Goal: Information Seeking & Learning: Learn about a topic

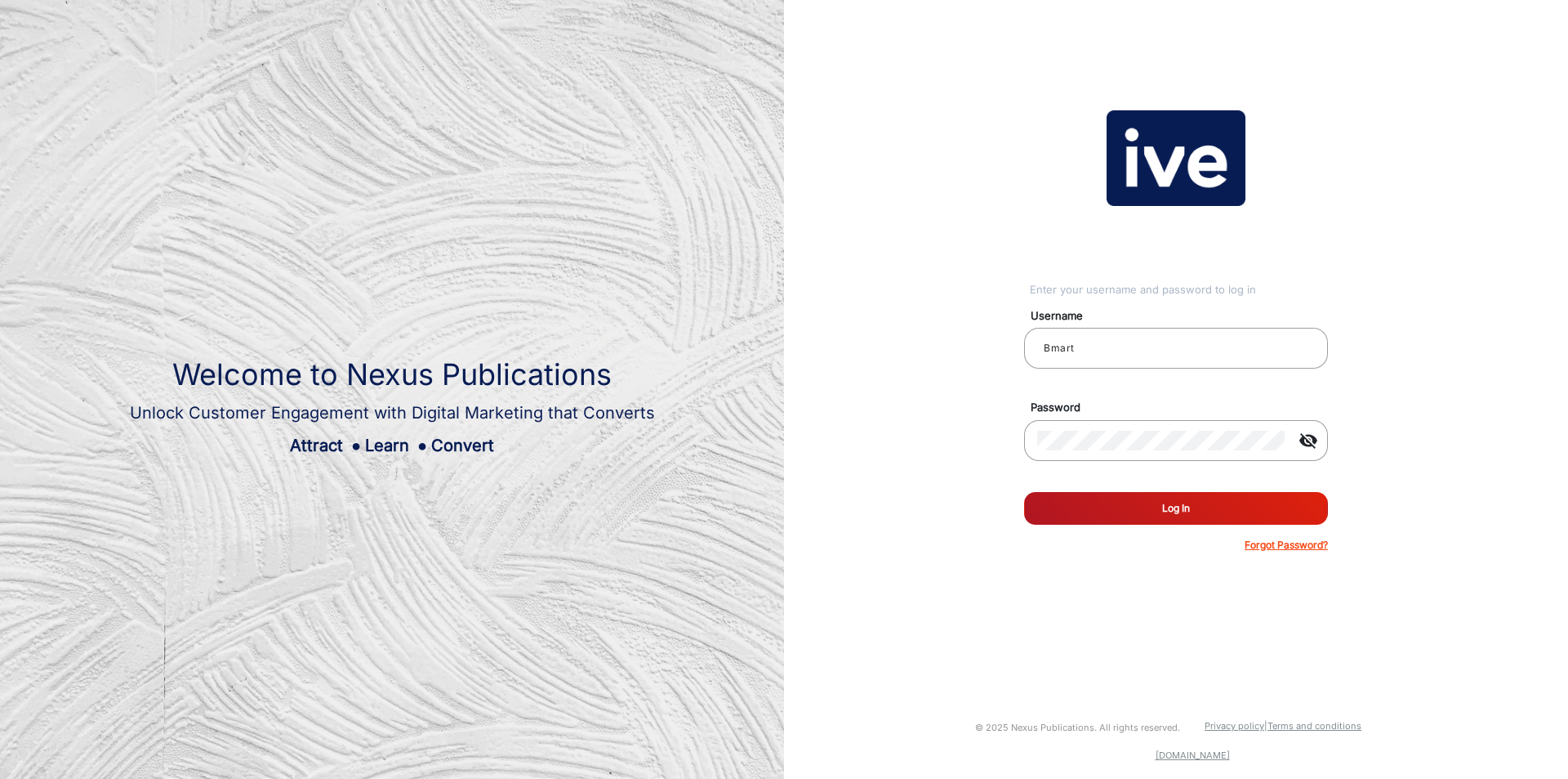
click at [1064, 493] on button "Log In" at bounding box center [1176, 508] width 304 height 33
click at [1107, 341] on input "Bmart" at bounding box center [1176, 347] width 278 height 20
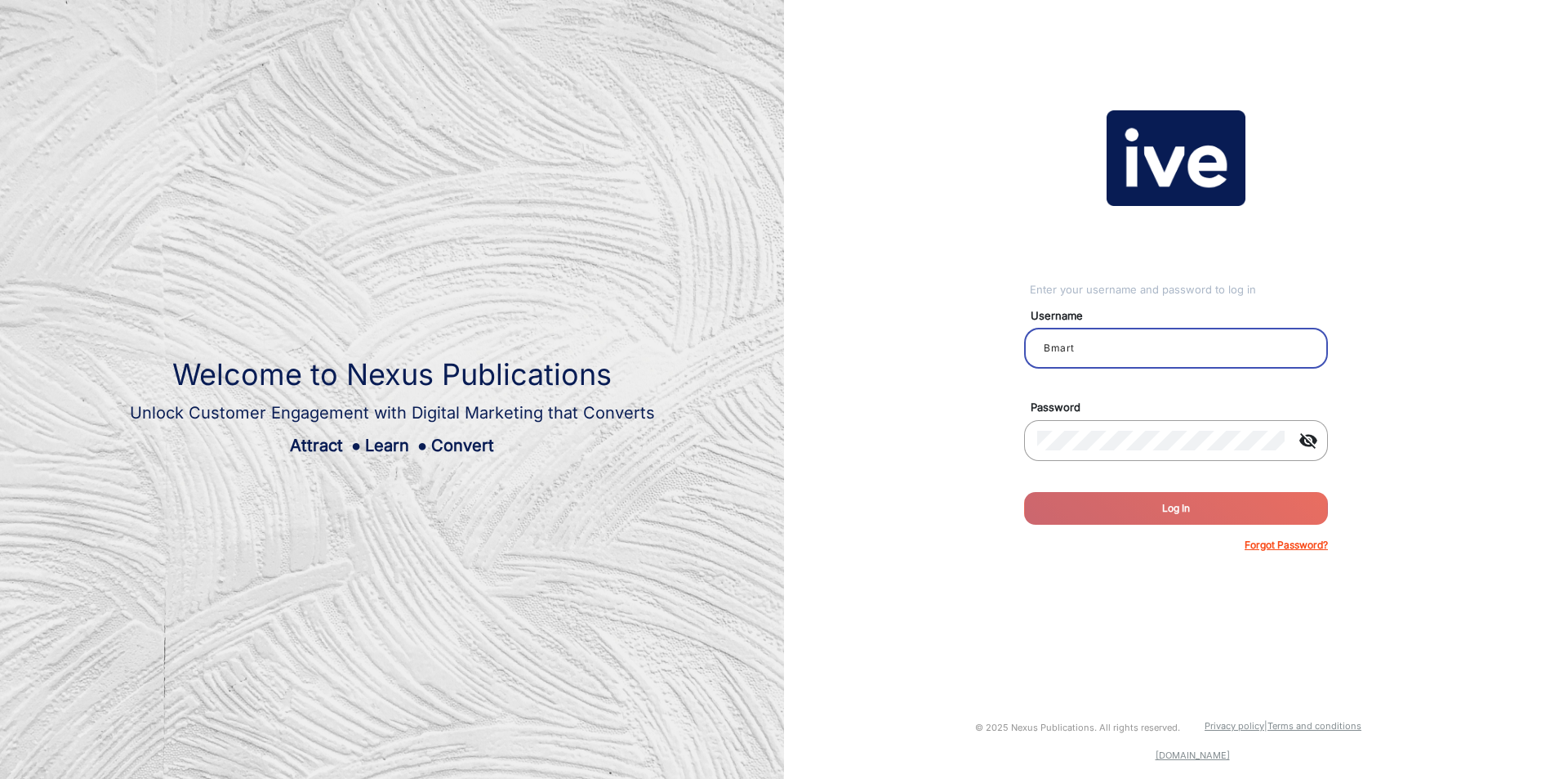
click at [1107, 341] on input "Bmart" at bounding box center [1176, 347] width 278 height 20
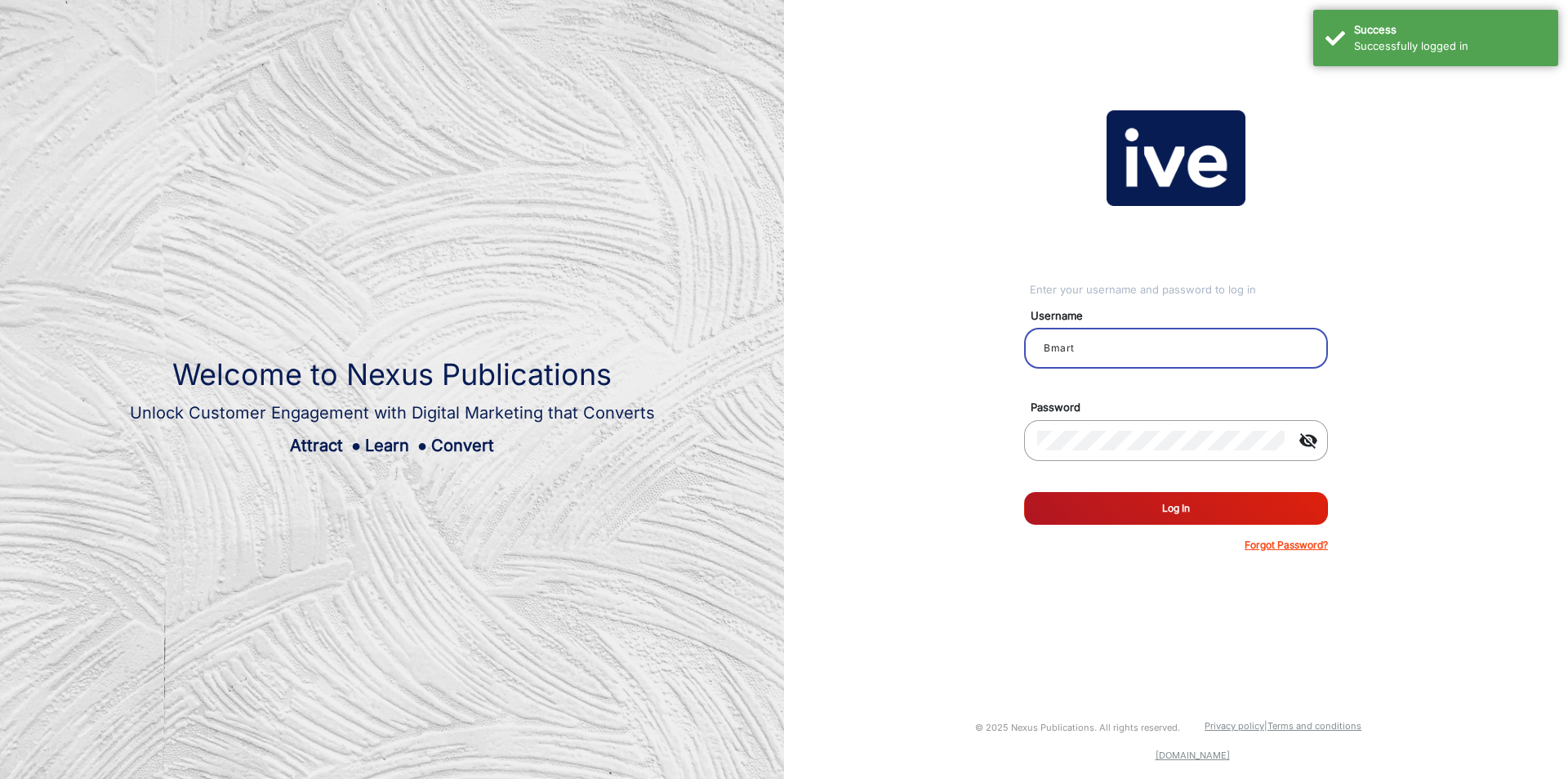
click at [1107, 341] on input "Bmart" at bounding box center [1176, 347] width 278 height 20
type input "v"
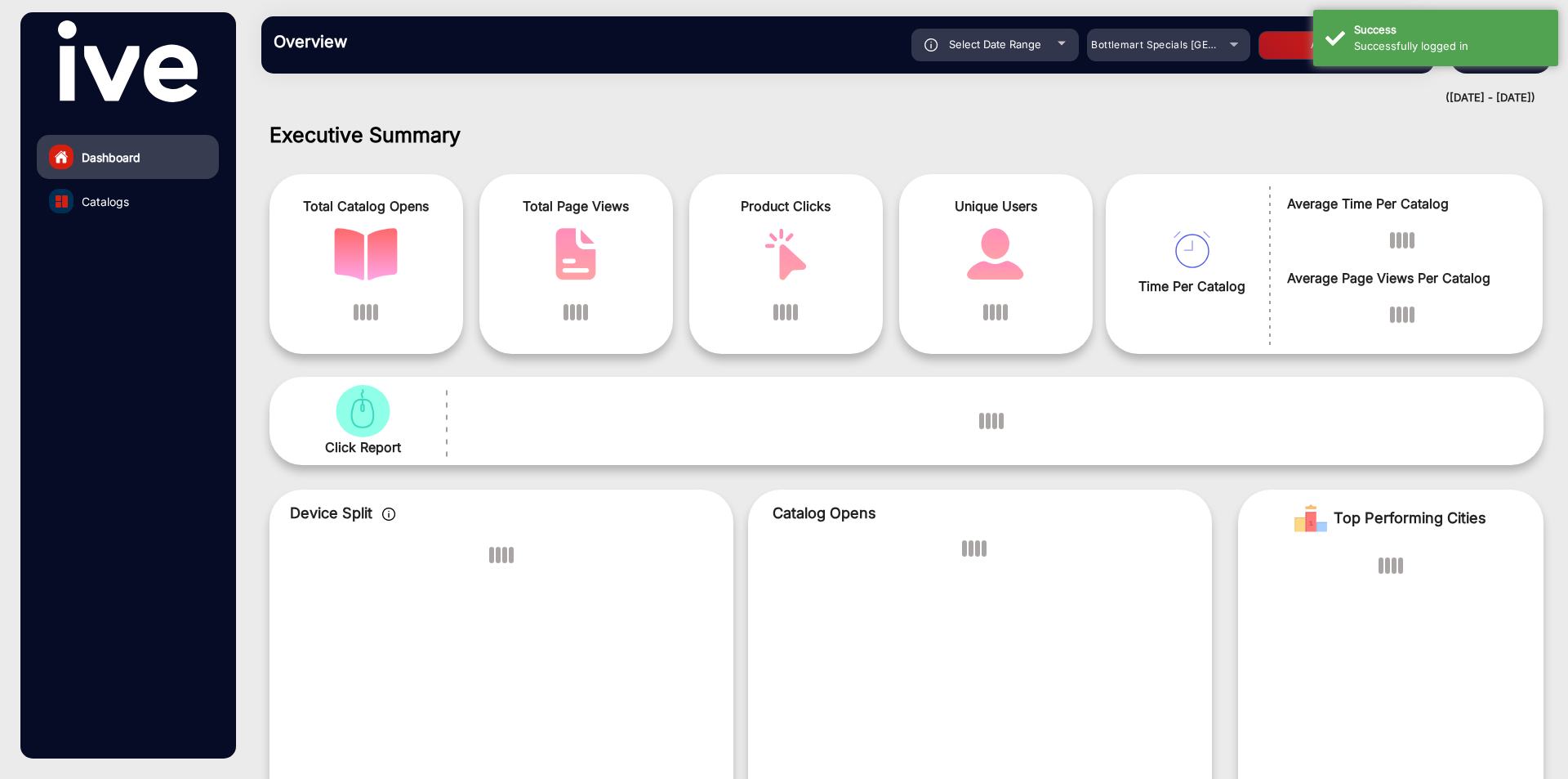
scroll to position [12, 0]
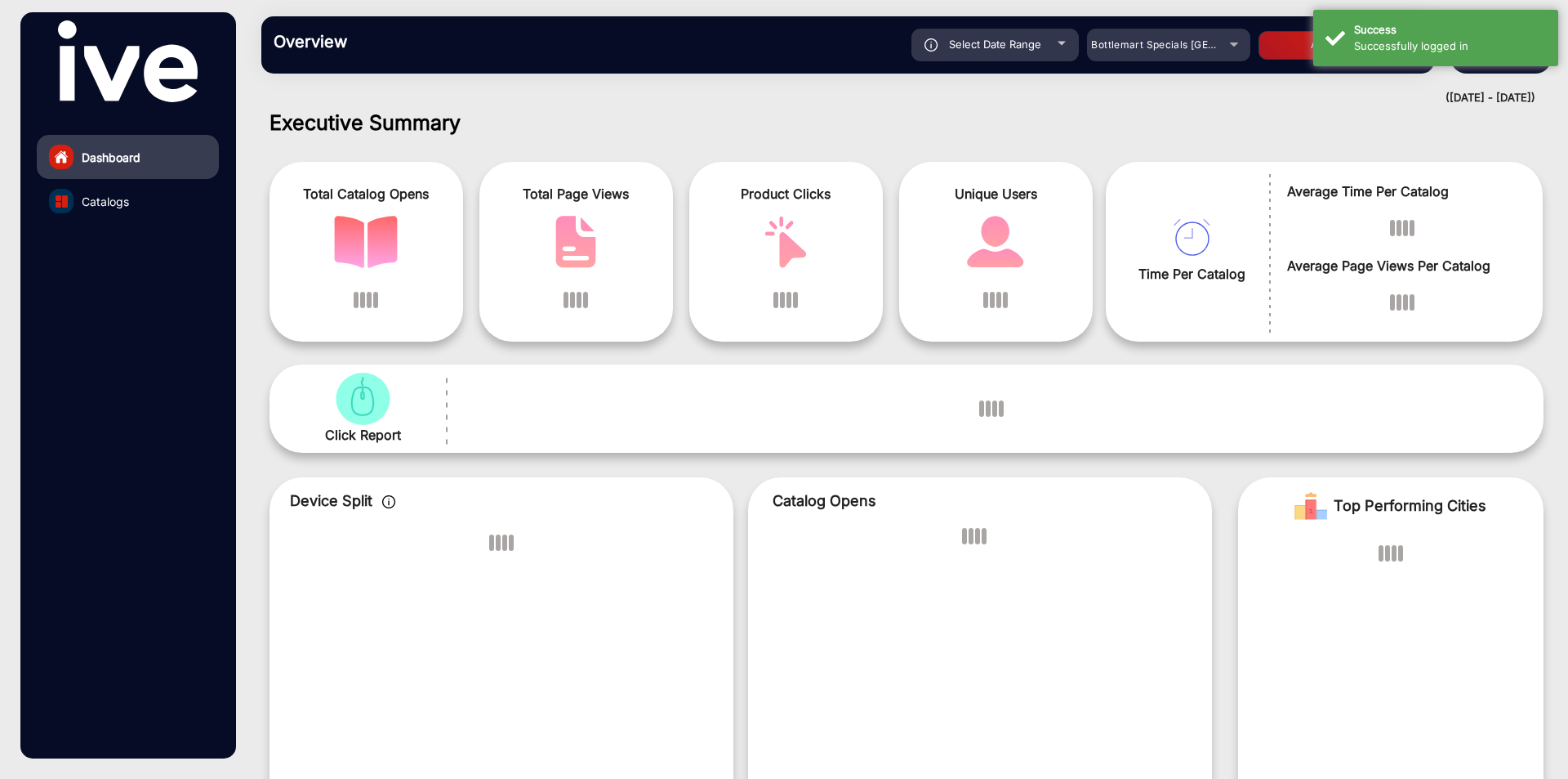
click at [1156, 429] on div "Click Report" at bounding box center [907, 408] width 1275 height 88
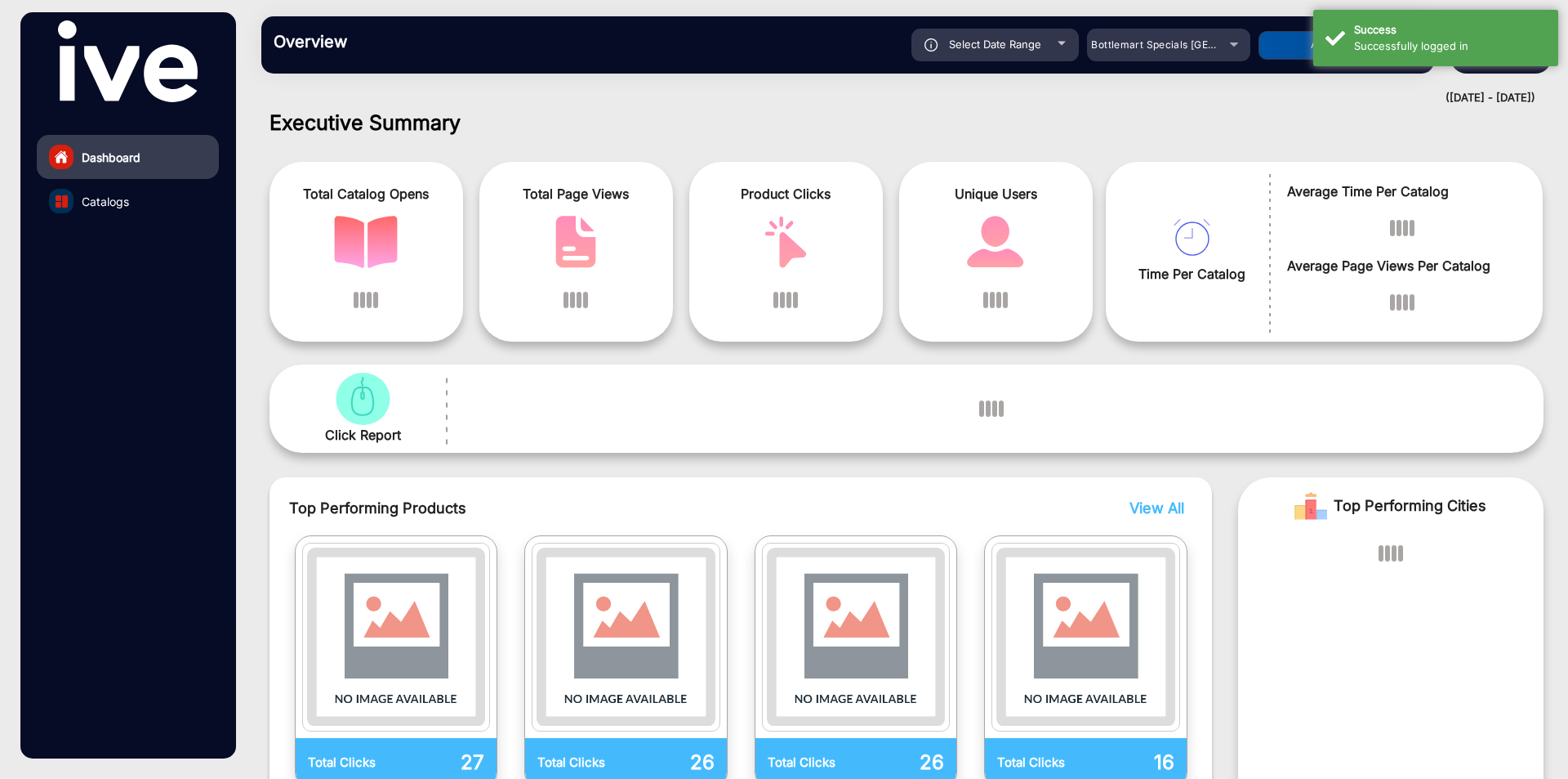
click at [1241, 107] on mat-drawer-content "Overview Reports Understand what makes your customers tick and learn how they a…" at bounding box center [907, 390] width 1324 height 779
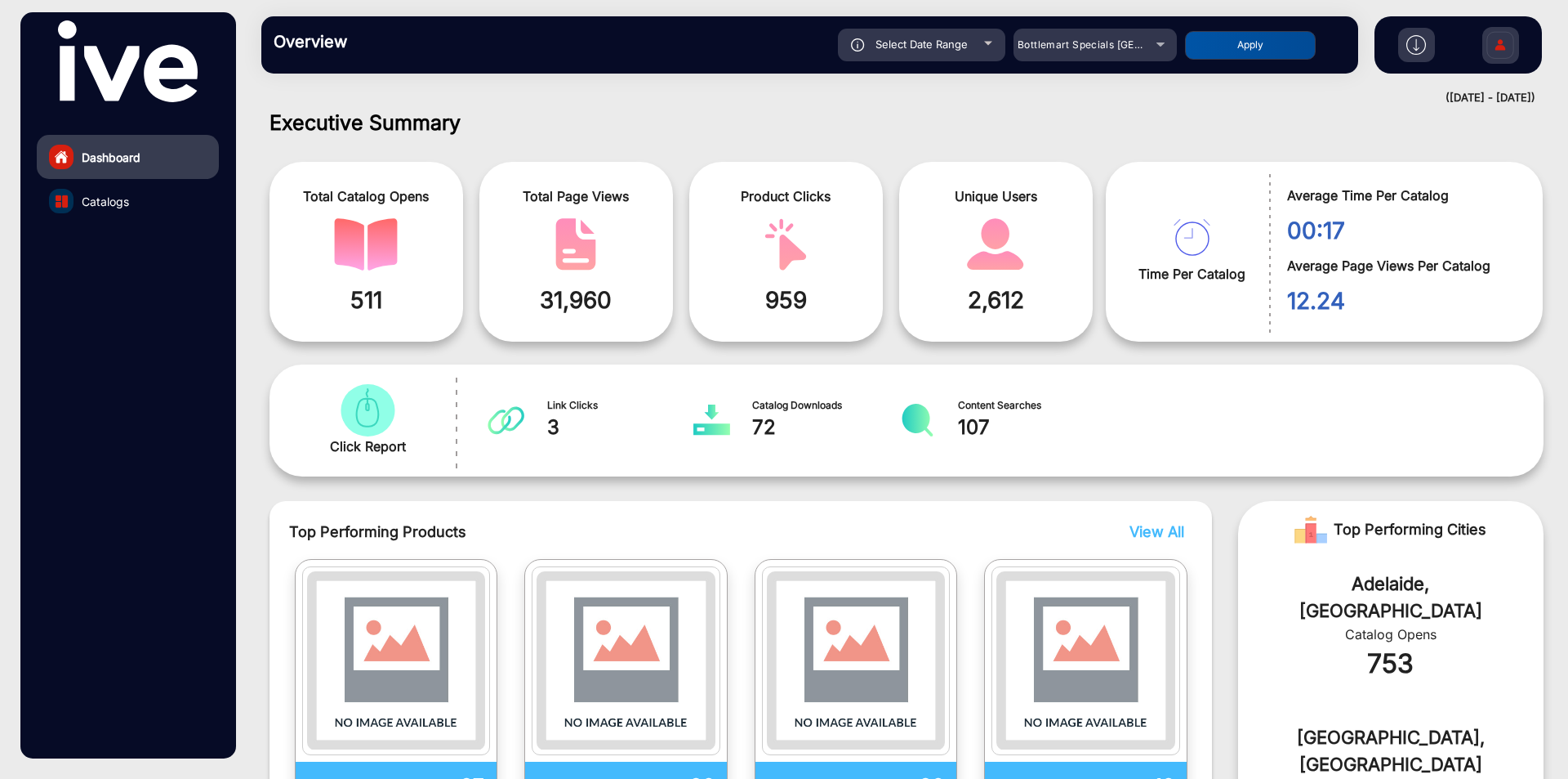
click at [1203, 44] on button "Apply" at bounding box center [1251, 45] width 130 height 28
type input "[DATE]"
click at [1491, 43] on img at bounding box center [1500, 47] width 34 height 57
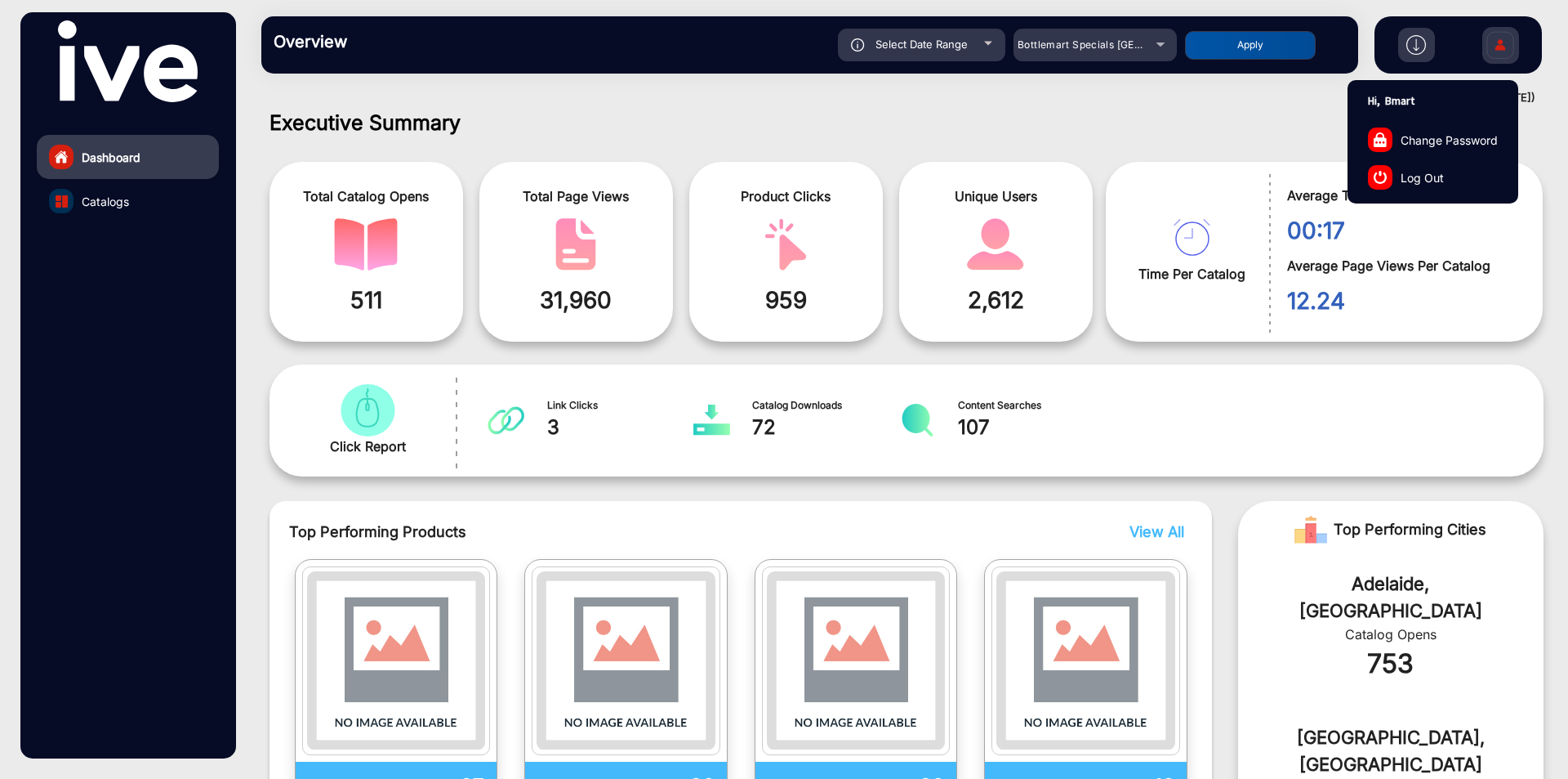
click at [1437, 174] on span "Log Out" at bounding box center [1422, 177] width 43 height 17
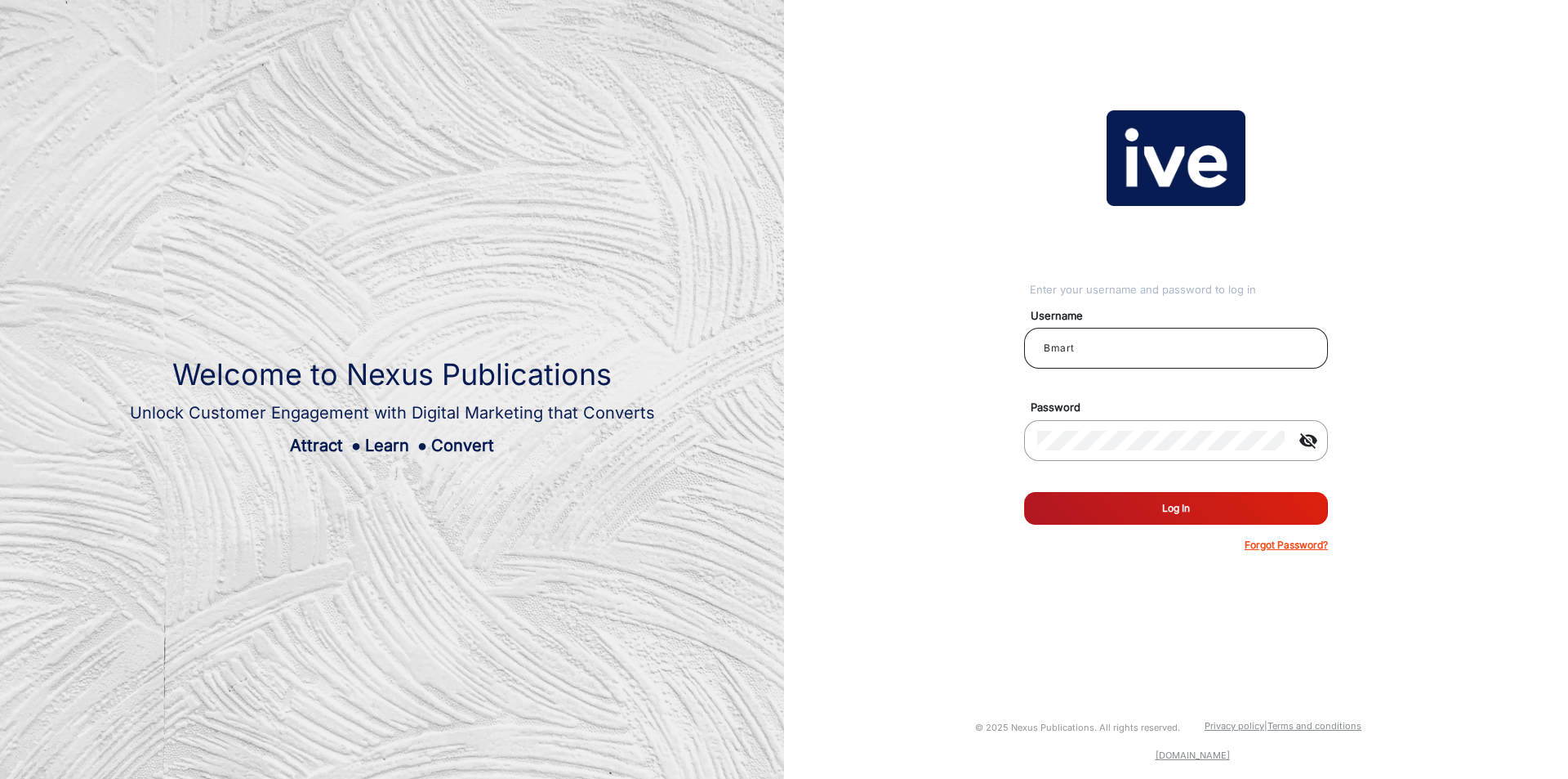
click at [1105, 351] on input "Bmart" at bounding box center [1176, 347] width 278 height 20
type input "[PERSON_NAME]"
click at [1173, 516] on button "Log In" at bounding box center [1176, 508] width 304 height 33
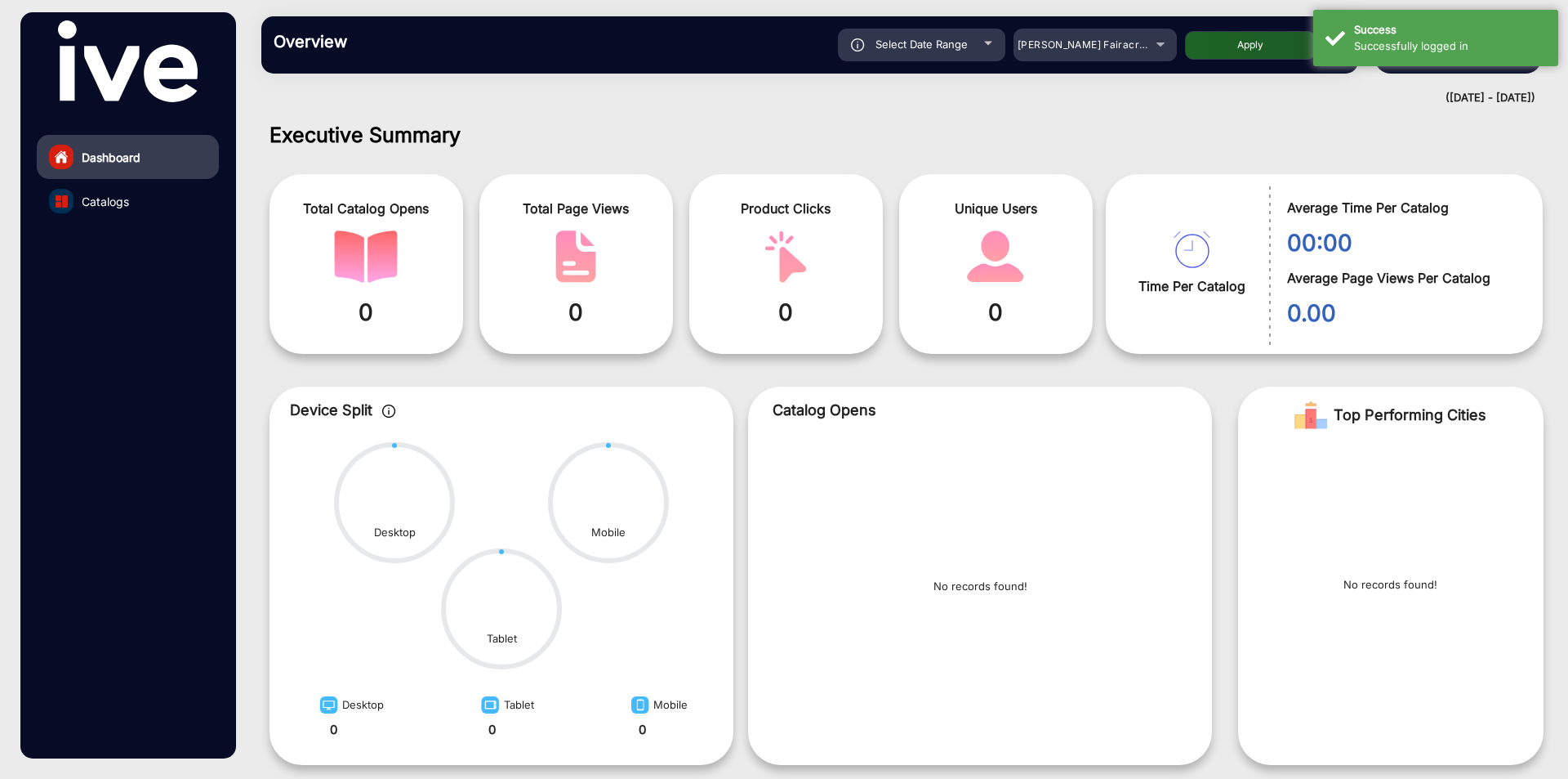
scroll to position [12, 0]
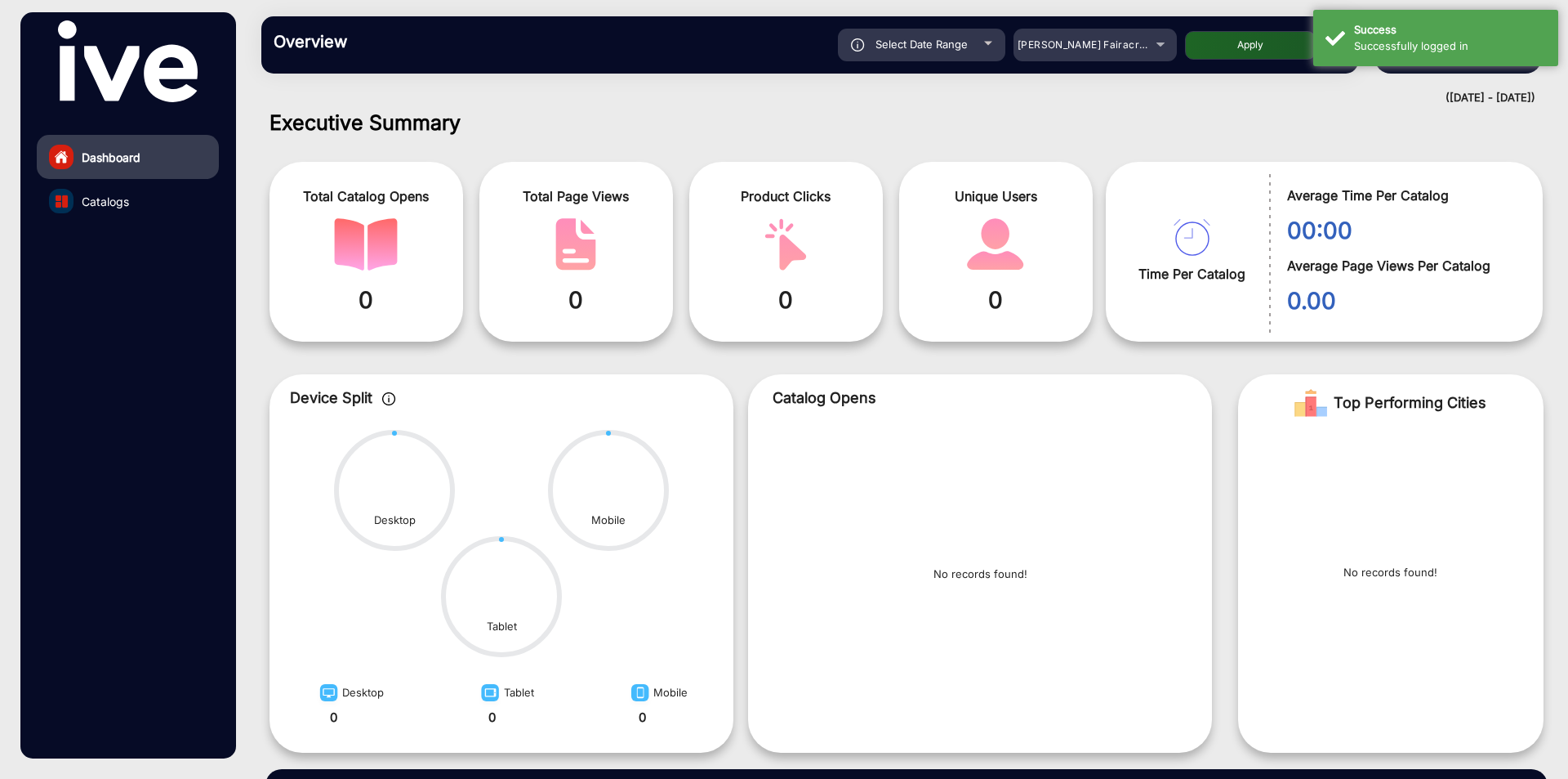
click at [1127, 131] on h1 "Executive Summary" at bounding box center [907, 123] width 1275 height 25
click at [913, 54] on div "Select Date Range" at bounding box center [921, 45] width 167 height 33
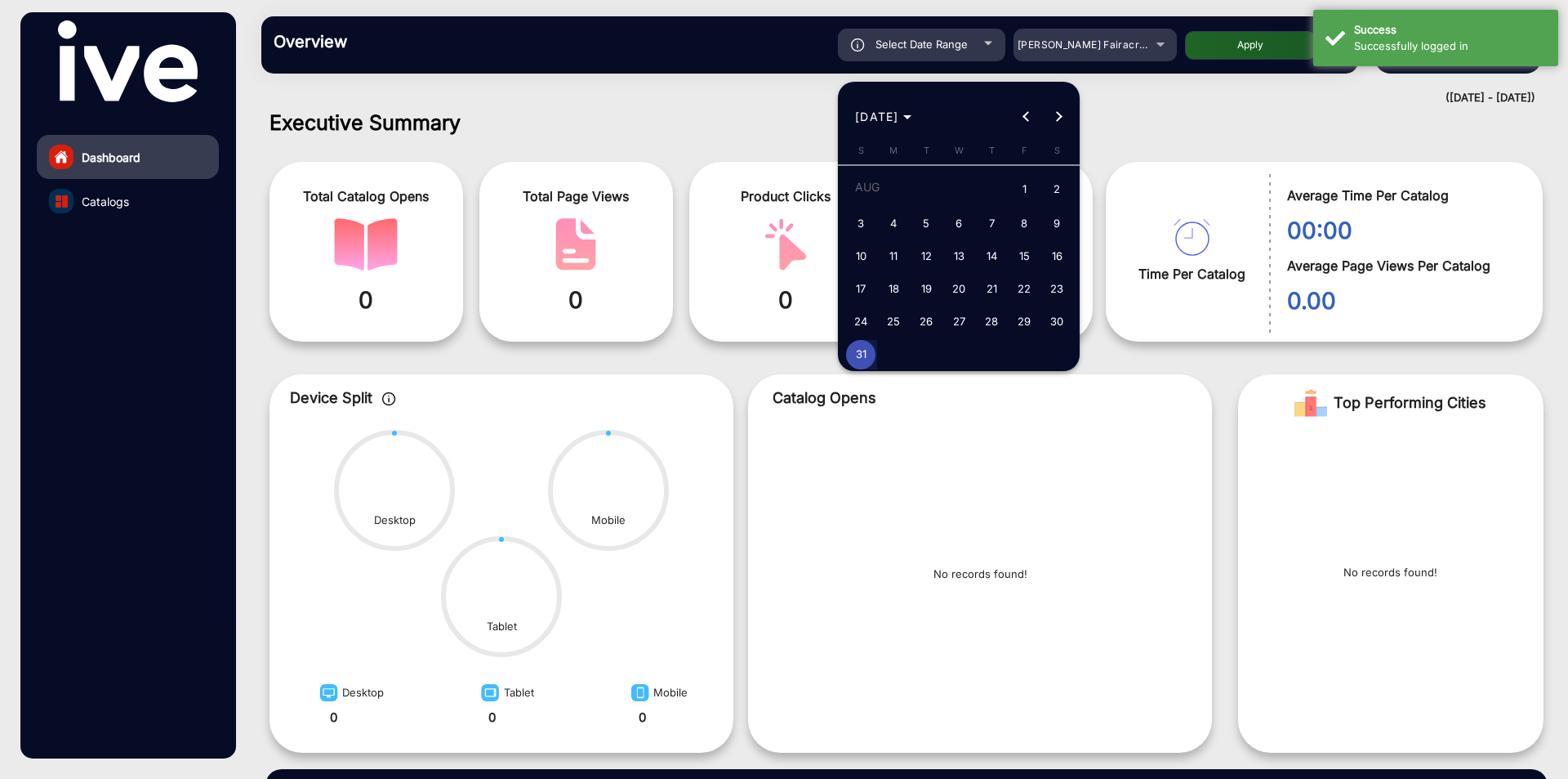
type input "[DATE]"
click at [916, 49] on div at bounding box center [784, 390] width 1568 height 779
click at [1031, 118] on span "Previous month" at bounding box center [1027, 116] width 33 height 33
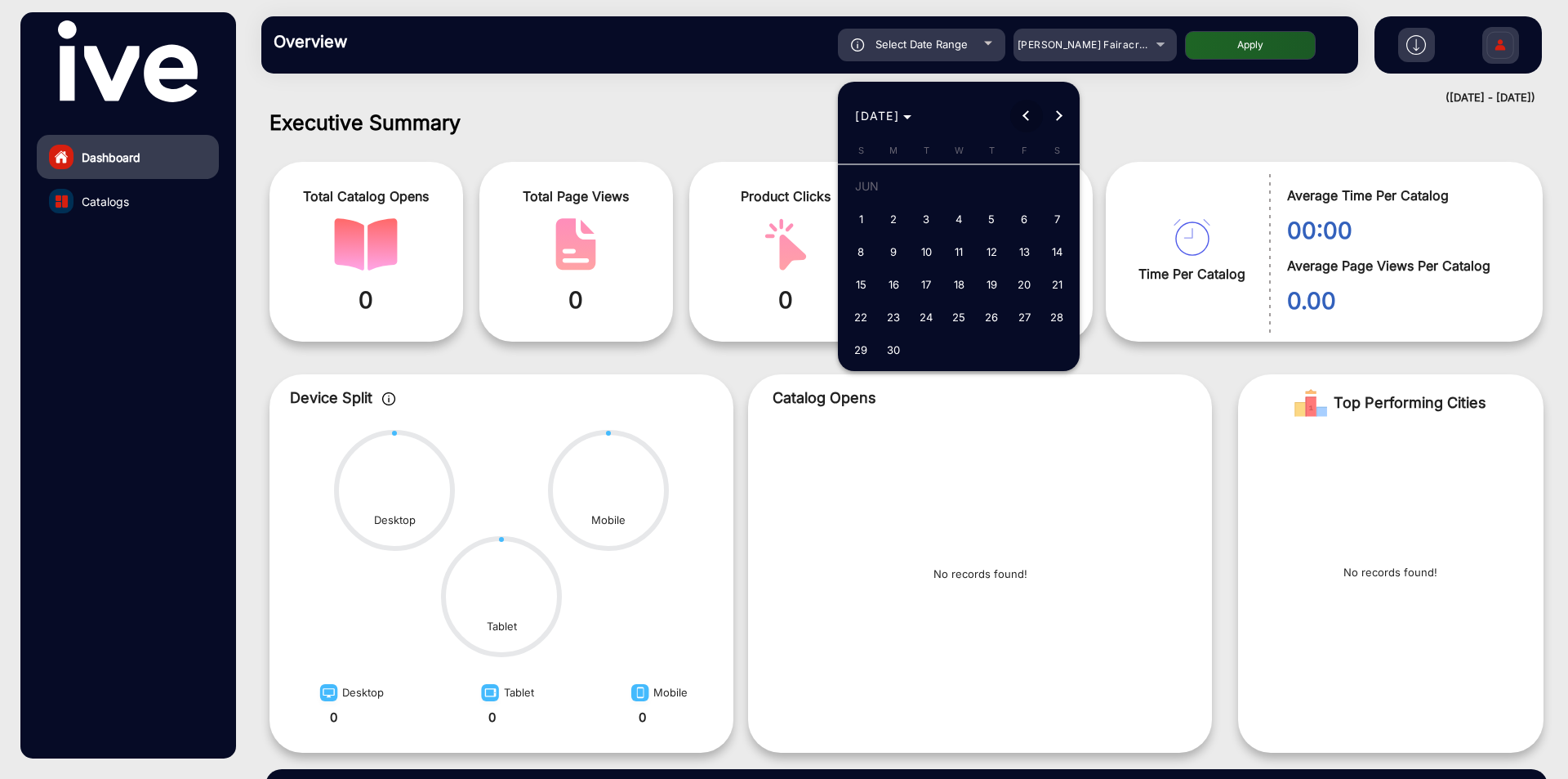
click at [1031, 118] on span "Previous month" at bounding box center [1027, 116] width 33 height 33
click at [928, 210] on span "1" at bounding box center [926, 219] width 29 height 29
type input "[DATE]"
click at [1053, 121] on span "Next month" at bounding box center [1059, 116] width 33 height 33
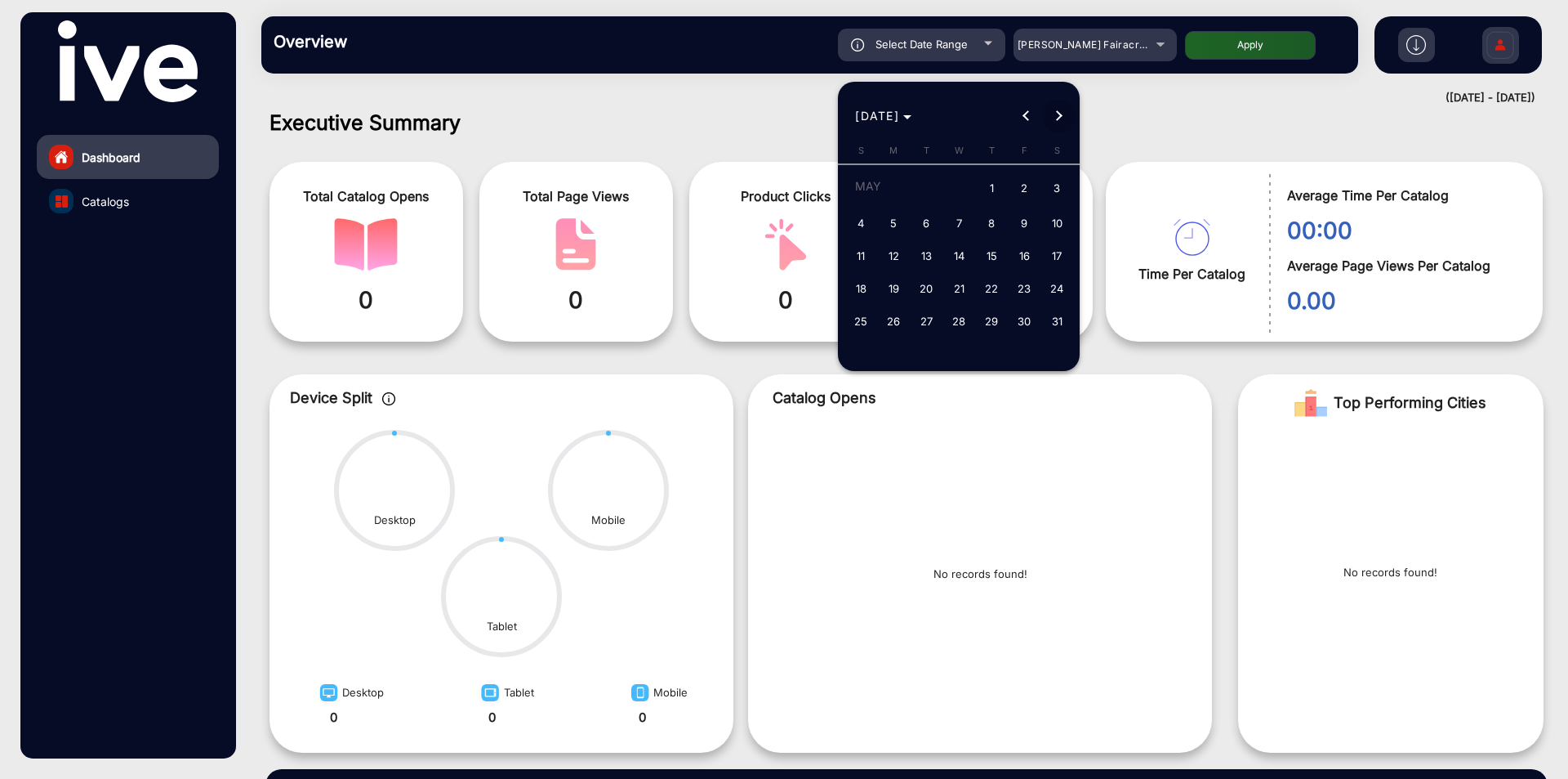
click at [1053, 121] on span "Next month" at bounding box center [1059, 116] width 33 height 33
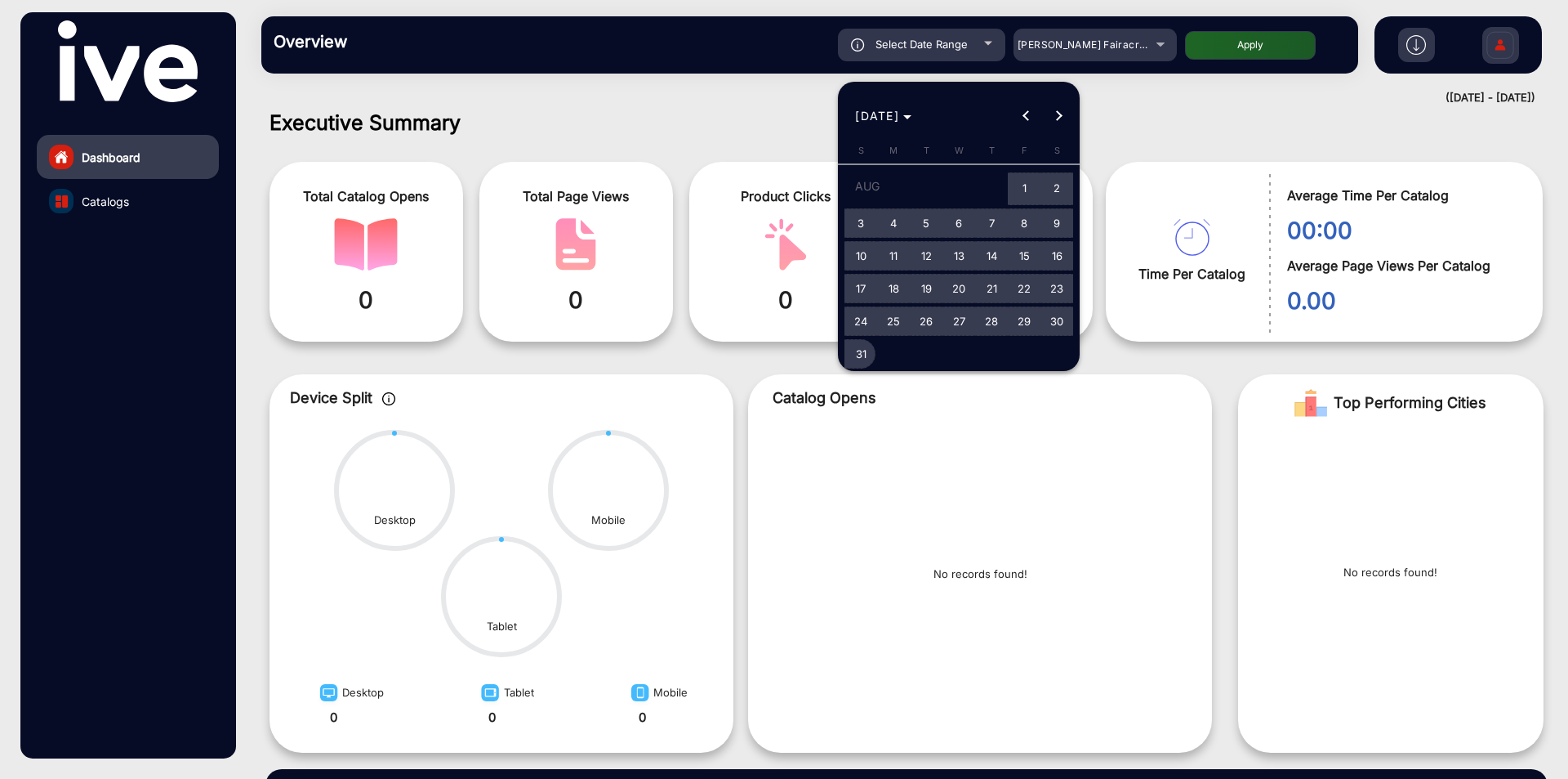
click at [867, 353] on span "31" at bounding box center [861, 353] width 29 height 29
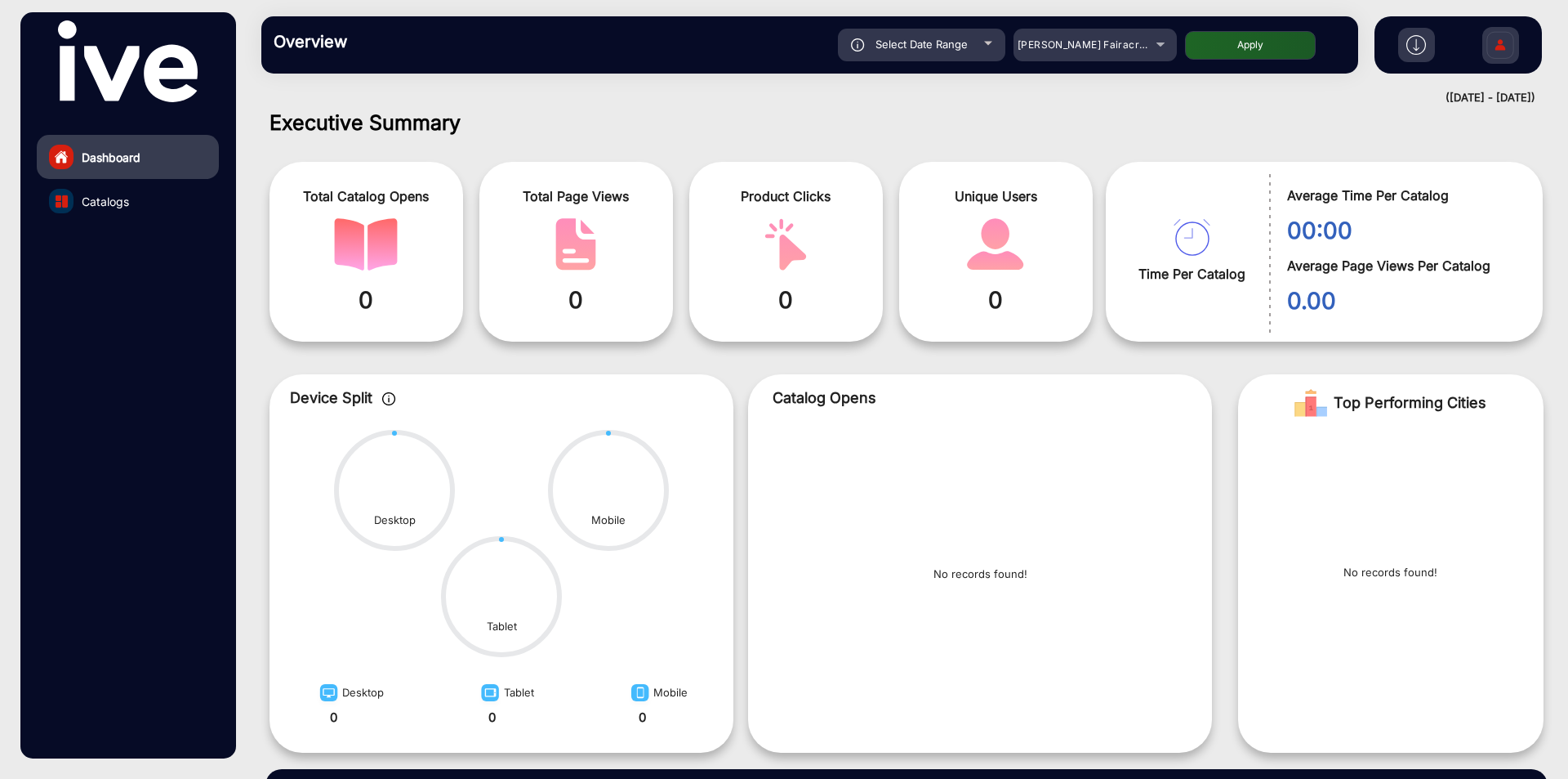
type input "[DATE]"
click at [1247, 51] on button "Apply" at bounding box center [1251, 45] width 130 height 28
type input "[DATE]"
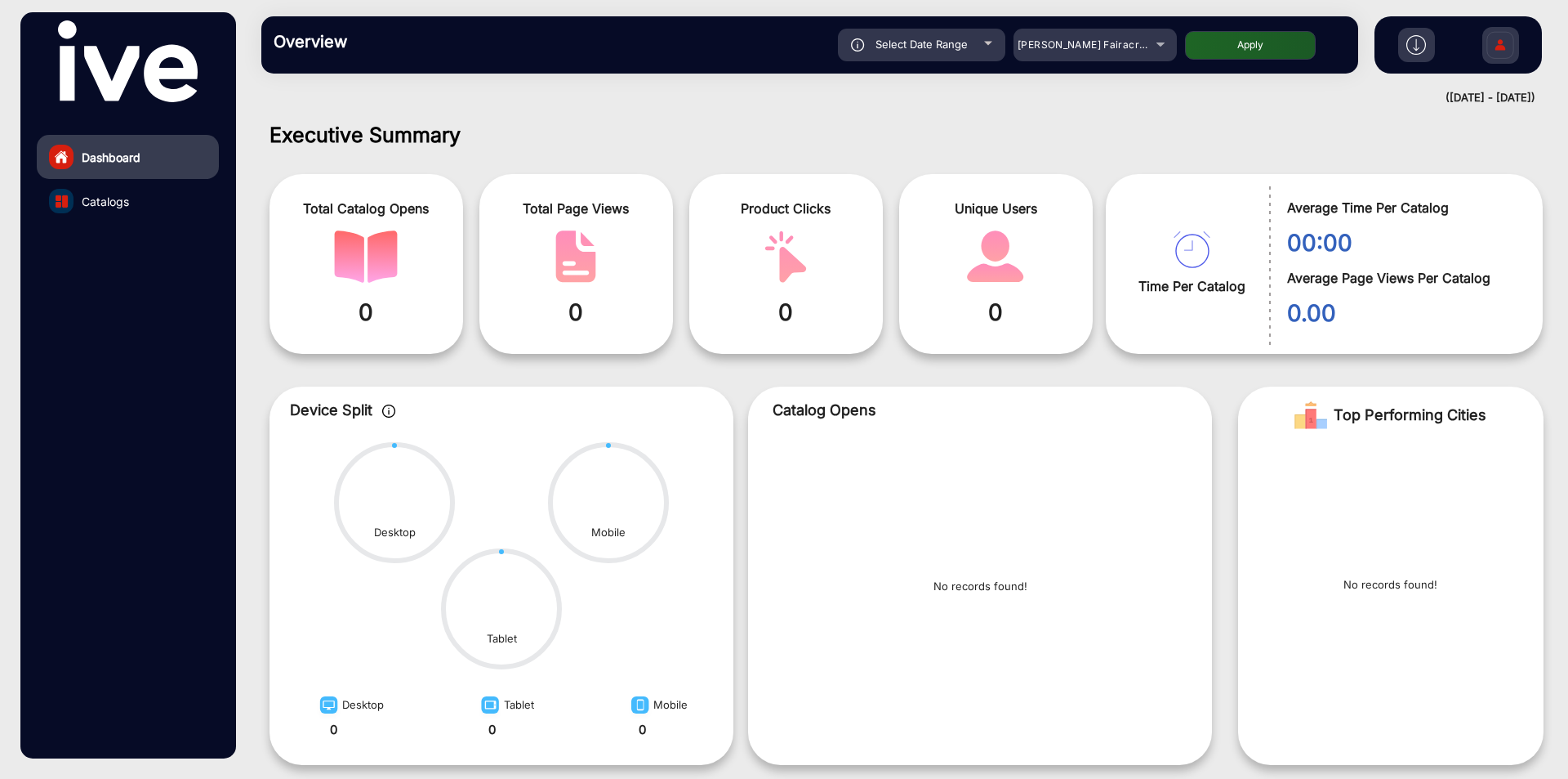
scroll to position [90, 0]
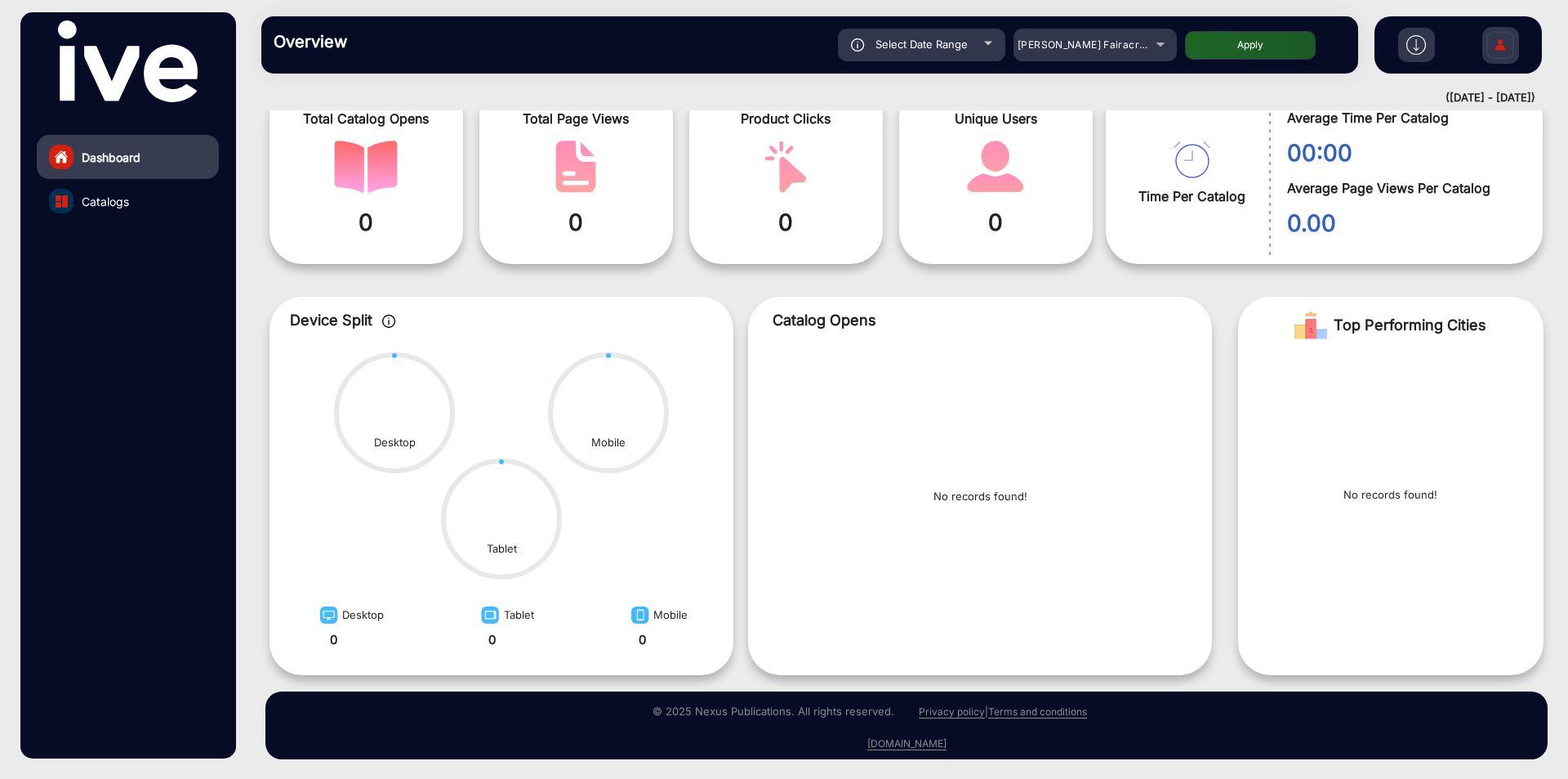
click at [157, 206] on link "Catalogs" at bounding box center [128, 201] width 182 height 44
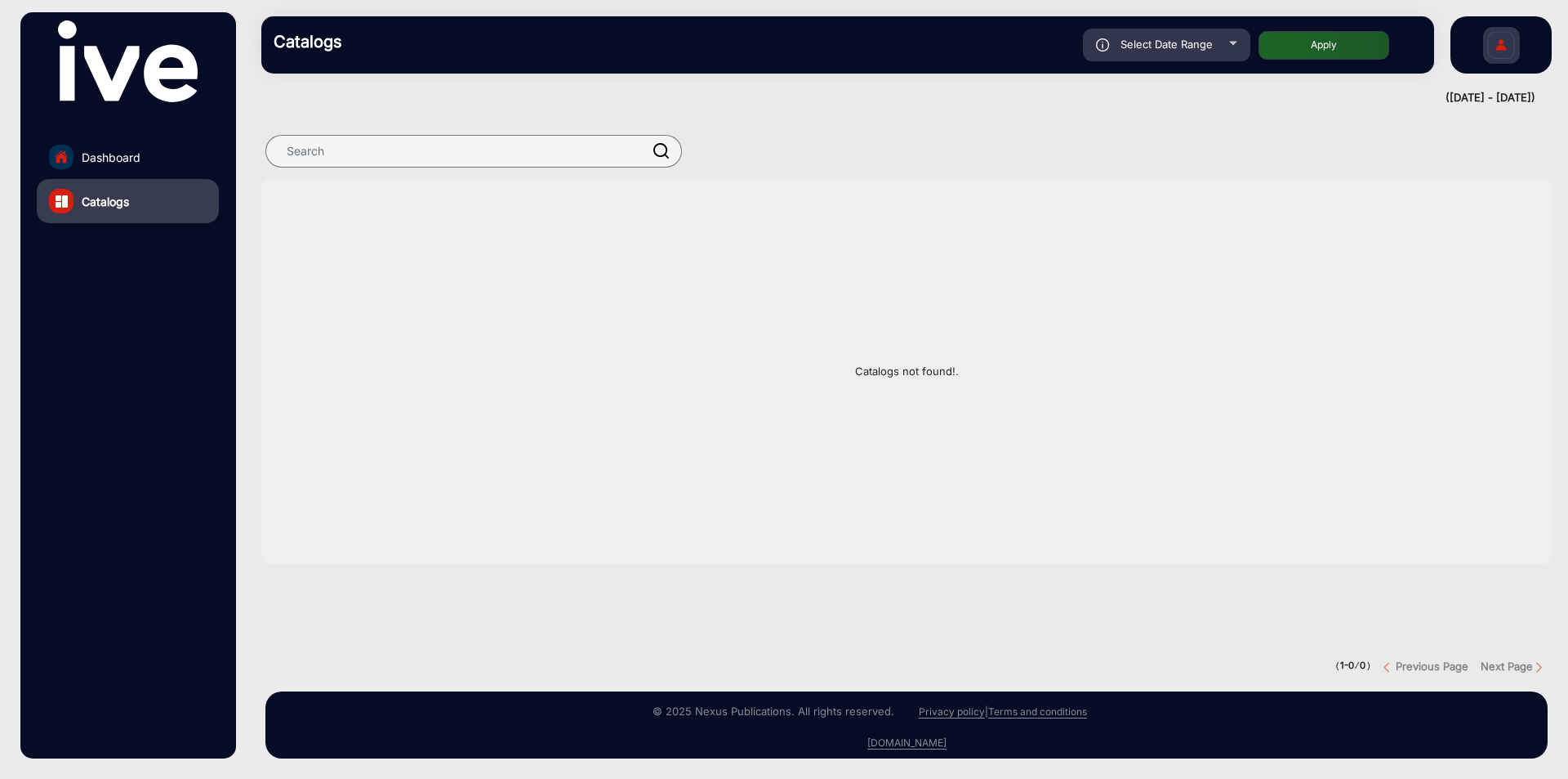
click at [1203, 47] on span "Select Date Range" at bounding box center [1167, 44] width 93 height 13
type input "[DATE]"
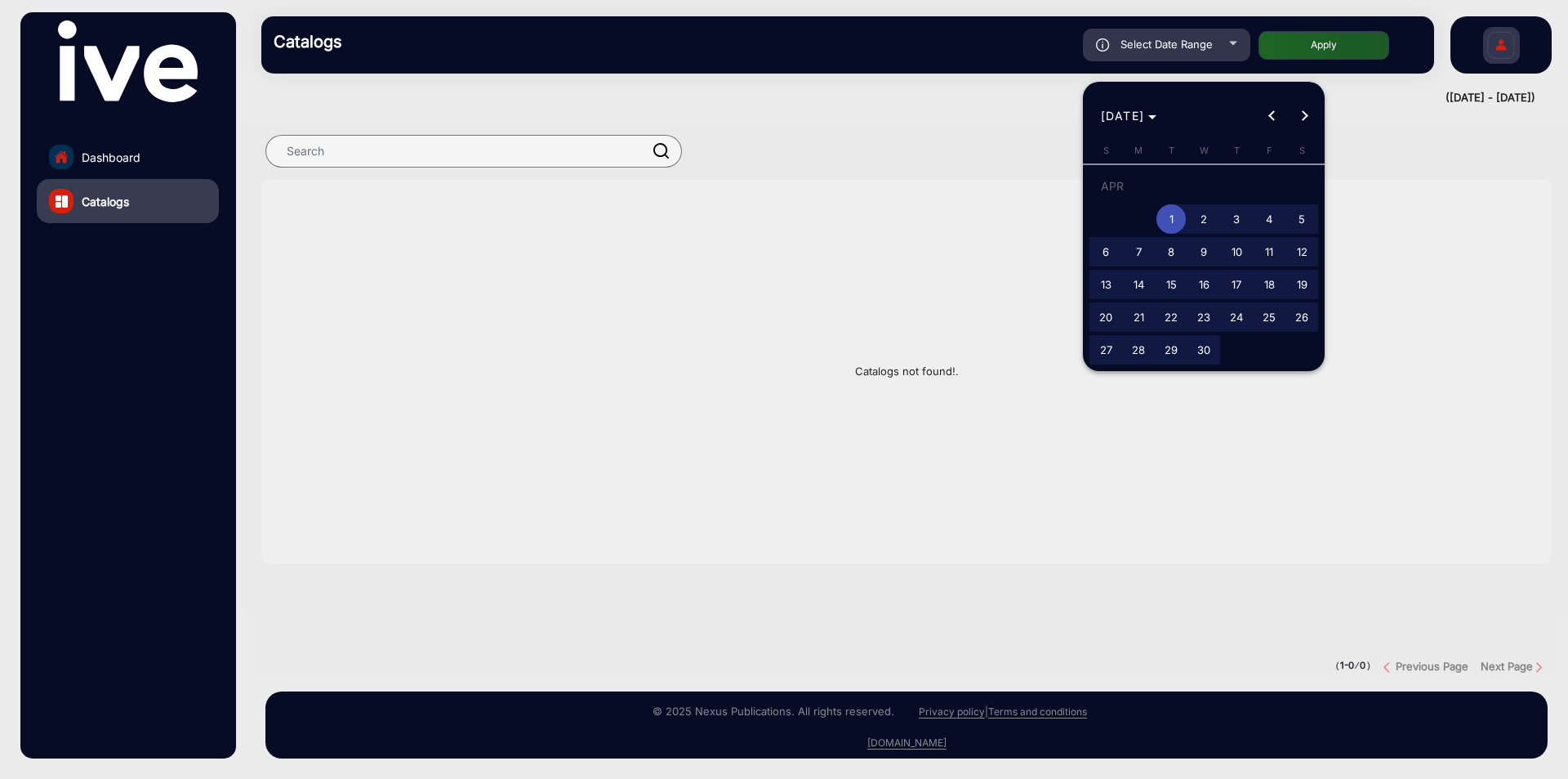
click at [1203, 46] on div at bounding box center [784, 390] width 1568 height 779
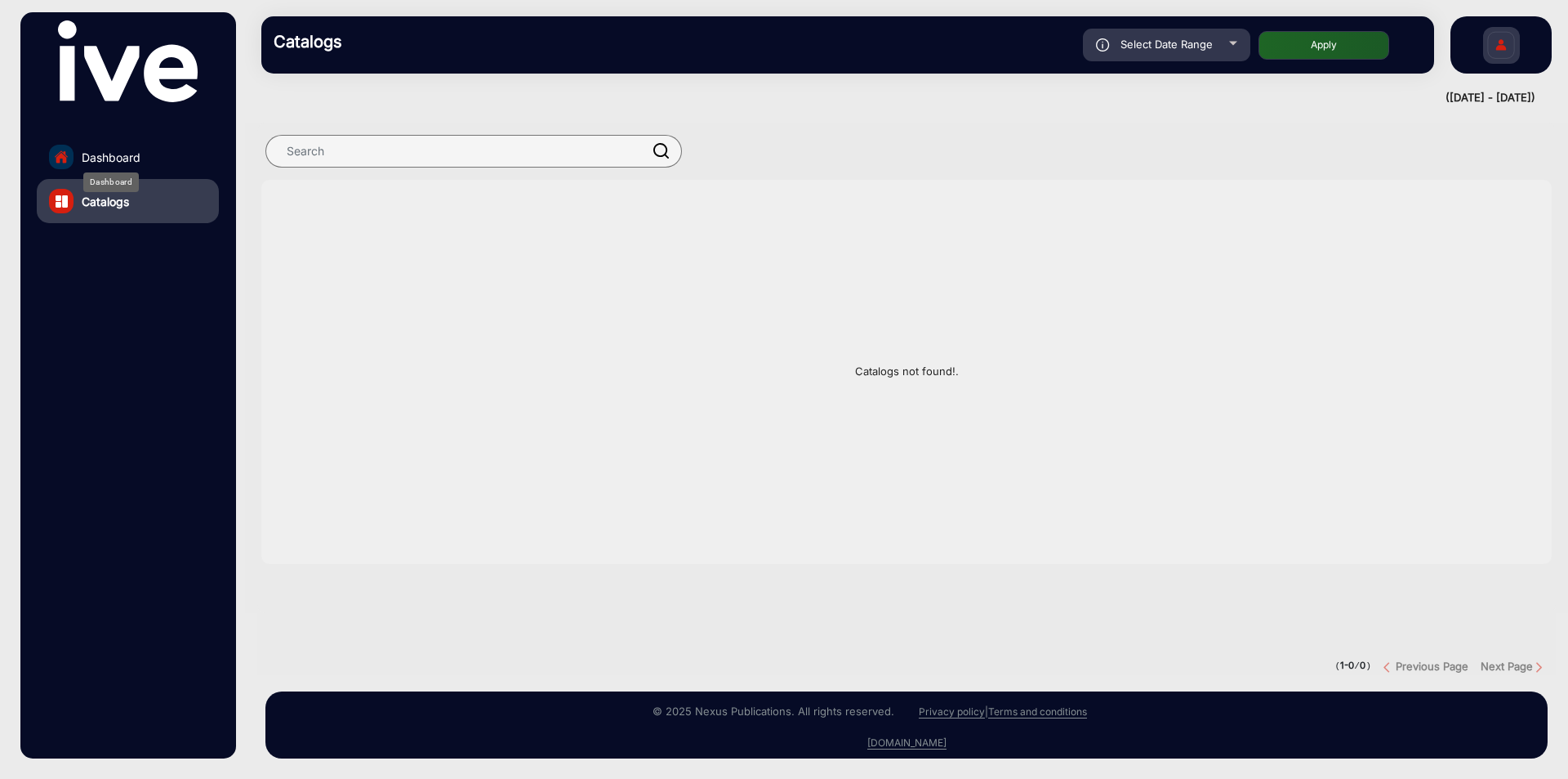
click at [134, 154] on span "Dashboard" at bounding box center [111, 157] width 59 height 17
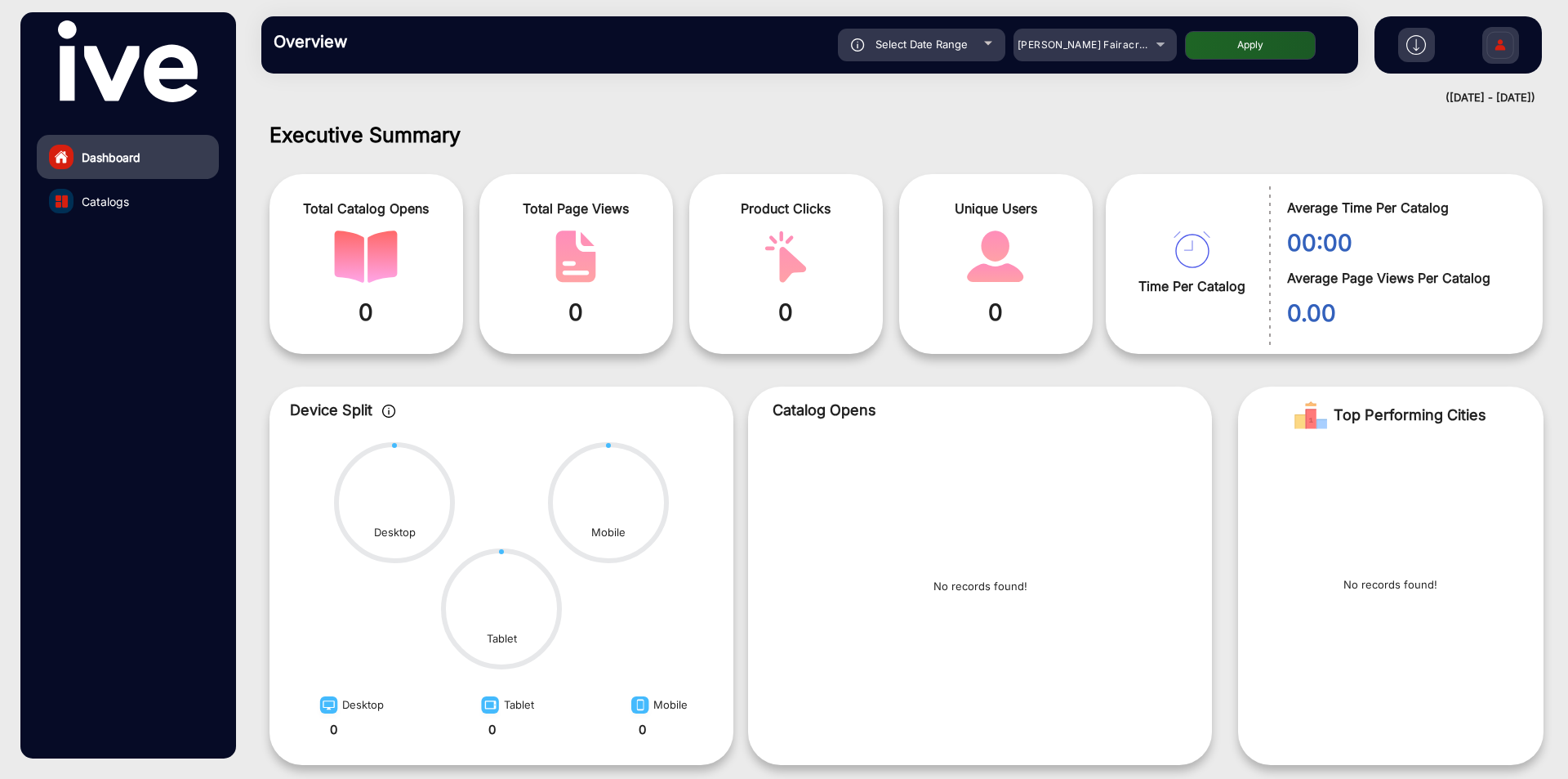
scroll to position [12, 0]
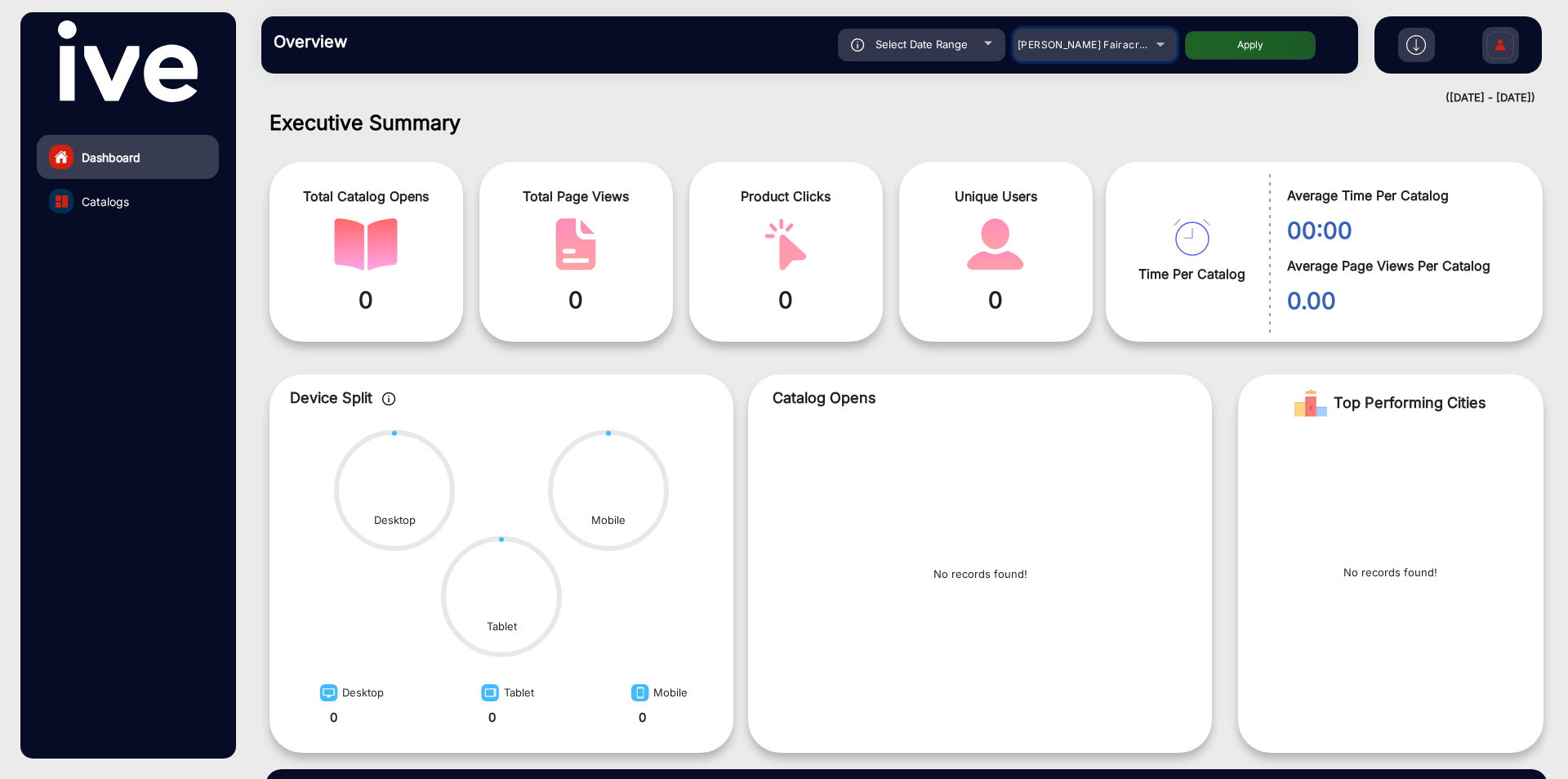
click at [1143, 44] on div "[PERSON_NAME] Fairacre Farms" at bounding box center [1083, 45] width 130 height 20
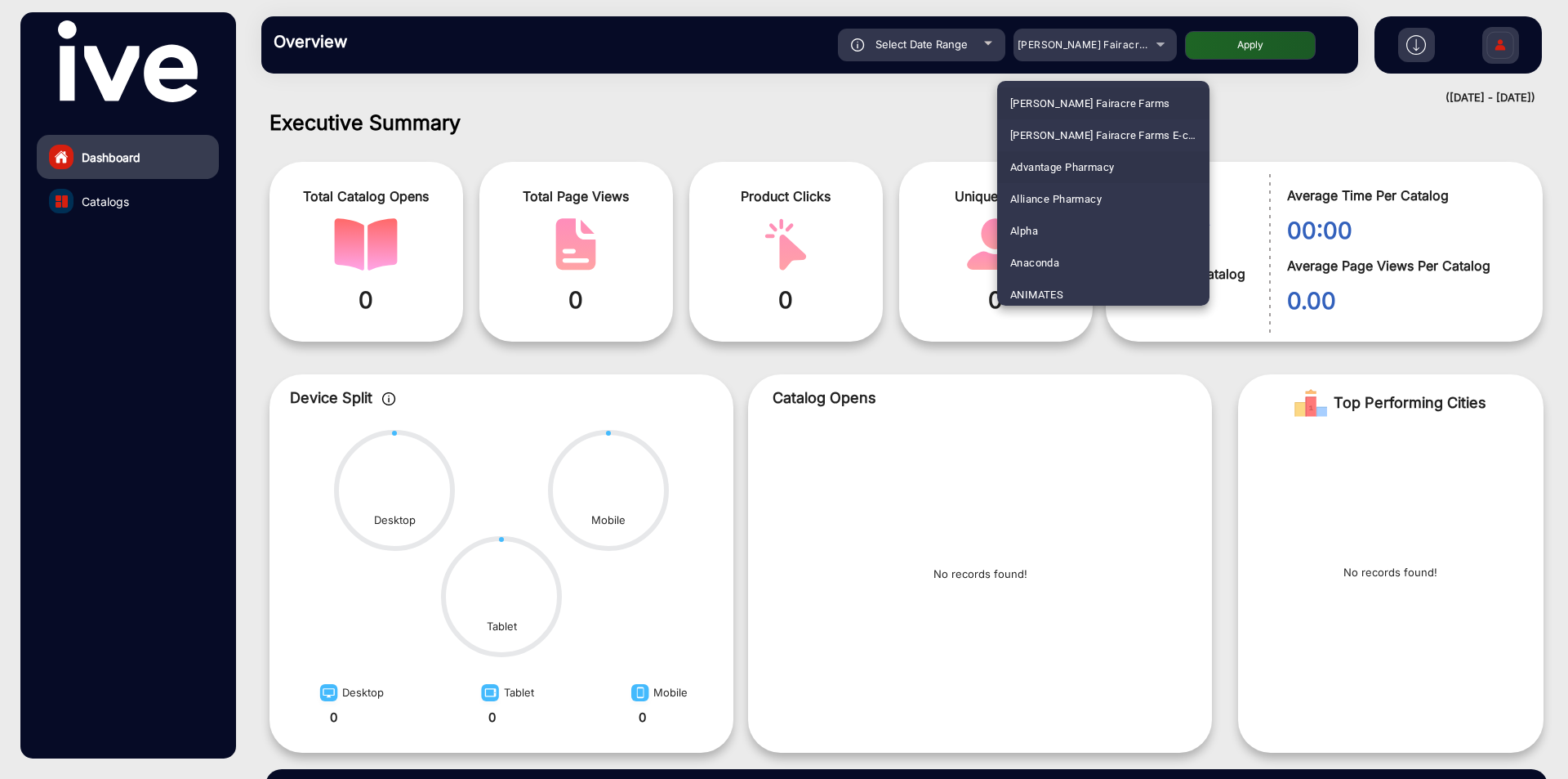
click at [1070, 172] on span "Advantage Pharmacy" at bounding box center [1062, 166] width 104 height 32
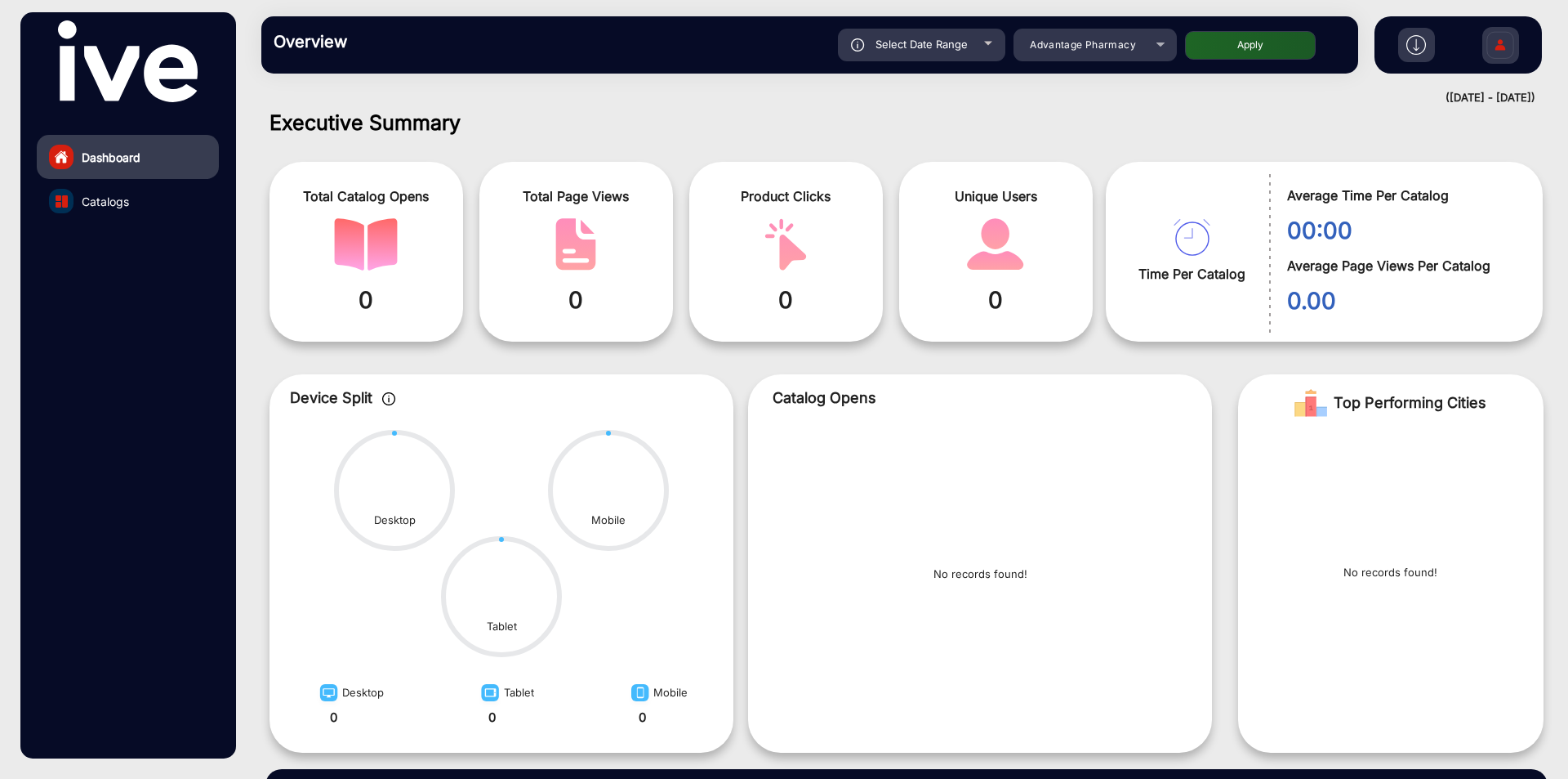
click at [1247, 57] on button "Apply" at bounding box center [1251, 45] width 130 height 28
type input "[DATE]"
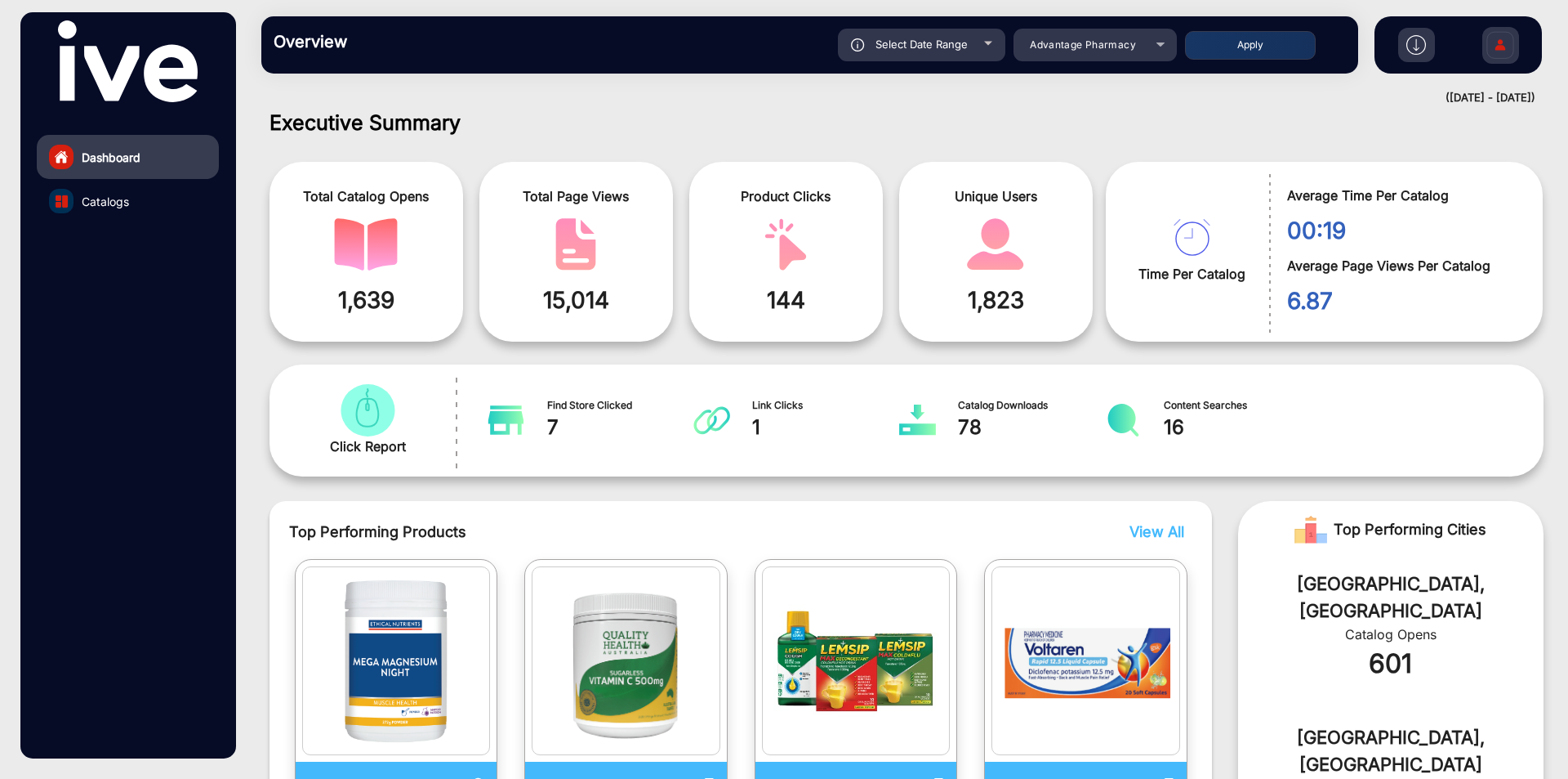
click at [1408, 43] on img at bounding box center [1416, 45] width 20 height 20
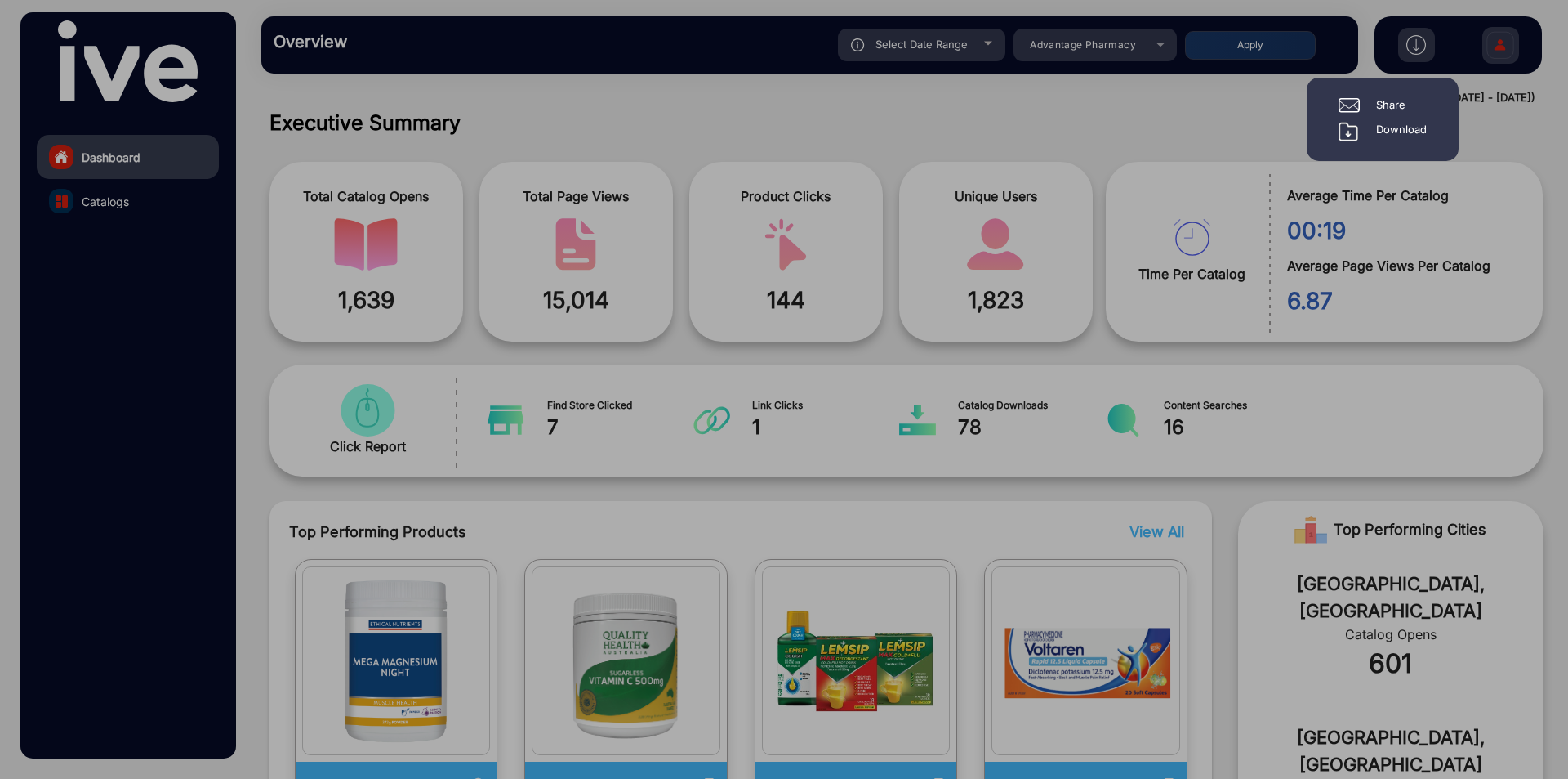
click at [1386, 132] on div "Download" at bounding box center [1402, 131] width 51 height 20
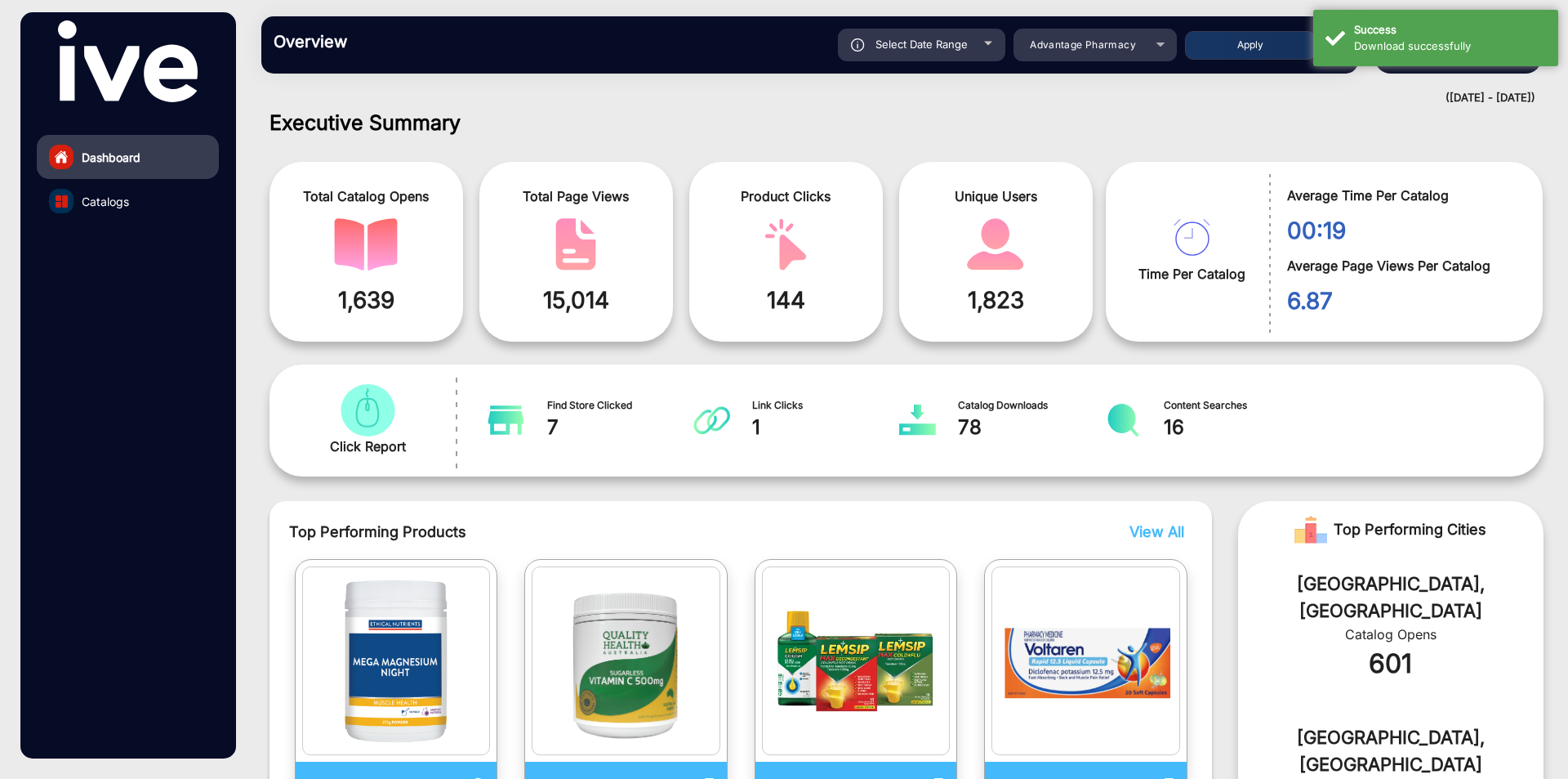
click at [1291, 124] on h1 "Executive Summary" at bounding box center [907, 123] width 1275 height 25
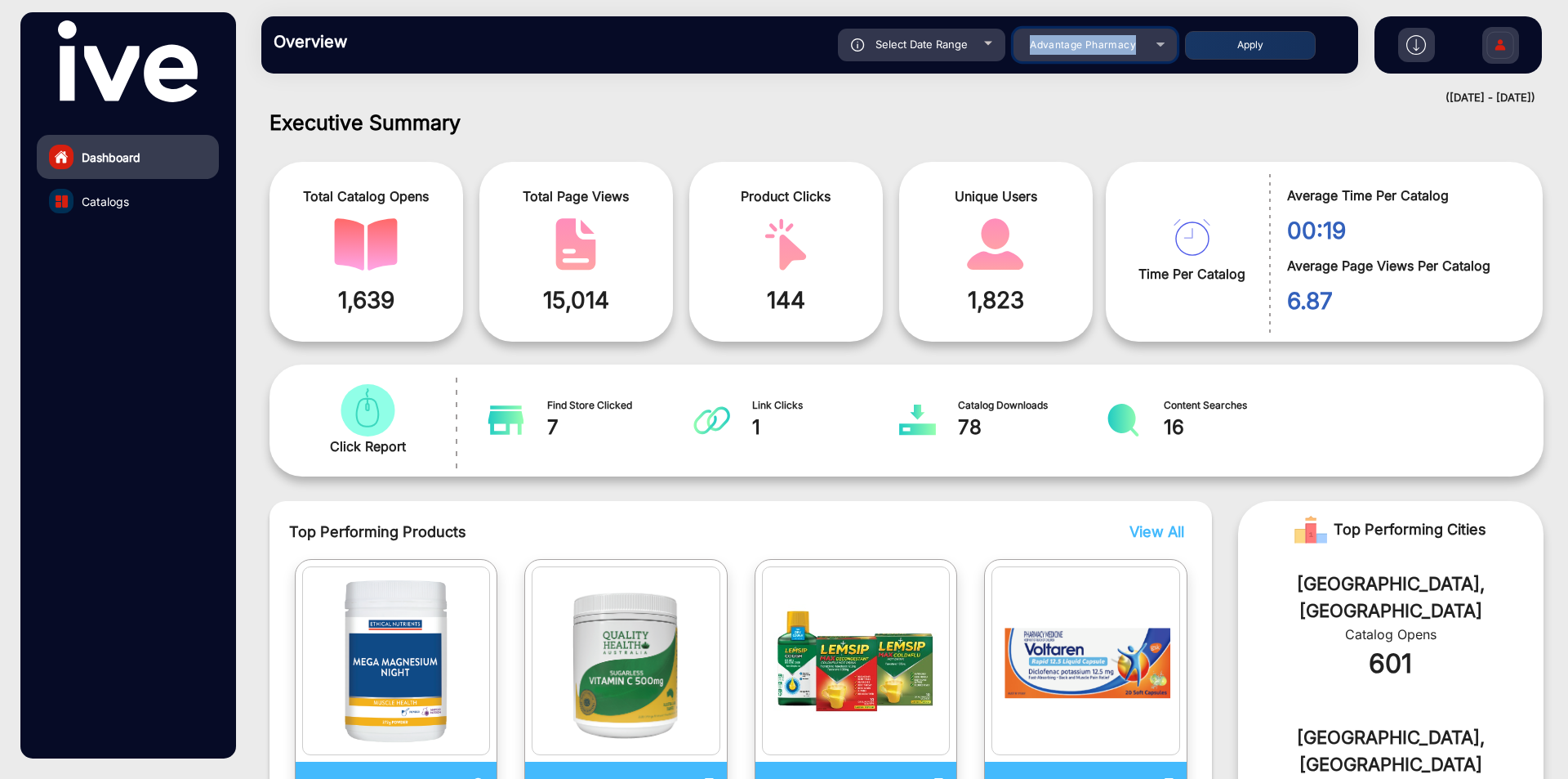
drag, startPoint x: 1022, startPoint y: 31, endPoint x: 1139, endPoint y: 51, distance: 118.7
click at [1139, 51] on mat-select "Advantage Pharmacy" at bounding box center [1095, 45] width 163 height 33
copy span "Advantage Pharmacy"
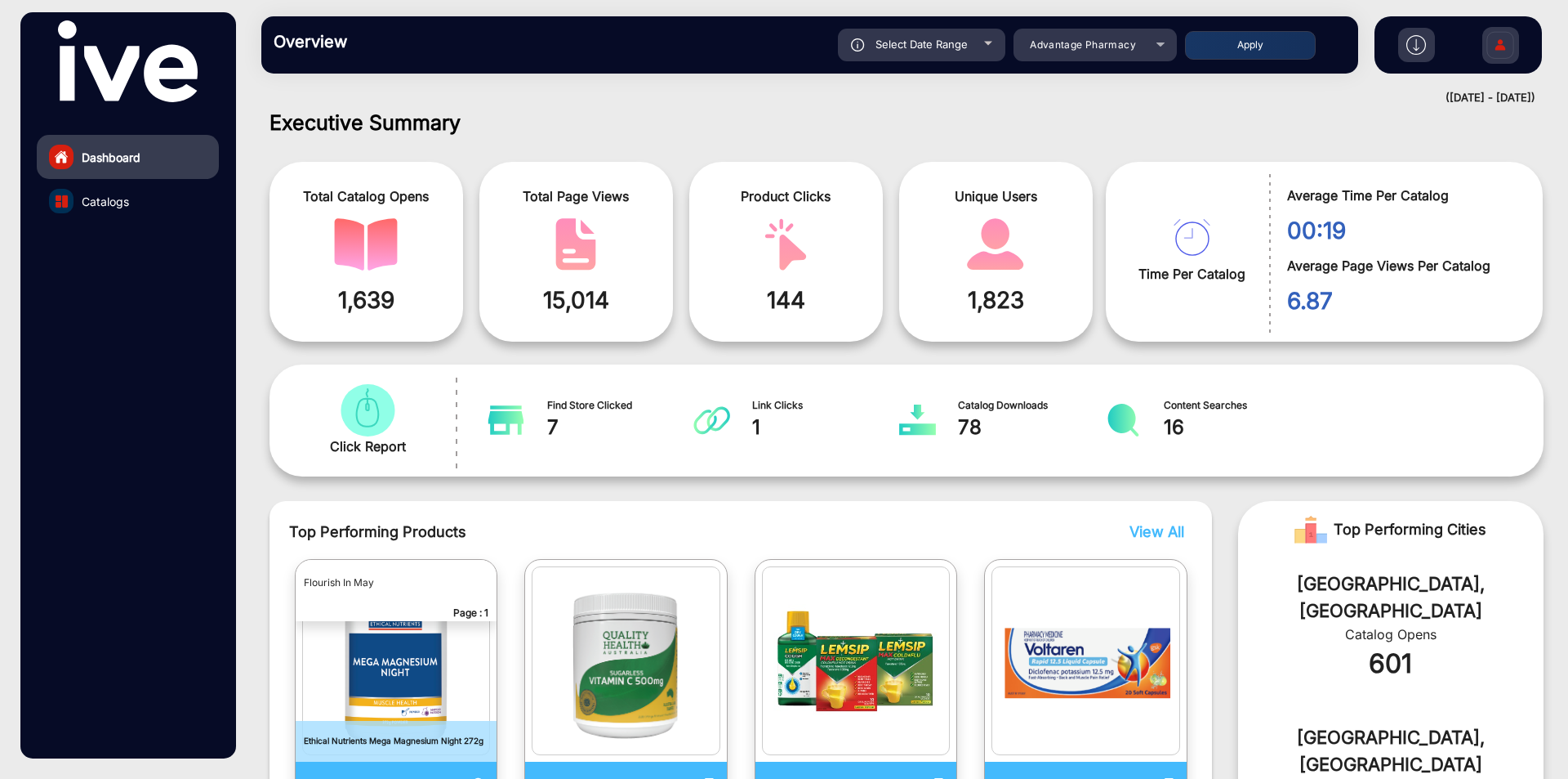
click at [950, 47] on span "Select Date Range" at bounding box center [922, 44] width 93 height 13
type input "[DATE]"
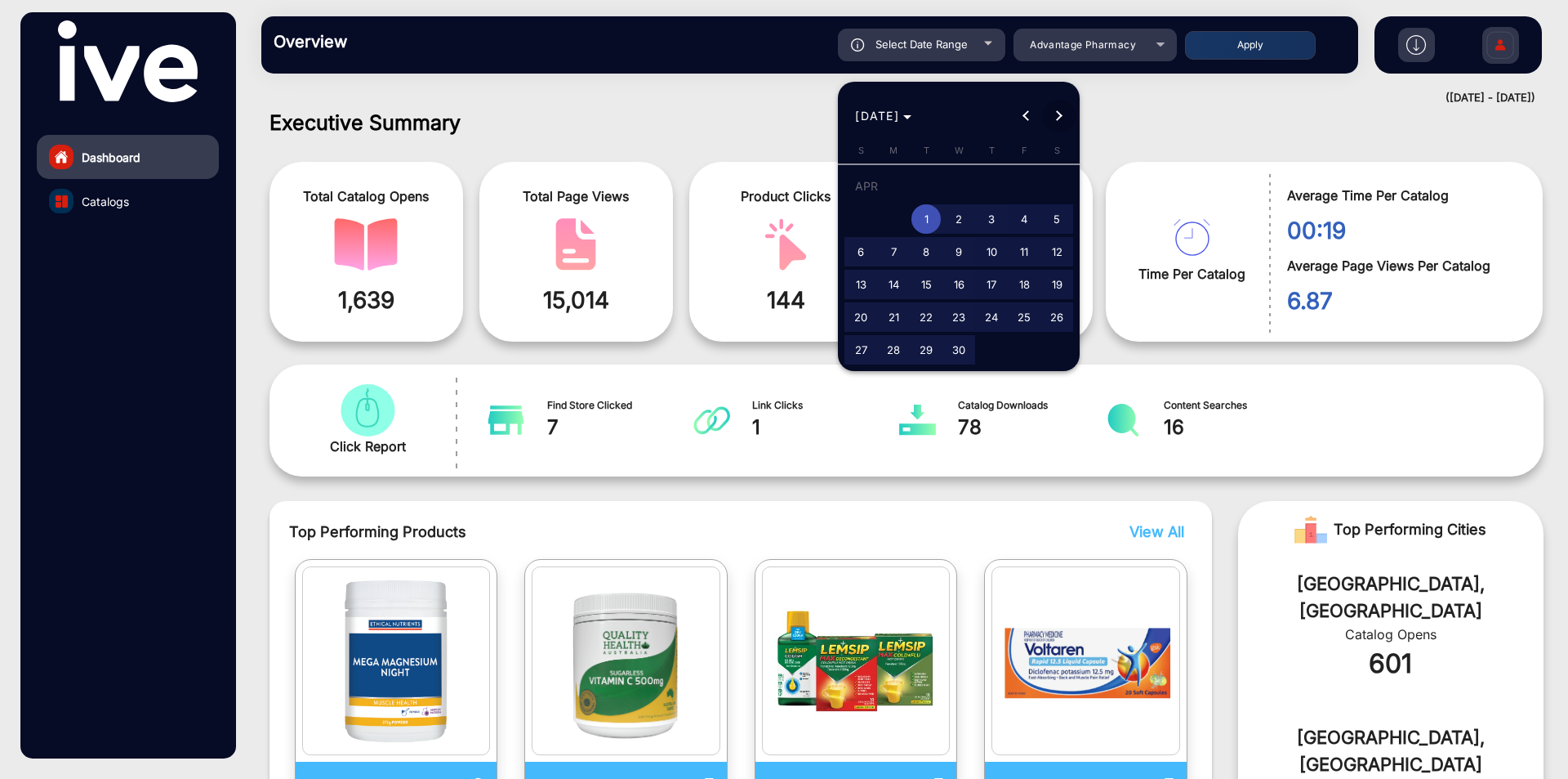
click at [1055, 108] on span "Next month" at bounding box center [1059, 116] width 33 height 33
click at [1064, 118] on span "Next month" at bounding box center [1059, 116] width 33 height 33
click at [864, 220] on span "1" at bounding box center [861, 219] width 29 height 29
type input "[DATE]"
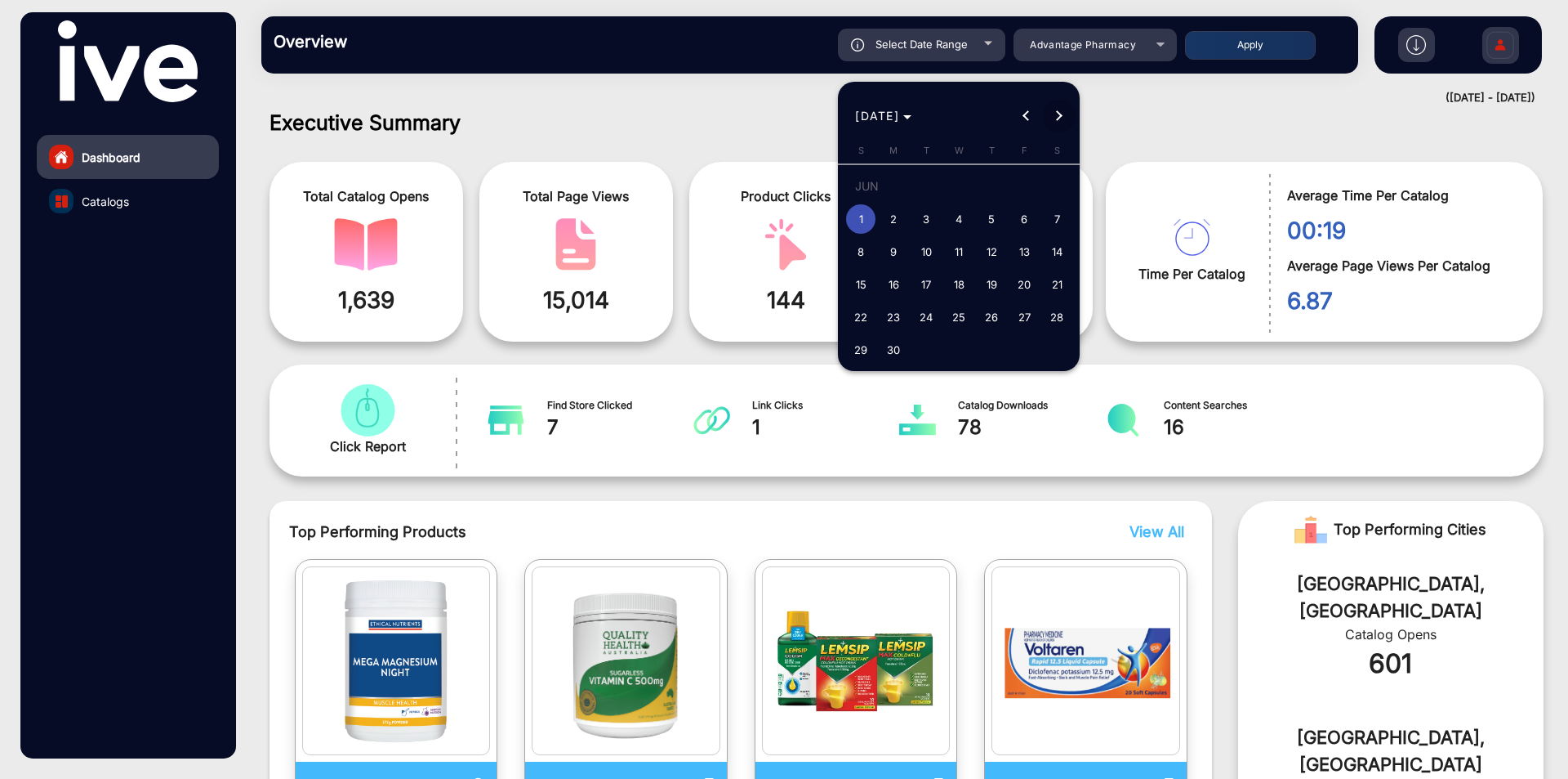
click at [1061, 113] on button "Next month" at bounding box center [1059, 116] width 33 height 33
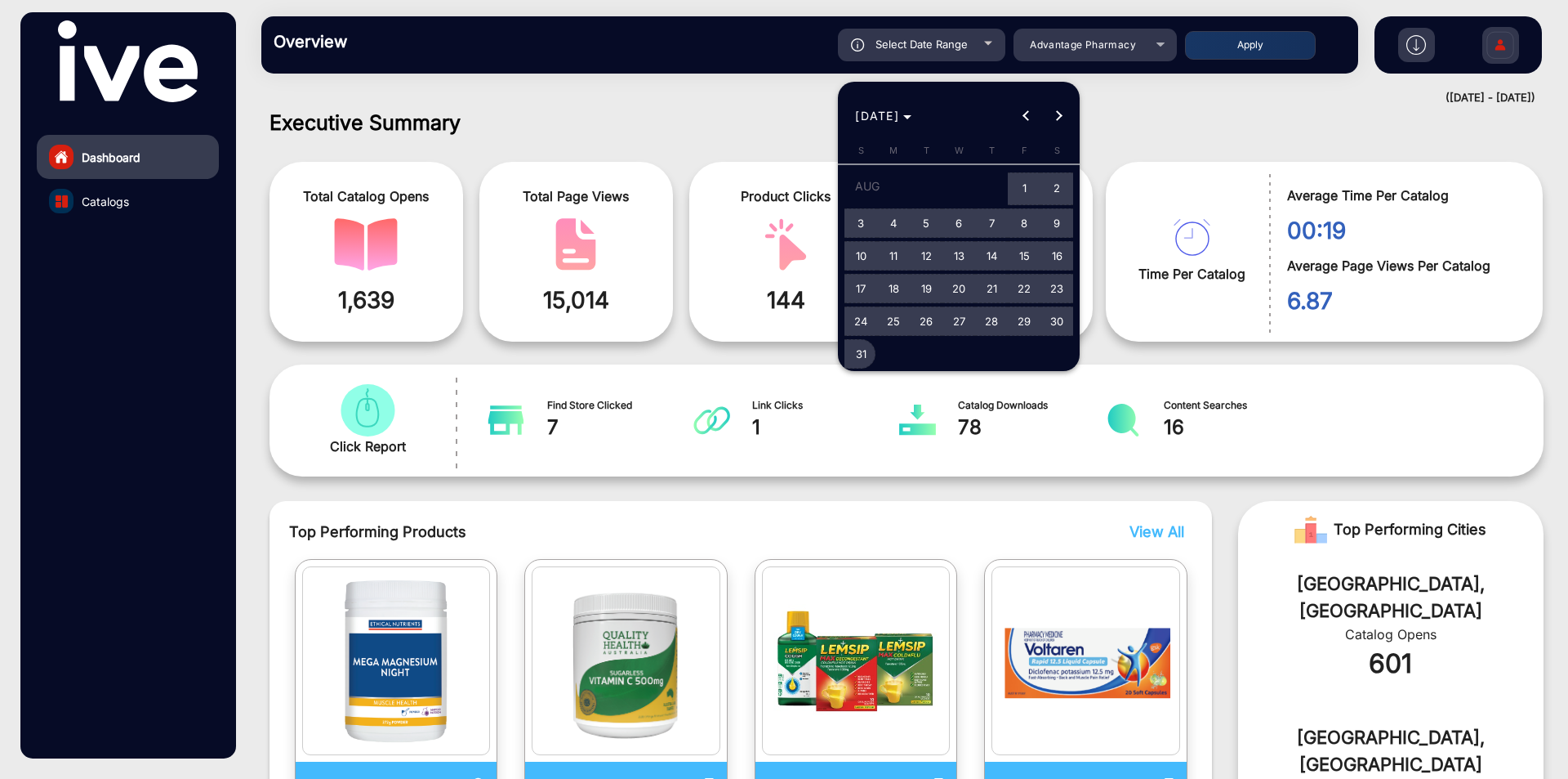
click at [854, 356] on span "31" at bounding box center [861, 353] width 29 height 29
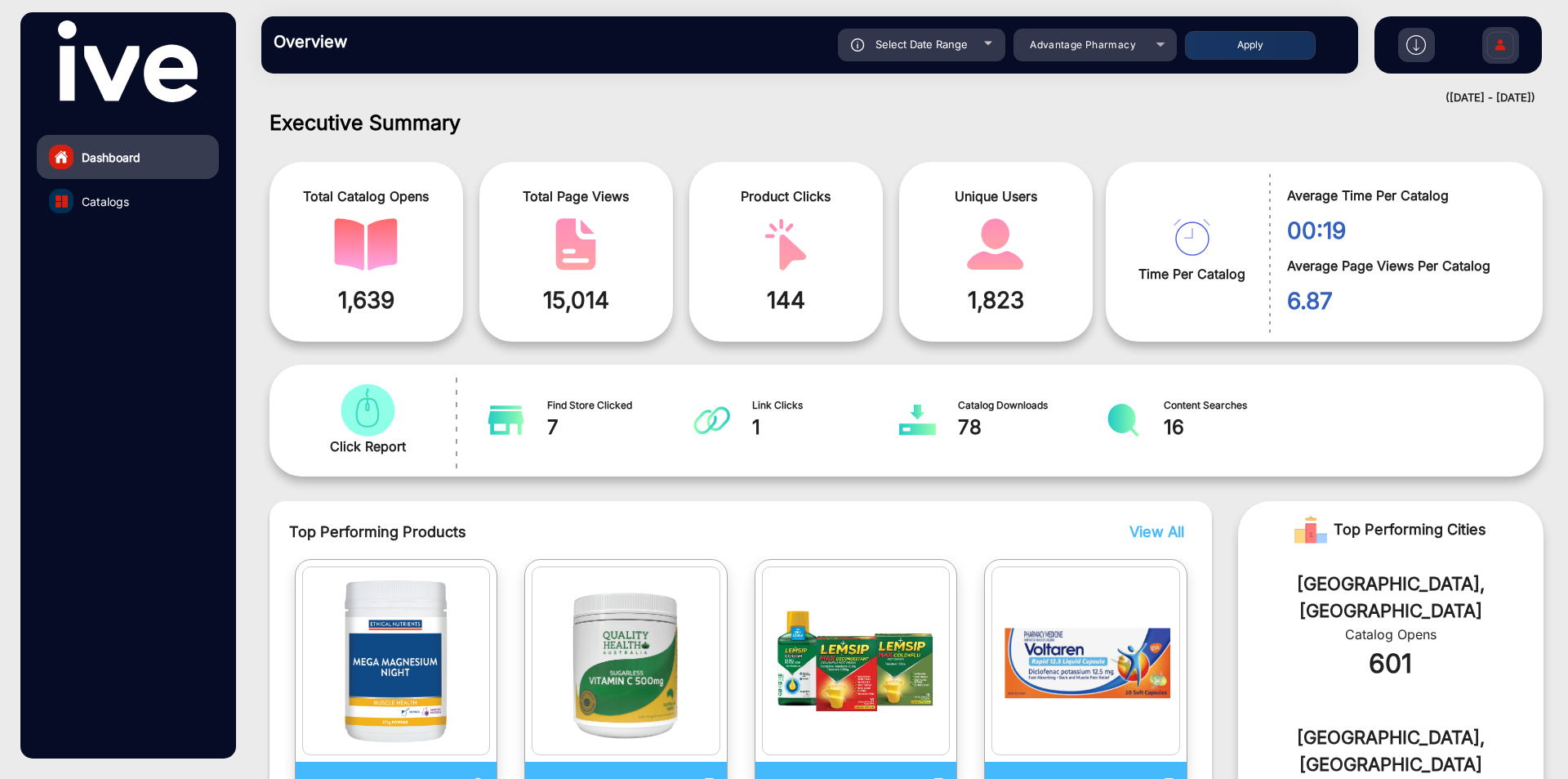
type input "[DATE]"
click at [1251, 31] on button "Apply" at bounding box center [1251, 45] width 130 height 28
type input "[DATE]"
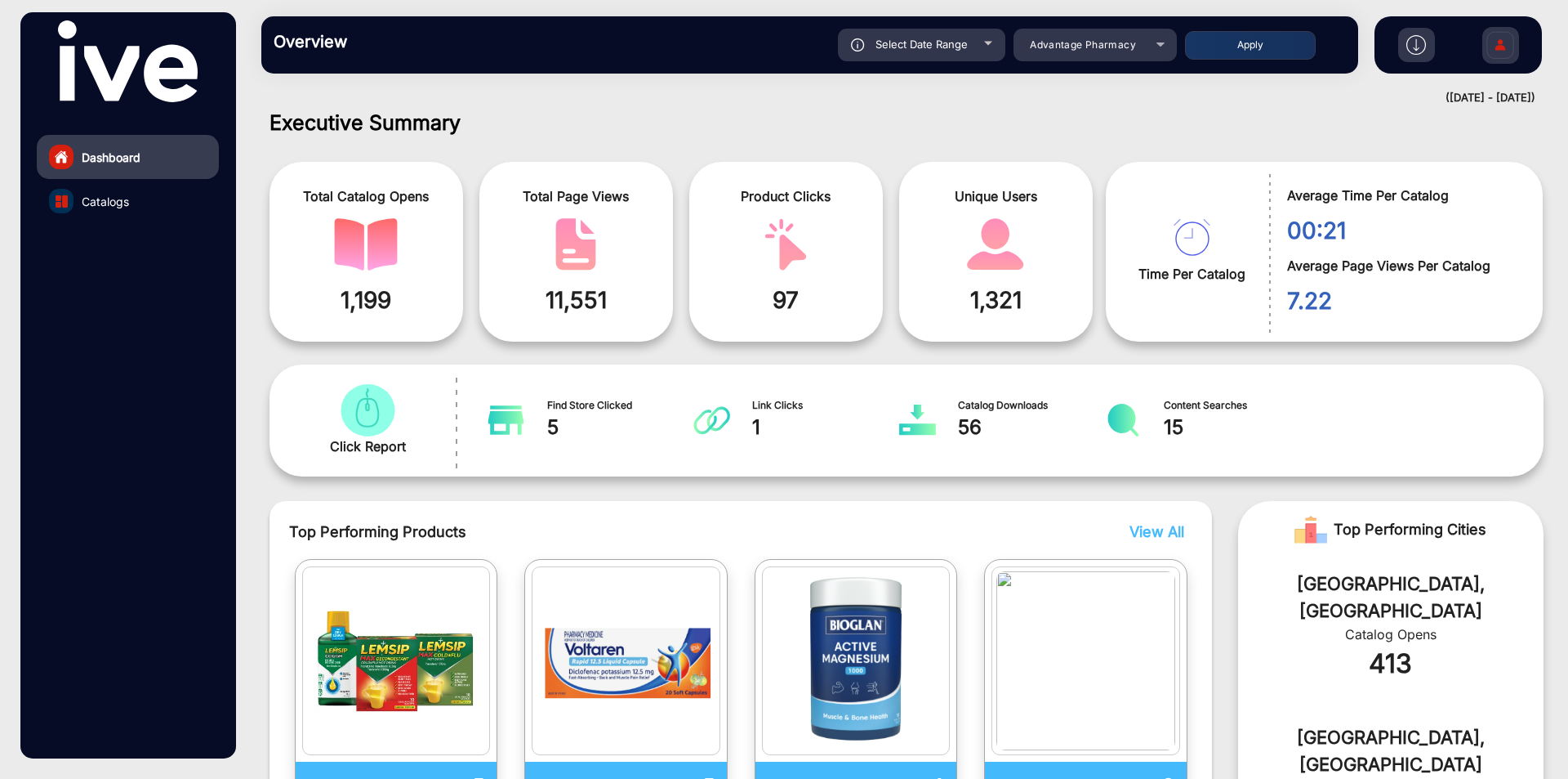
click at [963, 433] on span "56" at bounding box center [1032, 427] width 148 height 29
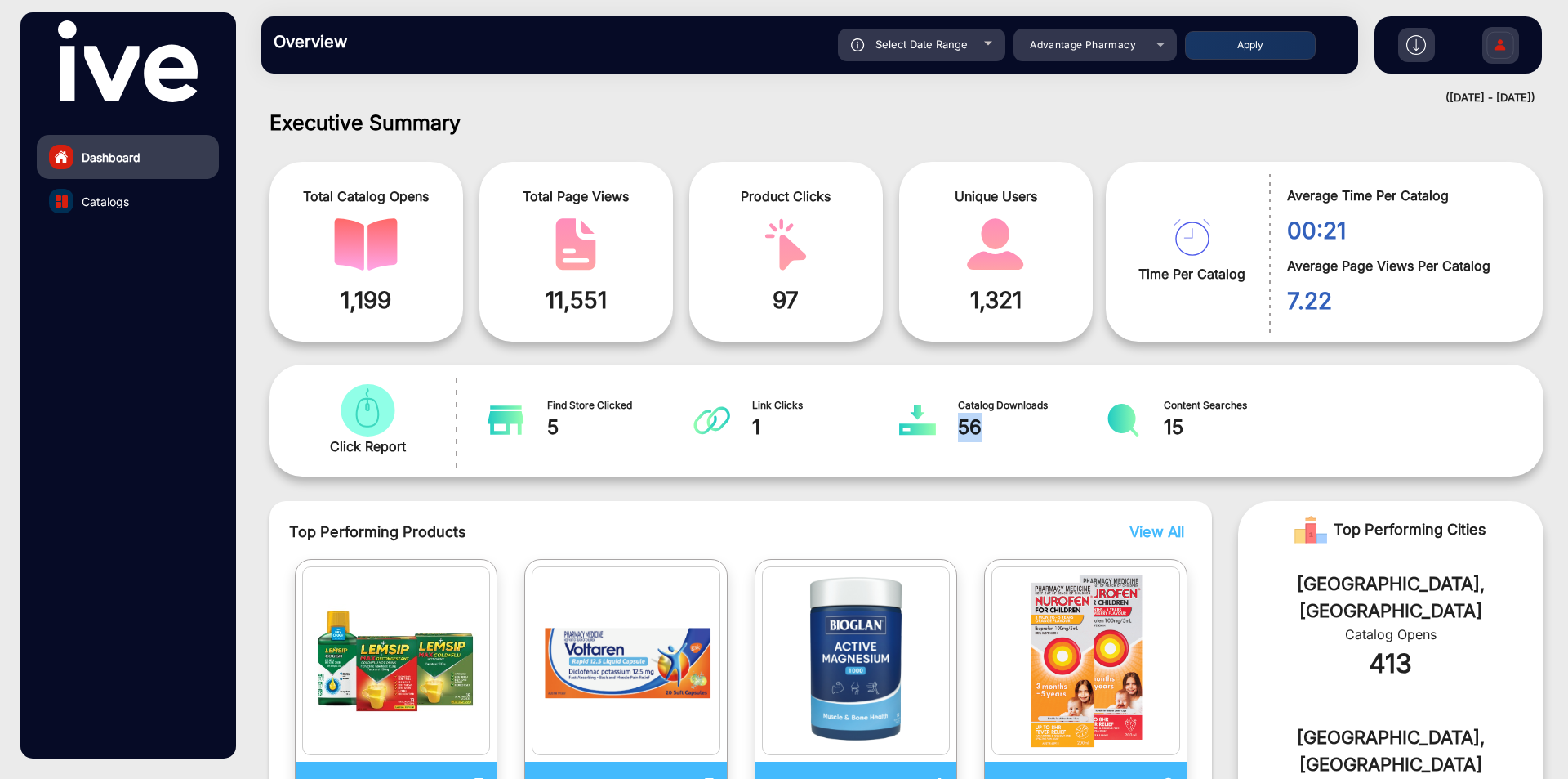
click at [963, 433] on span "56" at bounding box center [1032, 427] width 148 height 29
copy span "56"
click at [1085, 48] on span "Advantage Pharmacy" at bounding box center [1083, 45] width 106 height 12
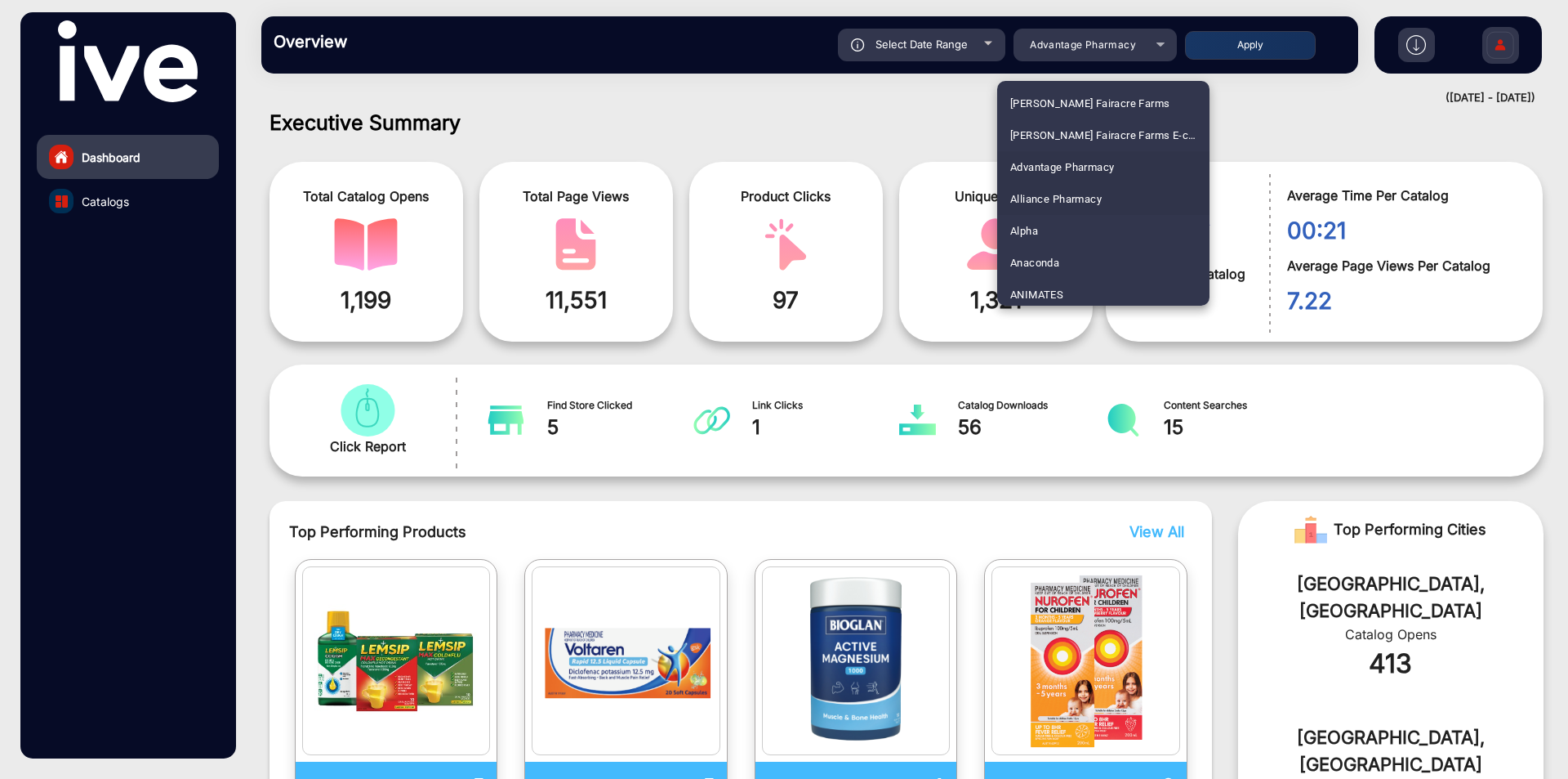
click at [1077, 196] on span "Alliance Pharmacy" at bounding box center [1056, 198] width 92 height 32
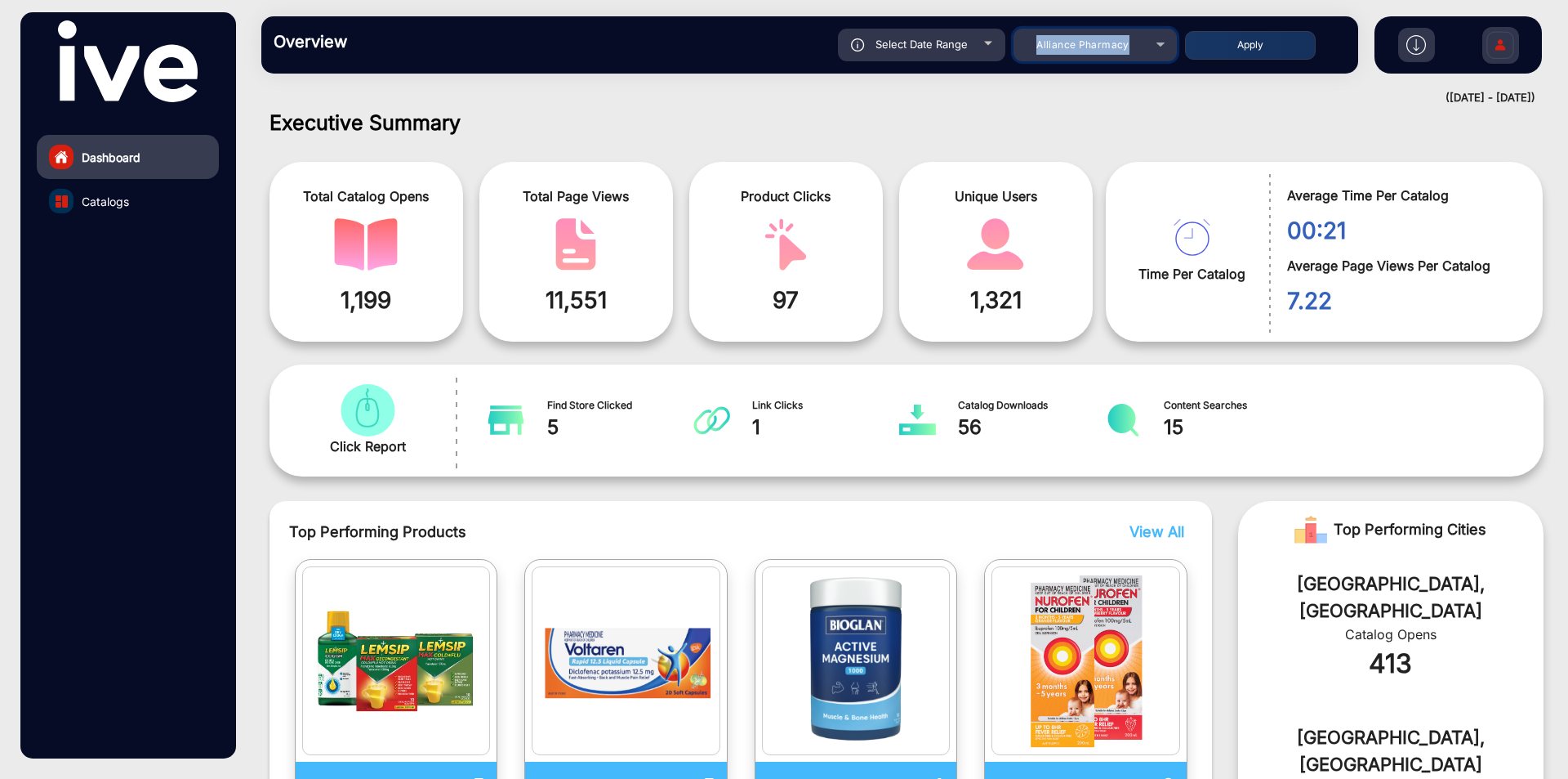
drag, startPoint x: 1036, startPoint y: 44, endPoint x: 1139, endPoint y: 51, distance: 103.2
click at [1139, 51] on div "Alliance Pharmacy" at bounding box center [1083, 45] width 130 height 20
copy span "Alliance Pharmacy"
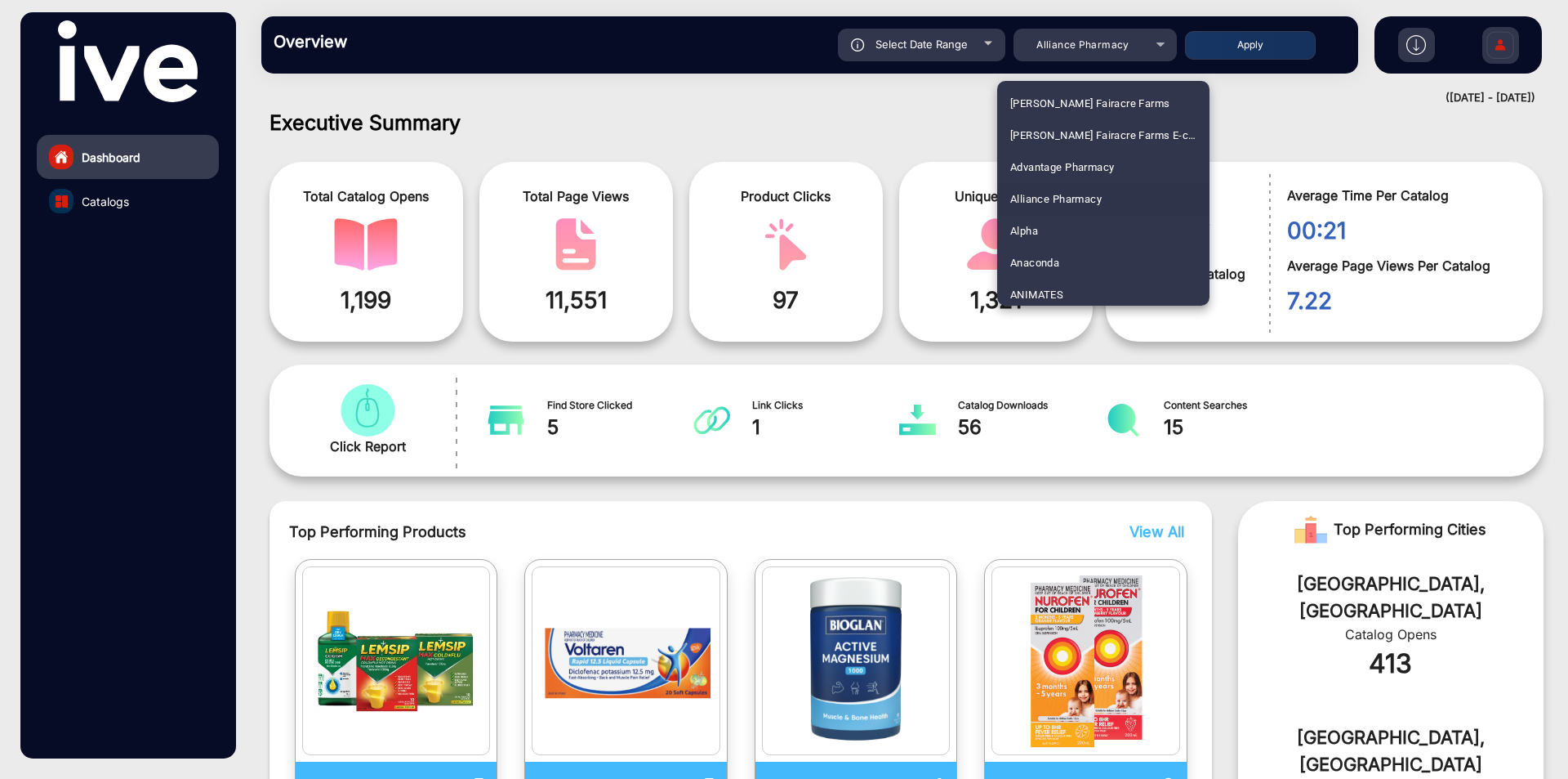
click at [1242, 46] on div at bounding box center [784, 390] width 1568 height 779
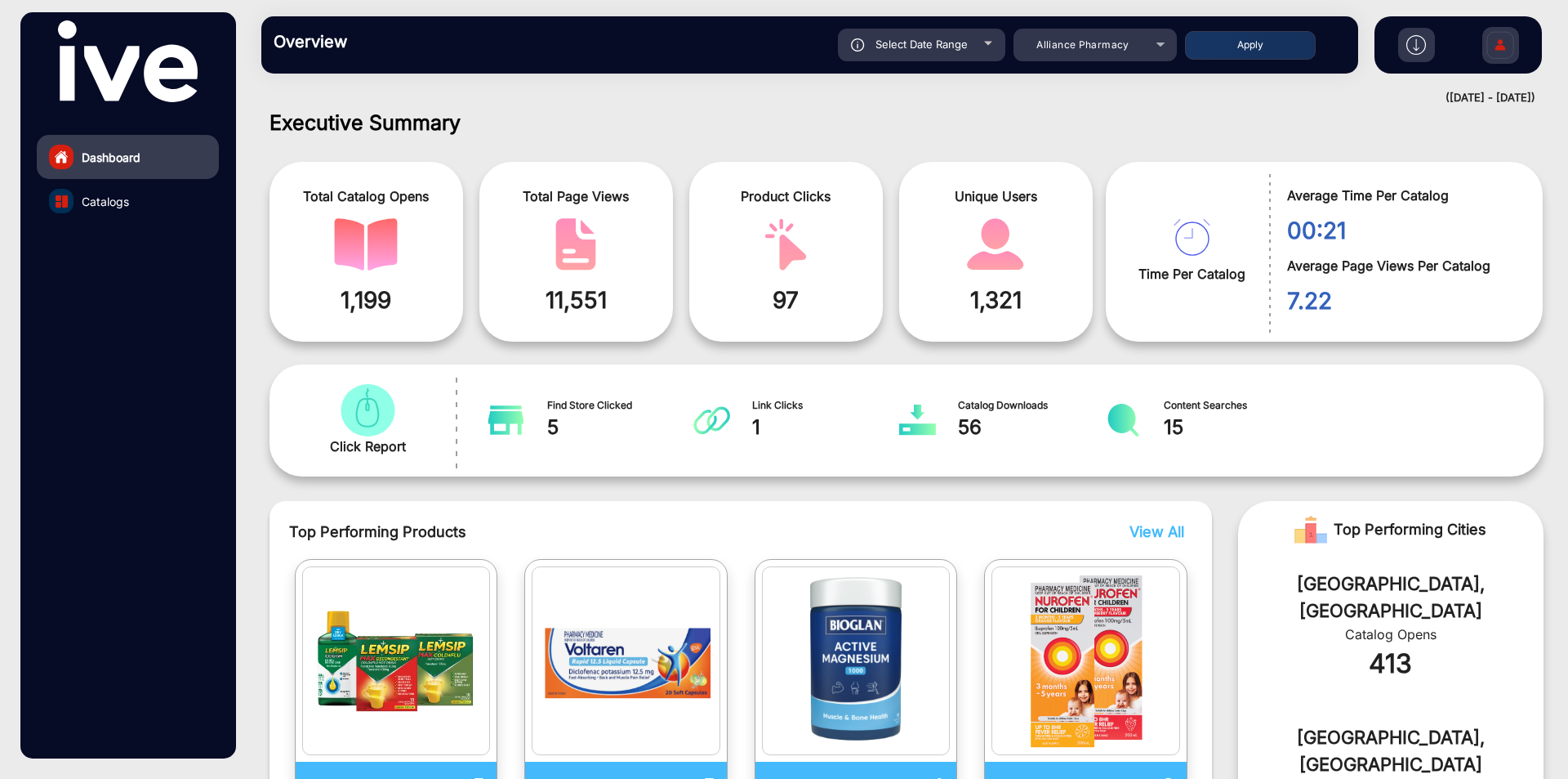
drag, startPoint x: 1397, startPoint y: 116, endPoint x: 1505, endPoint y: 118, distance: 108.0
click at [1505, 118] on h1 "Executive Summary" at bounding box center [907, 123] width 1275 height 25
drag, startPoint x: 1366, startPoint y: 103, endPoint x: 1537, endPoint y: 103, distance: 171.0
click at [1537, 103] on mat-drawer-content "Overview Reports Understand what makes your customers tick and learn how they a…" at bounding box center [907, 390] width 1324 height 779
copy div "([DATE] - [DATE])"
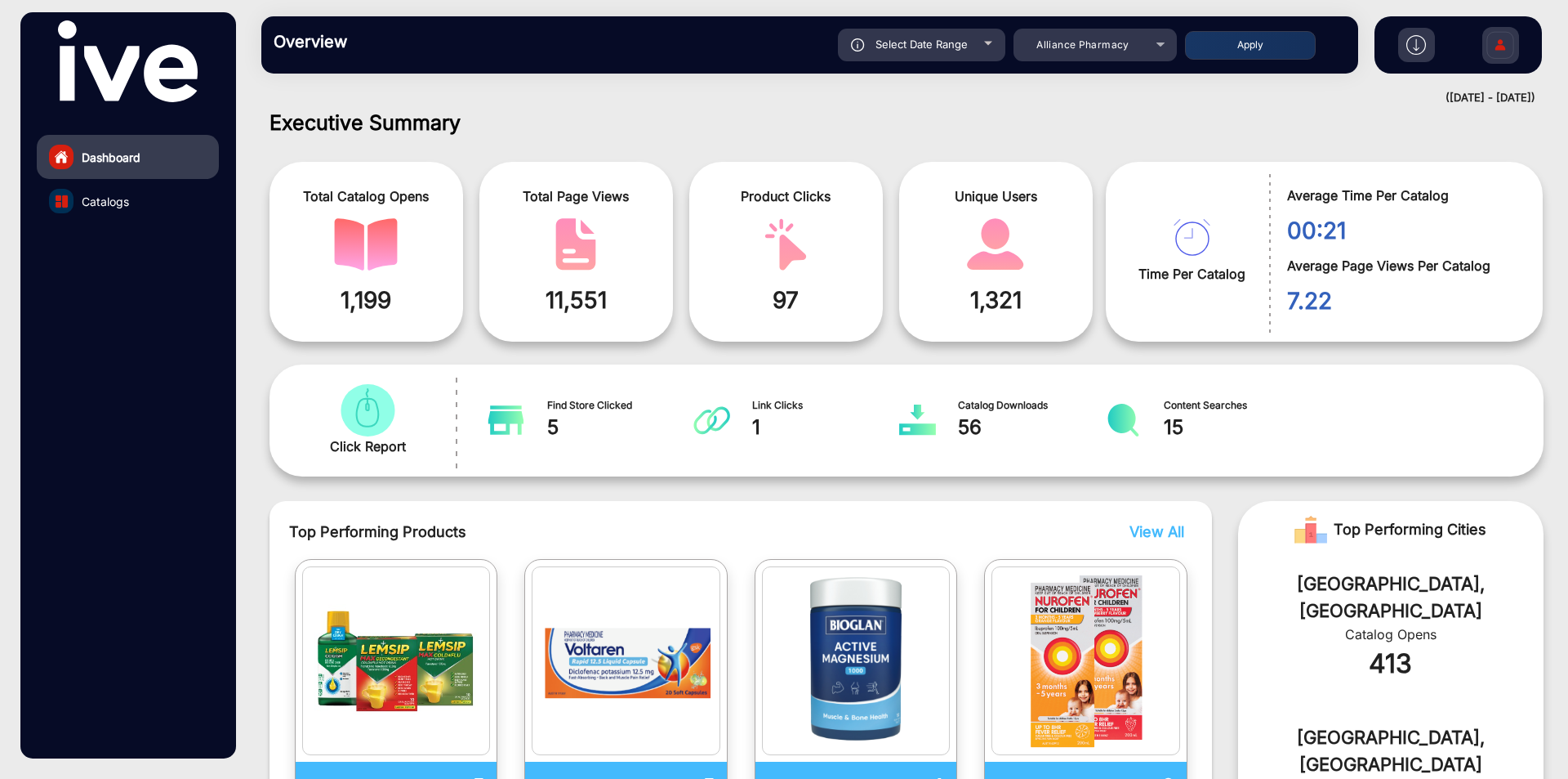
click at [974, 419] on span "56" at bounding box center [1032, 427] width 148 height 29
click at [1246, 56] on button "Apply" at bounding box center [1251, 45] width 130 height 28
type input "[DATE]"
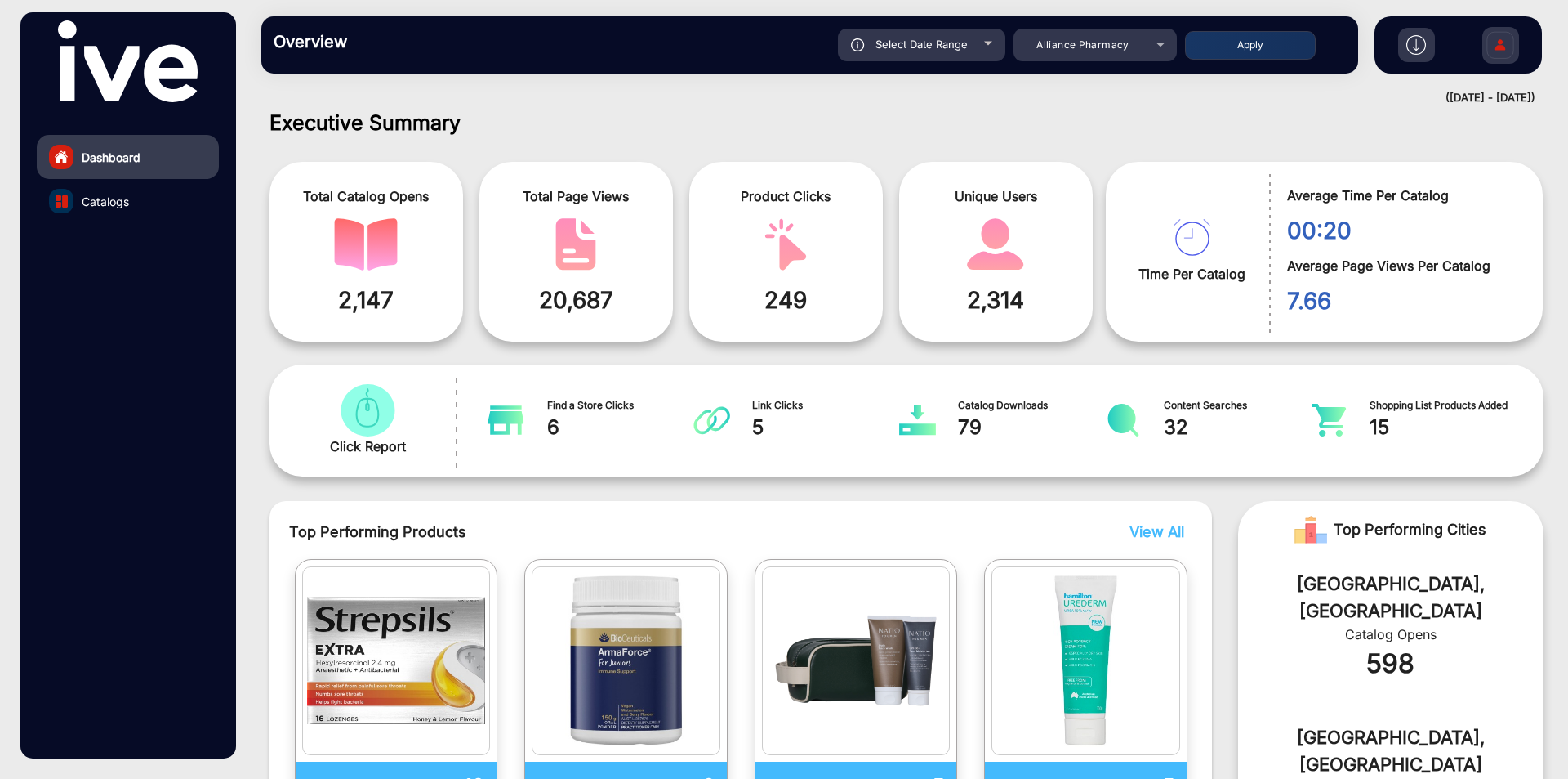
click at [978, 424] on span "79" at bounding box center [1032, 427] width 148 height 29
click at [958, 422] on span "79" at bounding box center [1032, 427] width 148 height 29
copy span "79"
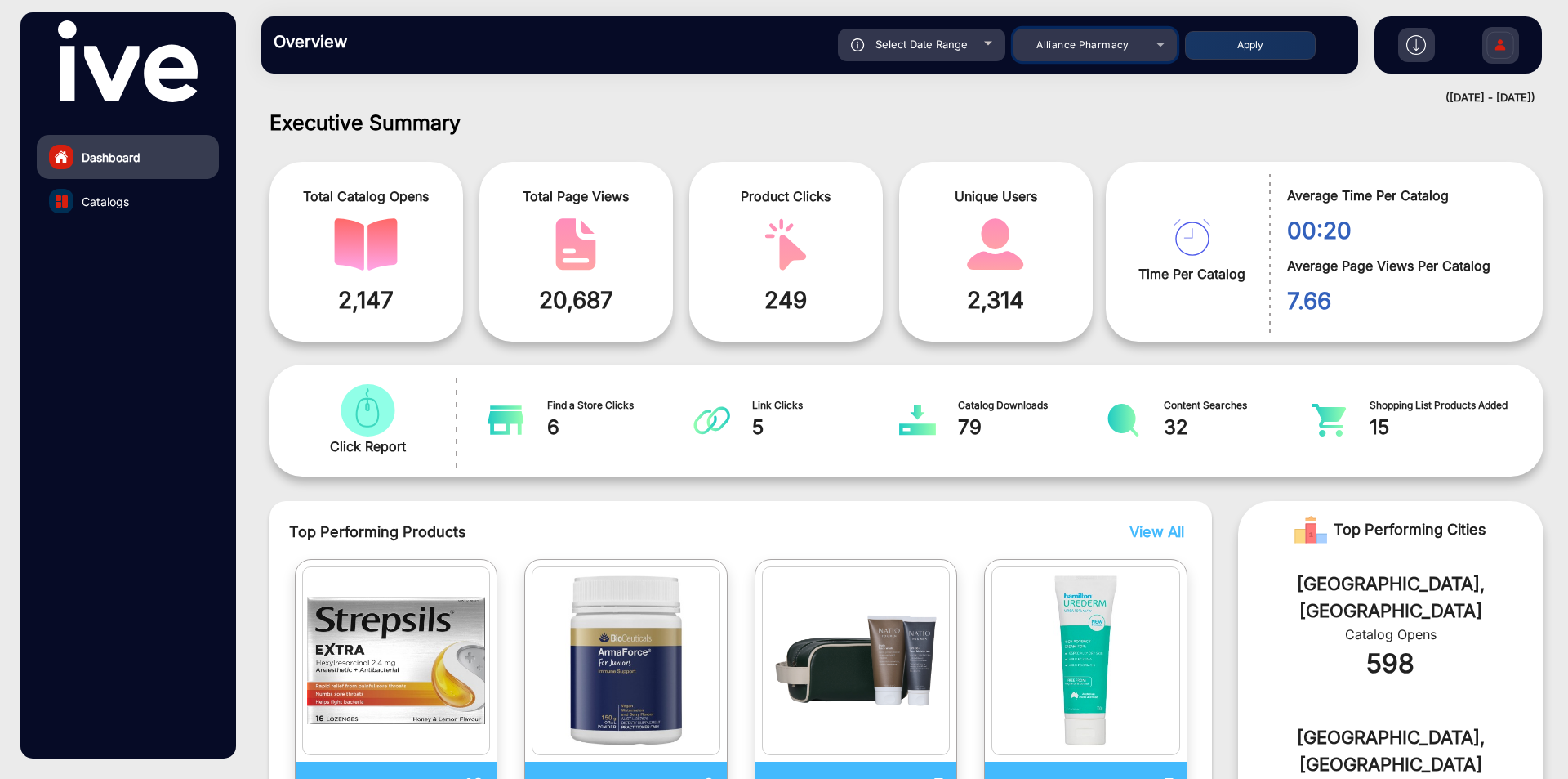
click at [1108, 45] on span "Alliance Pharmacy" at bounding box center [1083, 45] width 93 height 12
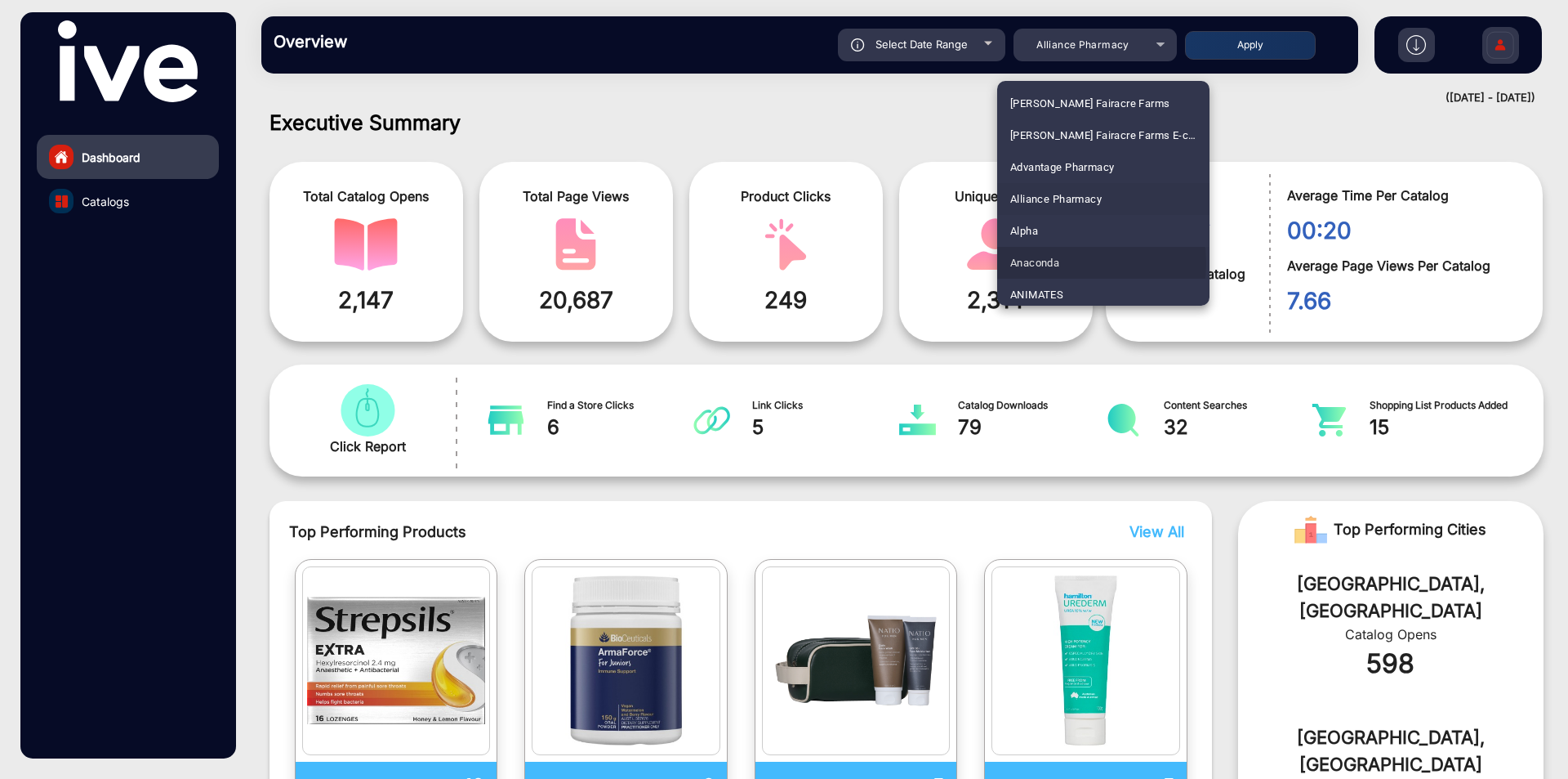
click at [1070, 263] on mat-option "Anaconda" at bounding box center [1104, 263] width 213 height 32
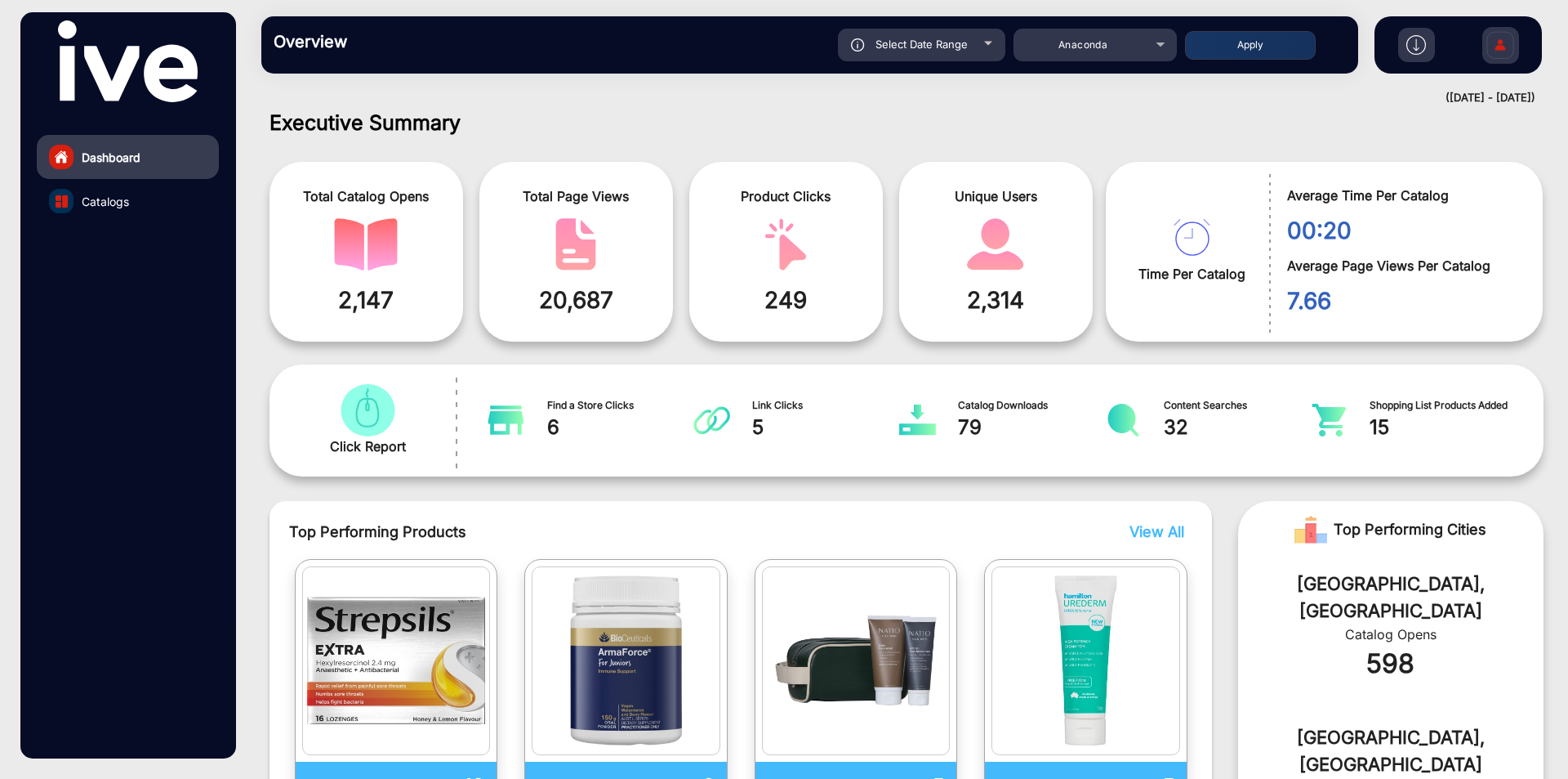
click at [1227, 37] on button "Apply" at bounding box center [1251, 45] width 130 height 28
type input "[DATE]"
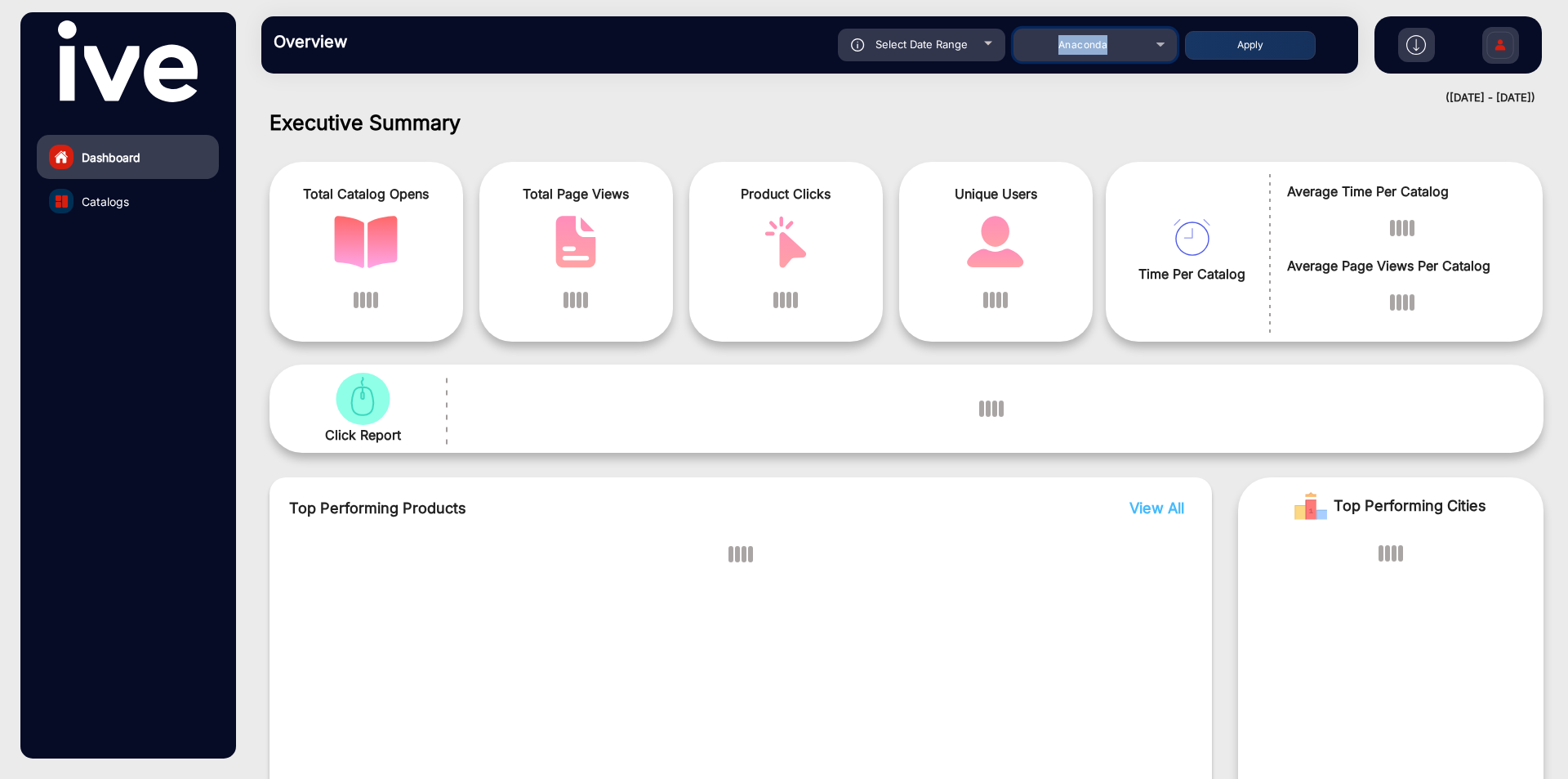
drag, startPoint x: 1046, startPoint y: 45, endPoint x: 1114, endPoint y: 44, distance: 68.0
click at [1114, 44] on div "Anaconda" at bounding box center [1083, 45] width 130 height 20
copy span "Anaconda"
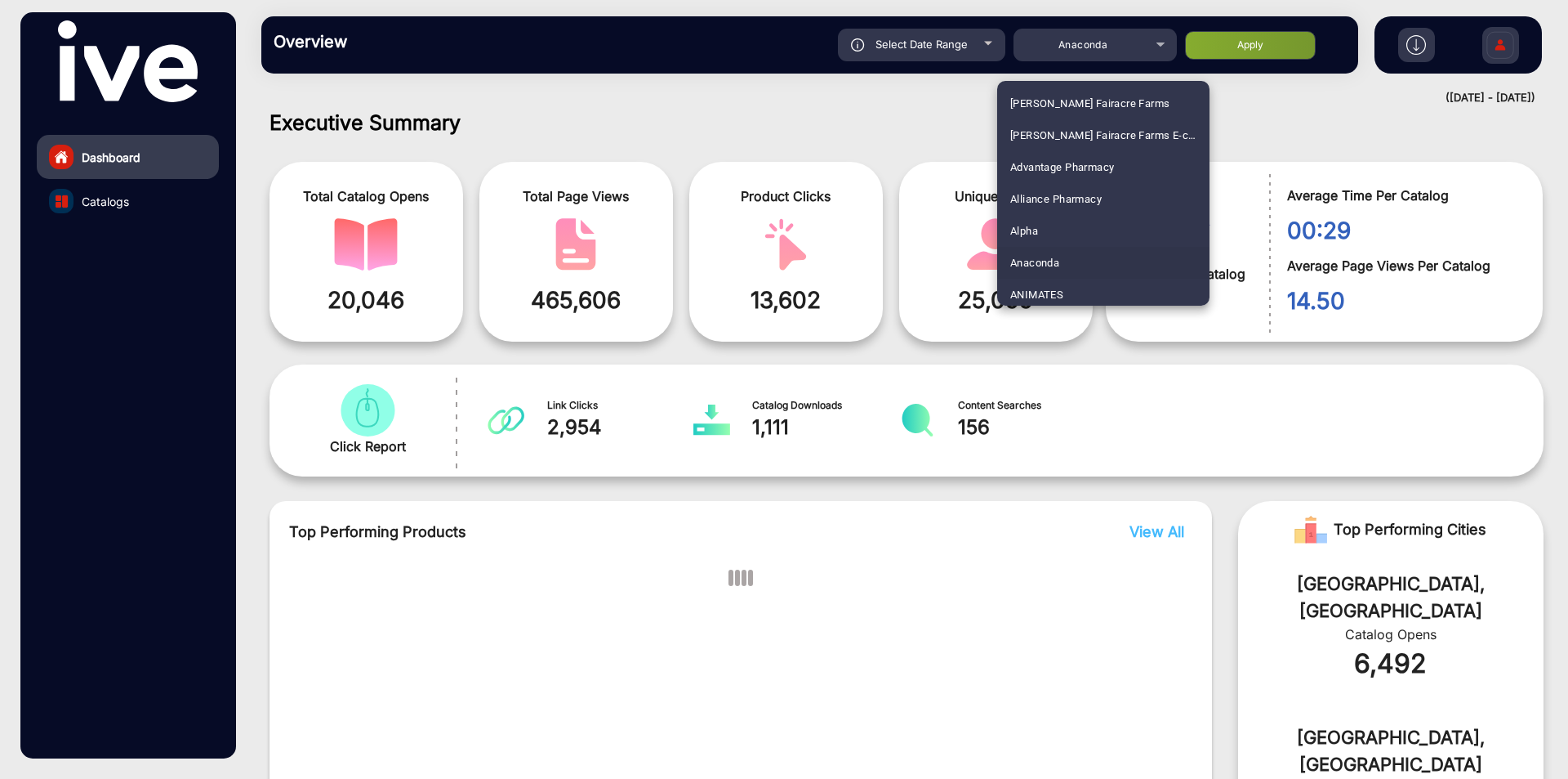
click at [825, 69] on div at bounding box center [784, 390] width 1568 height 779
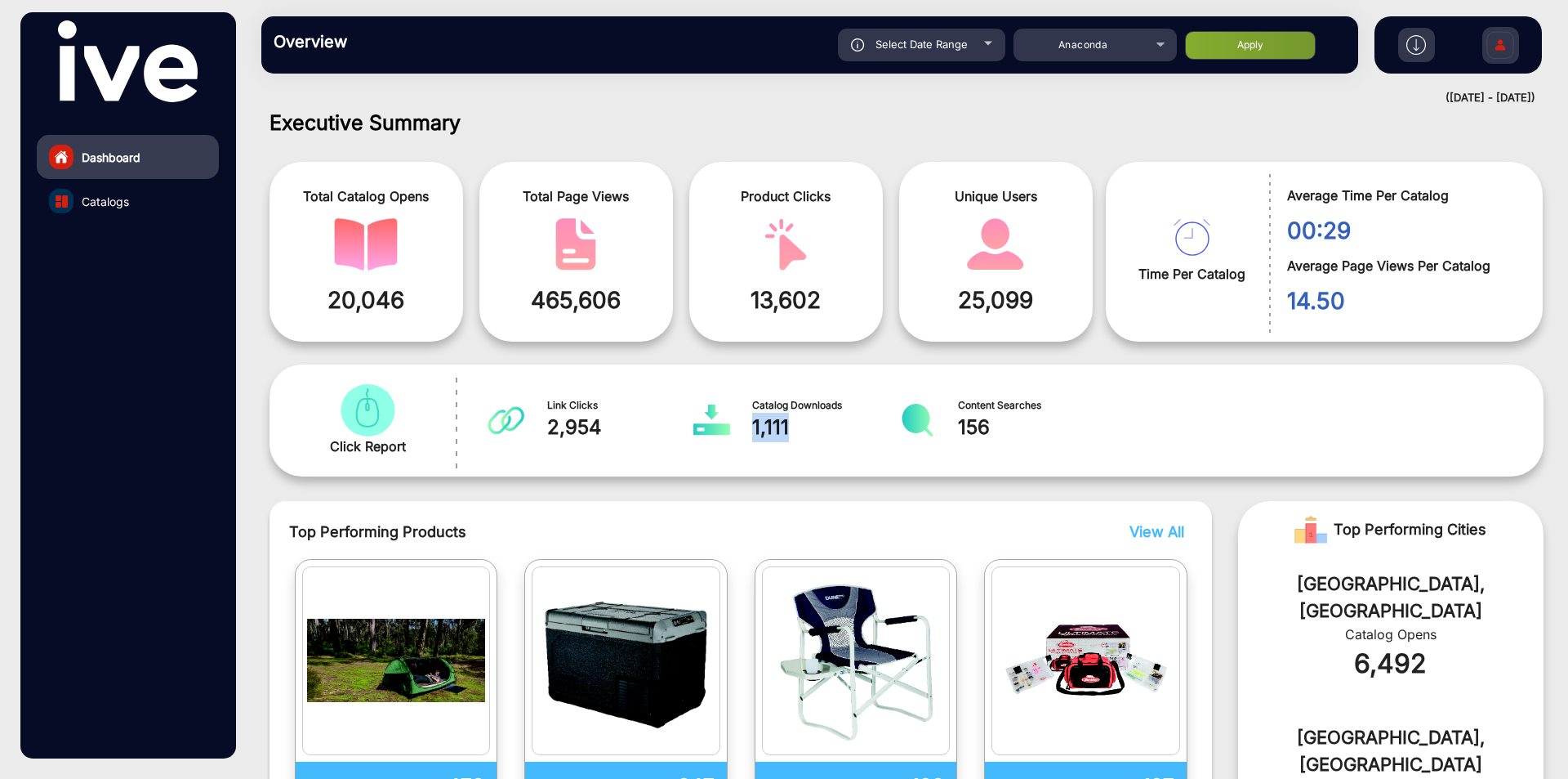
drag, startPoint x: 809, startPoint y: 429, endPoint x: 751, endPoint y: 432, distance: 58.1
click at [751, 432] on div "Catalog Downloads 1,111" at bounding box center [791, 420] width 197 height 46
copy span "1,111"
click at [1137, 53] on div "Anaconda" at bounding box center [1083, 45] width 130 height 20
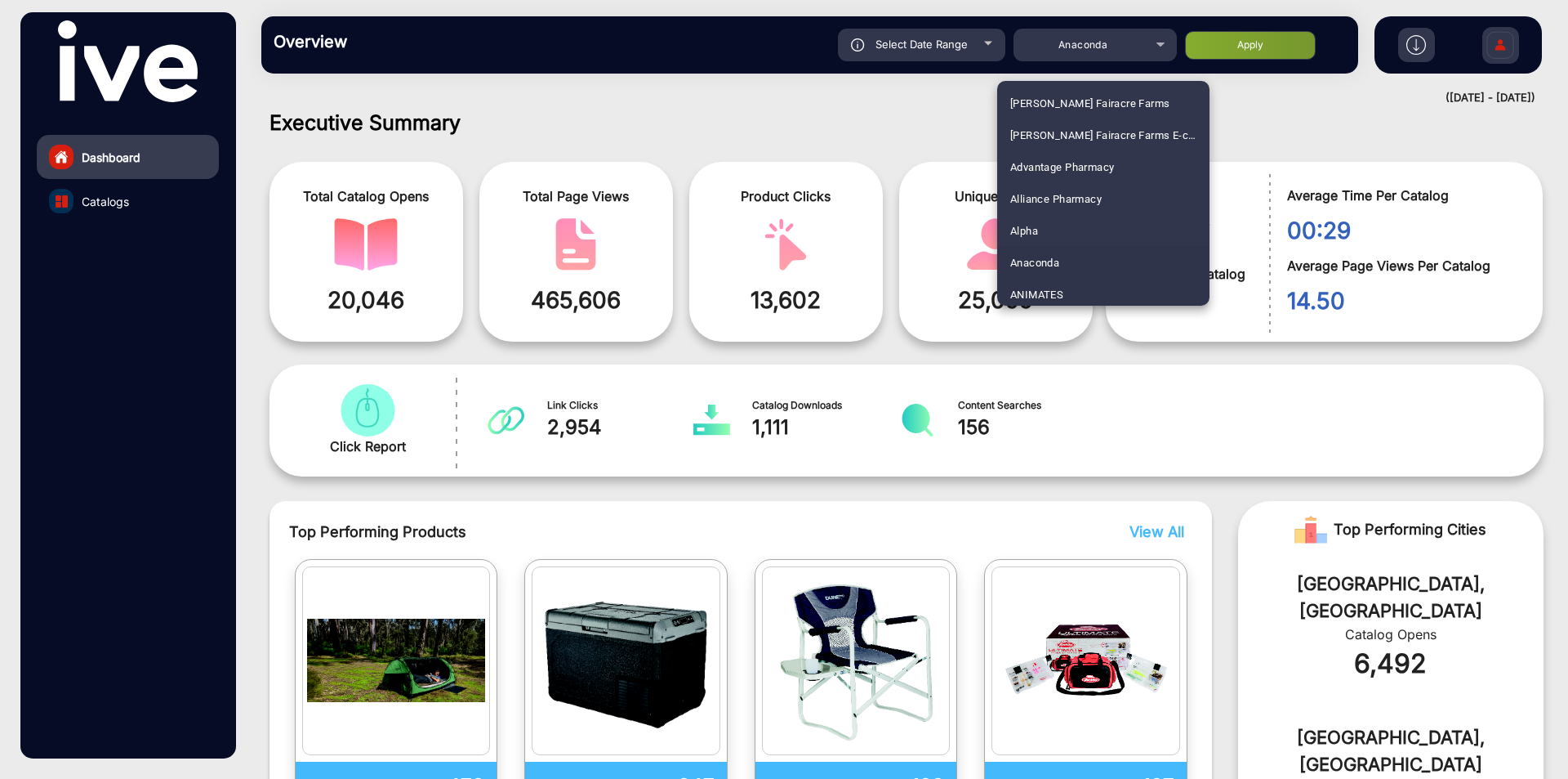
click at [1055, 293] on span "ANIMATES" at bounding box center [1037, 294] width 53 height 32
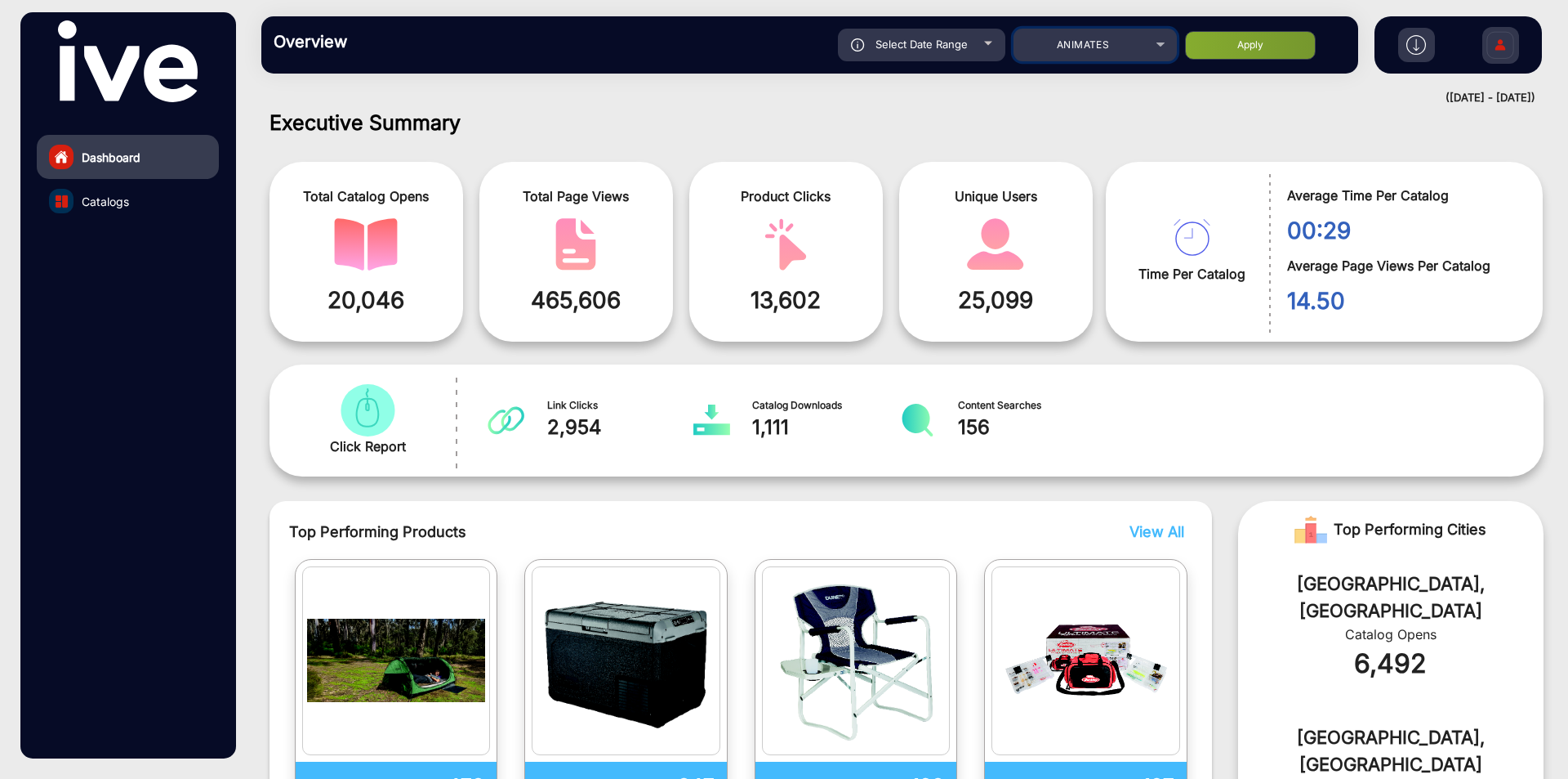
click at [1119, 57] on mat-select "ANIMATES" at bounding box center [1095, 45] width 163 height 33
click at [1263, 43] on button "Apply" at bounding box center [1251, 45] width 130 height 28
type input "[DATE]"
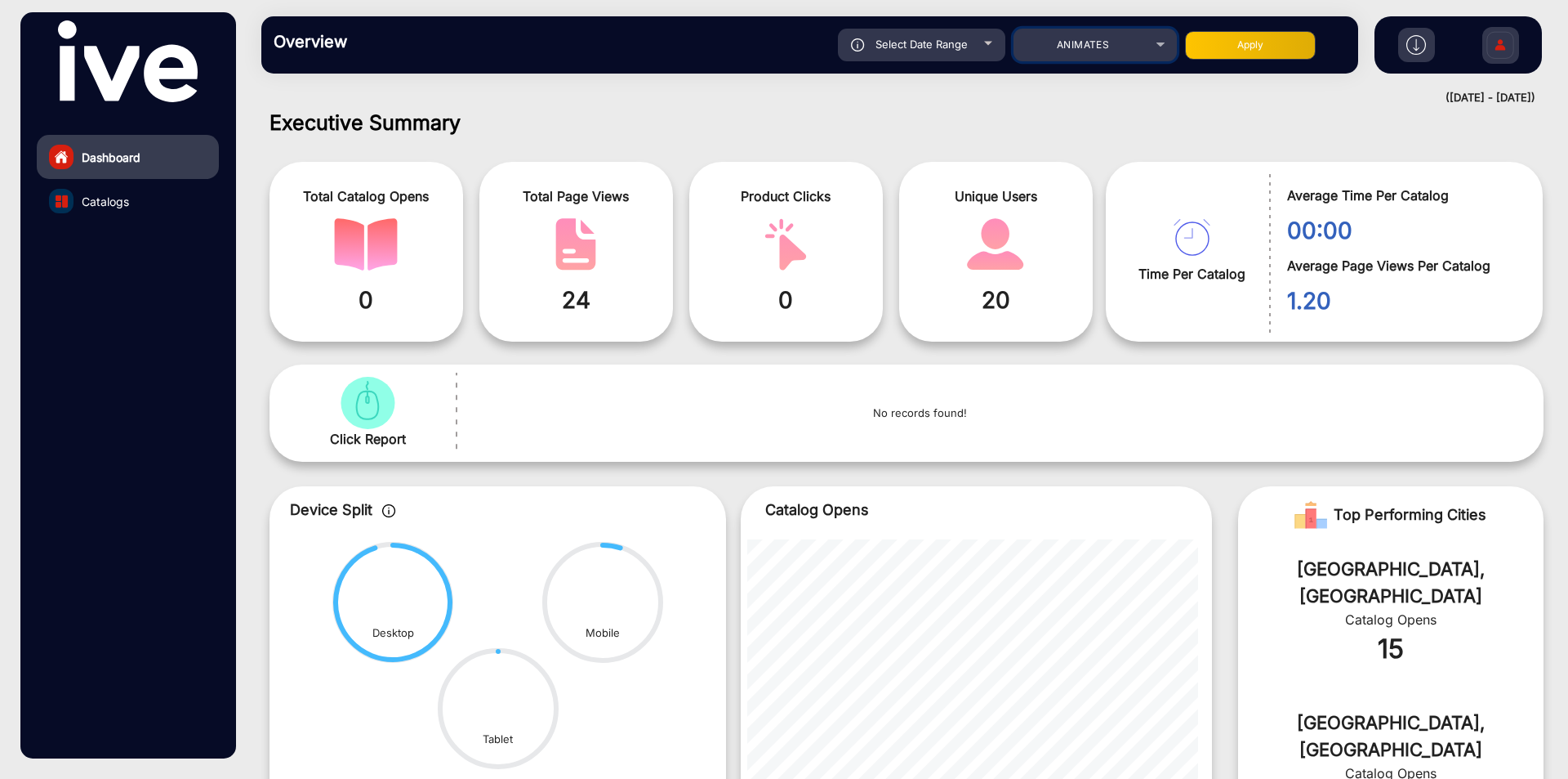
click at [1120, 51] on div "ANIMATES" at bounding box center [1083, 45] width 130 height 20
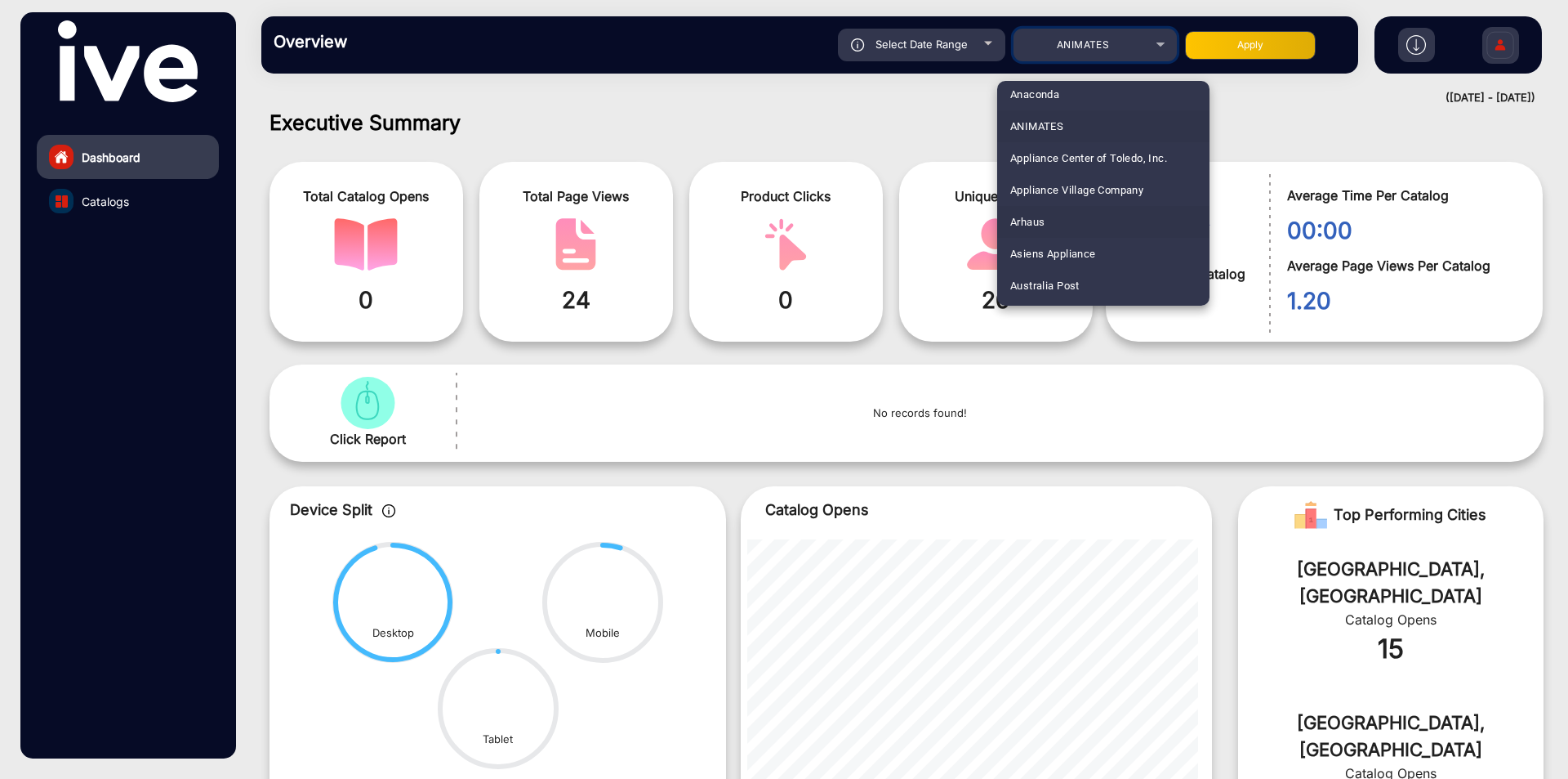
scroll to position [250, 0]
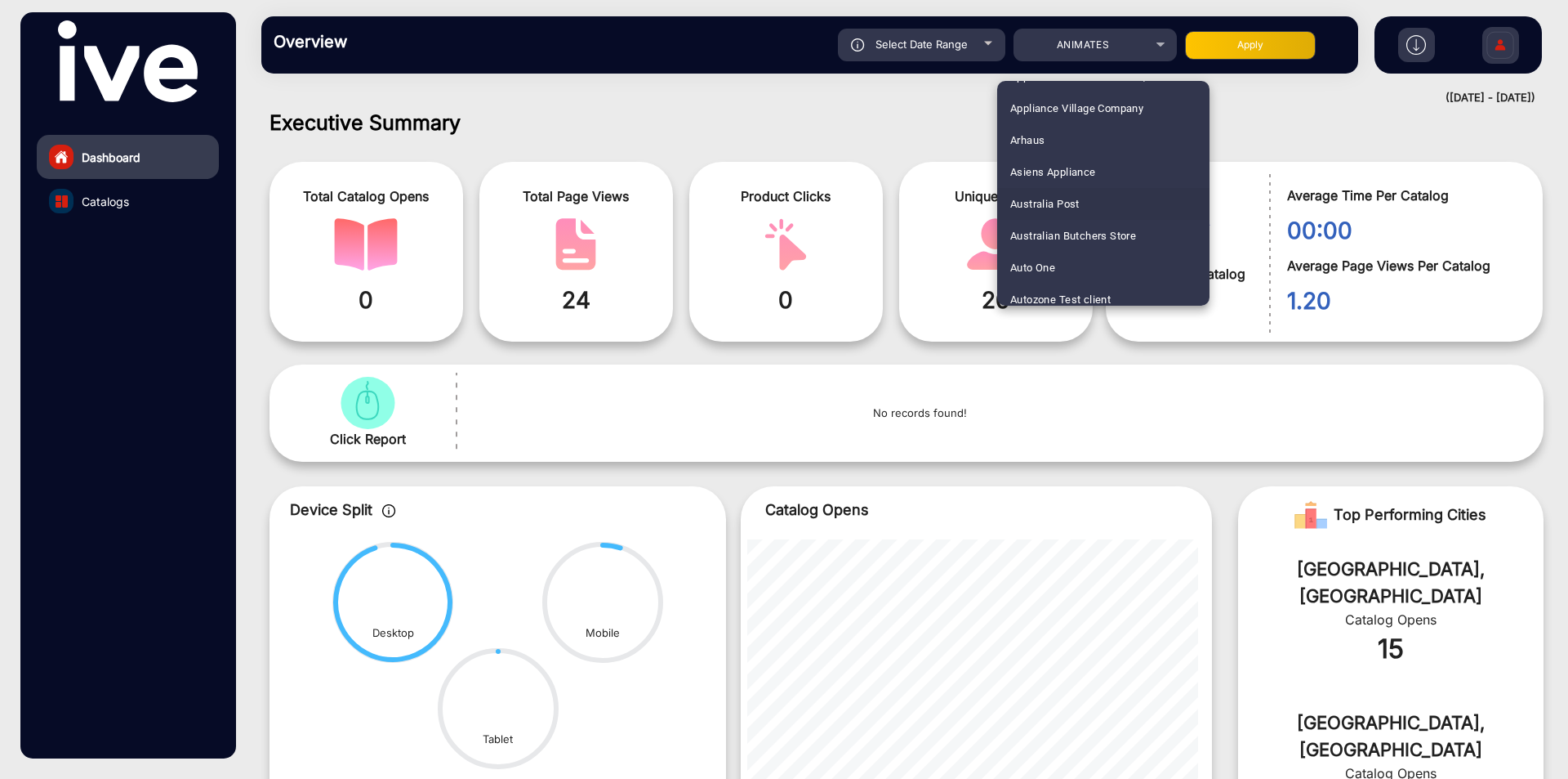
click at [1046, 209] on span "Australia Post" at bounding box center [1045, 203] width 69 height 32
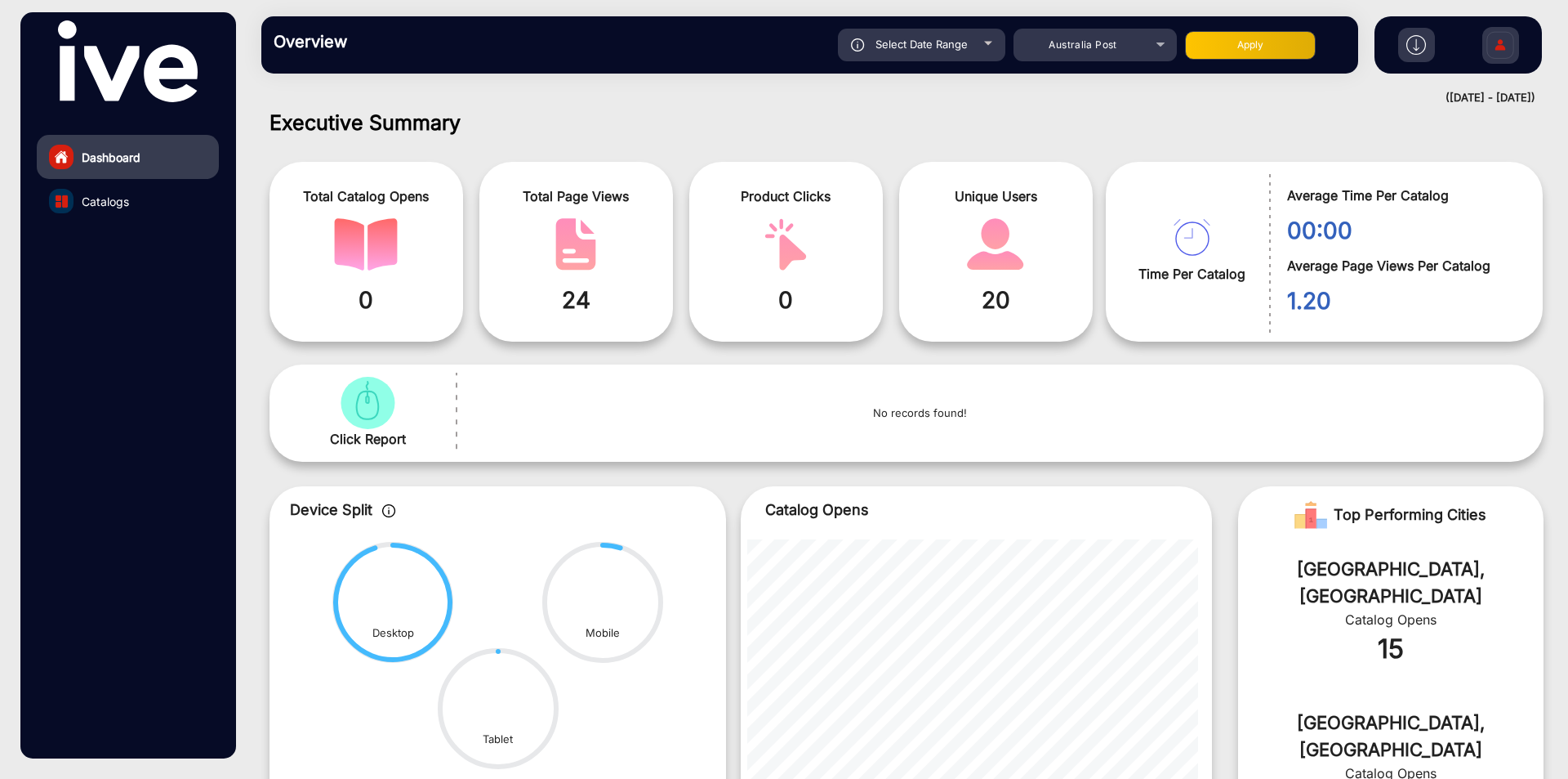
click at [1189, 47] on button "Apply" at bounding box center [1251, 45] width 130 height 28
type input "[DATE]"
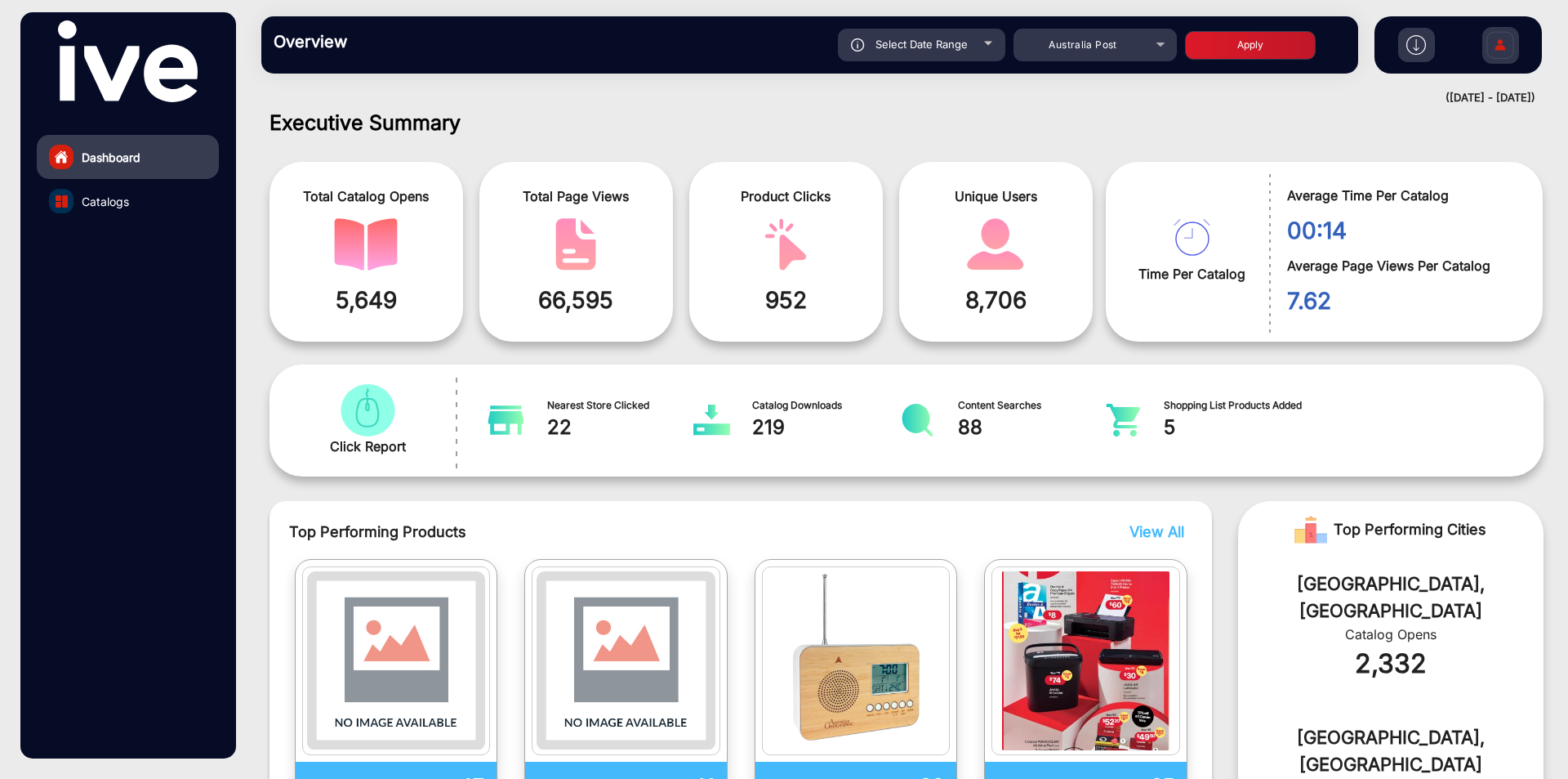
click at [774, 432] on span "219" at bounding box center [826, 427] width 148 height 29
copy span "219"
drag, startPoint x: 1034, startPoint y: 60, endPoint x: 1119, endPoint y: 55, distance: 85.1
click at [1119, 55] on mat-select "Australia Post" at bounding box center [1095, 45] width 163 height 33
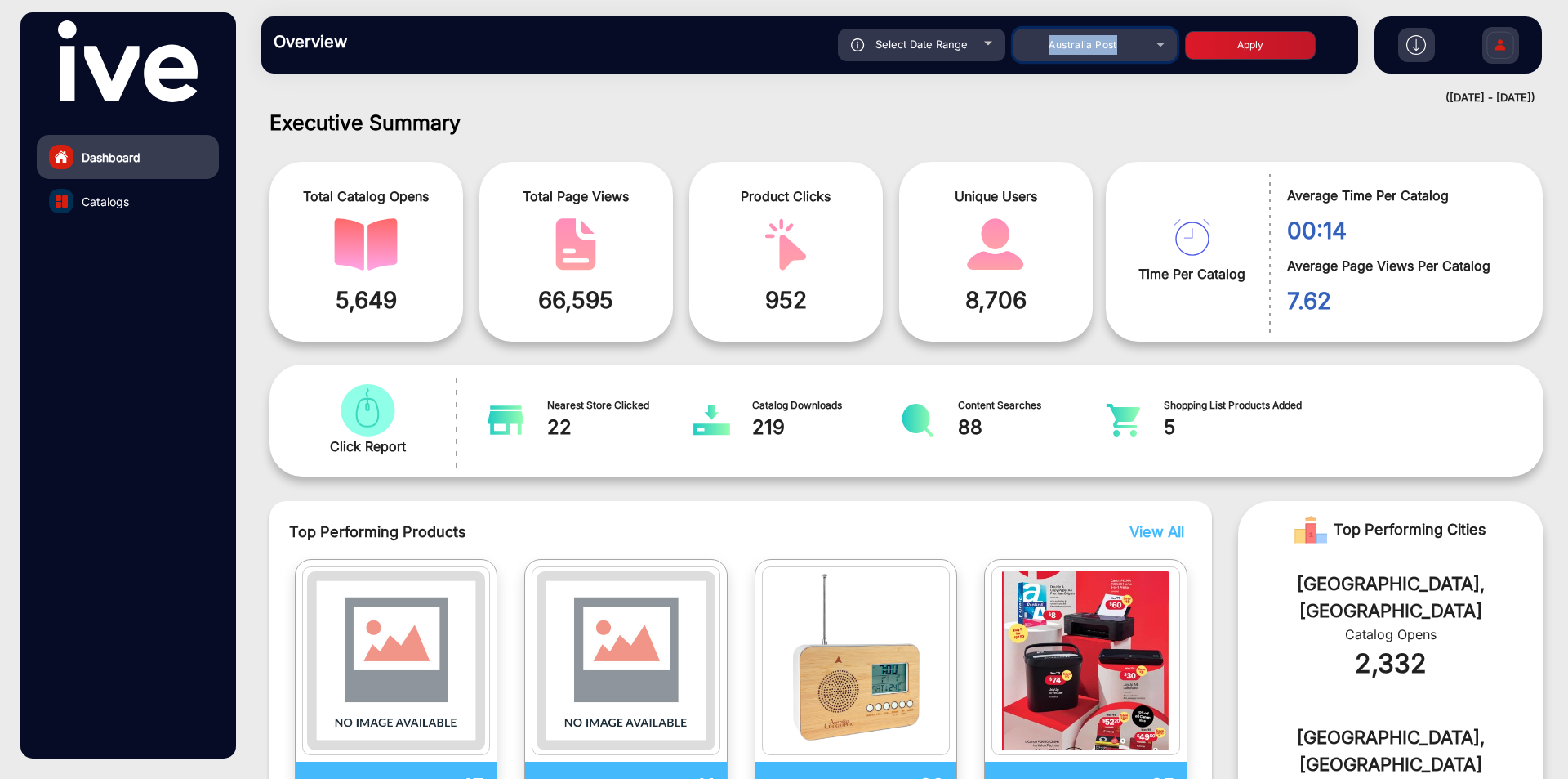
drag, startPoint x: 1125, startPoint y: 47, endPoint x: 1049, endPoint y: 51, distance: 76.1
click at [1049, 51] on div "Australia Post" at bounding box center [1083, 45] width 130 height 20
copy span "Australia Post"
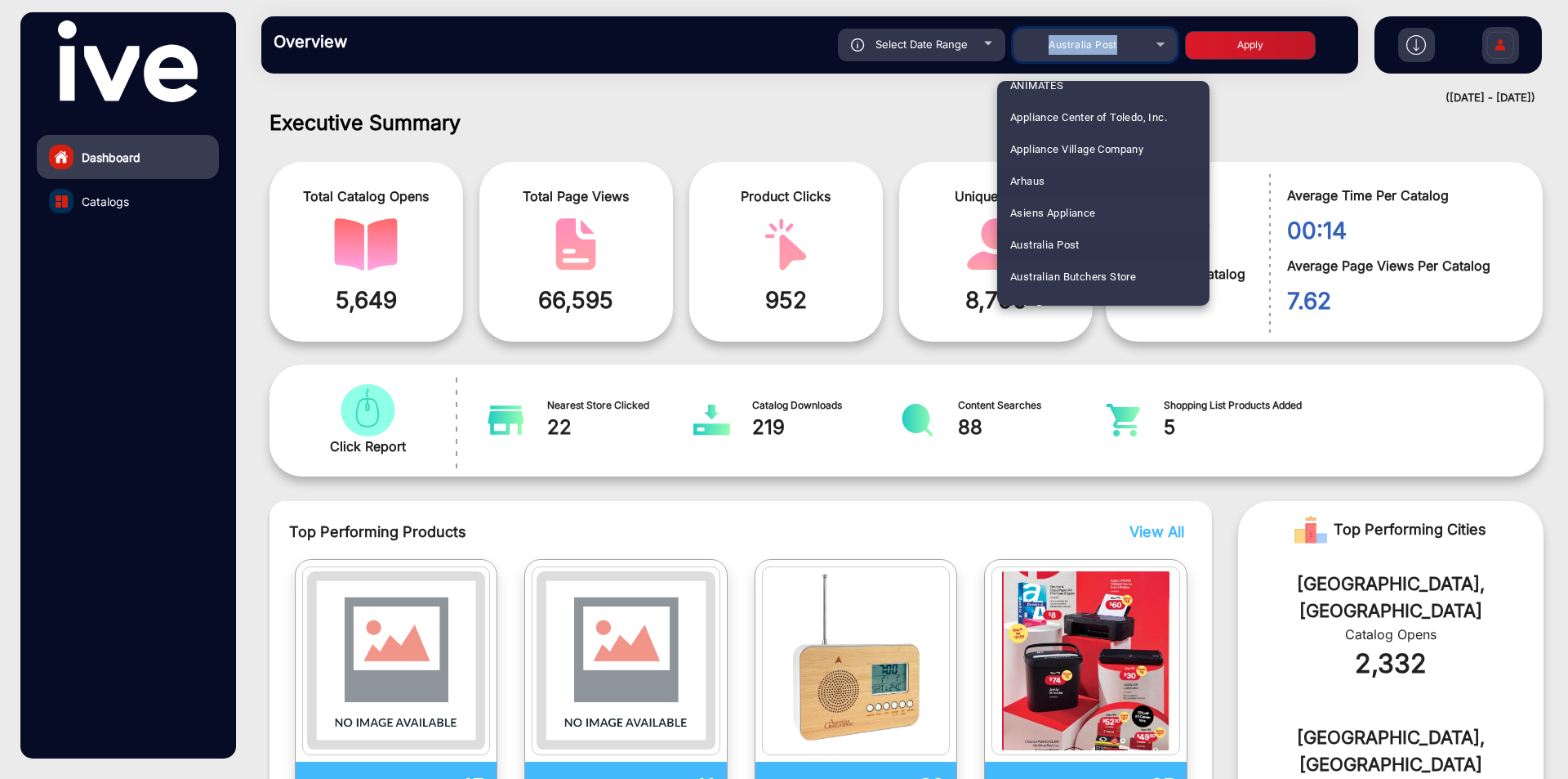
scroll to position [246, 0]
drag, startPoint x: 1056, startPoint y: 243, endPoint x: 1078, endPoint y: 209, distance: 40.5
click at [1056, 242] on span "Australian Butchers Store" at bounding box center [1073, 239] width 126 height 32
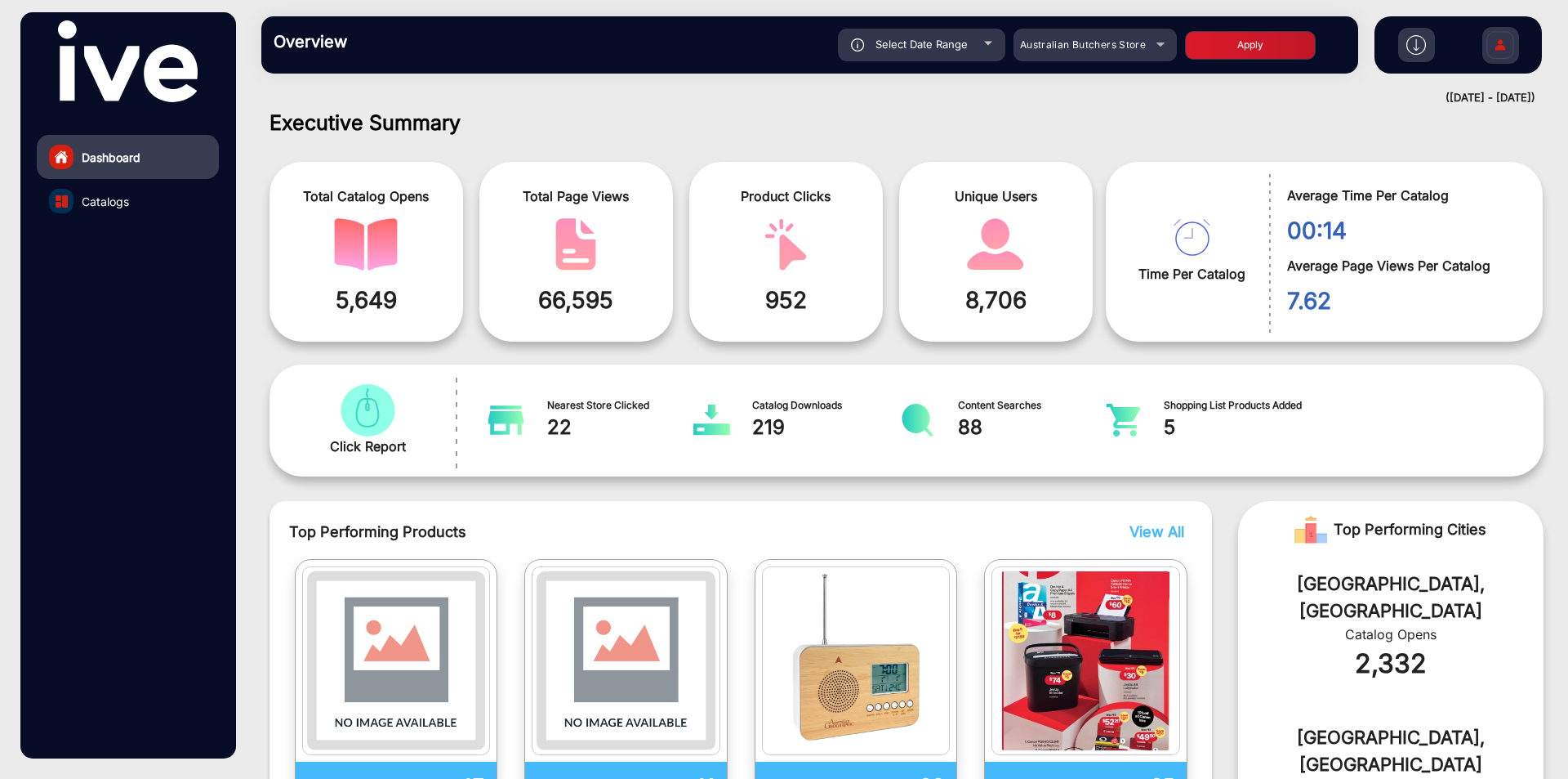
click at [1239, 42] on button "Apply" at bounding box center [1251, 45] width 130 height 28
type input "[DATE]"
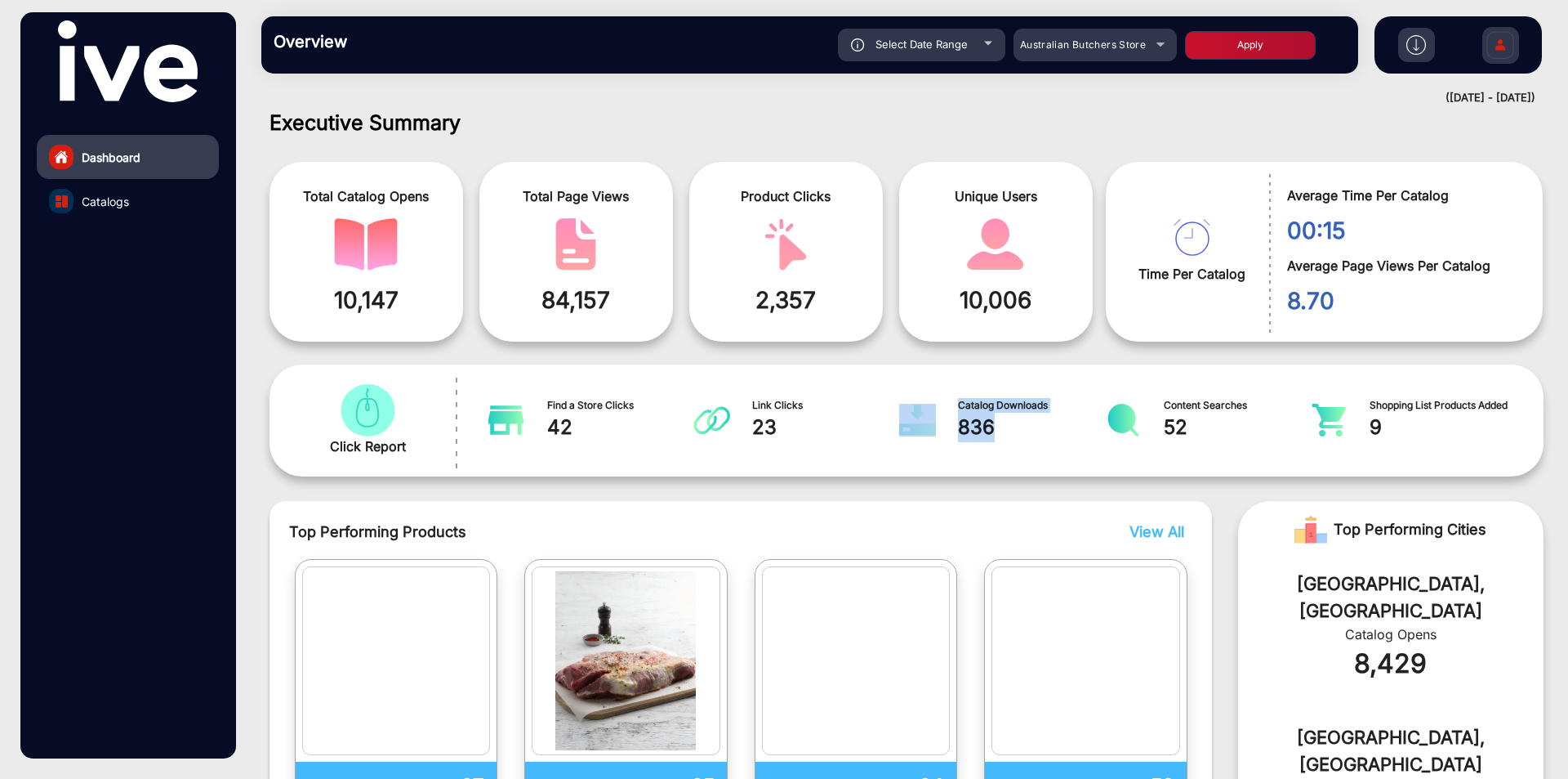
drag, startPoint x: 949, startPoint y: 432, endPoint x: 1014, endPoint y: 432, distance: 65.0
click at [1014, 432] on div "Catalog Downloads 836" at bounding box center [997, 420] width 197 height 46
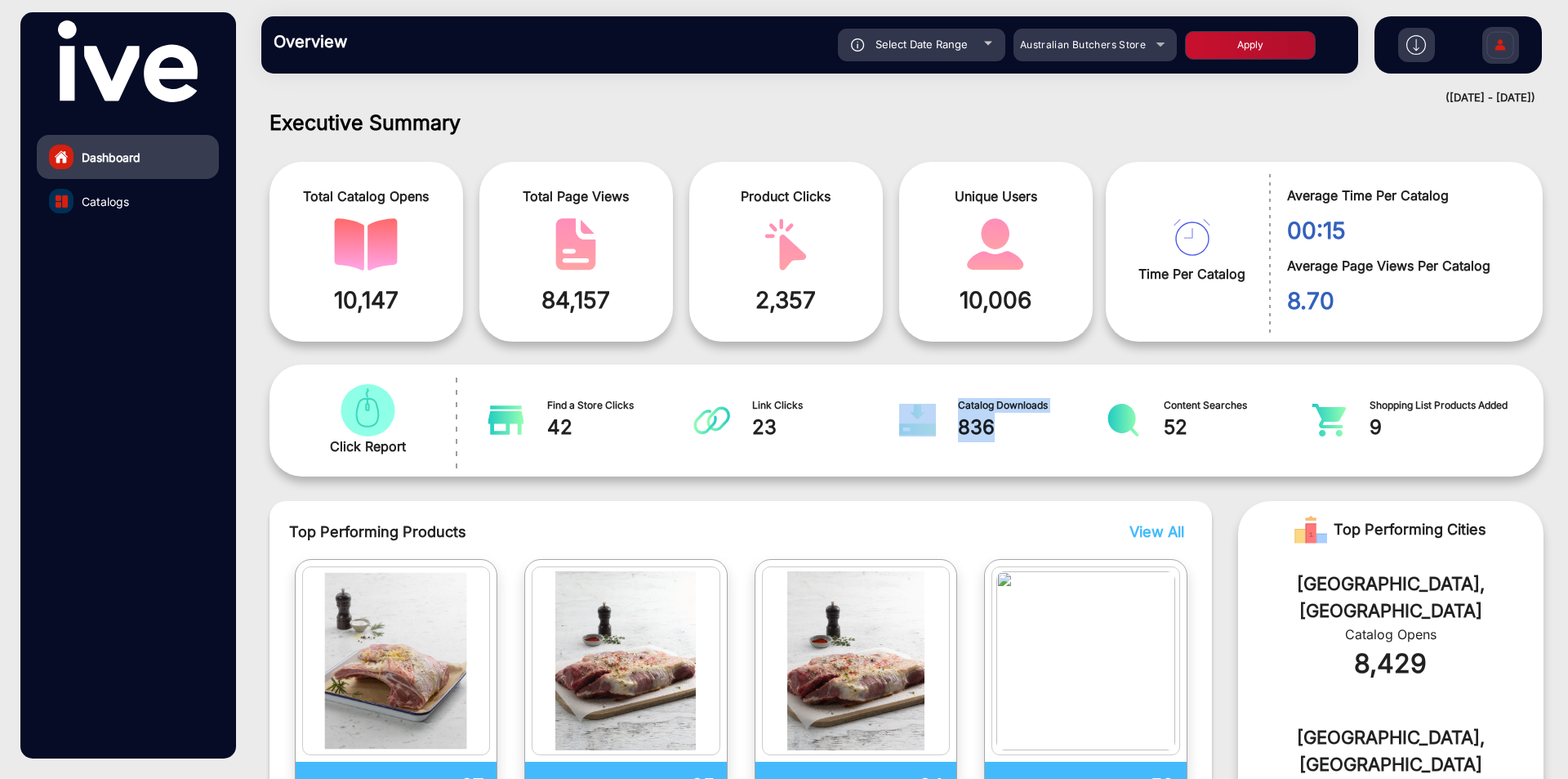
click at [1021, 439] on span "836" at bounding box center [1032, 427] width 148 height 29
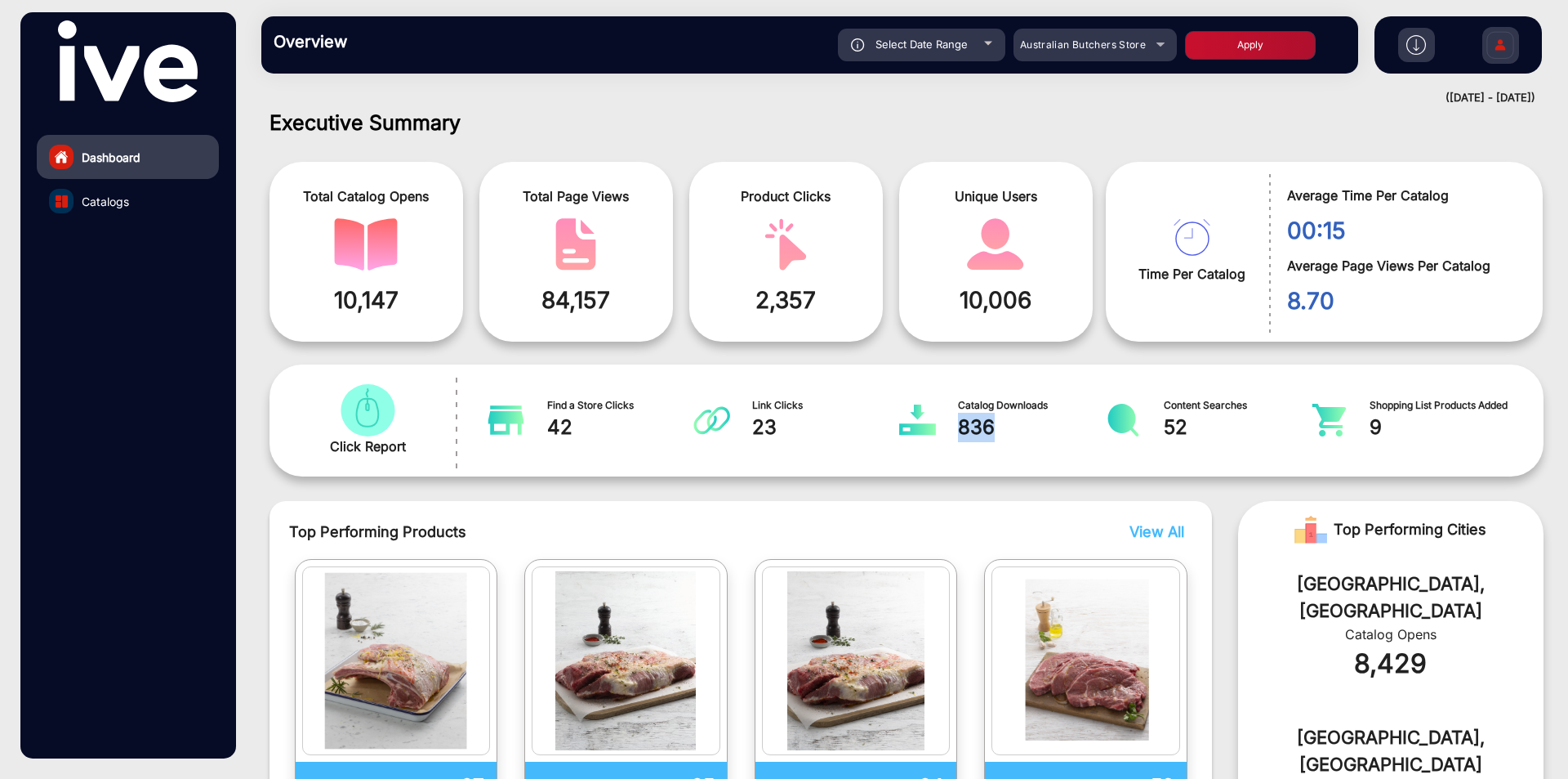
drag, startPoint x: 1006, startPoint y: 435, endPoint x: 956, endPoint y: 440, distance: 50.2
click at [956, 440] on div "Catalog Downloads 836" at bounding box center [997, 420] width 197 height 46
copy span "836"
drag, startPoint x: 1019, startPoint y: 51, endPoint x: 1139, endPoint y: 56, distance: 120.1
click at [1139, 56] on mat-select "Australian Butchers Store" at bounding box center [1095, 45] width 163 height 33
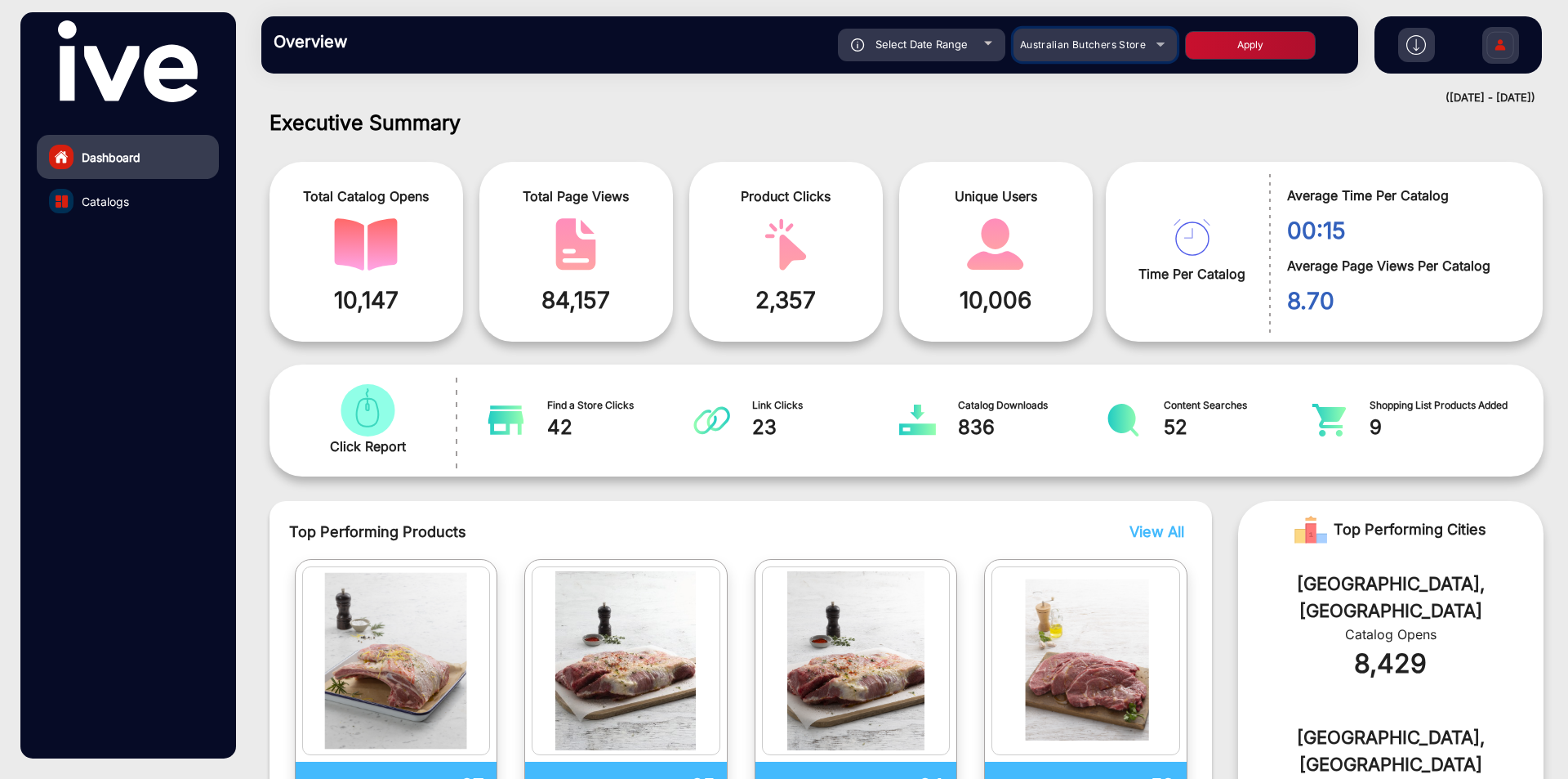
click at [1104, 59] on mat-select "Australian Butchers Store" at bounding box center [1095, 45] width 163 height 33
click at [1105, 49] on span "Australian Butchers Store" at bounding box center [1083, 45] width 126 height 12
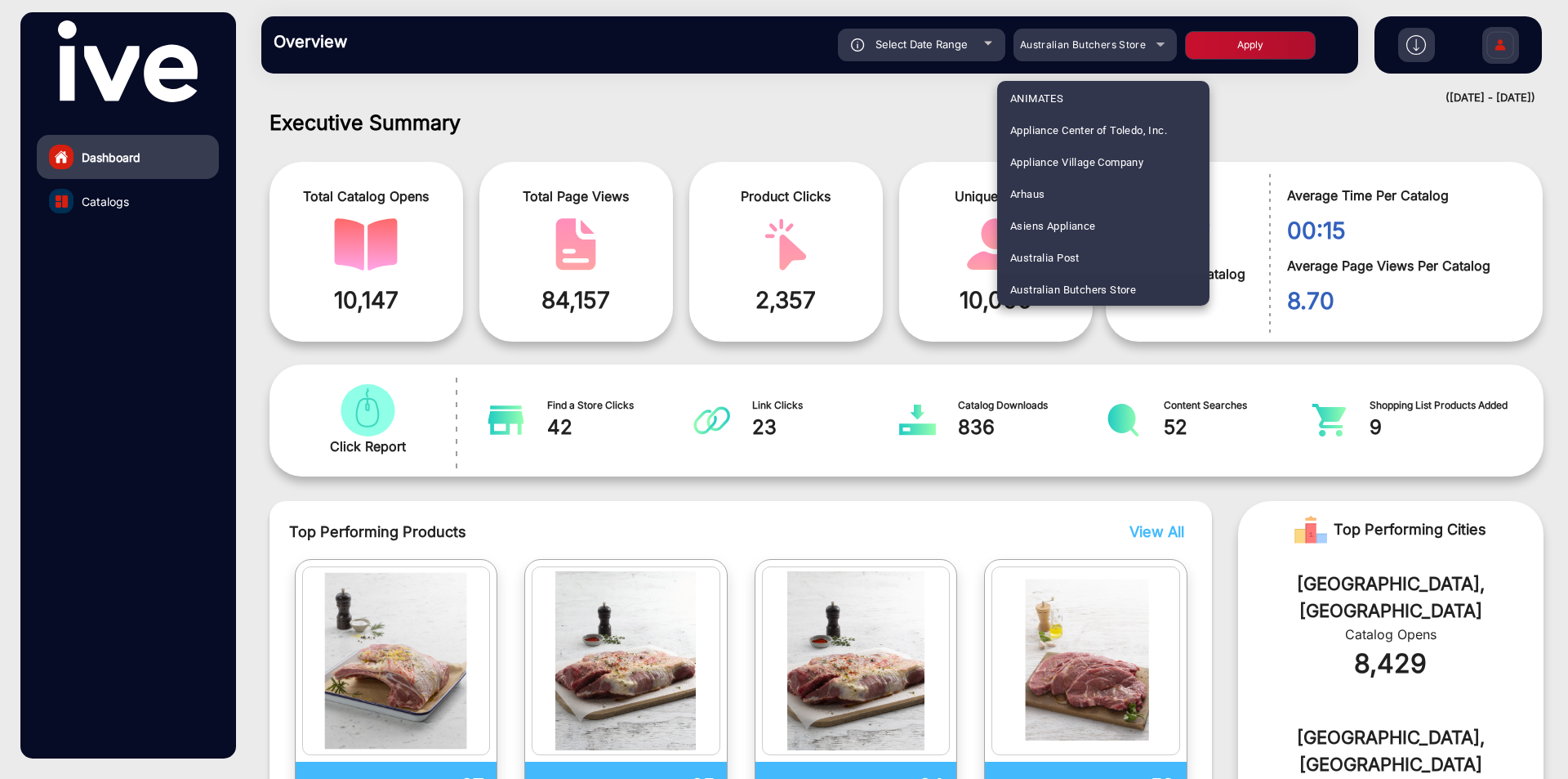
click at [821, 94] on div at bounding box center [784, 390] width 1568 height 779
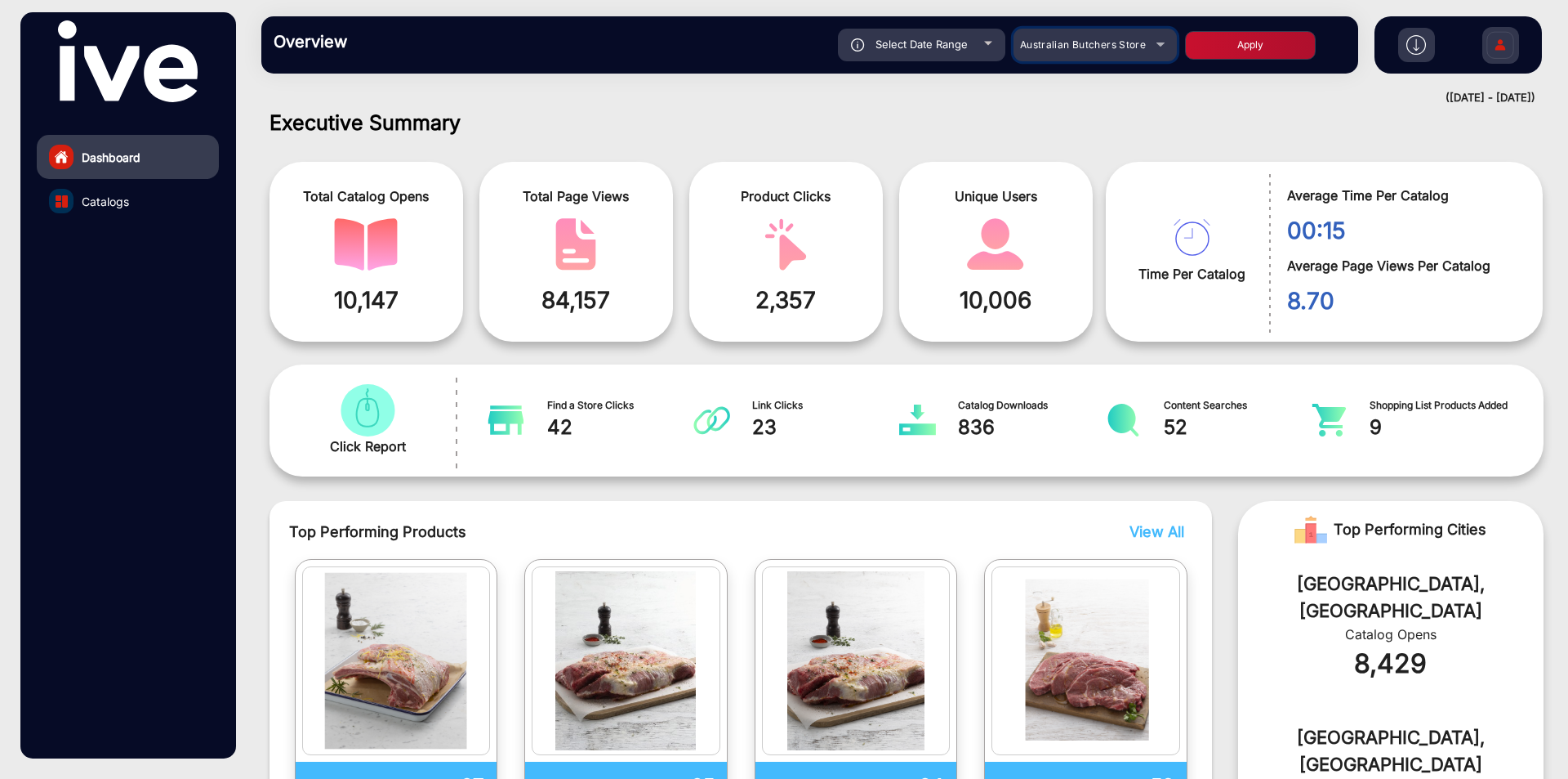
click at [1146, 43] on div "Australian Butchers Store" at bounding box center [1083, 45] width 130 height 20
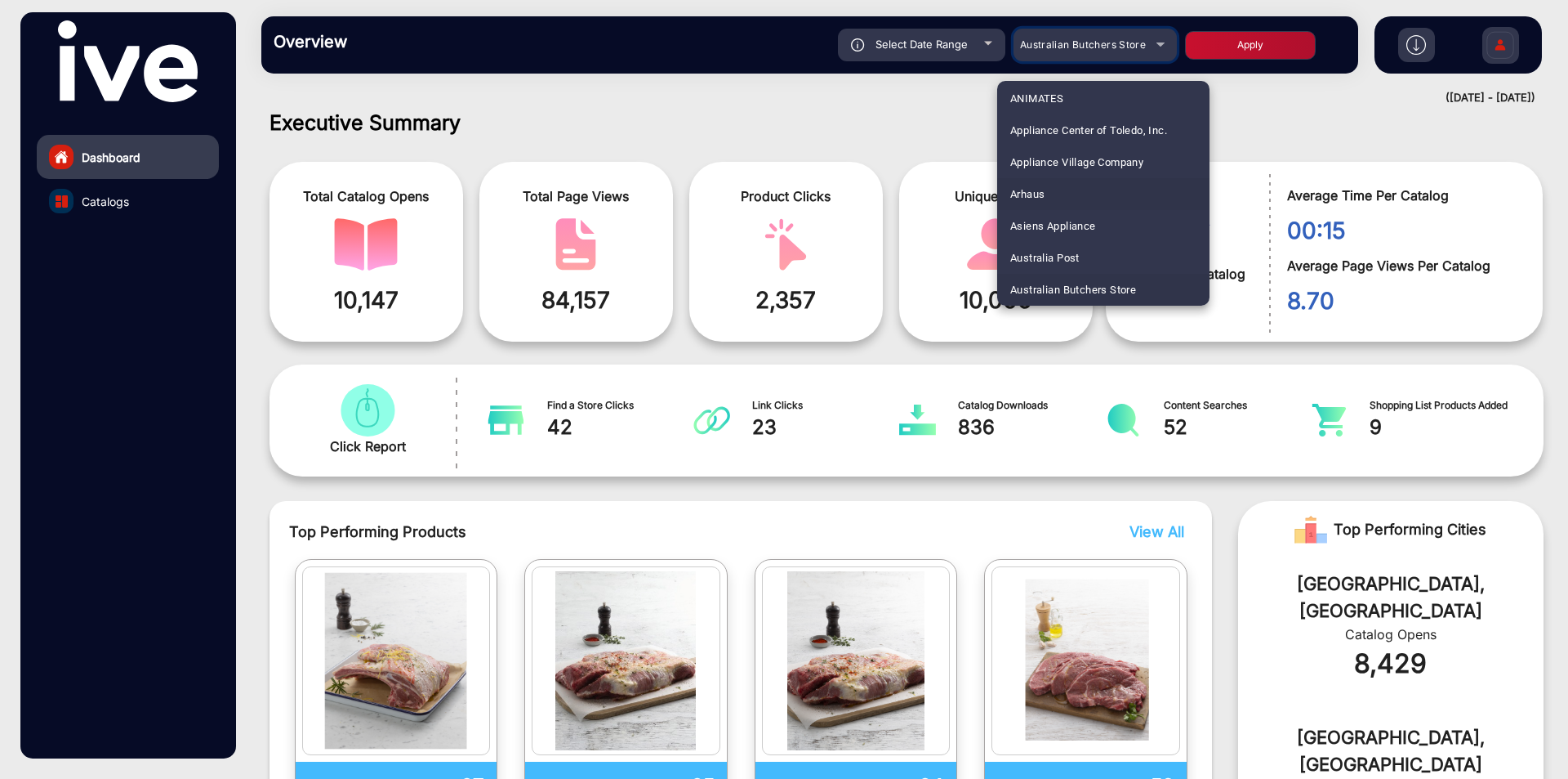
scroll to position [278, 0]
click at [1059, 234] on mat-option "Auto One" at bounding box center [1104, 239] width 213 height 32
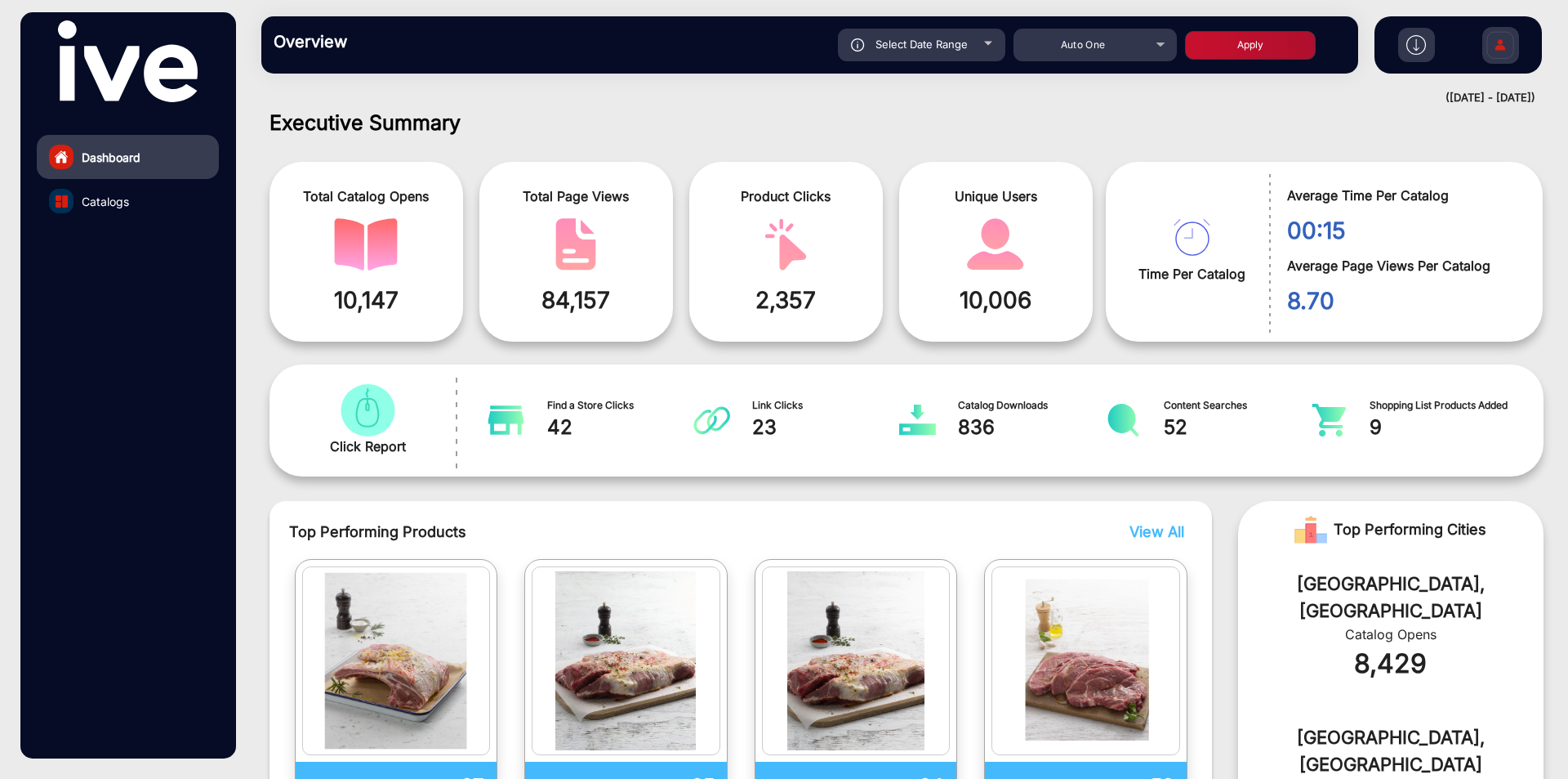
click at [1227, 57] on button "Apply" at bounding box center [1251, 45] width 130 height 28
type input "[DATE]"
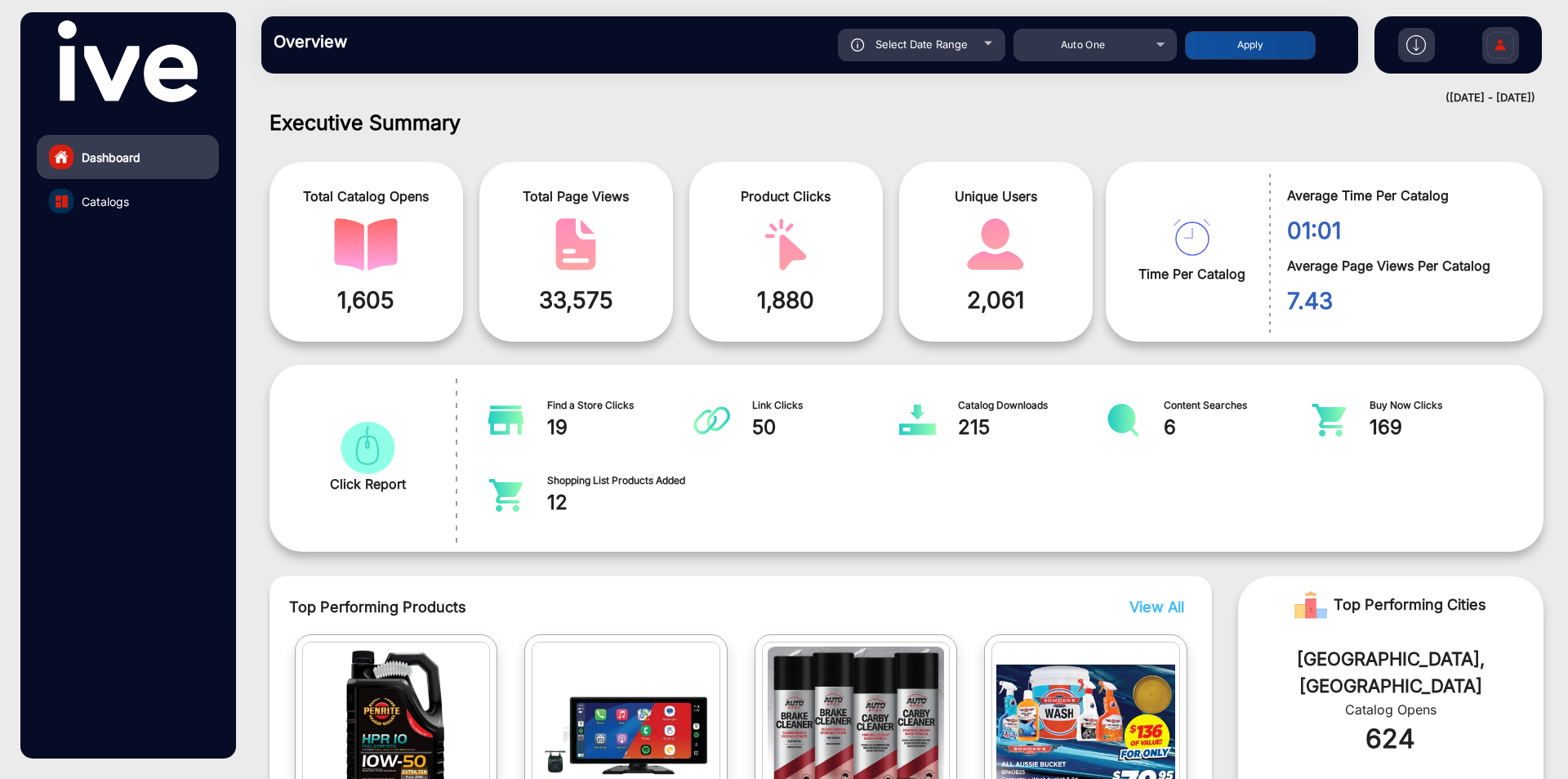
click at [975, 427] on span "215" at bounding box center [1032, 427] width 148 height 29
click at [1129, 45] on div "Auto One" at bounding box center [1083, 45] width 130 height 20
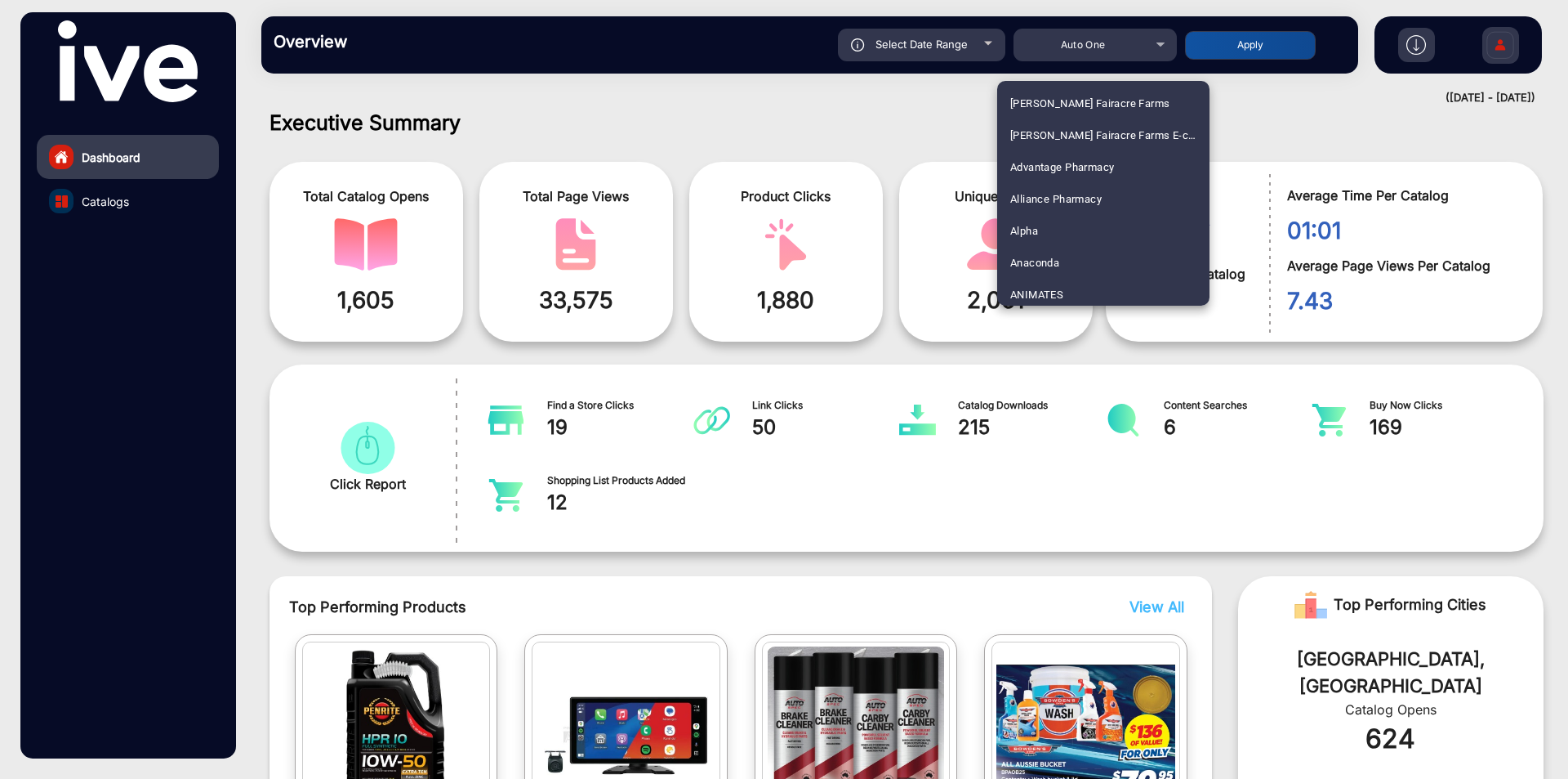
click at [1120, 45] on div at bounding box center [784, 390] width 1568 height 779
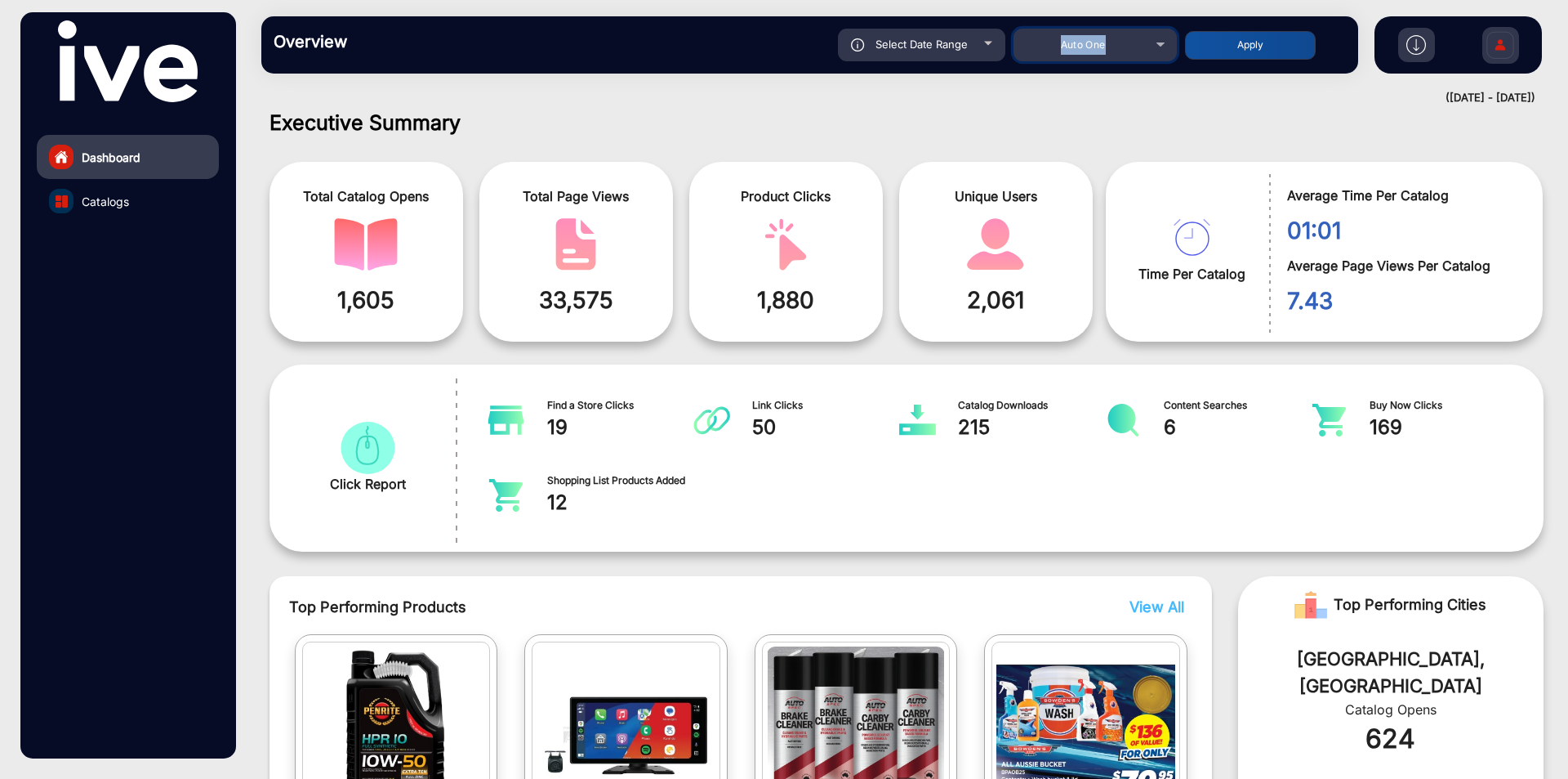
drag, startPoint x: 1121, startPoint y: 54, endPoint x: 1062, endPoint y: 54, distance: 59.0
click at [1062, 54] on div "Auto One" at bounding box center [1083, 45] width 130 height 20
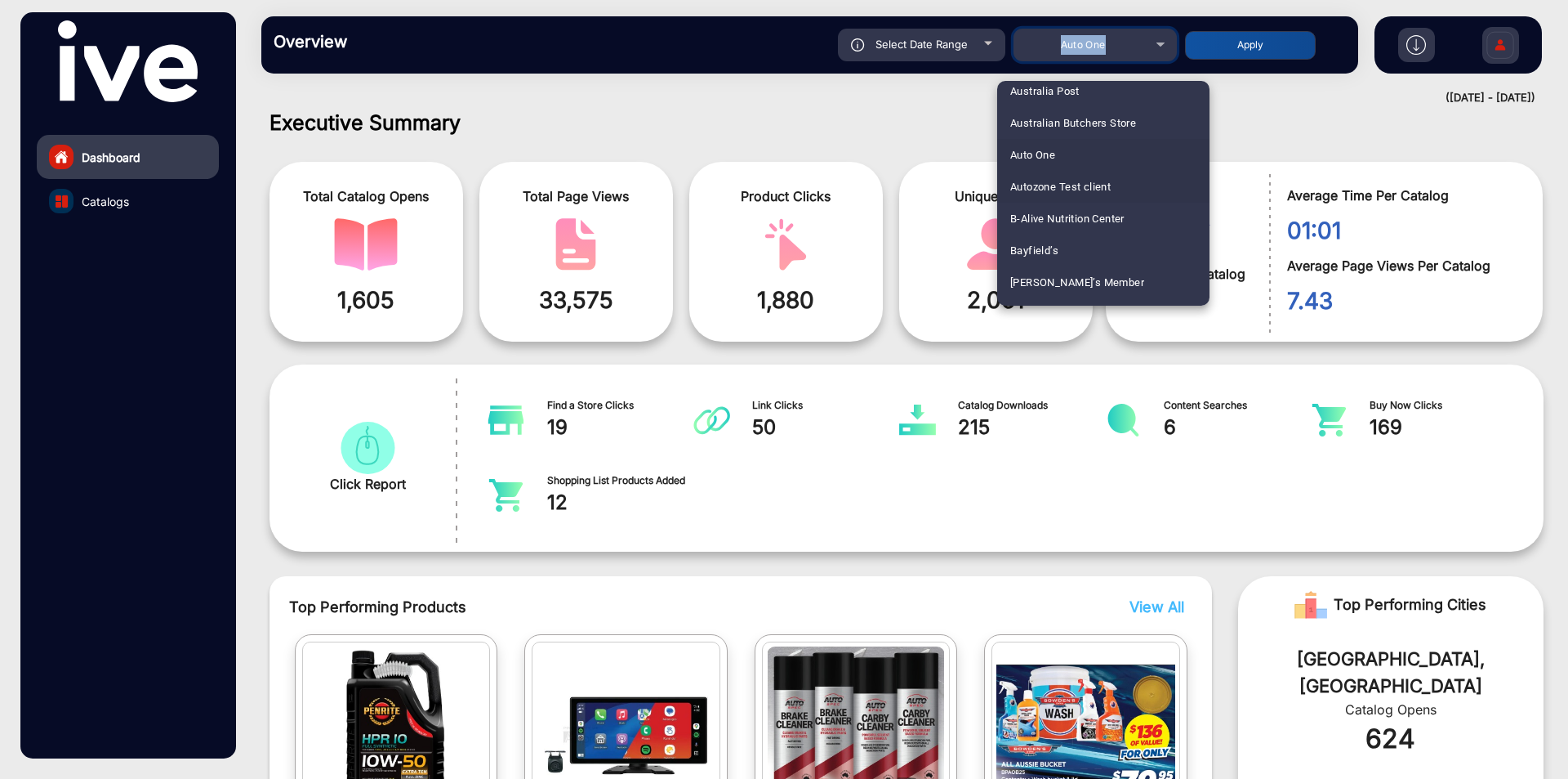
scroll to position [391, 0]
click at [1074, 214] on mat-option "Bayfield’s" at bounding box center [1104, 221] width 213 height 32
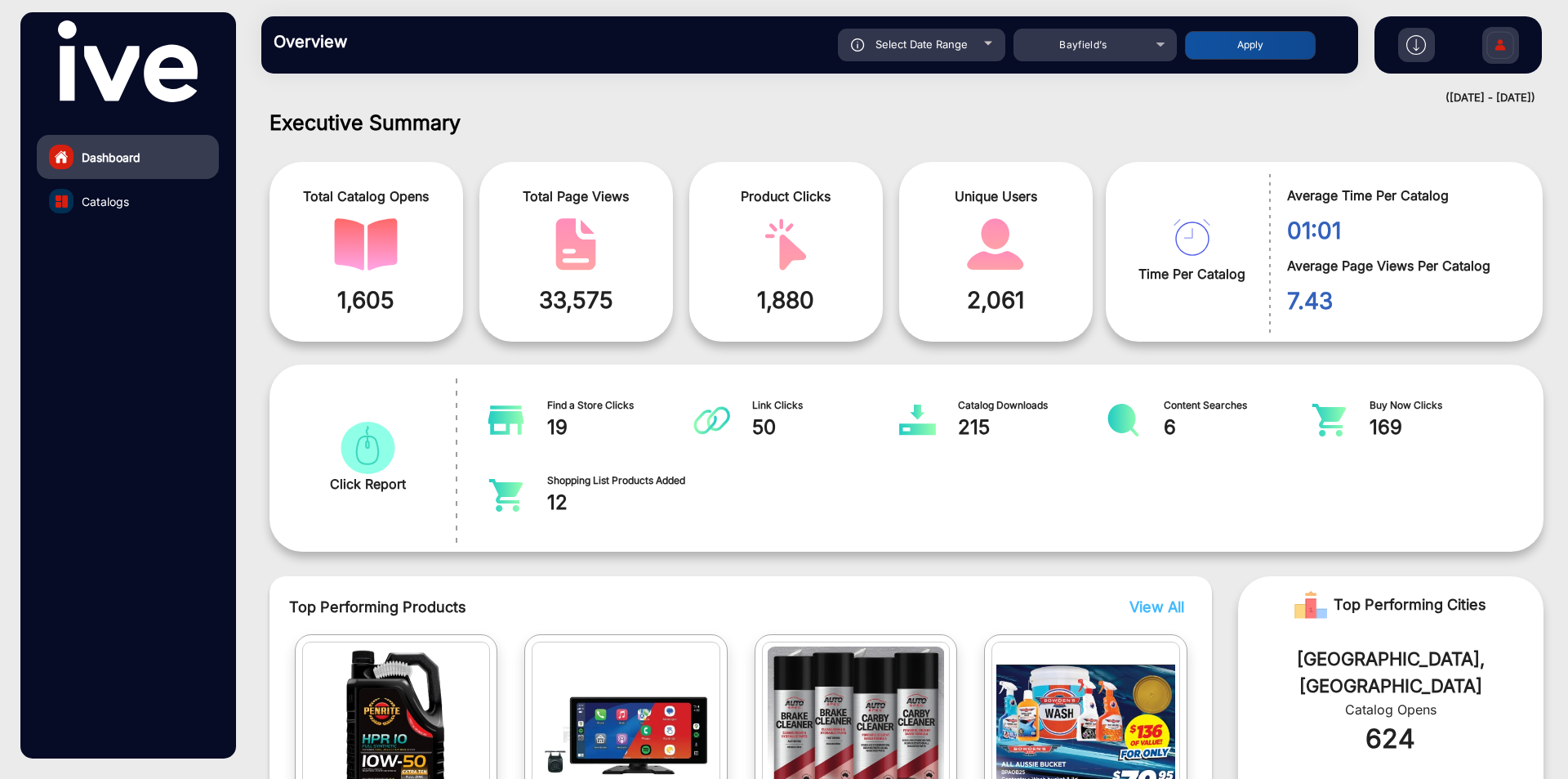
click at [1226, 42] on button "Apply" at bounding box center [1251, 45] width 130 height 28
type input "[DATE]"
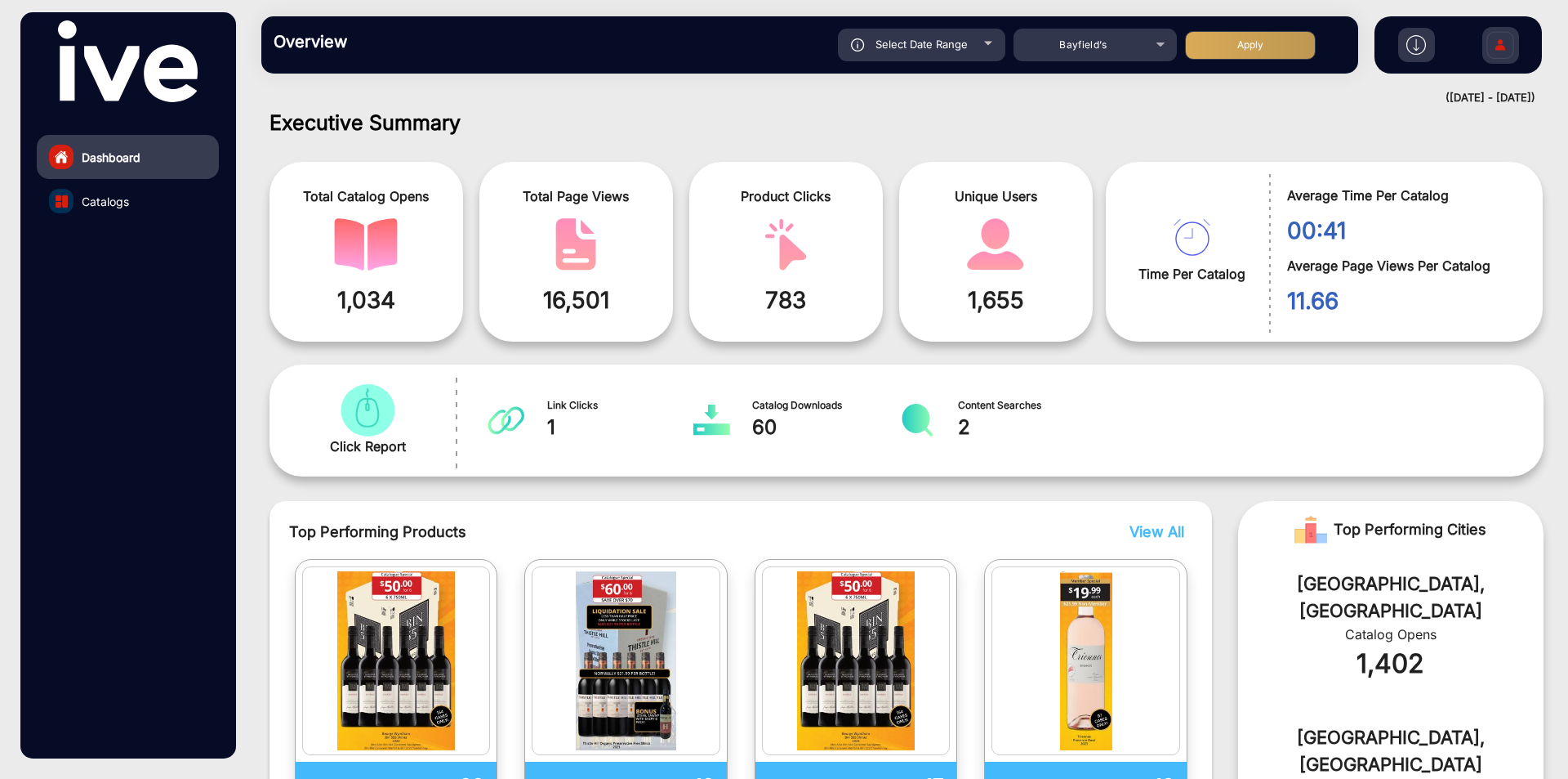
click at [769, 426] on span "60" at bounding box center [826, 427] width 148 height 29
drag, startPoint x: 1036, startPoint y: 40, endPoint x: 1112, endPoint y: 41, distance: 76.0
click at [1112, 41] on div "Bayfield’s" at bounding box center [1083, 45] width 130 height 20
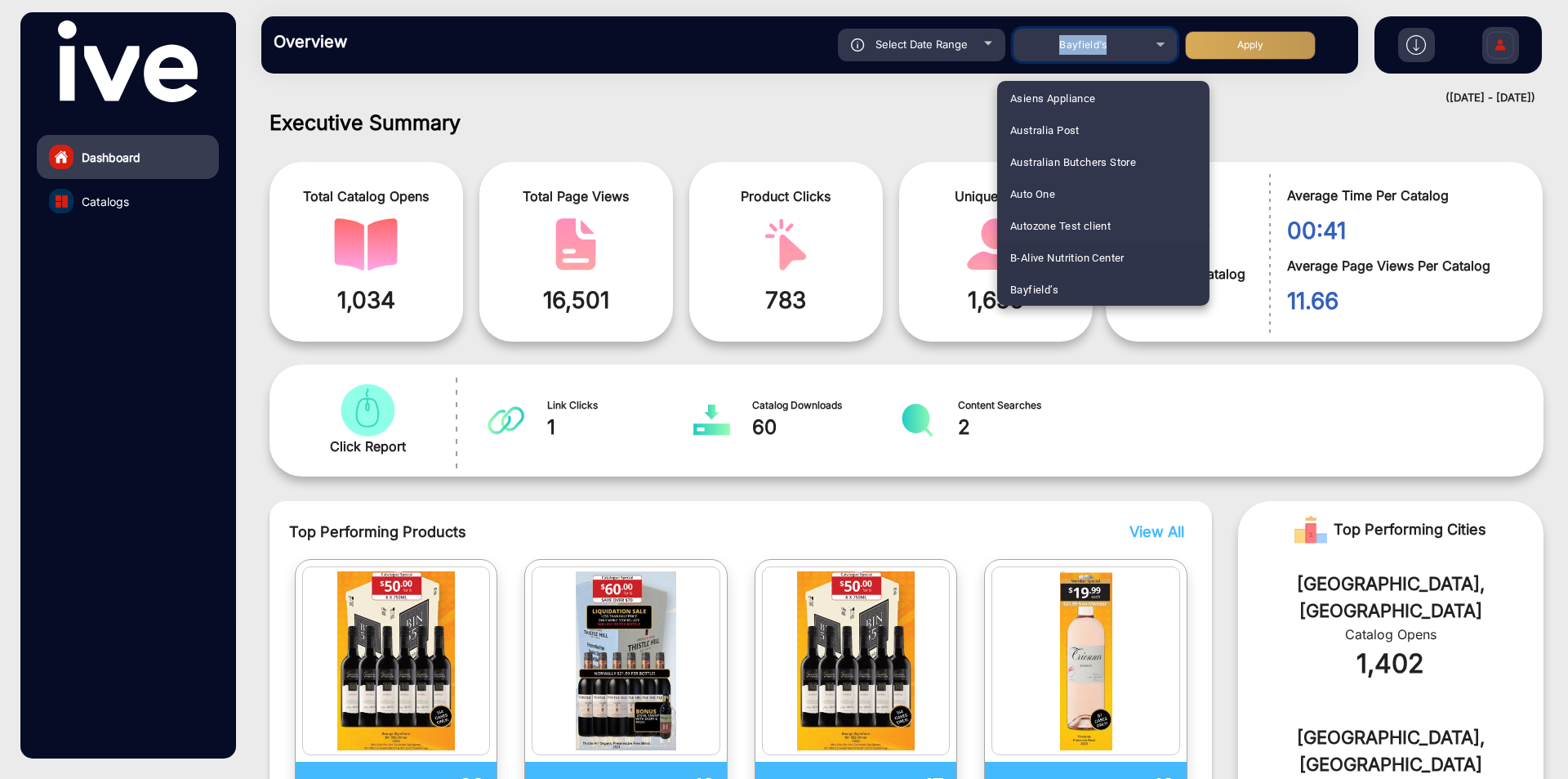
scroll to position [405, 0]
click at [1058, 250] on span "[PERSON_NAME]’s Member" at bounding box center [1077, 239] width 134 height 32
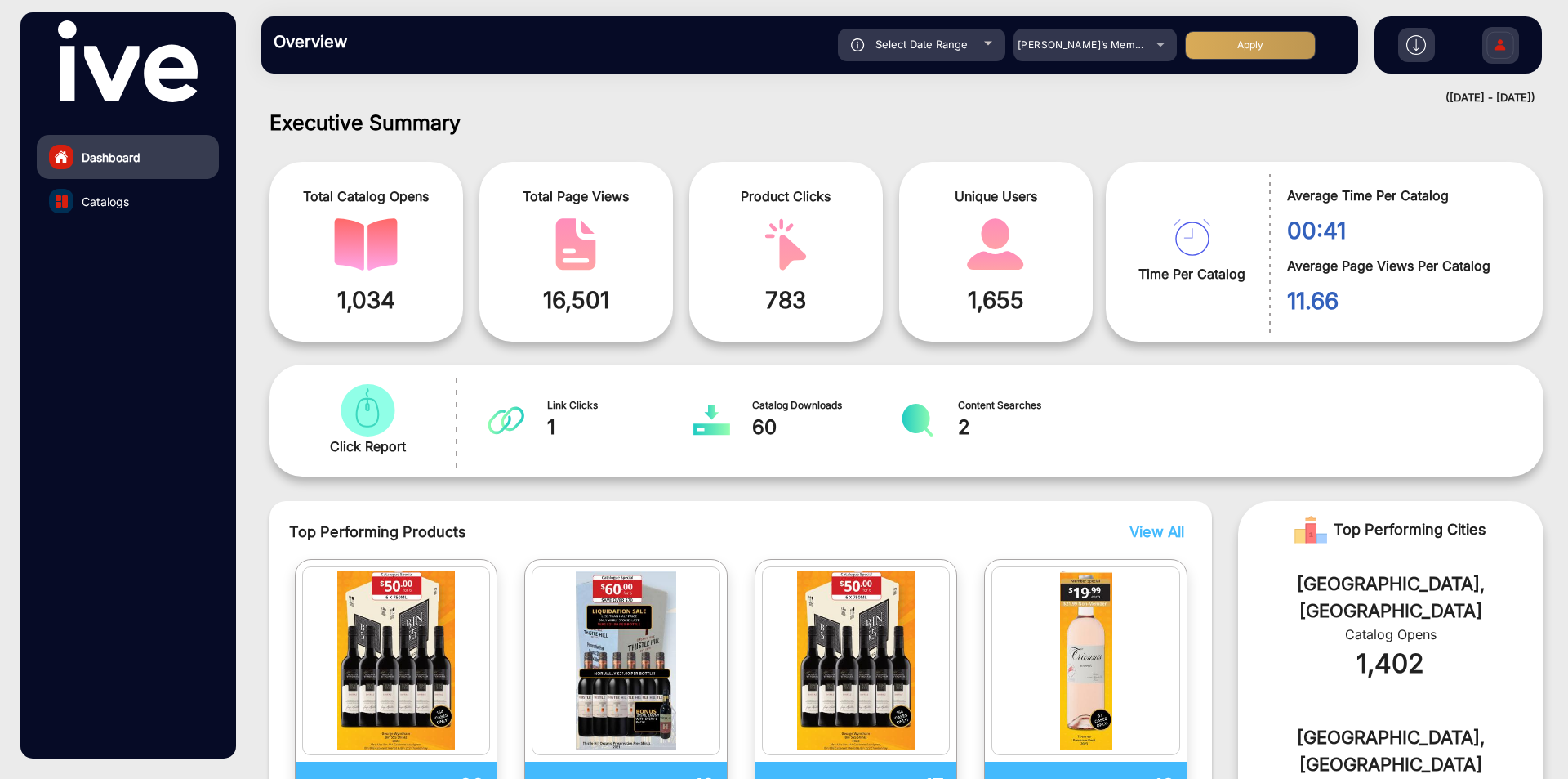
click at [1240, 21] on div "Overview Reports Understand what makes your customers tick and learn how they a…" at bounding box center [810, 45] width 1097 height 57
click at [1240, 28] on div "Select Date Range [DATE] [DATE] – [DATE] [DATE] [PERSON_NAME]’s Member Apply" at bounding box center [864, 45] width 966 height 33
click at [1242, 36] on button "Apply" at bounding box center [1251, 45] width 130 height 28
type input "[DATE]"
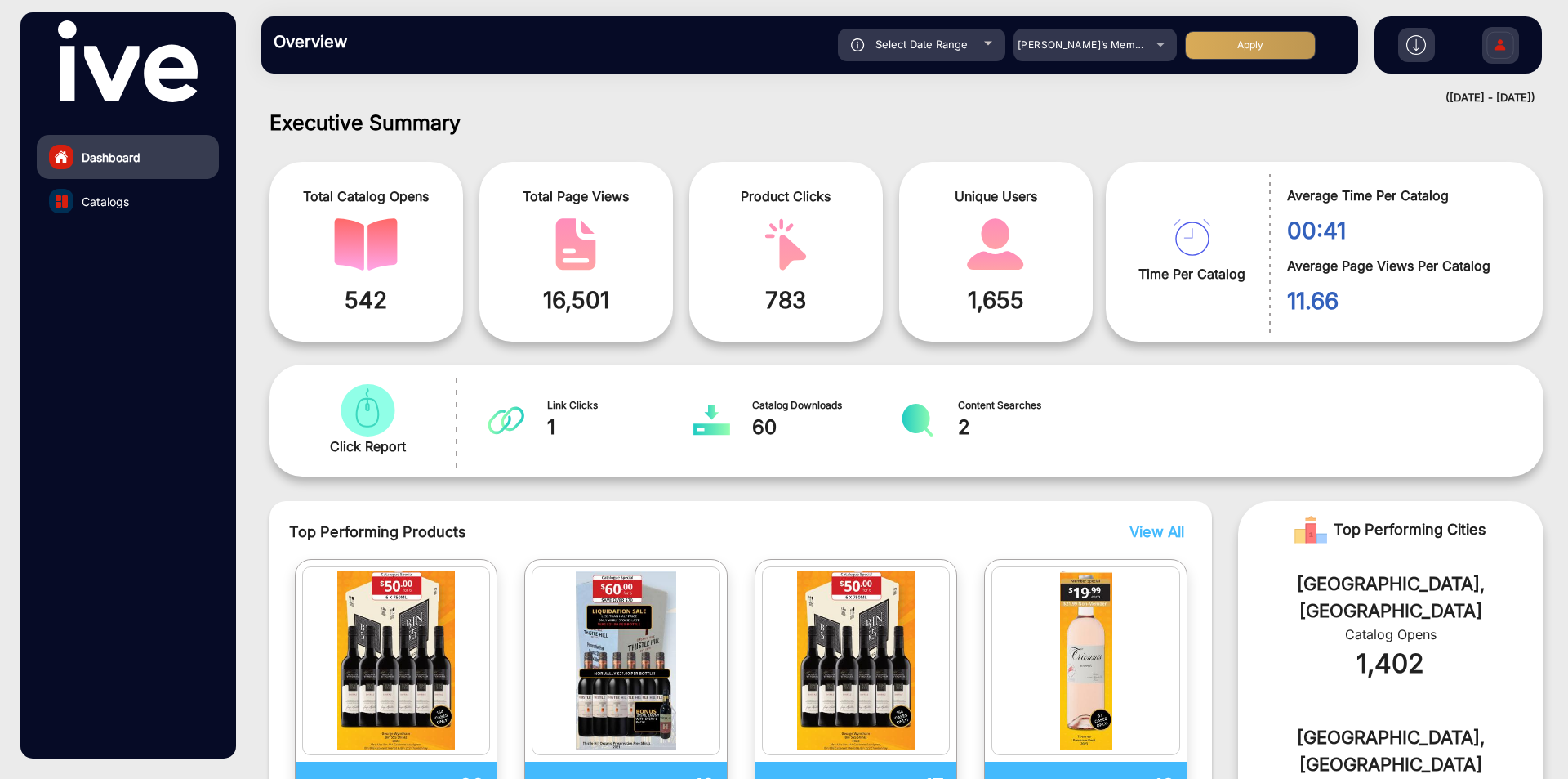
click at [771, 429] on span "60" at bounding box center [826, 427] width 148 height 29
click at [759, 426] on span "60" at bounding box center [826, 427] width 148 height 29
click at [1119, 40] on span "[PERSON_NAME]’s Member" at bounding box center [1085, 45] width 134 height 12
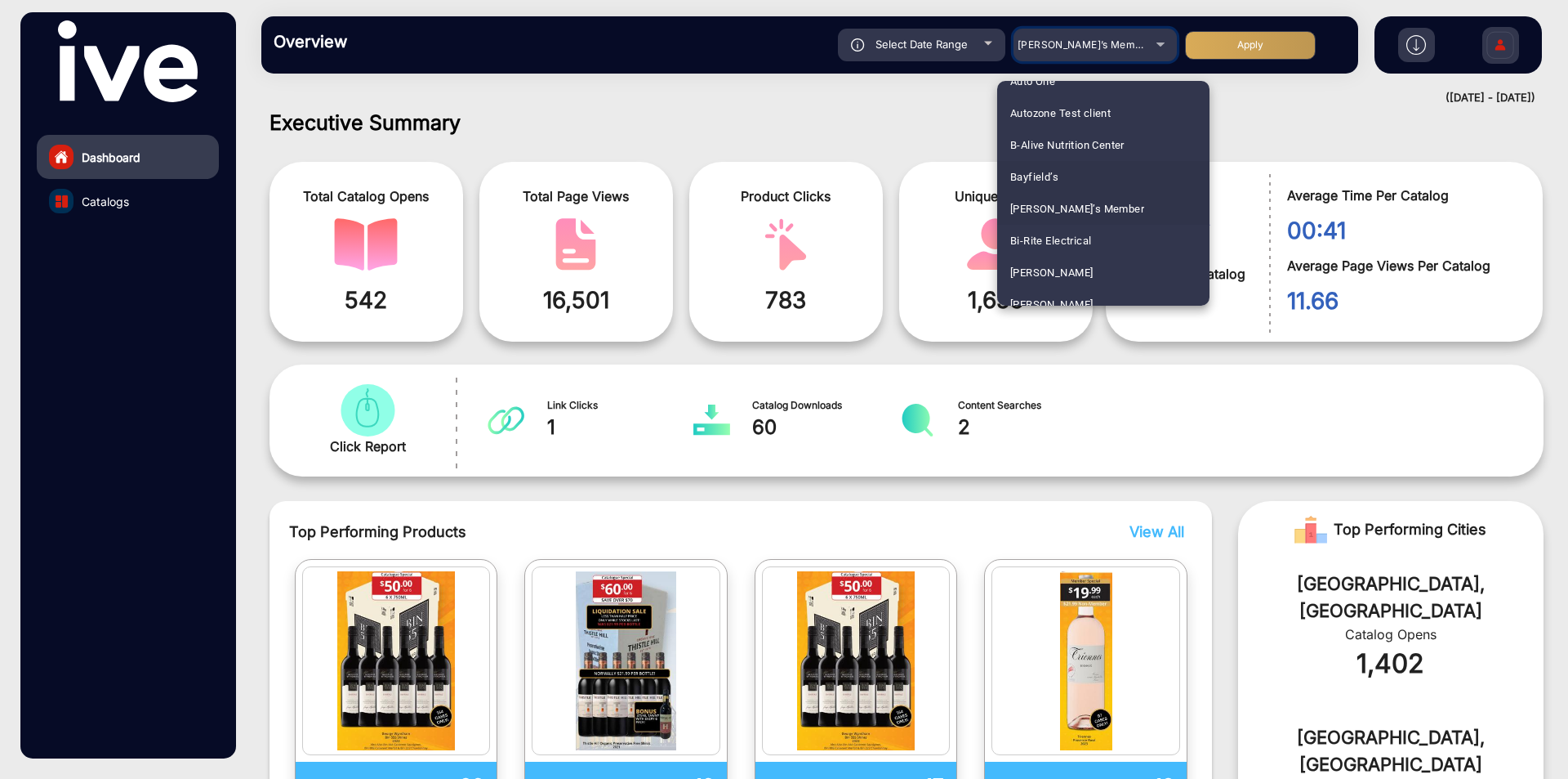
scroll to position [437, 0]
click at [1083, 242] on span "Bi-Rite Electrical" at bounding box center [1051, 239] width 81 height 32
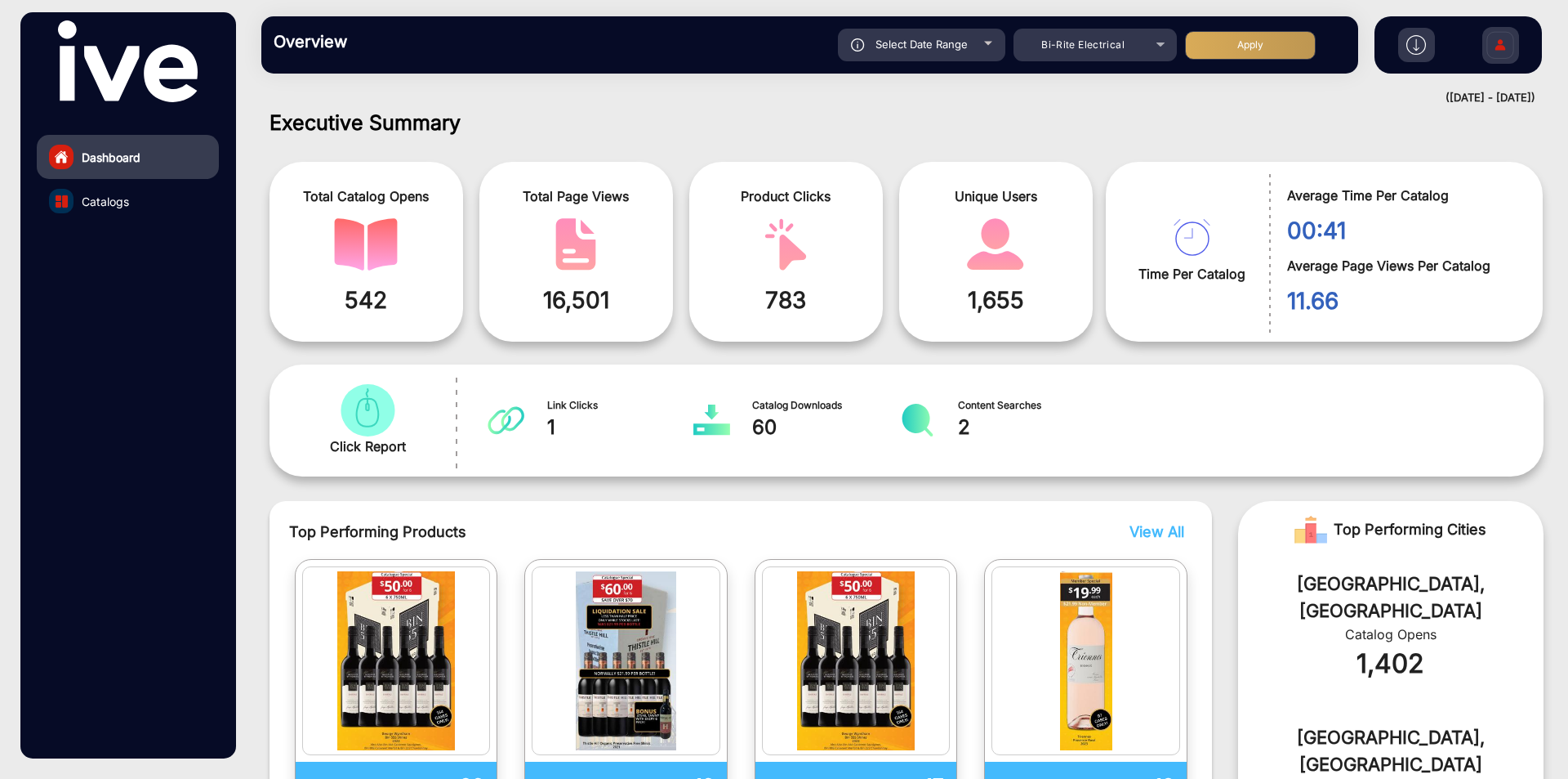
click at [1239, 45] on button "Apply" at bounding box center [1251, 45] width 130 height 28
type input "[DATE]"
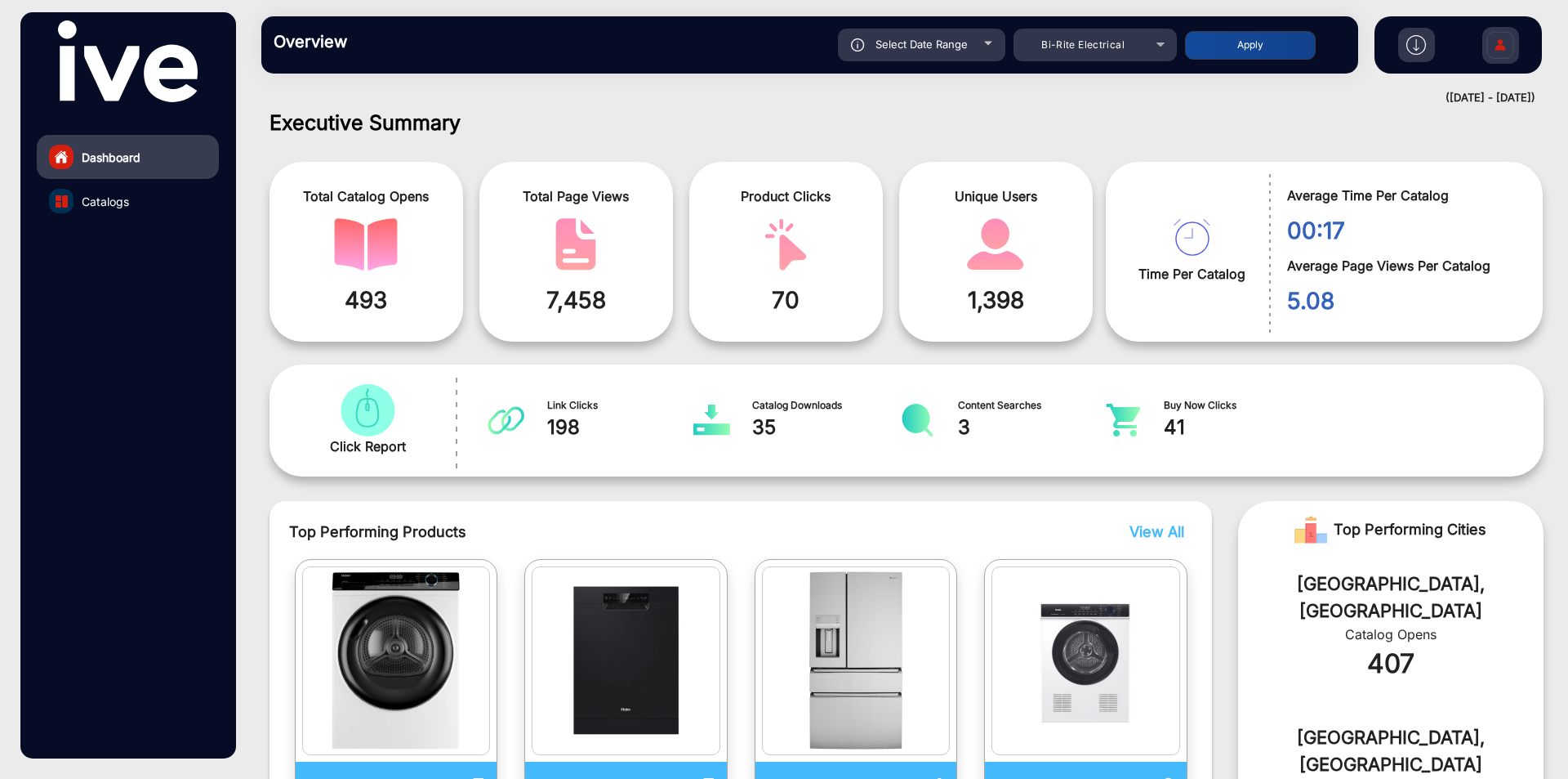
click at [769, 423] on span "35" at bounding box center [826, 427] width 148 height 29
drag, startPoint x: 1042, startPoint y: 50, endPoint x: 1124, endPoint y: 50, distance: 82.0
click at [1124, 50] on div "Bi-Rite Electrical" at bounding box center [1083, 45] width 130 height 20
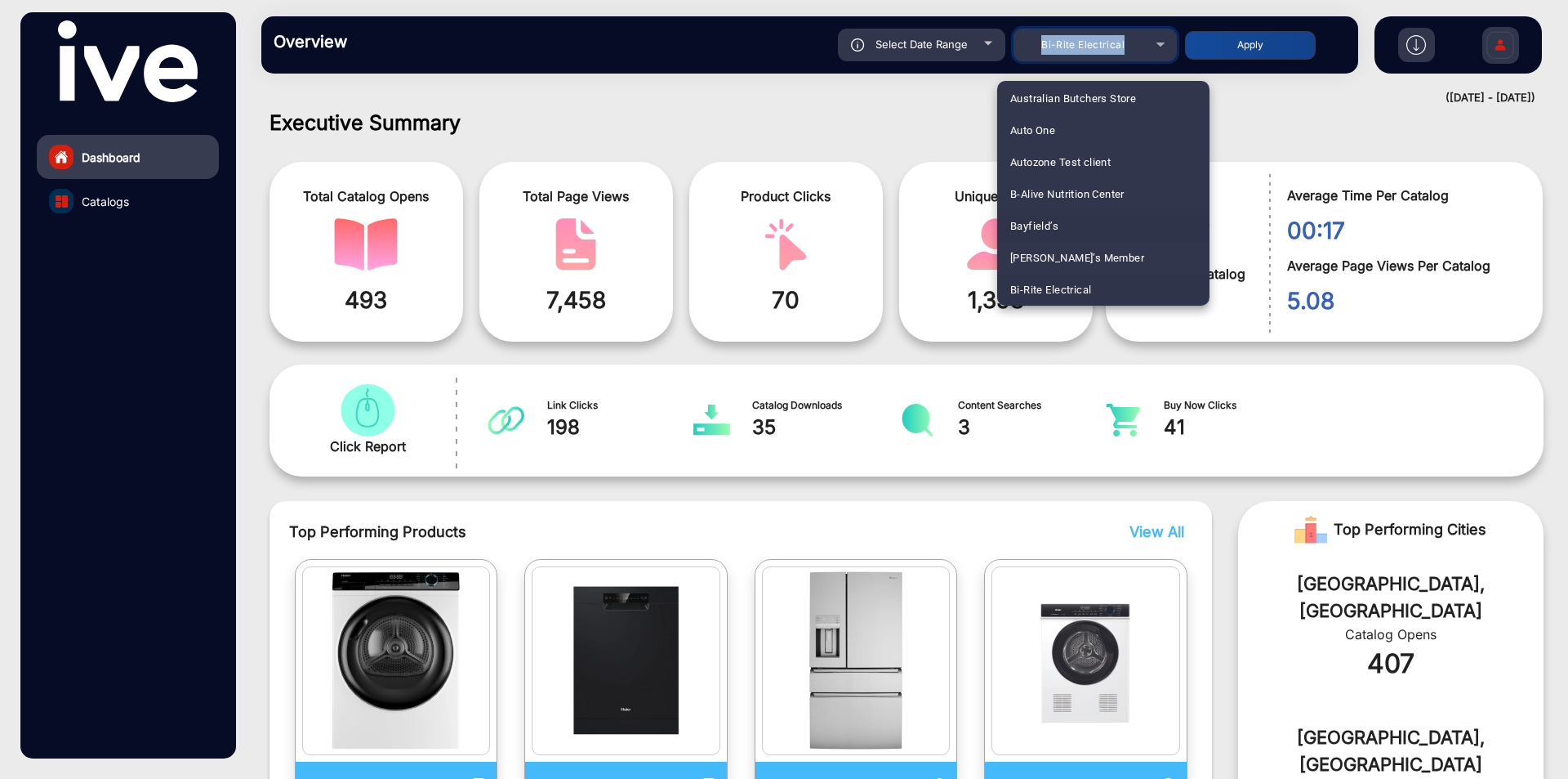
scroll to position [469, 0]
click at [1032, 239] on span "[PERSON_NAME]" at bounding box center [1052, 239] width 82 height 32
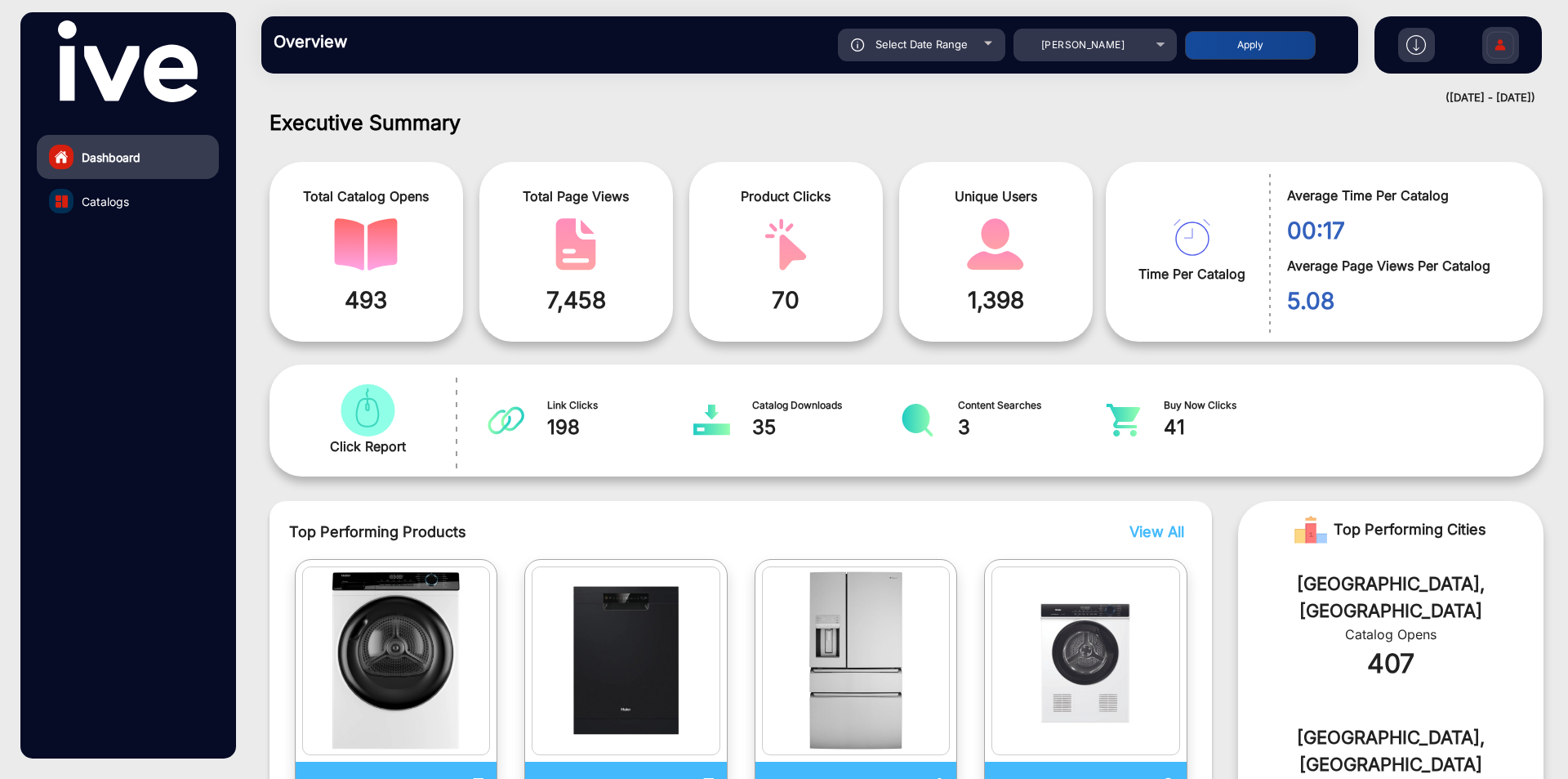
click at [1222, 60] on div "Select Date Range [DATE] [DATE] – [DATE] [DATE] [PERSON_NAME] Apply" at bounding box center [864, 45] width 966 height 33
click at [1225, 51] on button "Apply" at bounding box center [1251, 45] width 130 height 28
type input "[DATE]"
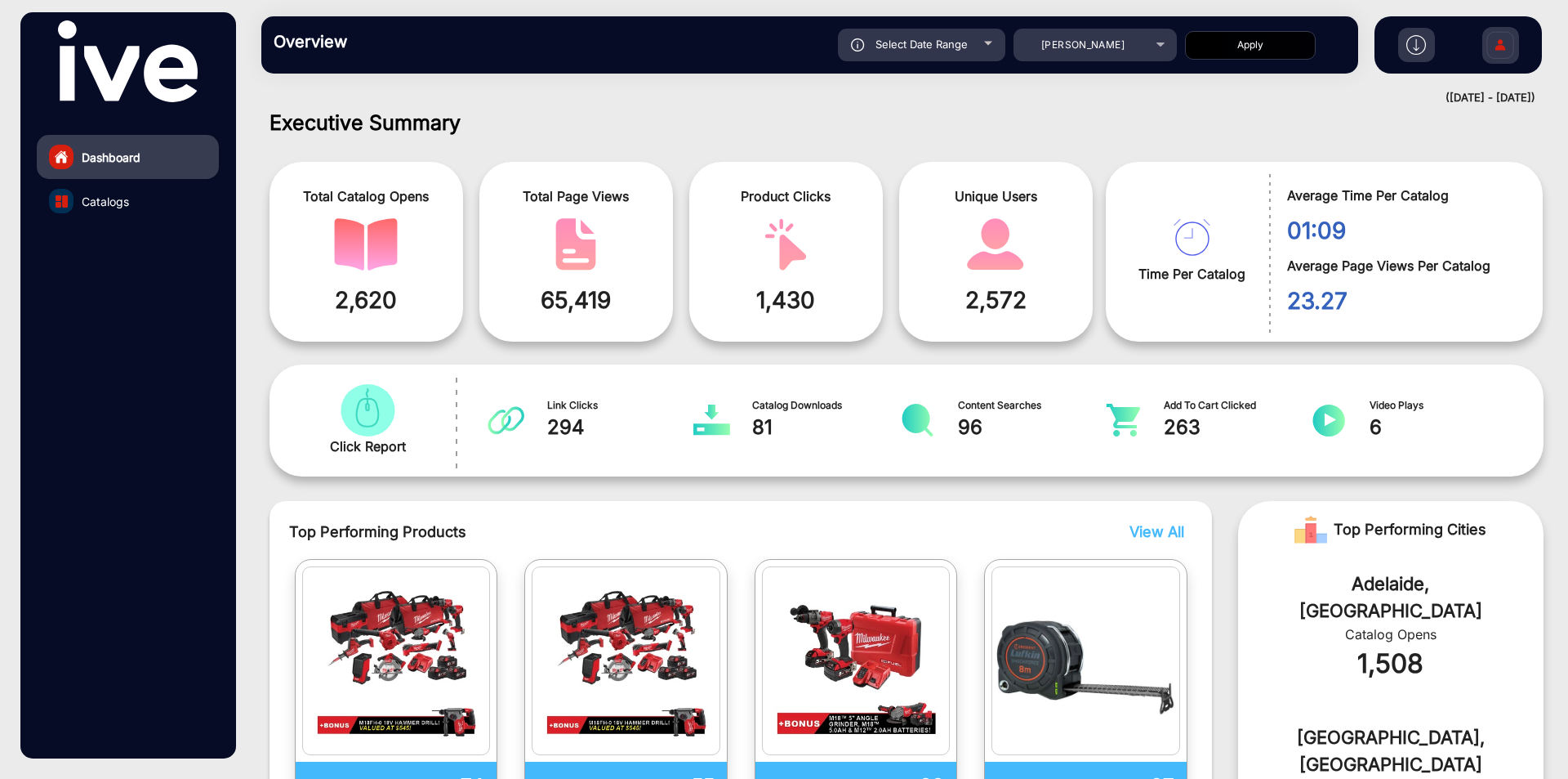
click at [752, 427] on span "81" at bounding box center [826, 427] width 148 height 29
drag, startPoint x: 1059, startPoint y: 54, endPoint x: 1107, endPoint y: 54, distance: 48.0
click at [1107, 54] on div "[PERSON_NAME]" at bounding box center [1083, 45] width 130 height 20
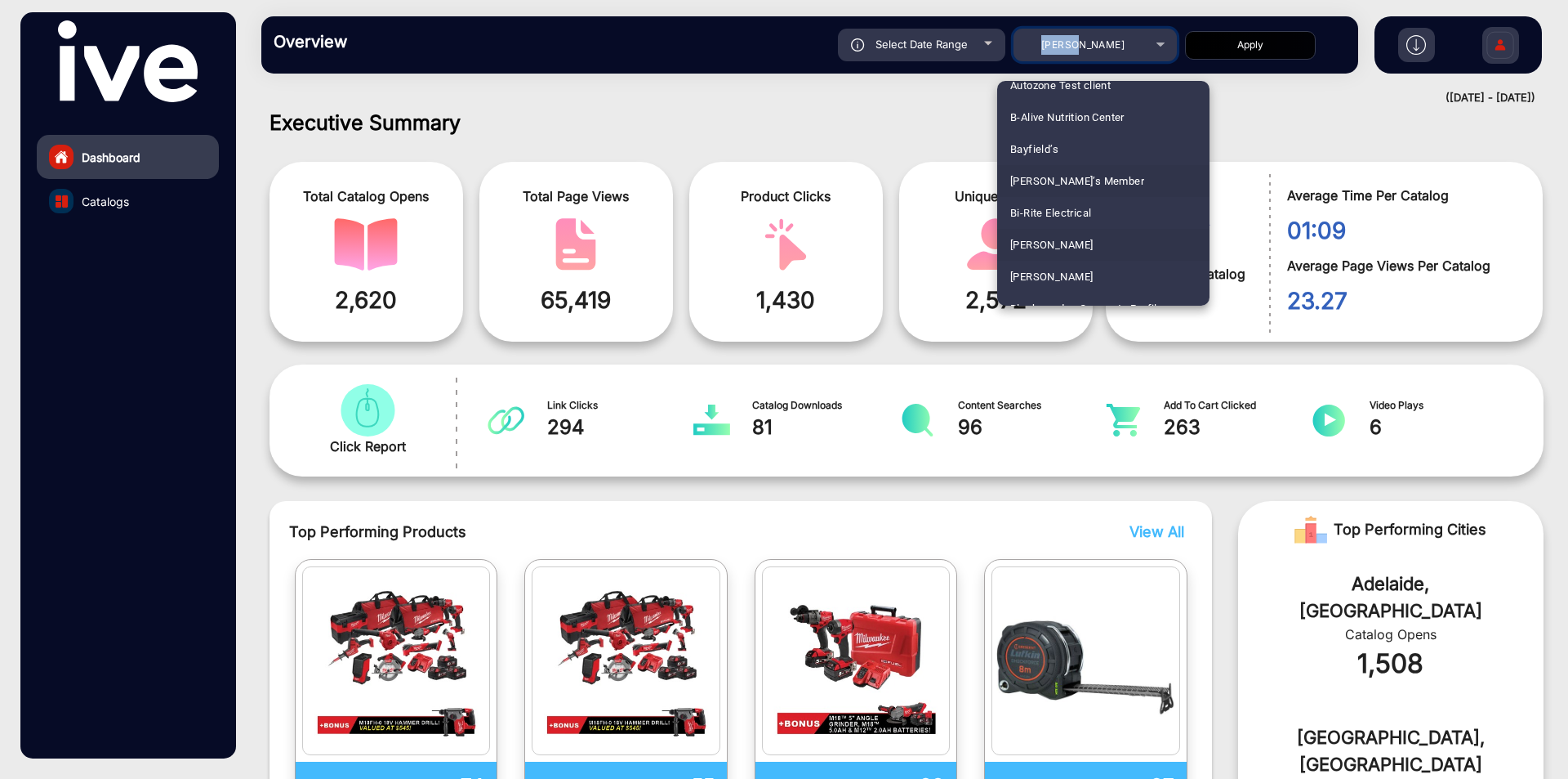
scroll to position [501, 0]
click at [1042, 241] on span "[PERSON_NAME]" at bounding box center [1052, 239] width 82 height 32
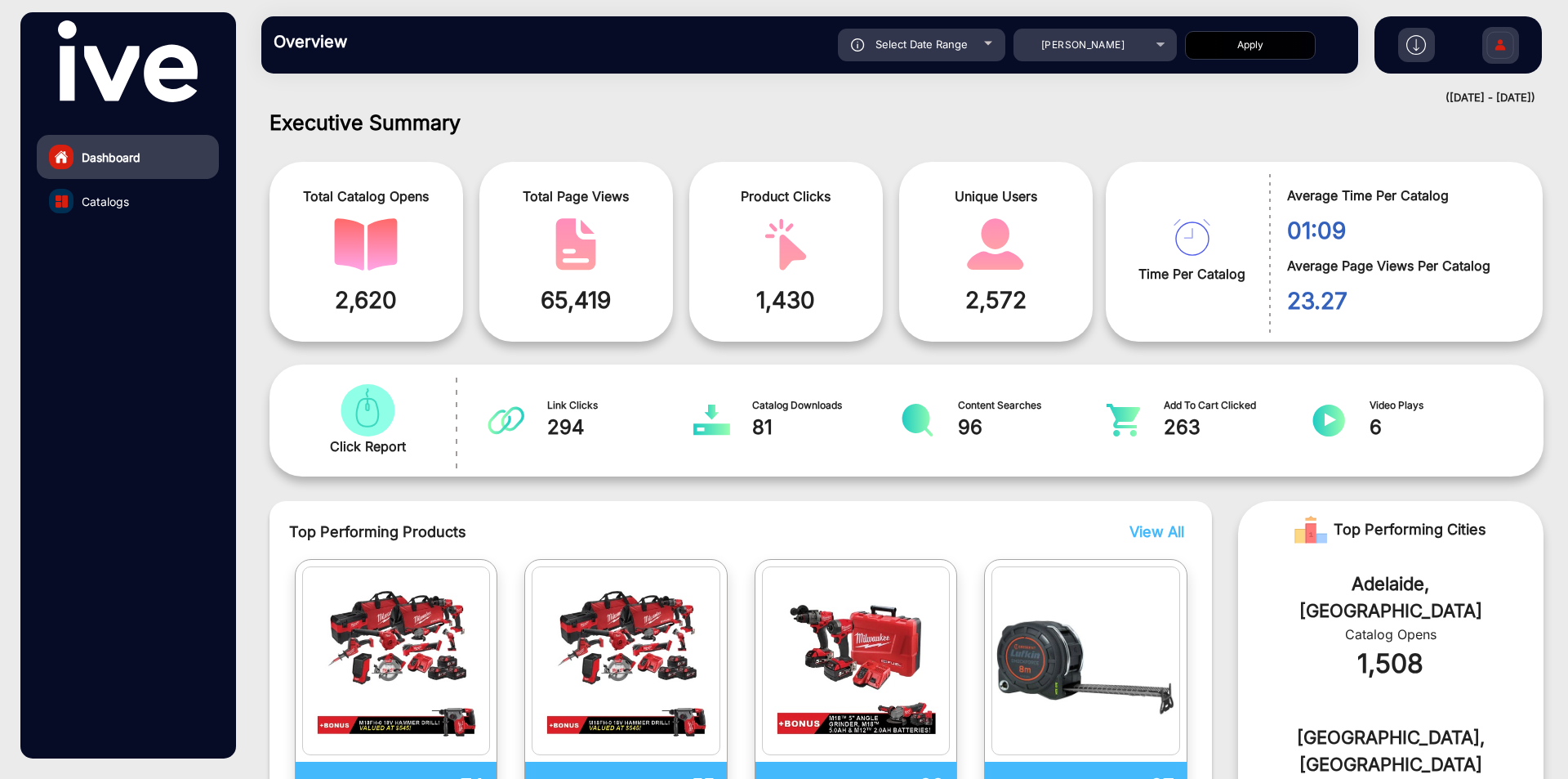
click at [1259, 33] on button "Apply" at bounding box center [1251, 45] width 130 height 28
type input "[DATE]"
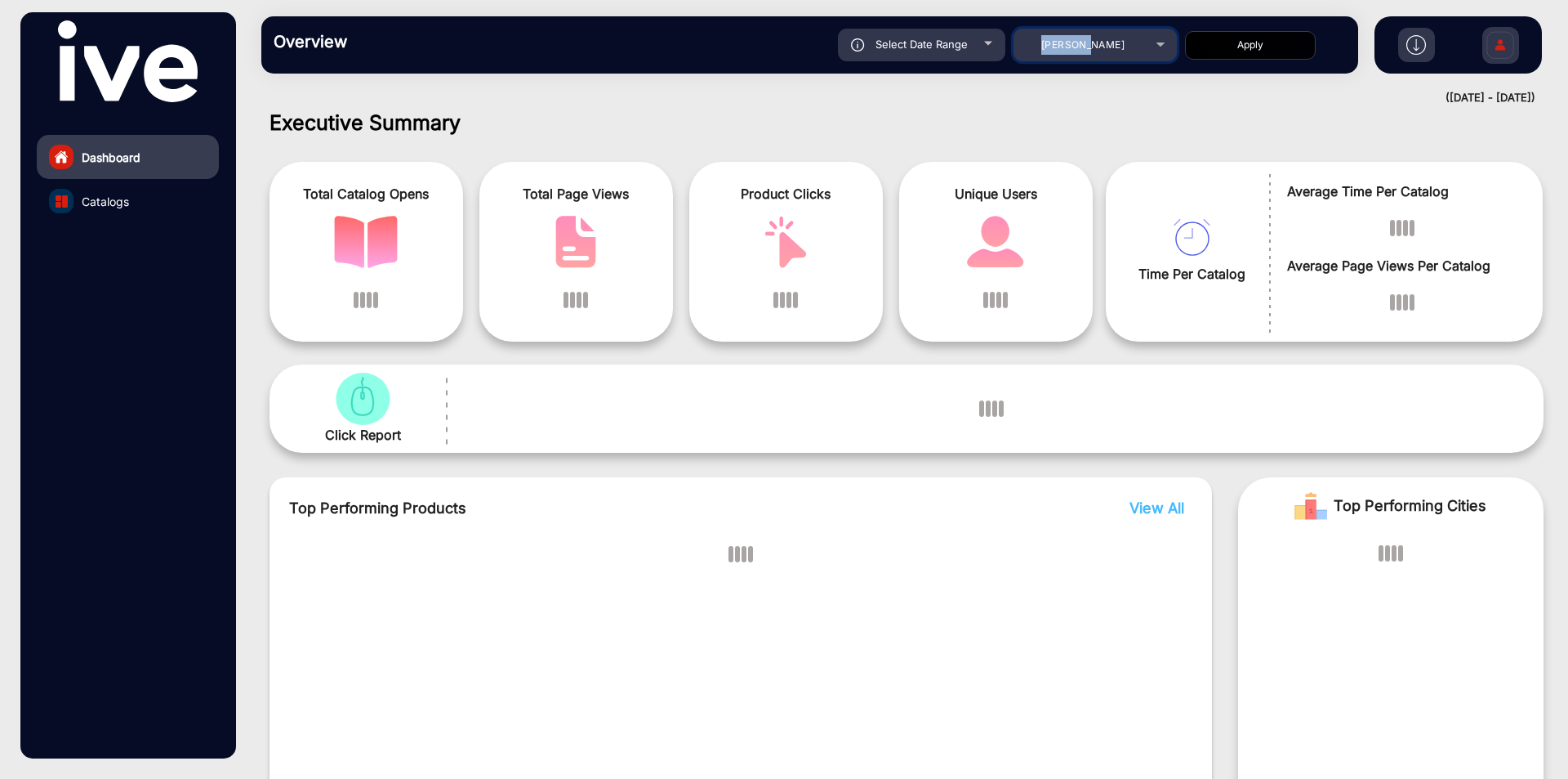
drag, startPoint x: 1052, startPoint y: 45, endPoint x: 1116, endPoint y: 45, distance: 64.0
click at [1116, 45] on div "[PERSON_NAME]" at bounding box center [1083, 45] width 130 height 20
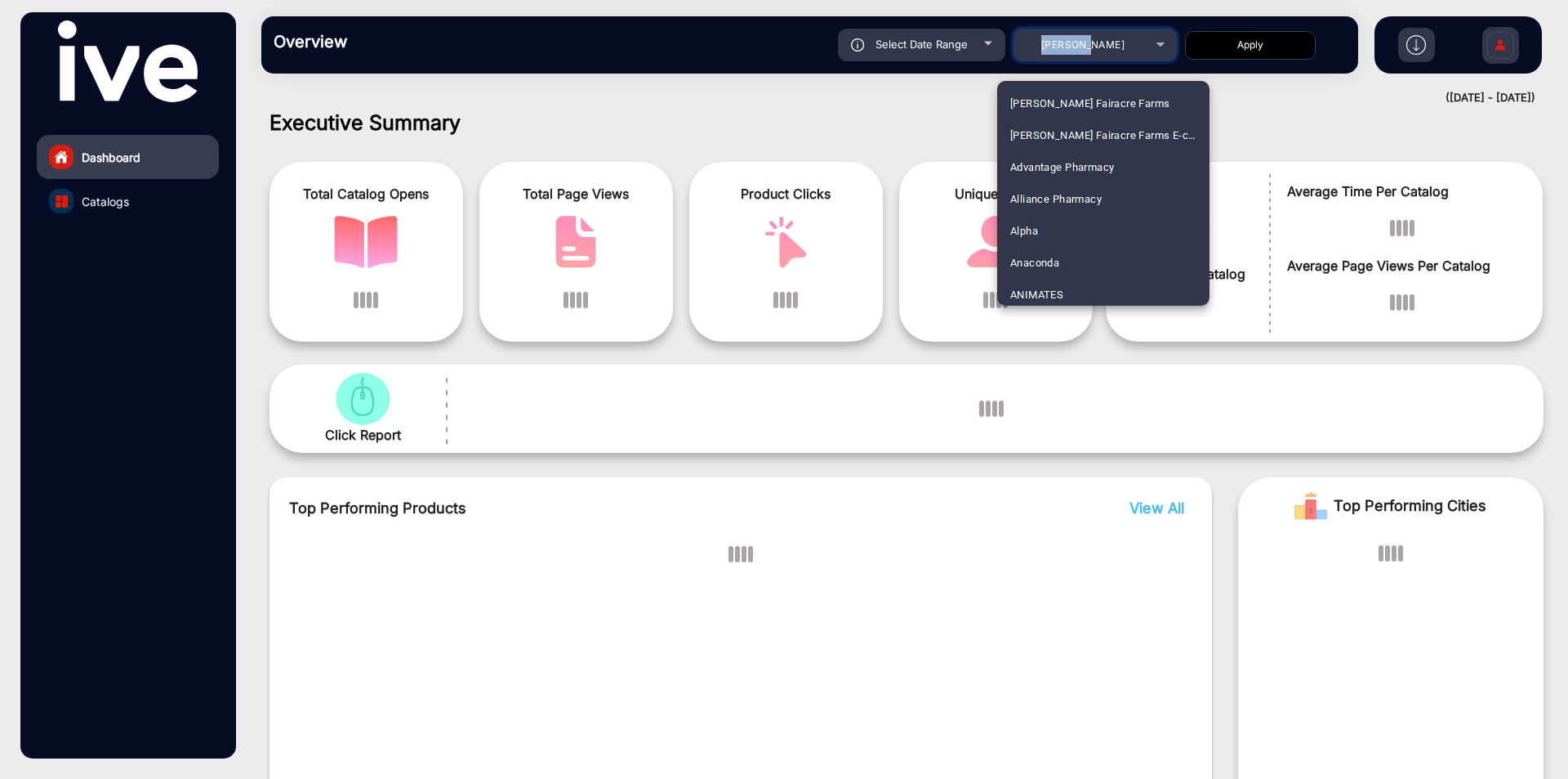
scroll to position [451, 0]
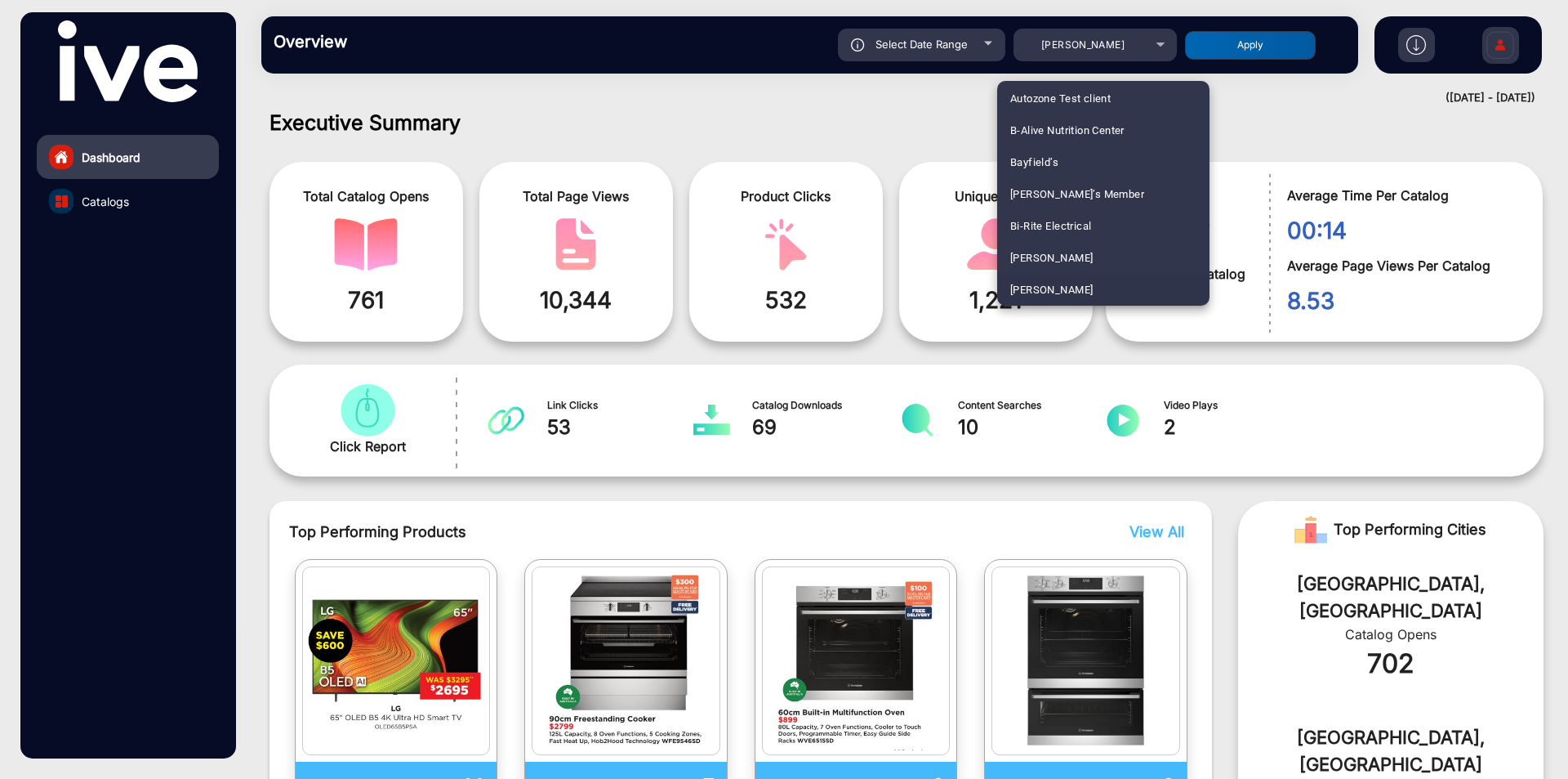
click at [956, 131] on div at bounding box center [784, 390] width 1568 height 779
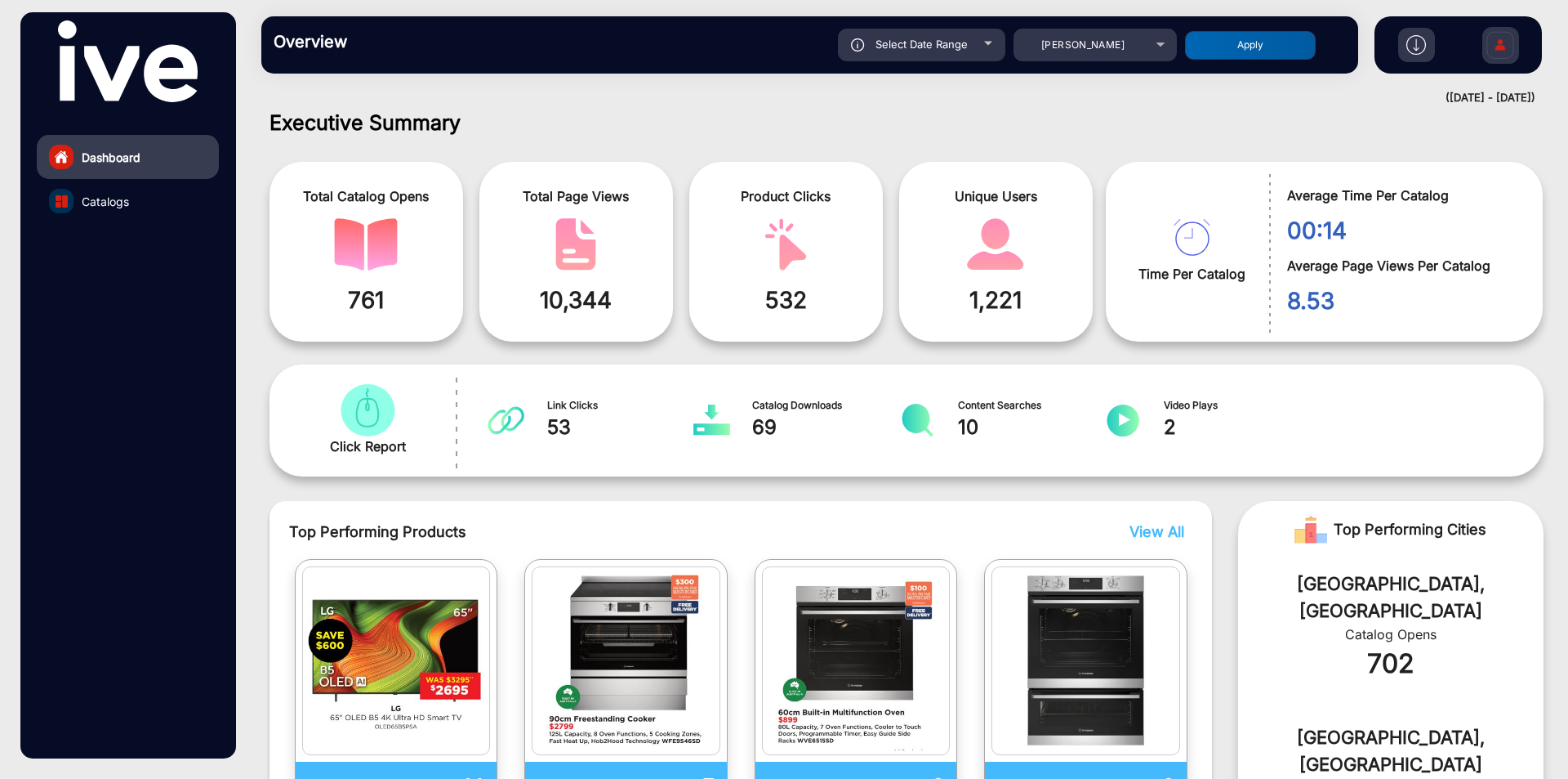
click at [757, 427] on span "69" at bounding box center [826, 427] width 148 height 29
click at [1103, 59] on mat-select "[PERSON_NAME]" at bounding box center [1095, 45] width 163 height 33
click at [1103, 46] on span "[PERSON_NAME]" at bounding box center [1083, 45] width 83 height 12
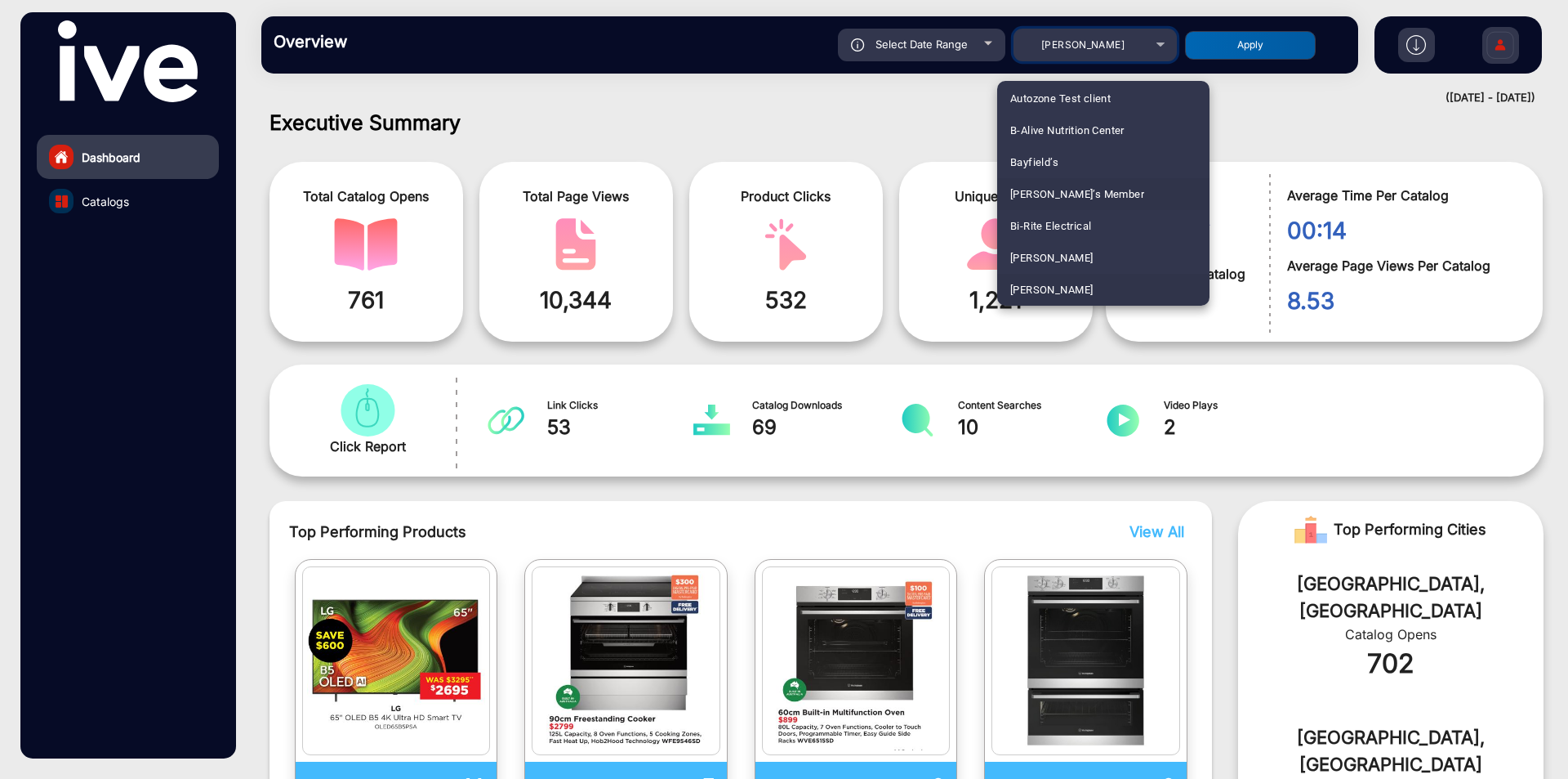
scroll to position [533, 0]
click at [1053, 243] on span "Blackwoods - Corporate Profile" at bounding box center [1087, 239] width 153 height 32
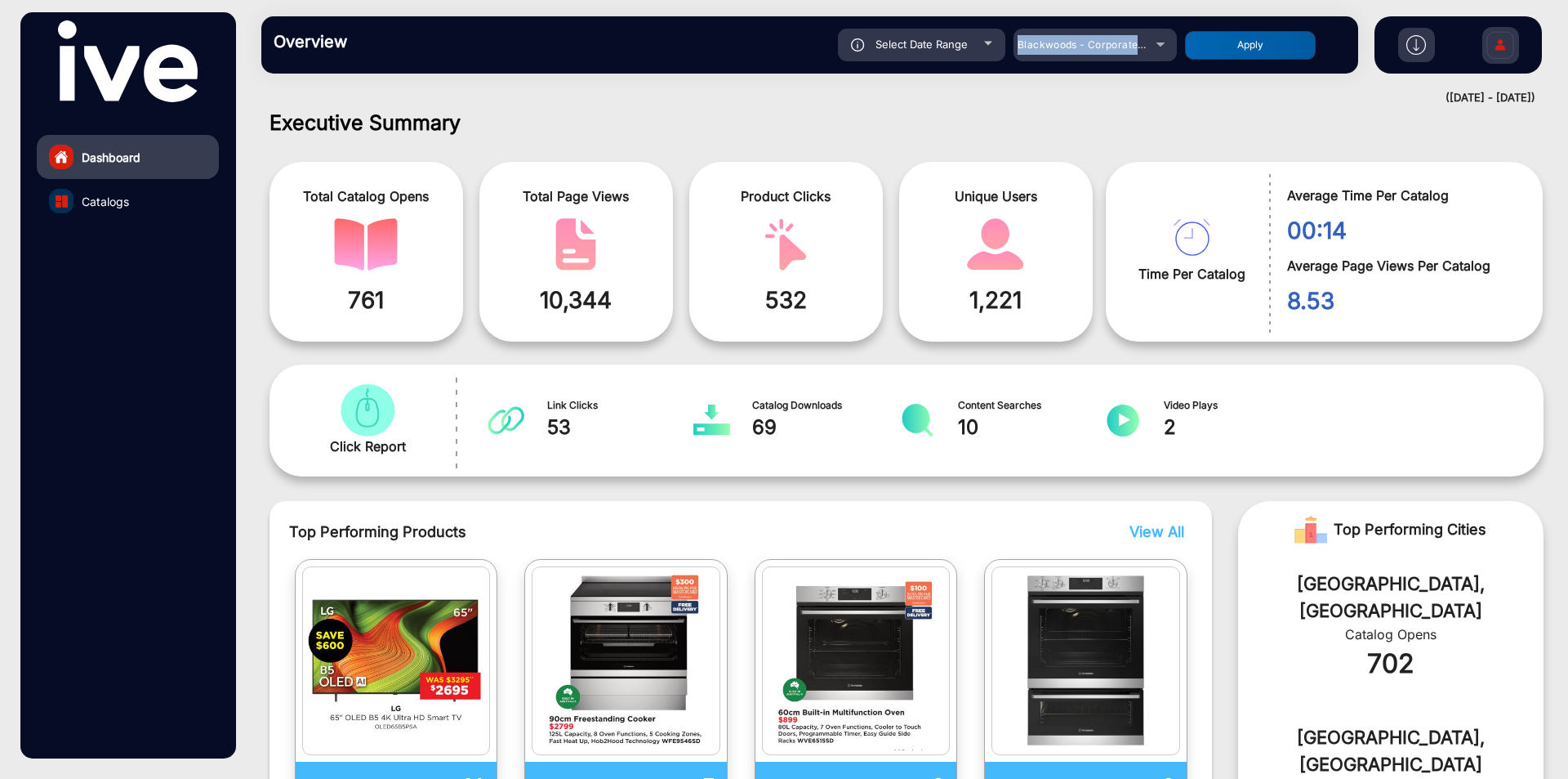
drag, startPoint x: 1011, startPoint y: 45, endPoint x: 1153, endPoint y: 51, distance: 142.1
click at [1153, 51] on div "Select Date Range [DATE] [DATE] – [DATE] [DATE] Blackwoods - Corporate Profile …" at bounding box center [864, 45] width 966 height 33
click at [1260, 46] on button "Apply" at bounding box center [1251, 45] width 130 height 28
type input "[DATE]"
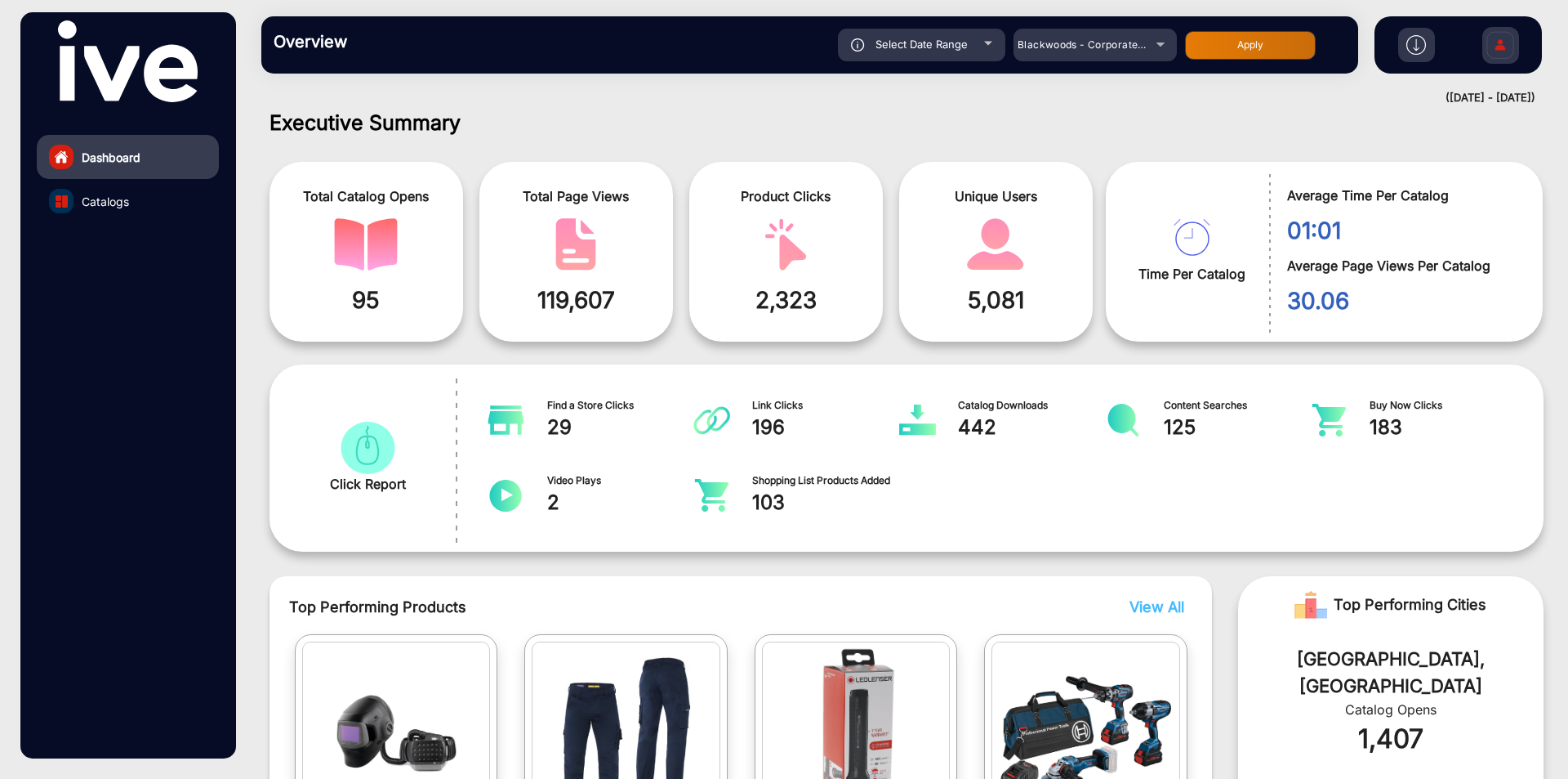
click at [971, 422] on span "442" at bounding box center [1032, 427] width 148 height 29
click at [1056, 56] on mat-select "Blackwoods - Corporate Profile" at bounding box center [1095, 45] width 163 height 33
click at [1065, 43] on span "Blackwoods - Corporate Profile" at bounding box center [1095, 45] width 155 height 12
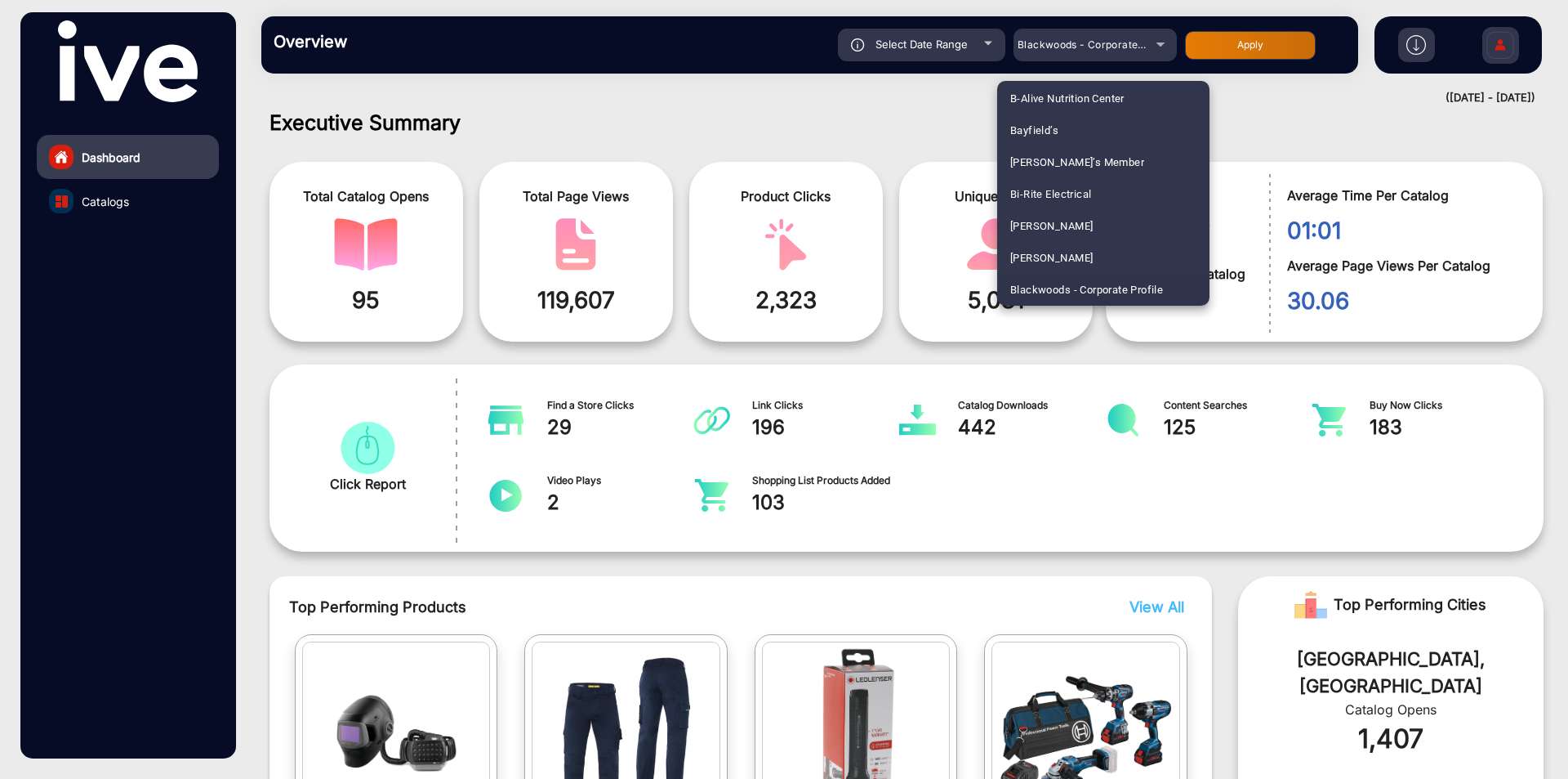
drag, startPoint x: 1181, startPoint y: 284, endPoint x: 1010, endPoint y: 298, distance: 171.6
click at [1010, 298] on mat-option "Blackwoods - Corporate Profile" at bounding box center [1104, 289] width 213 height 32
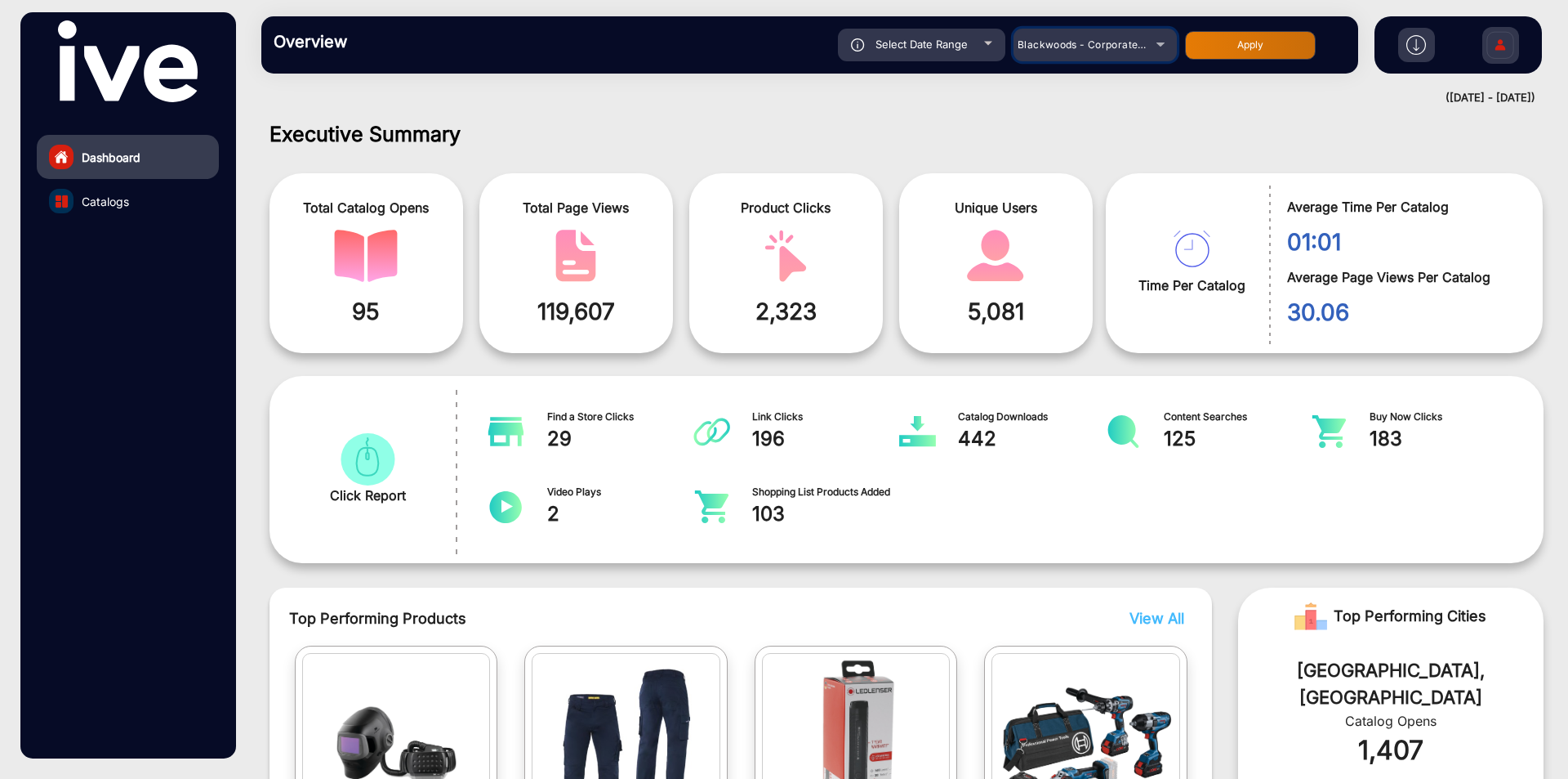
scroll to position [0, 0]
click at [130, 209] on link "Catalogs" at bounding box center [128, 201] width 182 height 44
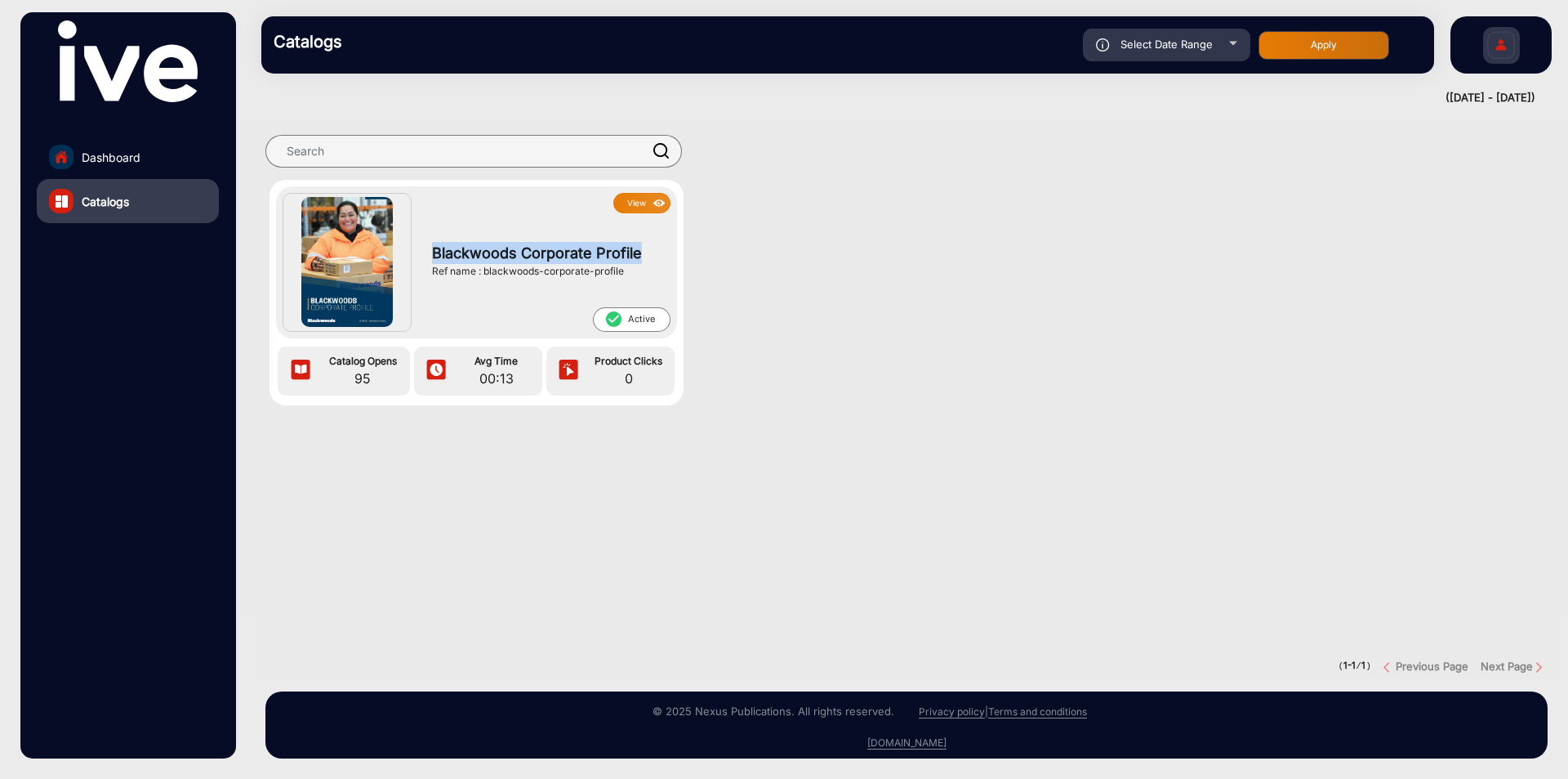
drag, startPoint x: 434, startPoint y: 245, endPoint x: 664, endPoint y: 245, distance: 230.0
click at [664, 245] on div "Blackwoods Corporate Profile Ref name : blackwoods-corporate-profile" at bounding box center [546, 261] width 246 height 94
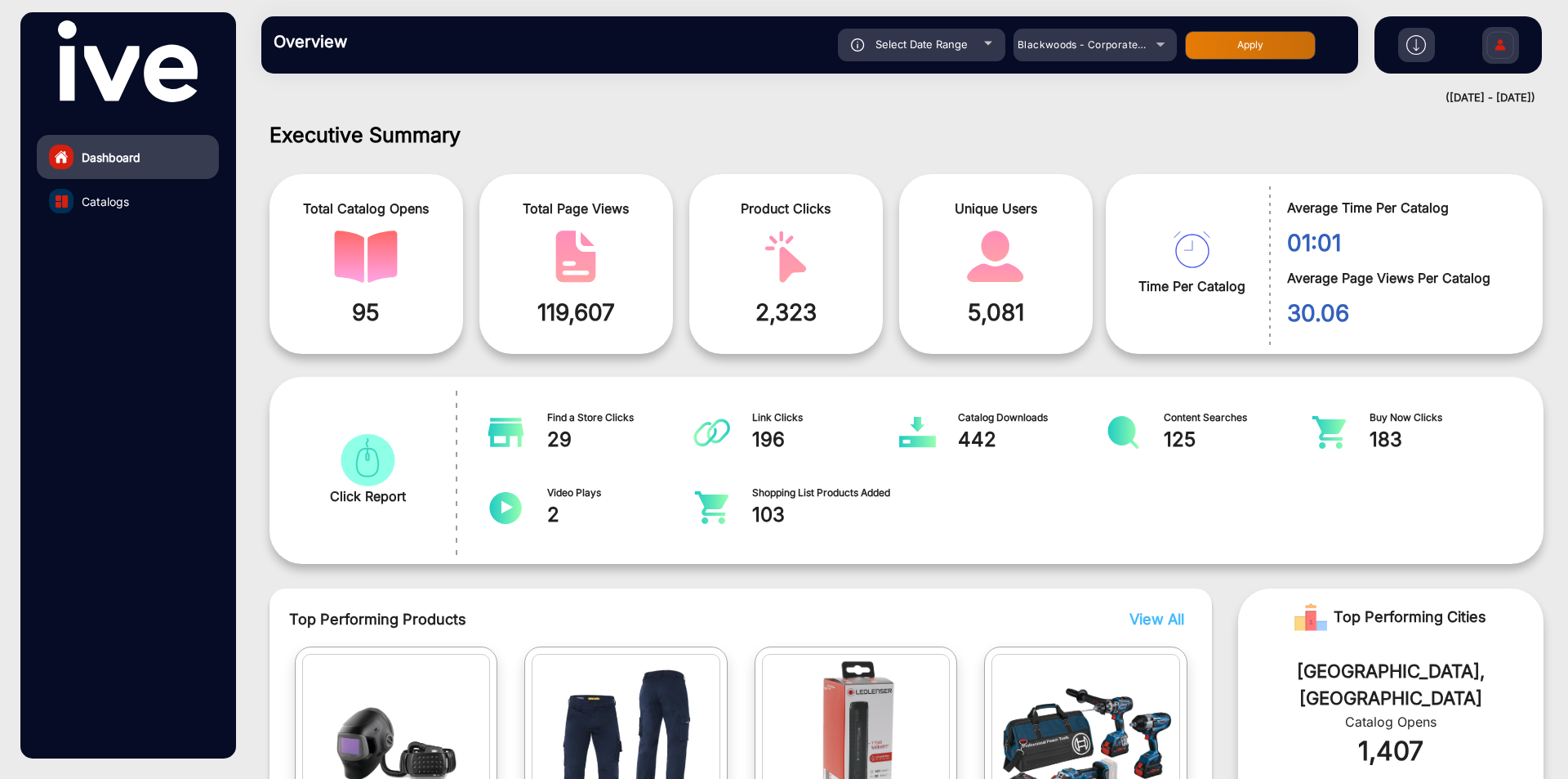
scroll to position [12, 0]
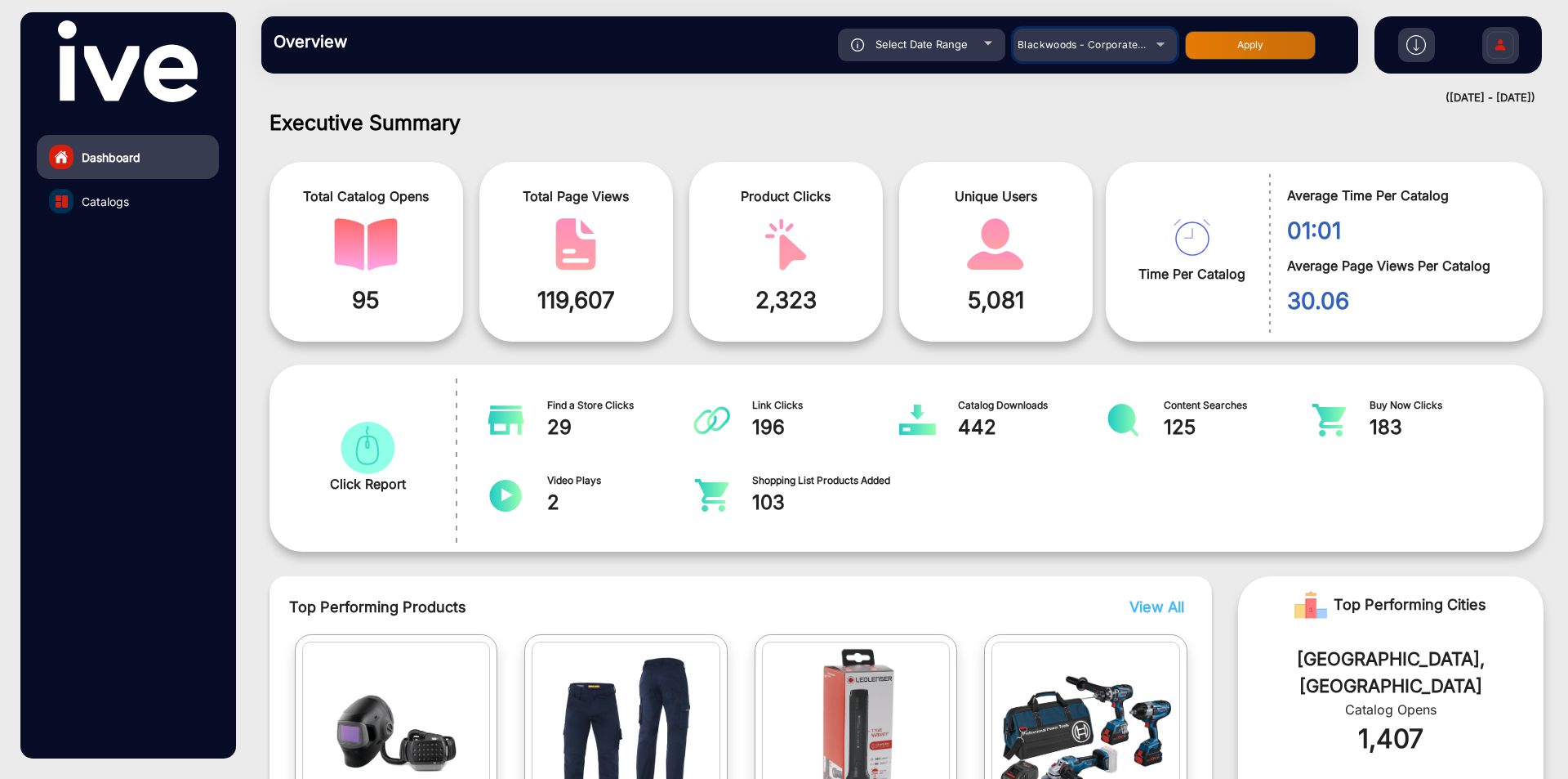
click at [1081, 44] on span "Blackwoods - Corporate Profile" at bounding box center [1095, 45] width 155 height 12
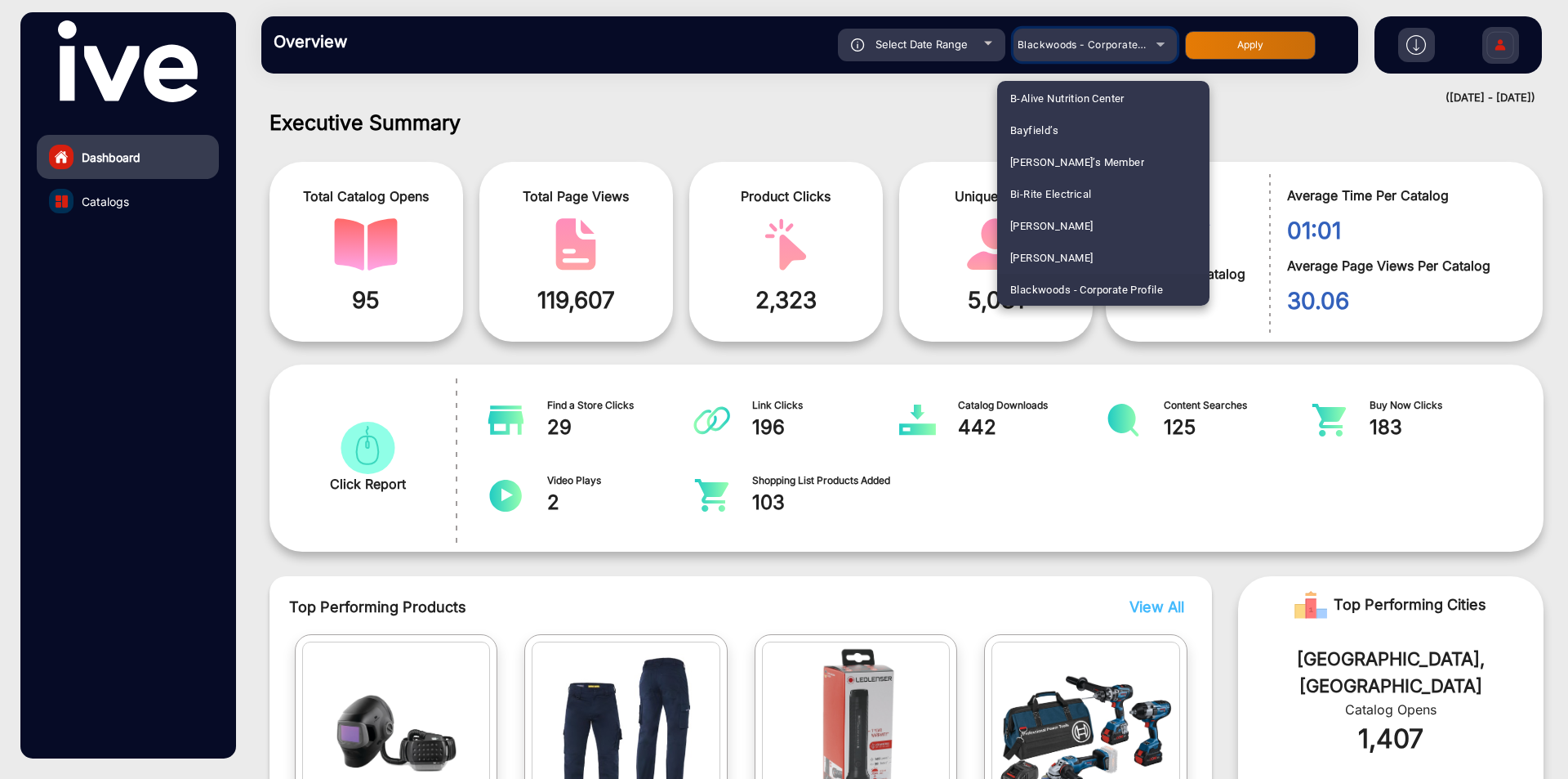
scroll to position [565, 0]
click at [1085, 237] on span "Blackwoods - Disaster Response" at bounding box center [1092, 239] width 163 height 32
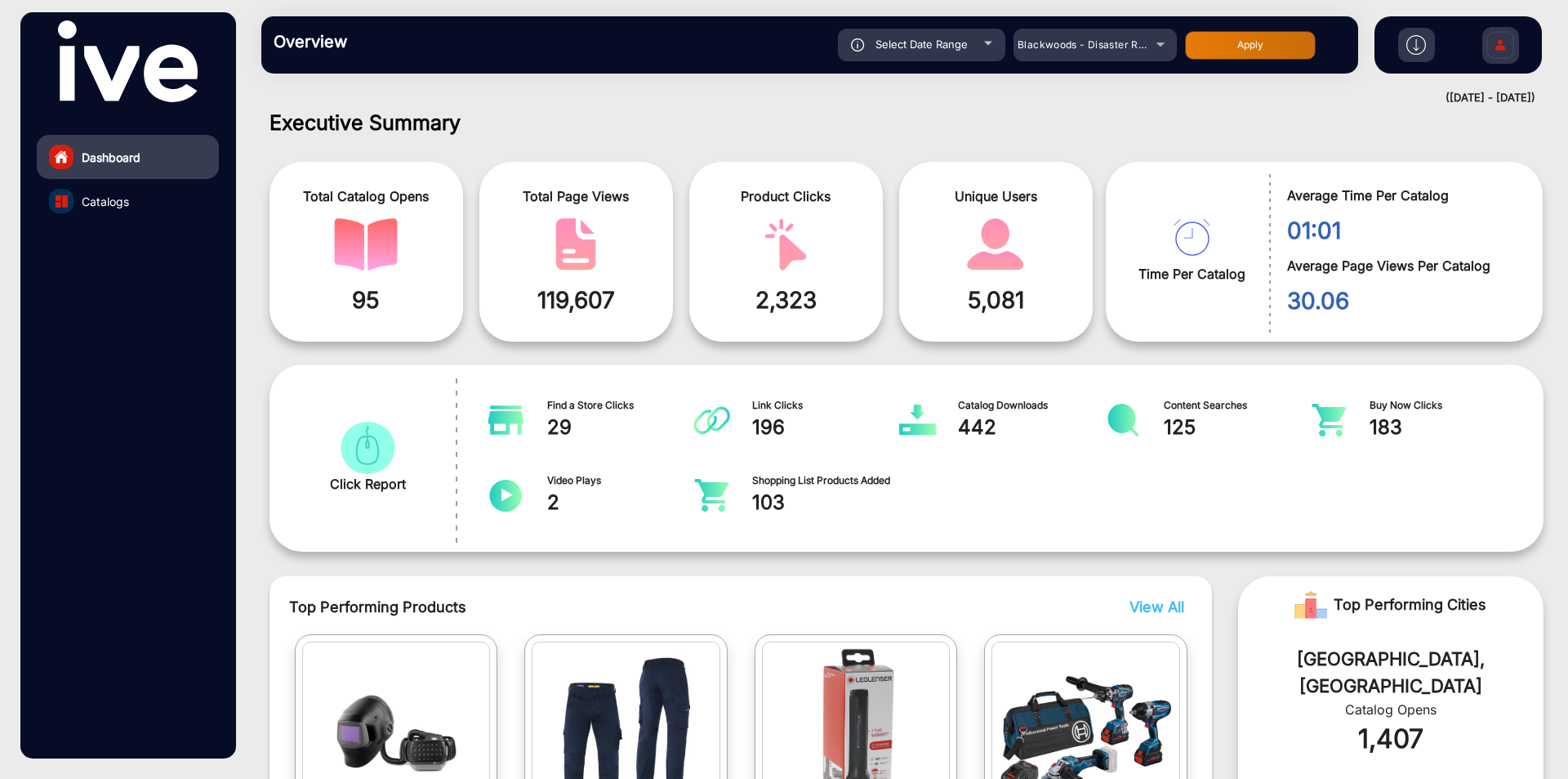
click at [136, 202] on link "Catalogs" at bounding box center [128, 201] width 182 height 44
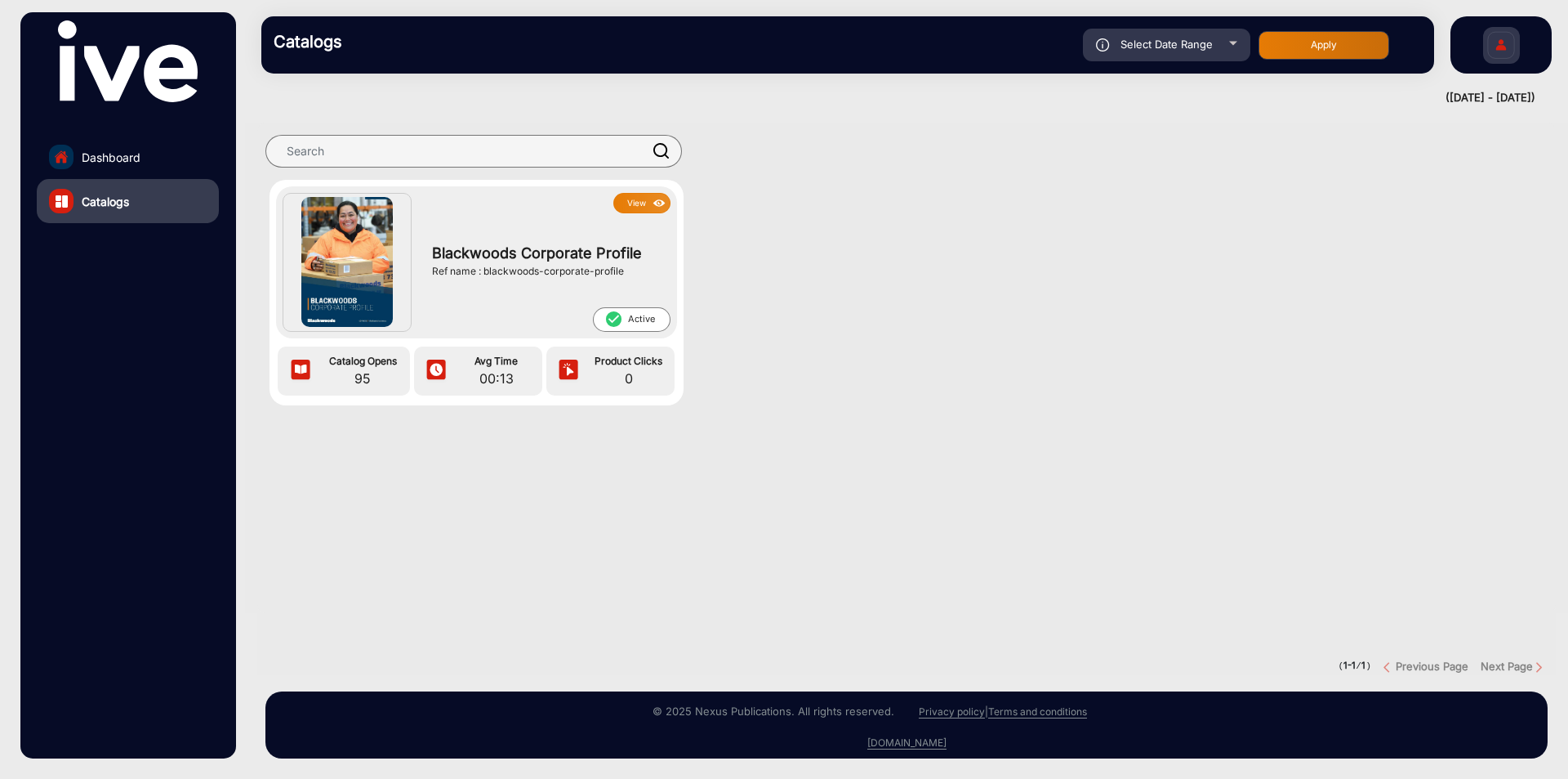
click at [468, 249] on span "Blackwoods Corporate Profile" at bounding box center [547, 253] width 230 height 22
click at [160, 167] on link "Dashboard" at bounding box center [128, 156] width 182 height 44
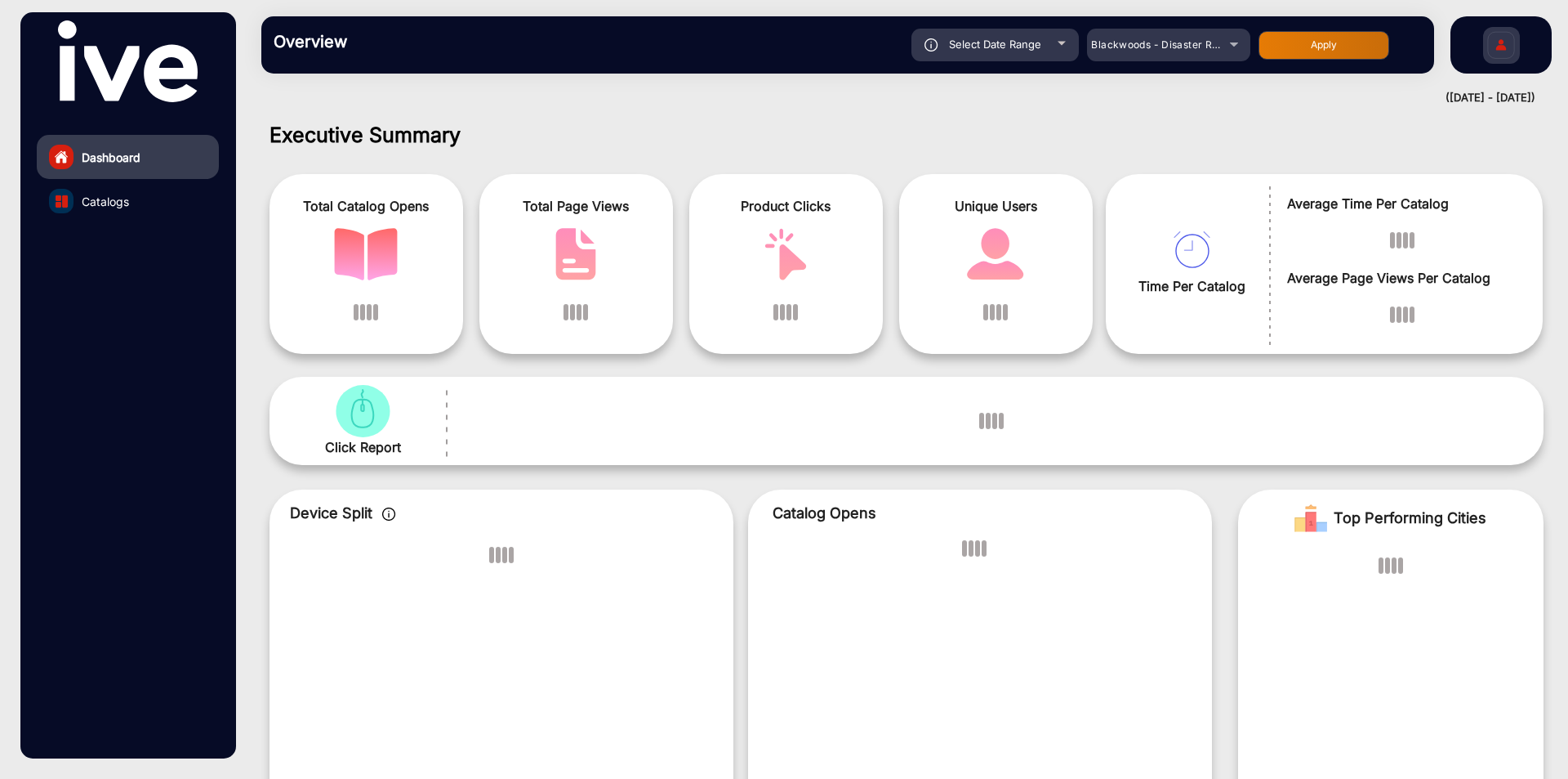
scroll to position [12, 0]
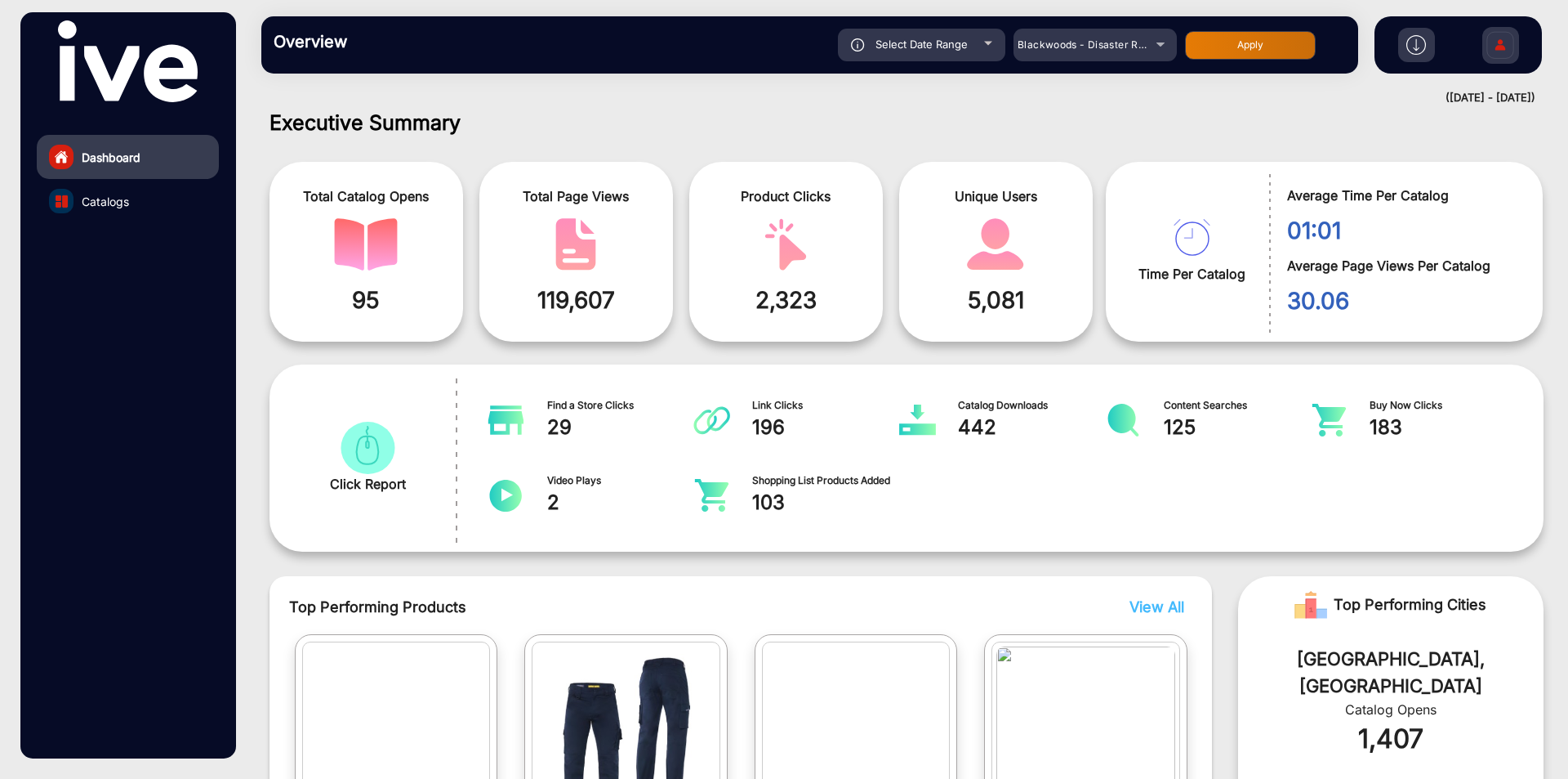
click at [1321, 53] on div "Apply" at bounding box center [1266, 45] width 161 height 28
click at [1275, 52] on button "Apply" at bounding box center [1251, 45] width 130 height 28
type input "[DATE]"
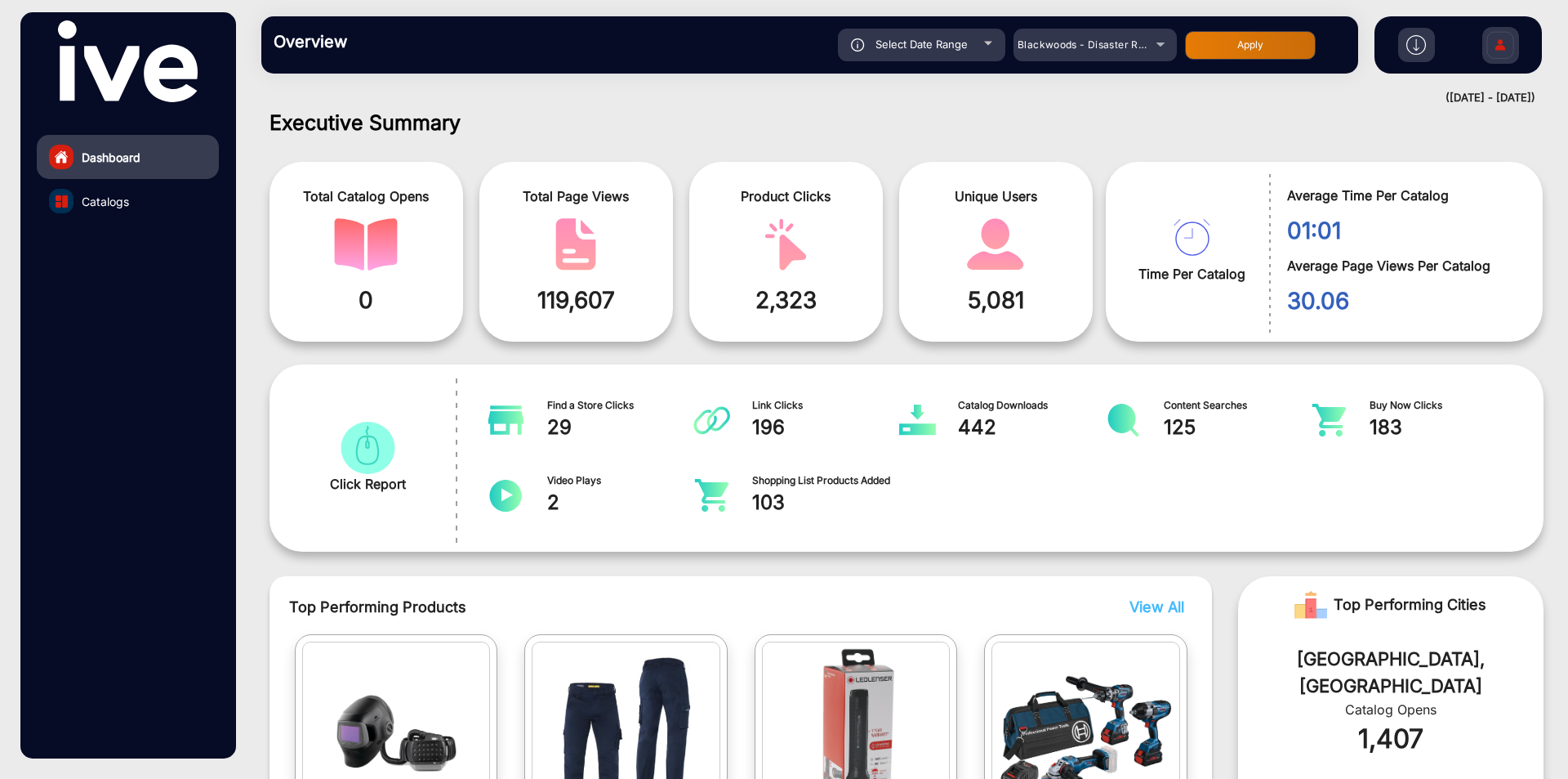
click at [968, 425] on span "442" at bounding box center [1032, 427] width 148 height 29
click at [1242, 49] on button "Apply" at bounding box center [1251, 45] width 130 height 28
type input "[DATE]"
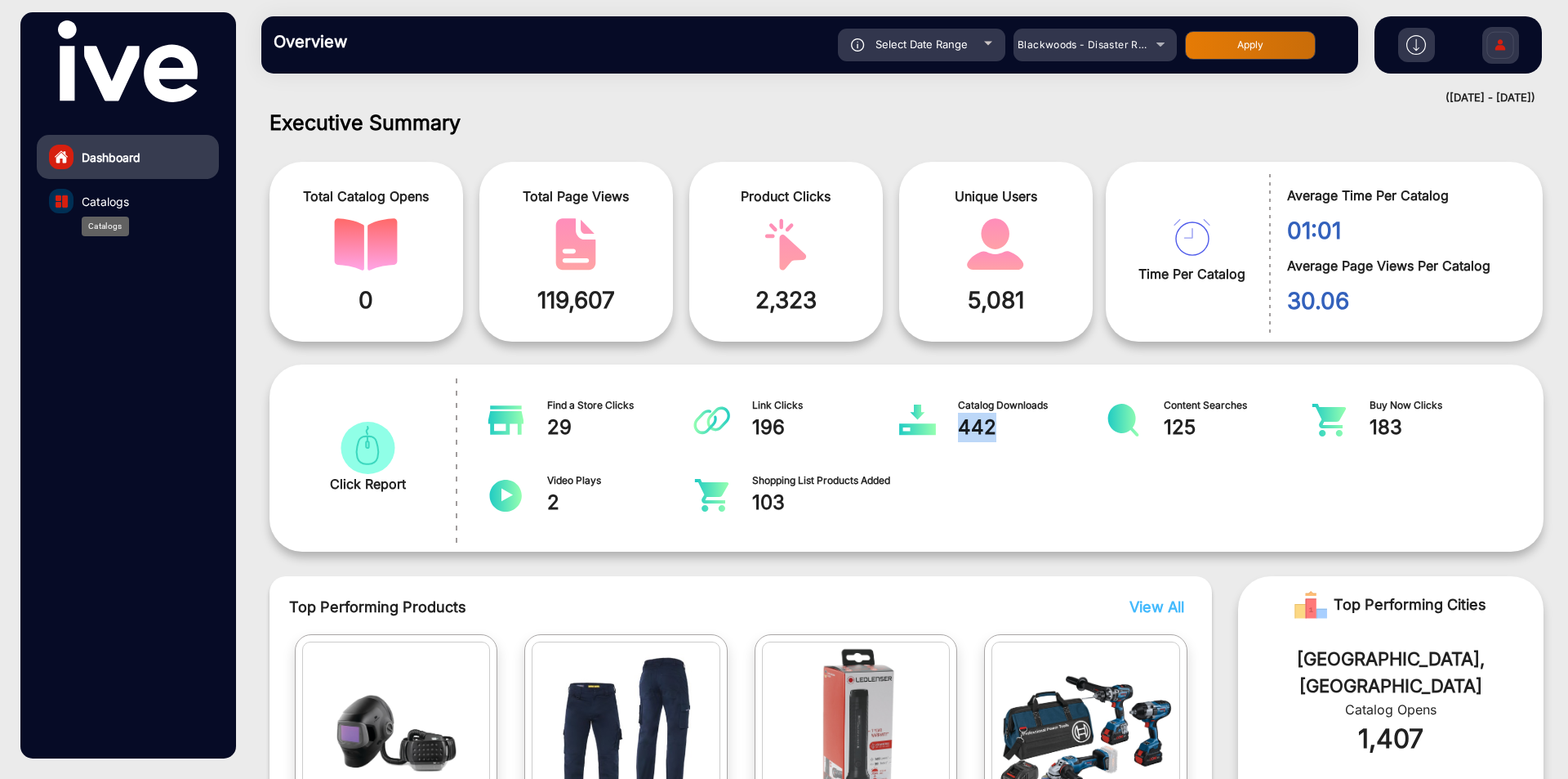
click at [118, 202] on span "Catalogs" at bounding box center [105, 202] width 47 height 17
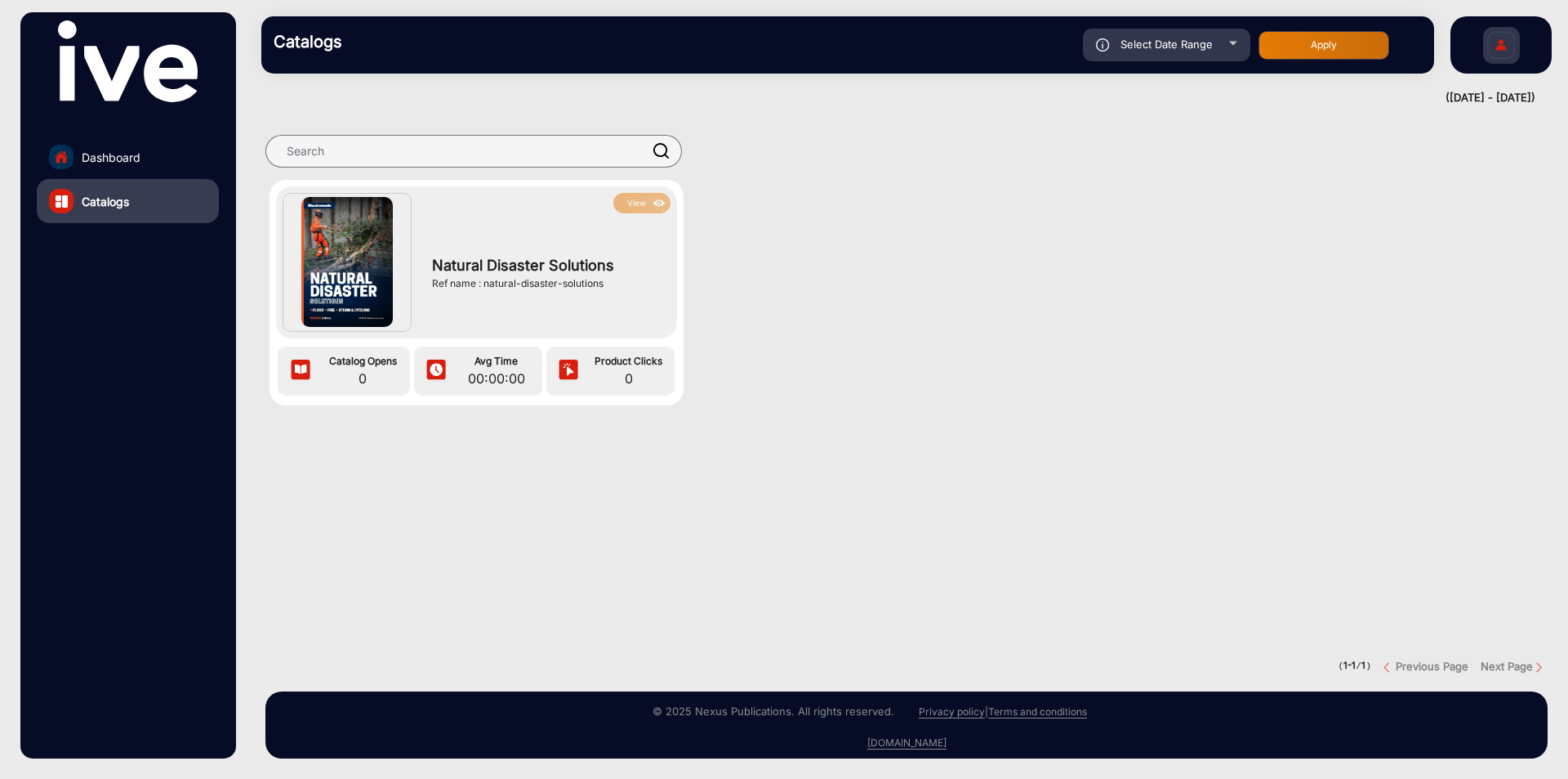
click at [489, 248] on div "Natural Disaster Solutions Ref name : natural-disaster-solutions" at bounding box center [546, 273] width 246 height 118
click at [490, 273] on span "Natural Disaster Solutions" at bounding box center [547, 265] width 230 height 22
click at [388, 266] on img at bounding box center [347, 262] width 92 height 130
click at [546, 266] on span "Natural Disaster Solutions" at bounding box center [547, 265] width 230 height 22
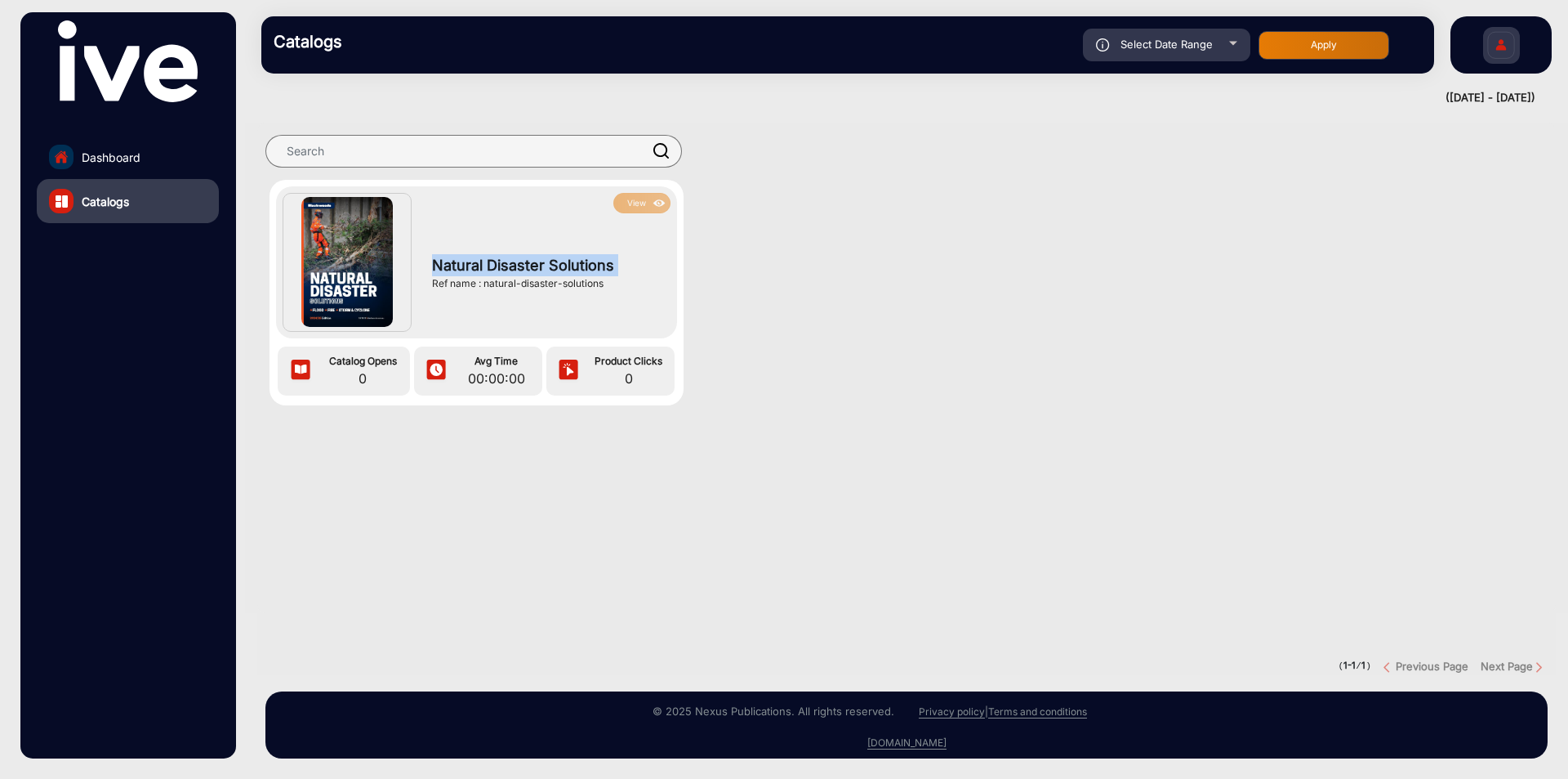
click at [546, 266] on span "Natural Disaster Solutions" at bounding box center [547, 265] width 230 height 22
click at [1156, 51] on div "Select Date Range" at bounding box center [1167, 45] width 167 height 33
type input "[DATE]"
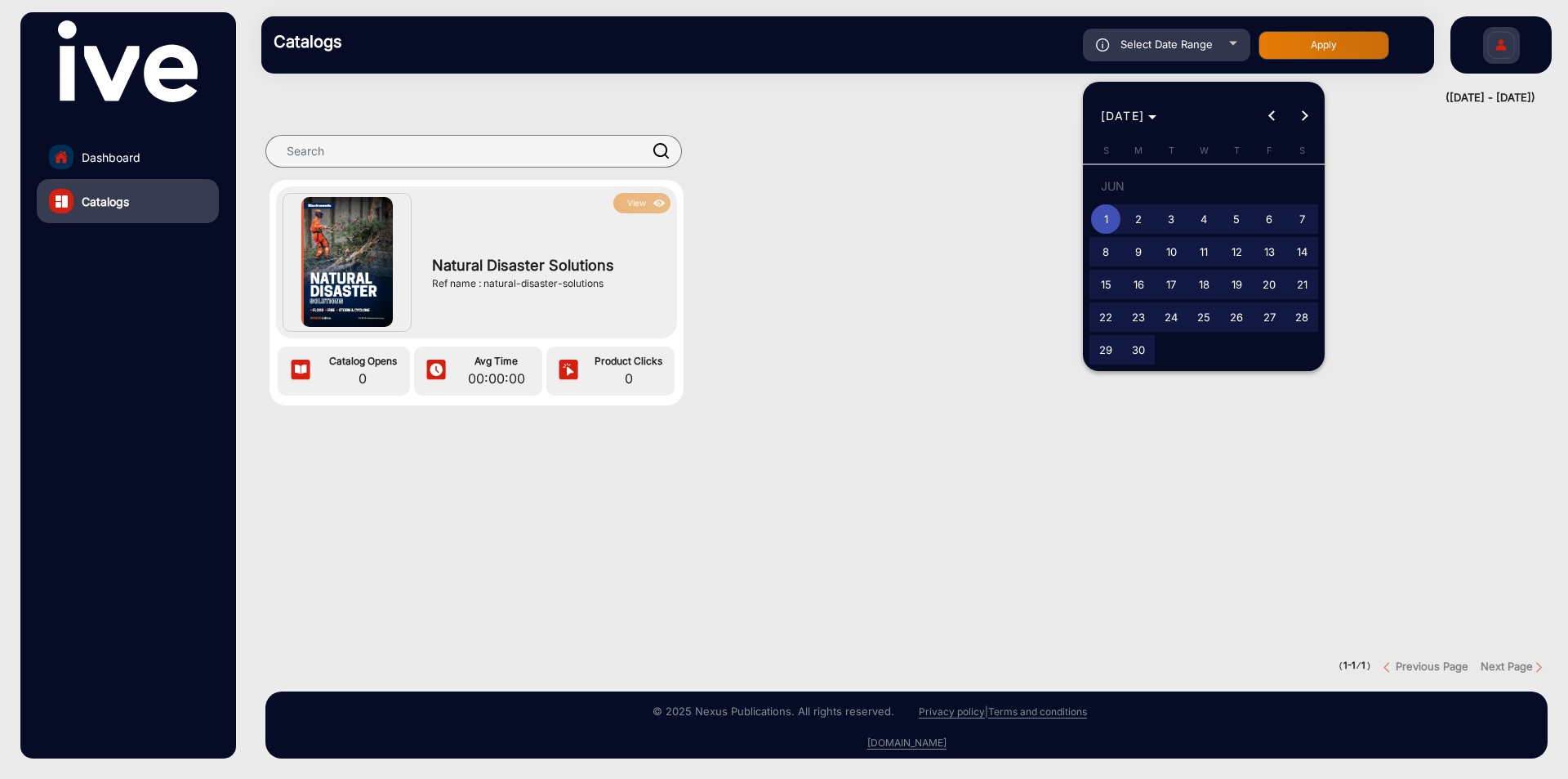
click at [83, 160] on div at bounding box center [784, 390] width 1568 height 779
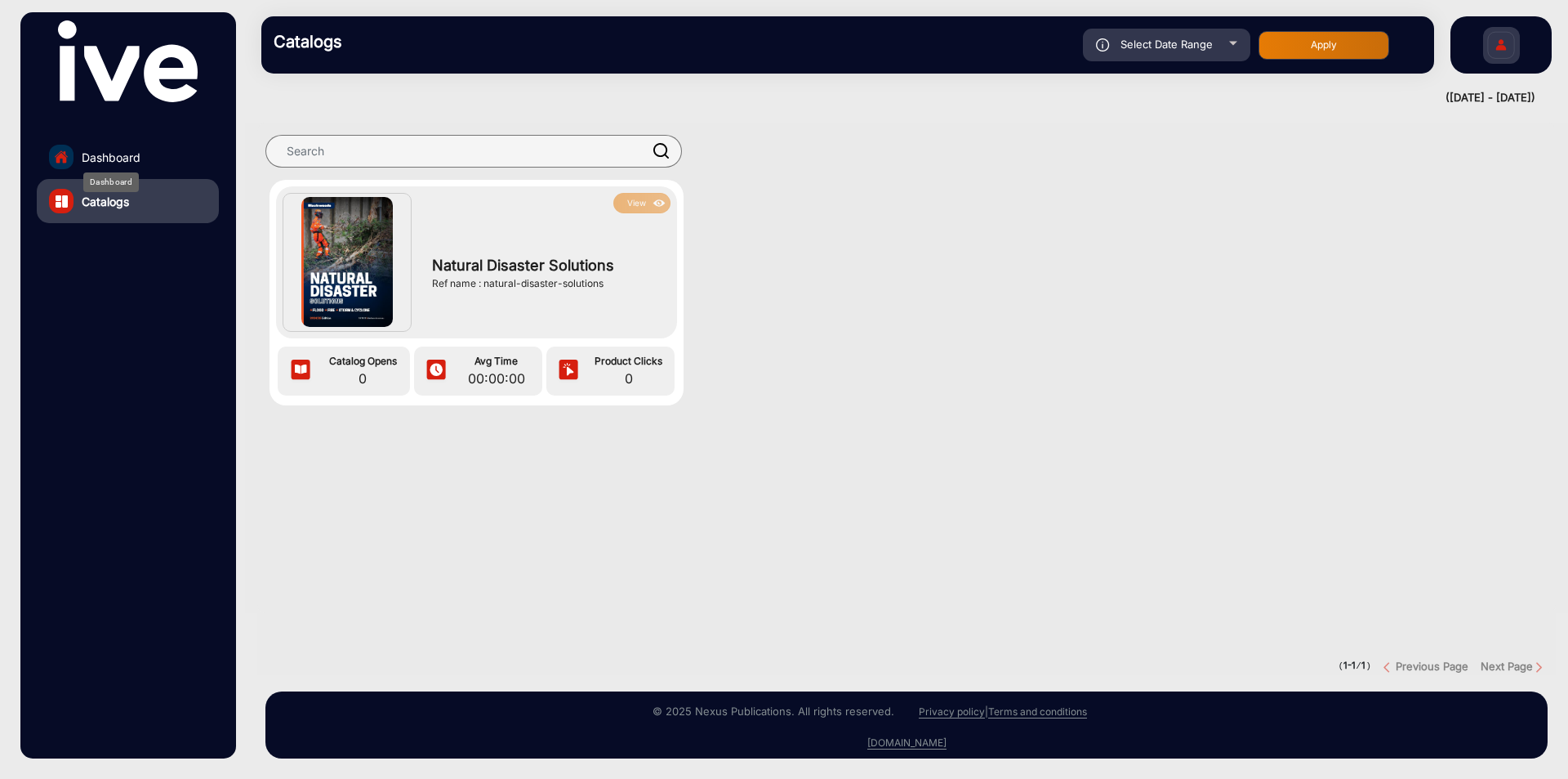
click at [106, 162] on span "Dashboard" at bounding box center [111, 157] width 59 height 17
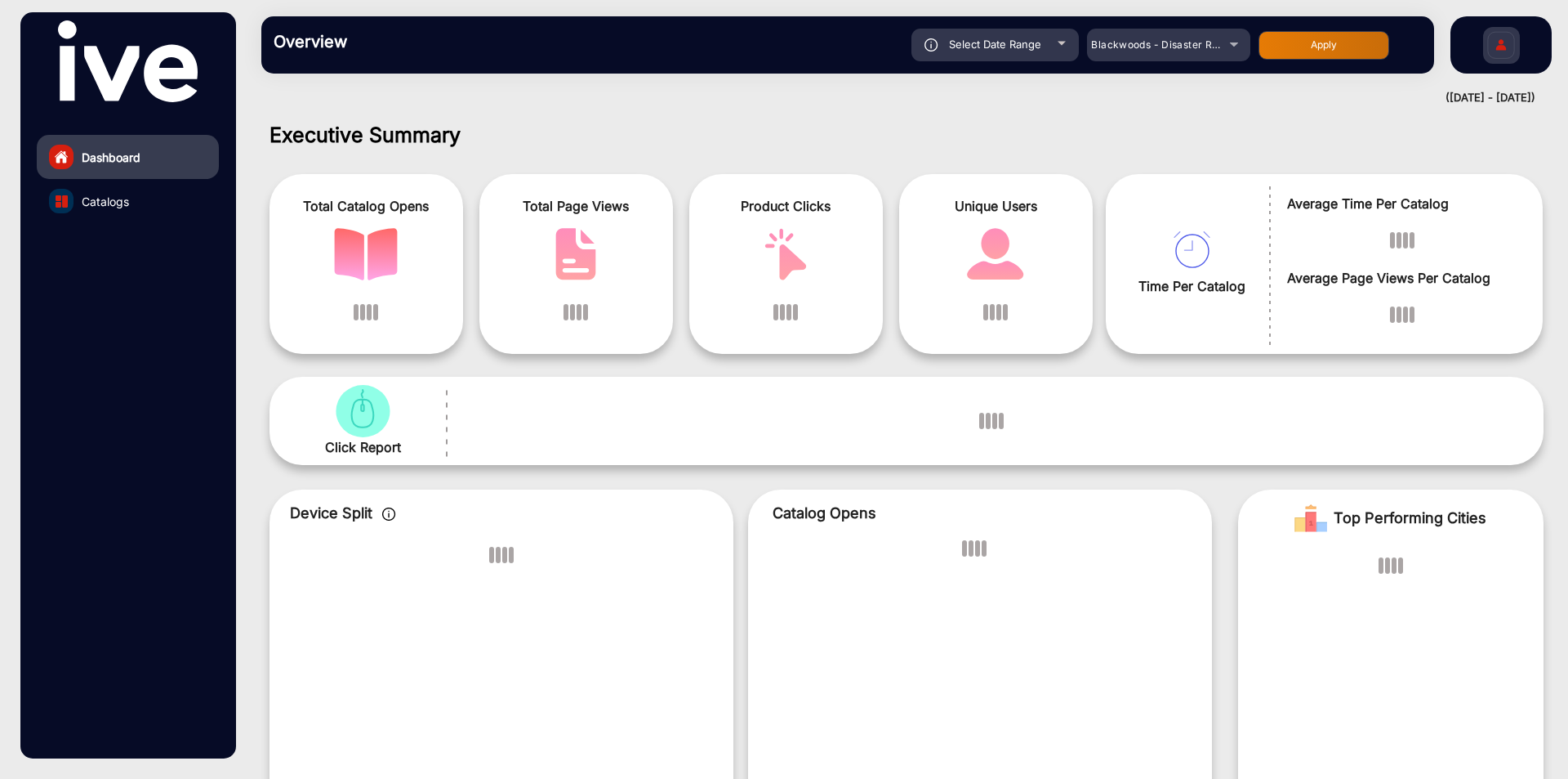
scroll to position [12, 0]
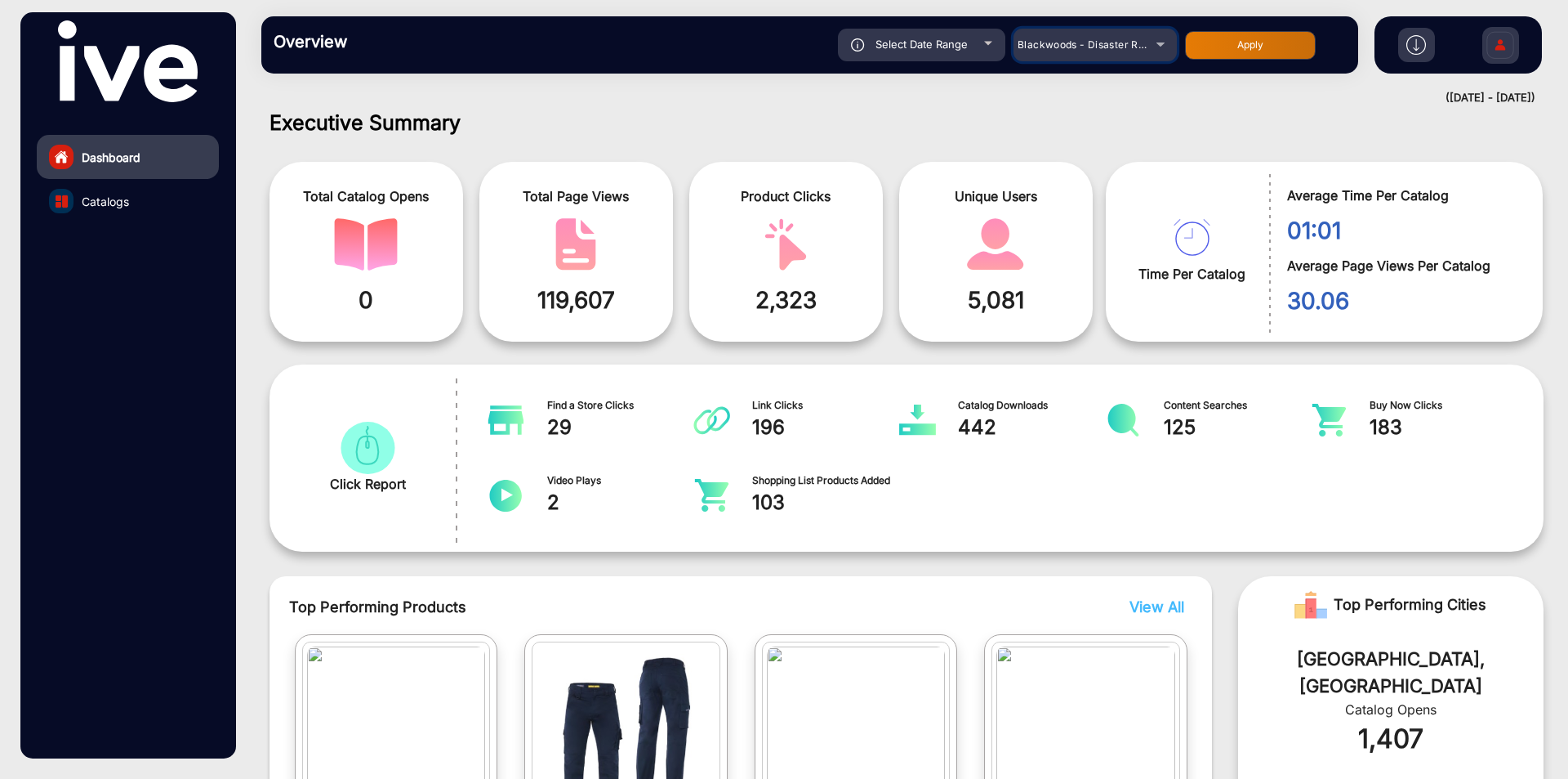
click at [1056, 60] on mat-select "Blackwoods - Disaster Response" at bounding box center [1095, 45] width 163 height 33
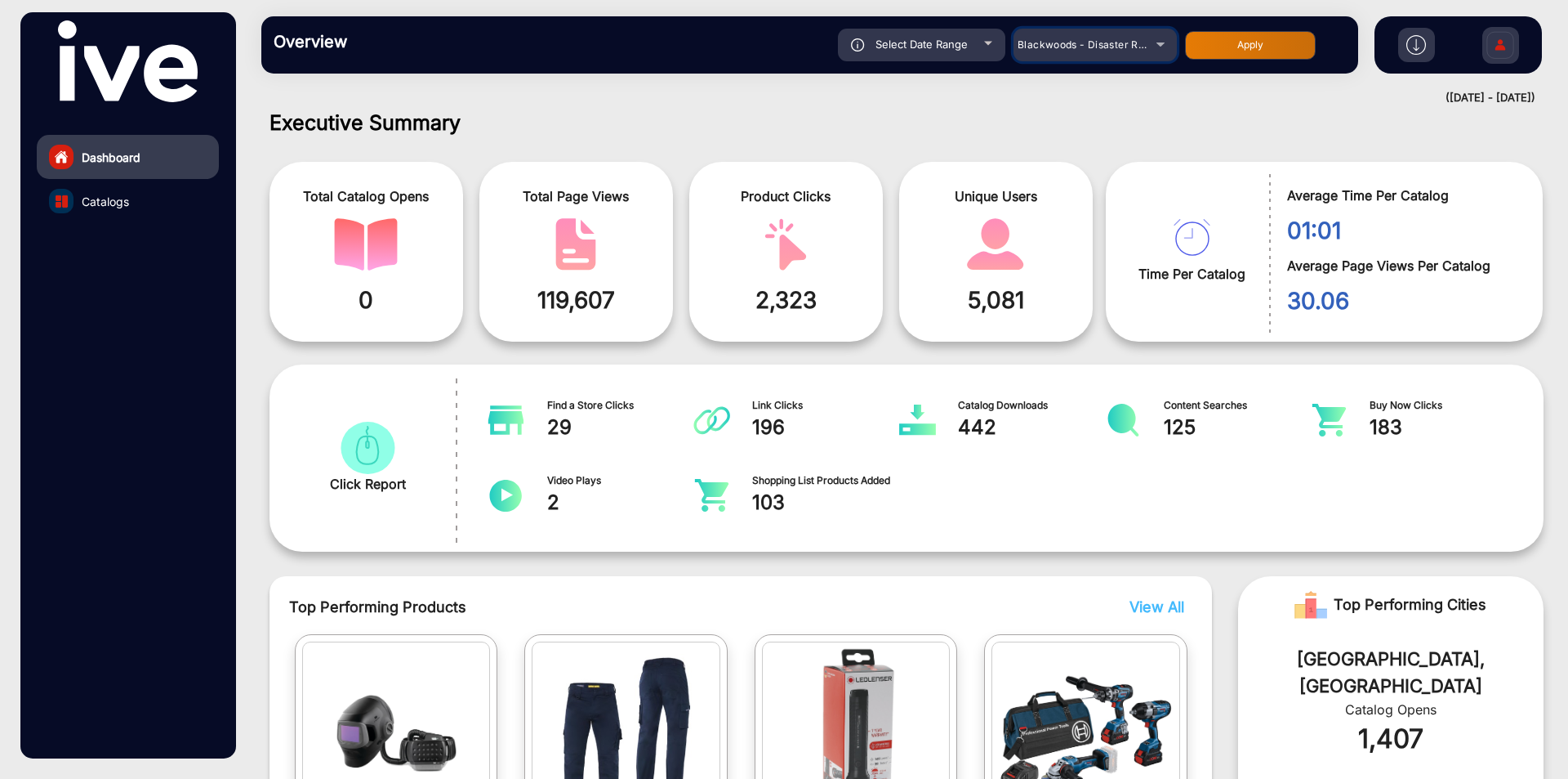
click at [1059, 54] on div "Blackwoods - Disaster Response" at bounding box center [1083, 45] width 130 height 20
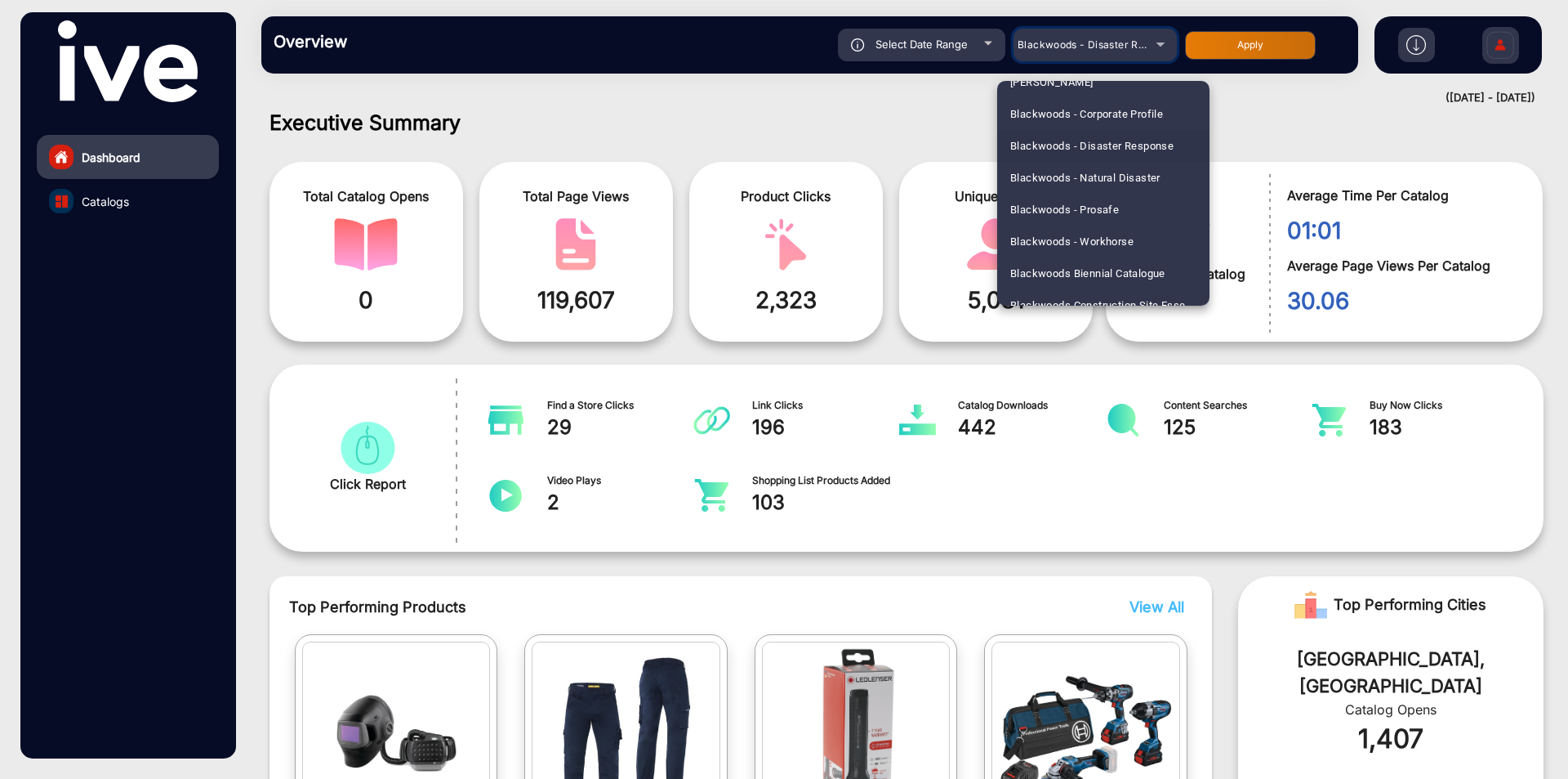
scroll to position [678, 0]
click at [1071, 162] on span "Blackwoods - Natural Disaster" at bounding box center [1085, 158] width 150 height 32
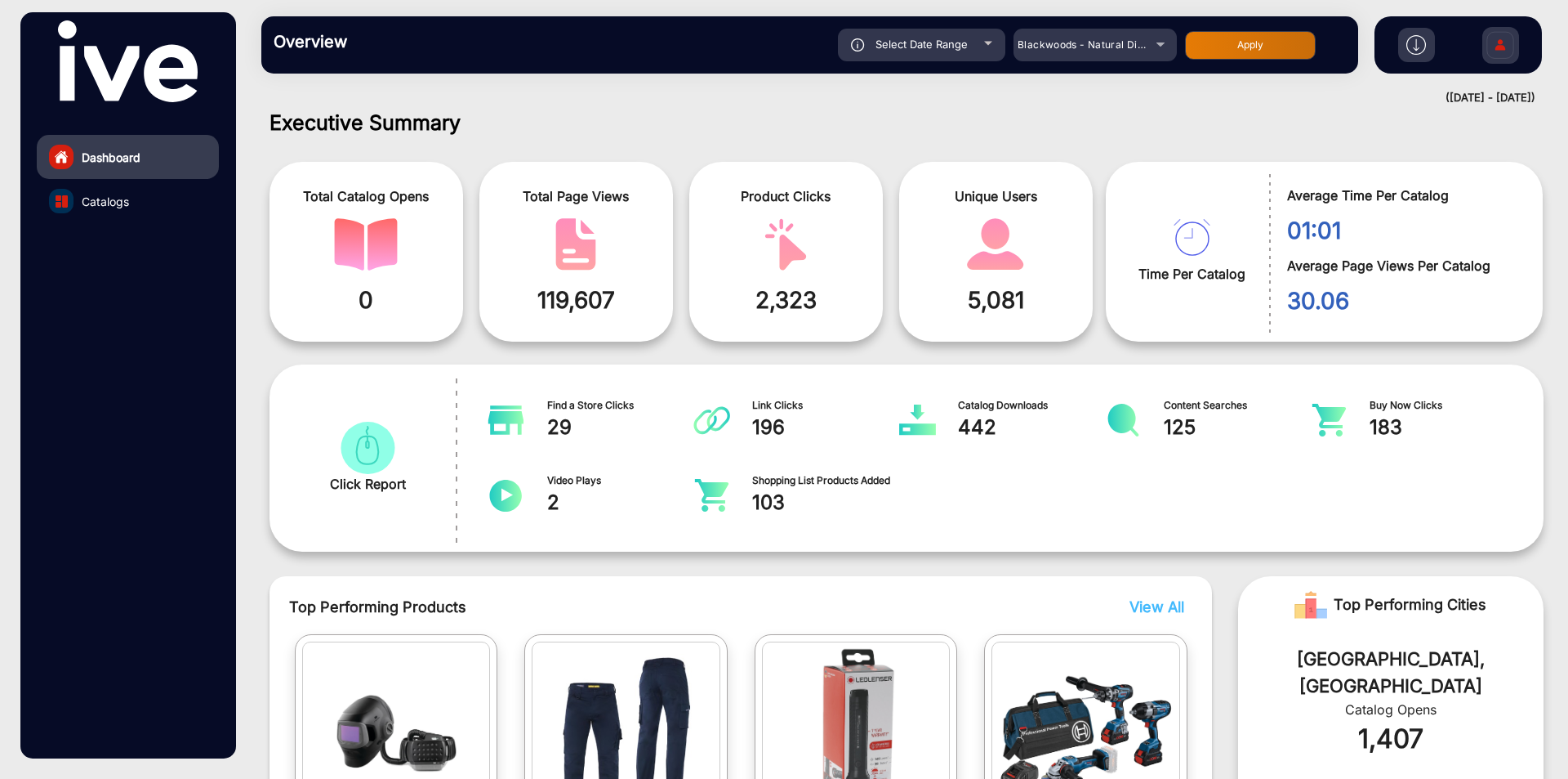
click at [1250, 47] on button "Apply" at bounding box center [1251, 45] width 130 height 28
type input "[DATE]"
click at [1080, 46] on span "Blackwoods - Natural Disaster" at bounding box center [1093, 45] width 150 height 12
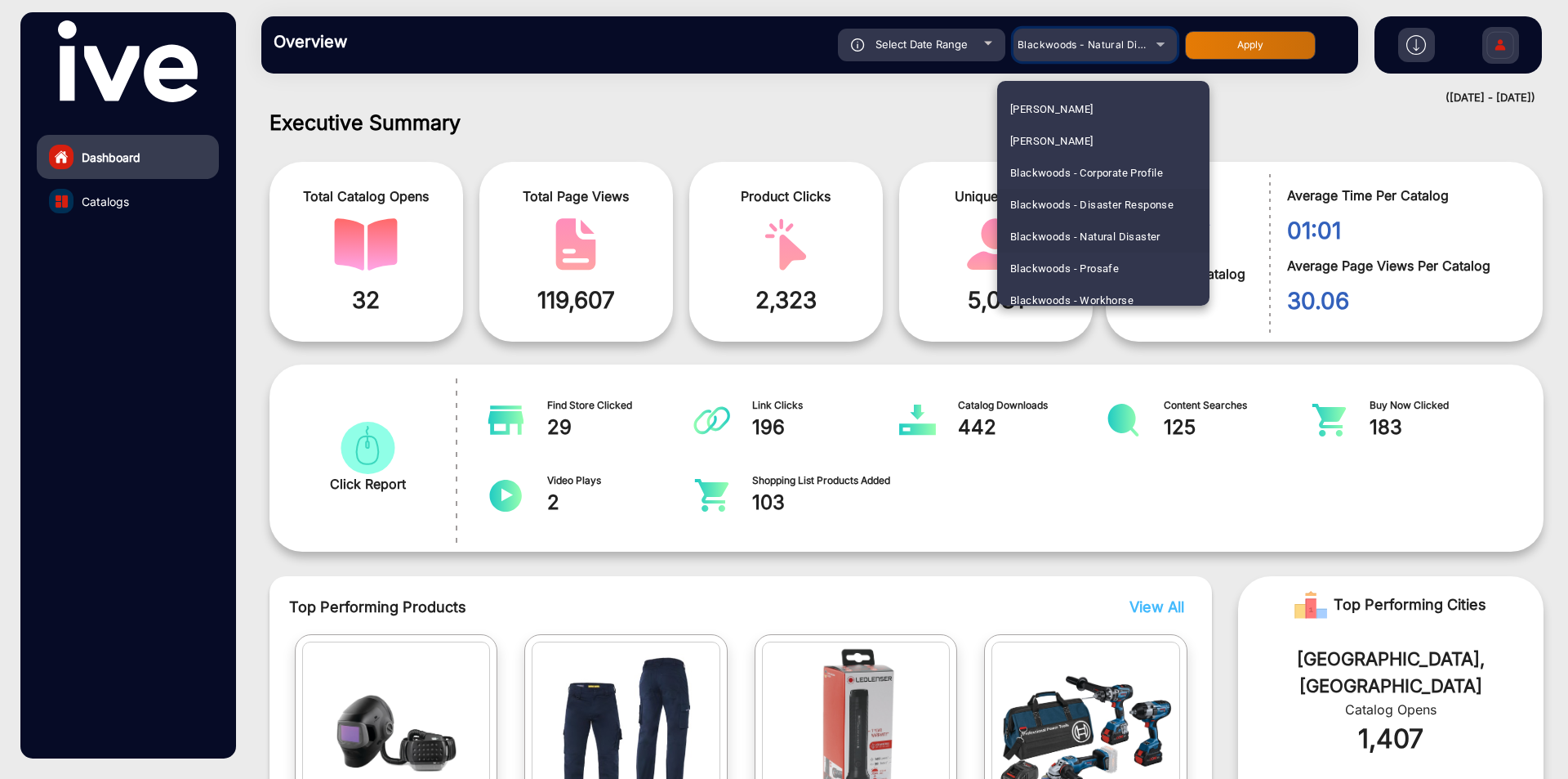
scroll to position [628, 0]
click at [1058, 244] on span "Blackwoods - Prosafe" at bounding box center [1064, 239] width 109 height 32
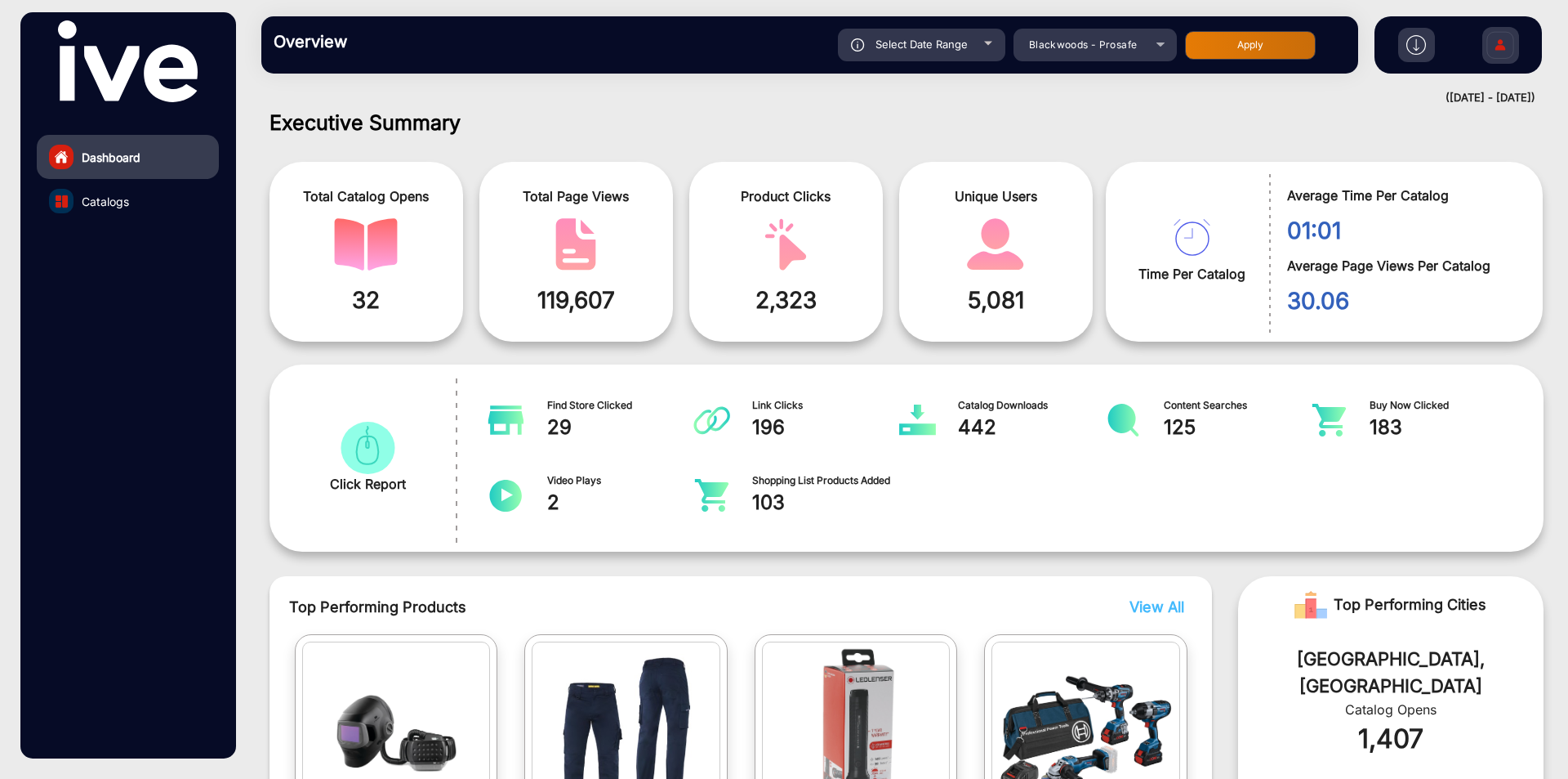
click at [1203, 45] on button "Apply" at bounding box center [1251, 45] width 130 height 28
type input "[DATE]"
click at [1087, 54] on div "Blackwoods - Prosafe" at bounding box center [1083, 45] width 130 height 20
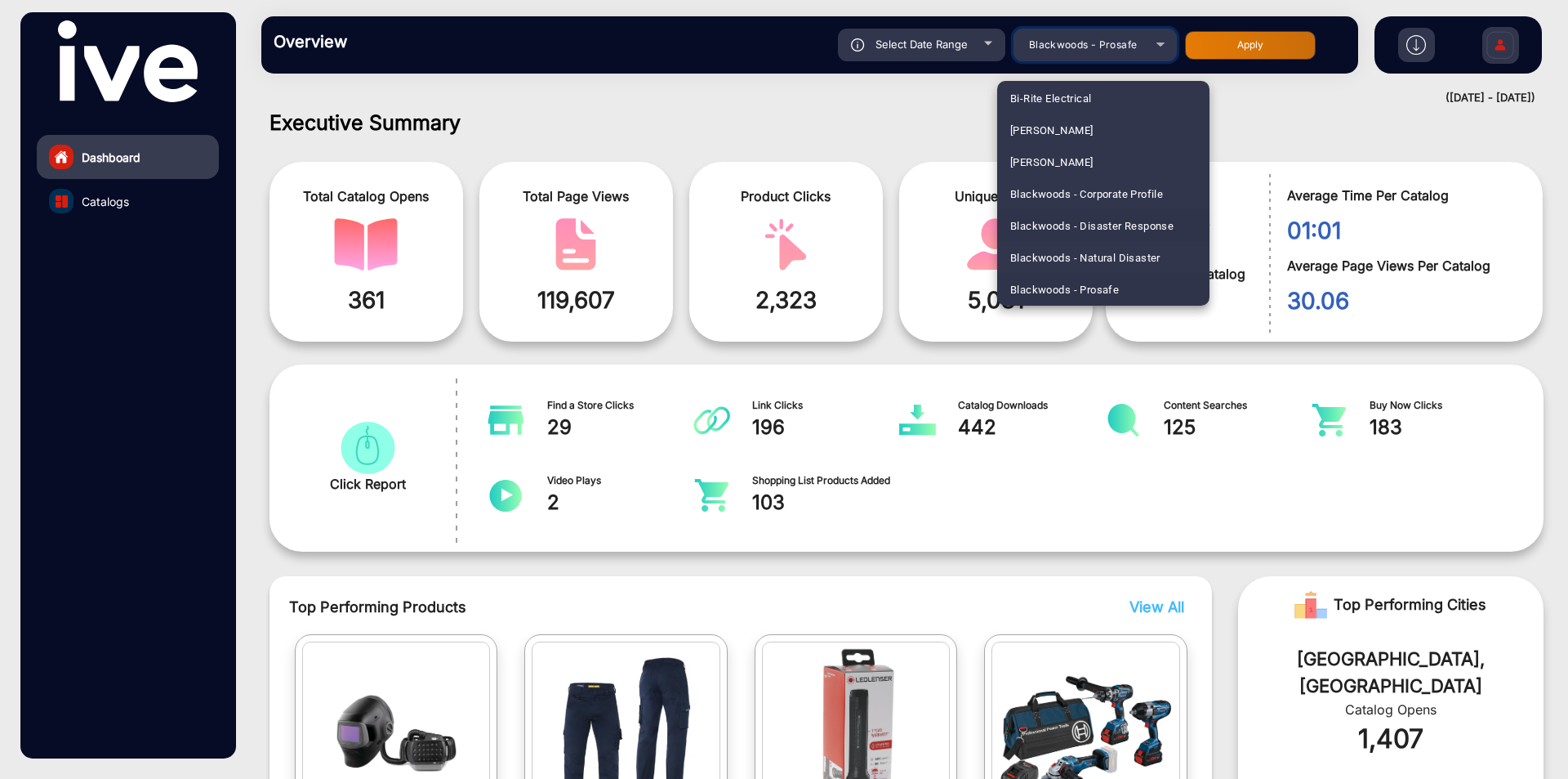
scroll to position [660, 0]
click at [1091, 235] on span "Blackwoods - Workhorse" at bounding box center [1072, 239] width 124 height 32
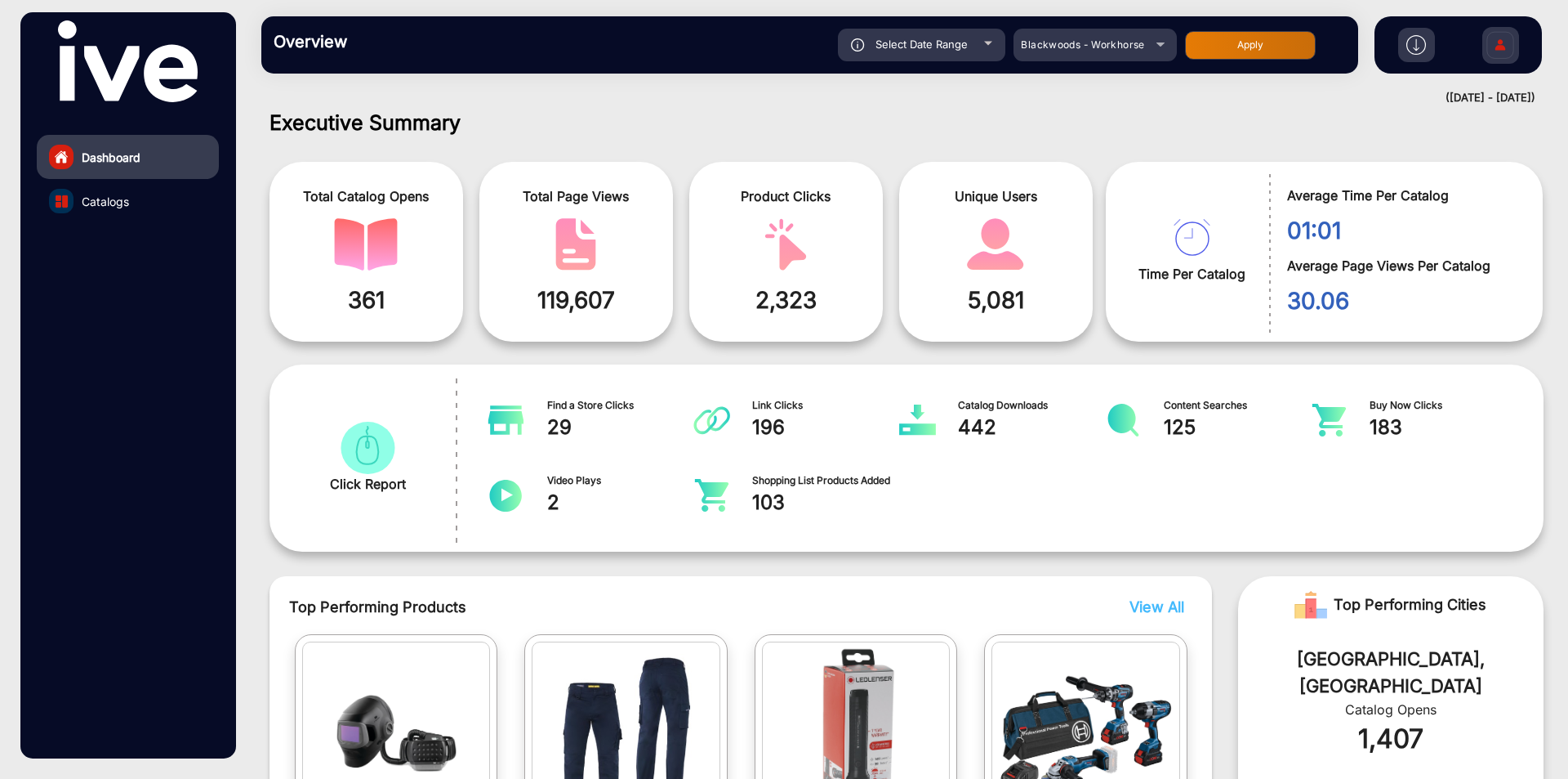
click at [1234, 49] on button "Apply" at bounding box center [1251, 45] width 130 height 28
type input "[DATE]"
click at [136, 195] on link "Catalogs" at bounding box center [128, 201] width 182 height 44
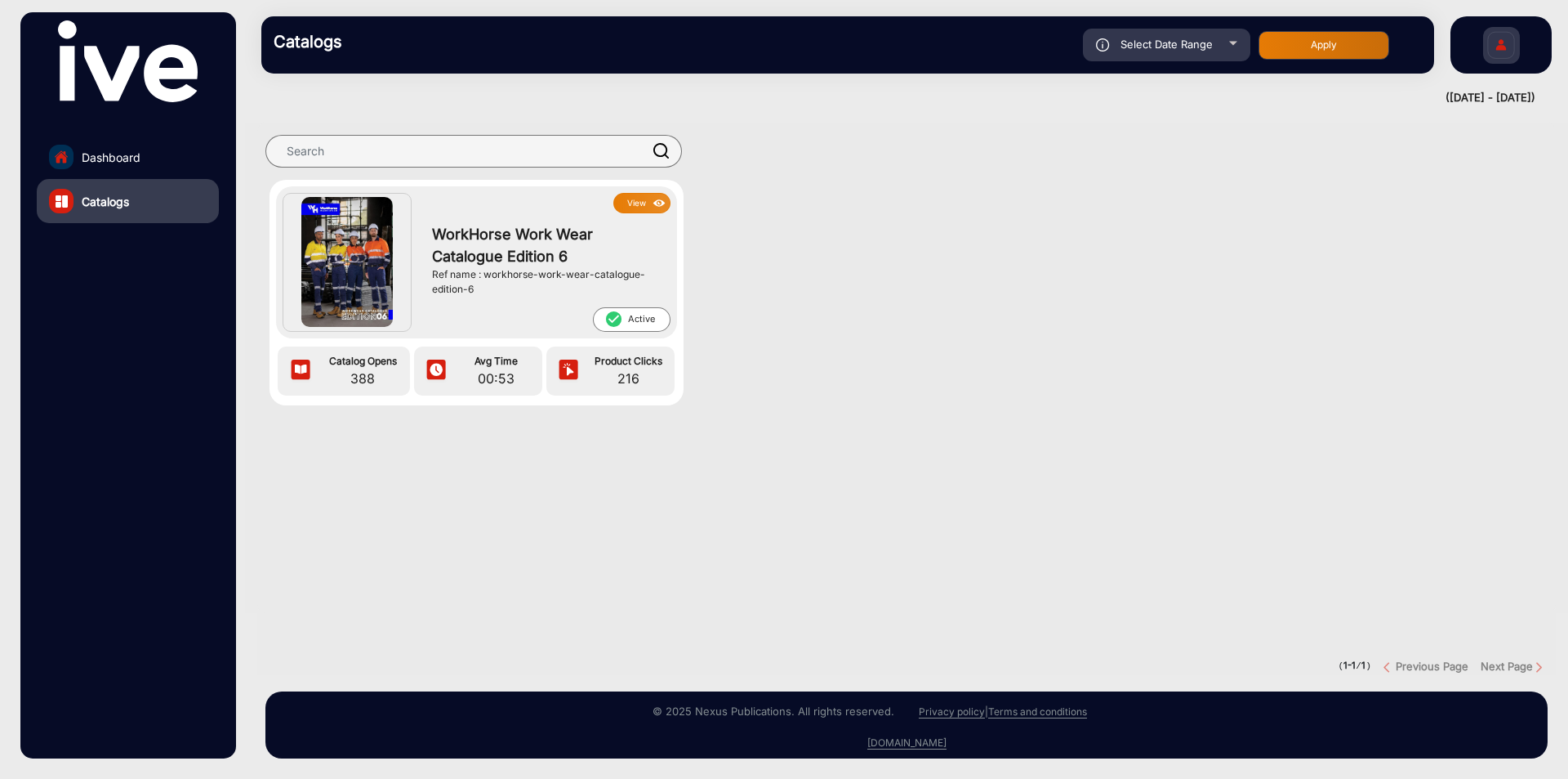
click at [647, 198] on button "View" at bounding box center [642, 203] width 57 height 21
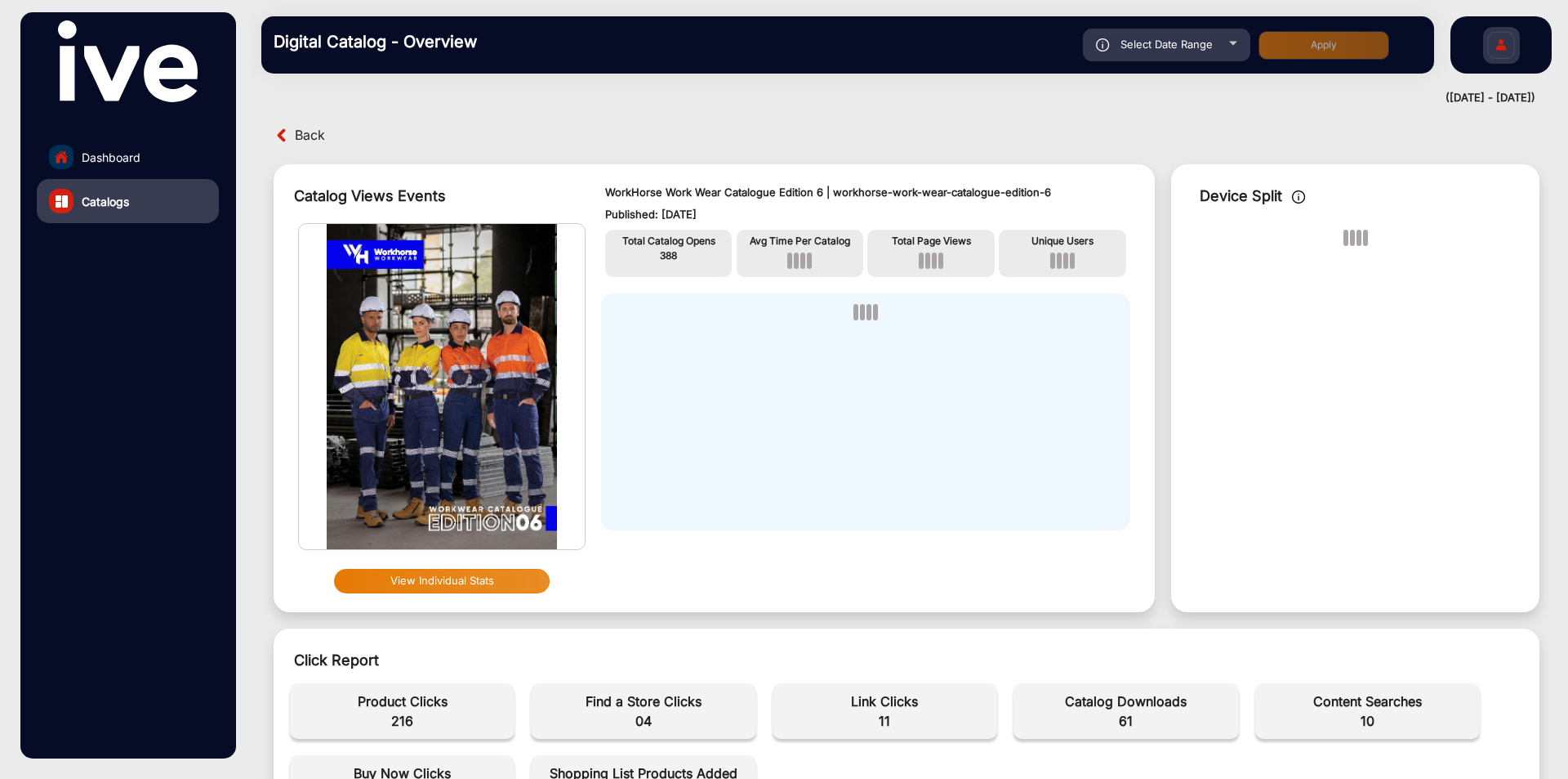
scroll to position [82, 0]
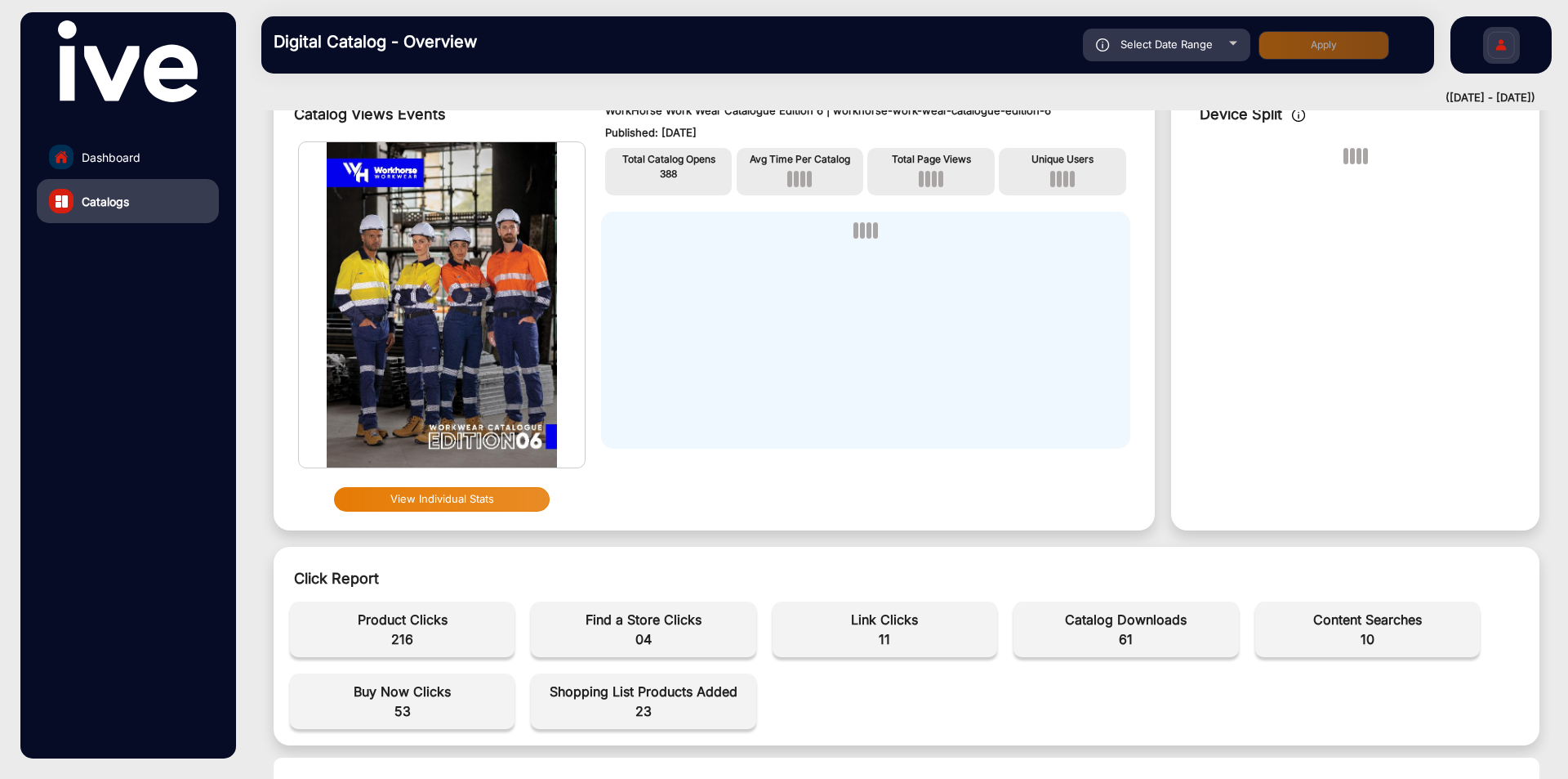
click at [67, 161] on img "home" at bounding box center [61, 156] width 15 height 15
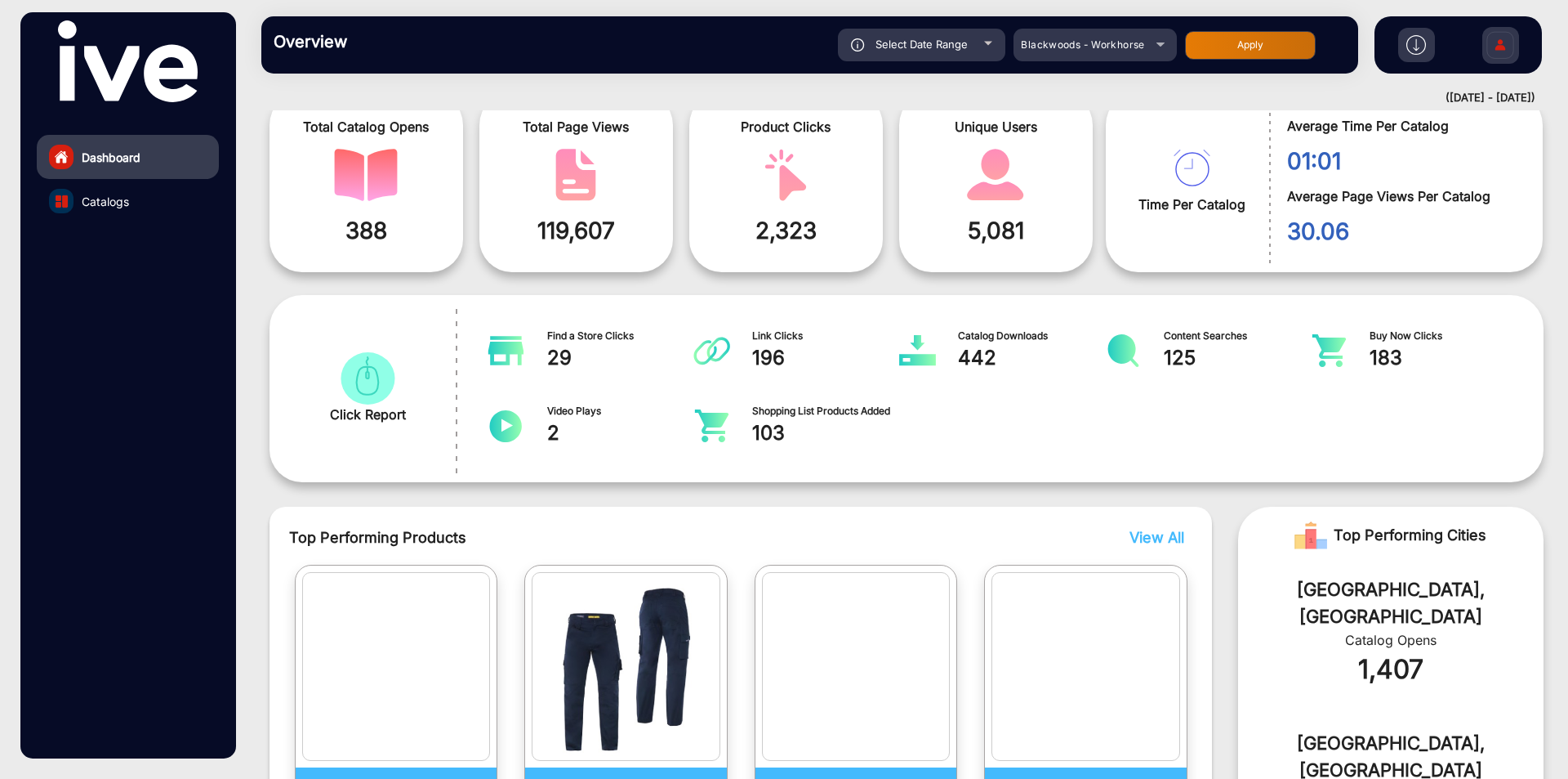
scroll to position [12, 0]
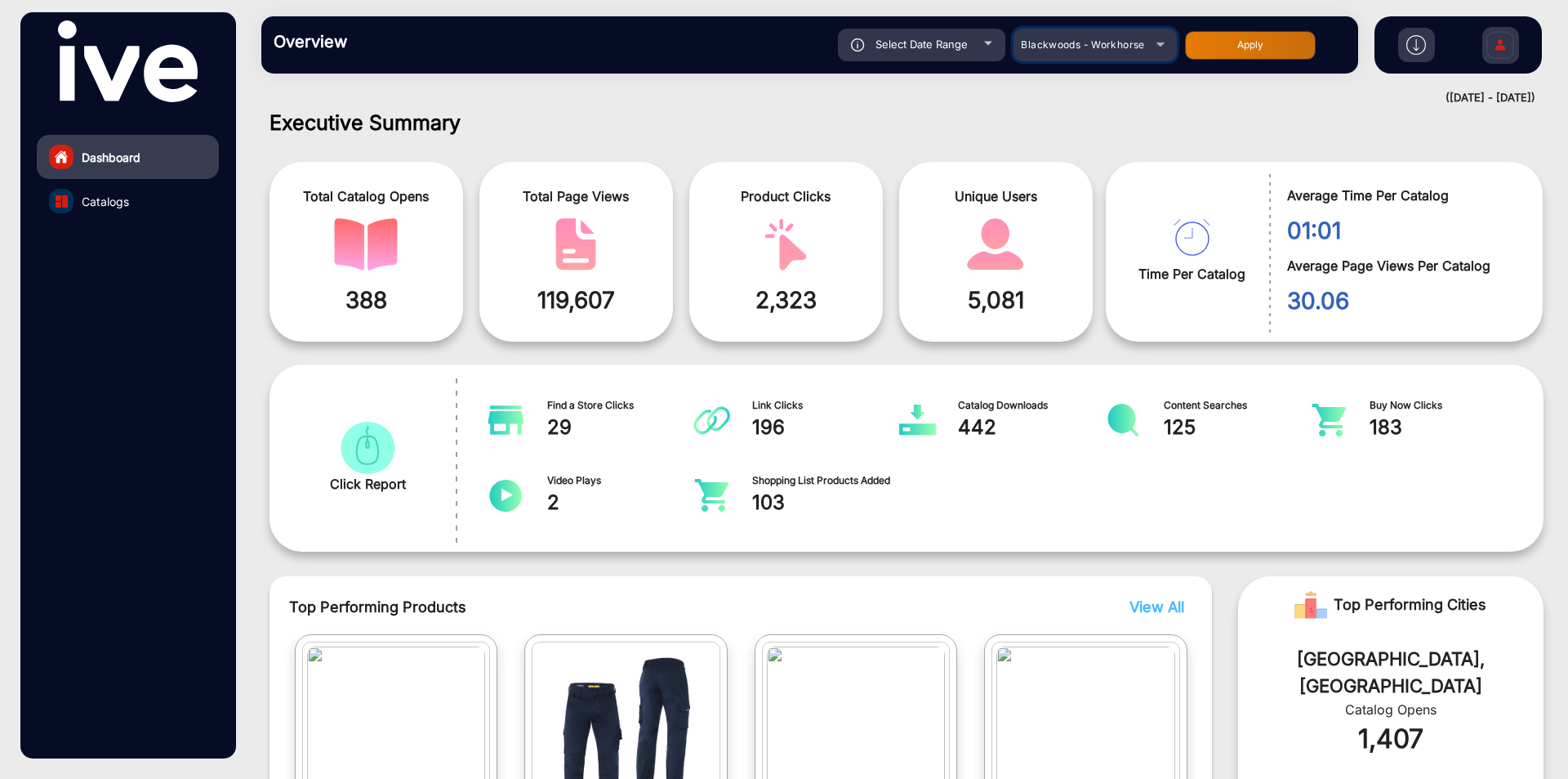
click at [1072, 57] on mat-select "Blackwoods - Workhorse" at bounding box center [1095, 45] width 163 height 33
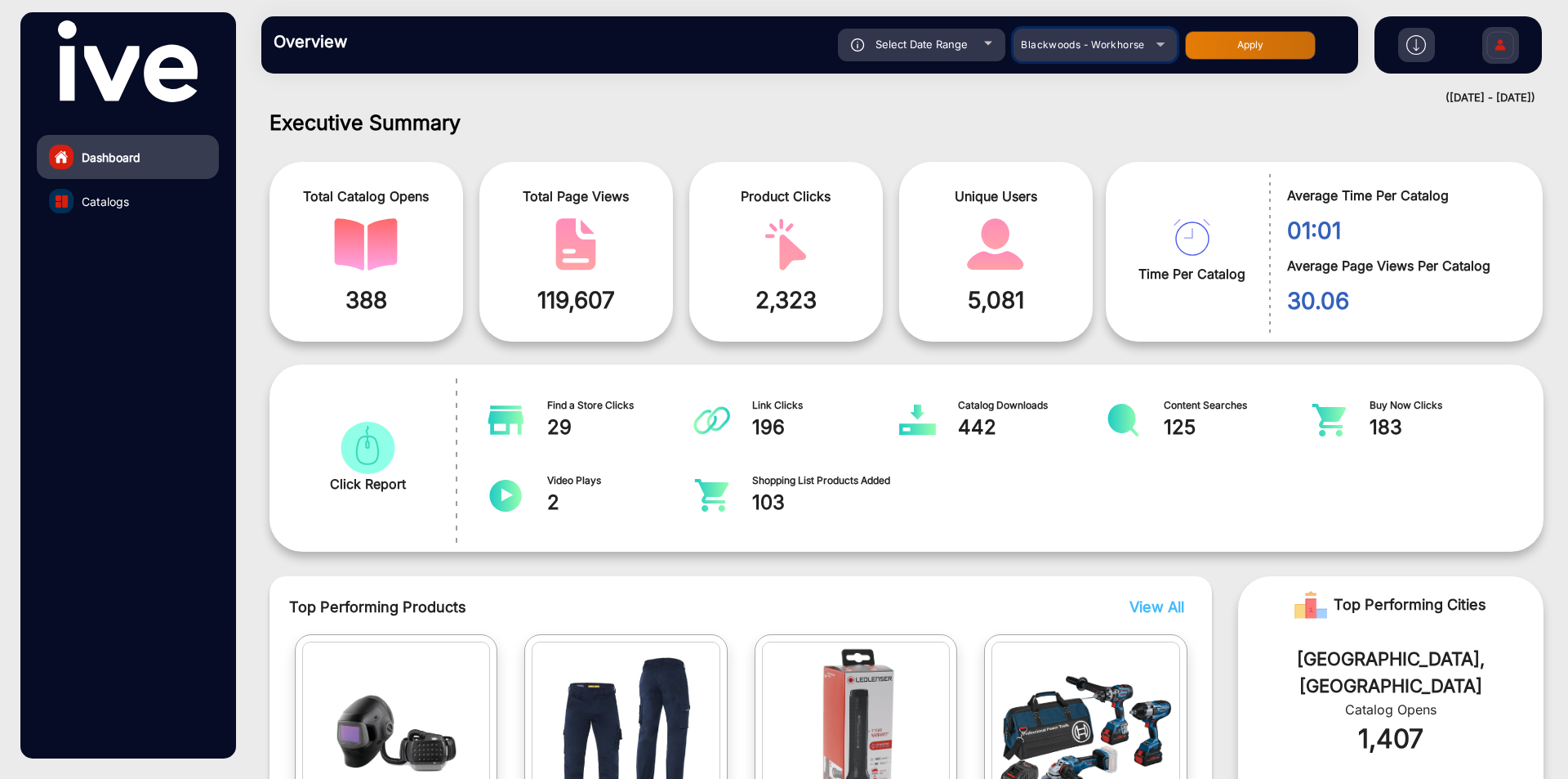
click at [1072, 46] on span "Blackwoods - Workhorse" at bounding box center [1083, 45] width 124 height 12
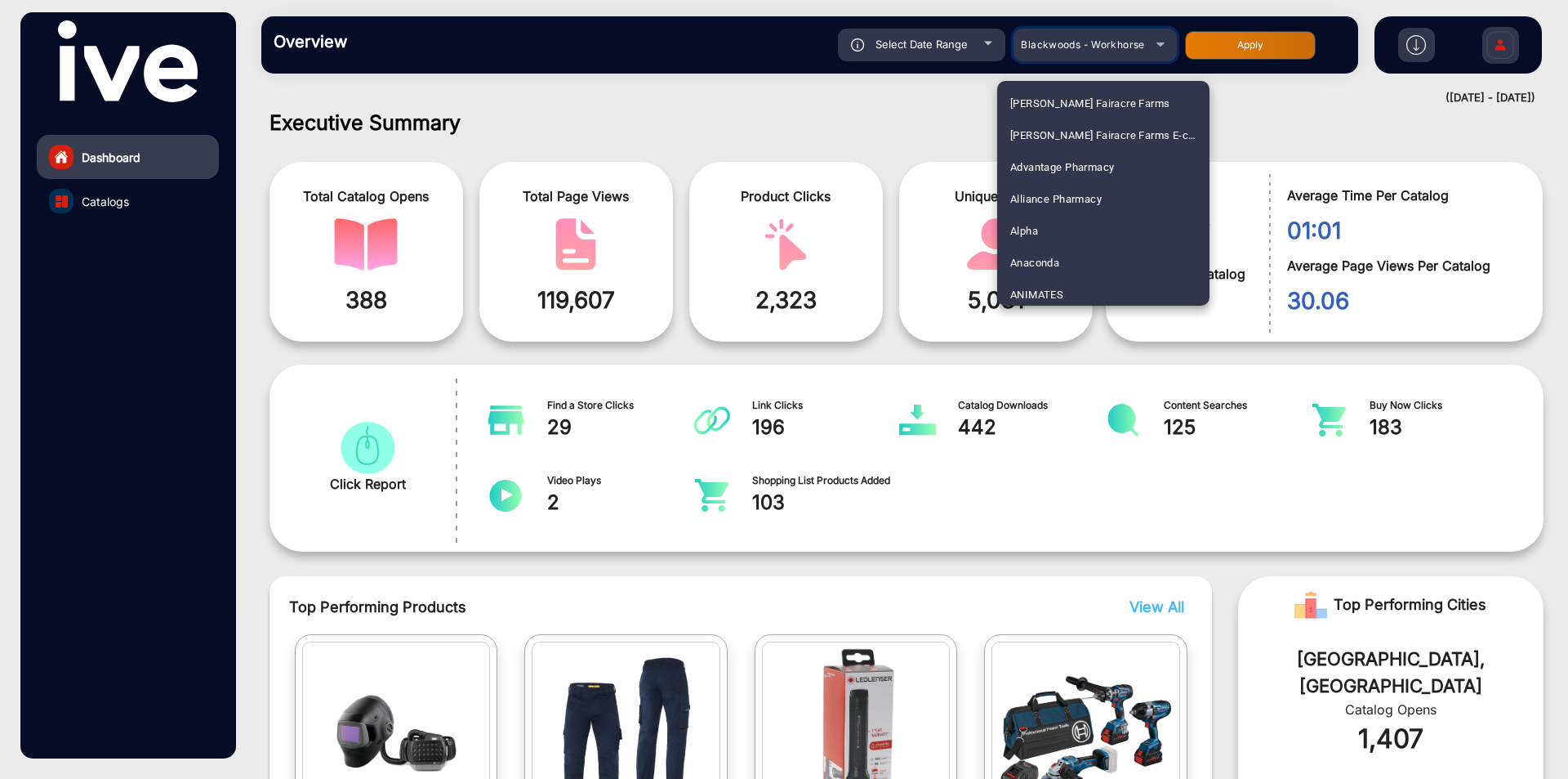
scroll to position [610, 0]
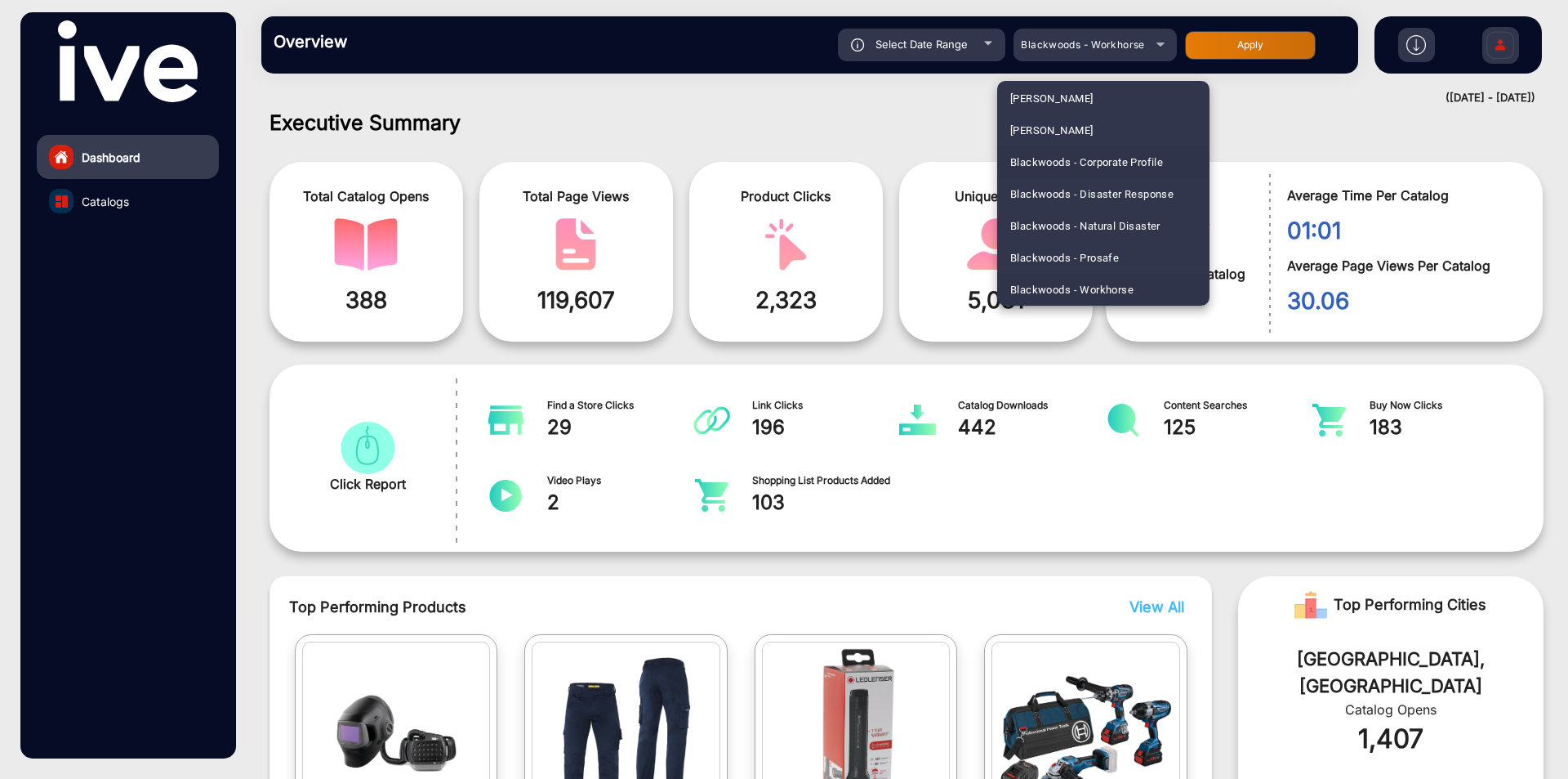
click at [1071, 153] on span "Blackwoods - Corporate Profile" at bounding box center [1087, 161] width 153 height 32
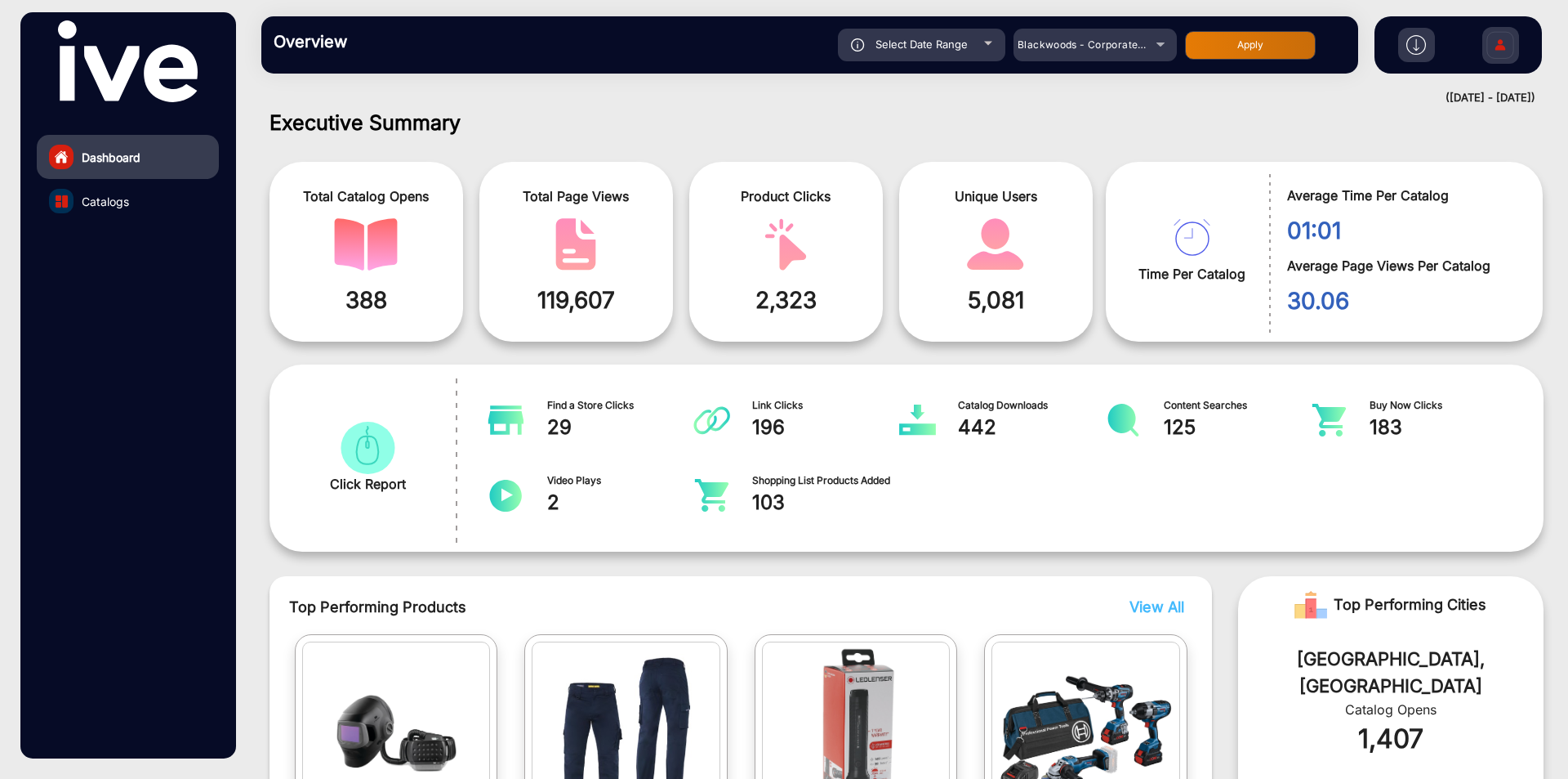
click at [135, 196] on link "Catalogs" at bounding box center [128, 201] width 182 height 44
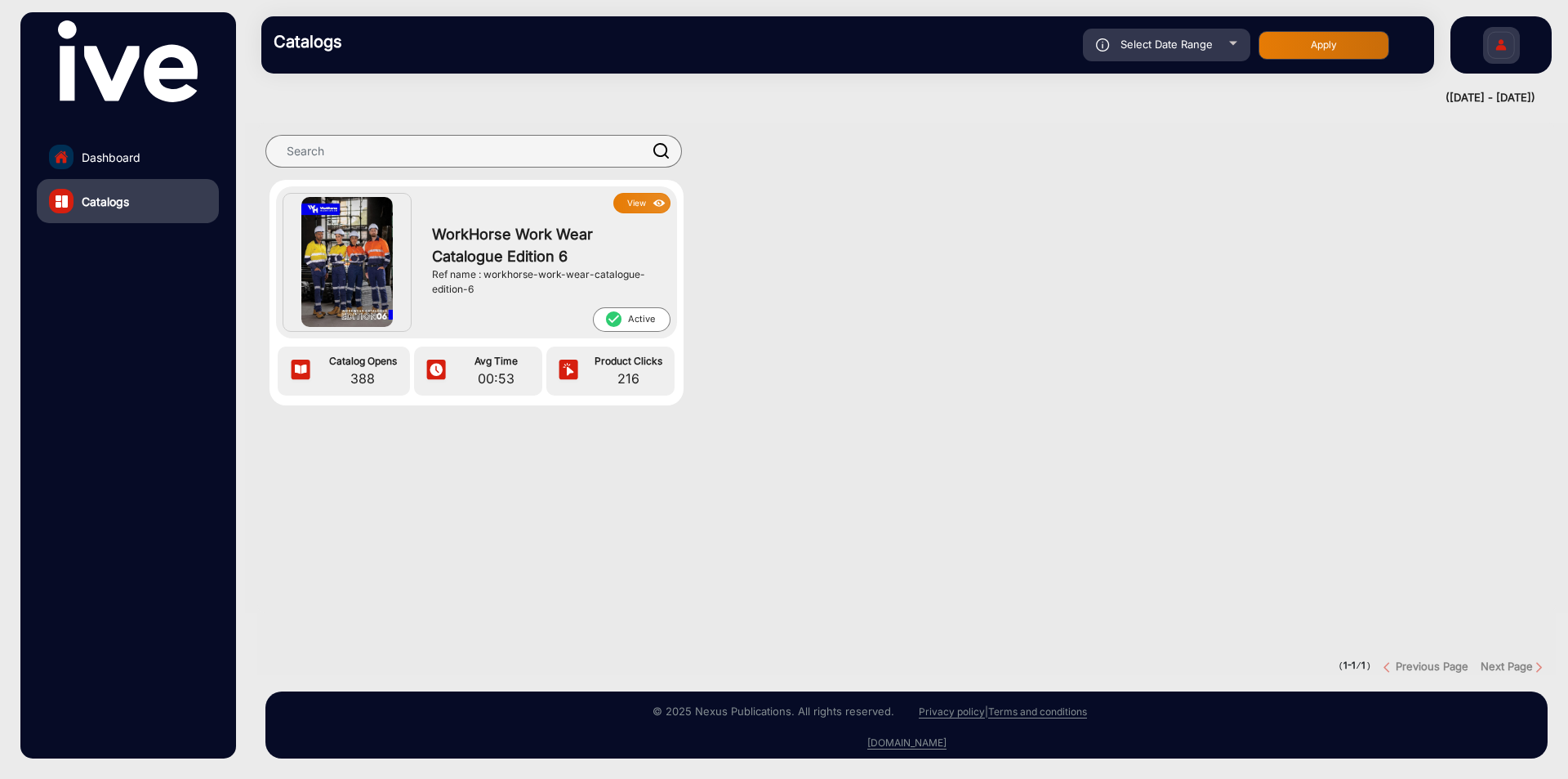
click at [1328, 57] on button "Apply" at bounding box center [1324, 45] width 130 height 28
type input "[DATE]"
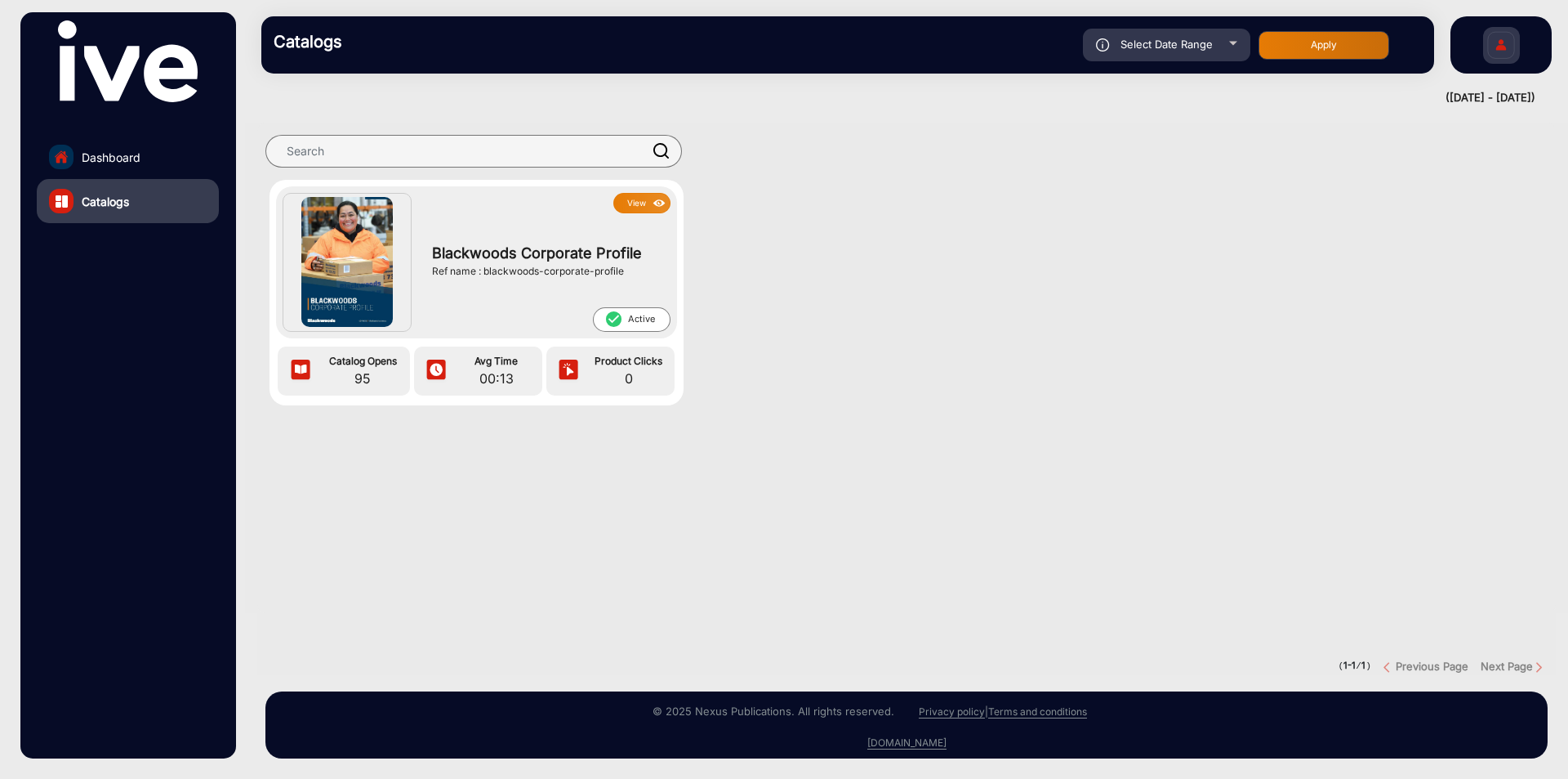
click at [509, 247] on span "Blackwoods Corporate Profile" at bounding box center [547, 253] width 230 height 22
click at [660, 200] on img at bounding box center [660, 203] width 19 height 18
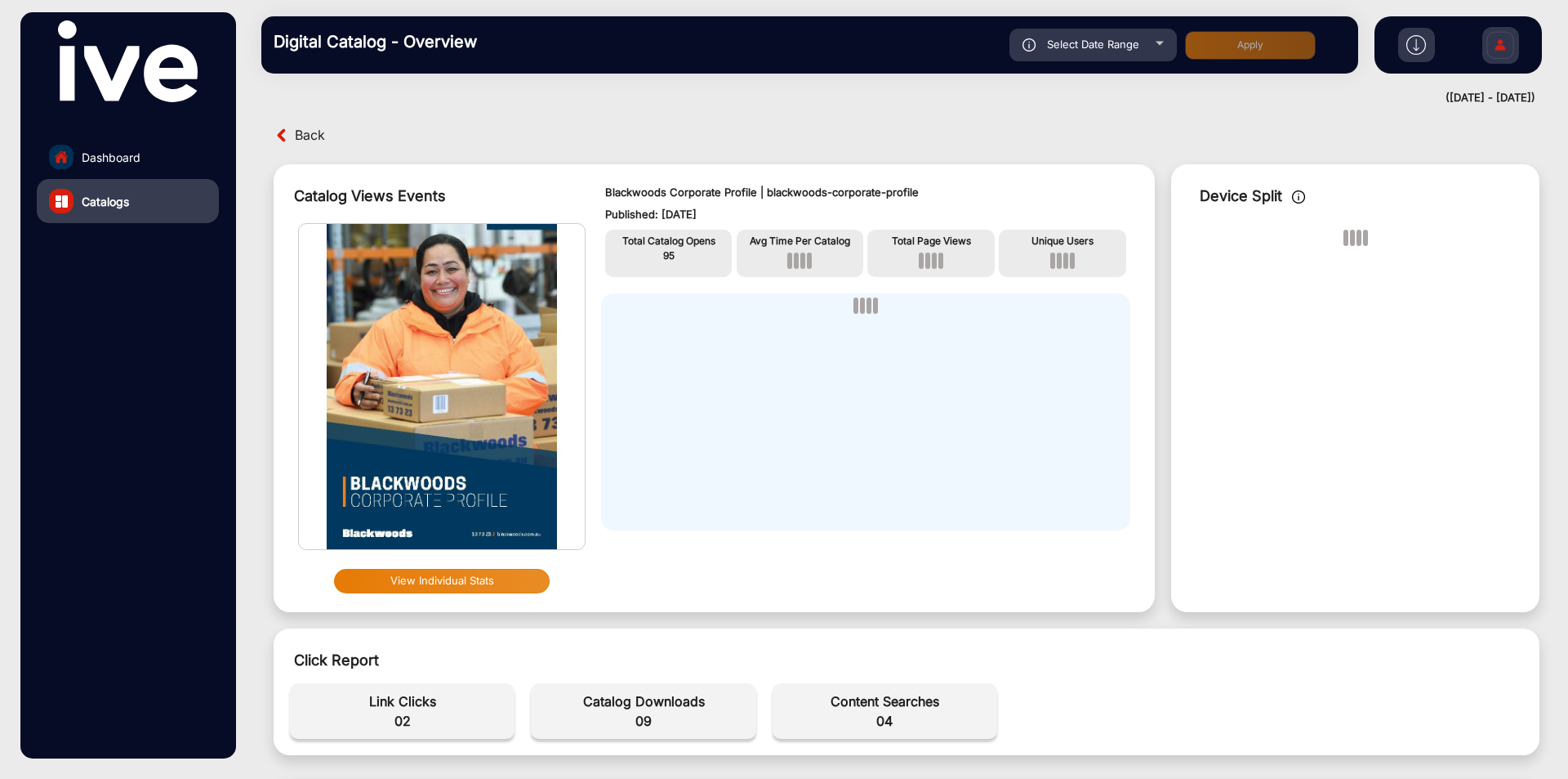
click at [684, 186] on p "Blackwoods Corporate Profile | blackwoods-corporate-profile" at bounding box center [866, 192] width 522 height 16
click at [761, 185] on p "Blackwoods Corporate Profile | blackwoods-corporate-profile" at bounding box center [866, 192] width 522 height 16
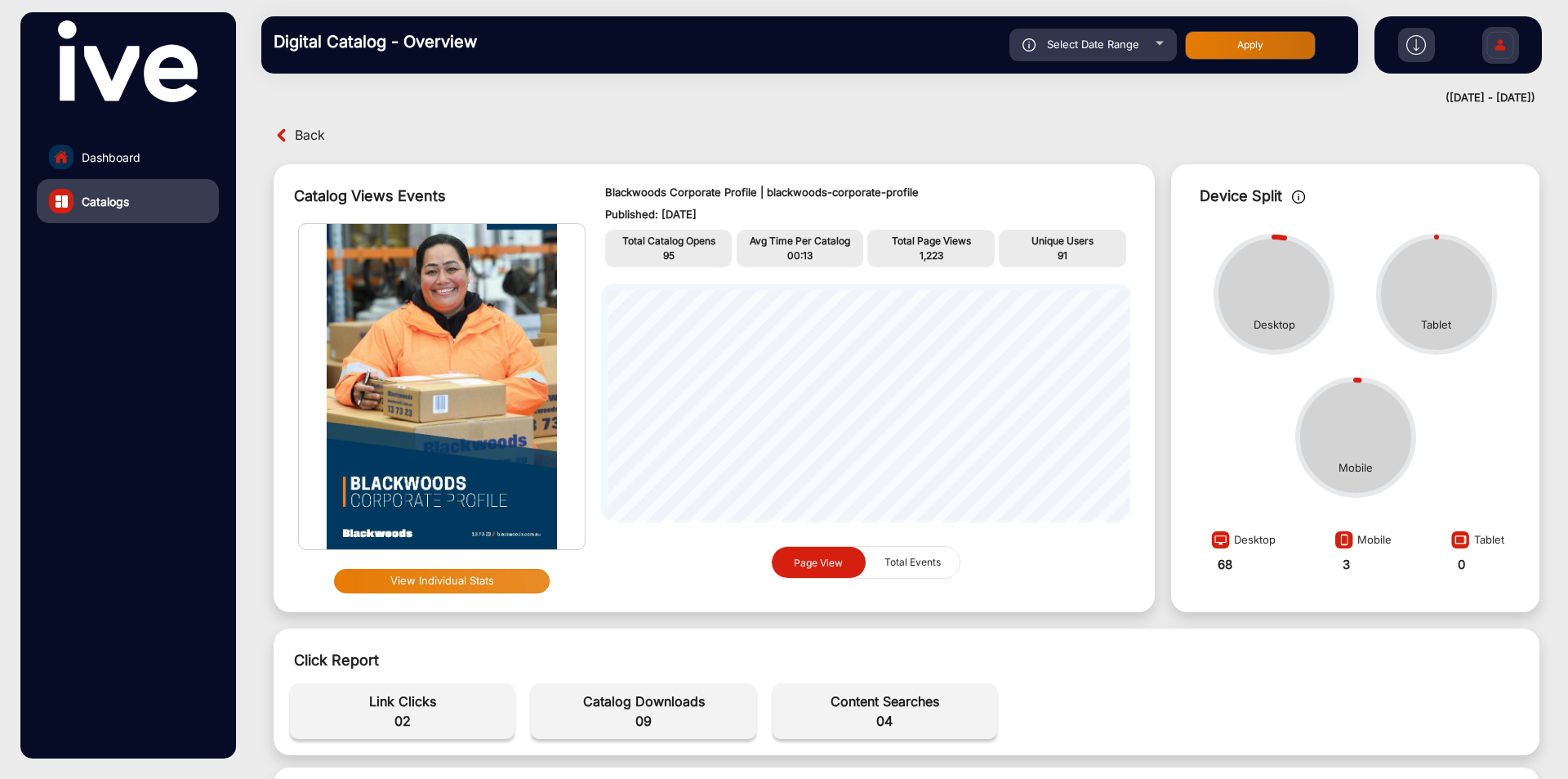
scroll to position [327, 0]
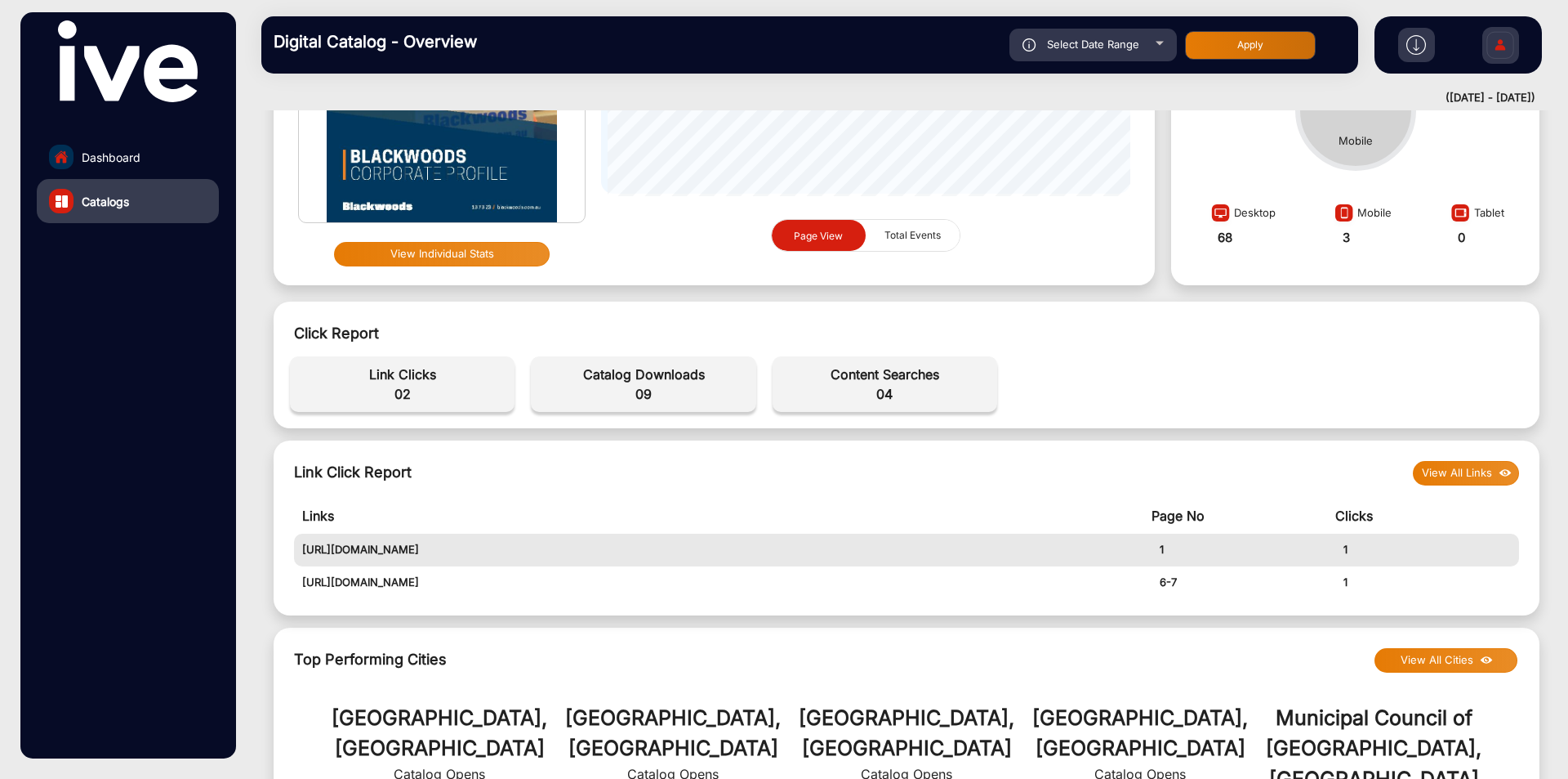
click at [642, 395] on span "09" at bounding box center [643, 394] width 208 height 20
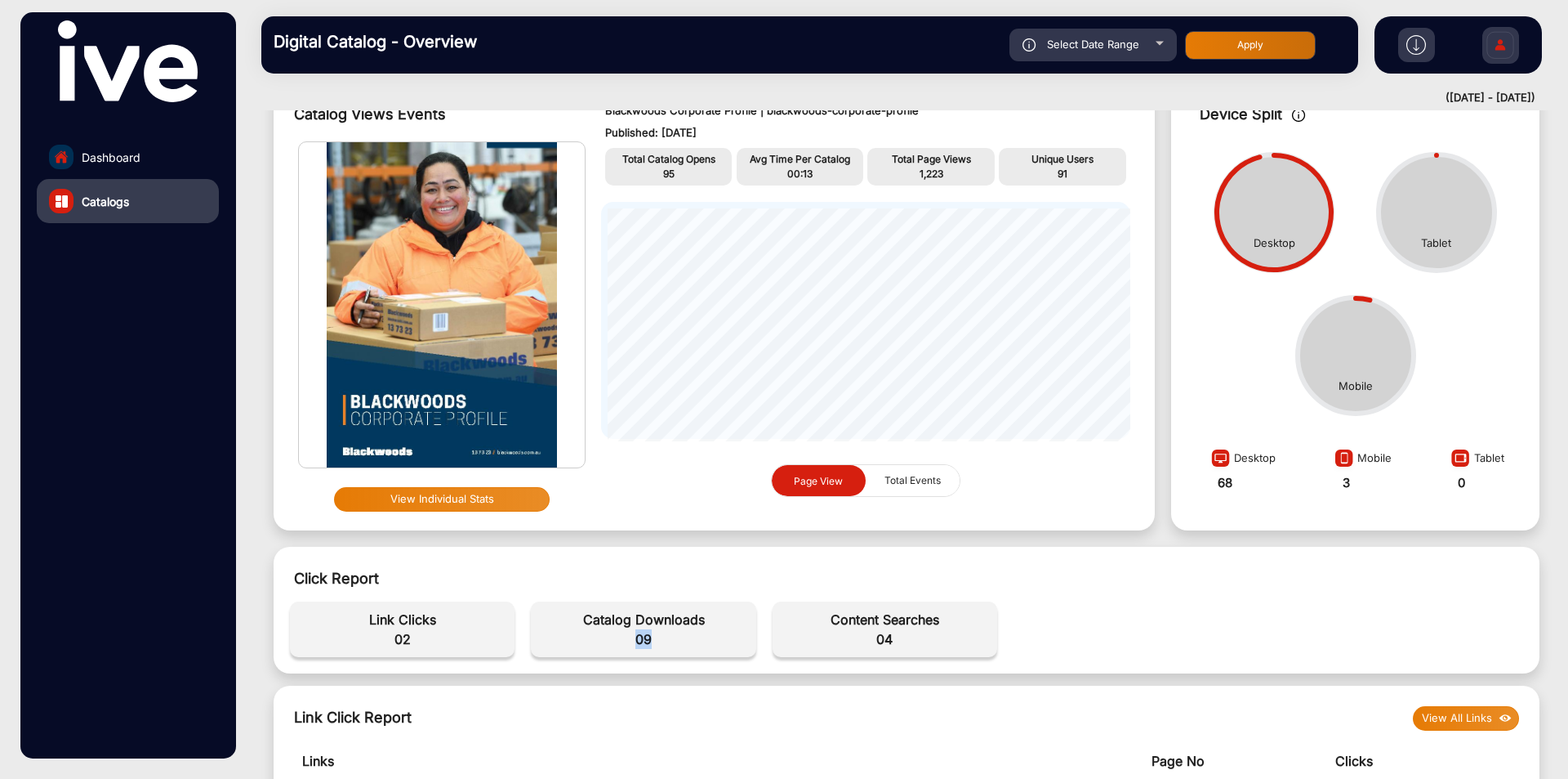
click at [152, 152] on link "Dashboard" at bounding box center [128, 156] width 182 height 44
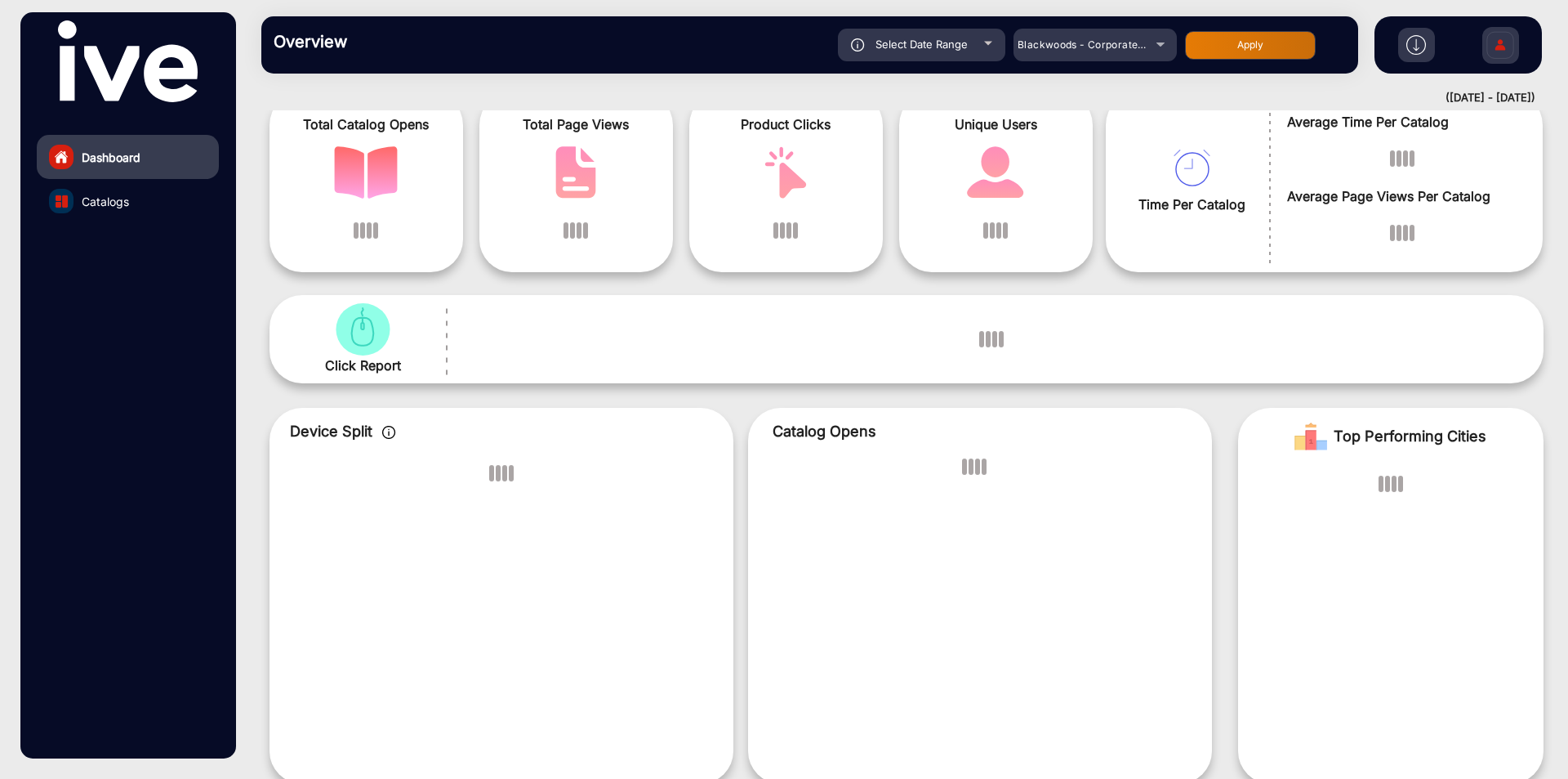
scroll to position [12, 0]
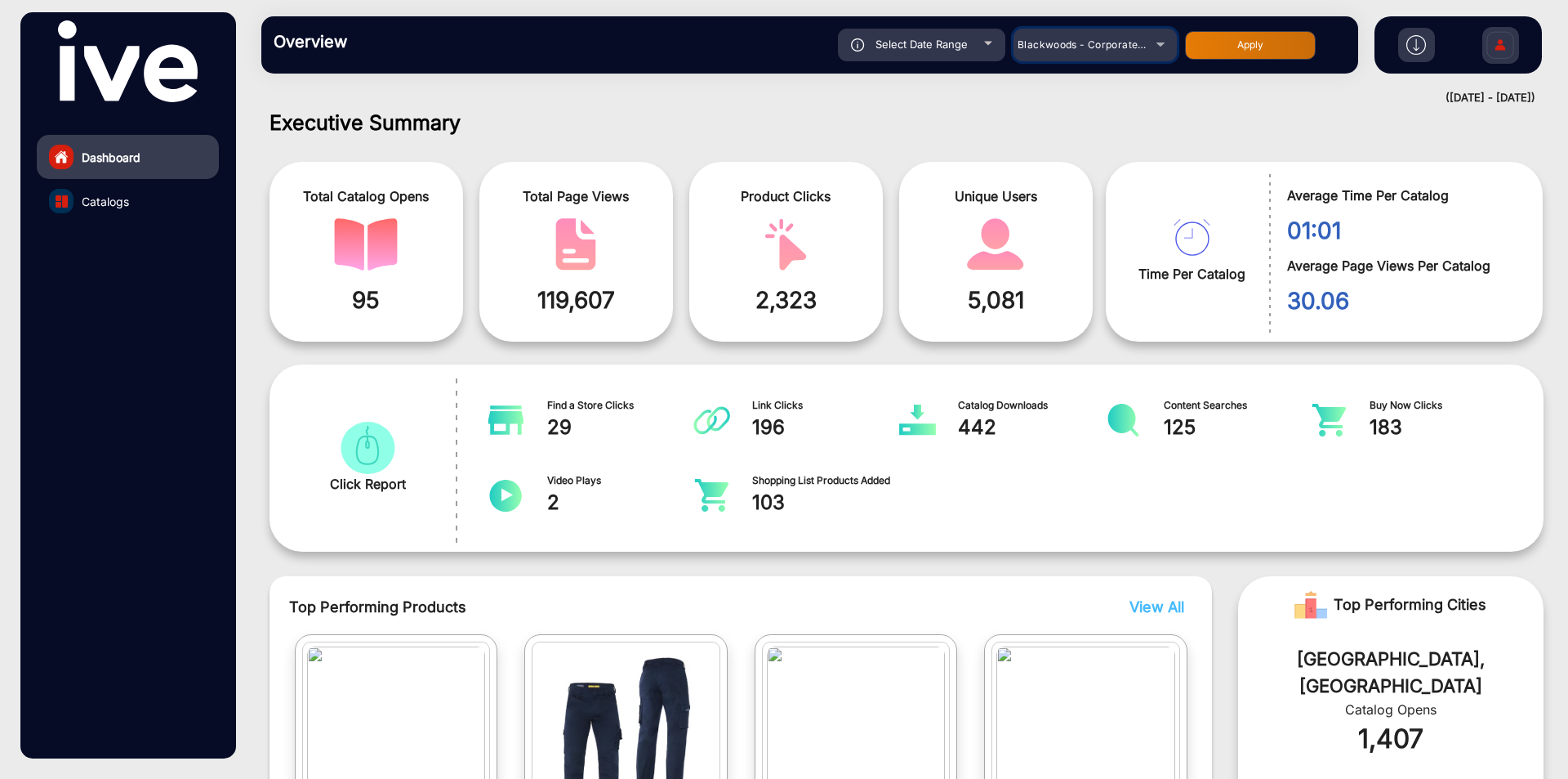
click at [1061, 44] on span "Blackwoods - Corporate Profile" at bounding box center [1095, 45] width 155 height 12
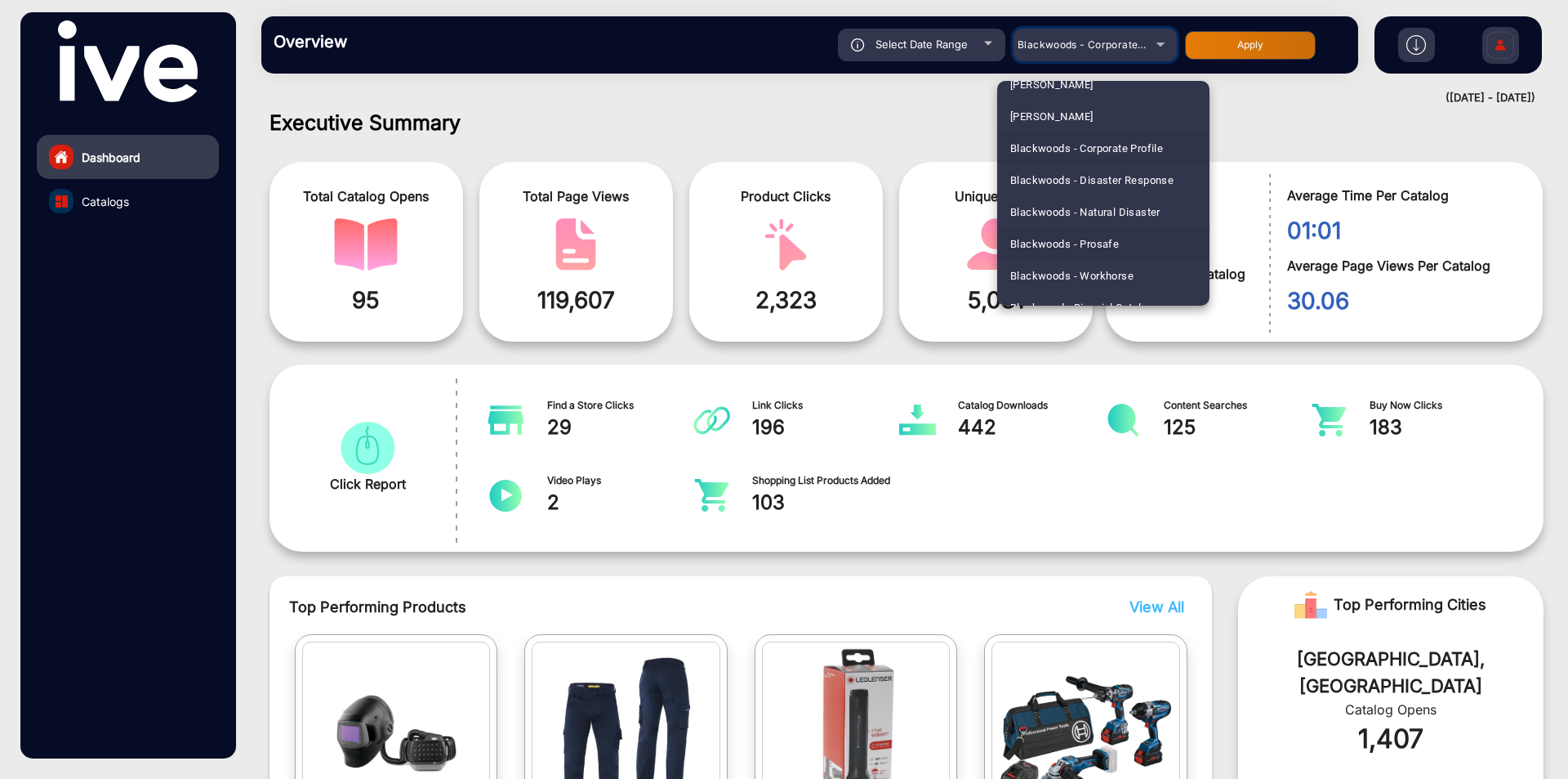
scroll to position [646, 0]
click at [1093, 146] on span "Blackwoods - Disaster Response" at bounding box center [1092, 158] width 163 height 32
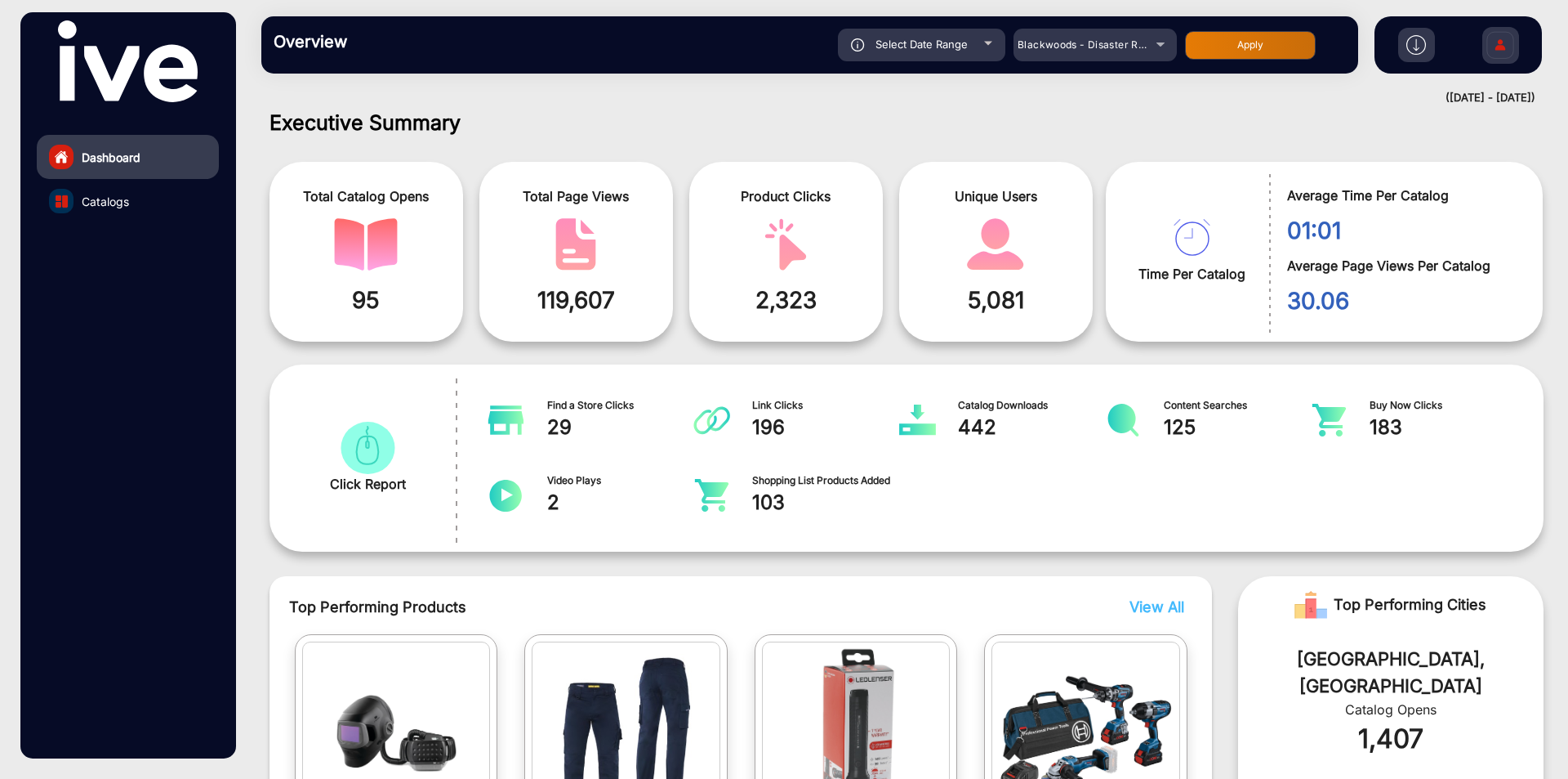
click at [1238, 54] on button "Apply" at bounding box center [1251, 45] width 130 height 28
type input "[DATE]"
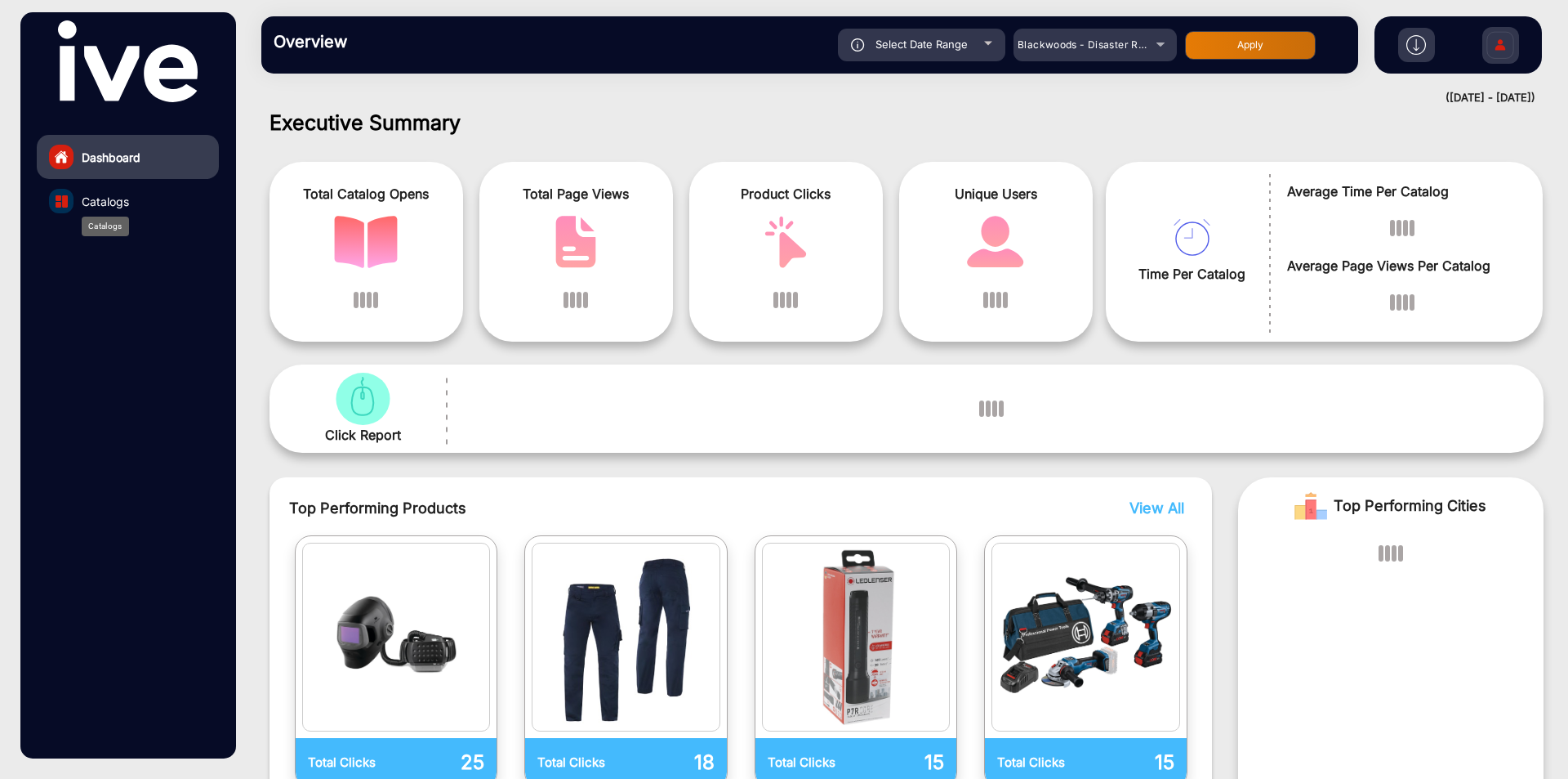
click at [125, 197] on span "Catalogs" at bounding box center [105, 202] width 47 height 17
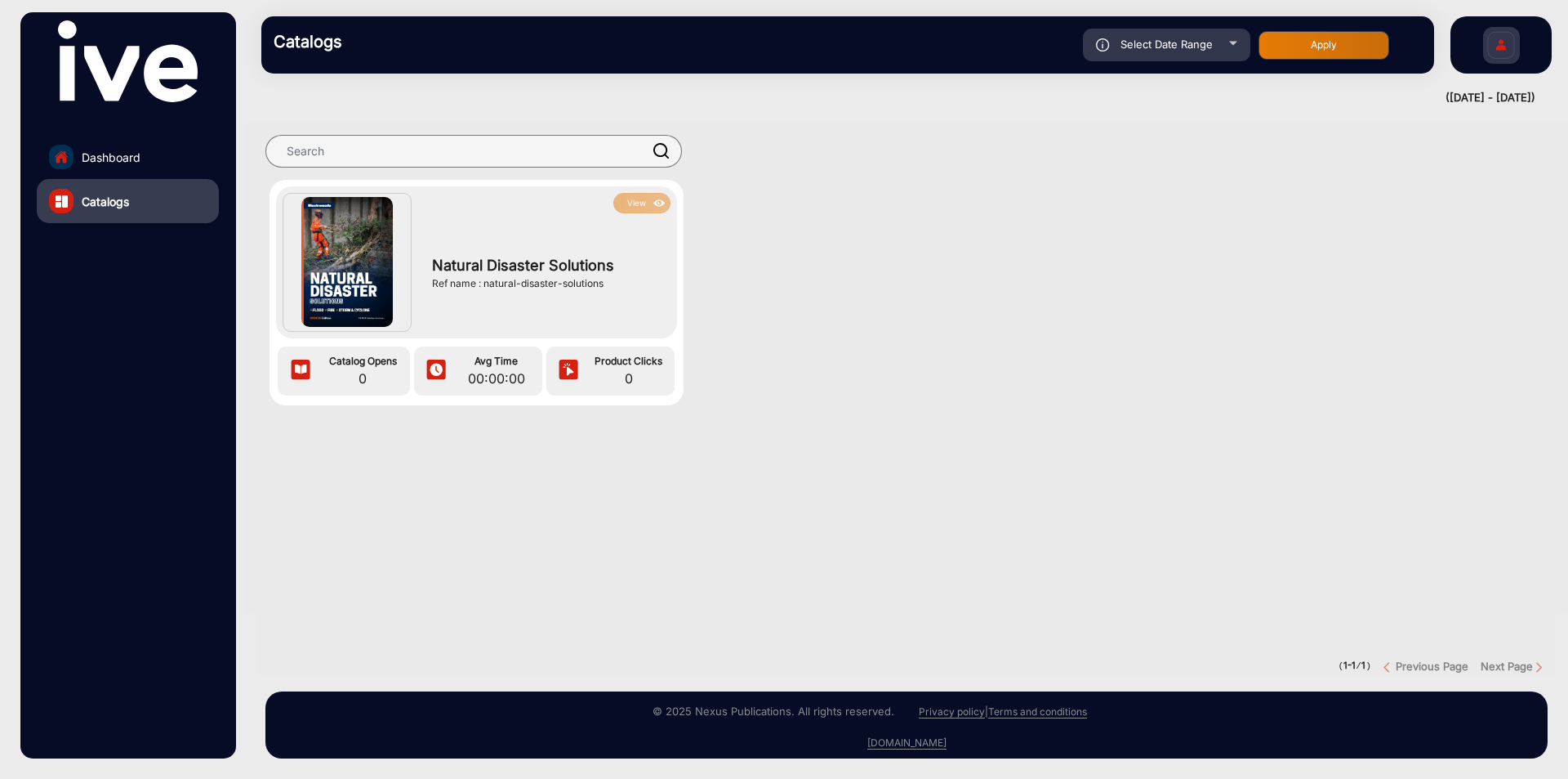
click at [1161, 50] on span "Select Date Range" at bounding box center [1167, 44] width 93 height 13
type input "[DATE]"
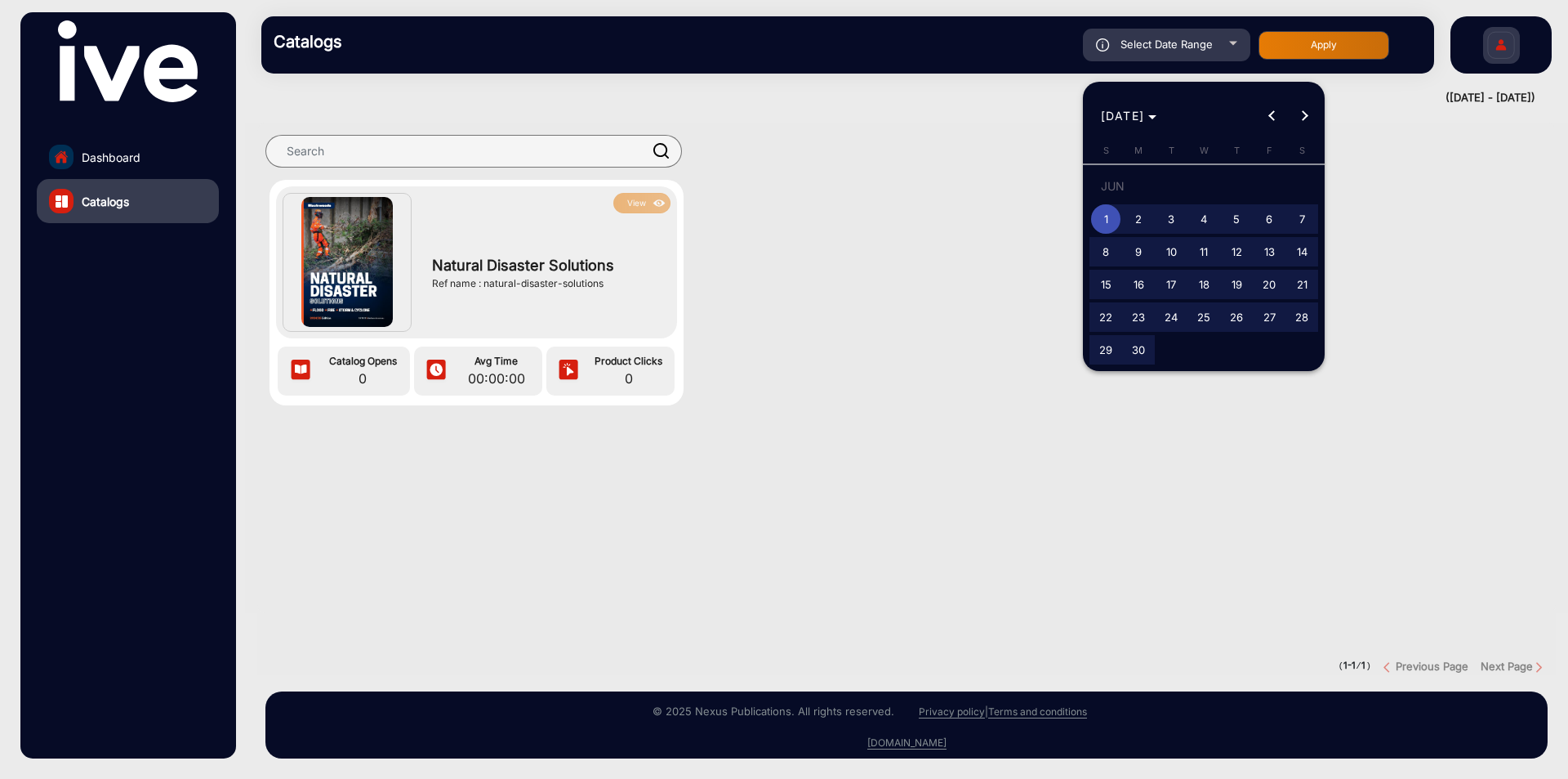
click at [106, 159] on div at bounding box center [784, 390] width 1568 height 779
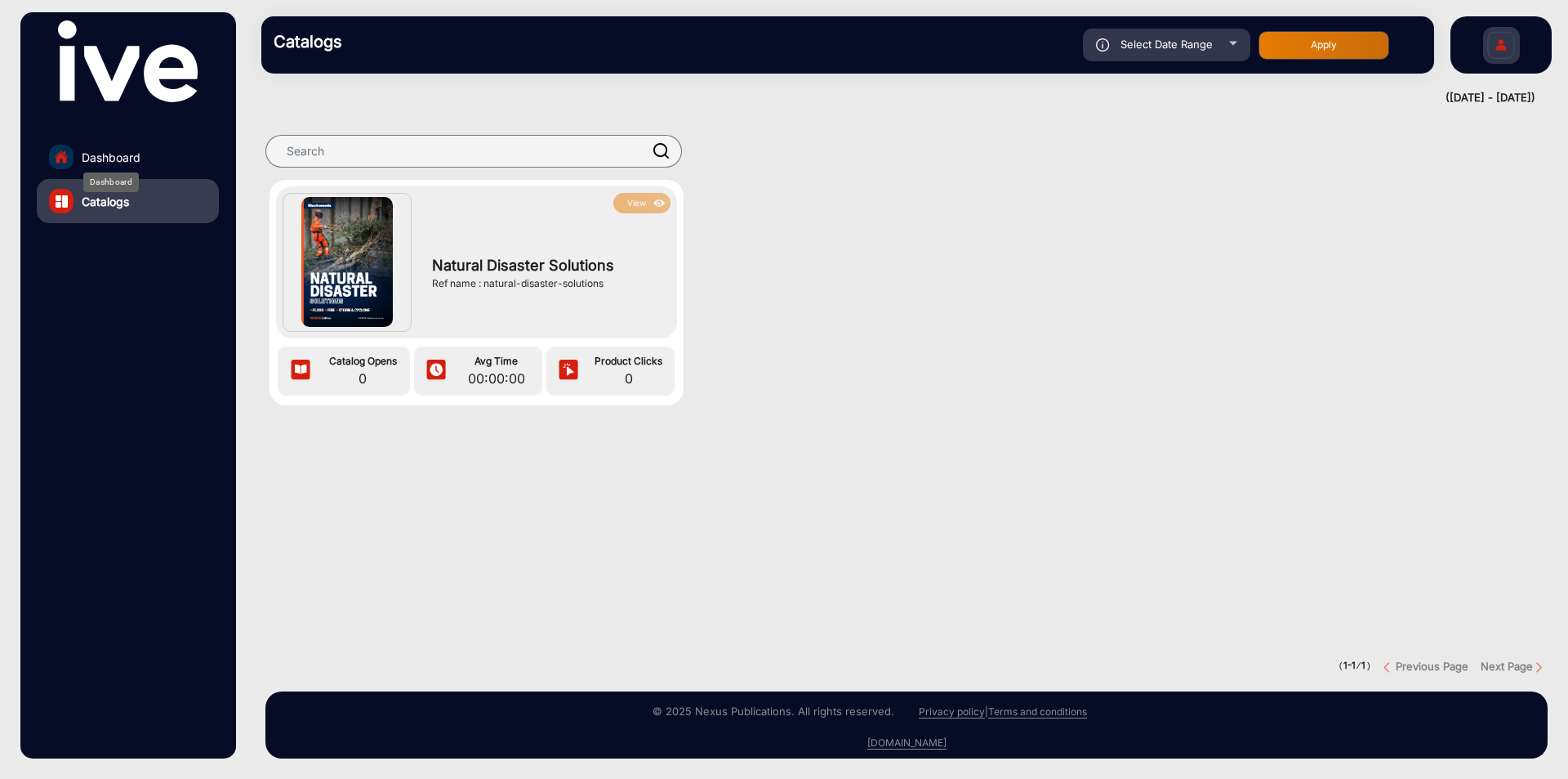
click at [136, 154] on span "Dashboard" at bounding box center [111, 157] width 59 height 17
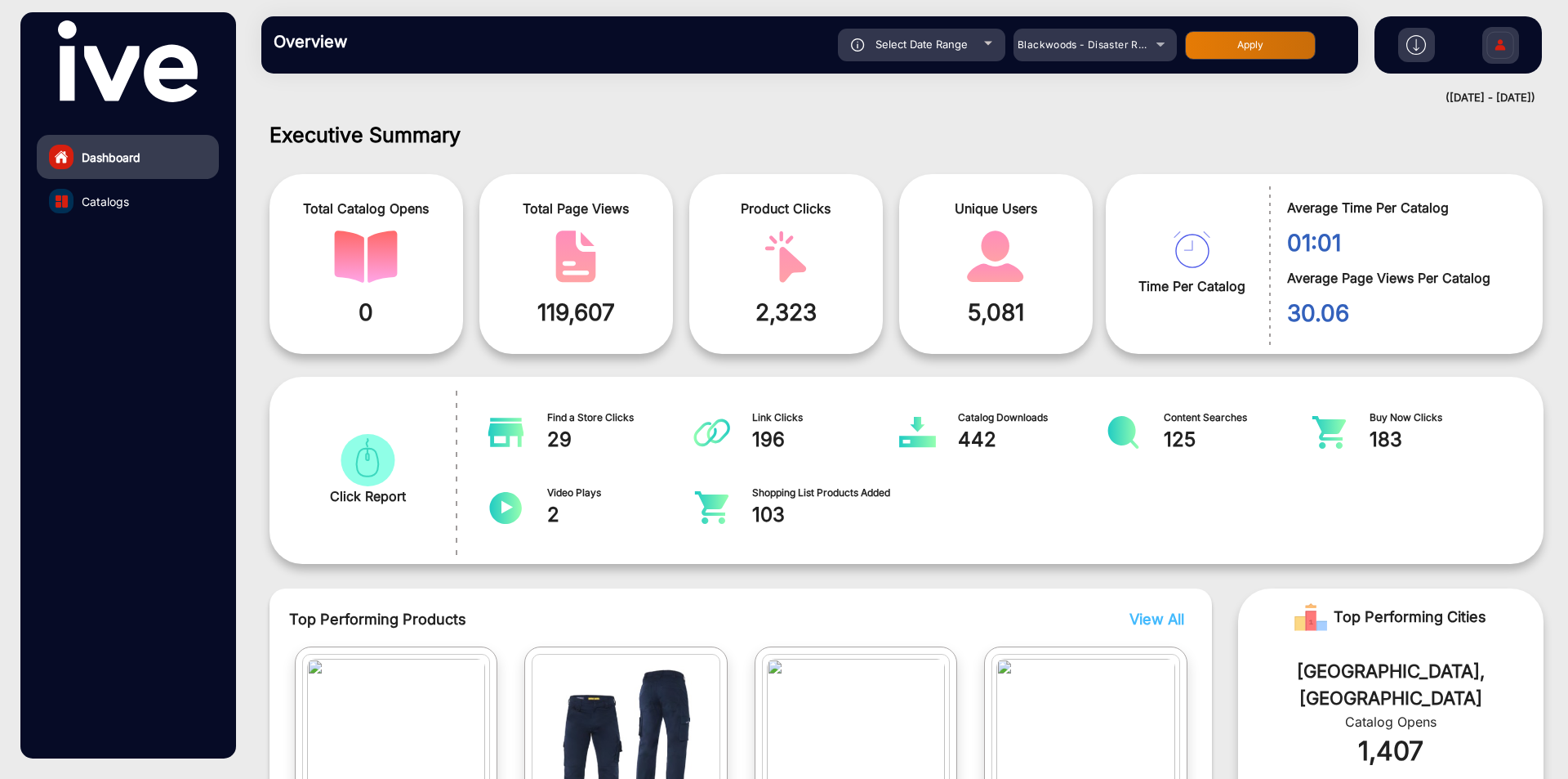
scroll to position [12, 0]
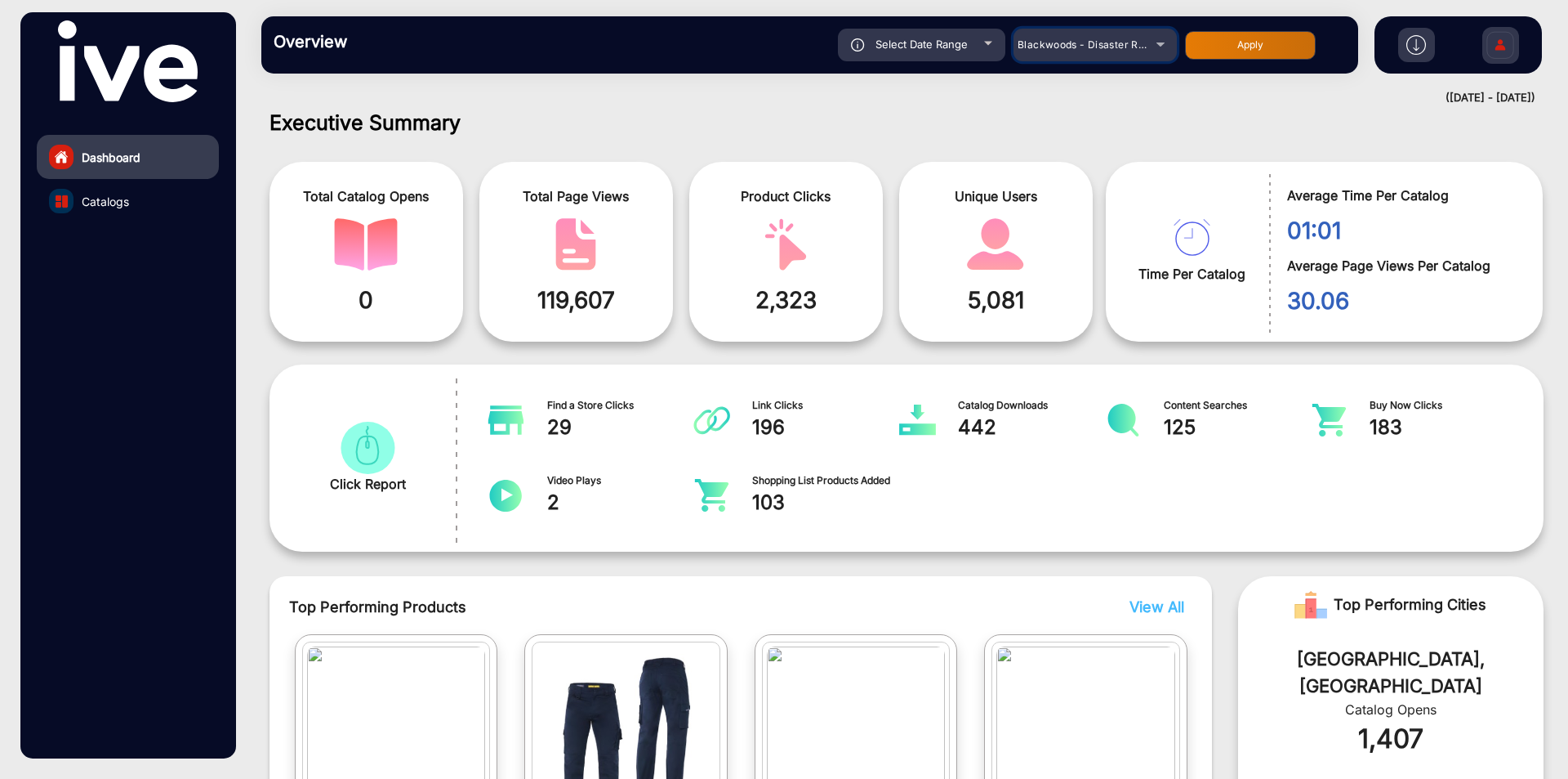
click at [1120, 41] on span "Blackwoods - Disaster Response" at bounding box center [1099, 45] width 161 height 12
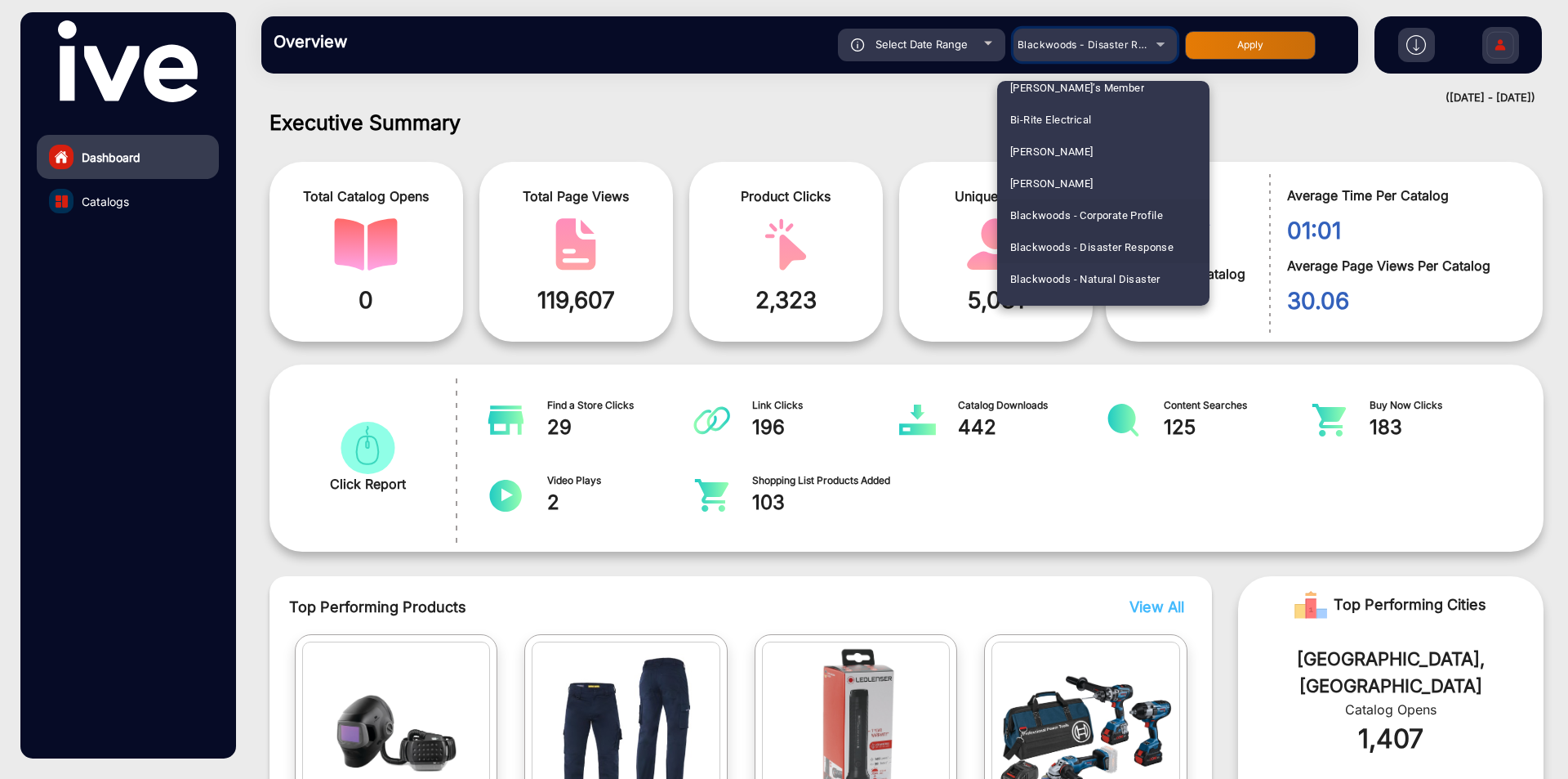
scroll to position [596, 0]
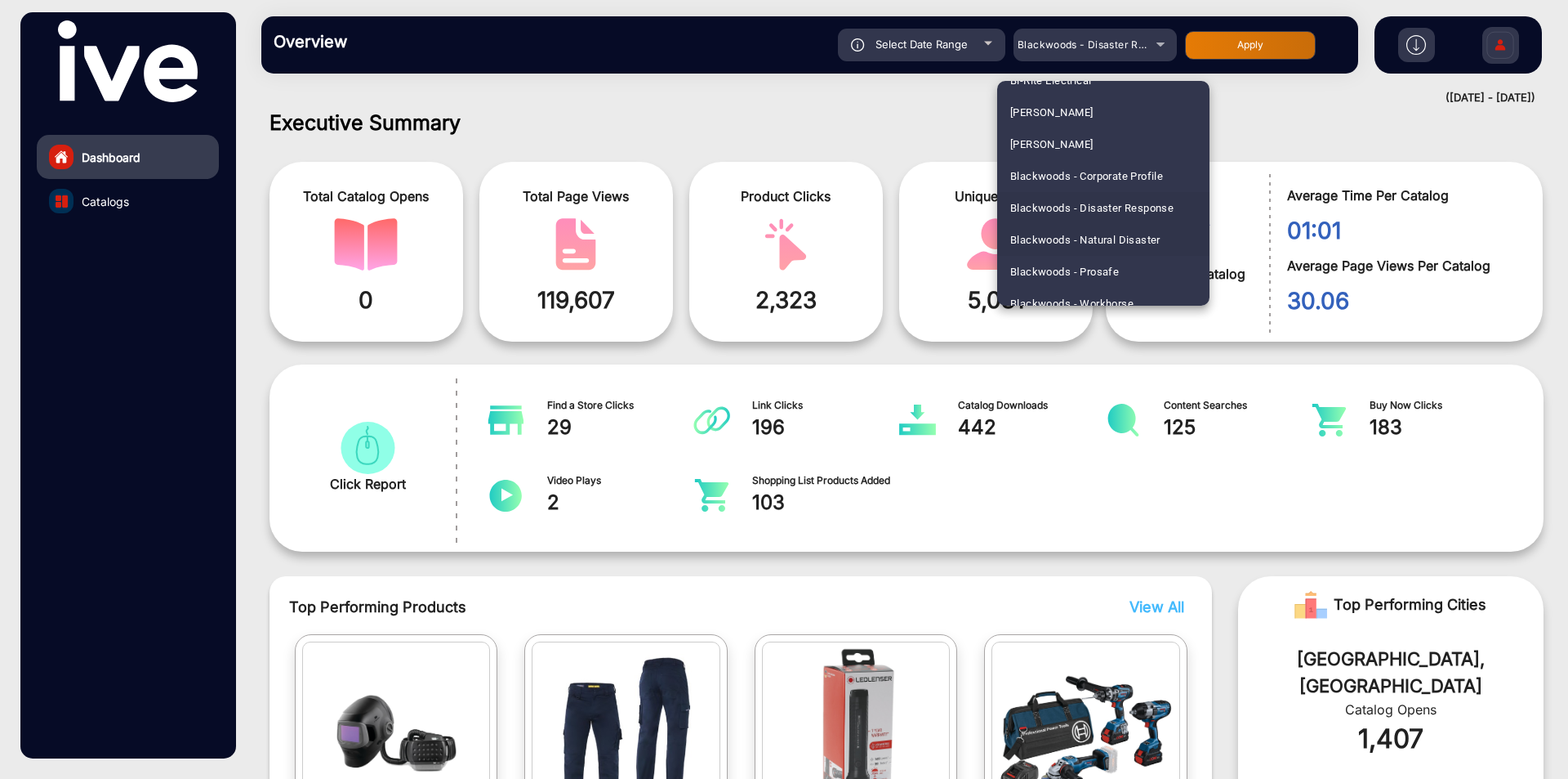
click at [1058, 242] on span "Blackwoods - Natural Disaster" at bounding box center [1085, 239] width 150 height 32
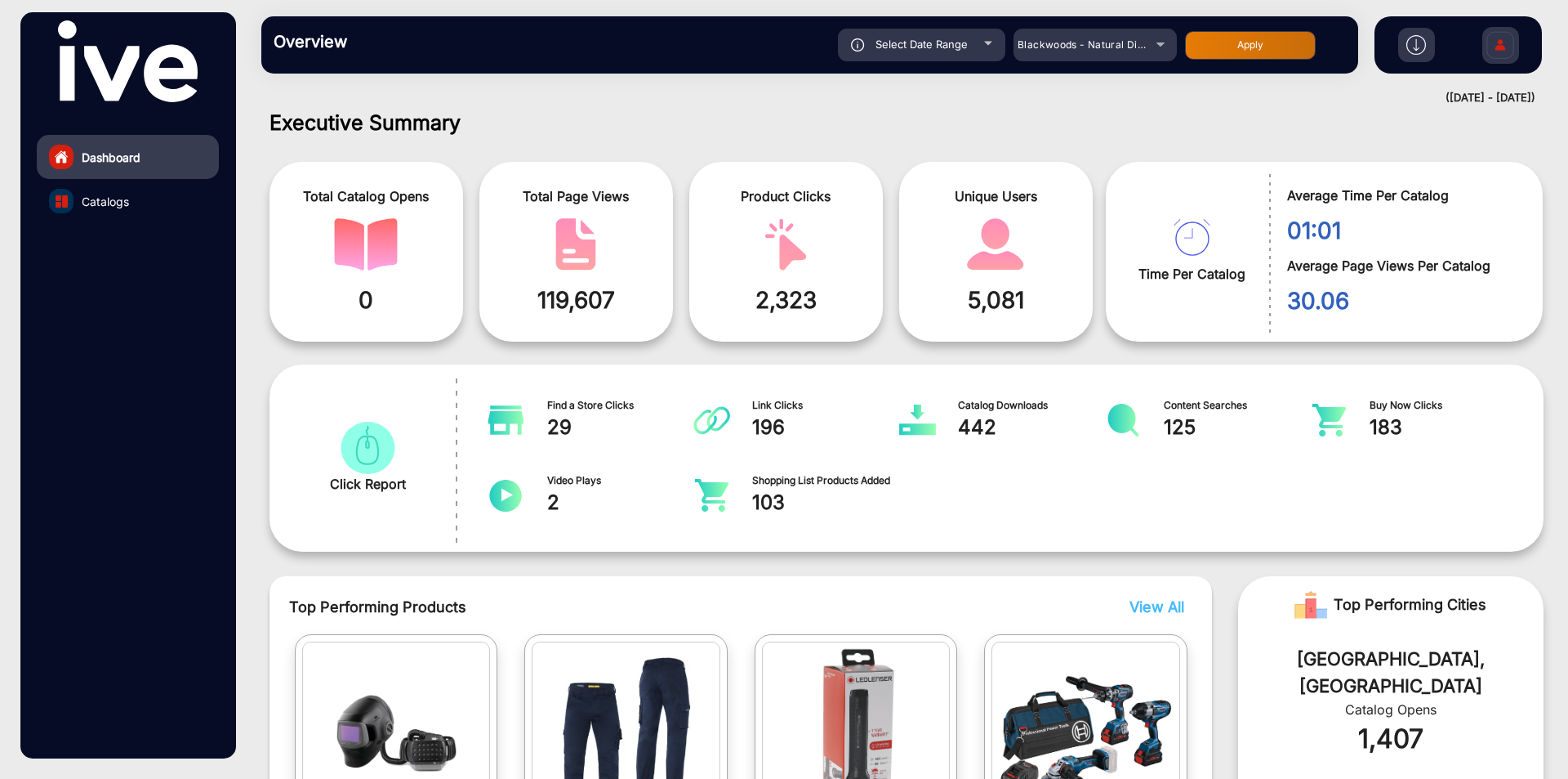
click at [1238, 40] on button "Apply" at bounding box center [1251, 45] width 130 height 28
type input "[DATE]"
click at [124, 200] on span "Catalogs" at bounding box center [105, 202] width 47 height 17
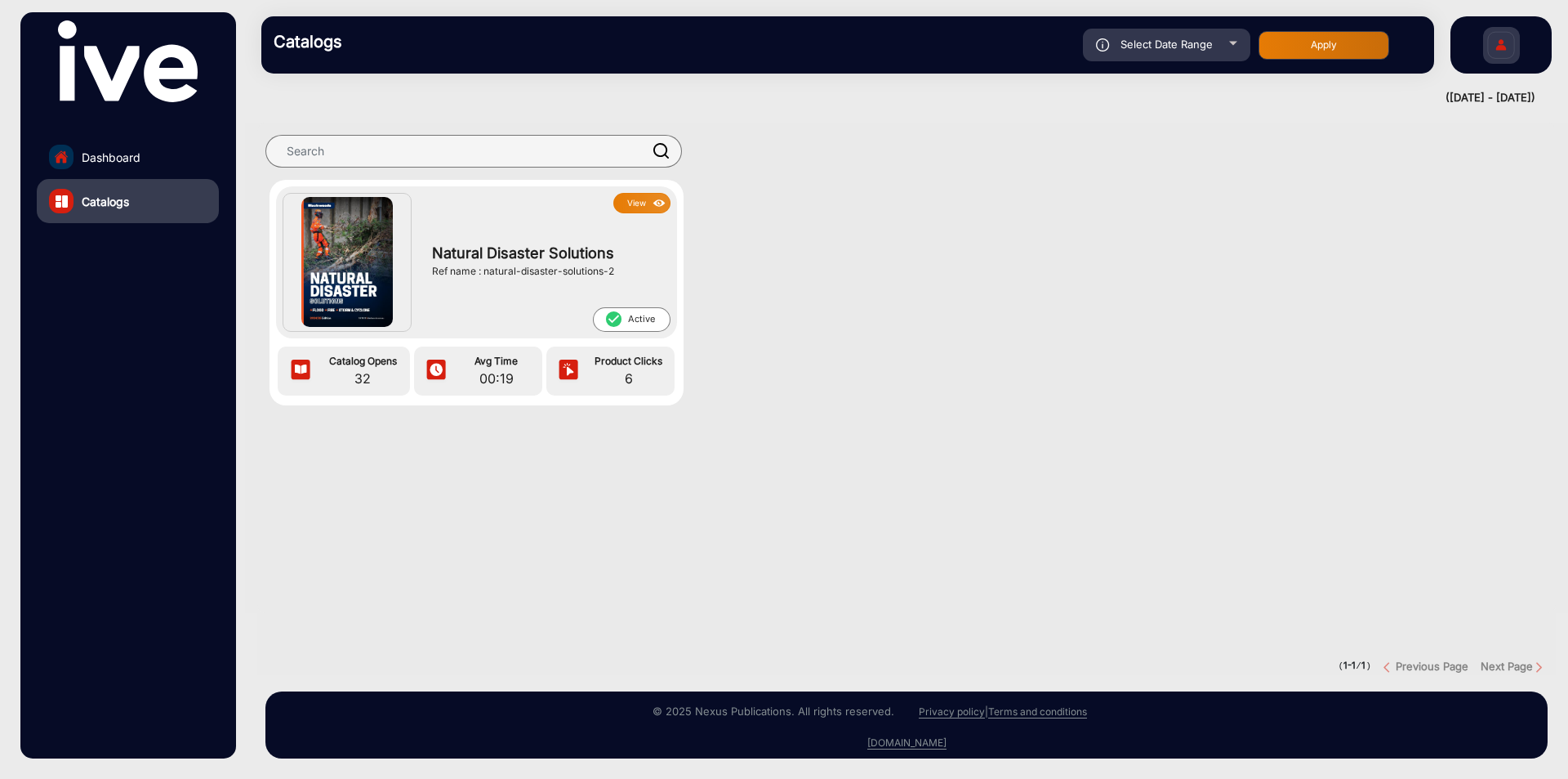
click at [643, 193] on button "View" at bounding box center [642, 203] width 57 height 21
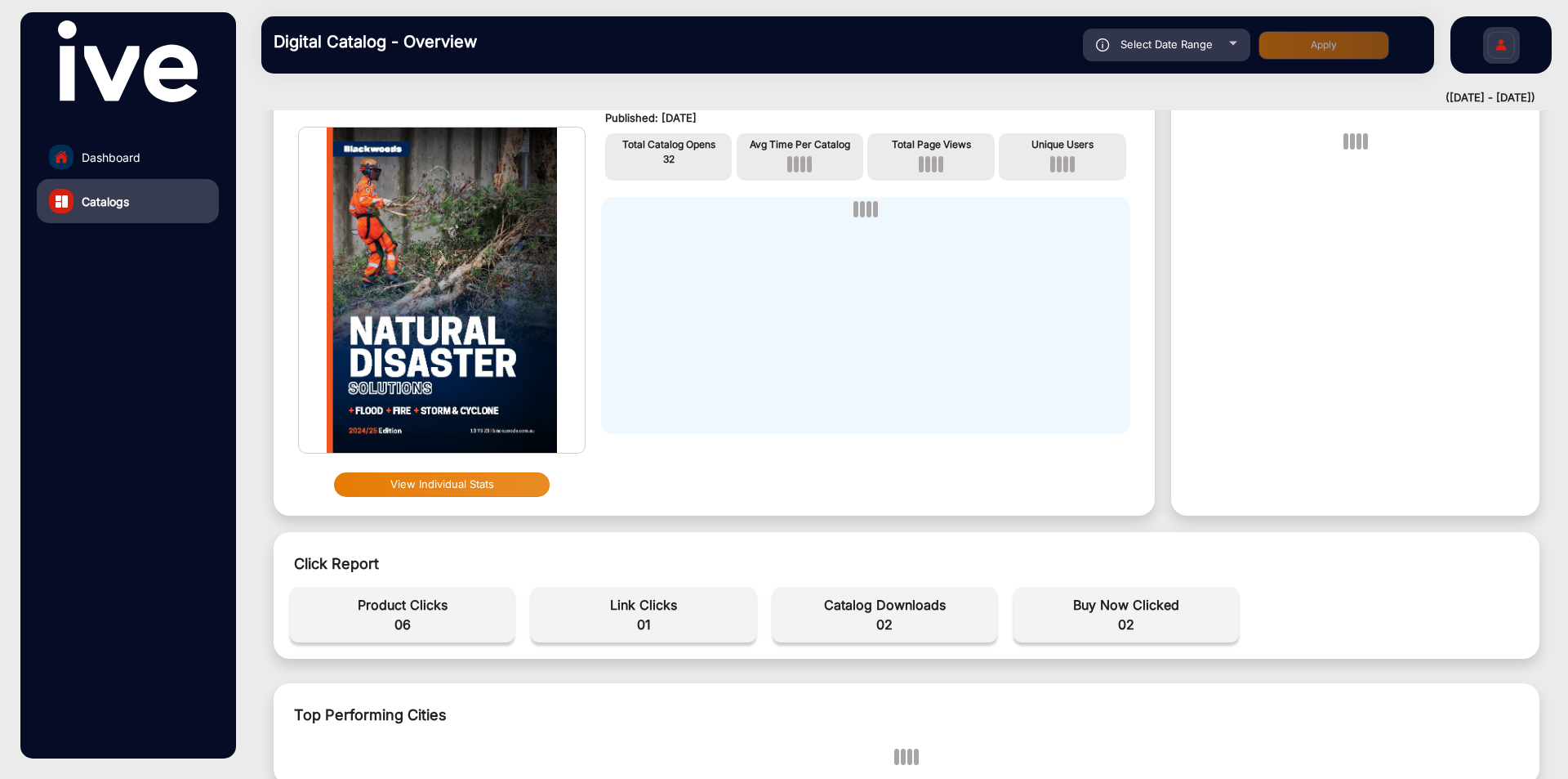
scroll to position [245, 0]
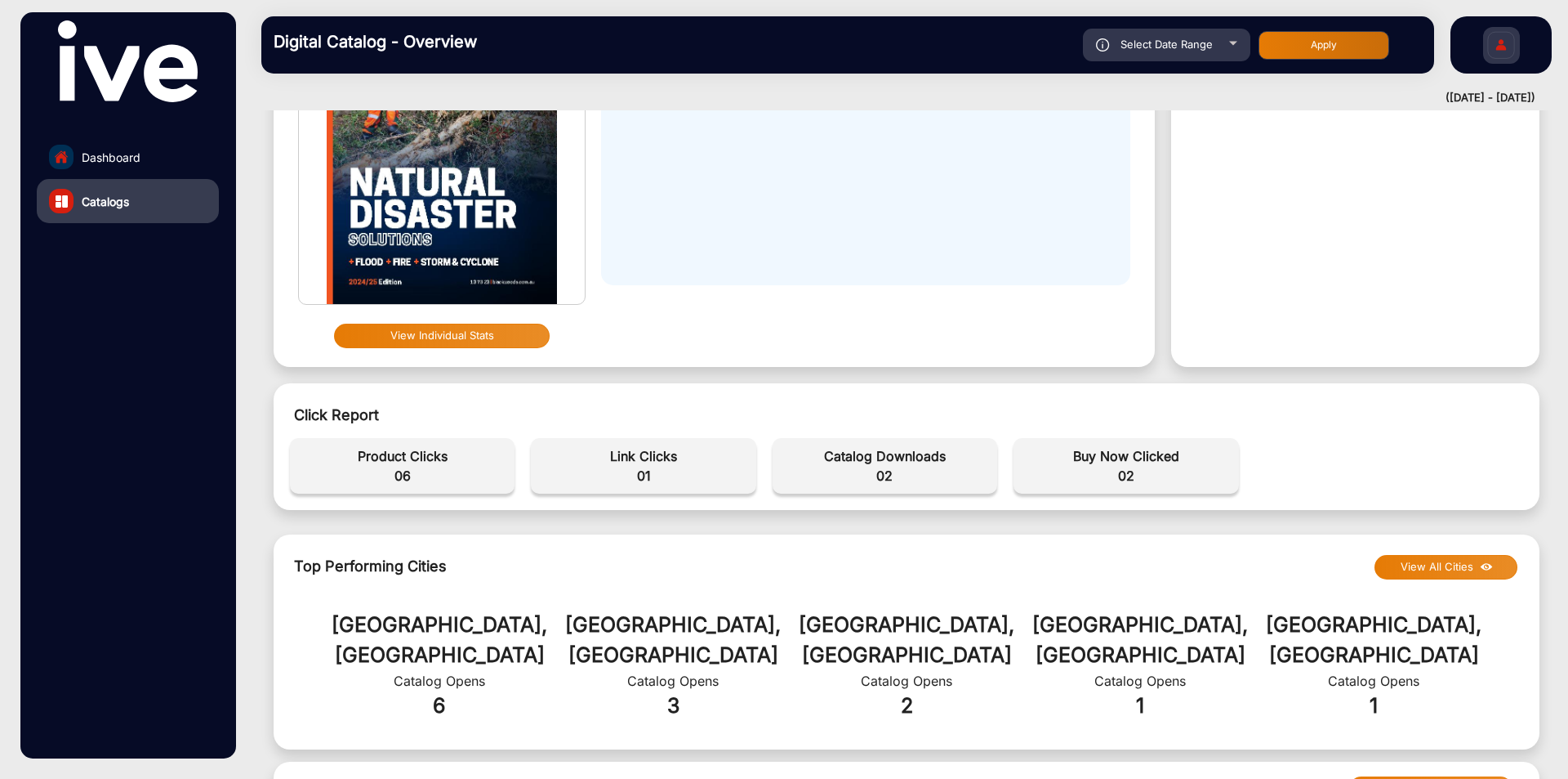
click at [882, 476] on span "02" at bounding box center [884, 475] width 208 height 20
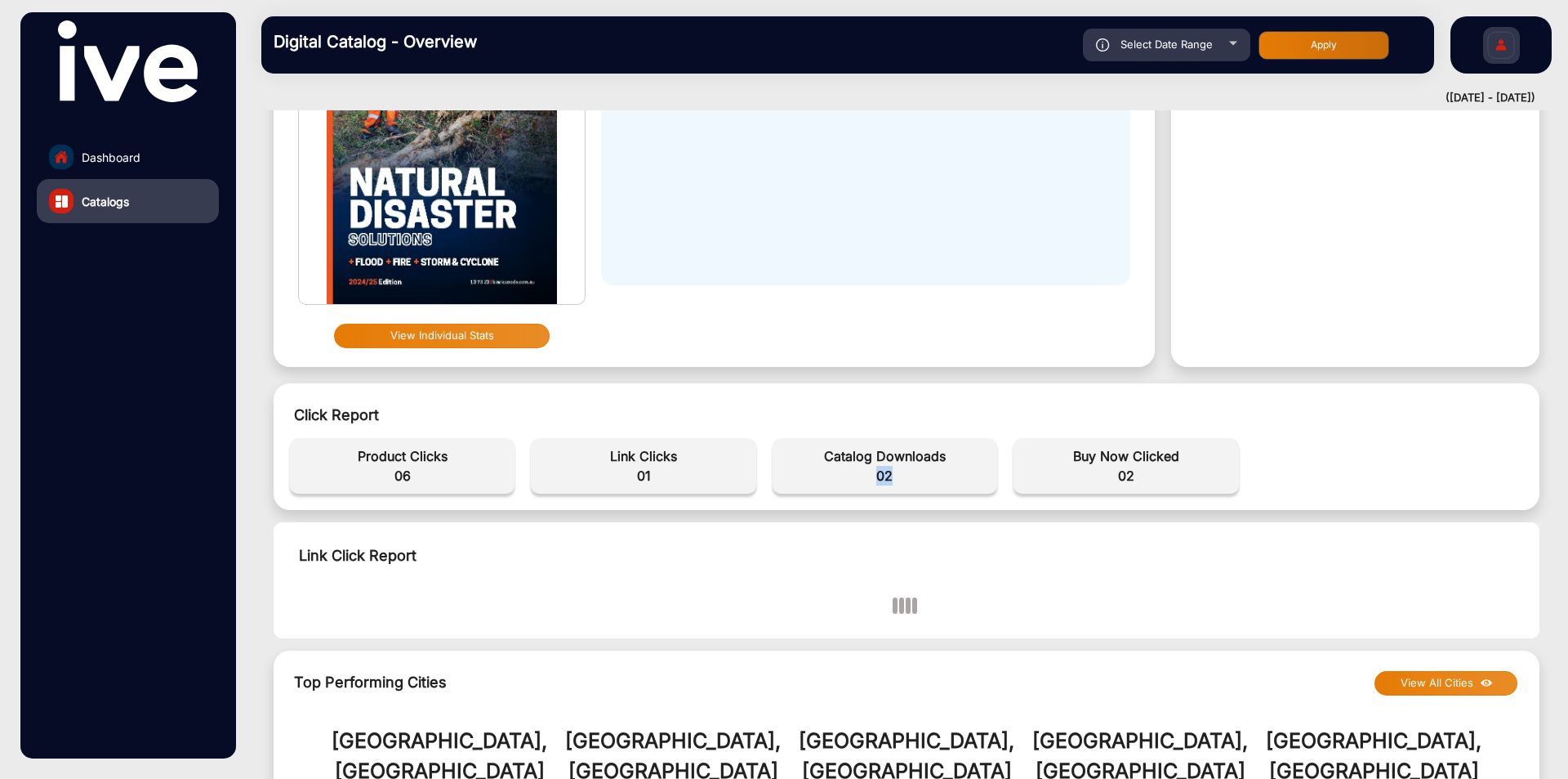
click at [882, 476] on span "02" at bounding box center [884, 475] width 208 height 20
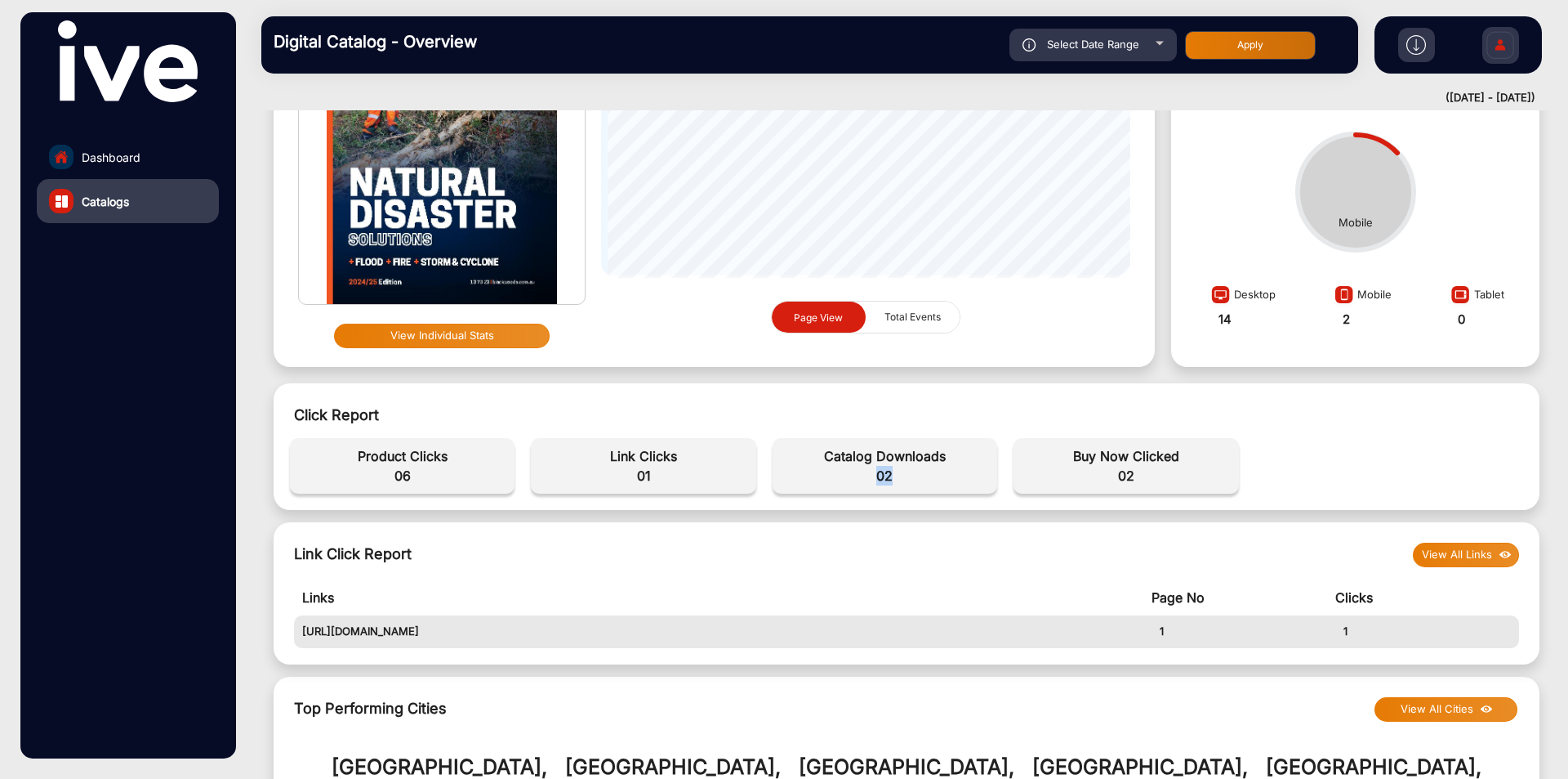
scroll to position [0, 0]
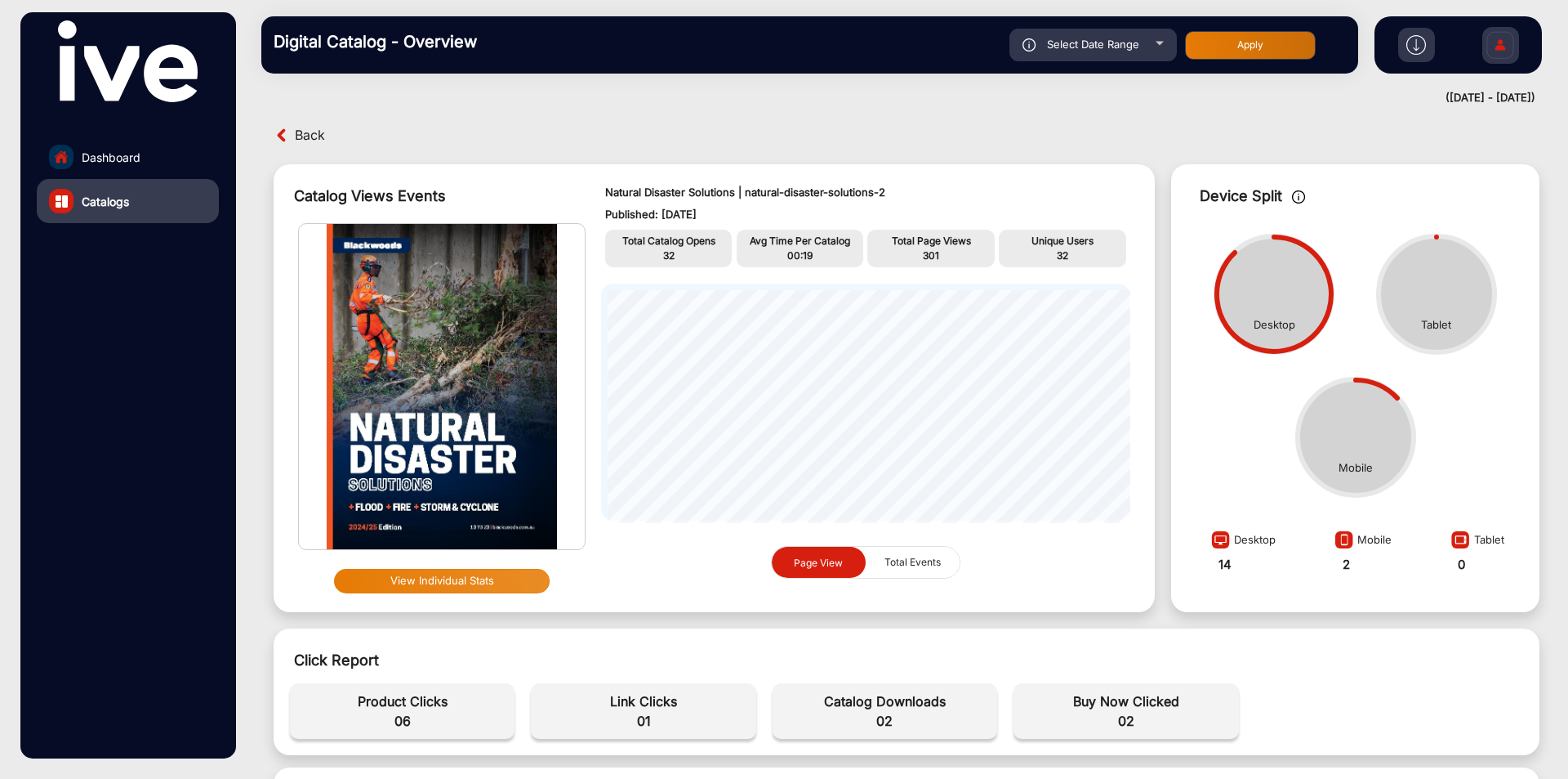
click at [703, 191] on p "Natural Disaster Solutions | natural-disaster-solutions-2" at bounding box center [866, 192] width 522 height 16
click at [739, 191] on p "Natural Disaster Solutions | natural-disaster-solutions-2" at bounding box center [866, 192] width 522 height 16
drag, startPoint x: 717, startPoint y: 195, endPoint x: 594, endPoint y: 181, distance: 123.8
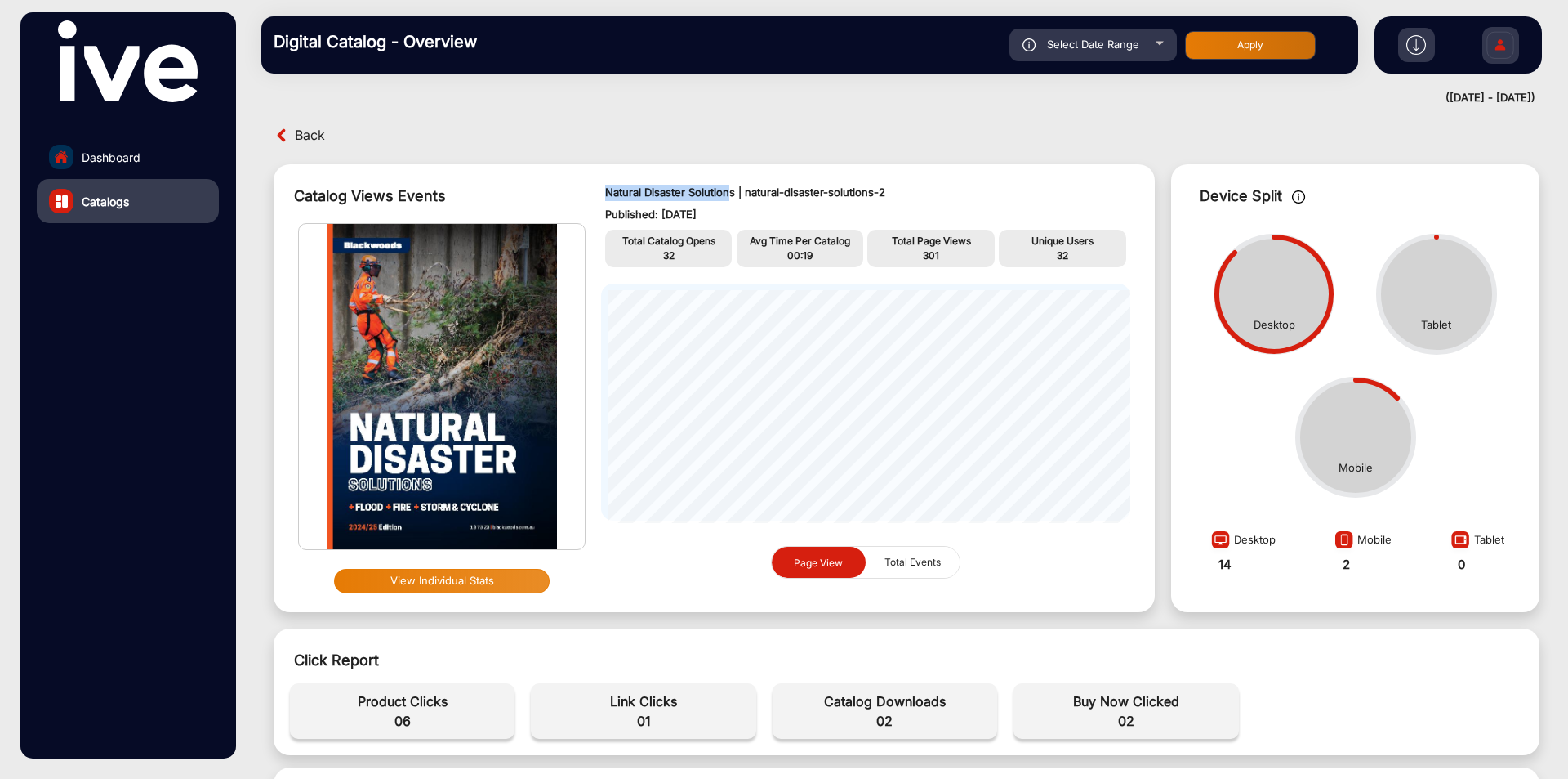
click at [594, 181] on div "Natural Disaster Solutions | natural-disaster-solutions-2 Published: [DATE] Tot…" at bounding box center [865, 388] width 562 height 432
click at [702, 194] on p "Natural Disaster Solutions | natural-disaster-solutions-2" at bounding box center [866, 192] width 522 height 16
drag, startPoint x: 731, startPoint y: 196, endPoint x: 597, endPoint y: 188, distance: 134.2
click at [597, 188] on div "Natural Disaster Solutions | natural-disaster-solutions-2 Published: [DATE] Tot…" at bounding box center [865, 388] width 562 height 432
click at [146, 154] on link "Dashboard" at bounding box center [128, 156] width 182 height 44
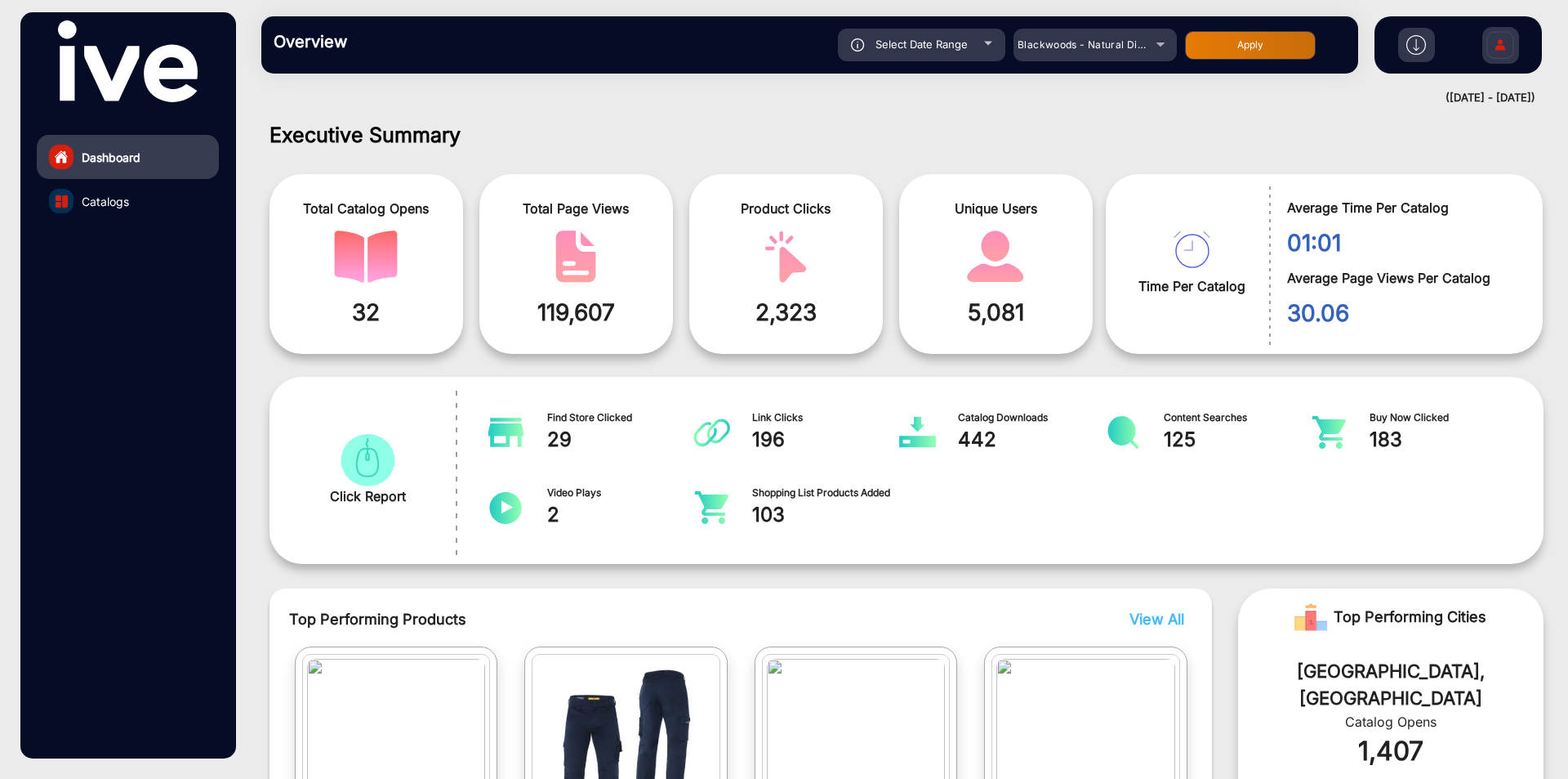
scroll to position [12, 0]
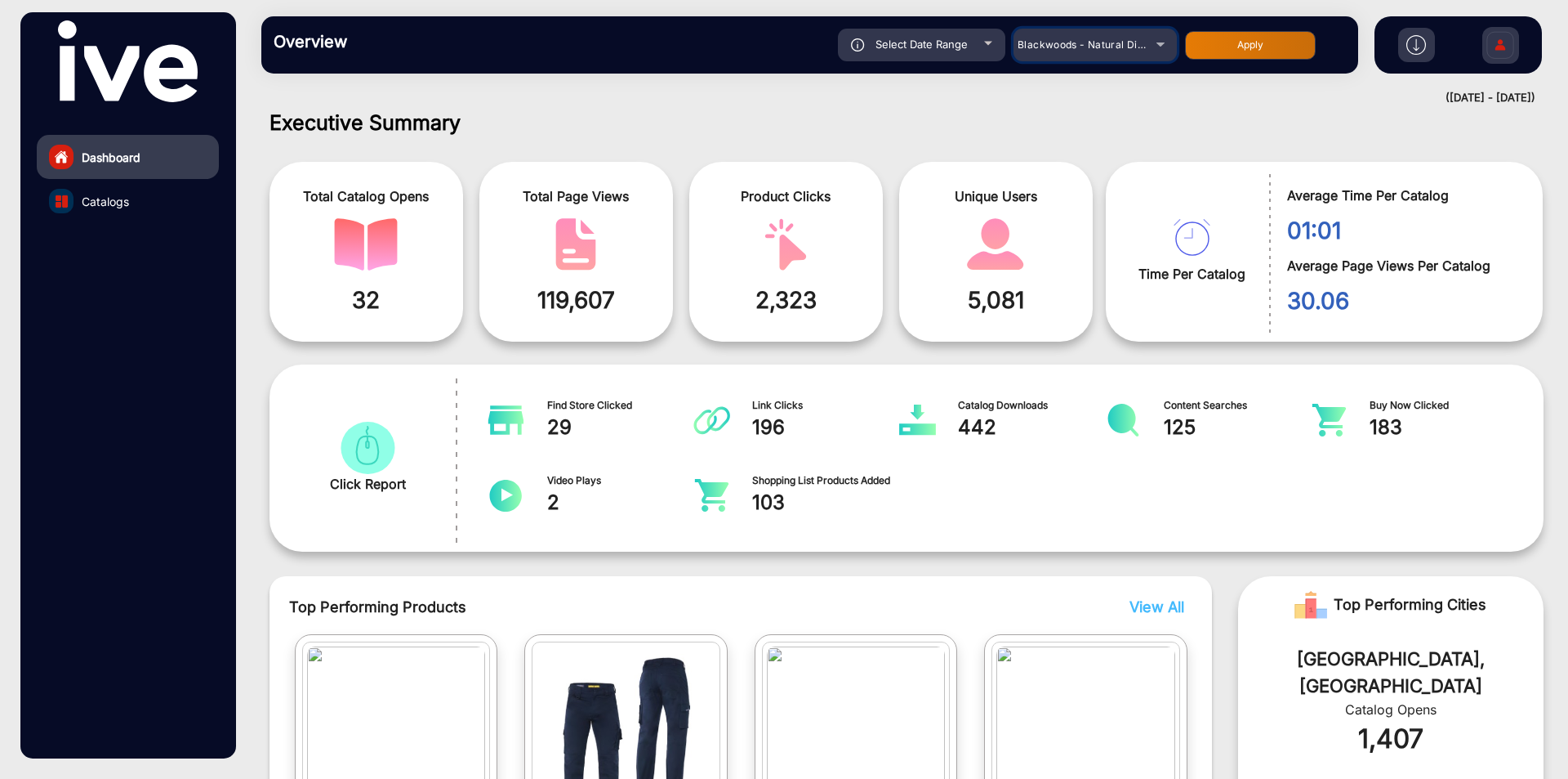
click at [1121, 50] on span "Blackwoods - Natural Disaster" at bounding box center [1093, 45] width 150 height 12
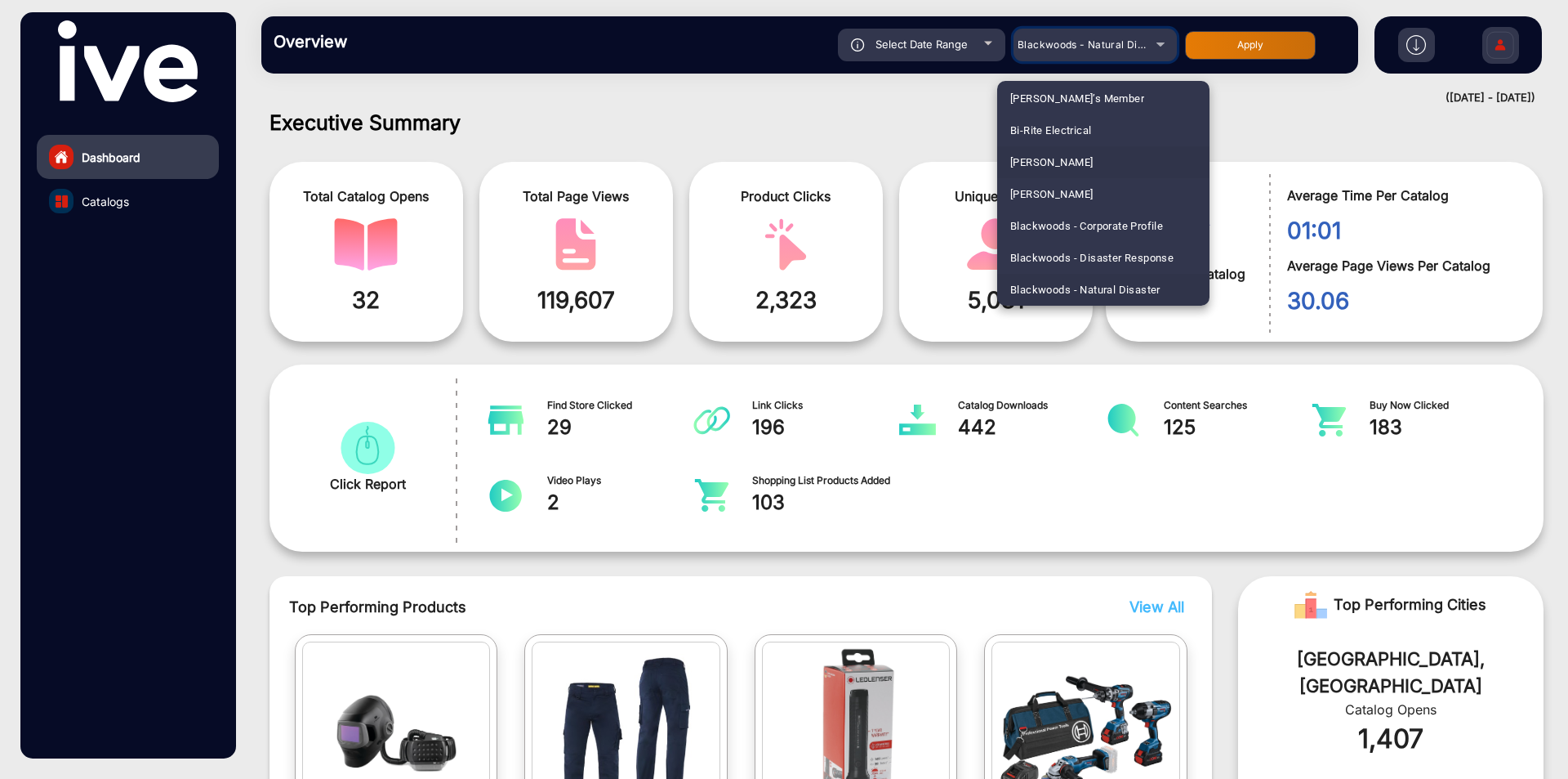
scroll to position [710, 0]
click at [1092, 162] on span "Blackwoods - Prosafe" at bounding box center [1064, 158] width 109 height 32
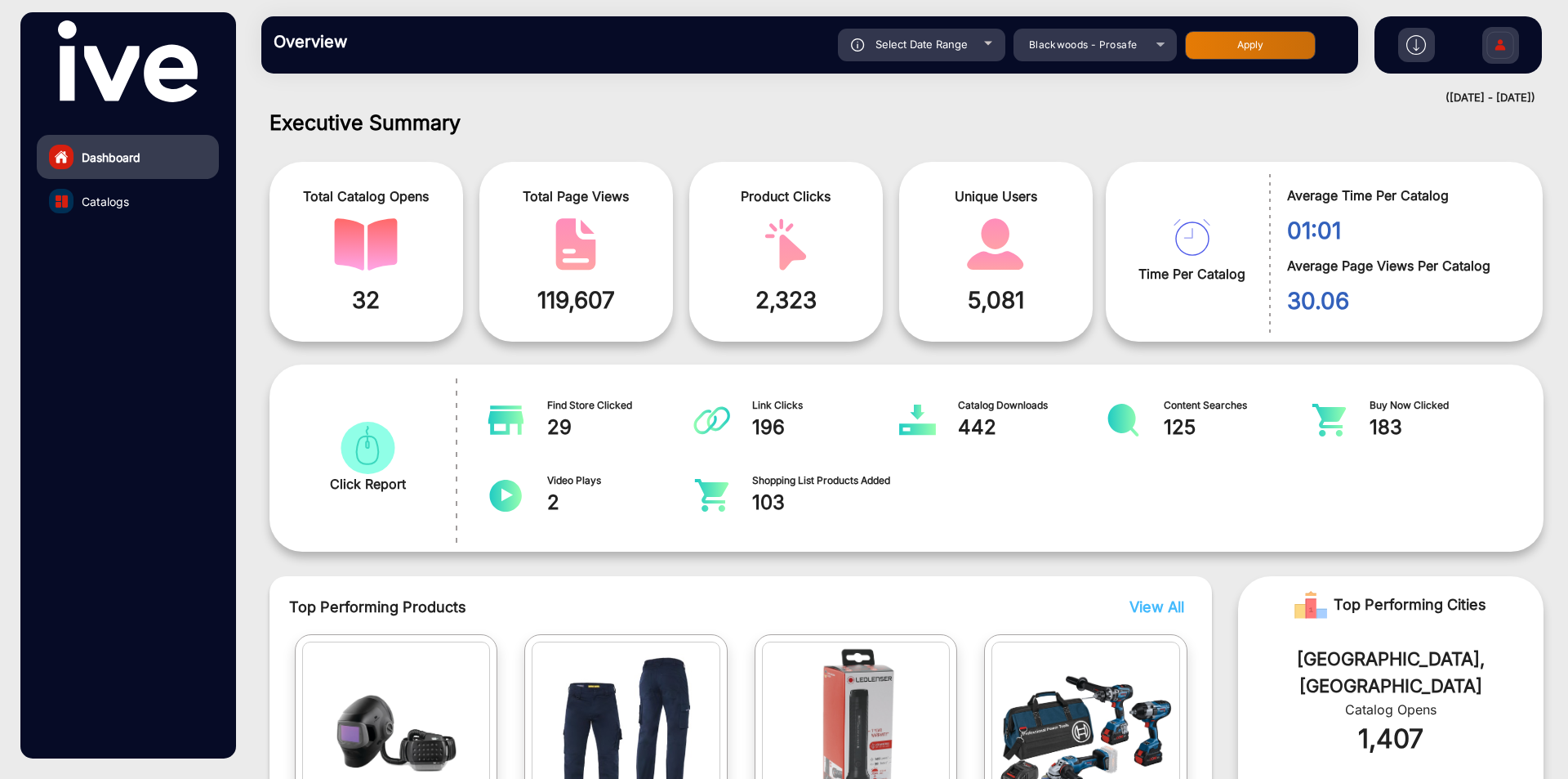
click at [1236, 41] on button "Apply" at bounding box center [1251, 45] width 130 height 28
type input "[DATE]"
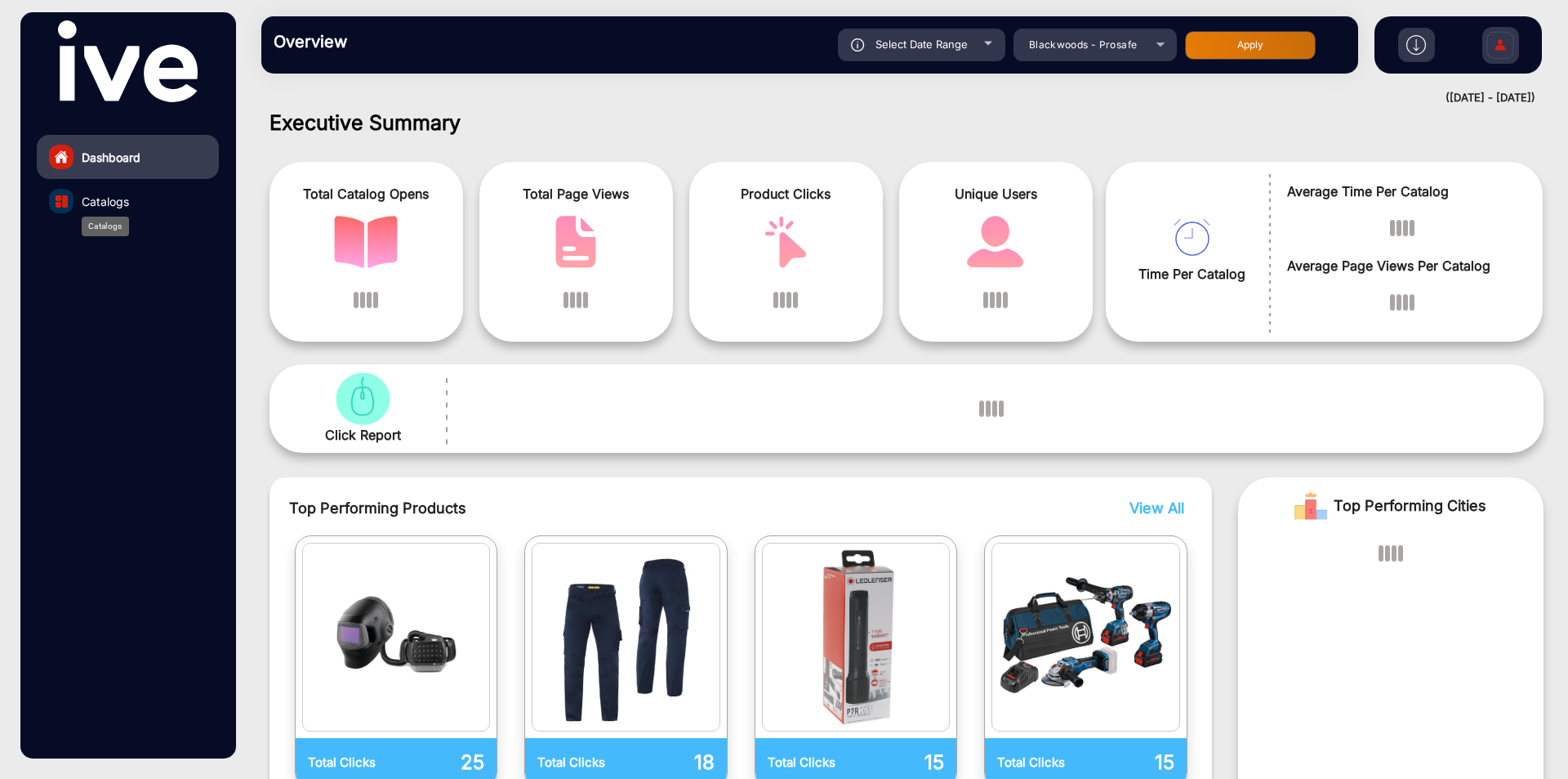
click at [125, 206] on span "Catalogs" at bounding box center [105, 202] width 47 height 17
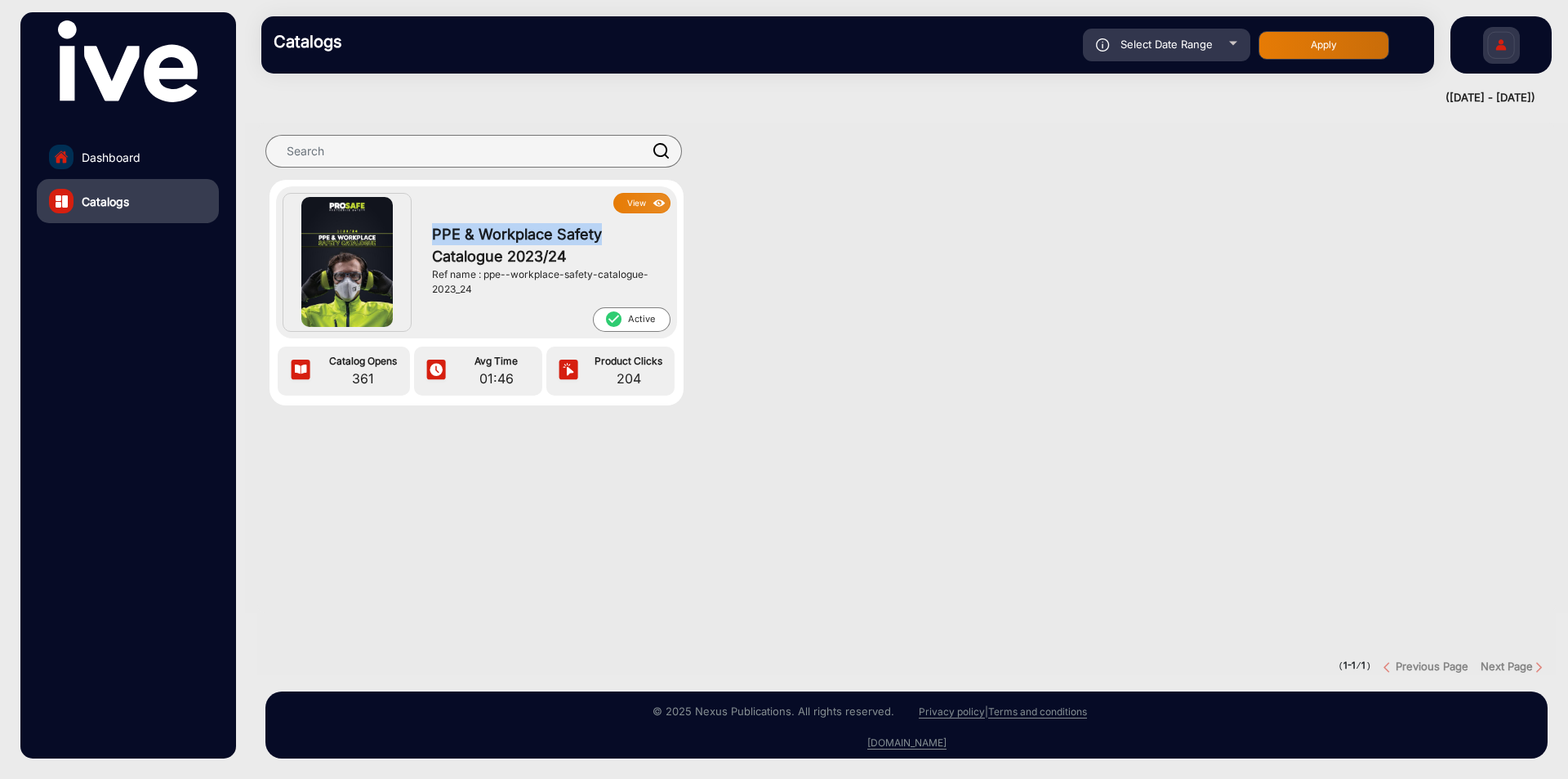
drag, startPoint x: 433, startPoint y: 231, endPoint x: 625, endPoint y: 229, distance: 192.0
click at [625, 229] on span "PPE & Workplace Safety Catalogue 2023/24" at bounding box center [547, 245] width 230 height 44
click at [636, 204] on button "View" at bounding box center [642, 203] width 57 height 21
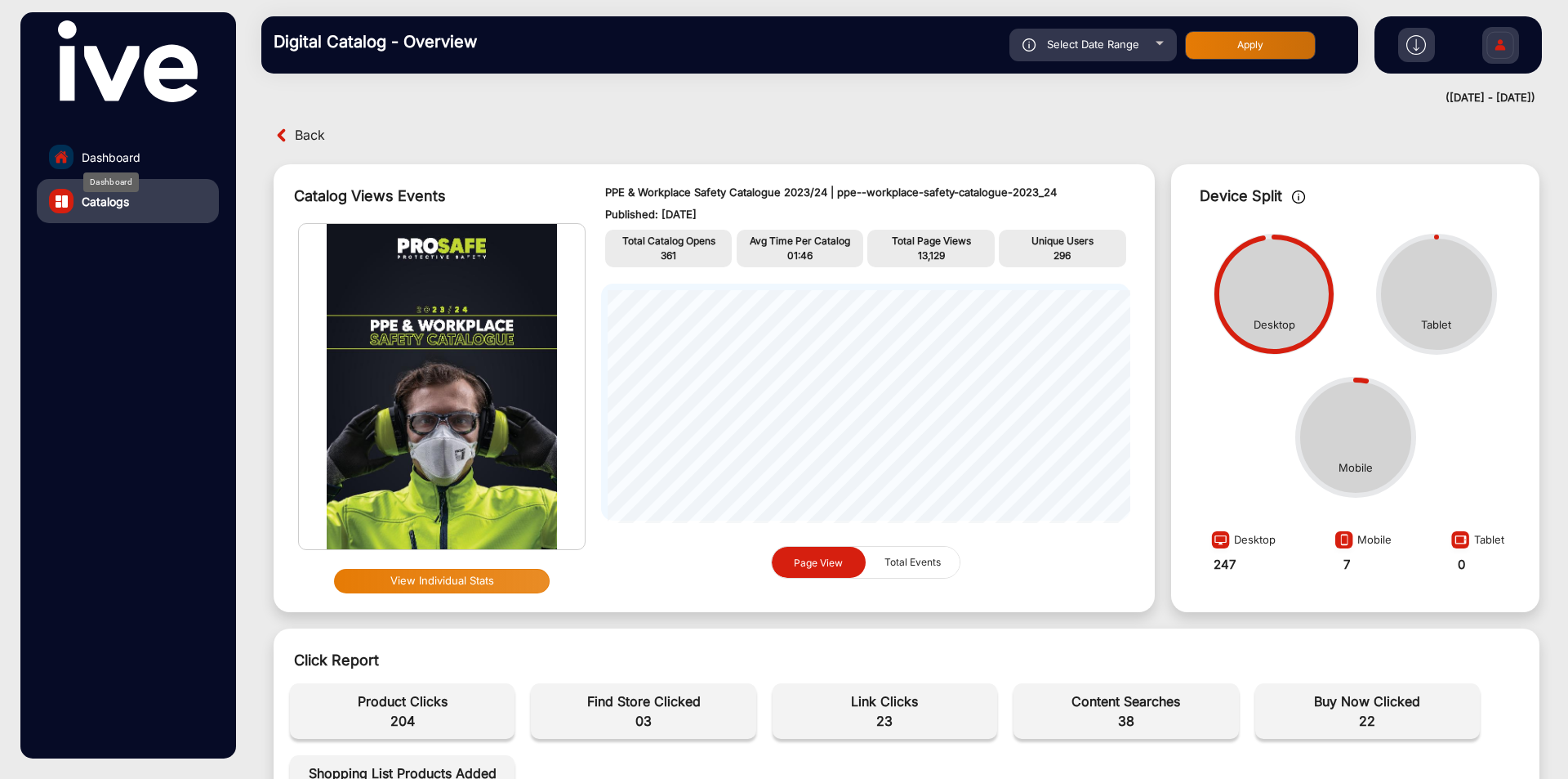
click at [131, 159] on span "Dashboard" at bounding box center [111, 157] width 59 height 17
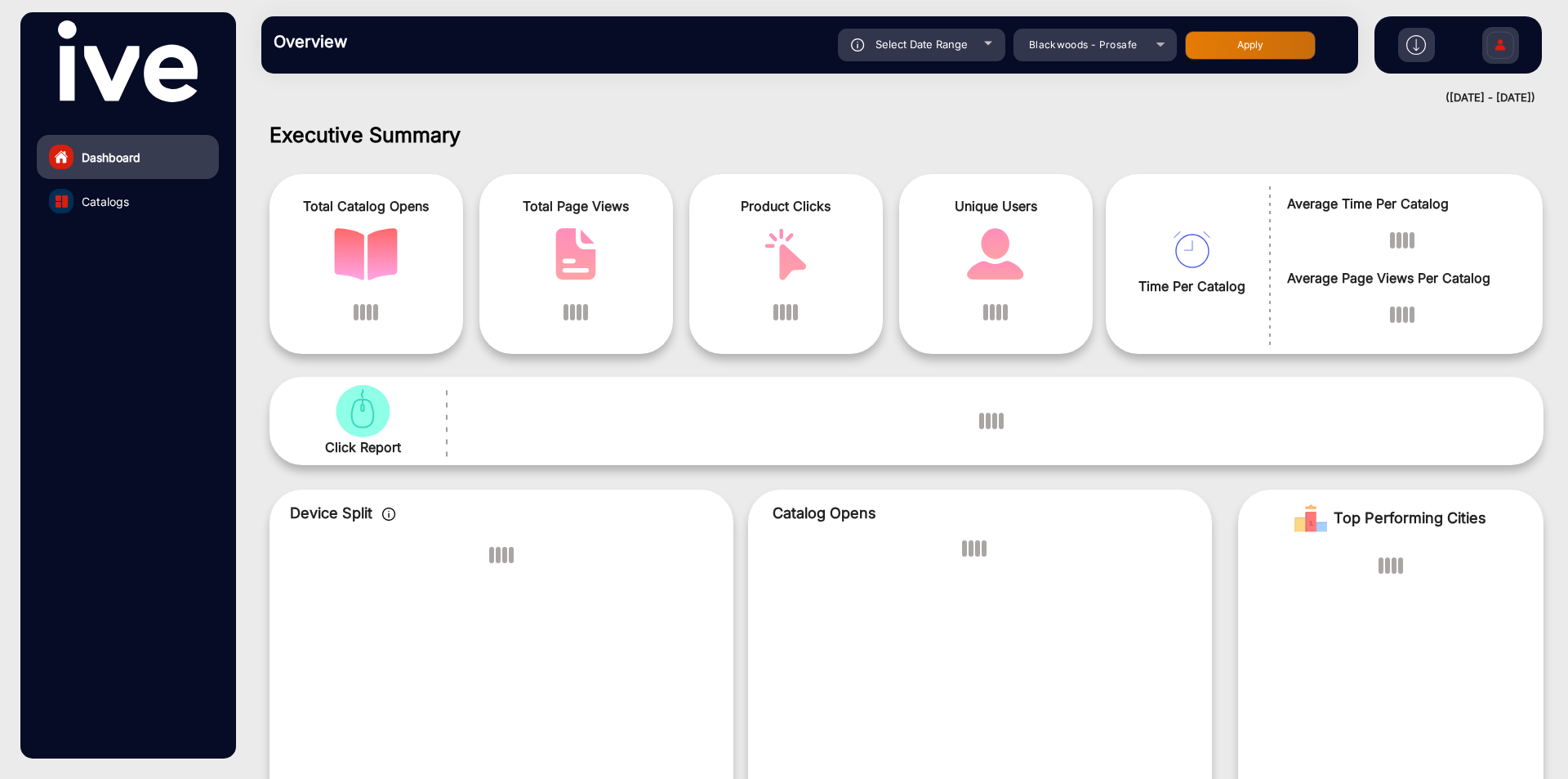
scroll to position [12, 0]
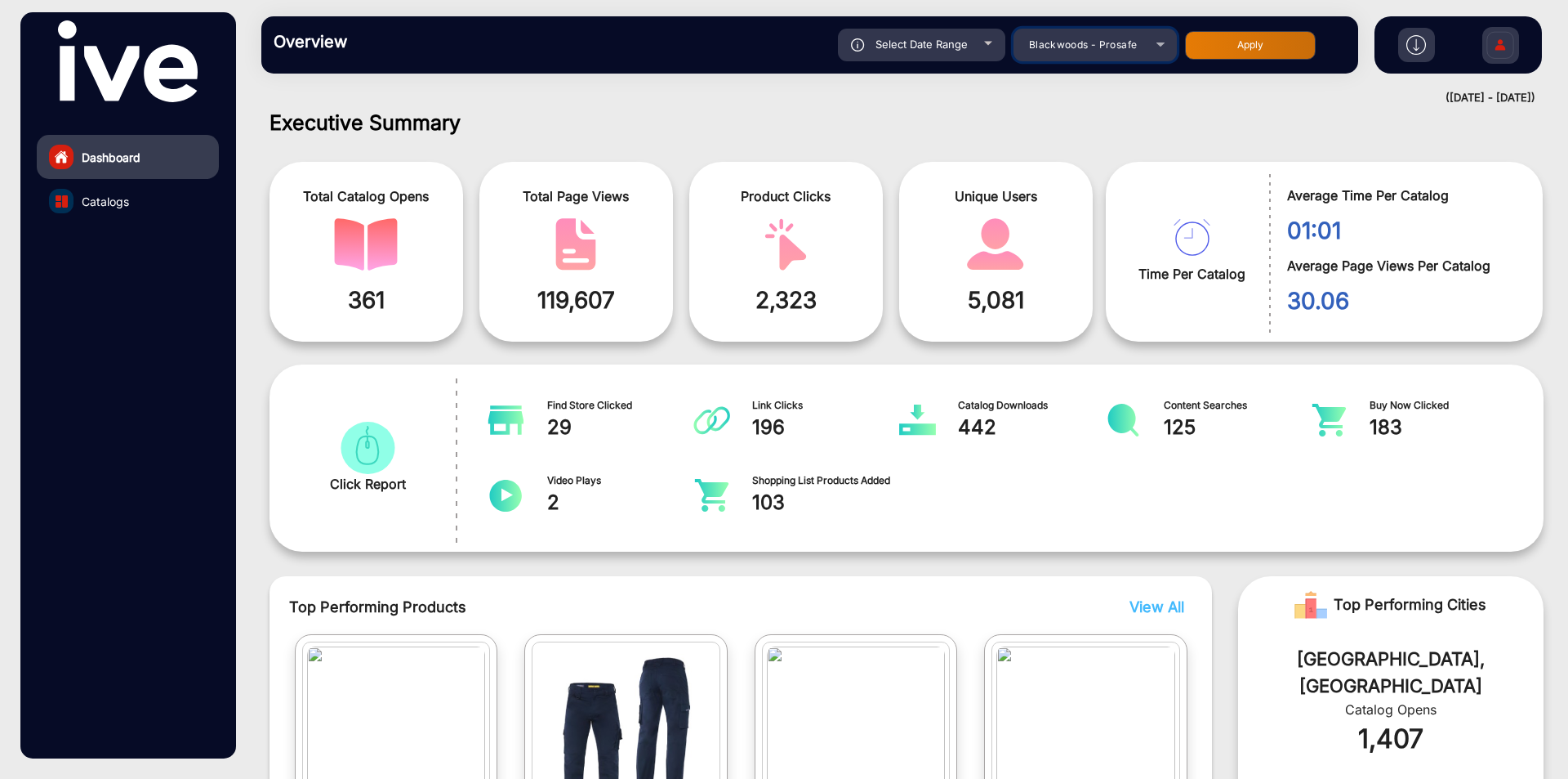
click at [1086, 47] on span "Blackwoods - Prosafe" at bounding box center [1083, 45] width 109 height 12
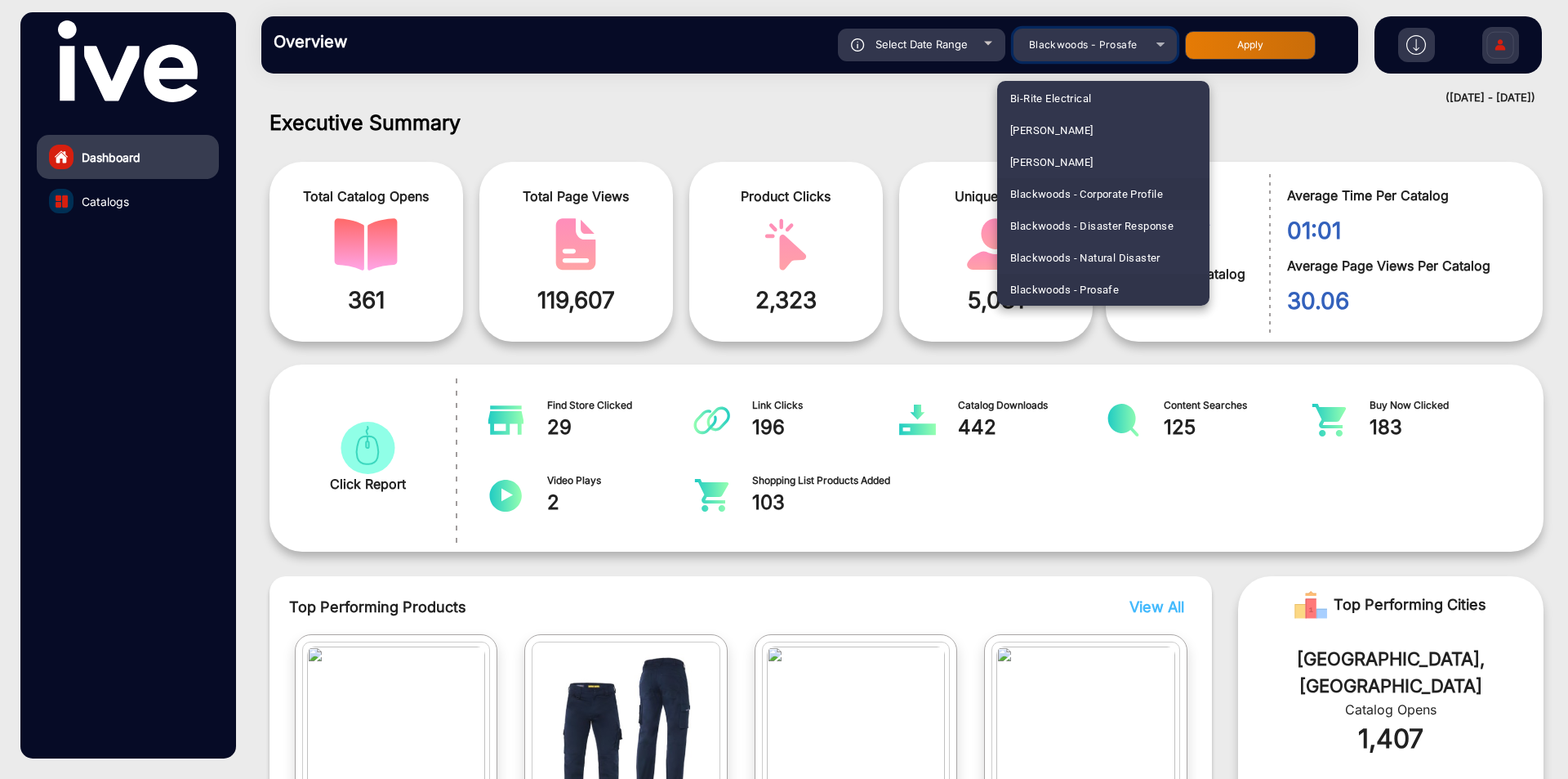
scroll to position [660, 0]
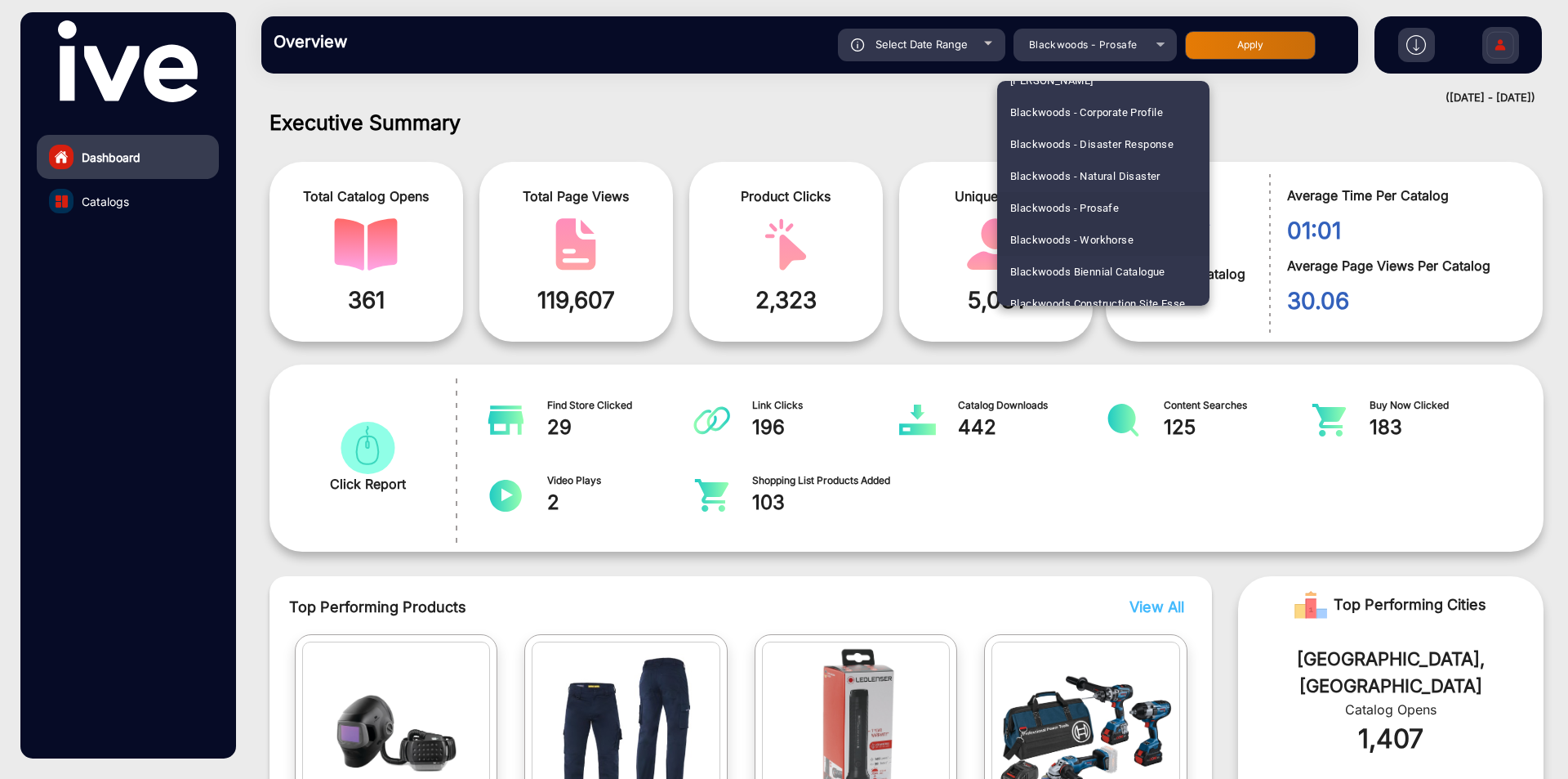
click at [1066, 240] on span "Blackwoods - Workhorse" at bounding box center [1072, 239] width 124 height 32
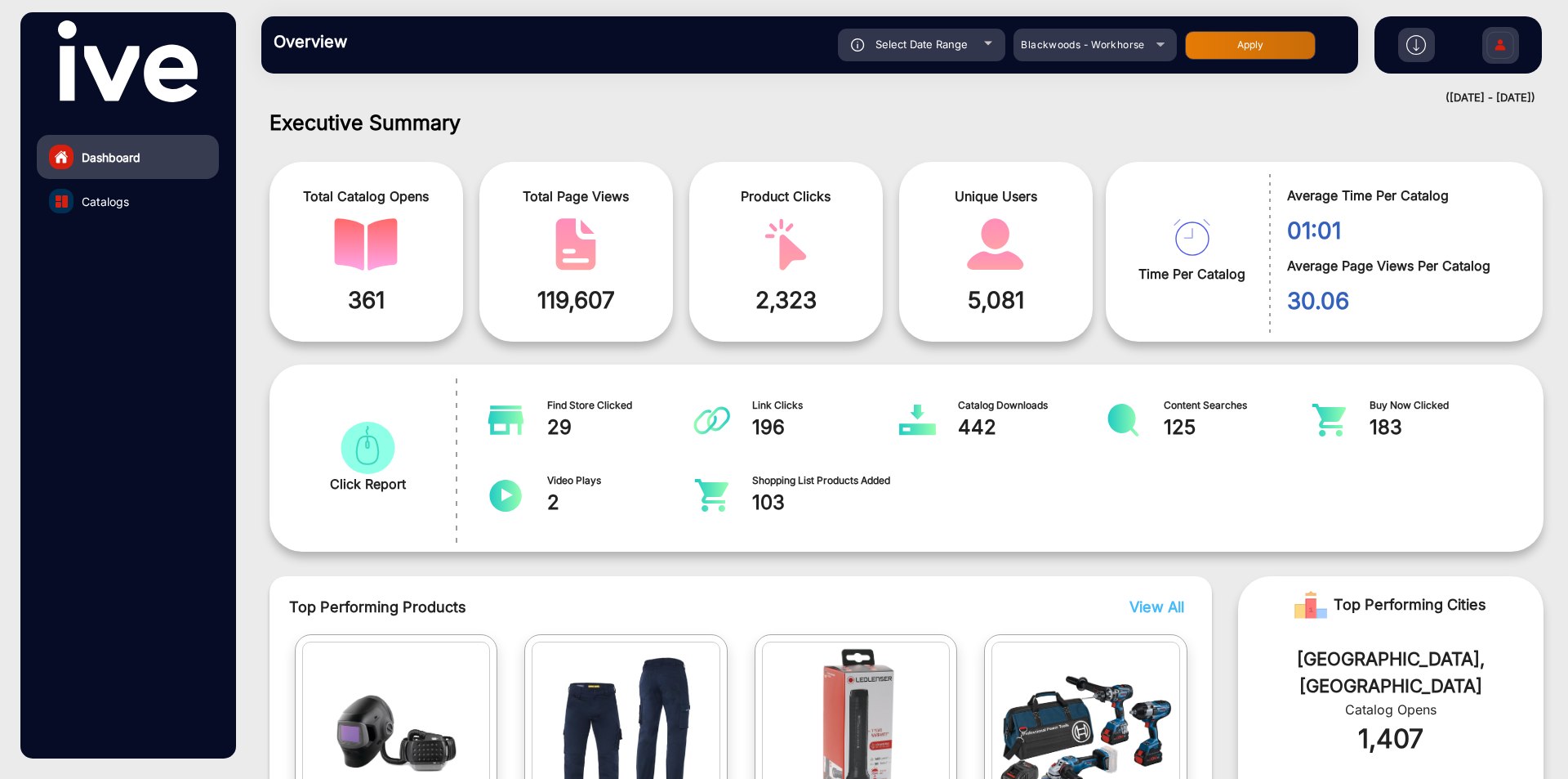
click at [1227, 45] on button "Apply" at bounding box center [1251, 45] width 130 height 28
type input "[DATE]"
click at [136, 203] on link "Catalogs" at bounding box center [128, 201] width 182 height 44
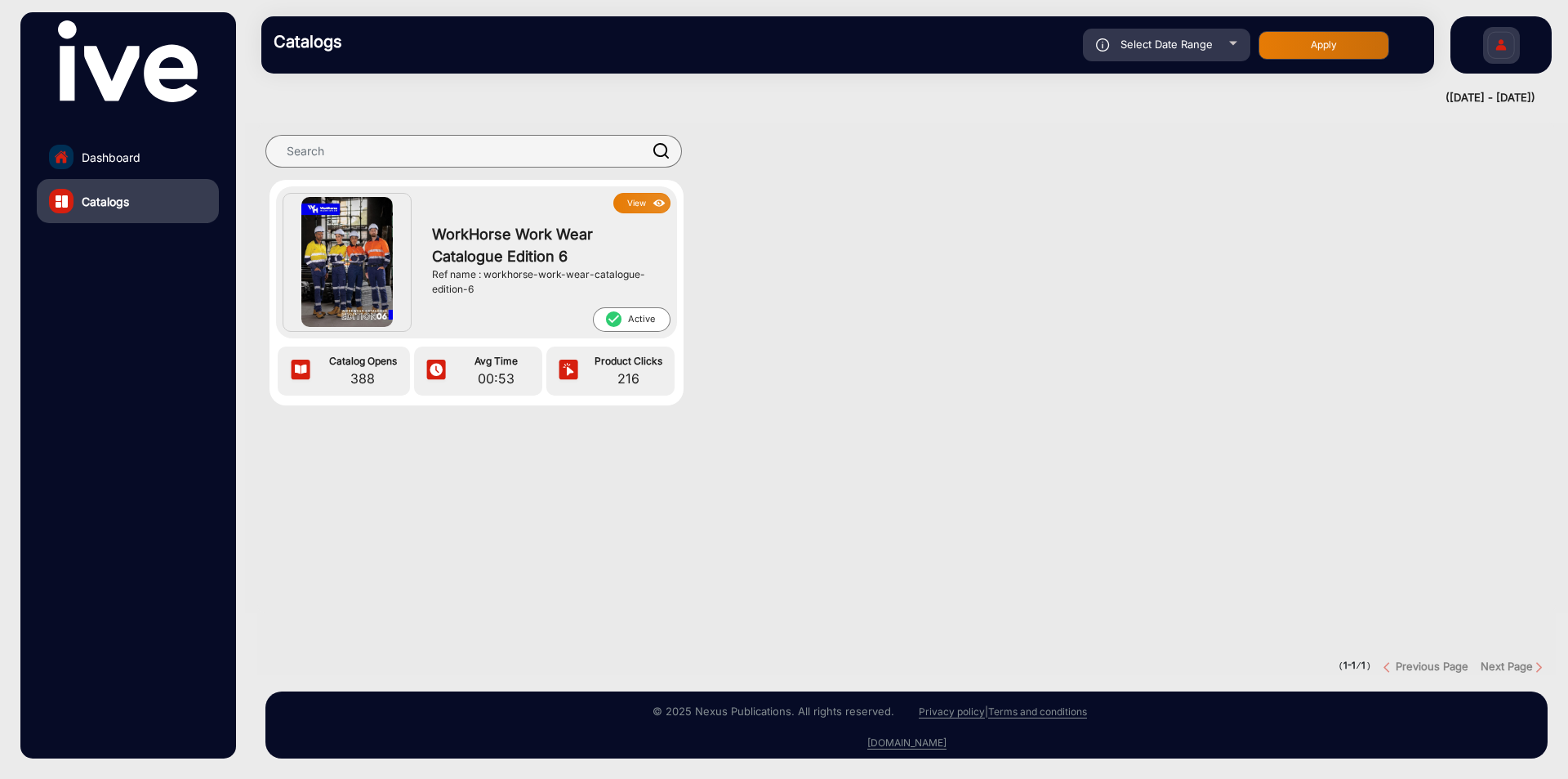
click at [629, 198] on button "View" at bounding box center [642, 203] width 57 height 21
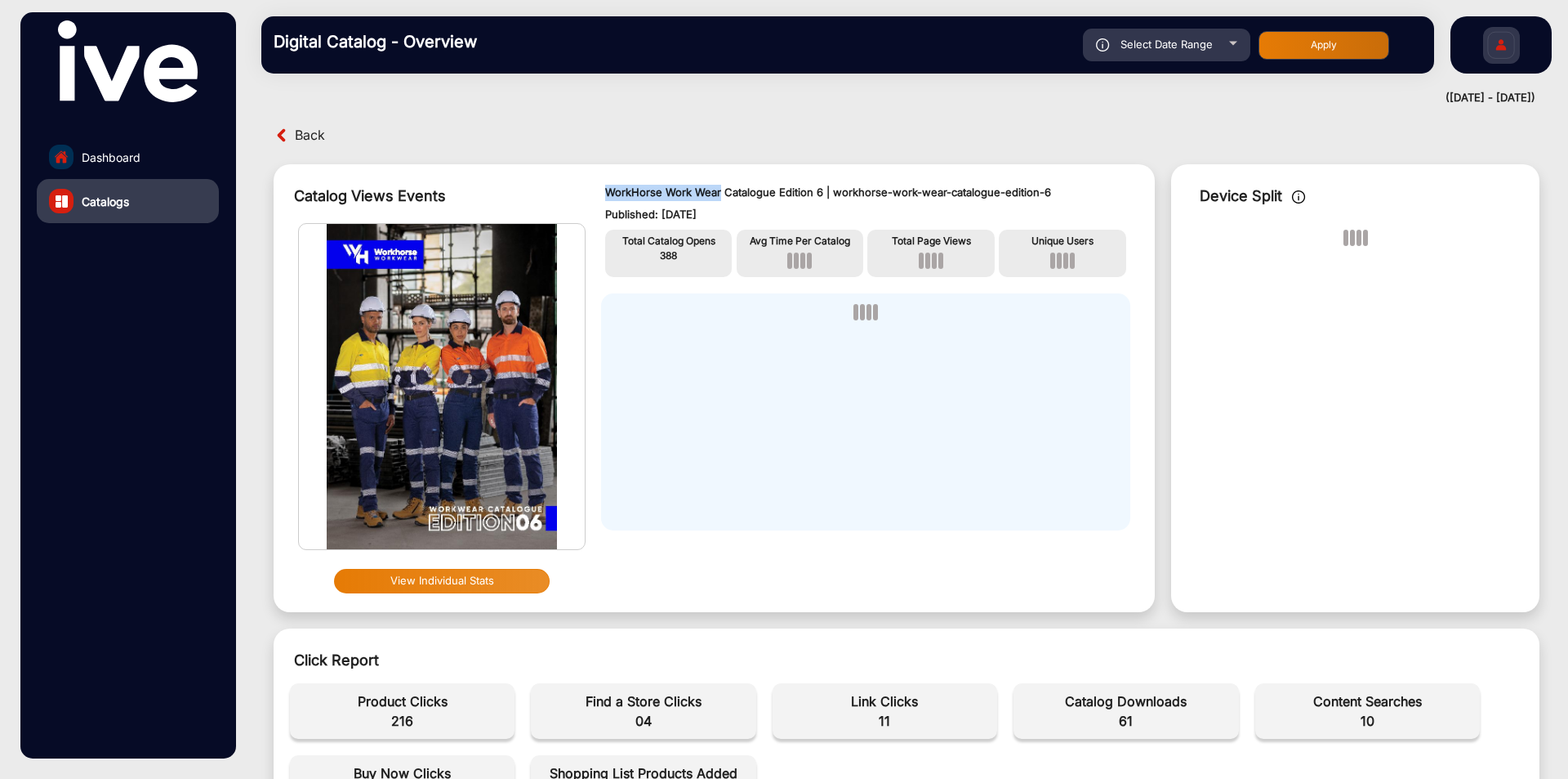
drag, startPoint x: 602, startPoint y: 189, endPoint x: 720, endPoint y: 195, distance: 118.2
click at [720, 195] on div "WorkHorse Work Wear Catalogue Edition 6 | workhorse-work-wear-catalogue-edition…" at bounding box center [865, 388] width 562 height 432
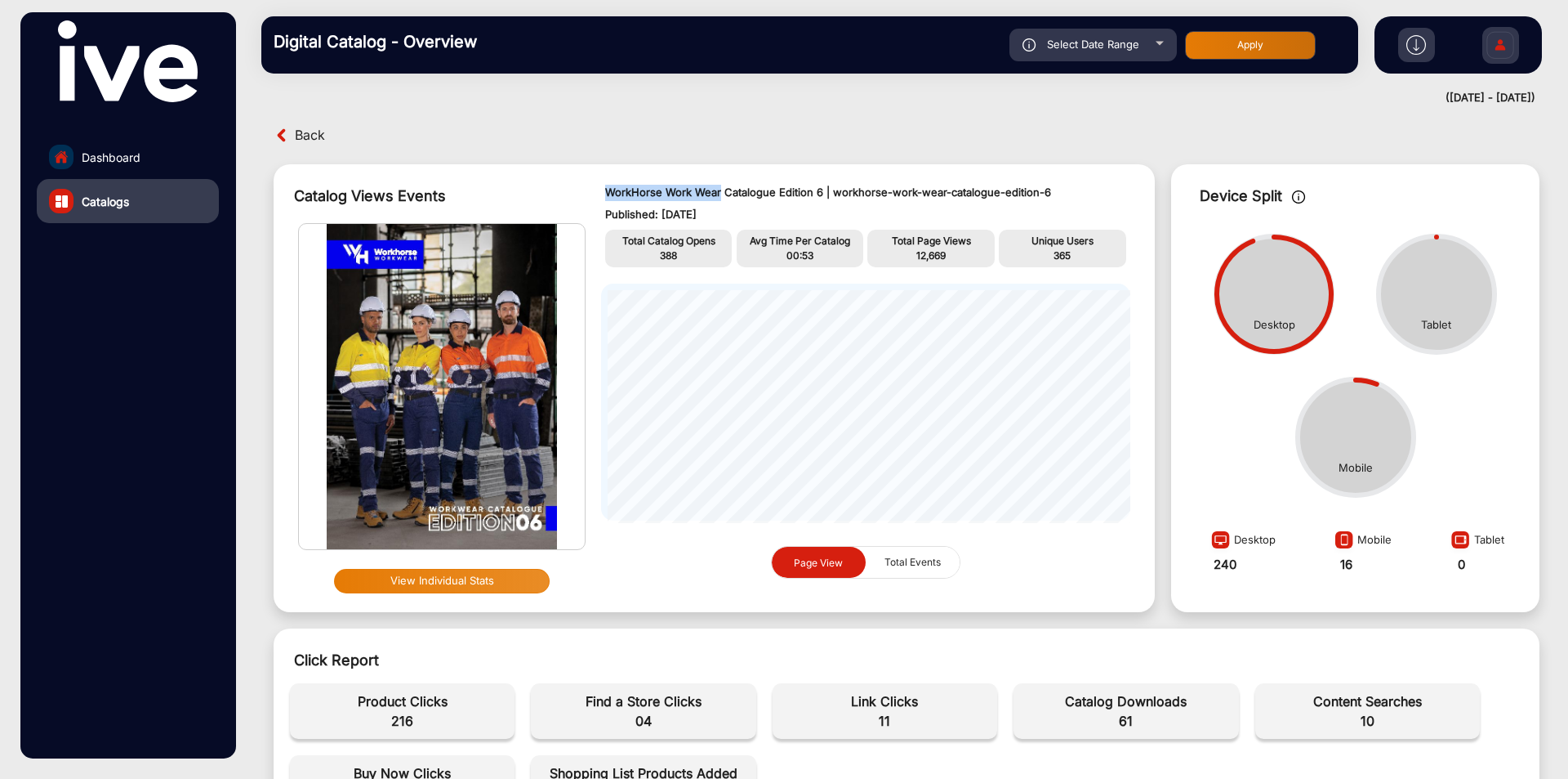
scroll to position [245, 0]
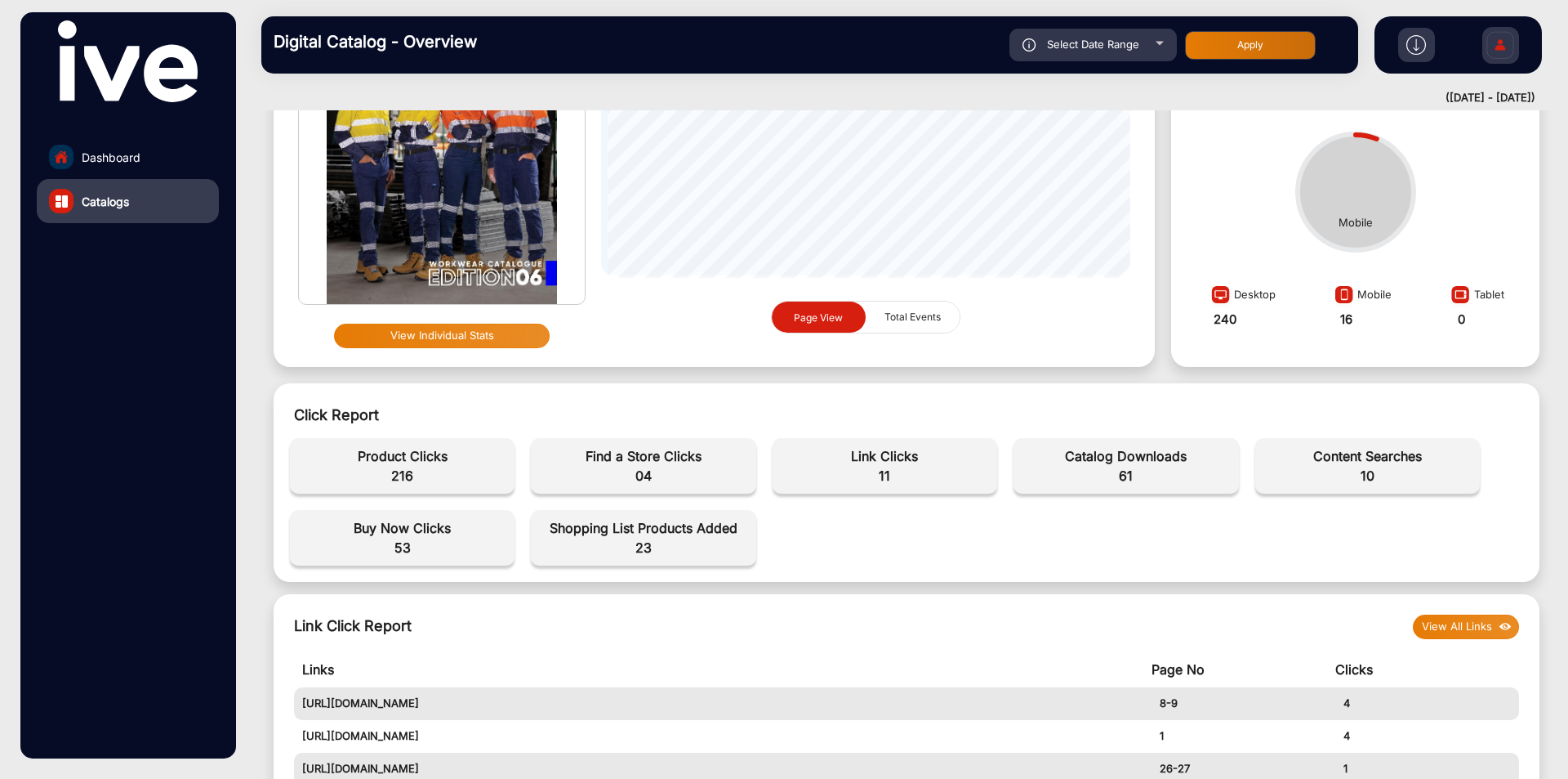
click at [1127, 471] on span "61" at bounding box center [1125, 475] width 208 height 20
click at [1100, 47] on span "Select Date Range" at bounding box center [1094, 44] width 93 height 13
type input "[DATE]"
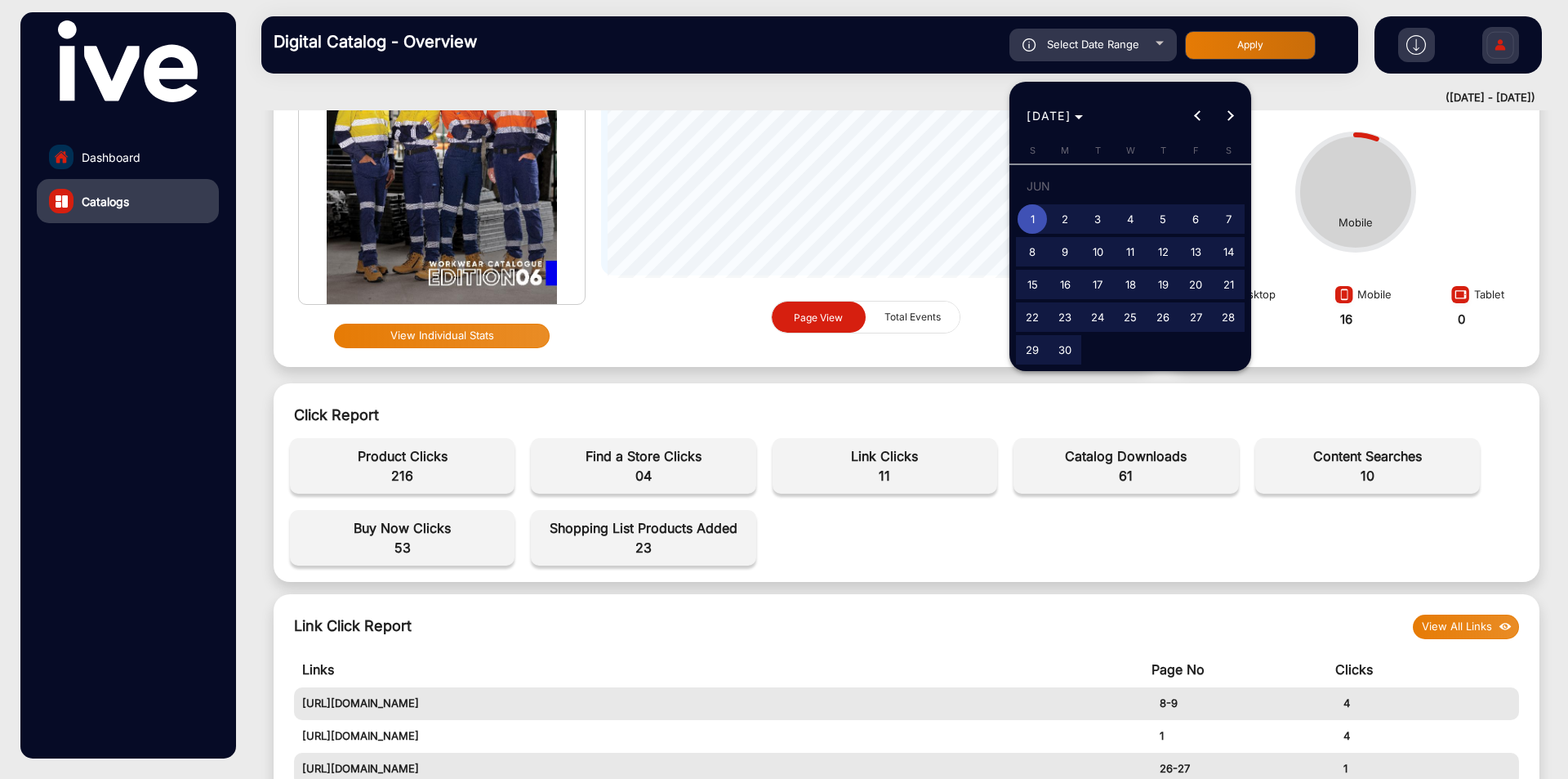
click at [126, 155] on div at bounding box center [784, 390] width 1568 height 779
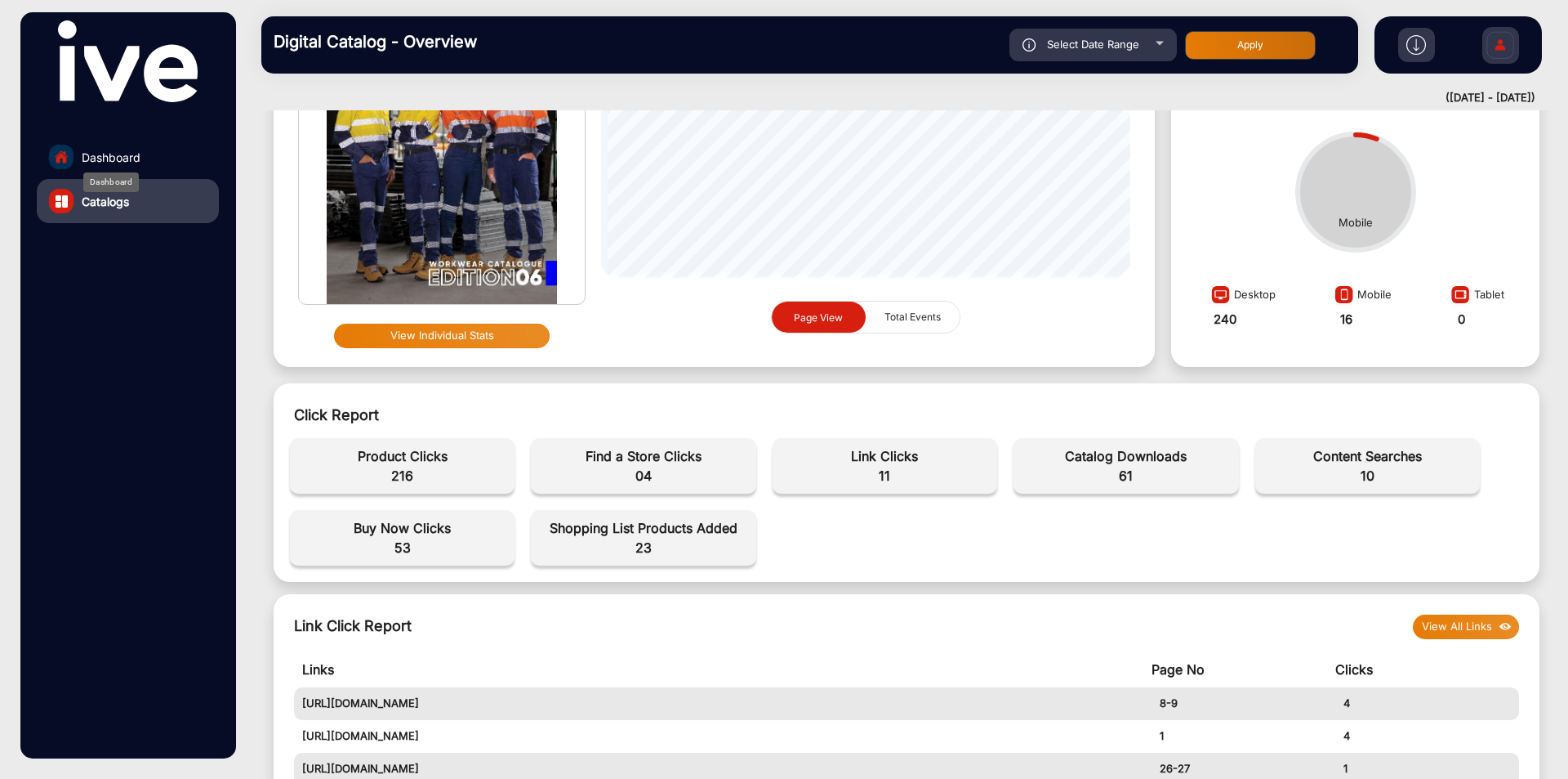
click at [132, 160] on span "Dashboard" at bounding box center [111, 157] width 59 height 17
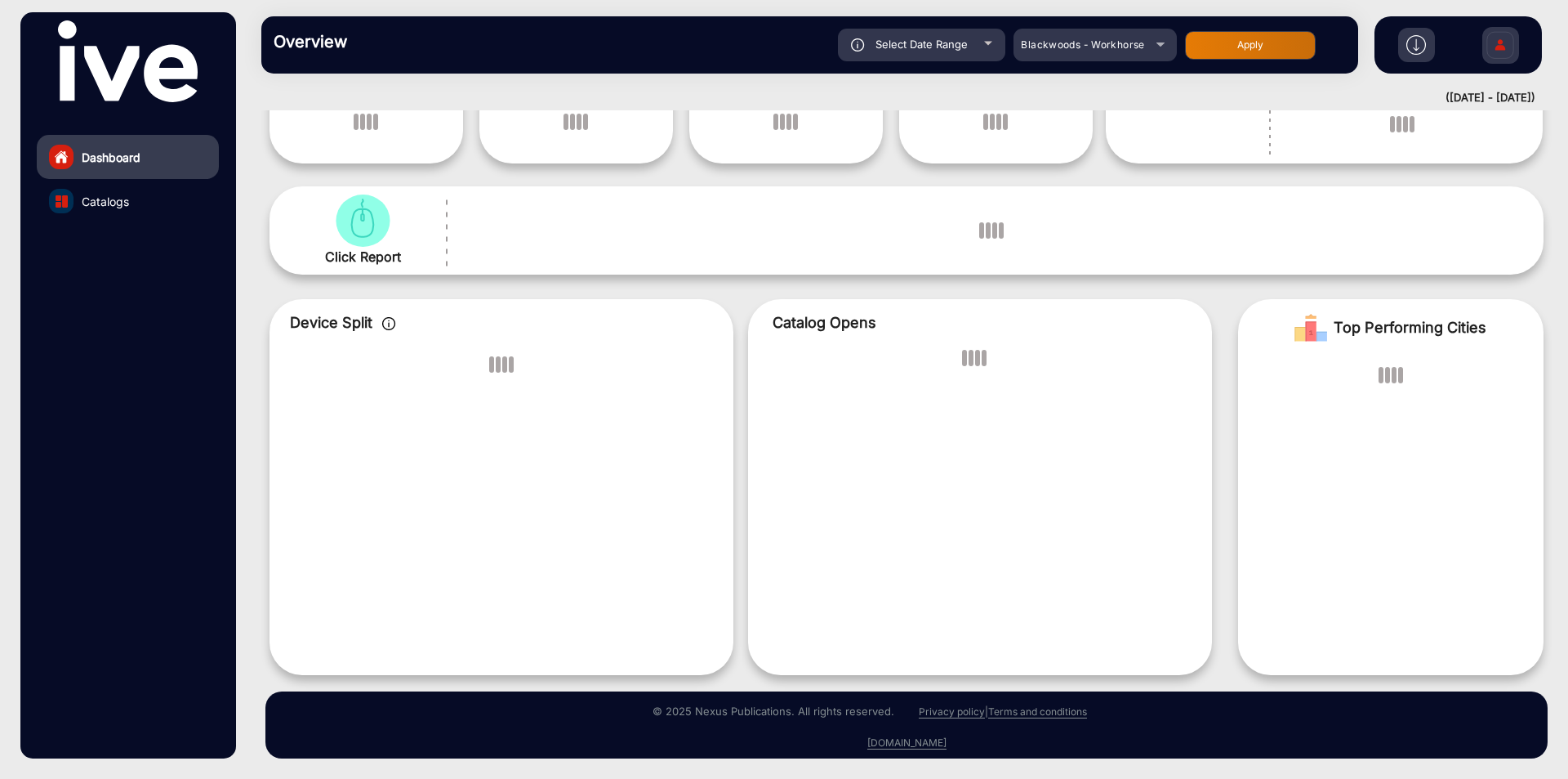
scroll to position [12, 0]
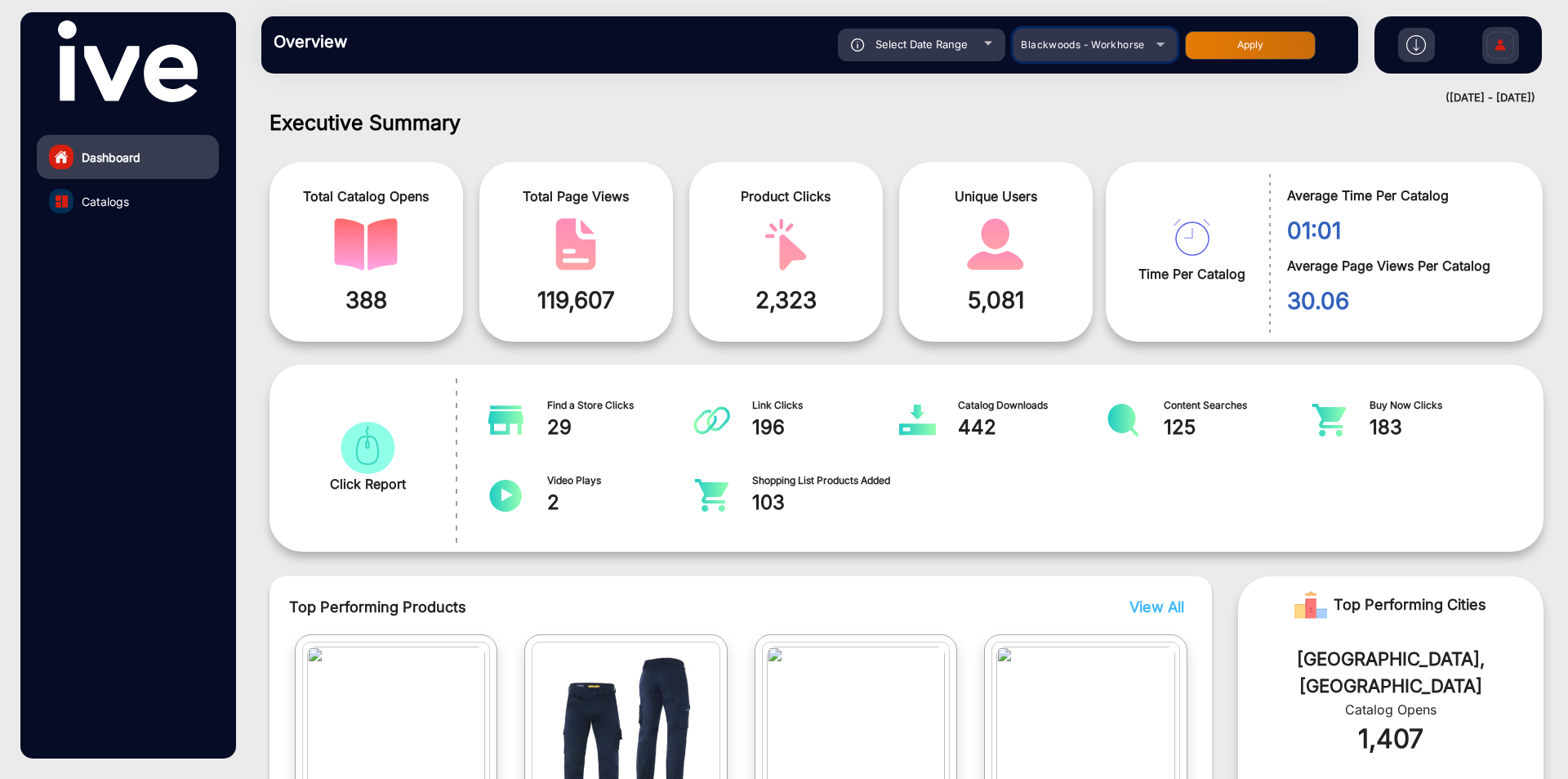
click at [1105, 53] on div "Blackwoods - Workhorse" at bounding box center [1083, 45] width 130 height 20
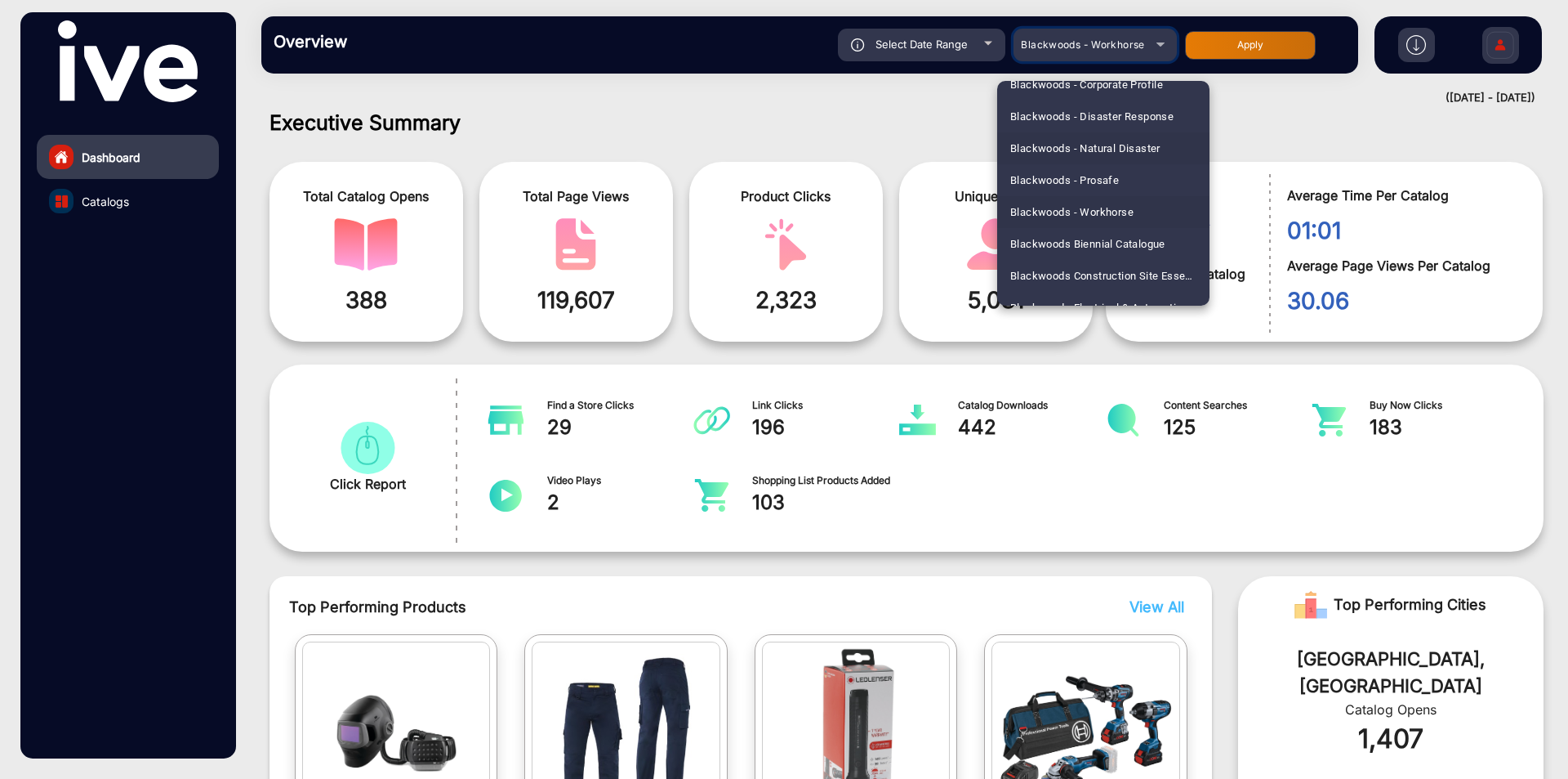
scroll to position [692, 0]
click at [1103, 239] on span "Blackwoods Biennial Catalogue" at bounding box center [1088, 239] width 155 height 32
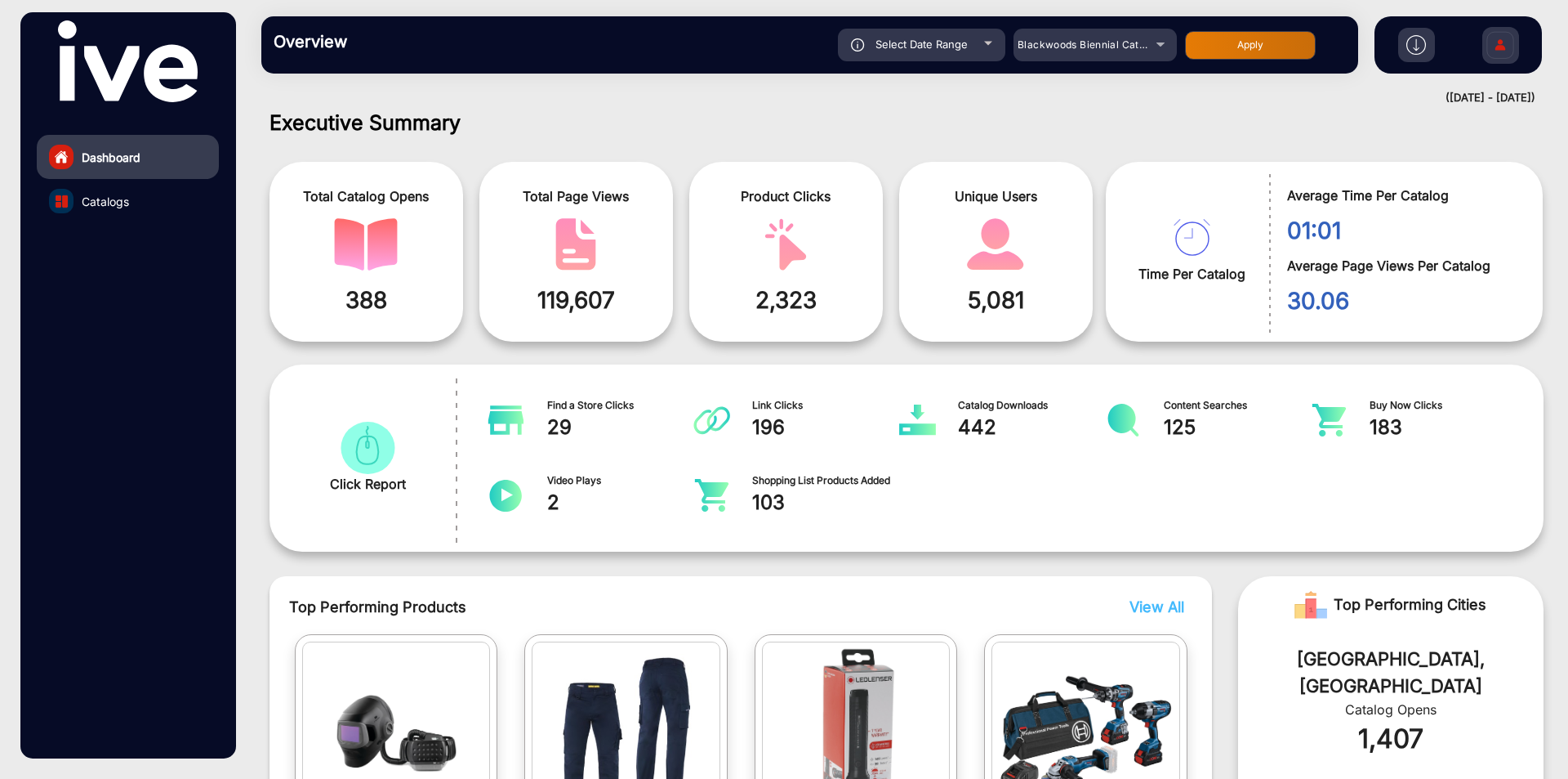
click at [1253, 34] on button "Apply" at bounding box center [1251, 45] width 130 height 28
type input "[DATE]"
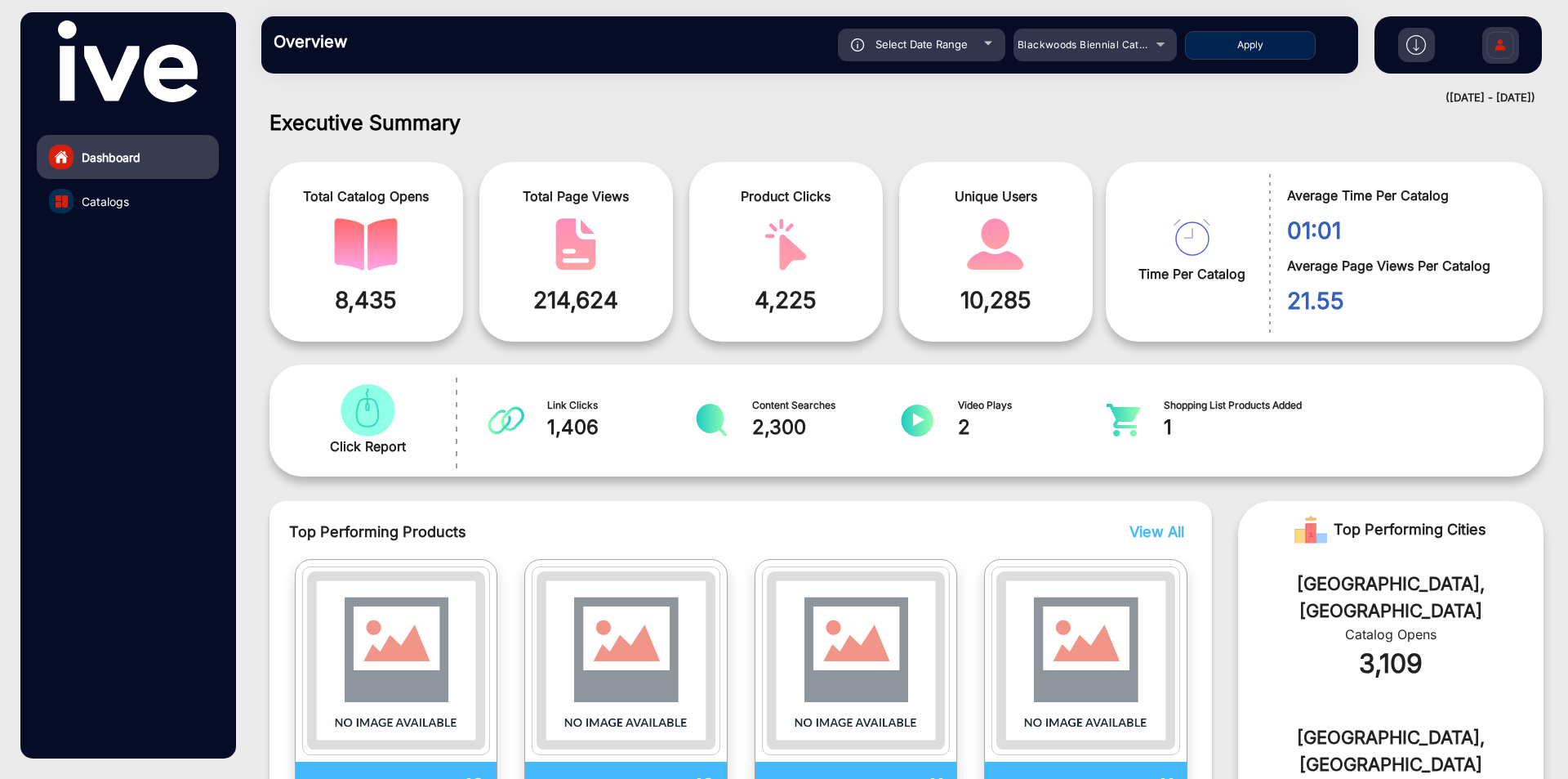
click at [119, 212] on link "Catalogs" at bounding box center [128, 201] width 182 height 44
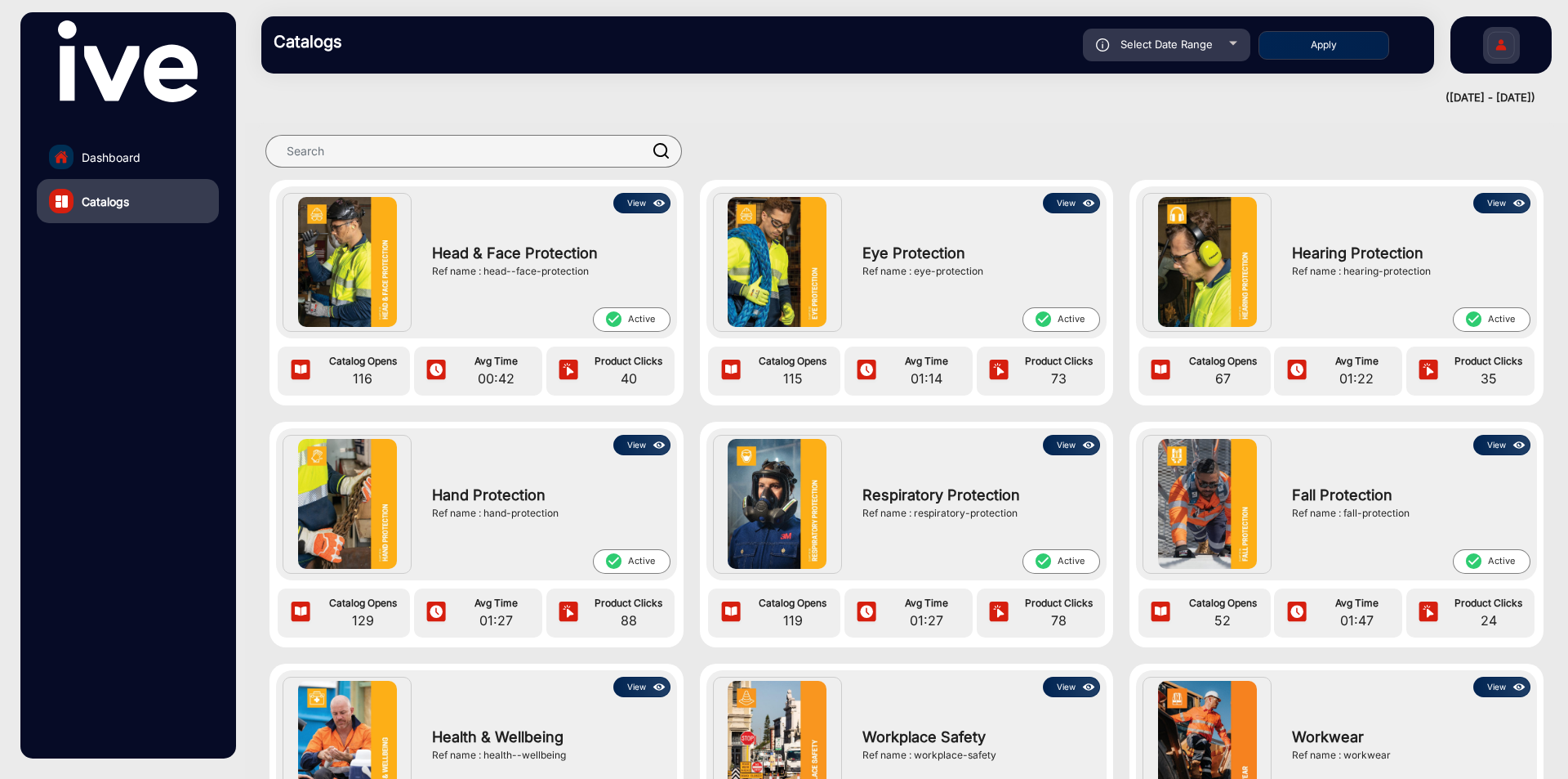
click at [633, 202] on button "View" at bounding box center [642, 203] width 57 height 21
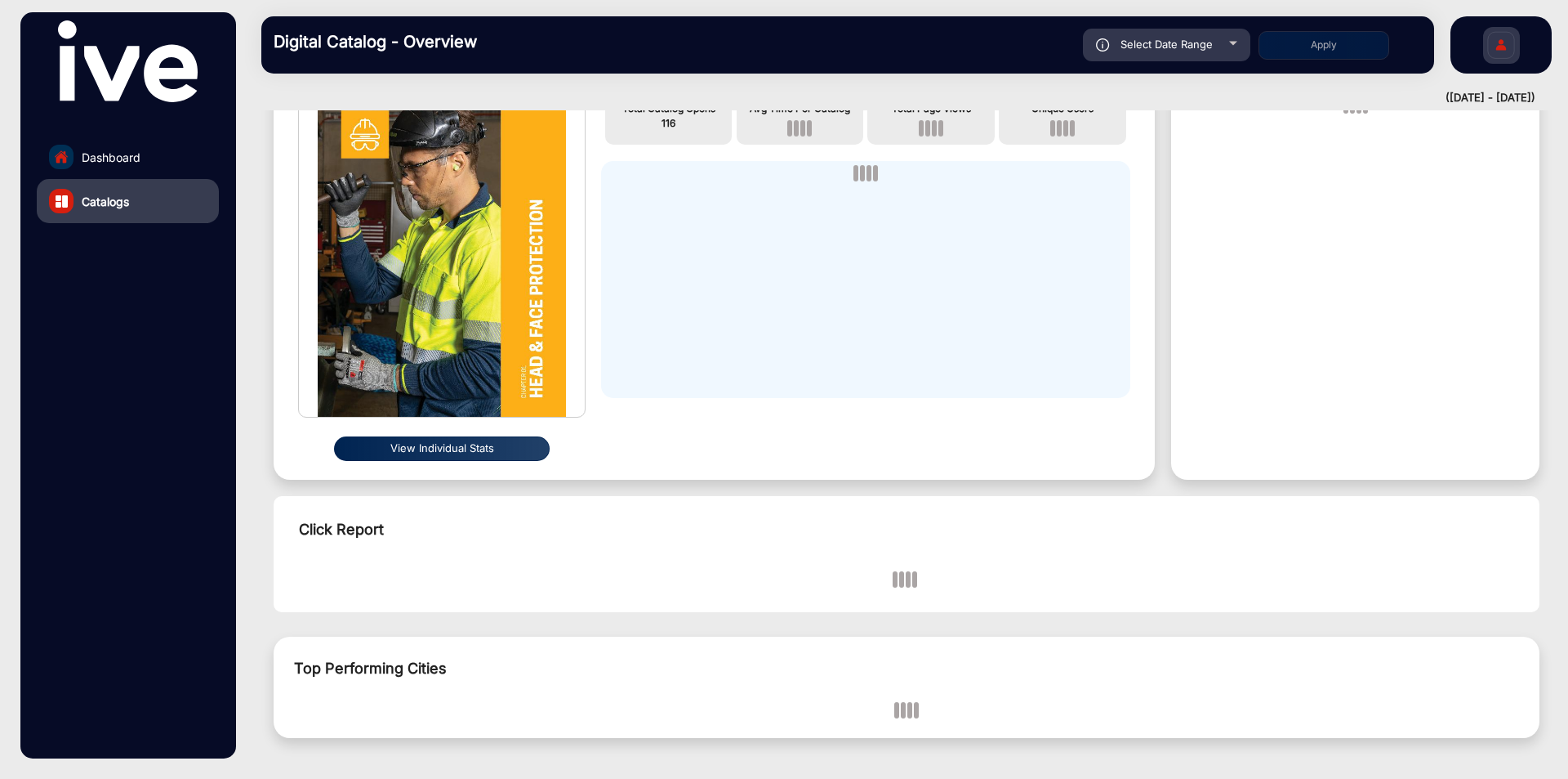
scroll to position [220, 0]
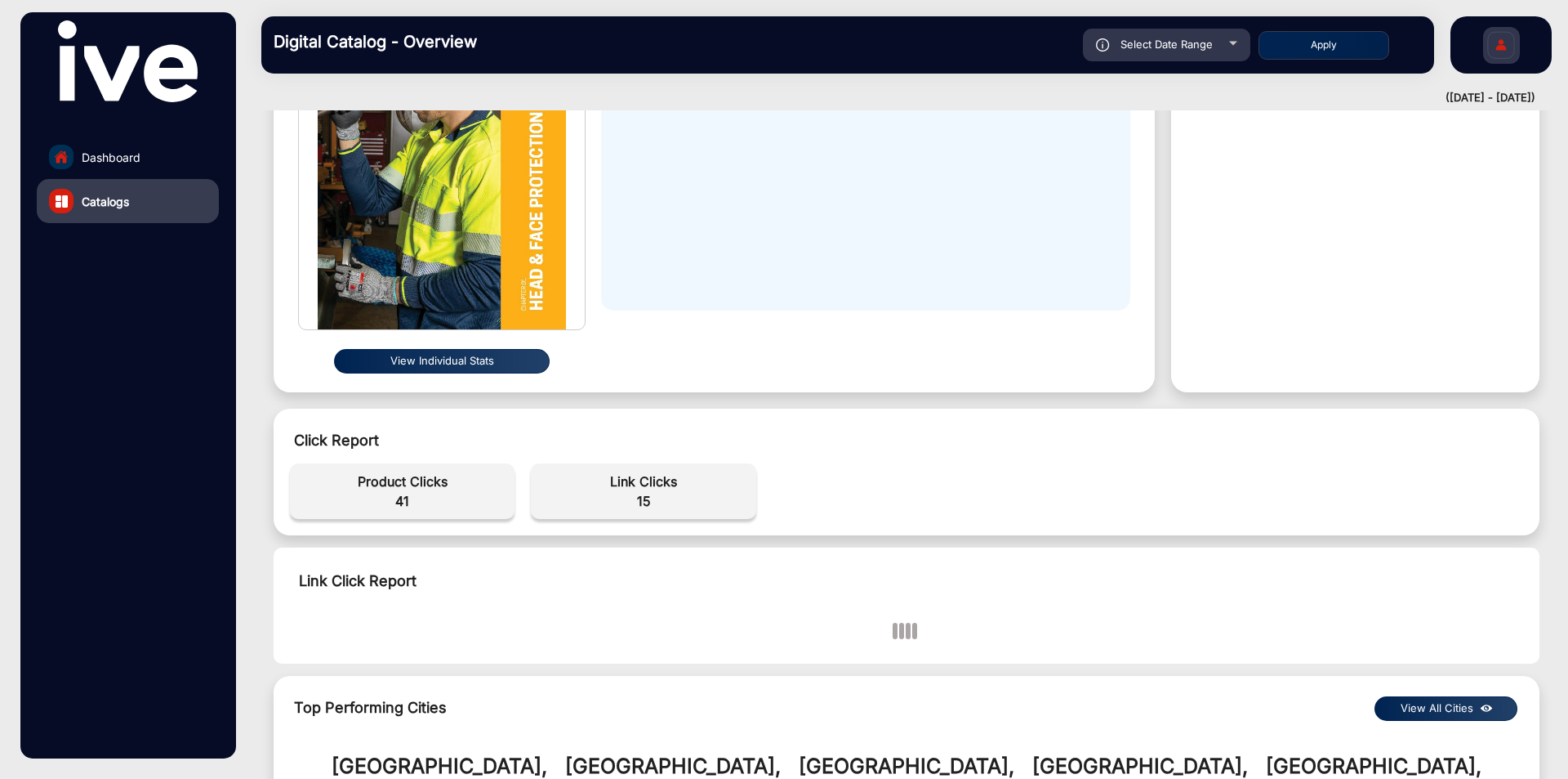
click at [168, 163] on link "Dashboard" at bounding box center [128, 156] width 182 height 44
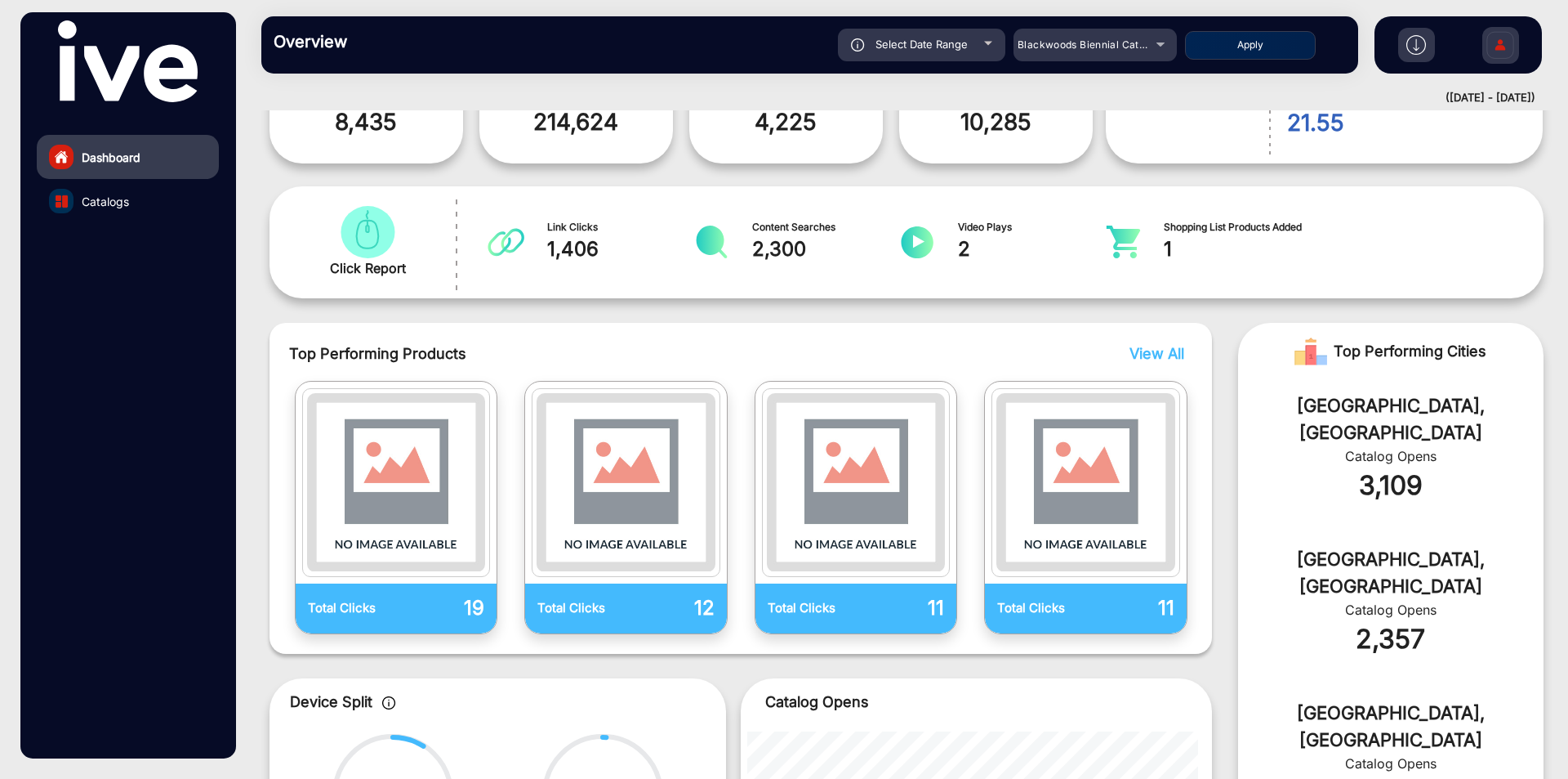
scroll to position [12, 0]
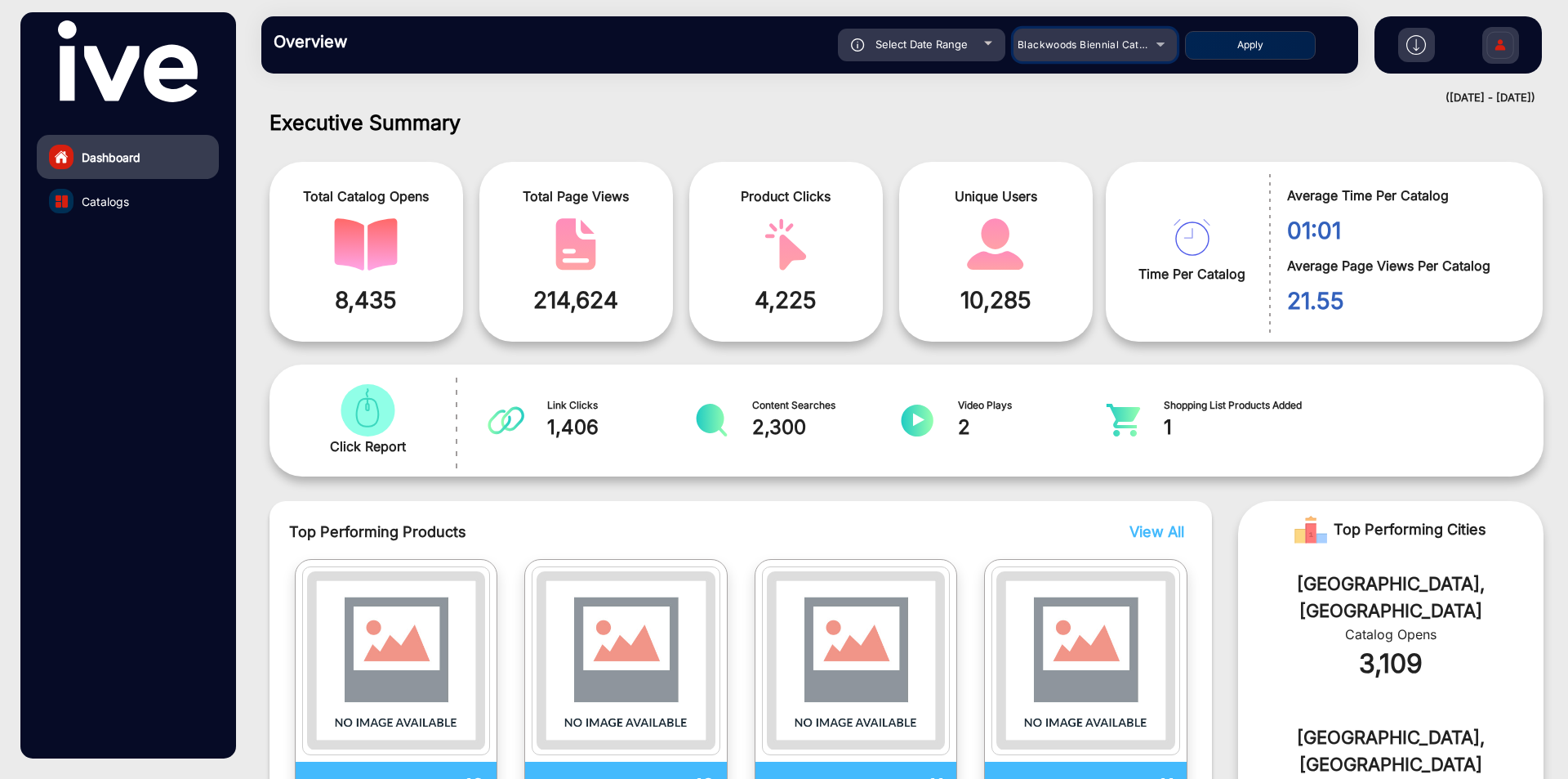
click at [1092, 49] on span "Blackwoods Biennial Catalogue" at bounding box center [1095, 45] width 154 height 12
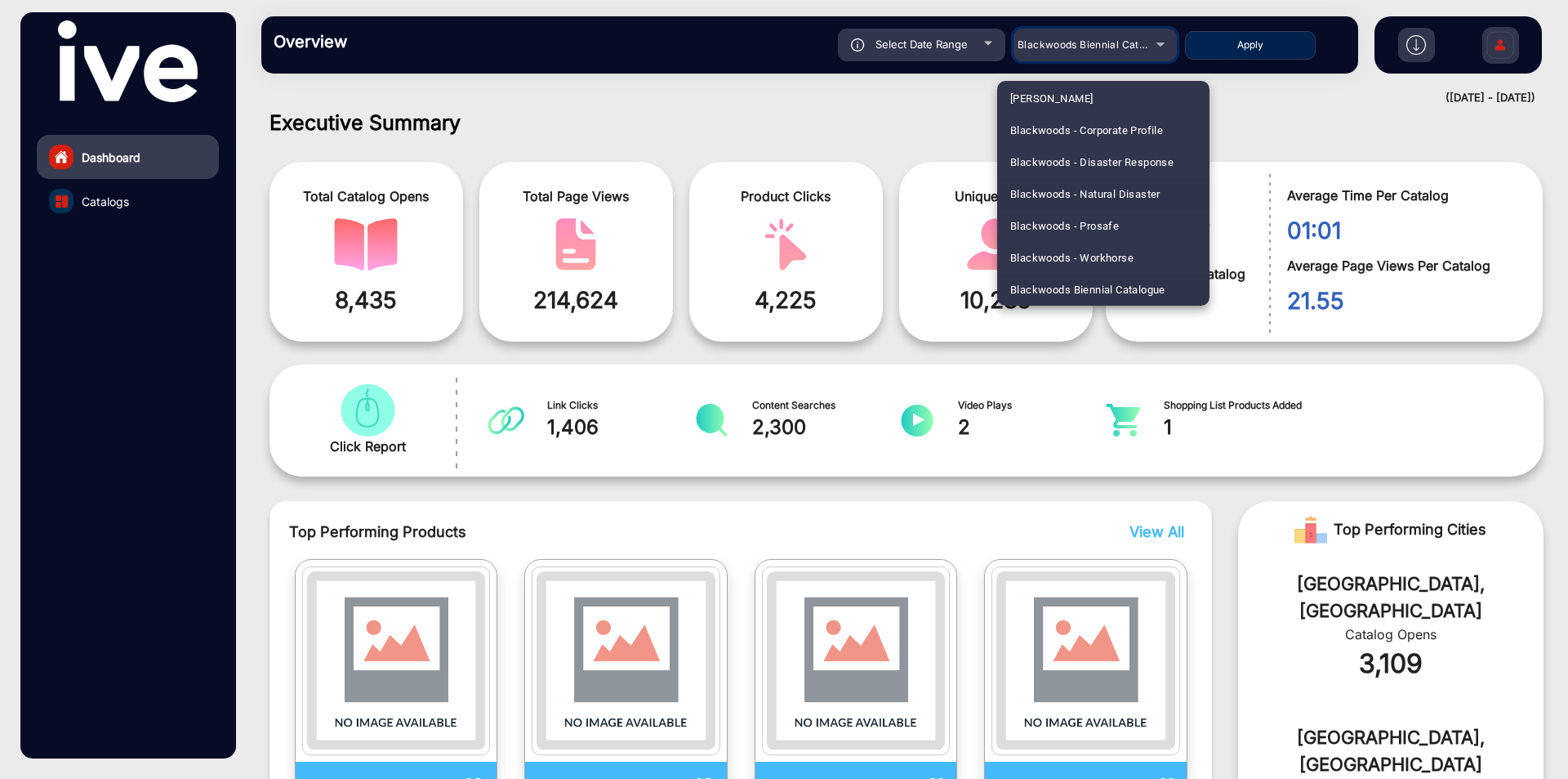
scroll to position [724, 0]
click at [1067, 245] on span "Blackwoods Construction Site Essentials" at bounding box center [1103, 239] width 186 height 32
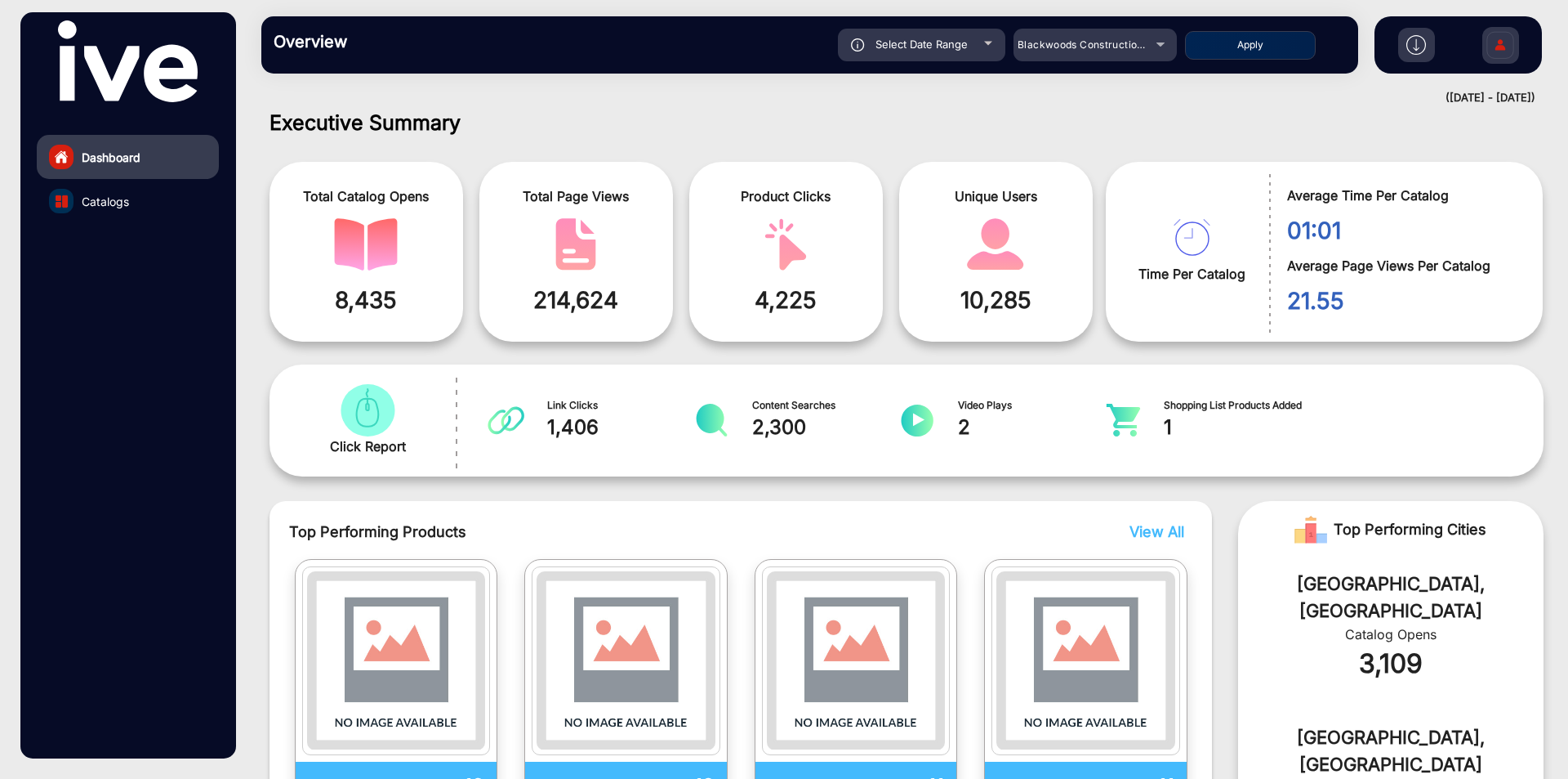
click at [1269, 45] on button "Apply" at bounding box center [1251, 45] width 130 height 28
type input "[DATE]"
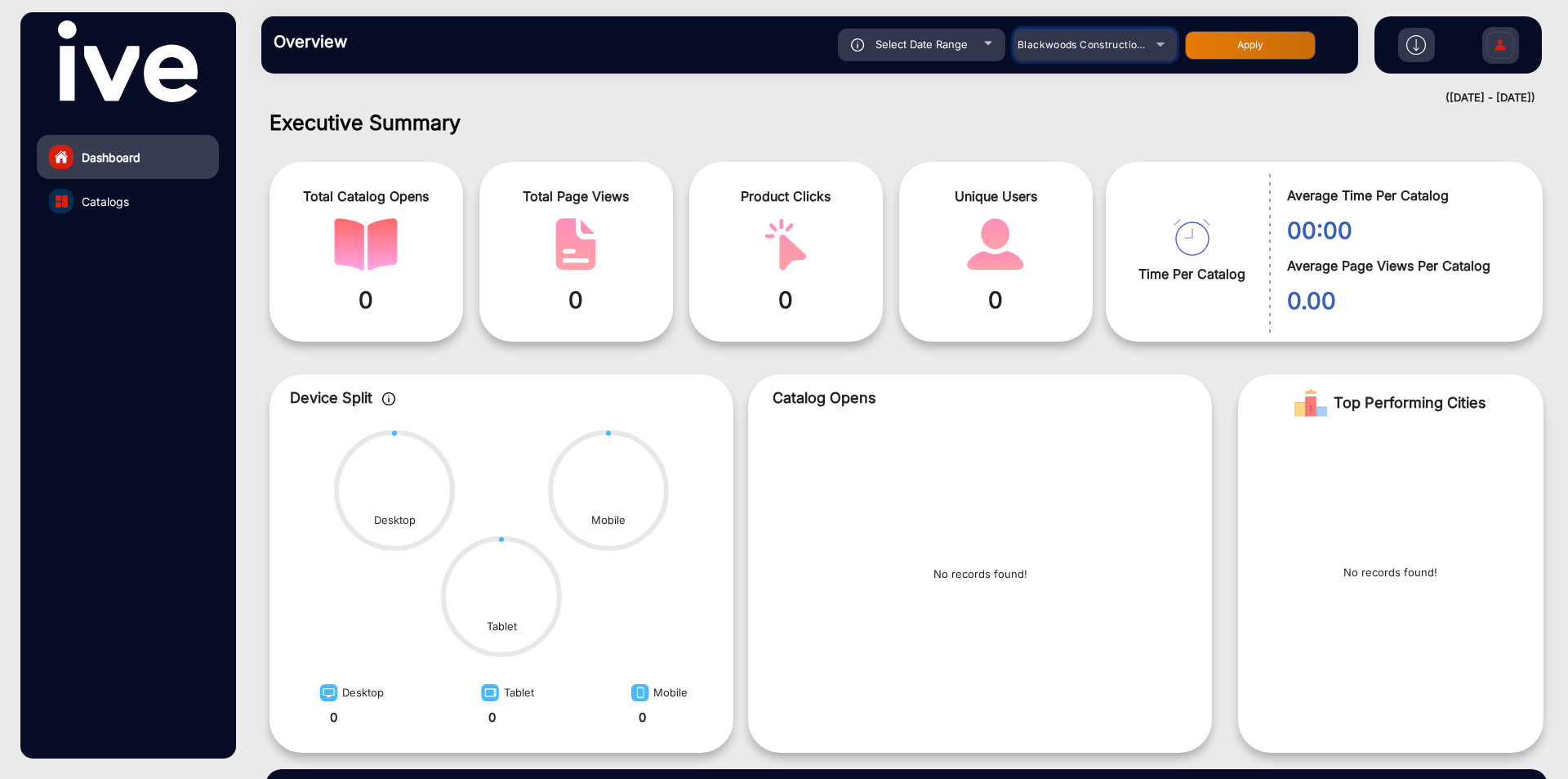
click at [1095, 42] on span "Blackwoods Construction Site Essentials" at bounding box center [1118, 45] width 199 height 12
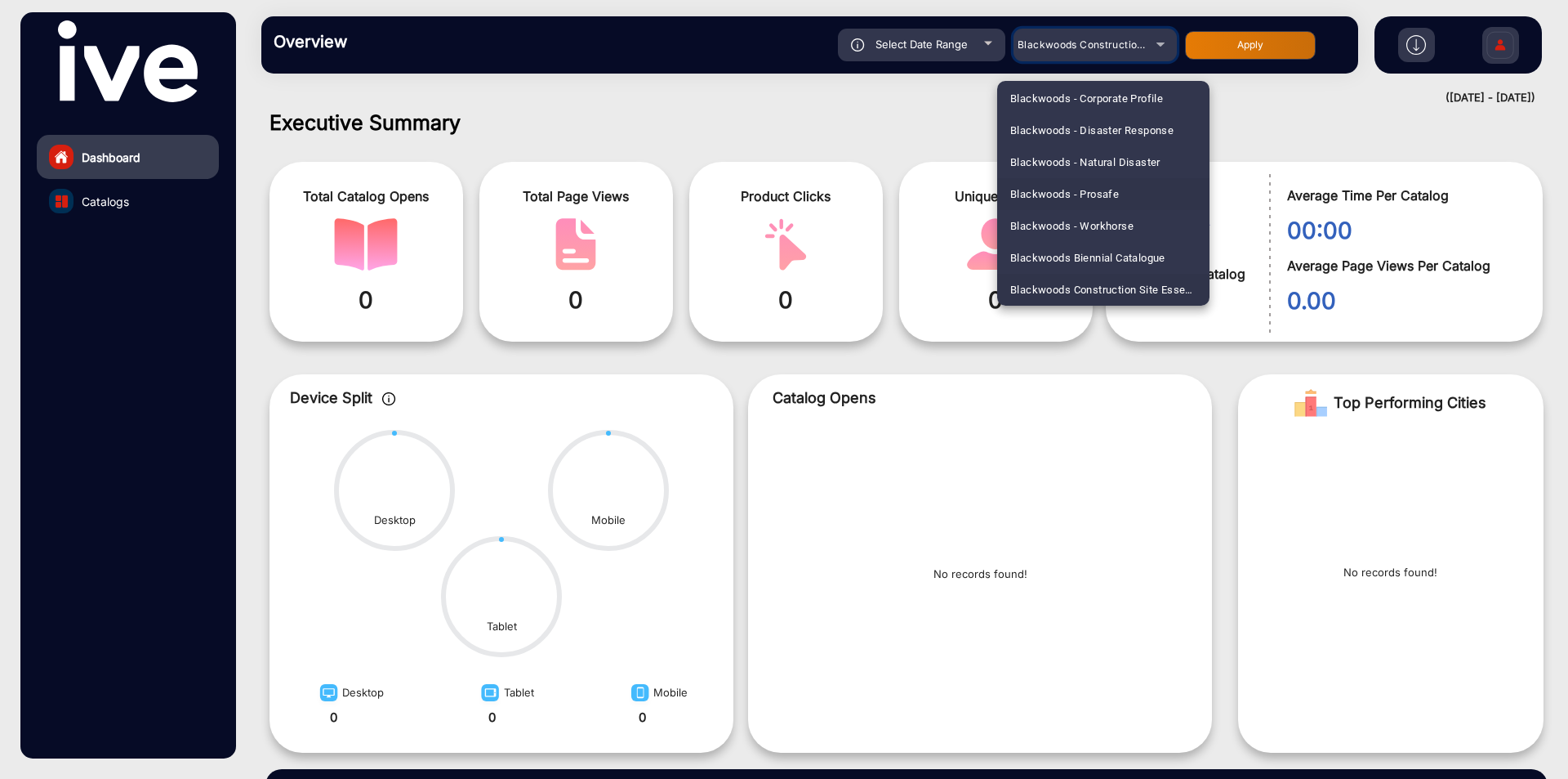
scroll to position [756, 0]
click at [1088, 239] on span "Blackwoods Electrical & Automotive Capability Statement" at bounding box center [1103, 239] width 186 height 32
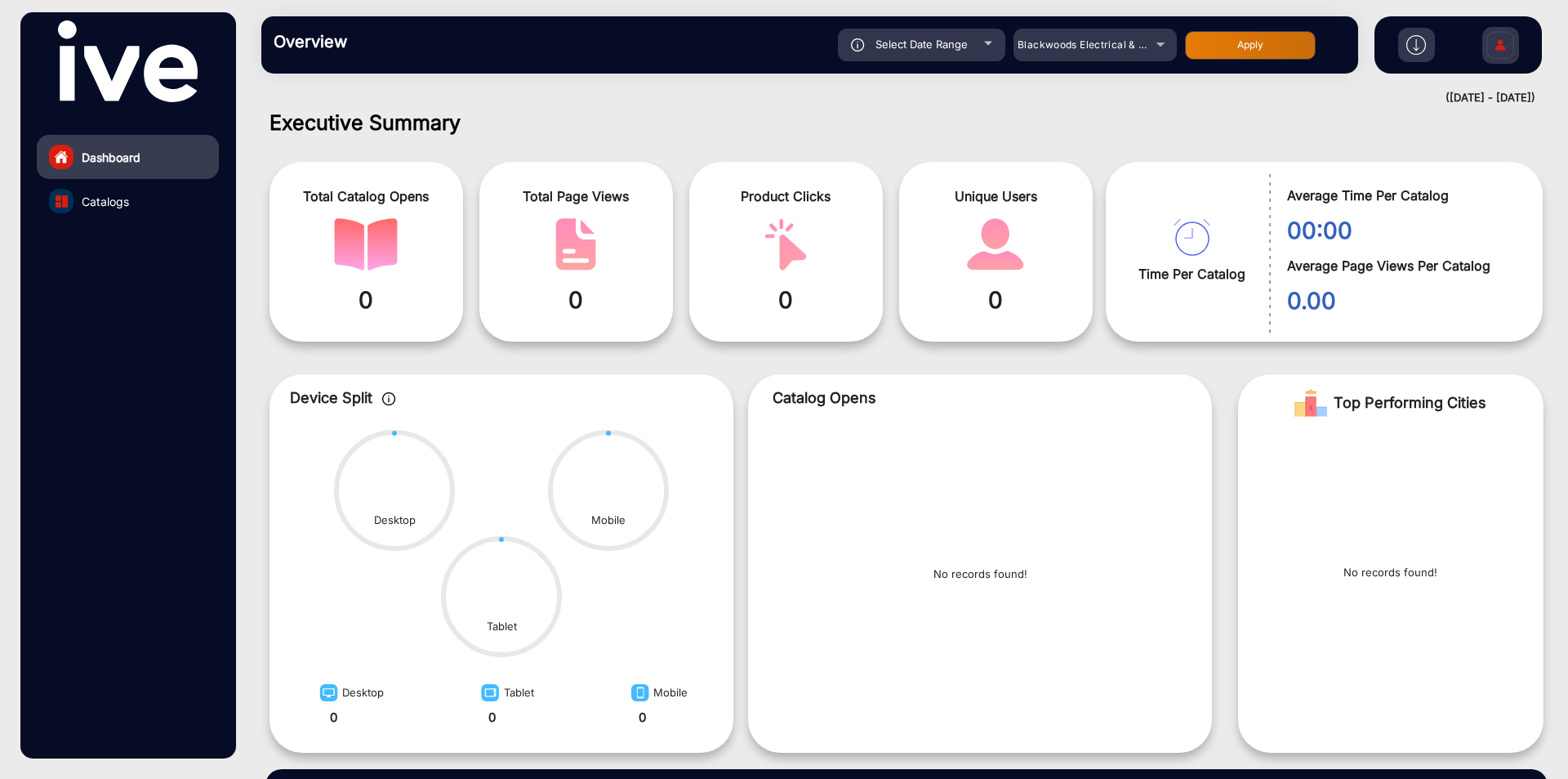
click at [1235, 57] on button "Apply" at bounding box center [1251, 45] width 130 height 28
type input "[DATE]"
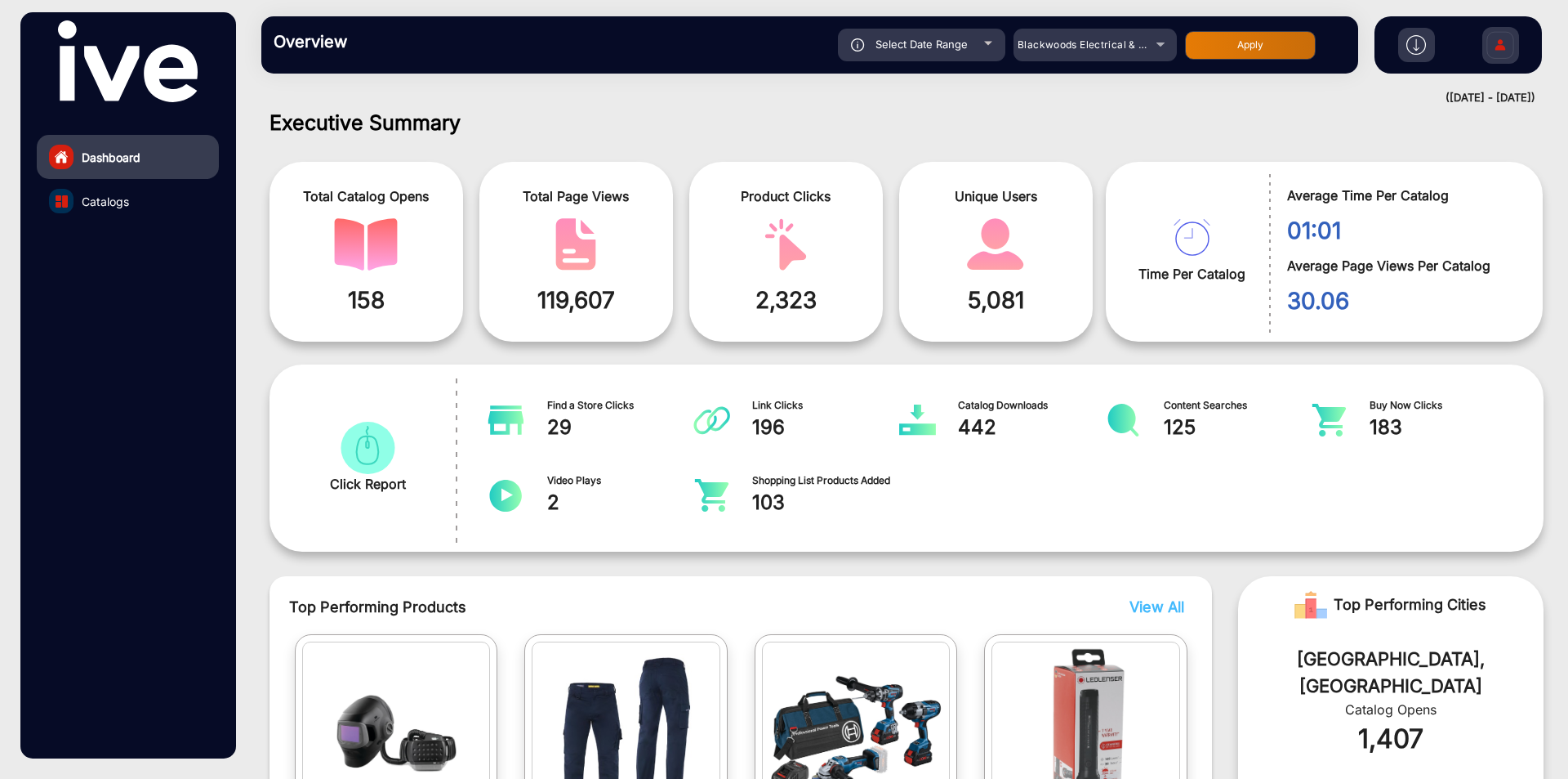
click at [137, 190] on link "Catalogs" at bounding box center [128, 201] width 182 height 44
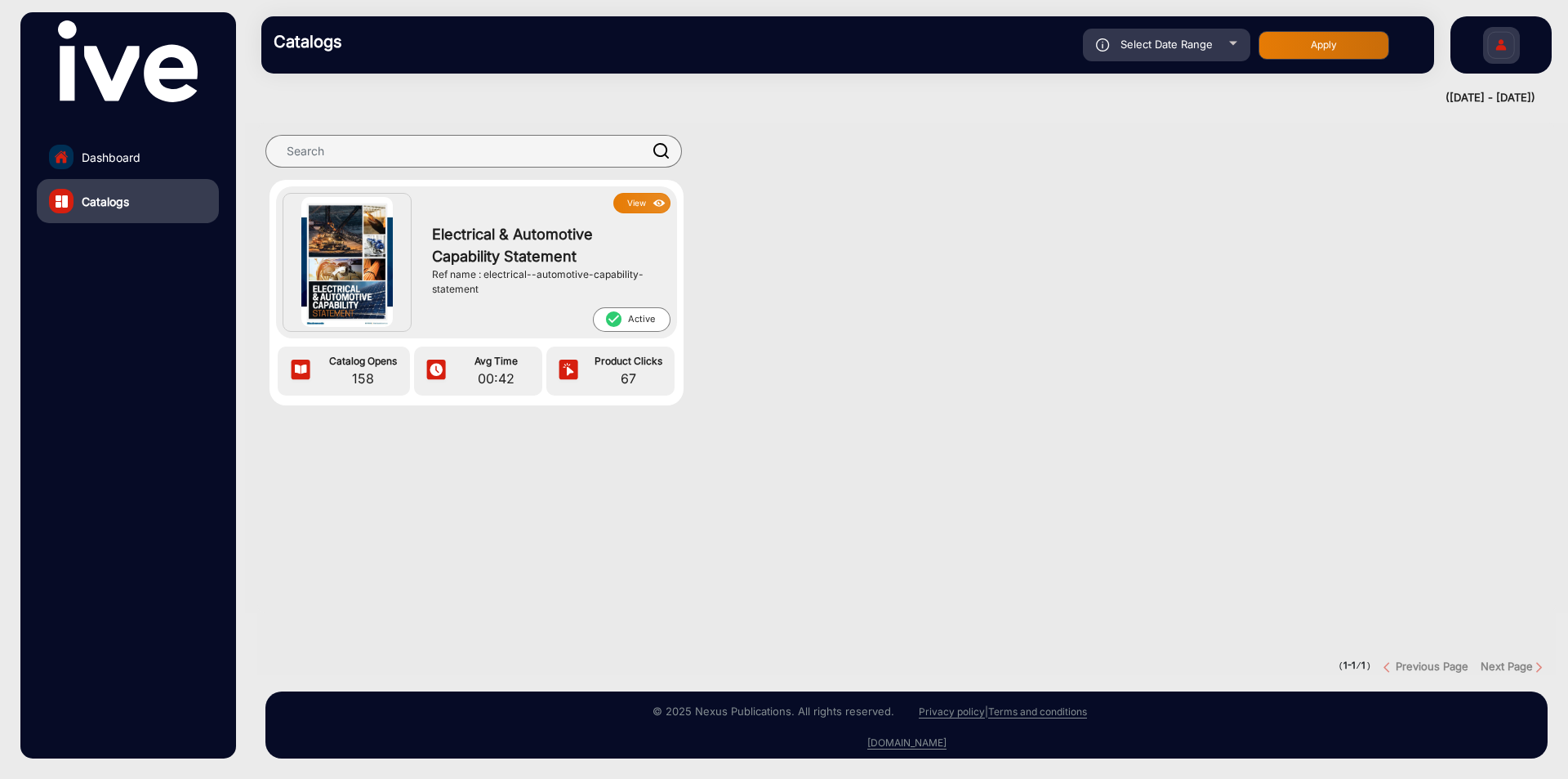
click at [652, 201] on img at bounding box center [660, 203] width 19 height 18
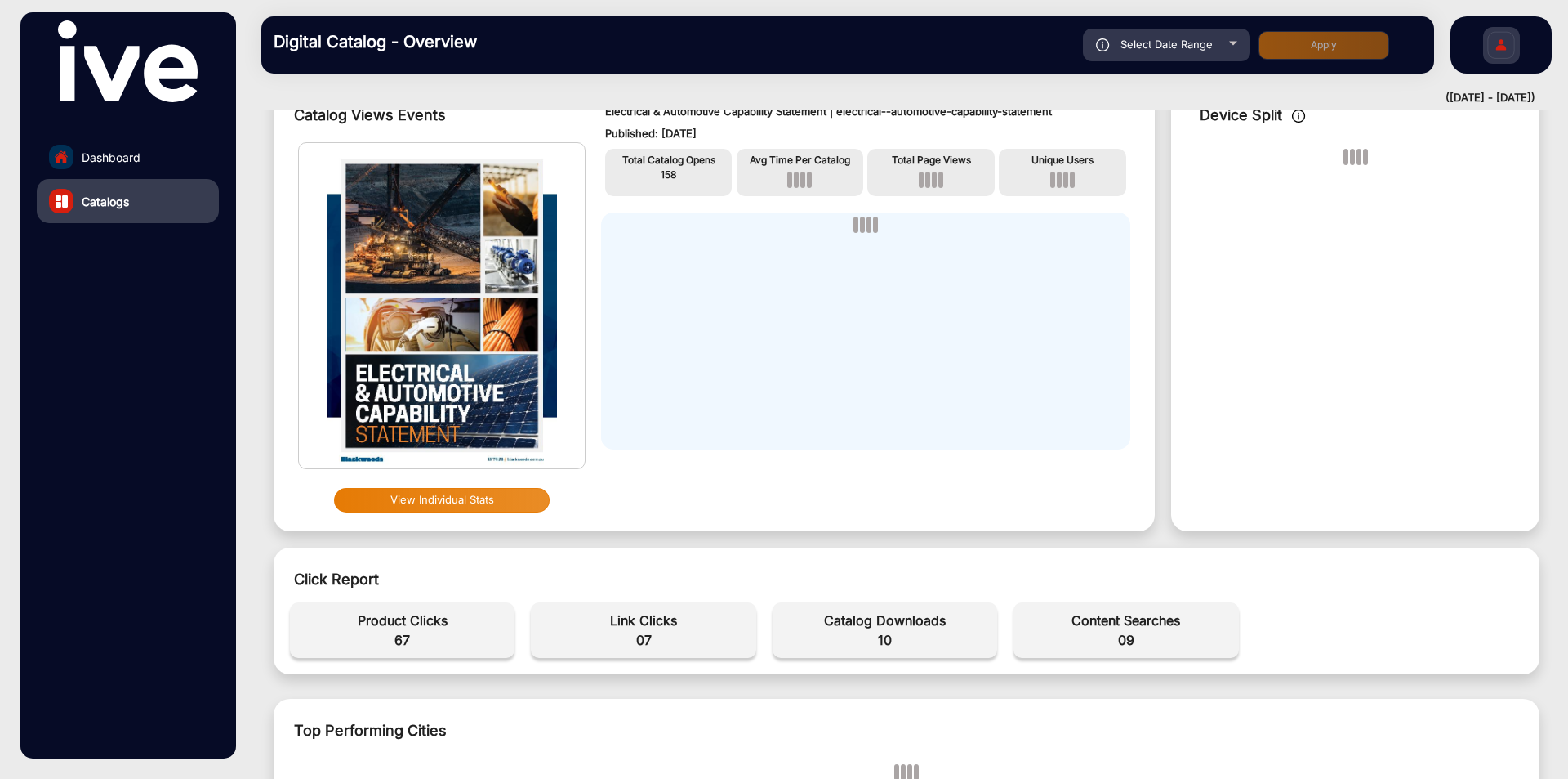
scroll to position [245, 0]
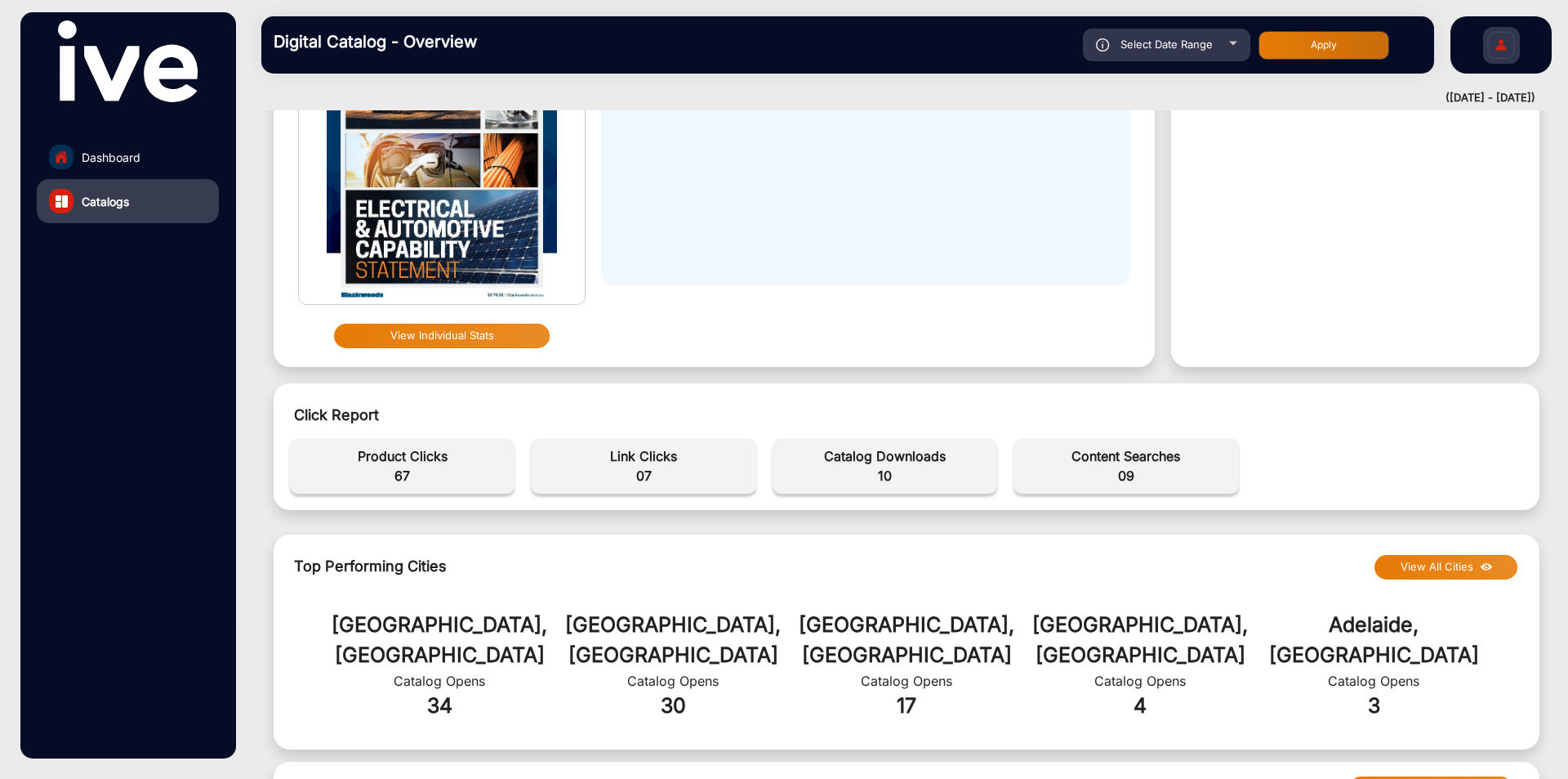
click at [874, 473] on span "10" at bounding box center [884, 475] width 208 height 20
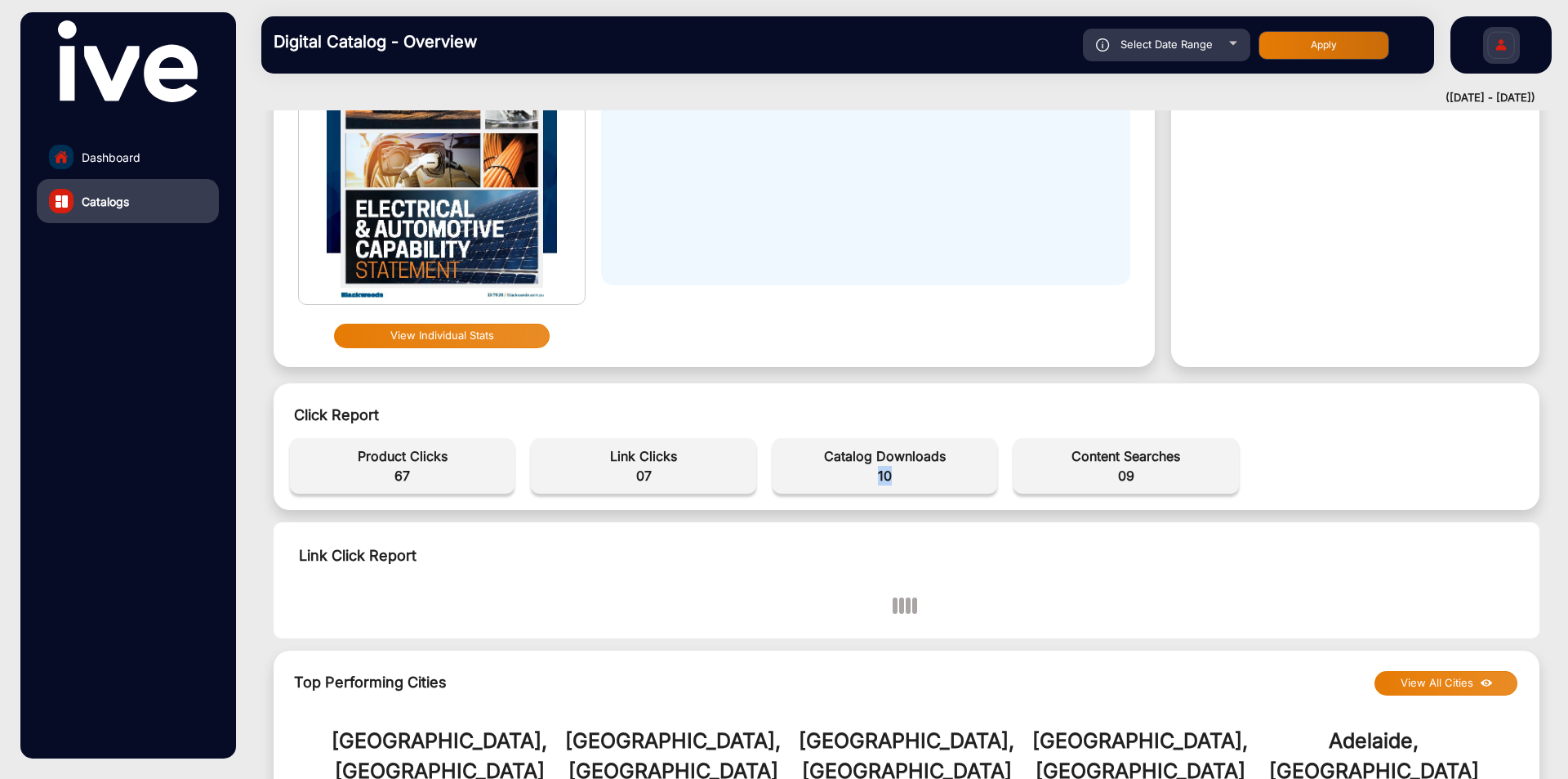
click at [874, 473] on span "10" at bounding box center [884, 475] width 208 height 20
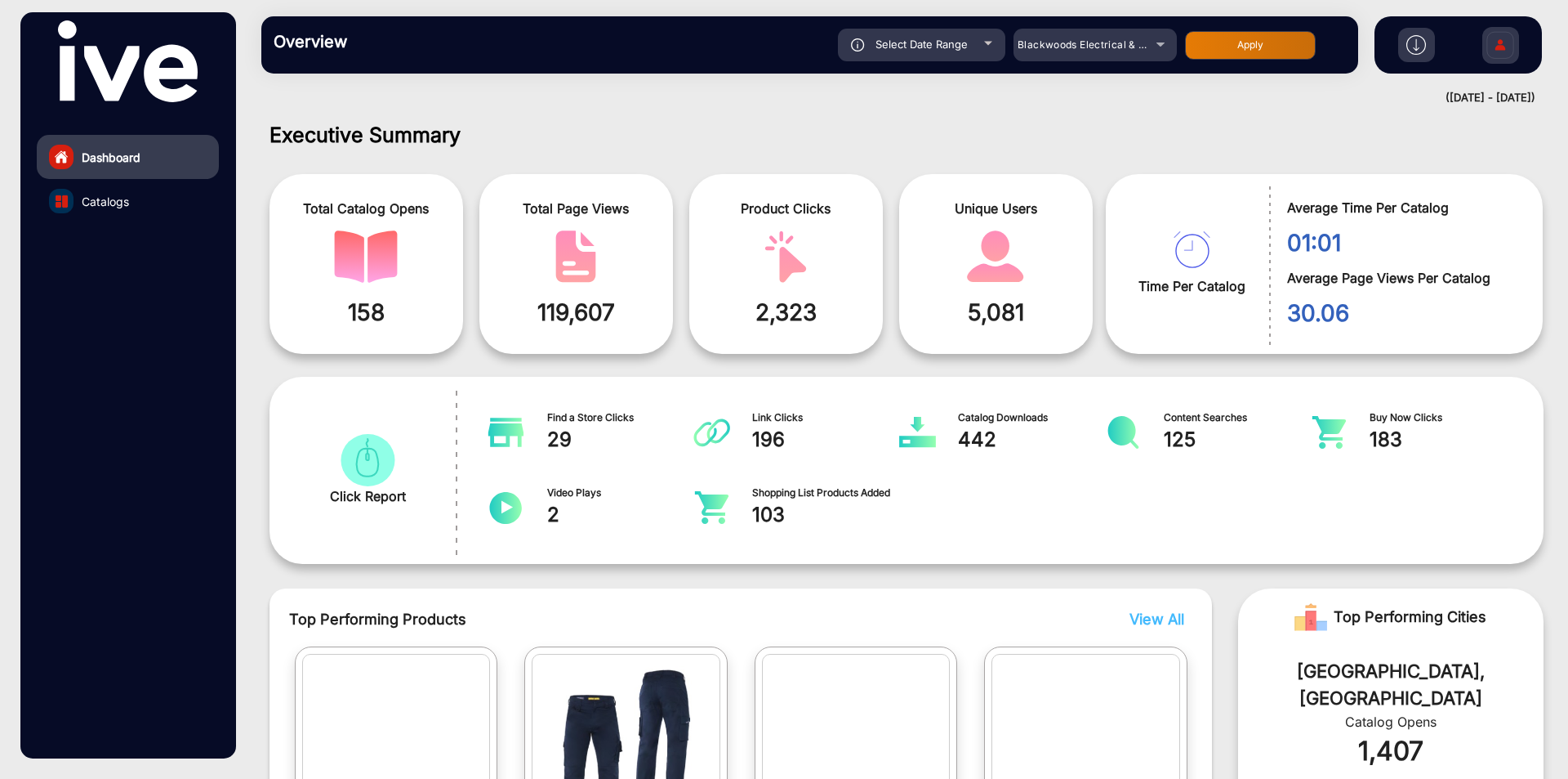
scroll to position [12, 0]
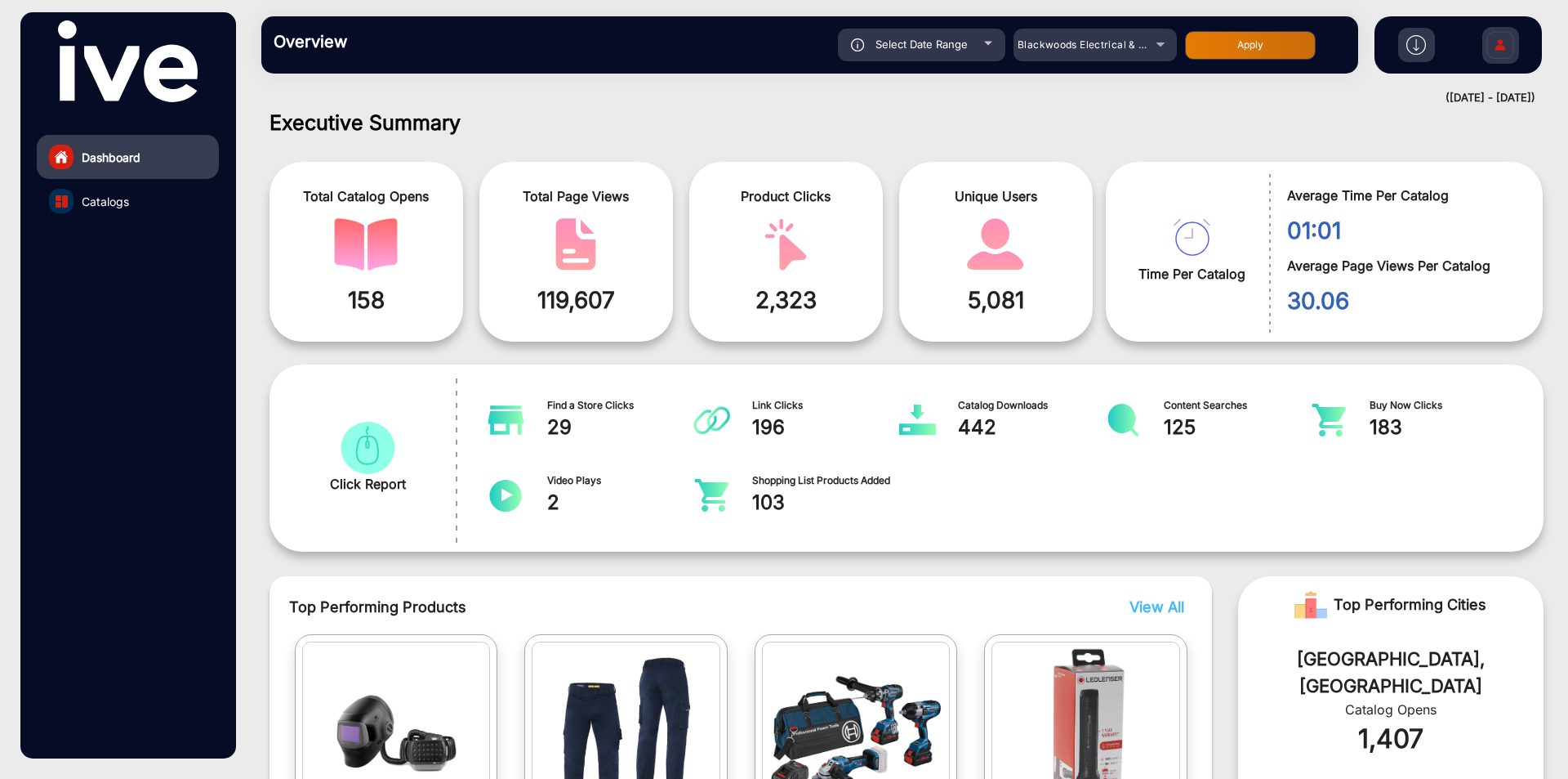
click at [136, 204] on link "Catalogs" at bounding box center [128, 201] width 182 height 44
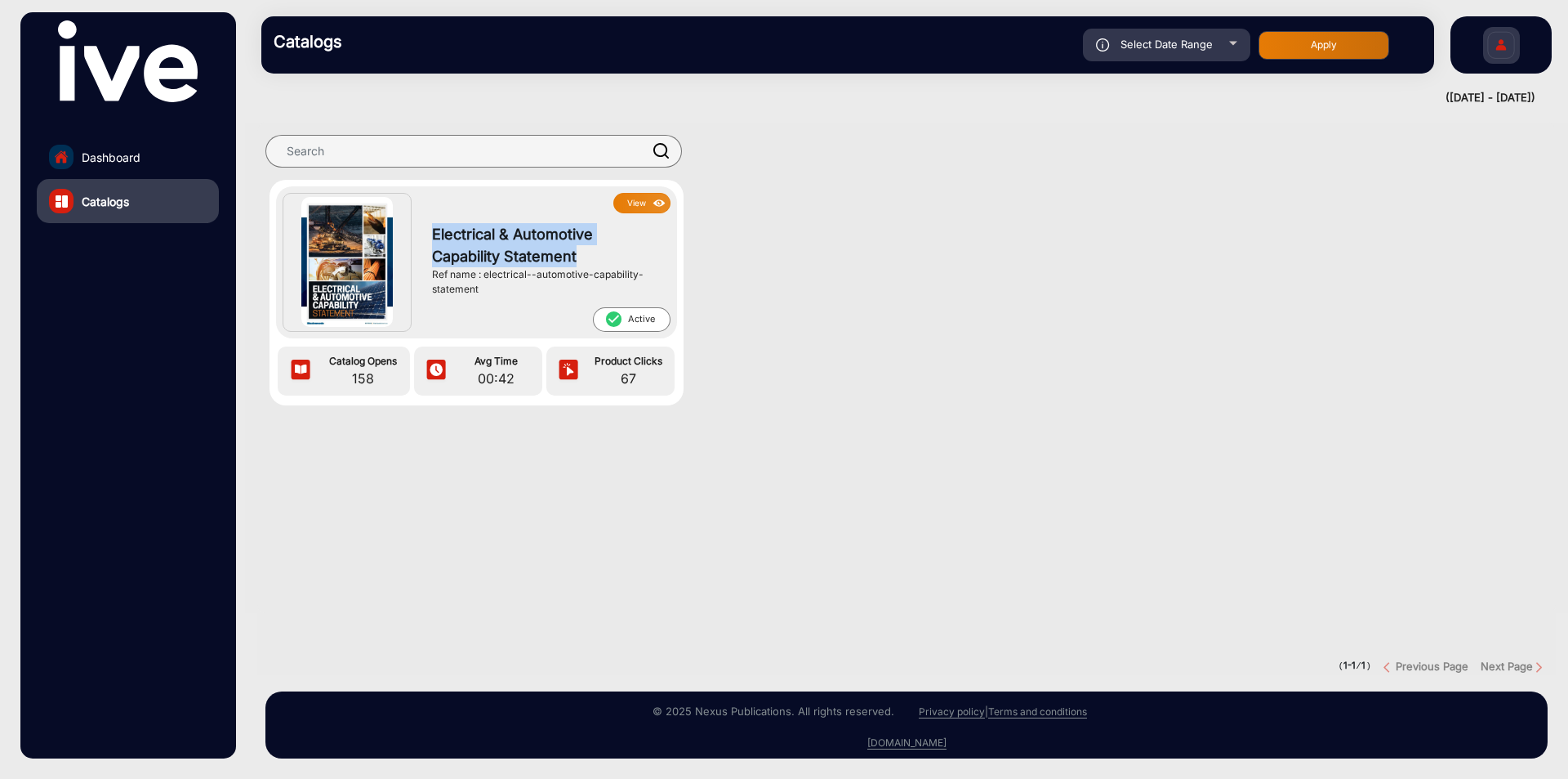
drag, startPoint x: 437, startPoint y: 232, endPoint x: 607, endPoint y: 251, distance: 171.1
click at [607, 251] on span "Electrical & Automotive Capability Statement" at bounding box center [547, 245] width 230 height 44
click at [170, 169] on link "Dashboard" at bounding box center [128, 156] width 182 height 44
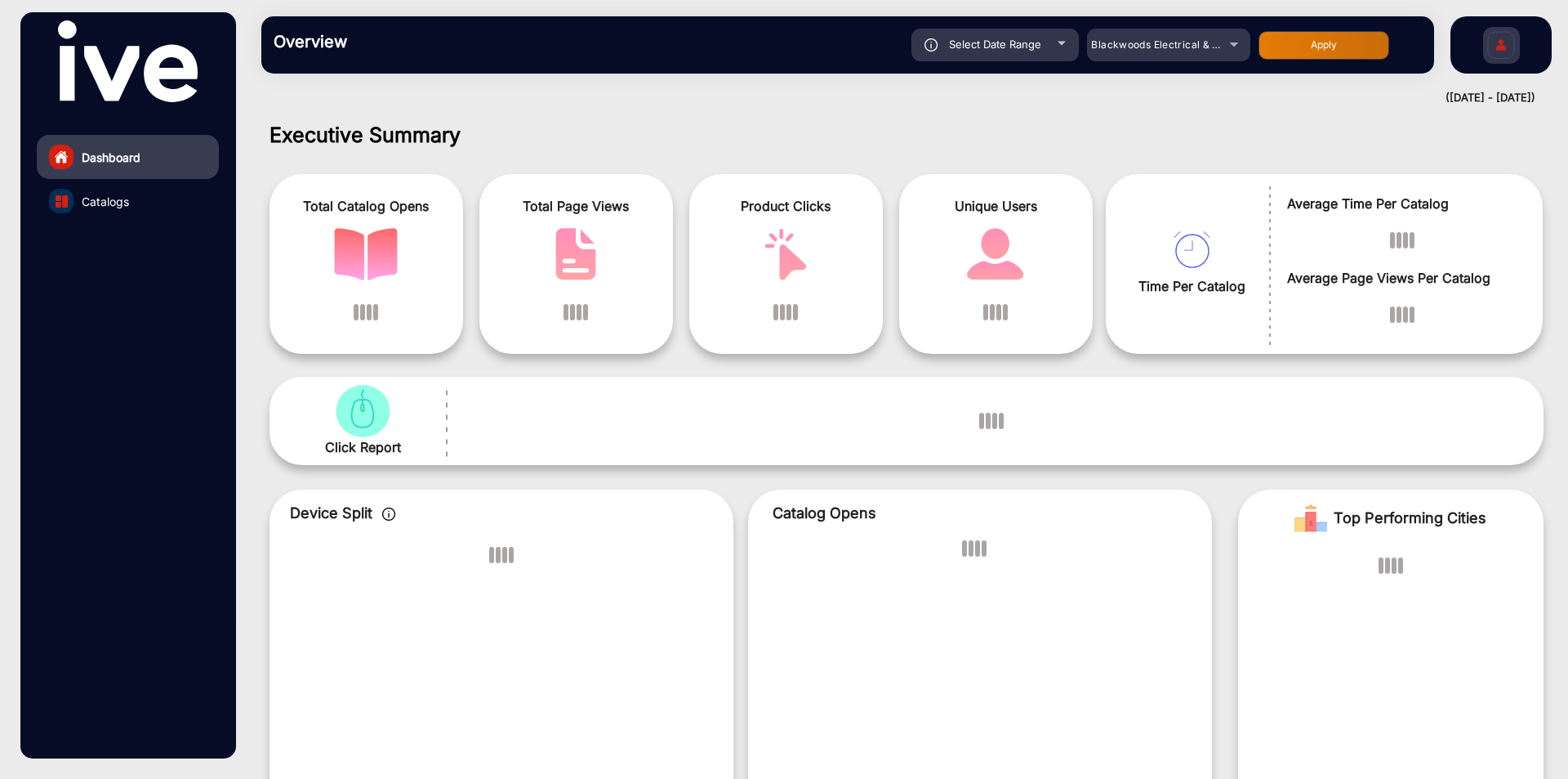
scroll to position [12, 0]
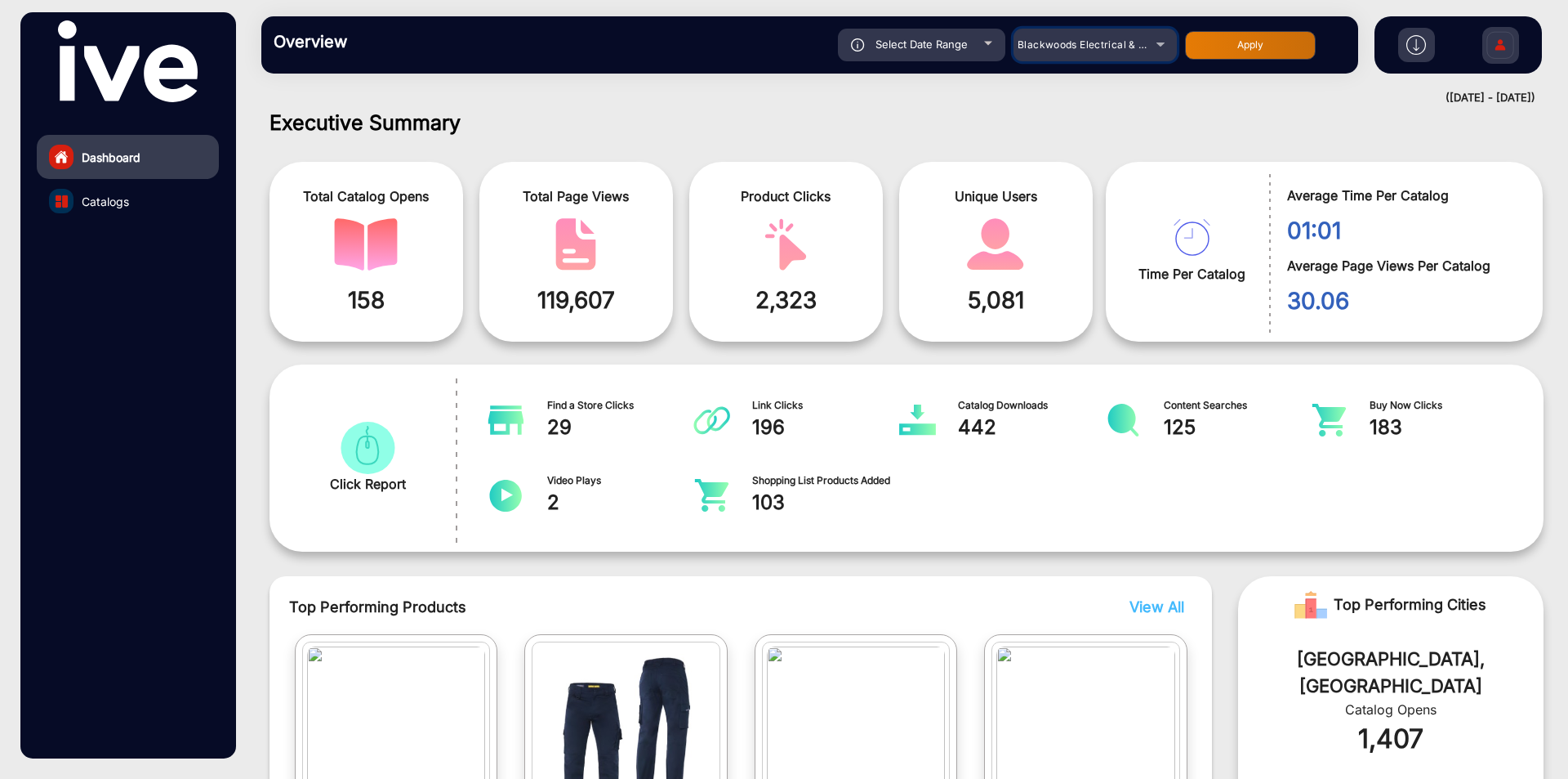
click at [1080, 51] on div "Blackwoods Electrical & Automotive Capability Statement" at bounding box center [1083, 45] width 130 height 20
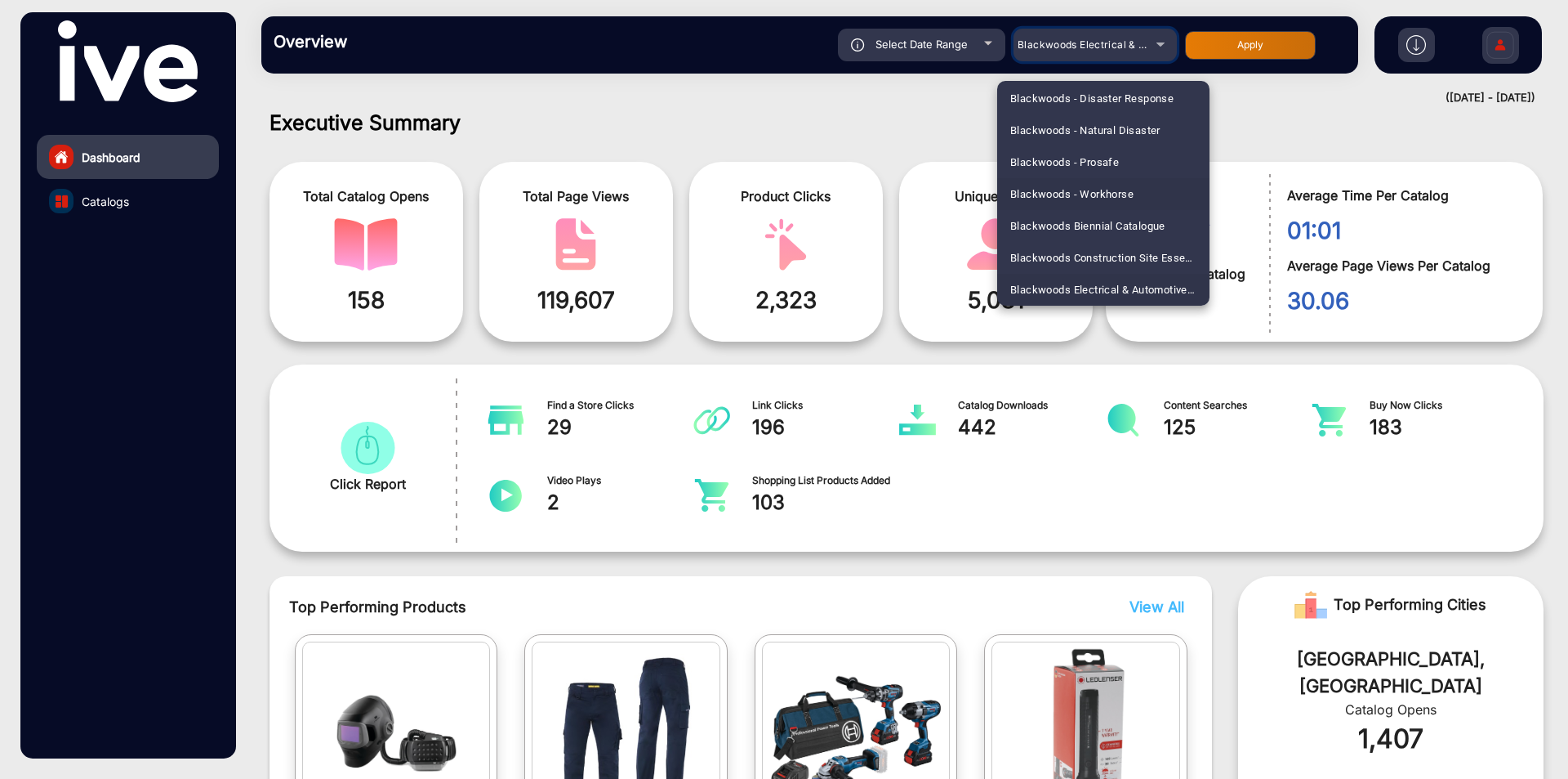
scroll to position [788, 0]
click at [1070, 239] on span "Blackwoods First Nations Supplier Diversity" at bounding box center [1103, 239] width 186 height 32
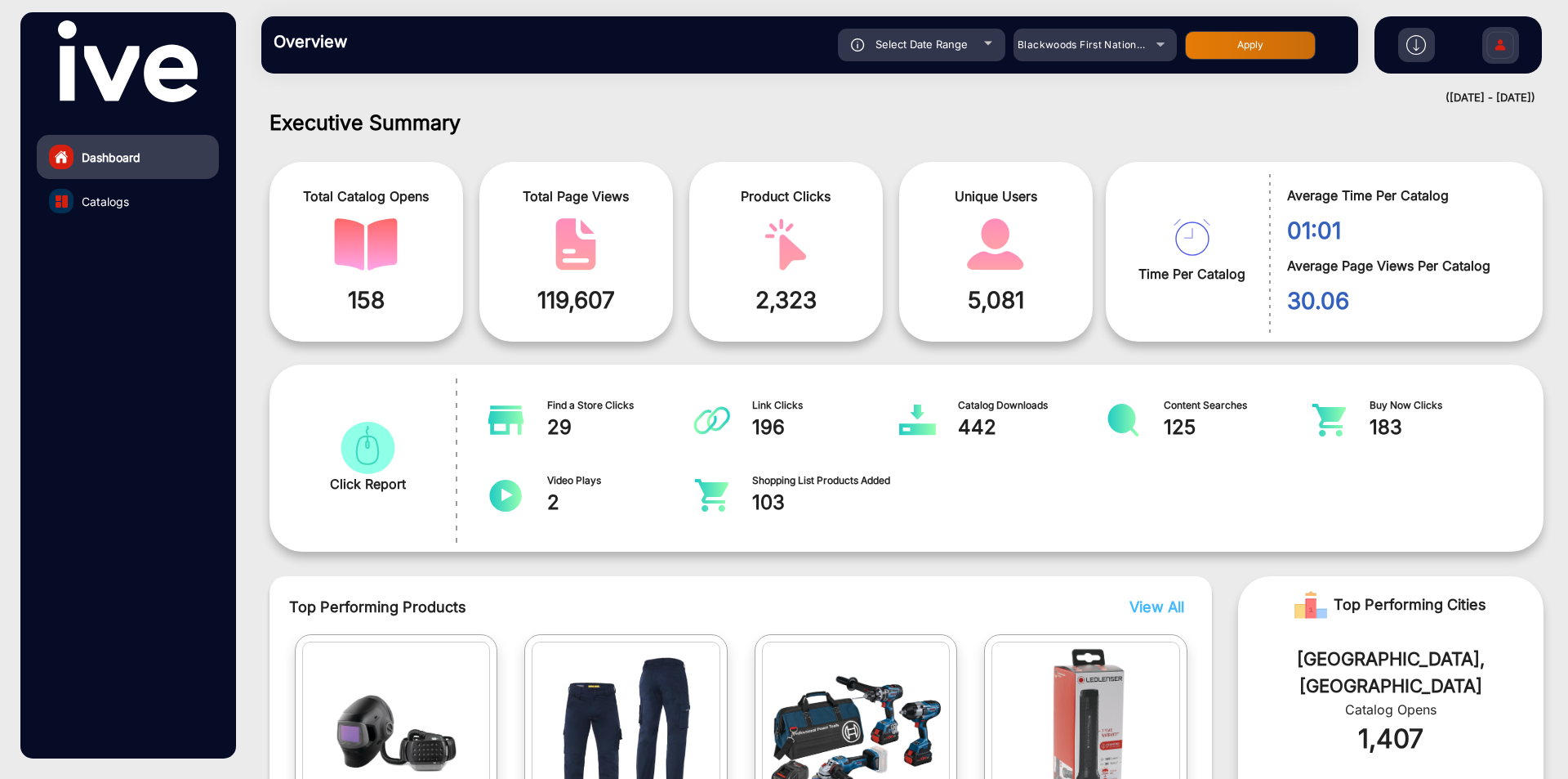
click at [1232, 51] on button "Apply" at bounding box center [1251, 45] width 130 height 28
type input "[DATE]"
click at [1064, 56] on mat-select "Blackwoods First Nations Supplier Diversity" at bounding box center [1095, 45] width 163 height 33
click at [1073, 46] on span "Blackwoods First Nations Supplier Diversity" at bounding box center [1125, 45] width 214 height 12
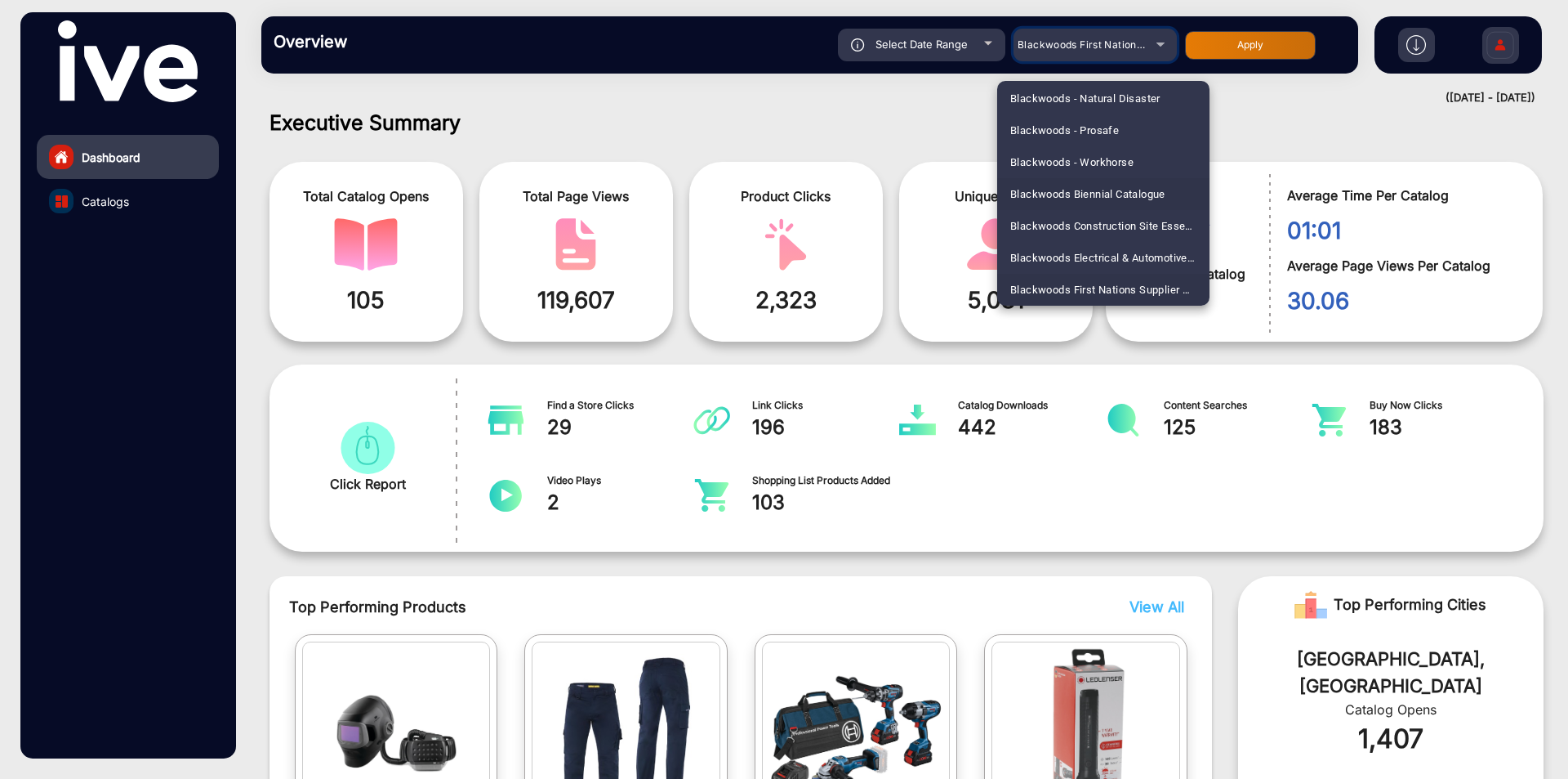
scroll to position [819, 0]
click at [1101, 208] on span "Blackwoods First Nations Supplier Diversity" at bounding box center [1103, 208] width 186 height 32
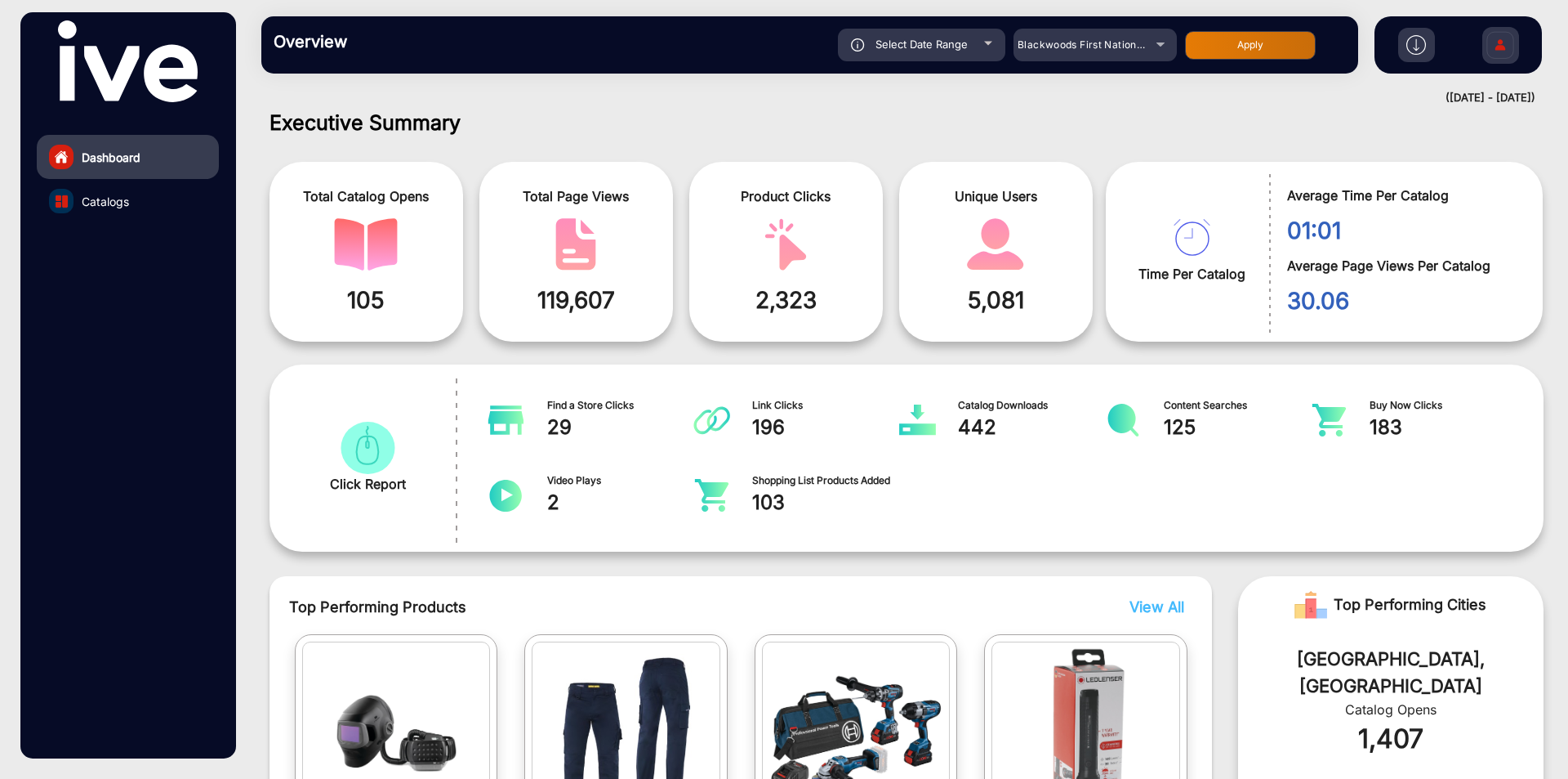
click at [1232, 54] on button "Apply" at bounding box center [1251, 45] width 130 height 28
type input "[DATE]"
click at [124, 194] on span "Catalogs" at bounding box center [105, 202] width 47 height 17
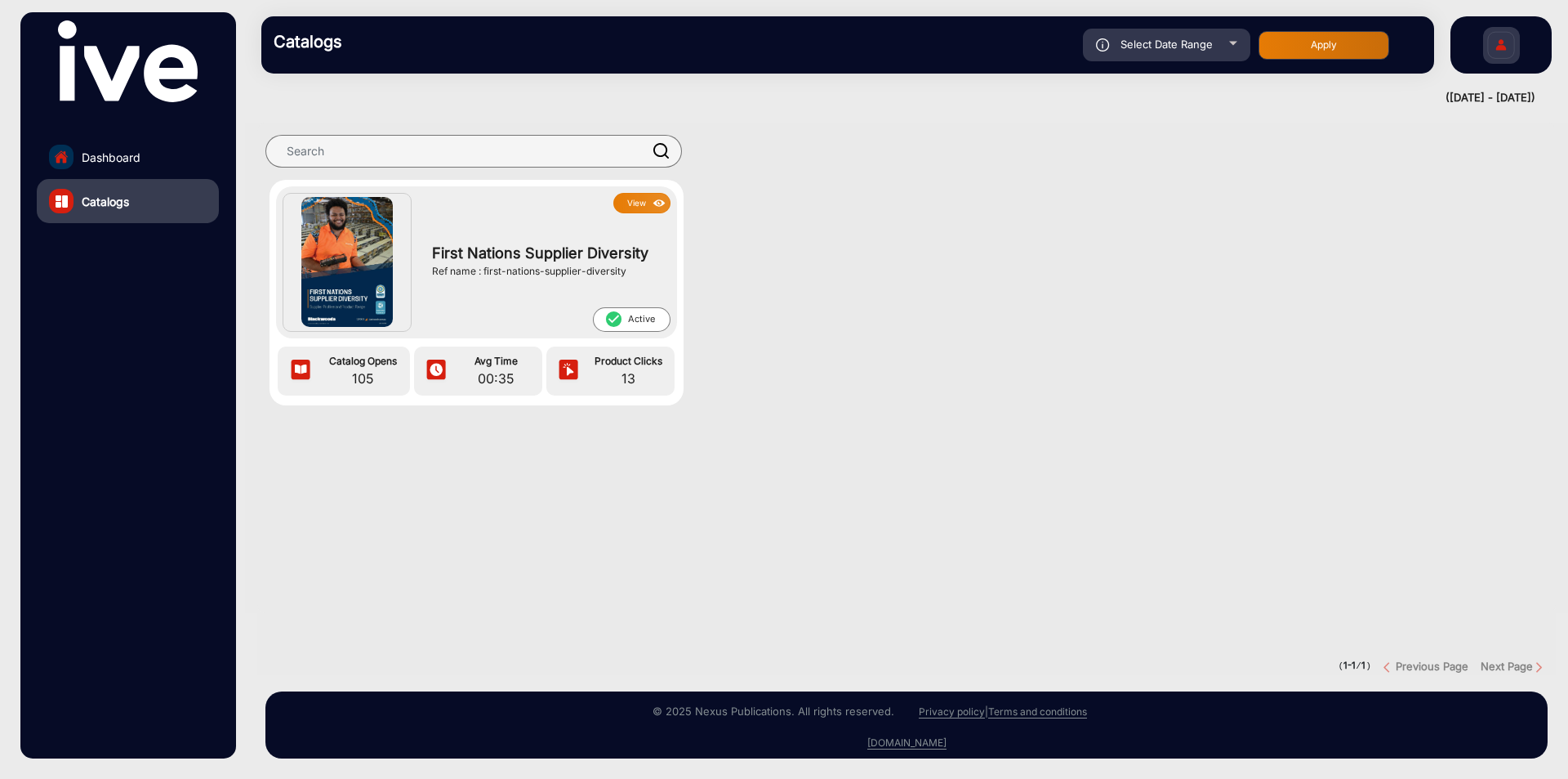
click at [451, 249] on span "First Nations Supplier Diversity" at bounding box center [547, 253] width 230 height 22
click at [451, 251] on span "First Nations Supplier Diversity" at bounding box center [547, 253] width 230 height 22
click at [452, 253] on span "First Nations Supplier Diversity" at bounding box center [547, 253] width 230 height 22
click at [631, 261] on span "First Nations Supplier Diversity" at bounding box center [547, 253] width 230 height 22
click at [630, 261] on span "First Nations Supplier Diversity" at bounding box center [547, 253] width 230 height 22
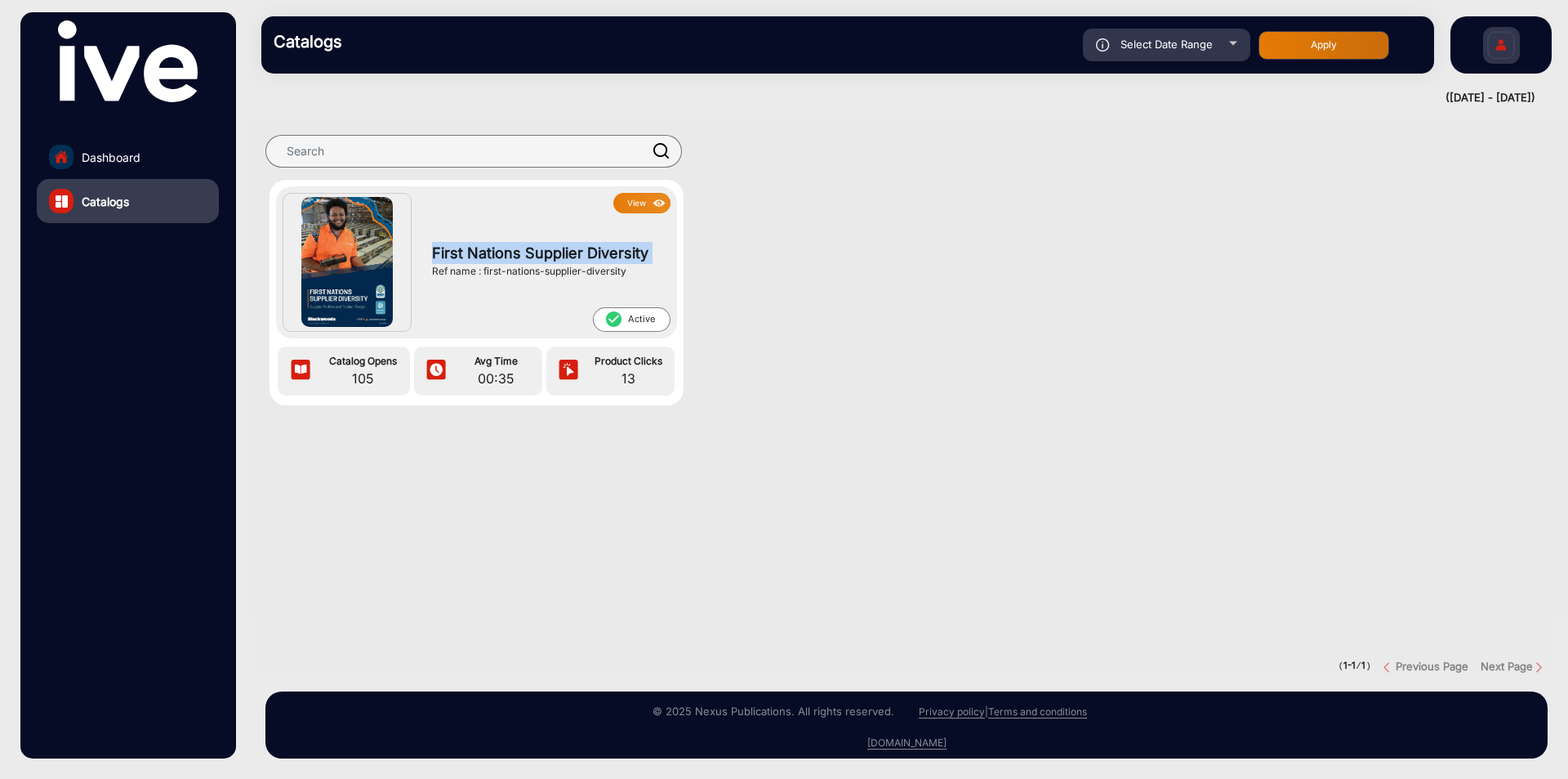
click at [630, 261] on span "First Nations Supplier Diversity" at bounding box center [547, 253] width 230 height 22
click at [645, 211] on button "View" at bounding box center [642, 203] width 57 height 21
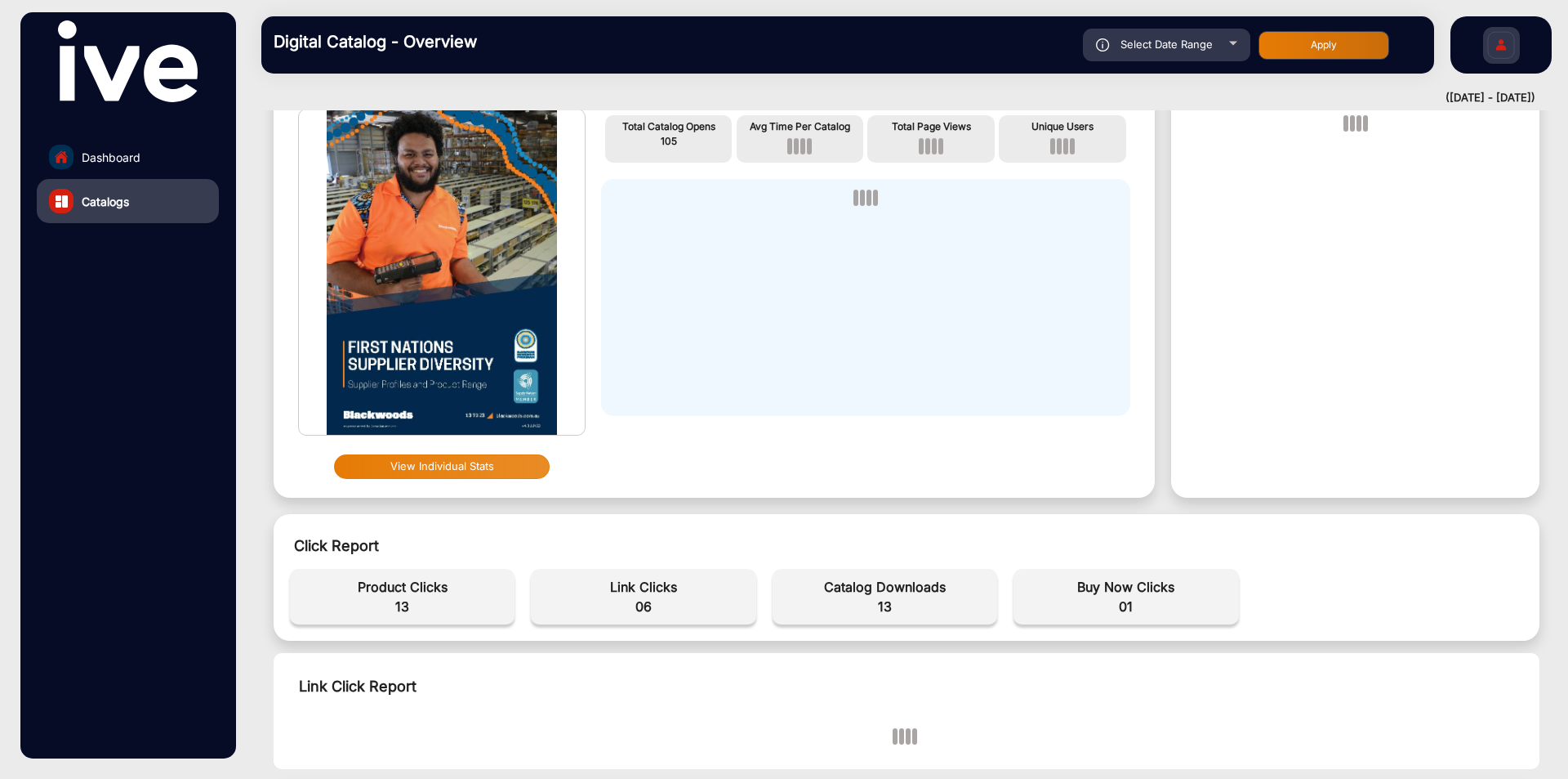
scroll to position [245, 0]
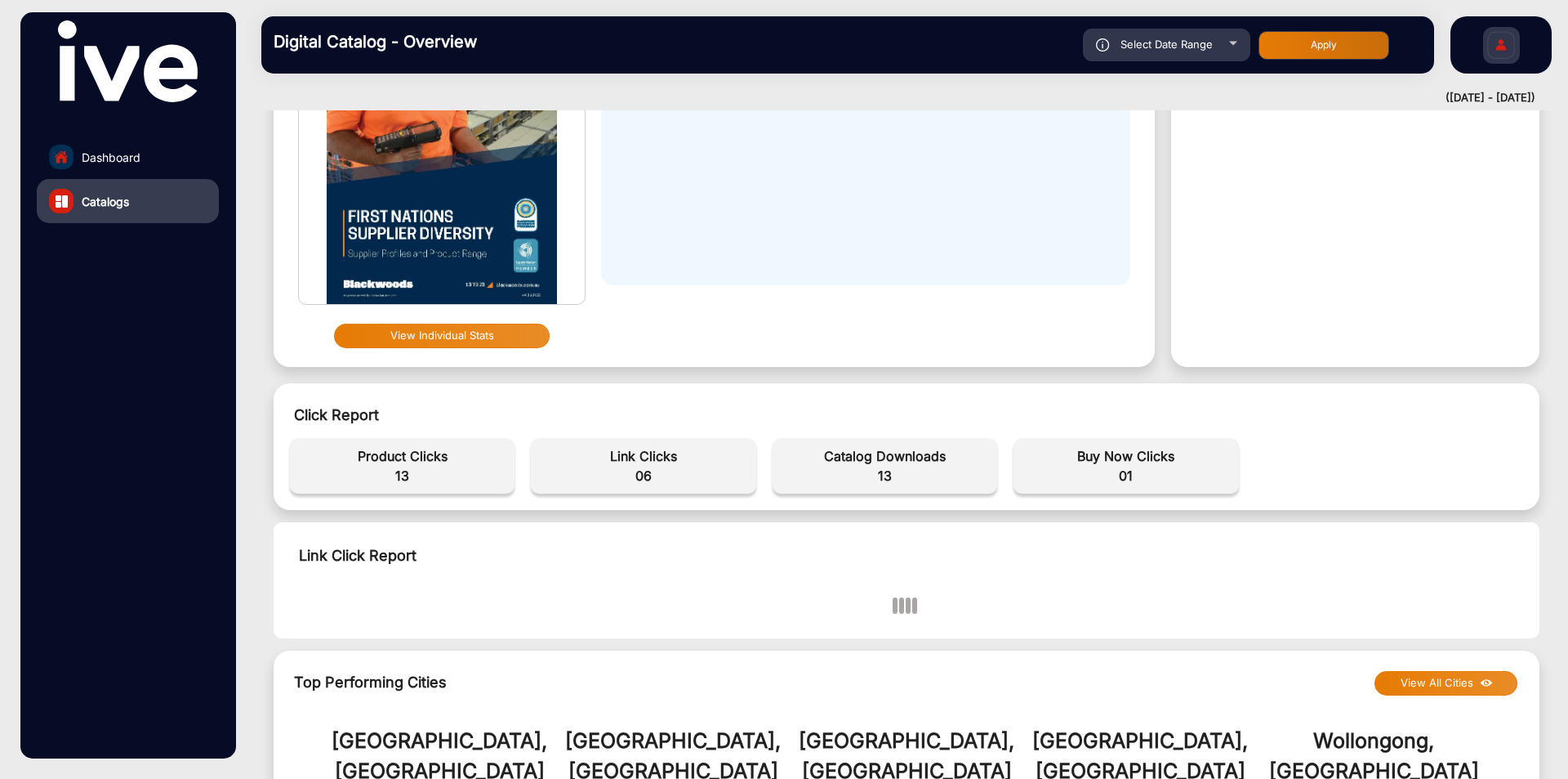
click at [882, 470] on span "13" at bounding box center [884, 475] width 208 height 20
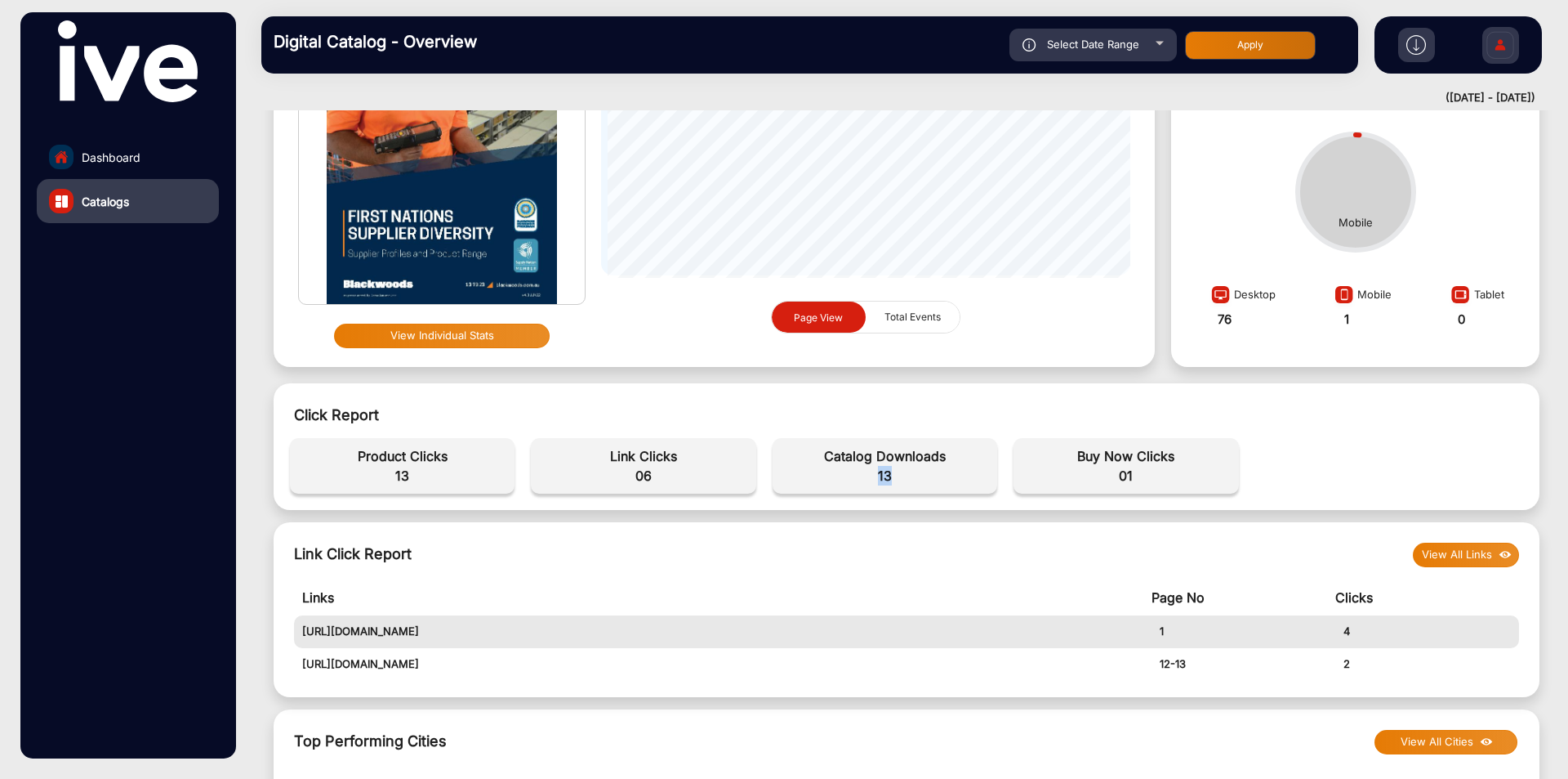
click at [137, 154] on span "Dashboard" at bounding box center [111, 157] width 59 height 17
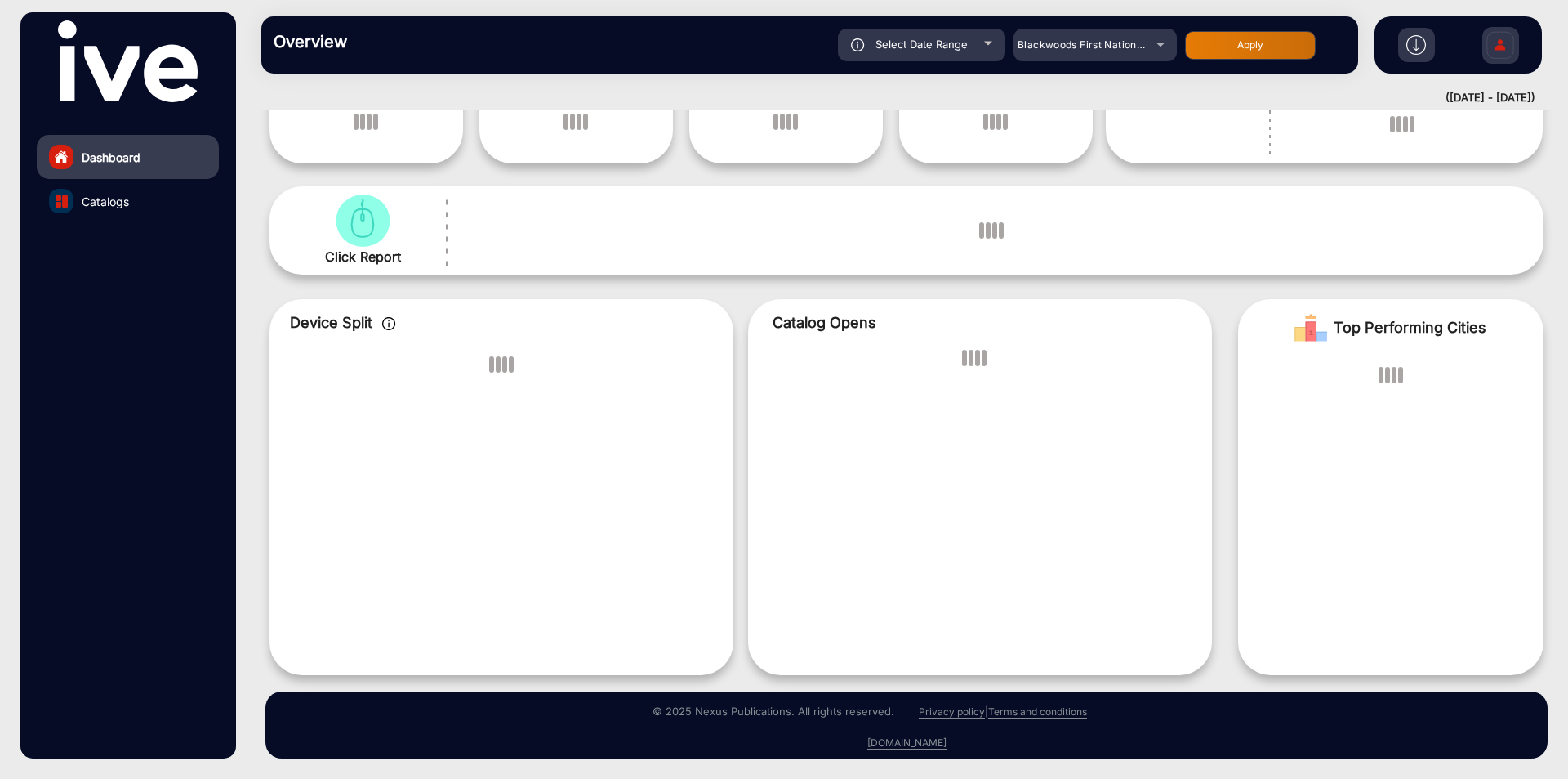
scroll to position [12, 0]
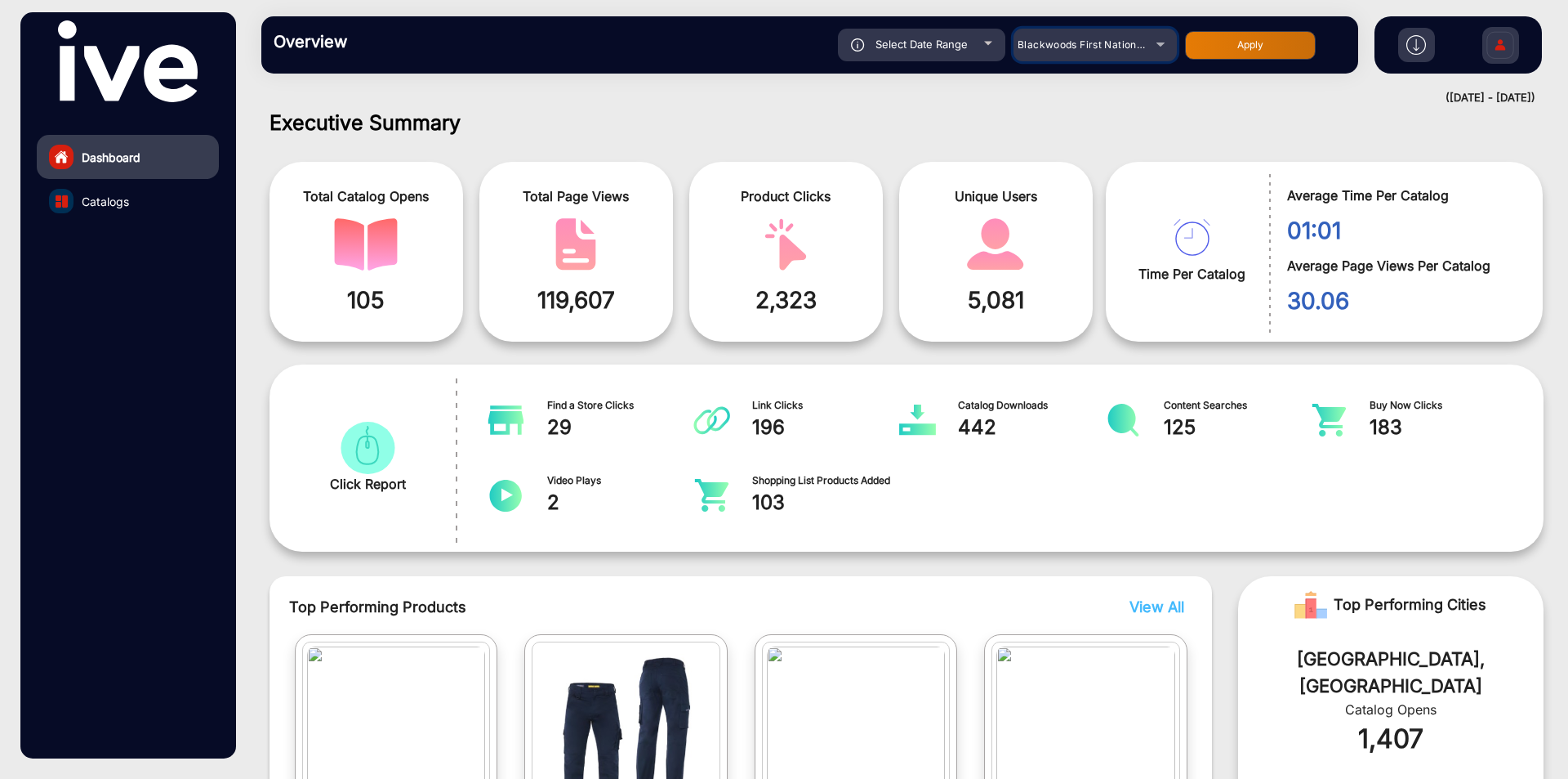
click at [1122, 49] on span "Blackwoods First Nations Supplier Diversity" at bounding box center [1125, 45] width 214 height 12
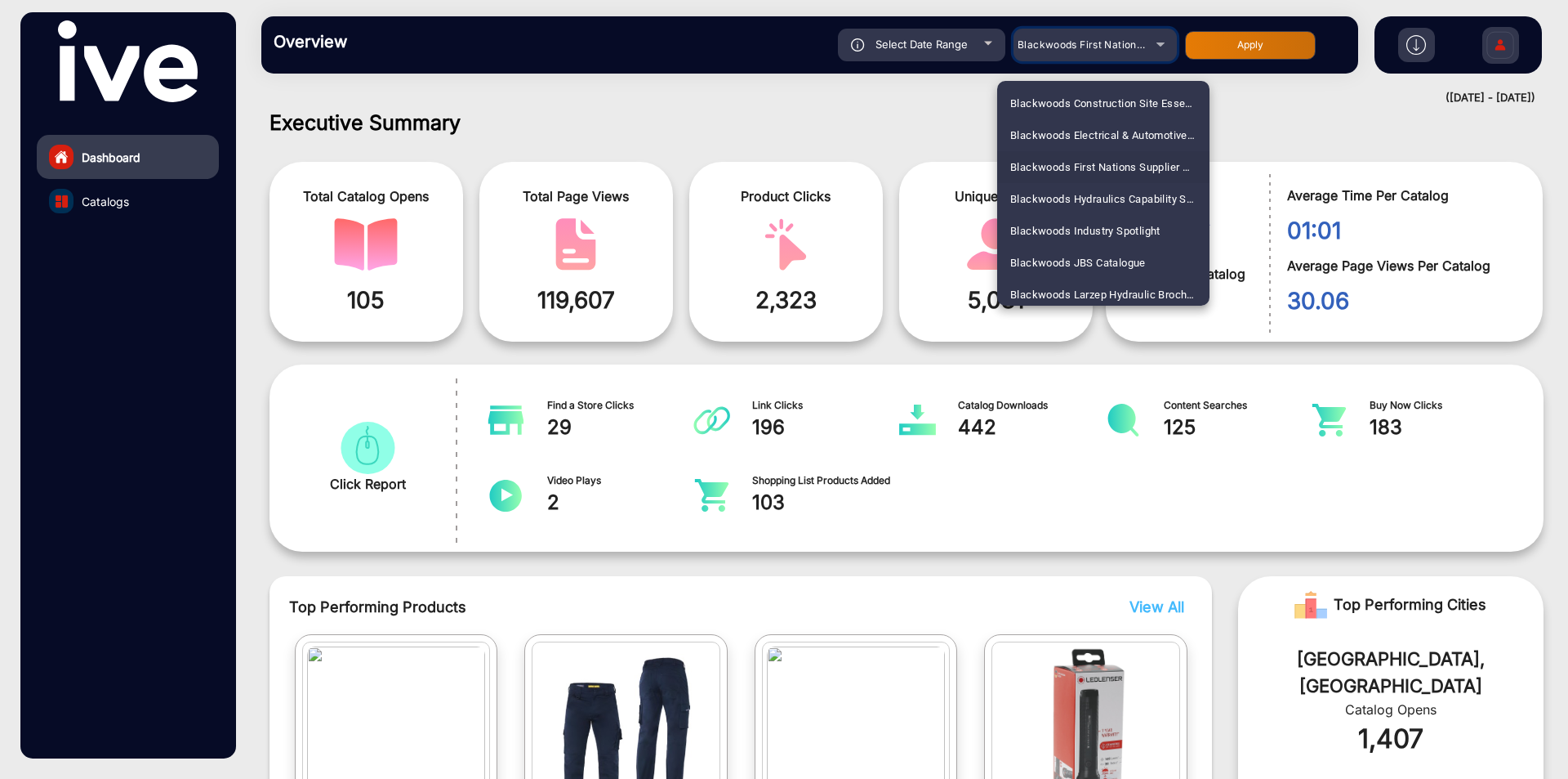
scroll to position [901, 0]
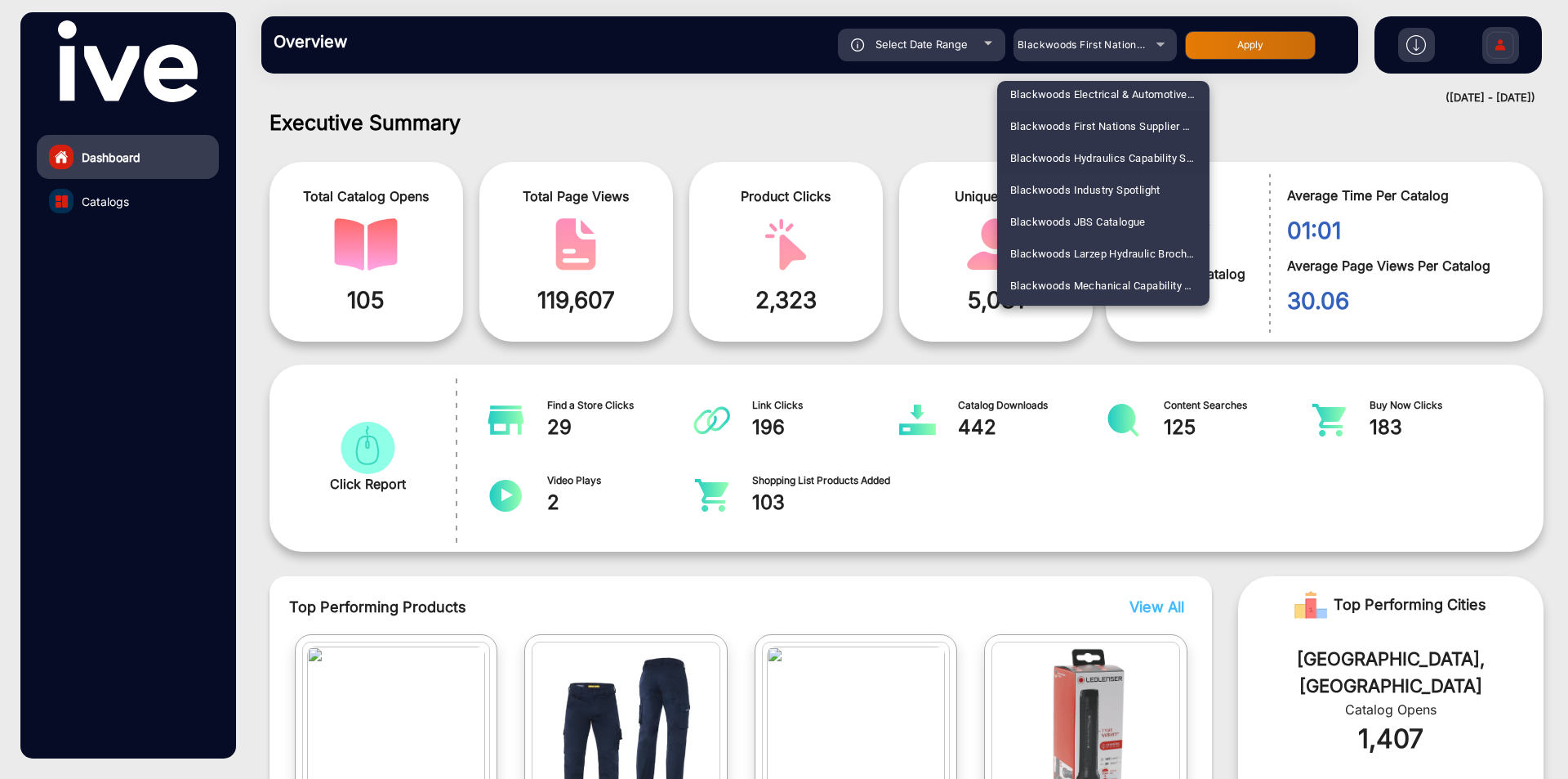
click at [1087, 159] on span "Blackwoods Hydraulics Capability Statement" at bounding box center [1103, 158] width 186 height 32
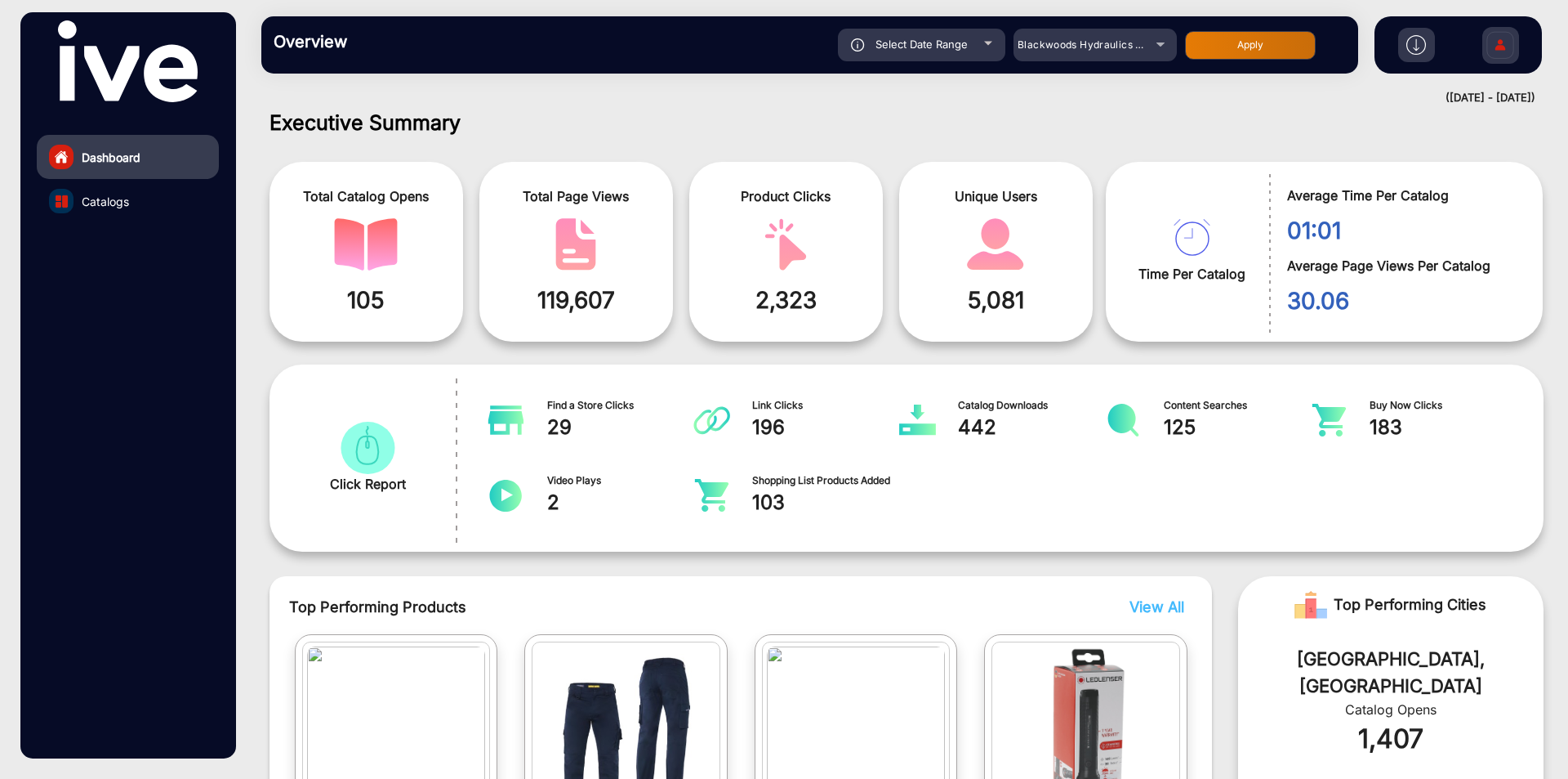
click at [1215, 51] on button "Apply" at bounding box center [1251, 45] width 130 height 28
type input "[DATE]"
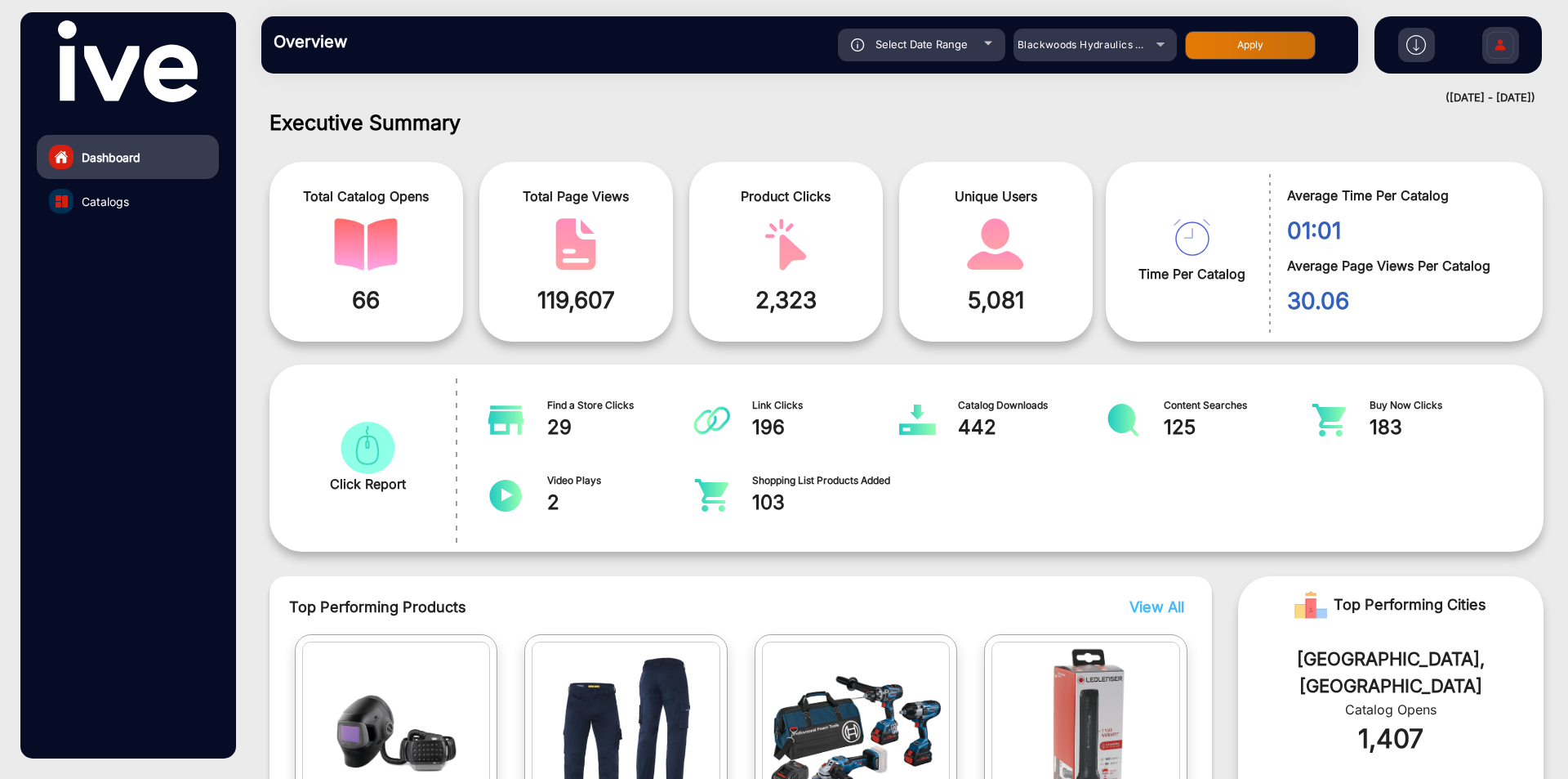
click at [114, 197] on span "Catalogs" at bounding box center [105, 202] width 47 height 17
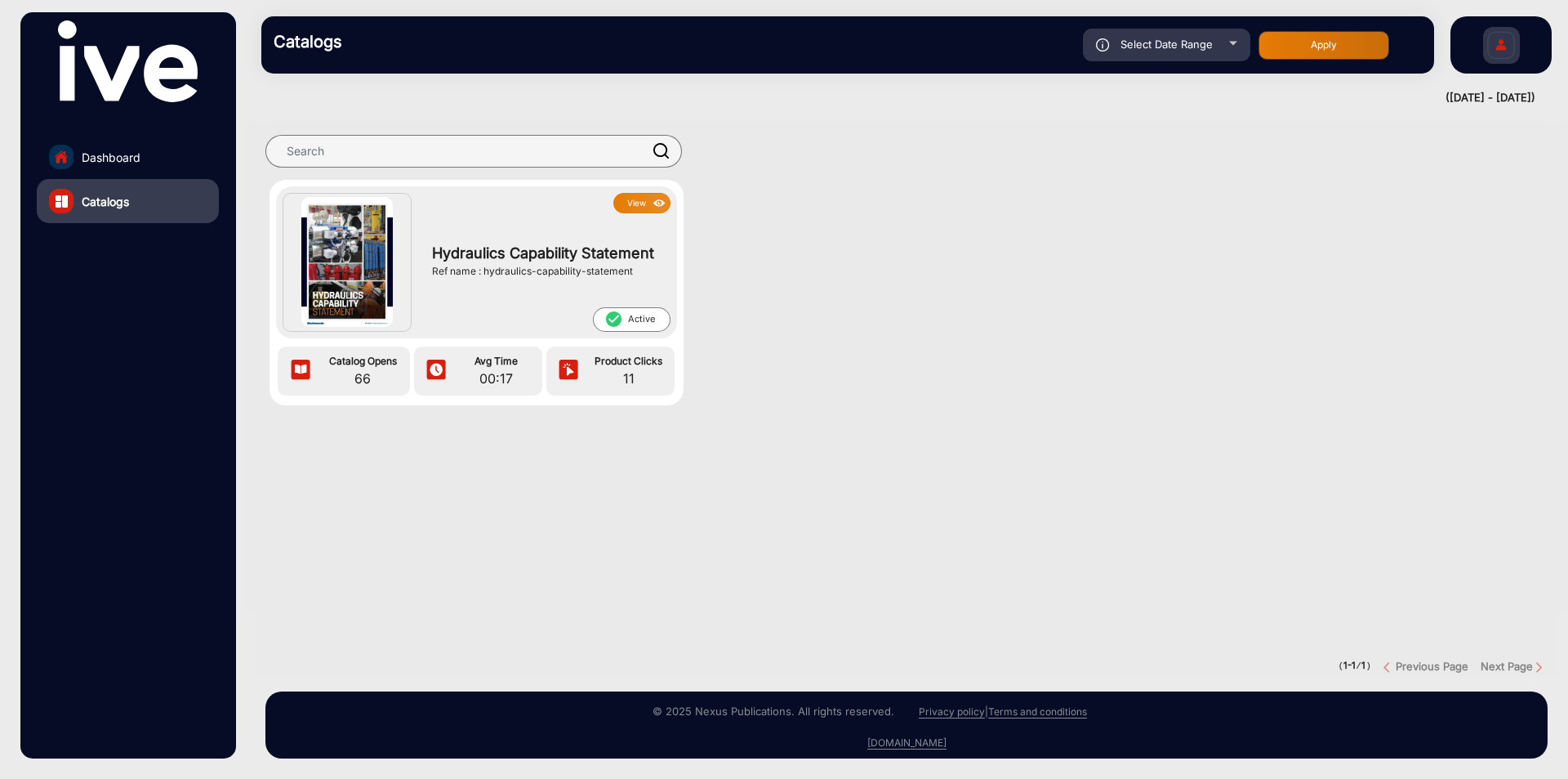
click at [547, 239] on div "Hydraulics Capability Statement Ref name : hydraulics-capability-statement" at bounding box center [546, 261] width 246 height 94
click at [551, 255] on span "Hydraulics Capability Statement" at bounding box center [547, 253] width 230 height 22
click at [652, 182] on div "View Hydraulics Capability Statement Ref name : hydraulics-capability-statement…" at bounding box center [476, 293] width 414 height 226
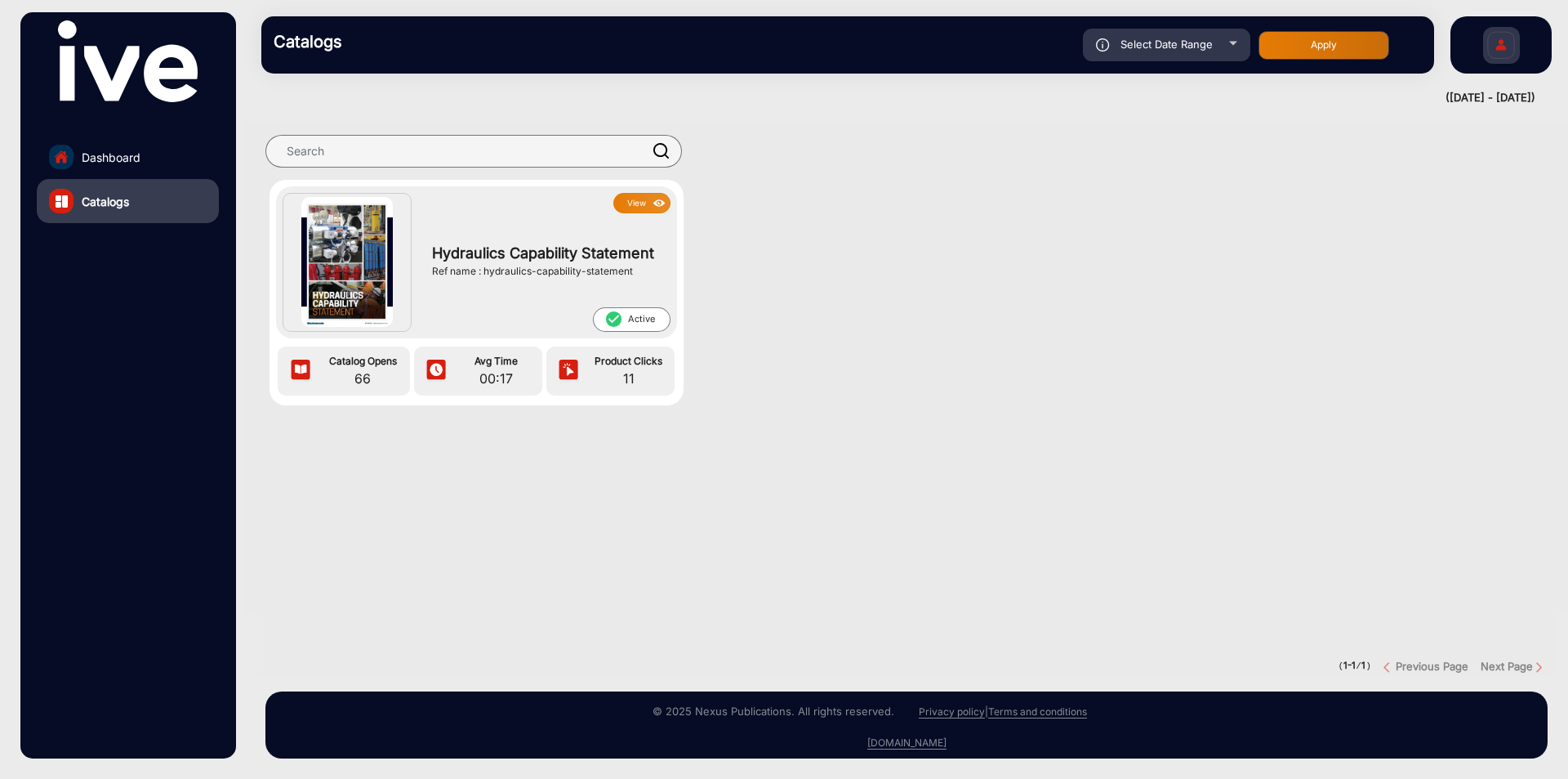
click at [648, 200] on button "View" at bounding box center [642, 203] width 57 height 21
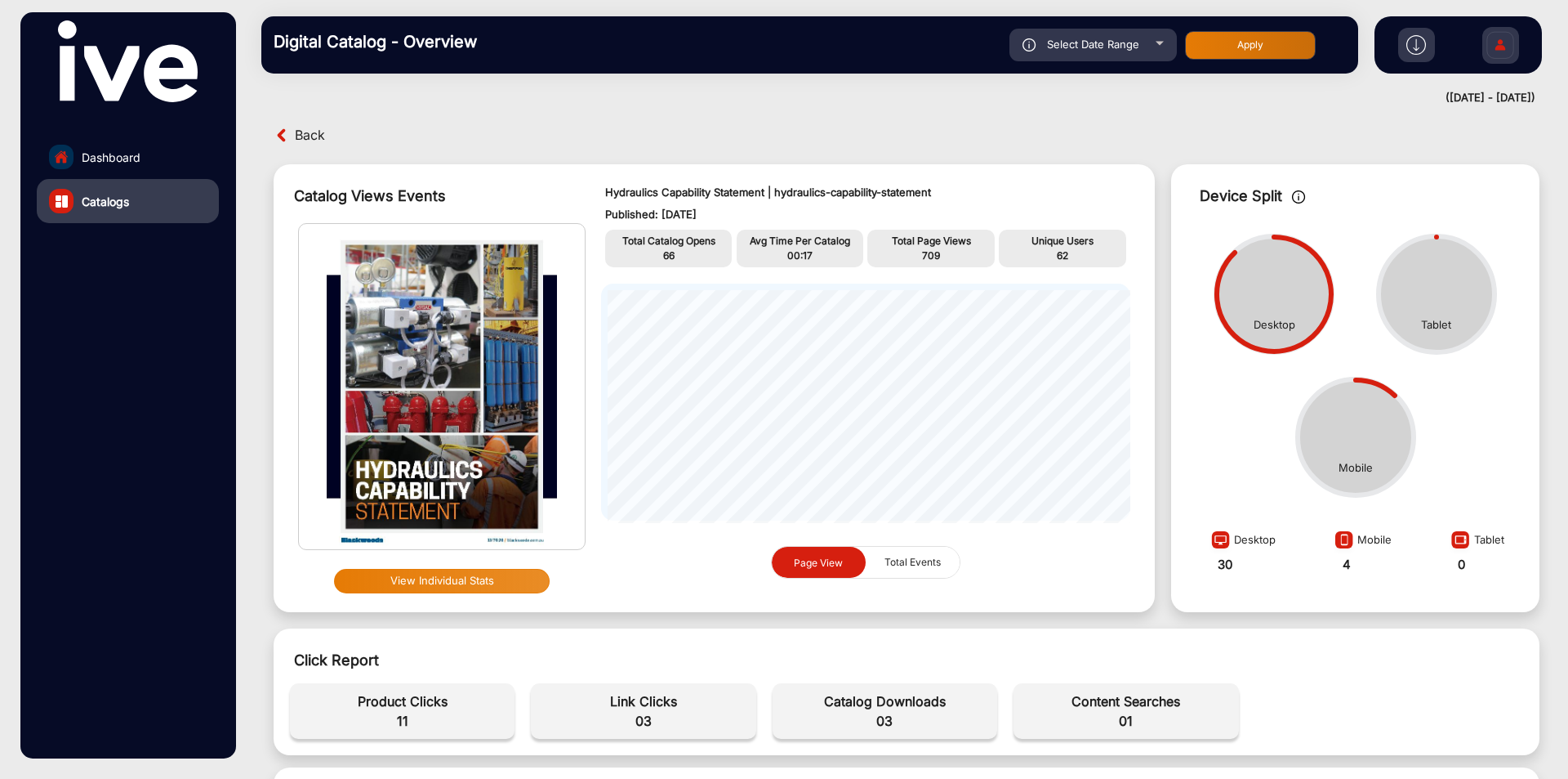
click at [877, 727] on span "03" at bounding box center [884, 721] width 208 height 20
click at [106, 142] on link "Dashboard" at bounding box center [128, 156] width 182 height 44
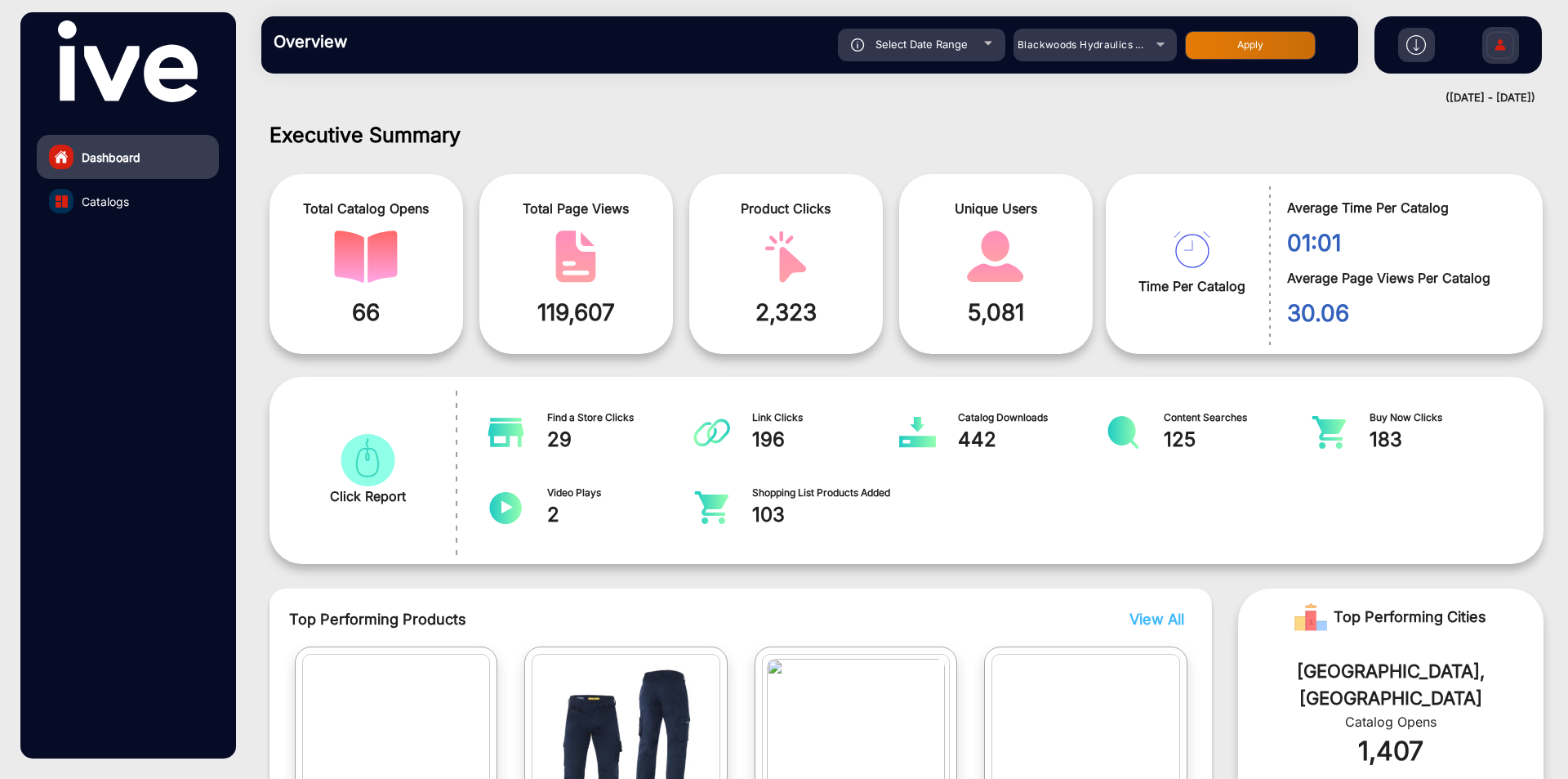
scroll to position [12, 0]
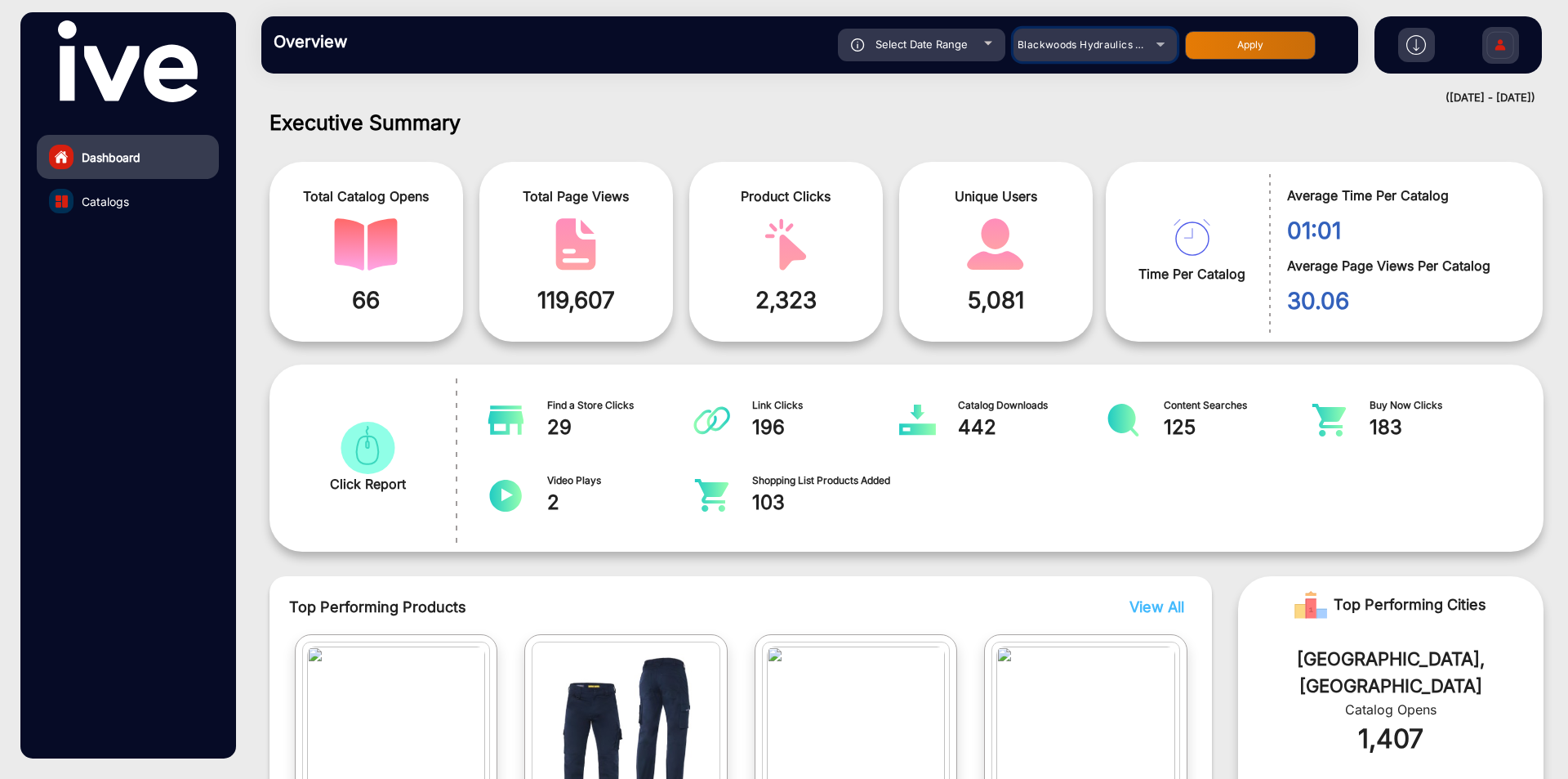
click at [1053, 39] on span "Blackwoods Hydraulics Capability Statement" at bounding box center [1129, 45] width 221 height 12
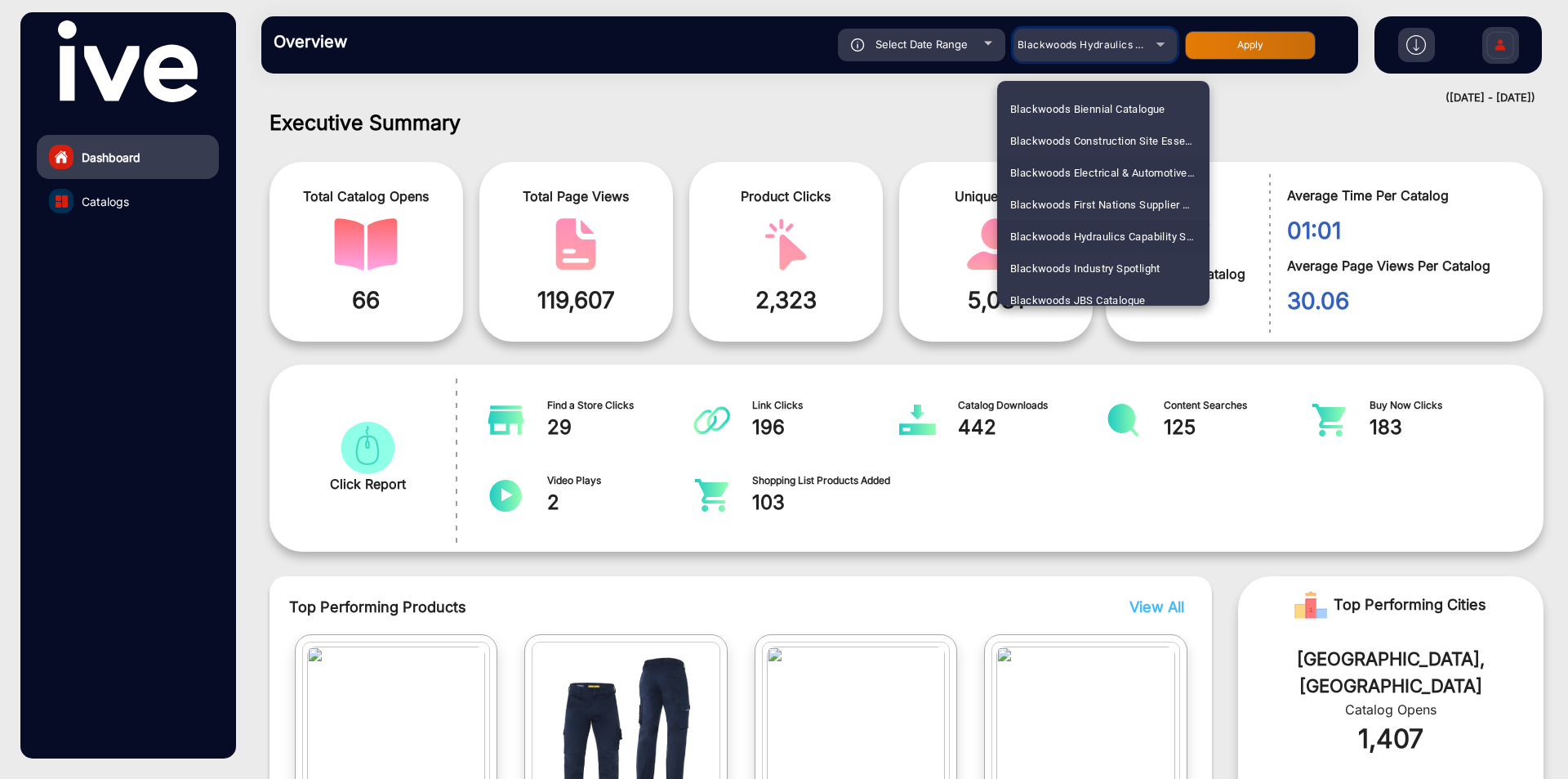
scroll to position [851, 0]
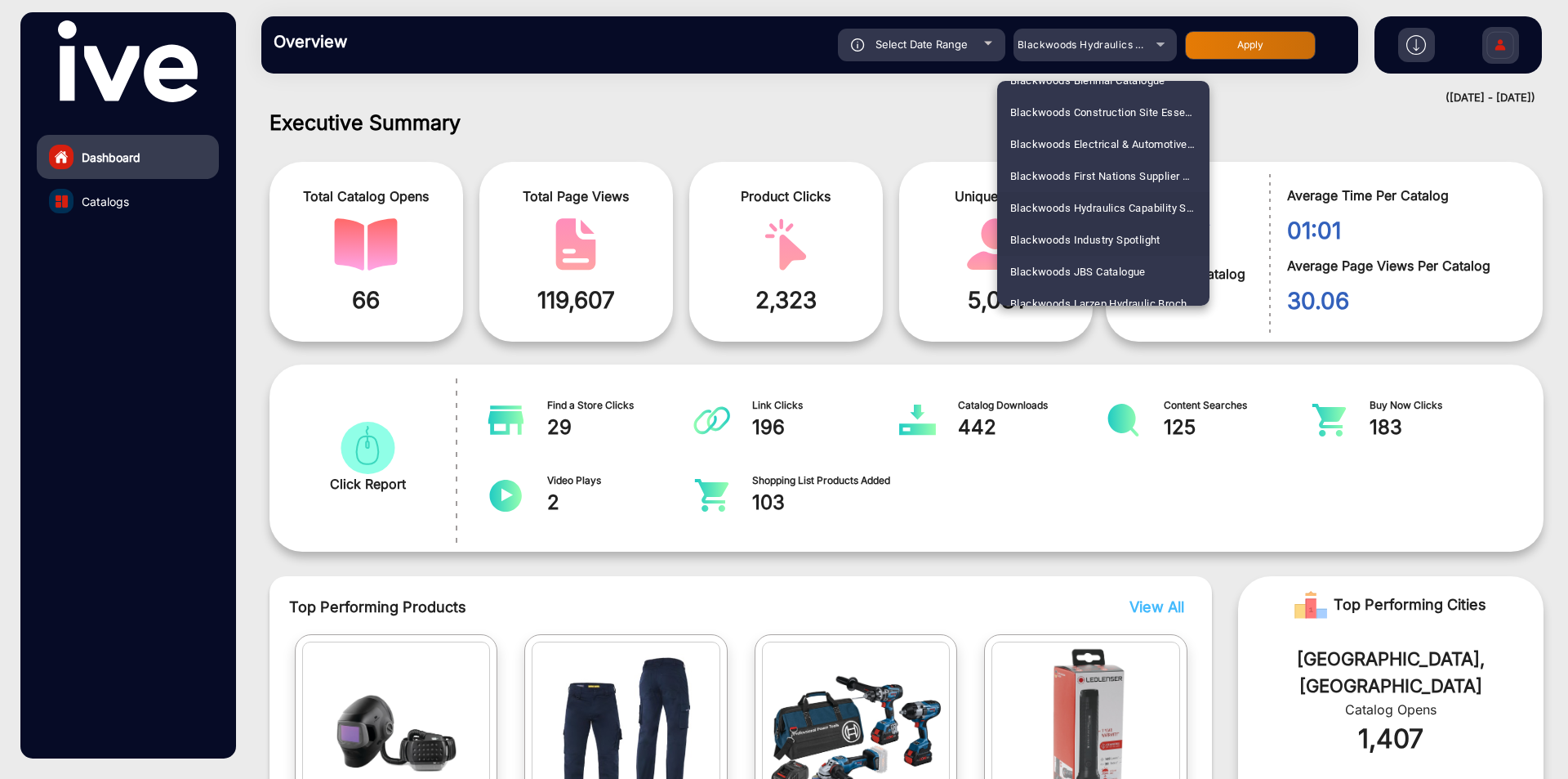
click at [1113, 235] on span "Blackwoods Industry Spotlight" at bounding box center [1085, 239] width 150 height 32
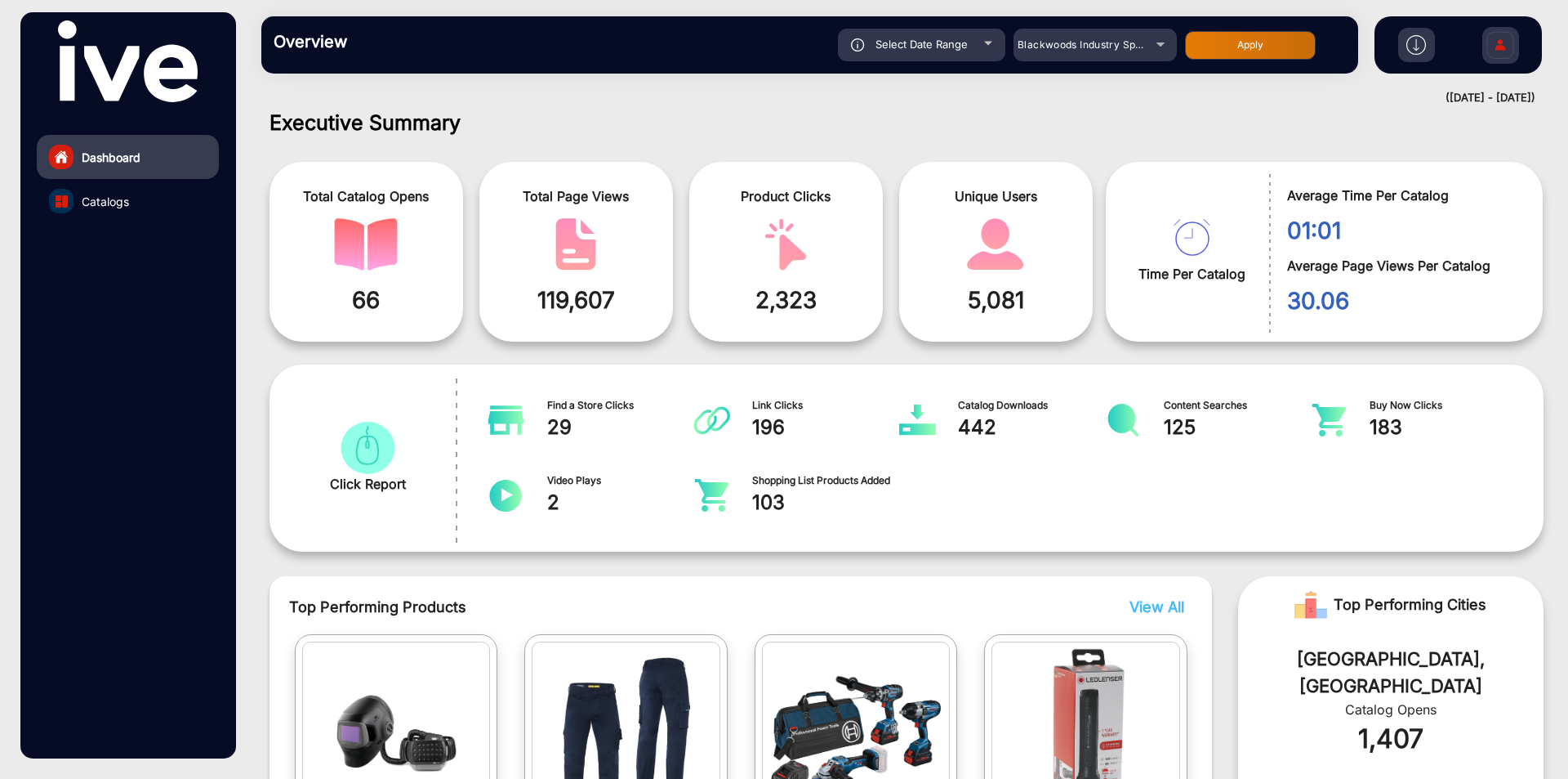
click at [1253, 56] on button "Apply" at bounding box center [1251, 45] width 130 height 28
type input "[DATE]"
click at [99, 202] on span "Catalogs" at bounding box center [105, 202] width 47 height 17
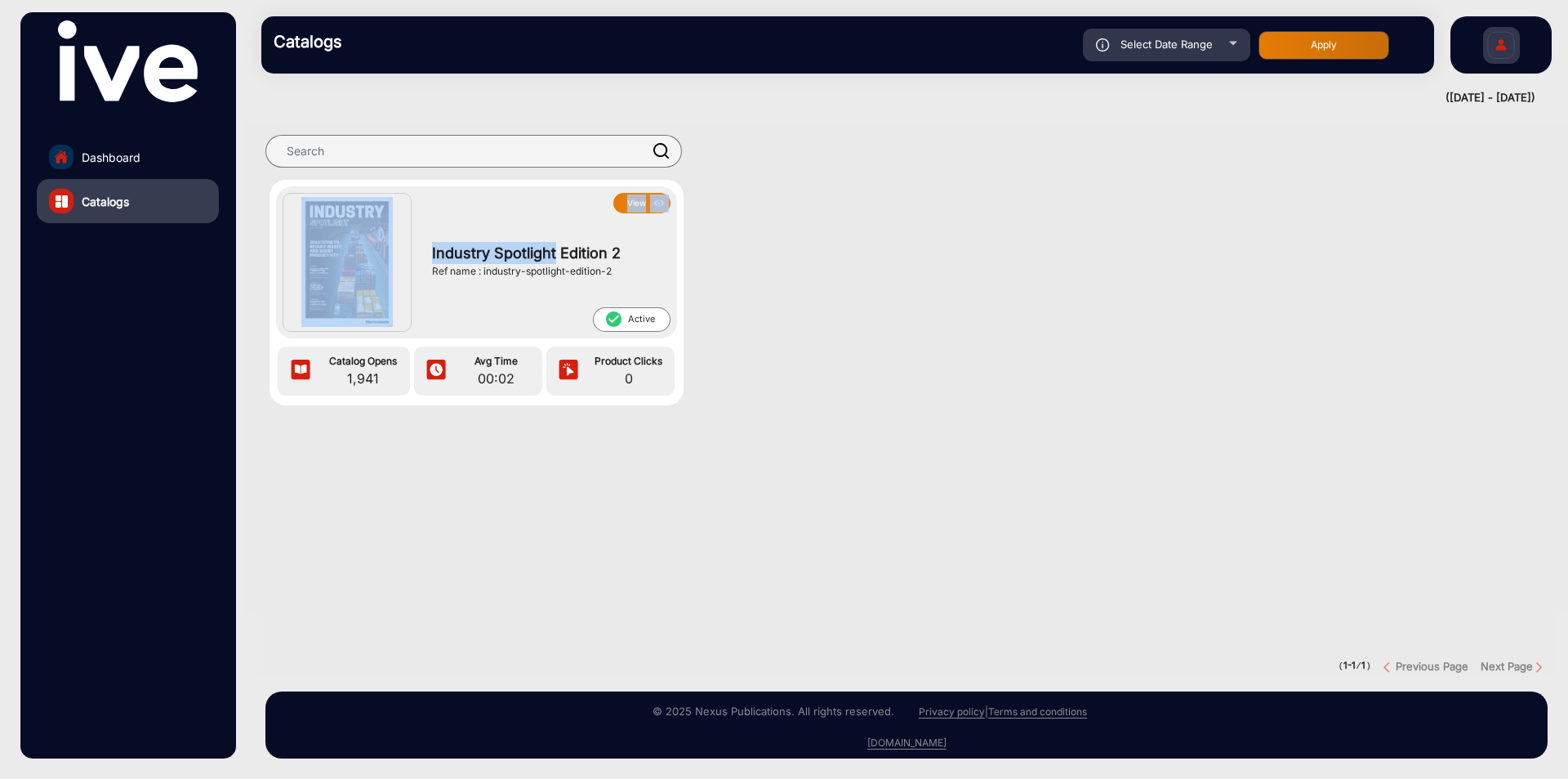
drag, startPoint x: 556, startPoint y: 249, endPoint x: 409, endPoint y: 251, distance: 147.0
click at [409, 251] on div "View Industry Spotlight Edition 2 Ref name : industry-spotlight-edition-2 check…" at bounding box center [476, 263] width 388 height 139
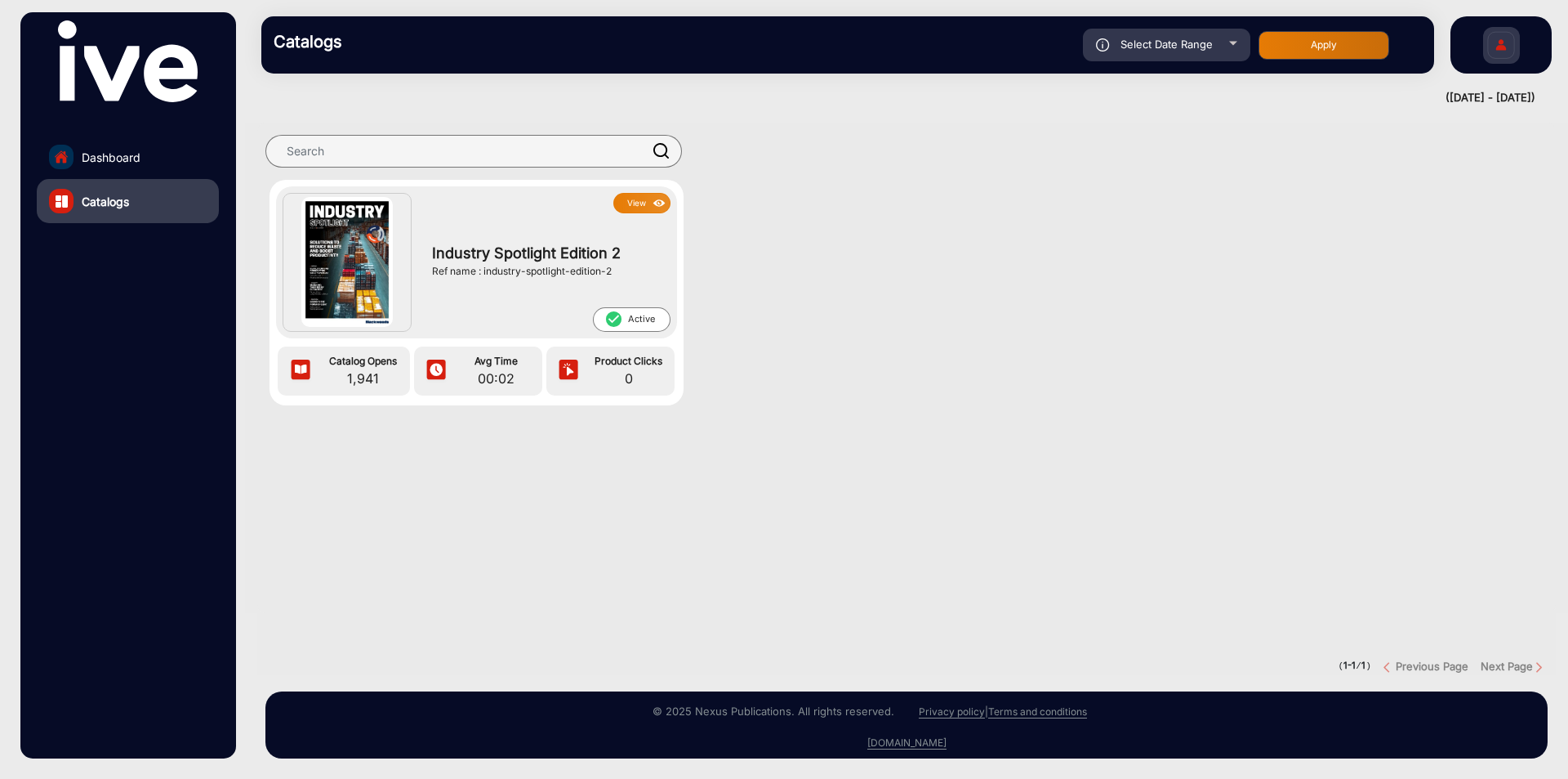
click at [620, 251] on span "Industry Spotlight Edition 2" at bounding box center [547, 253] width 230 height 22
drag, startPoint x: 555, startPoint y: 257, endPoint x: 433, endPoint y: 259, distance: 122.0
click at [433, 259] on span "Industry Spotlight Edition 2" at bounding box center [547, 253] width 230 height 22
click at [634, 199] on button "View" at bounding box center [642, 203] width 57 height 21
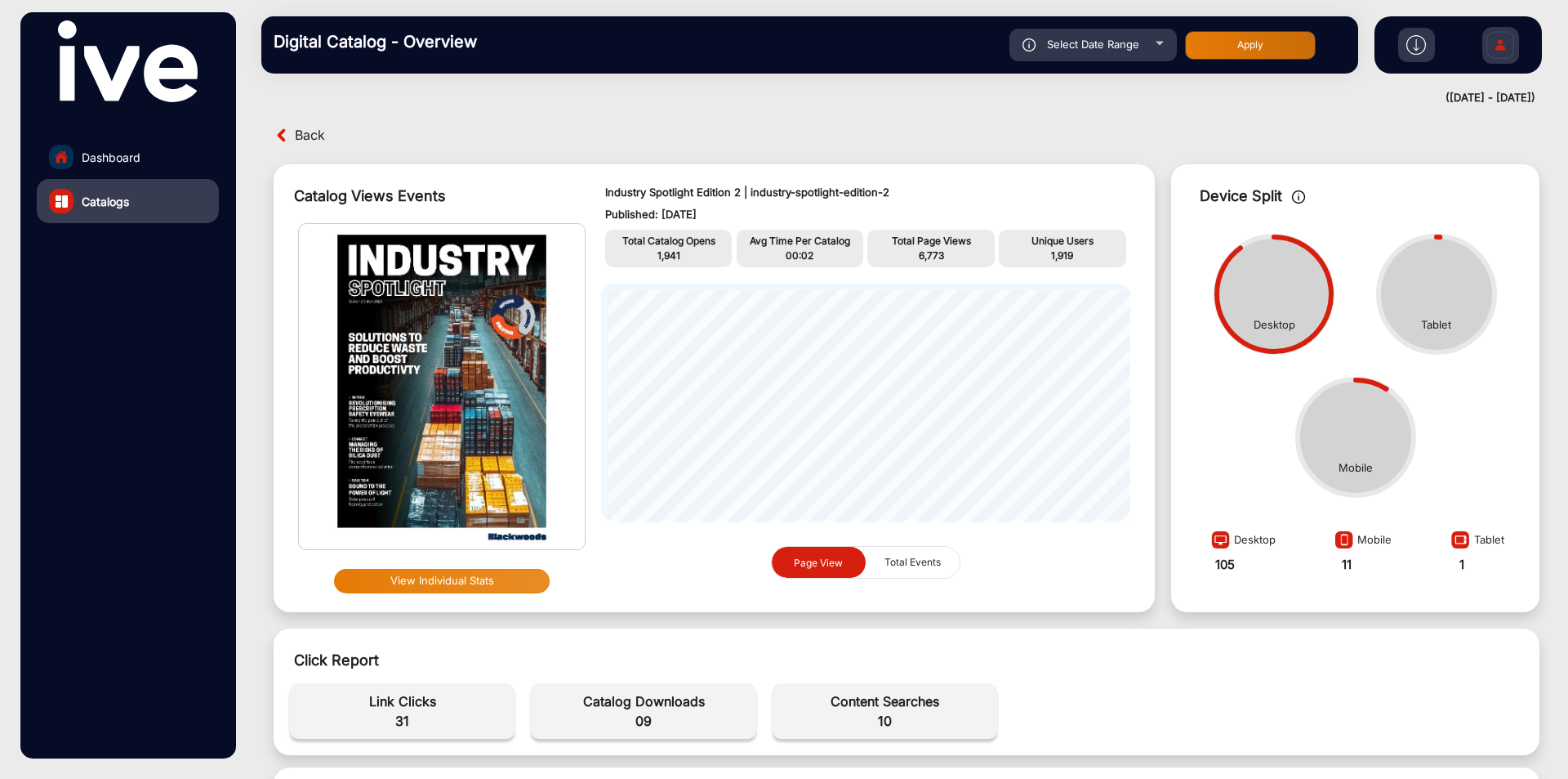
scroll to position [163, 0]
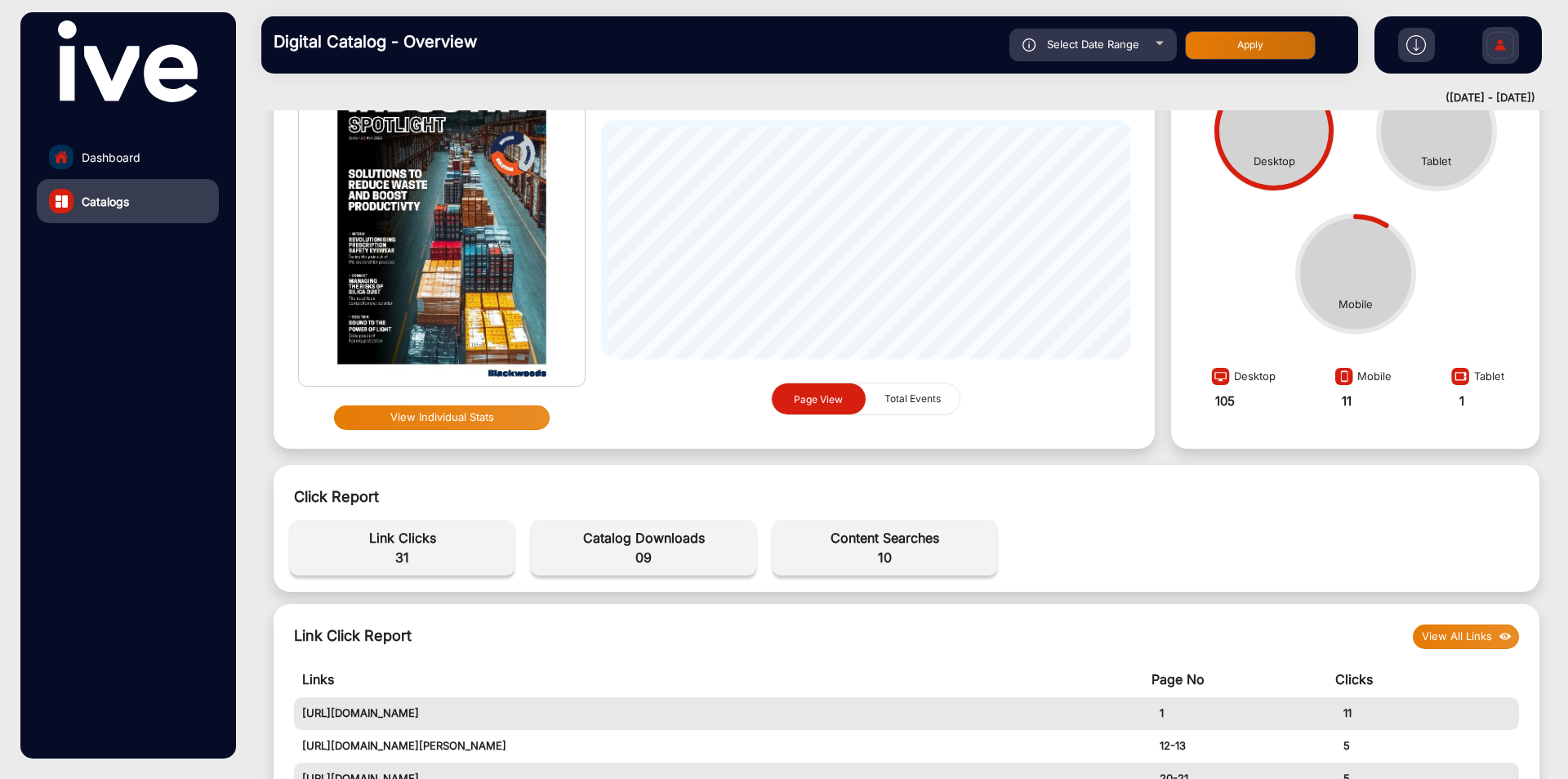
click at [649, 553] on span "09" at bounding box center [643, 557] width 208 height 20
click at [641, 558] on span "09" at bounding box center [643, 557] width 208 height 20
click at [115, 145] on link "Dashboard" at bounding box center [128, 156] width 182 height 44
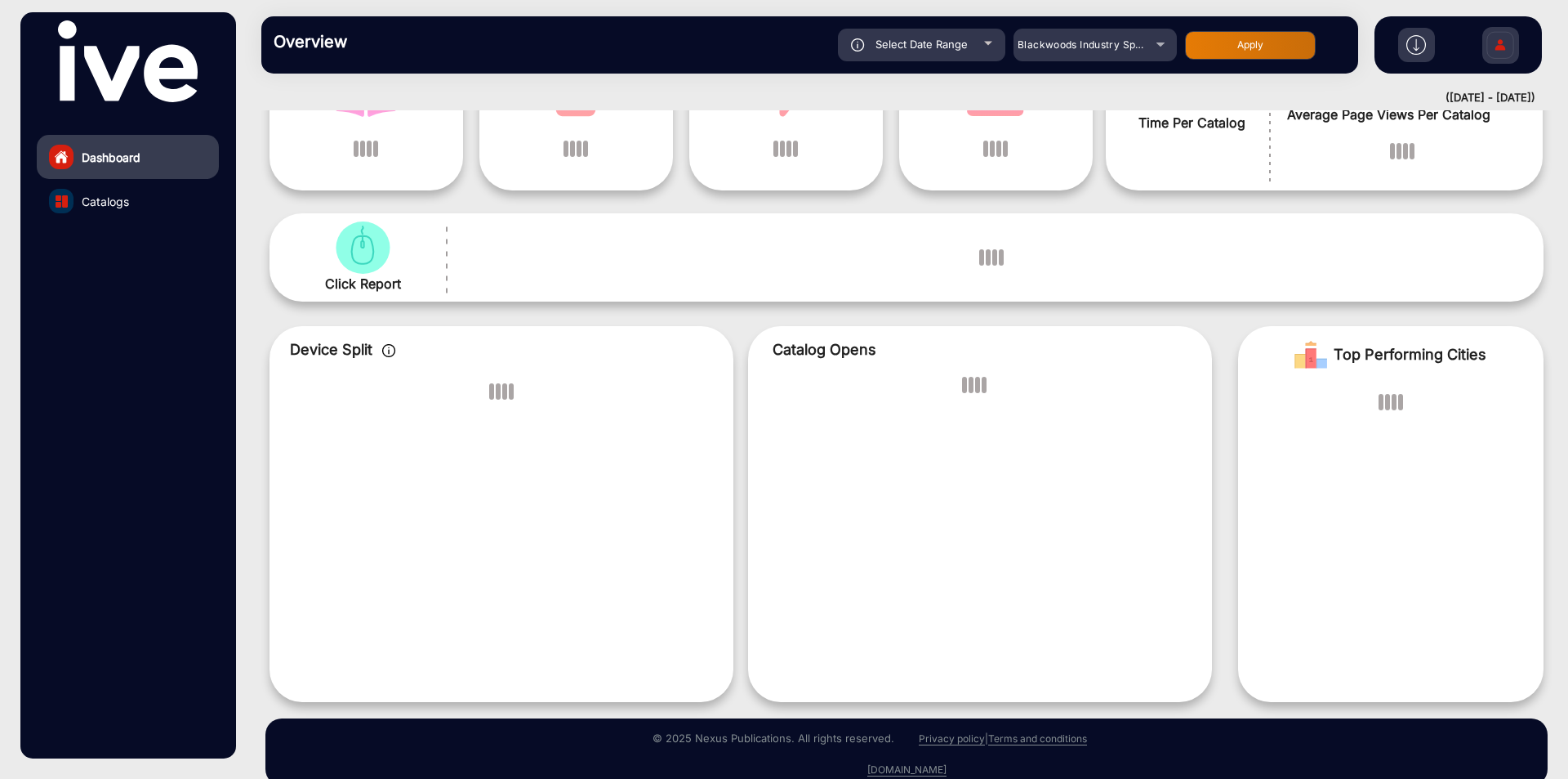
scroll to position [12, 0]
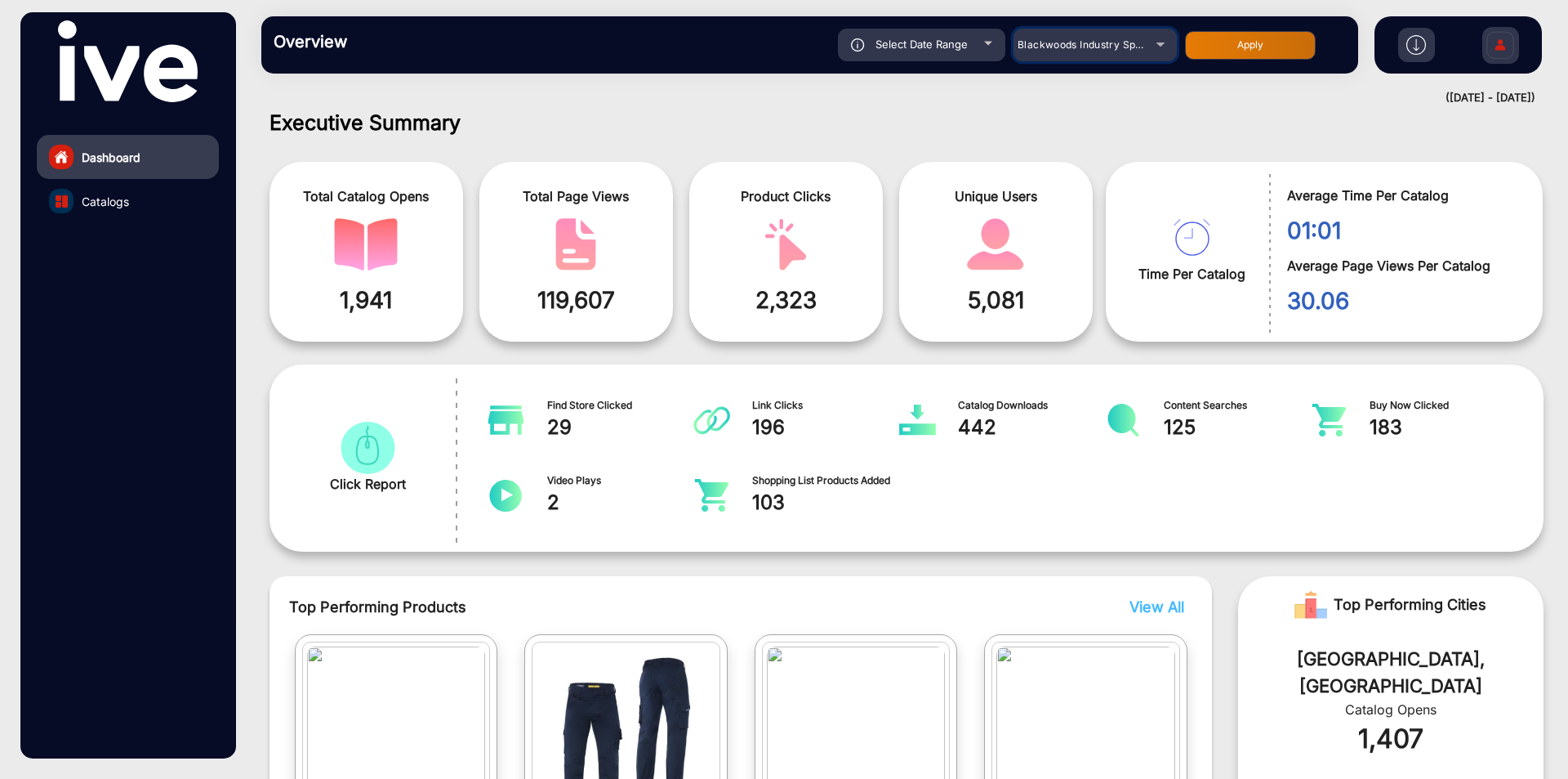
click at [1083, 42] on span "Blackwoods Industry Spotlight" at bounding box center [1092, 45] width 148 height 12
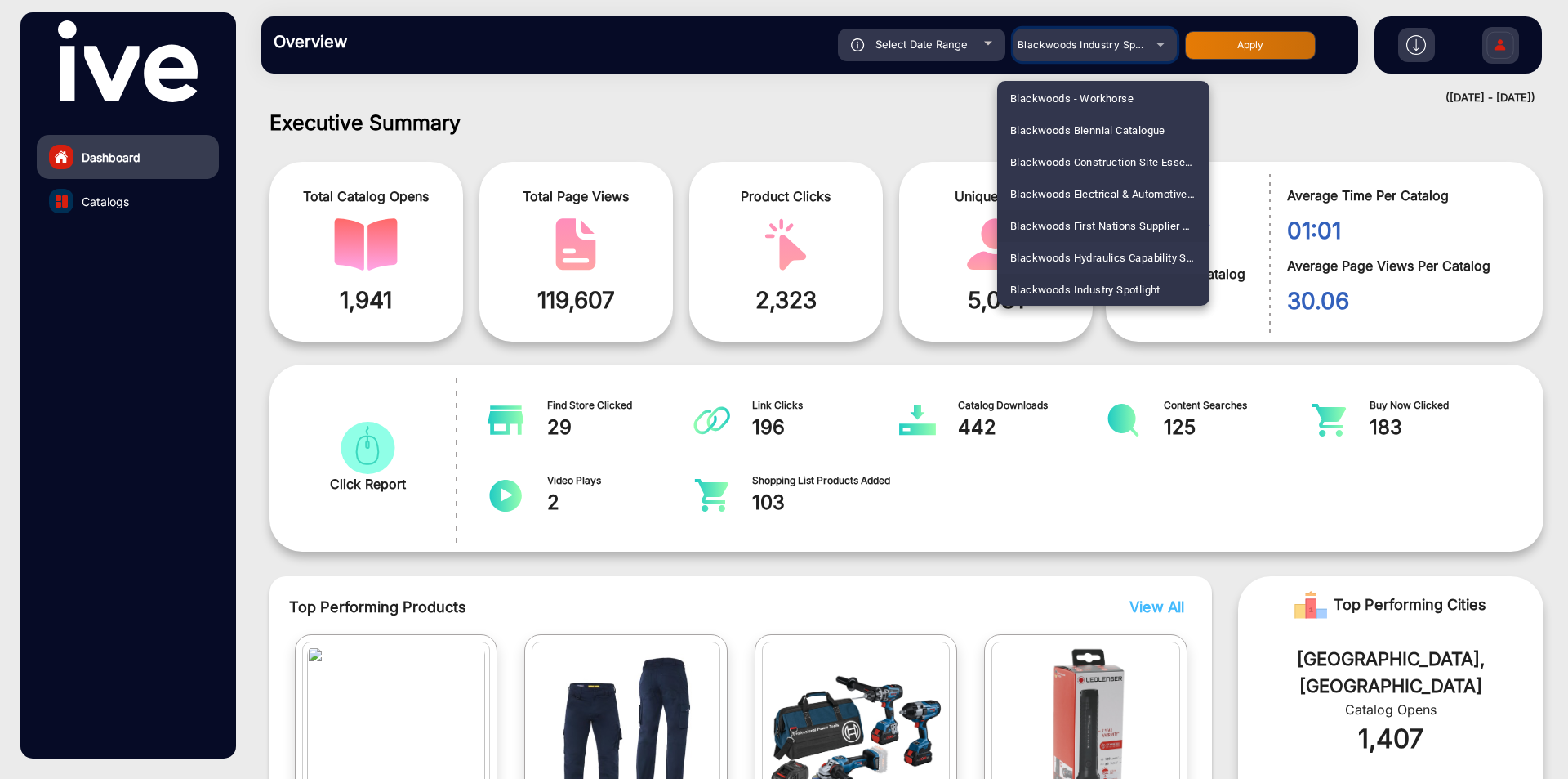
scroll to position [883, 0]
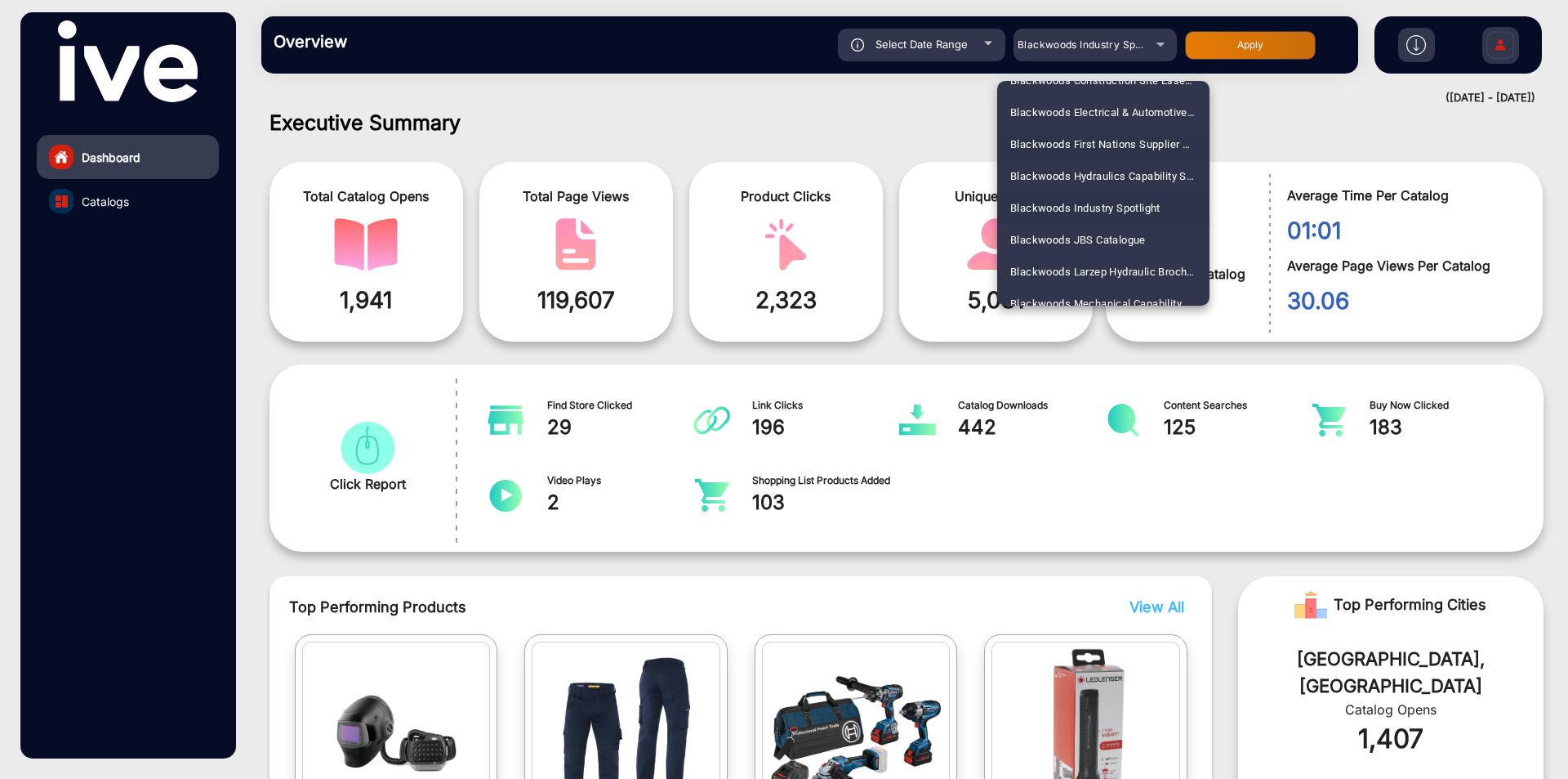
click at [1102, 239] on span "Blackwoods JBS Catalogue" at bounding box center [1078, 239] width 136 height 32
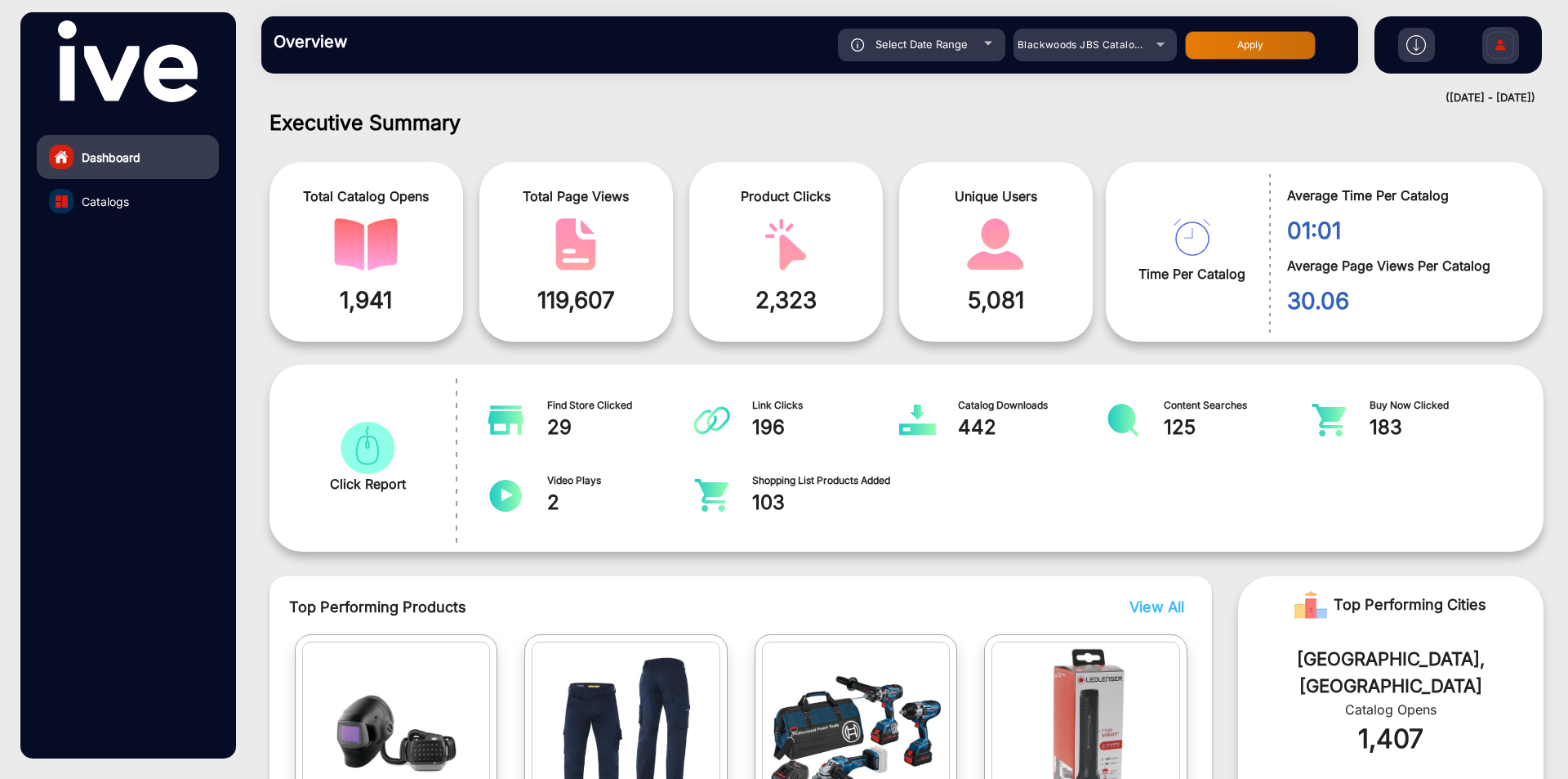
click at [1226, 57] on button "Apply" at bounding box center [1251, 45] width 130 height 28
type input "[DATE]"
click at [92, 199] on span "Catalogs" at bounding box center [105, 202] width 47 height 17
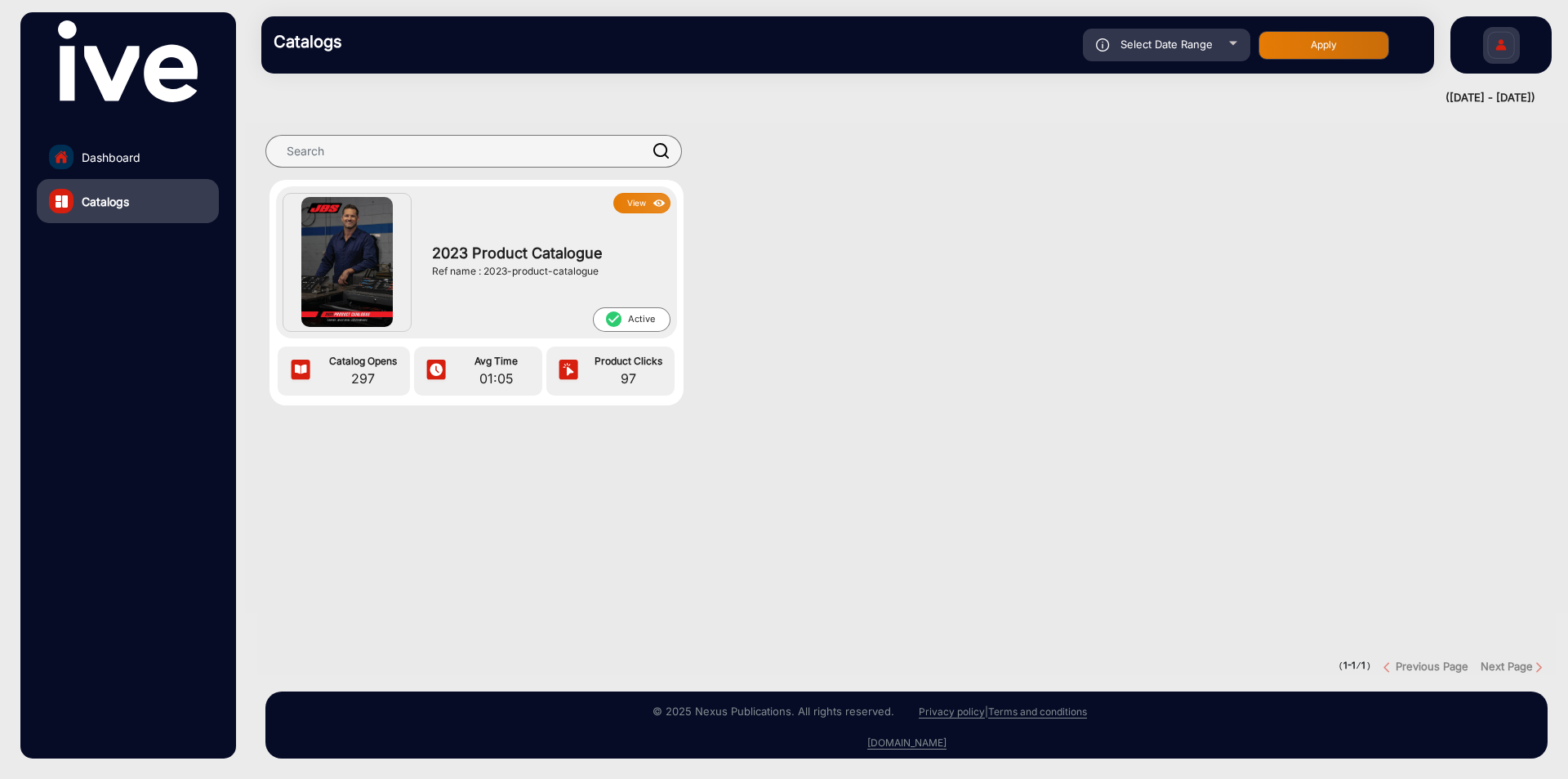
click at [634, 212] on button "View" at bounding box center [642, 203] width 57 height 21
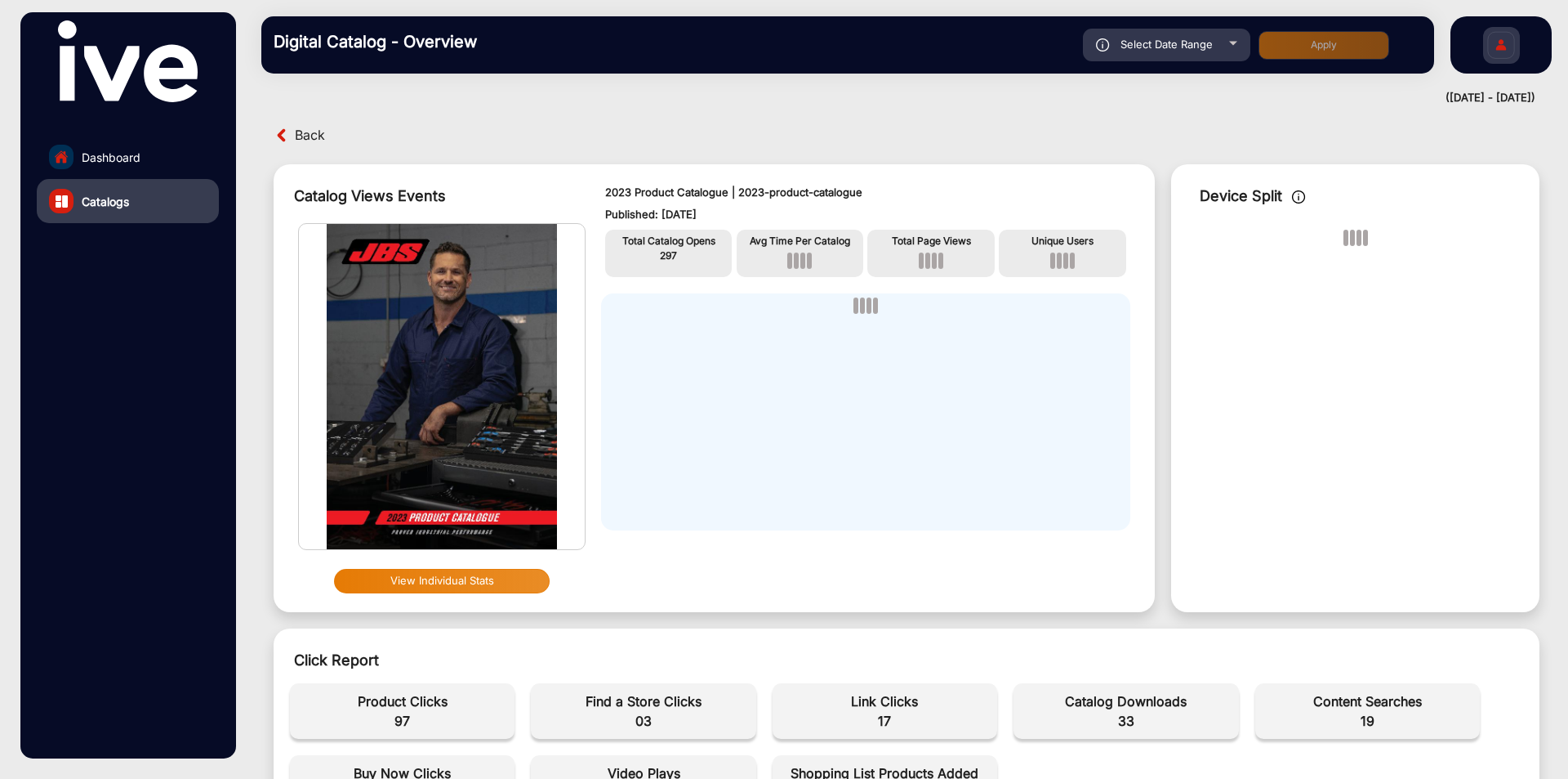
scroll to position [163, 0]
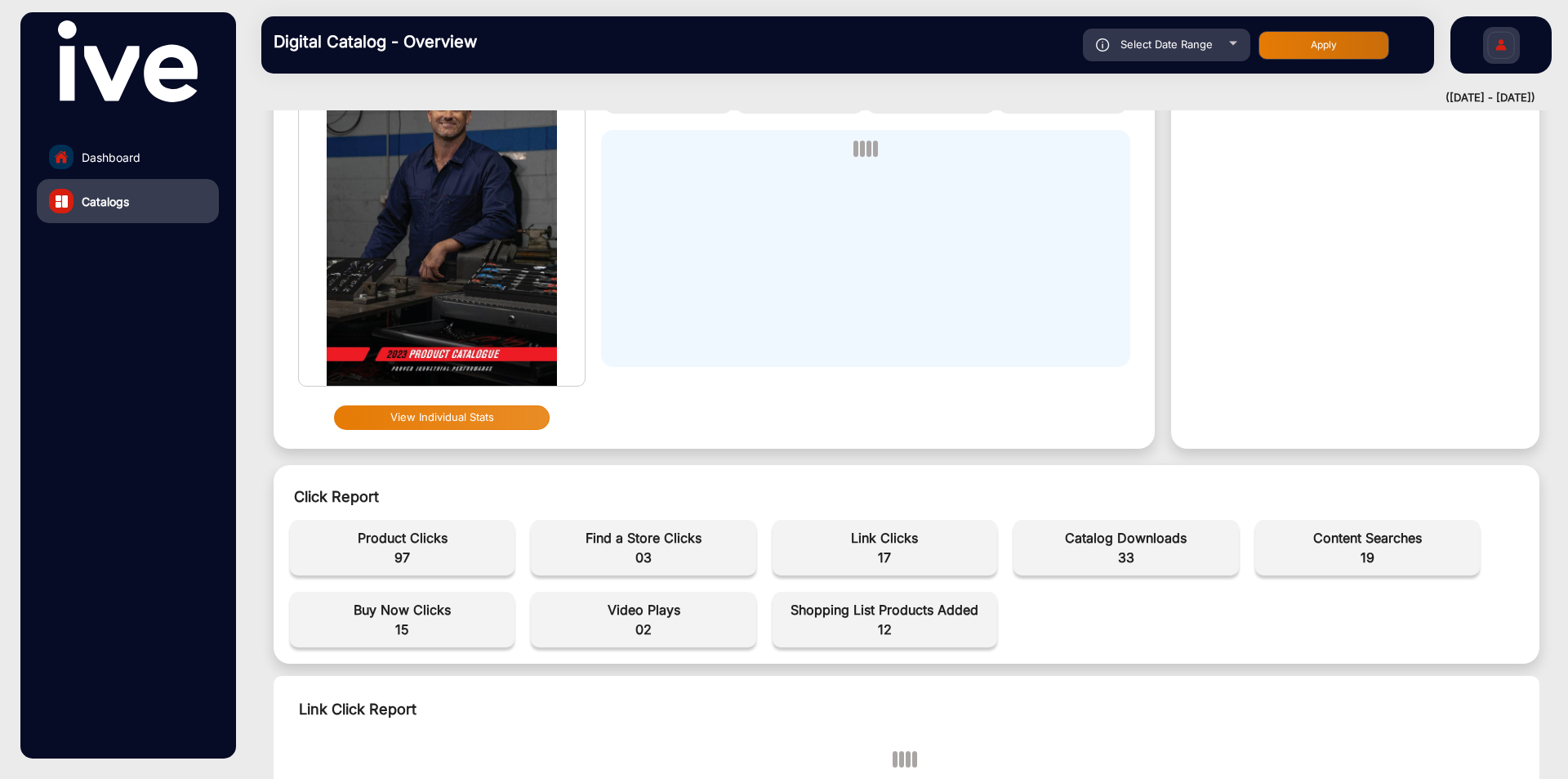
click at [1121, 551] on span "33" at bounding box center [1125, 557] width 208 height 20
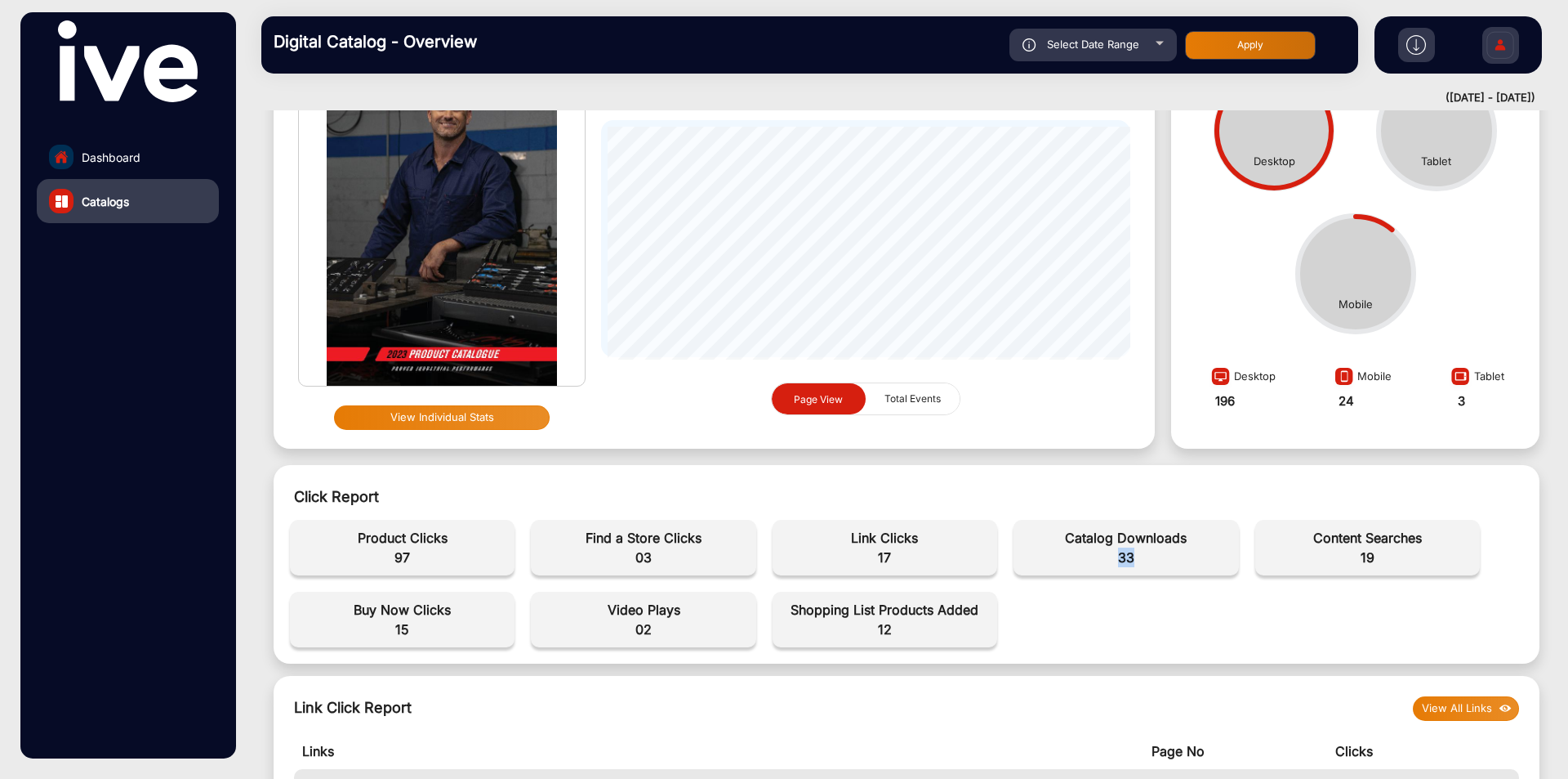
click at [121, 146] on link "Dashboard" at bounding box center [128, 156] width 182 height 44
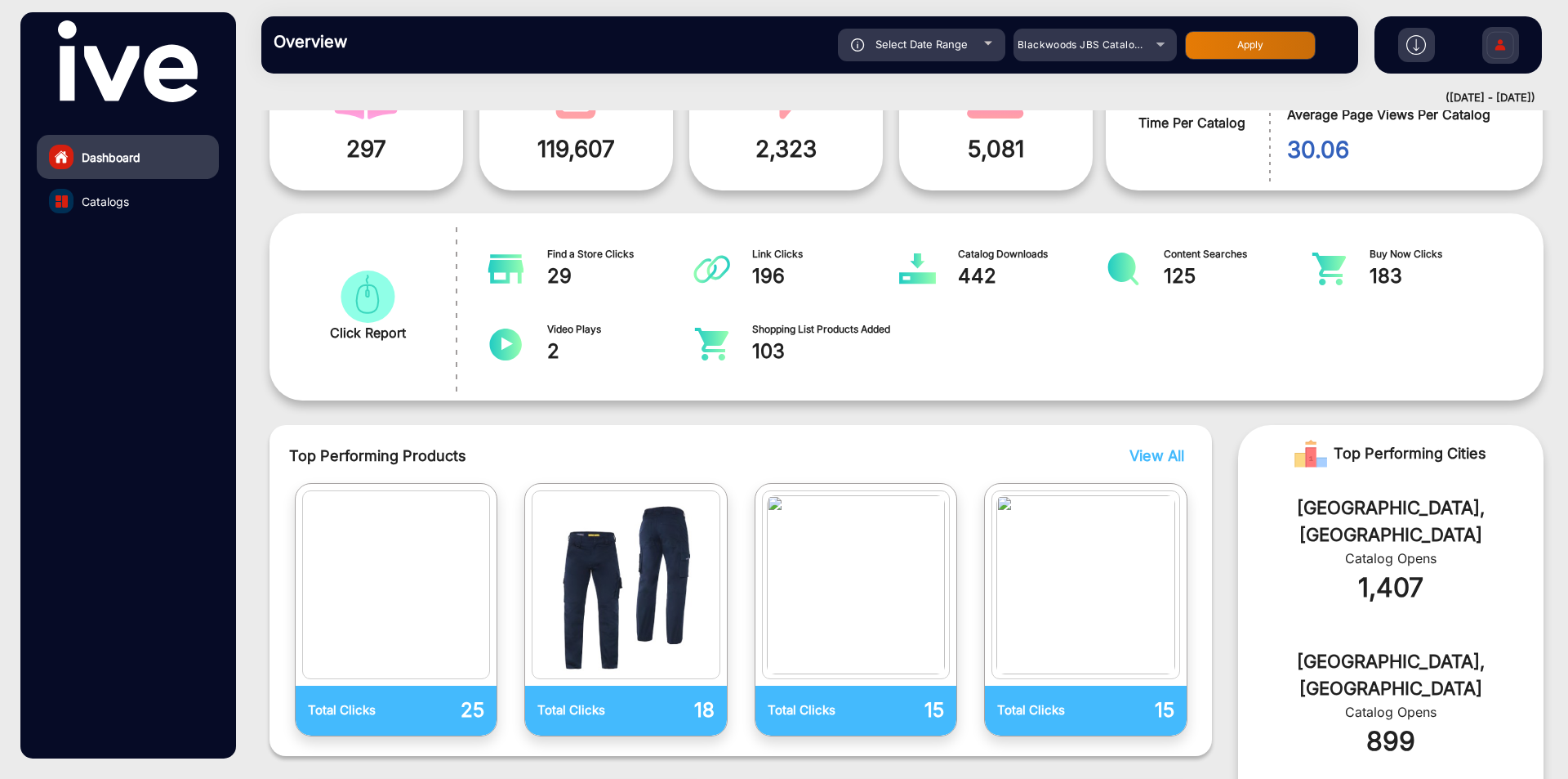
scroll to position [12, 0]
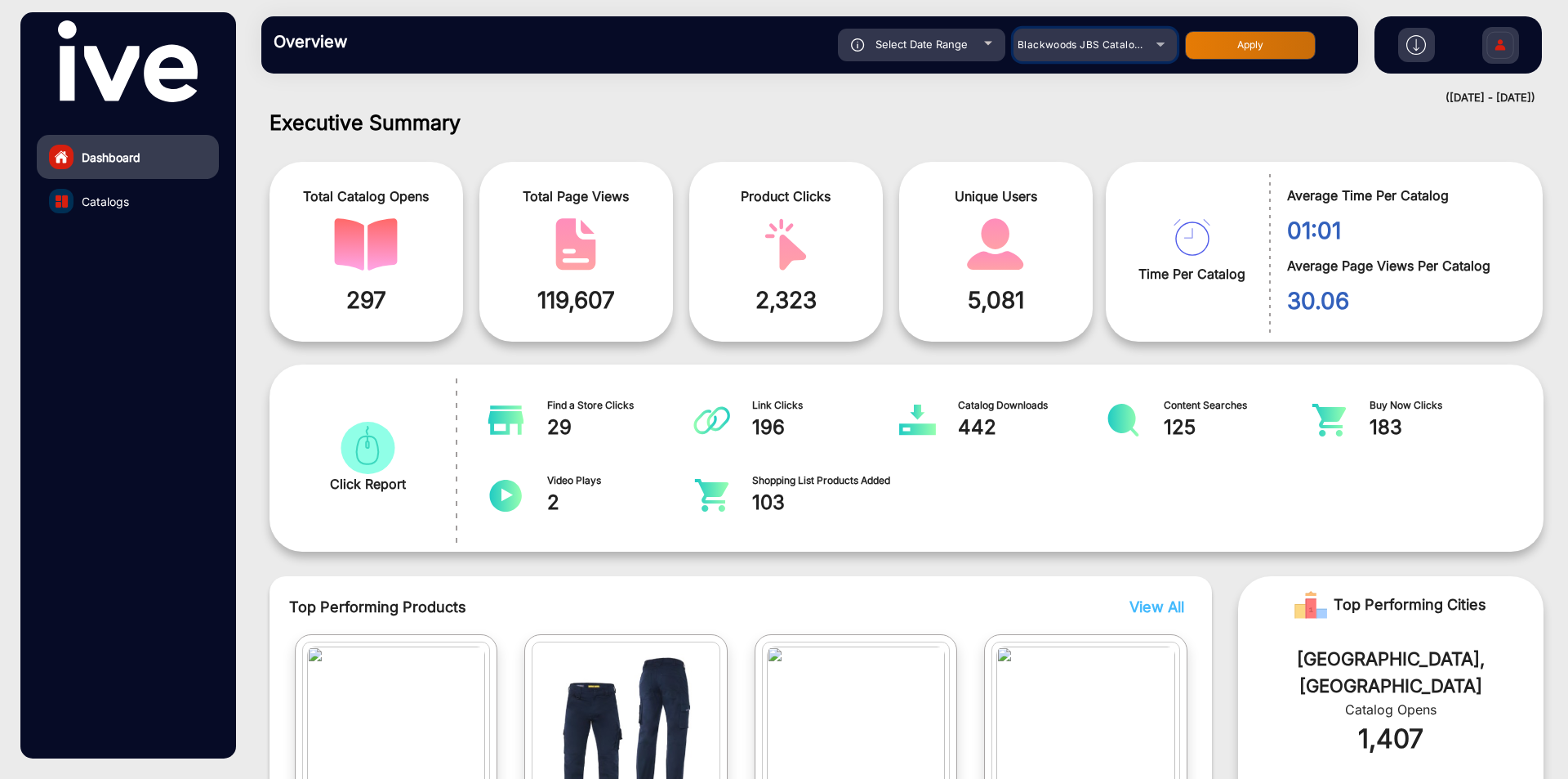
click at [1092, 37] on div "Blackwoods JBS Catalogue" at bounding box center [1083, 45] width 130 height 20
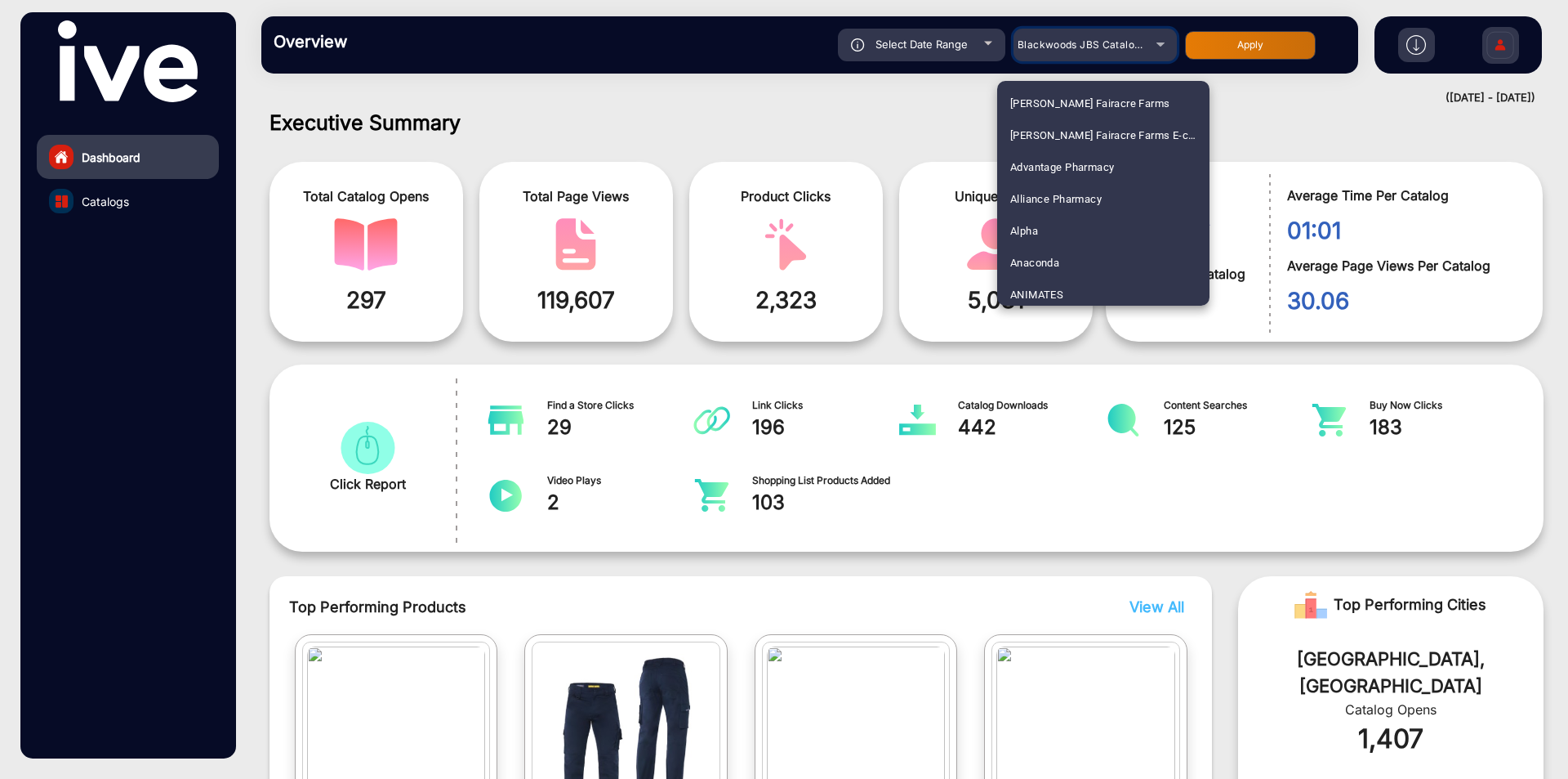
scroll to position [833, 0]
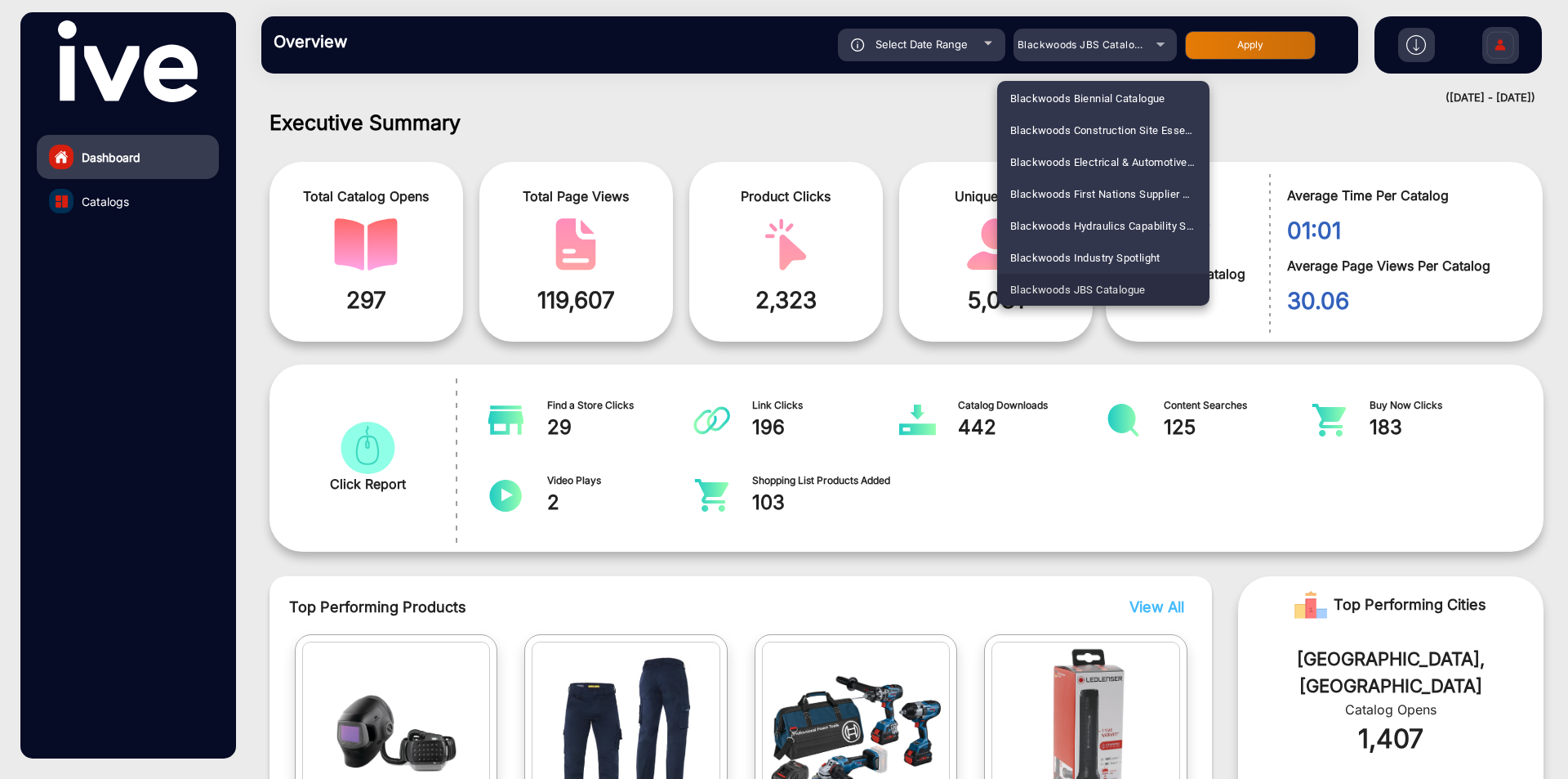
drag, startPoint x: 1155, startPoint y: 293, endPoint x: 1016, endPoint y: 293, distance: 139.0
click at [1016, 293] on mat-option "Blackwoods JBS Catalogue" at bounding box center [1104, 289] width 213 height 32
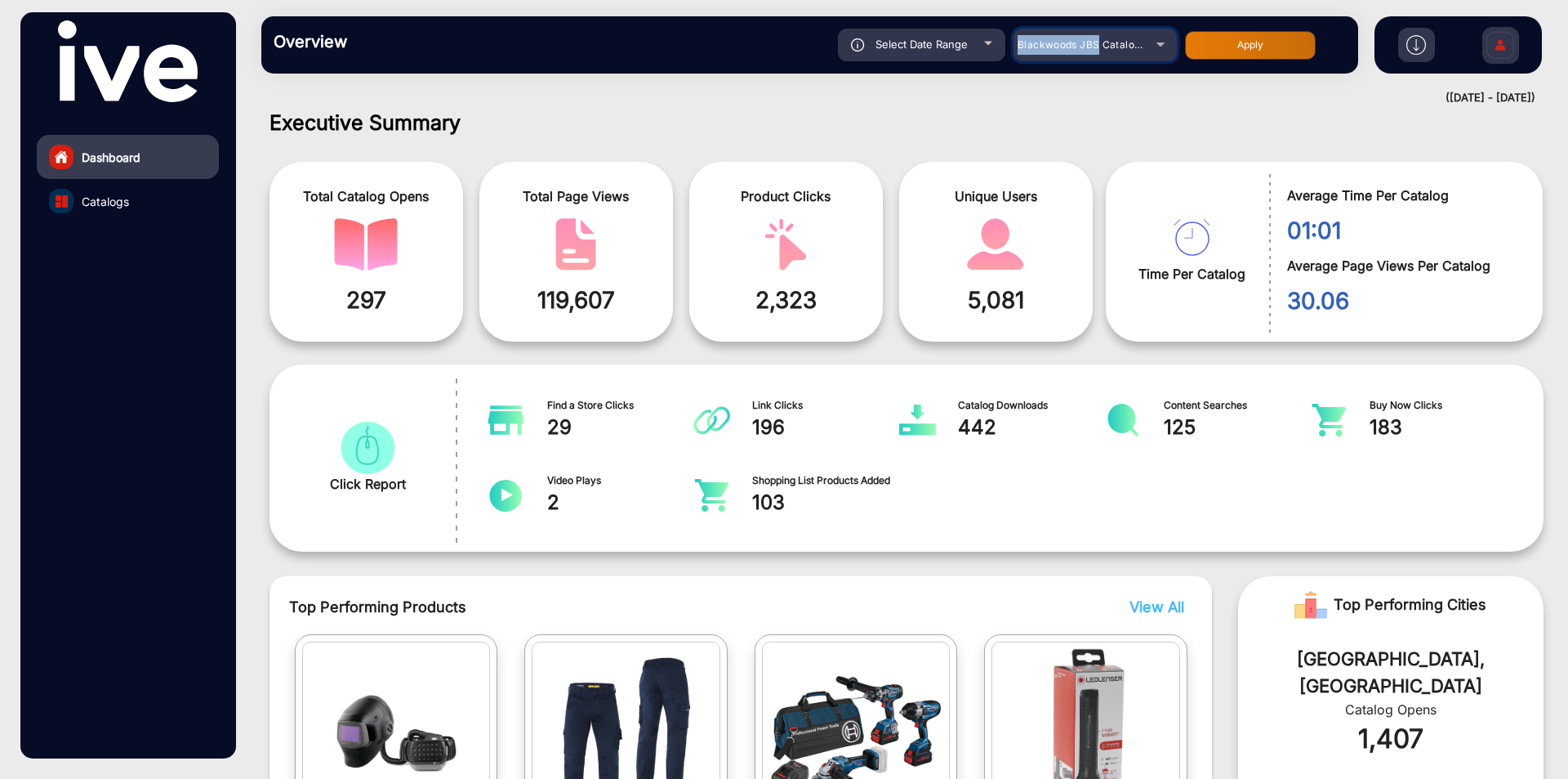
drag, startPoint x: 1019, startPoint y: 45, endPoint x: 1101, endPoint y: 43, distance: 82.0
click at [1101, 43] on span "Blackwoods JBS Catalogue" at bounding box center [1085, 45] width 135 height 12
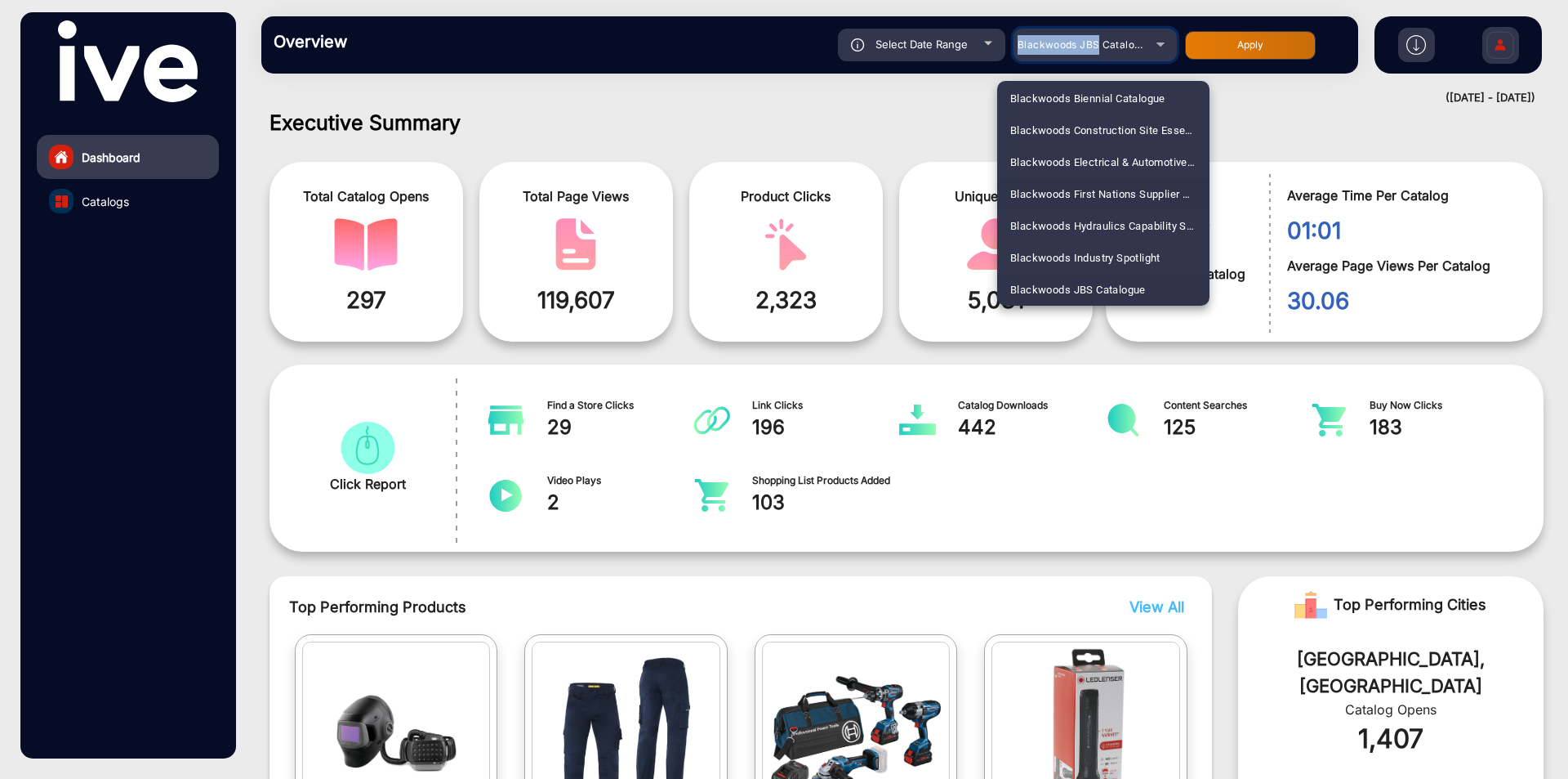
scroll to position [915, 0]
click at [1098, 239] on span "Blackwoods Larzep Hydraulic Brochure" at bounding box center [1103, 239] width 186 height 32
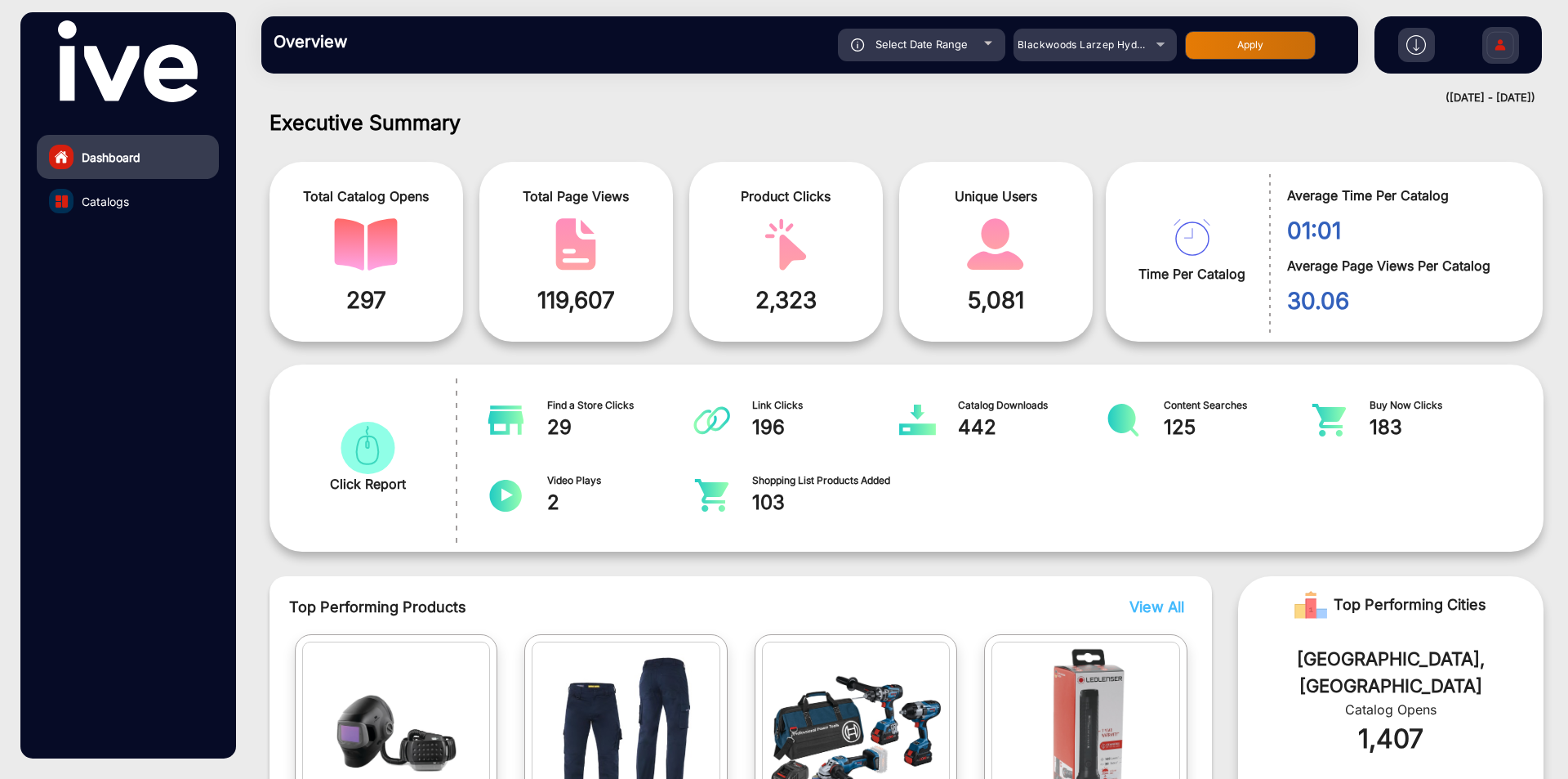
click at [1228, 61] on div "Overview Reports Understand what makes your customers tick and learn how they a…" at bounding box center [810, 45] width 1097 height 57
click at [1228, 54] on button "Apply" at bounding box center [1251, 45] width 130 height 28
type input "[DATE]"
click at [132, 193] on link "Catalogs" at bounding box center [128, 201] width 182 height 44
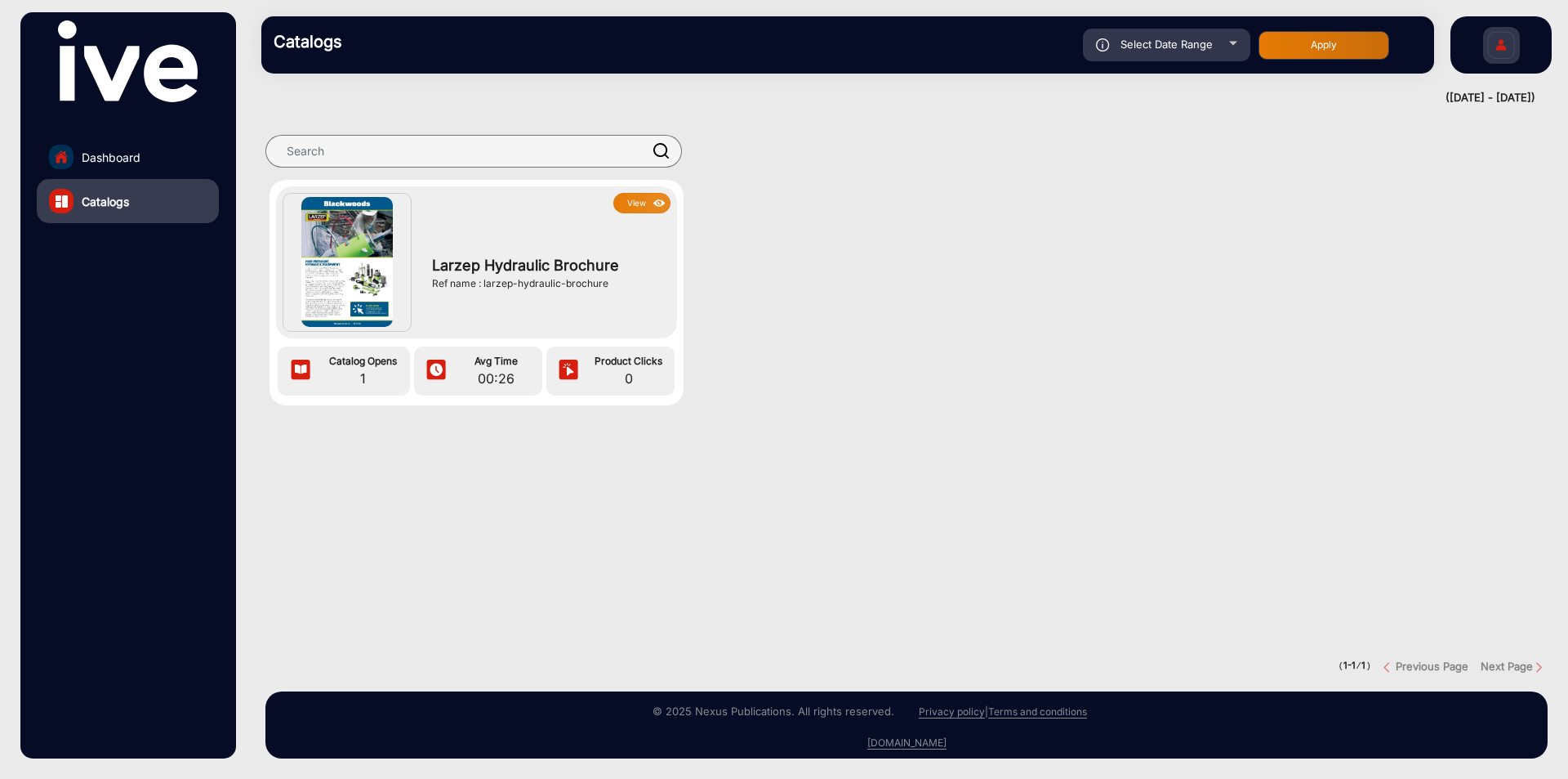
click at [478, 258] on span "Larzep Hydraulic Brochure" at bounding box center [547, 265] width 230 height 22
click at [642, 193] on button "View" at bounding box center [642, 203] width 57 height 21
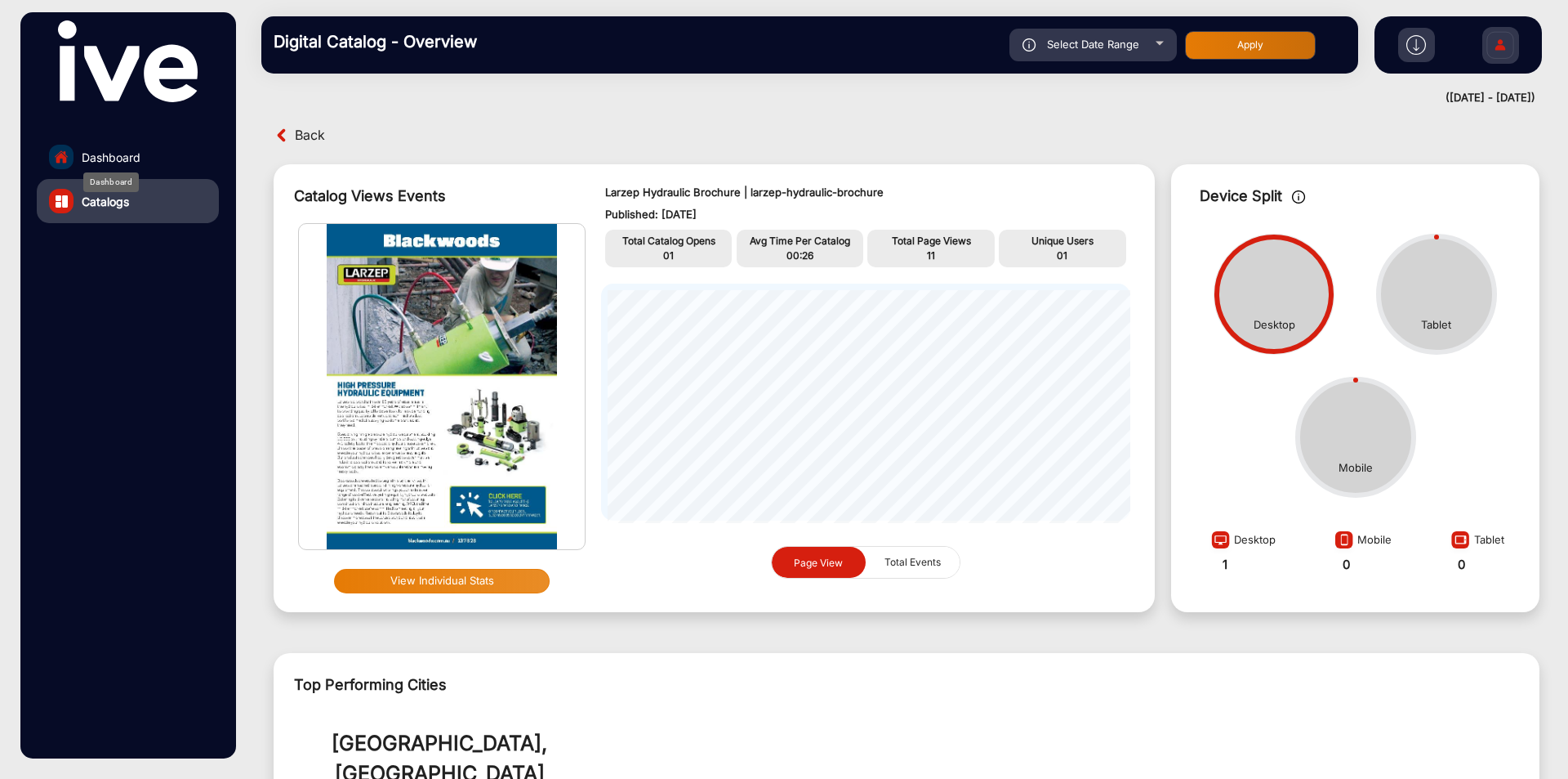
click at [94, 154] on span "Dashboard" at bounding box center [111, 157] width 59 height 17
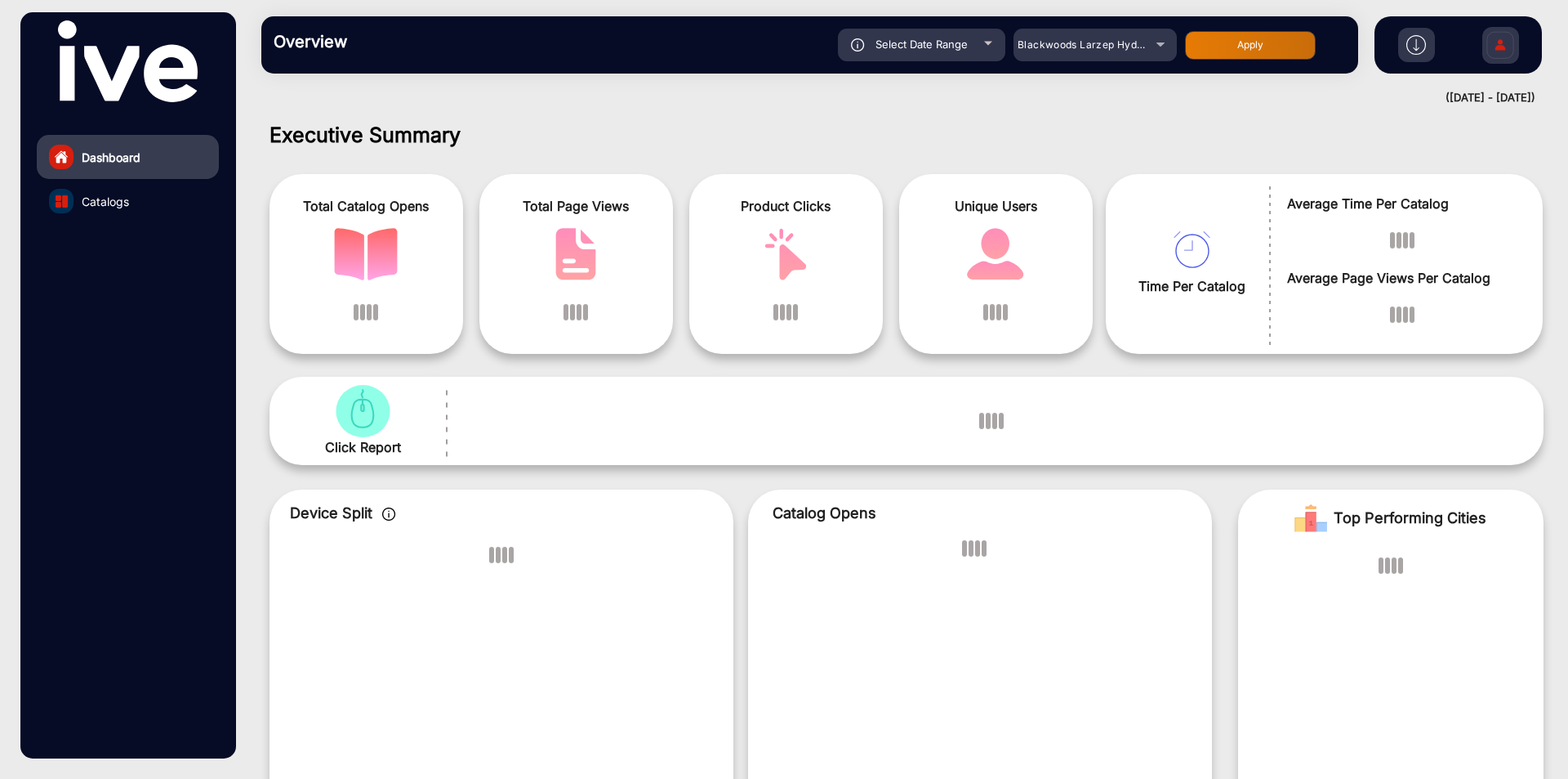
scroll to position [12, 0]
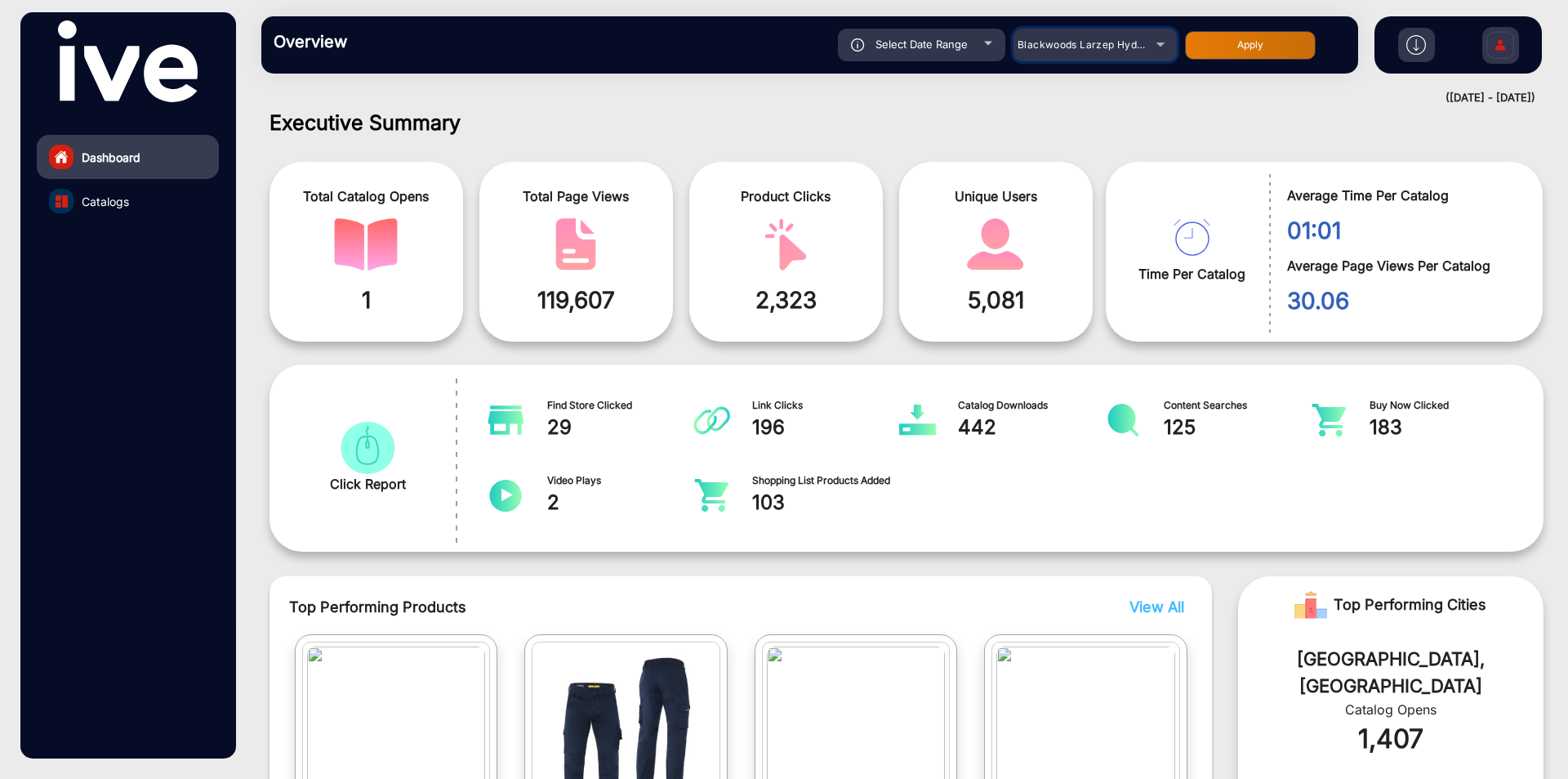
click at [1047, 53] on div "Blackwoods Larzep Hydraulic Brochure" at bounding box center [1083, 45] width 130 height 20
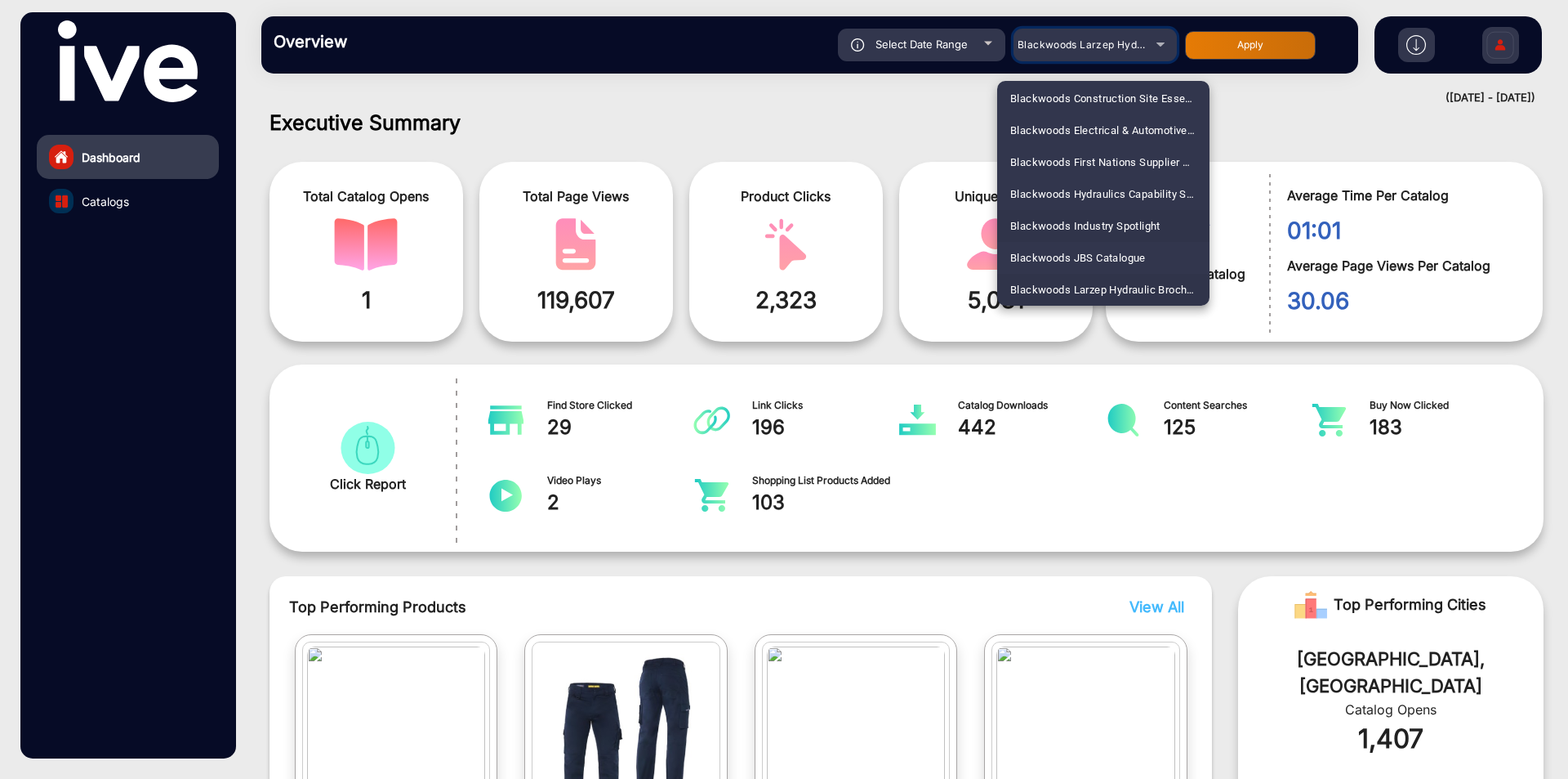
scroll to position [947, 0]
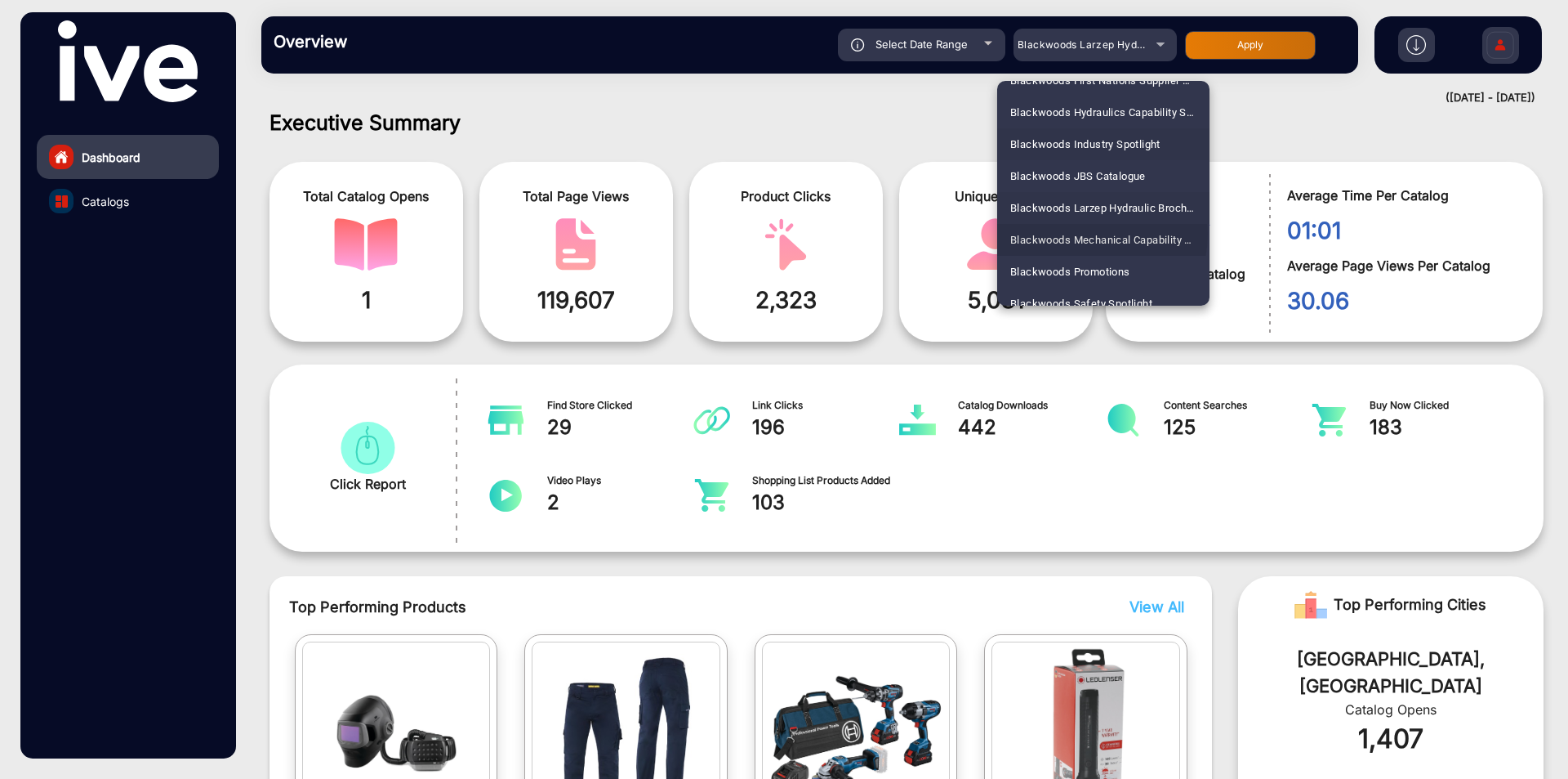
click at [1090, 233] on span "Blackwoods Mechanical Capability Statement" at bounding box center [1103, 239] width 186 height 32
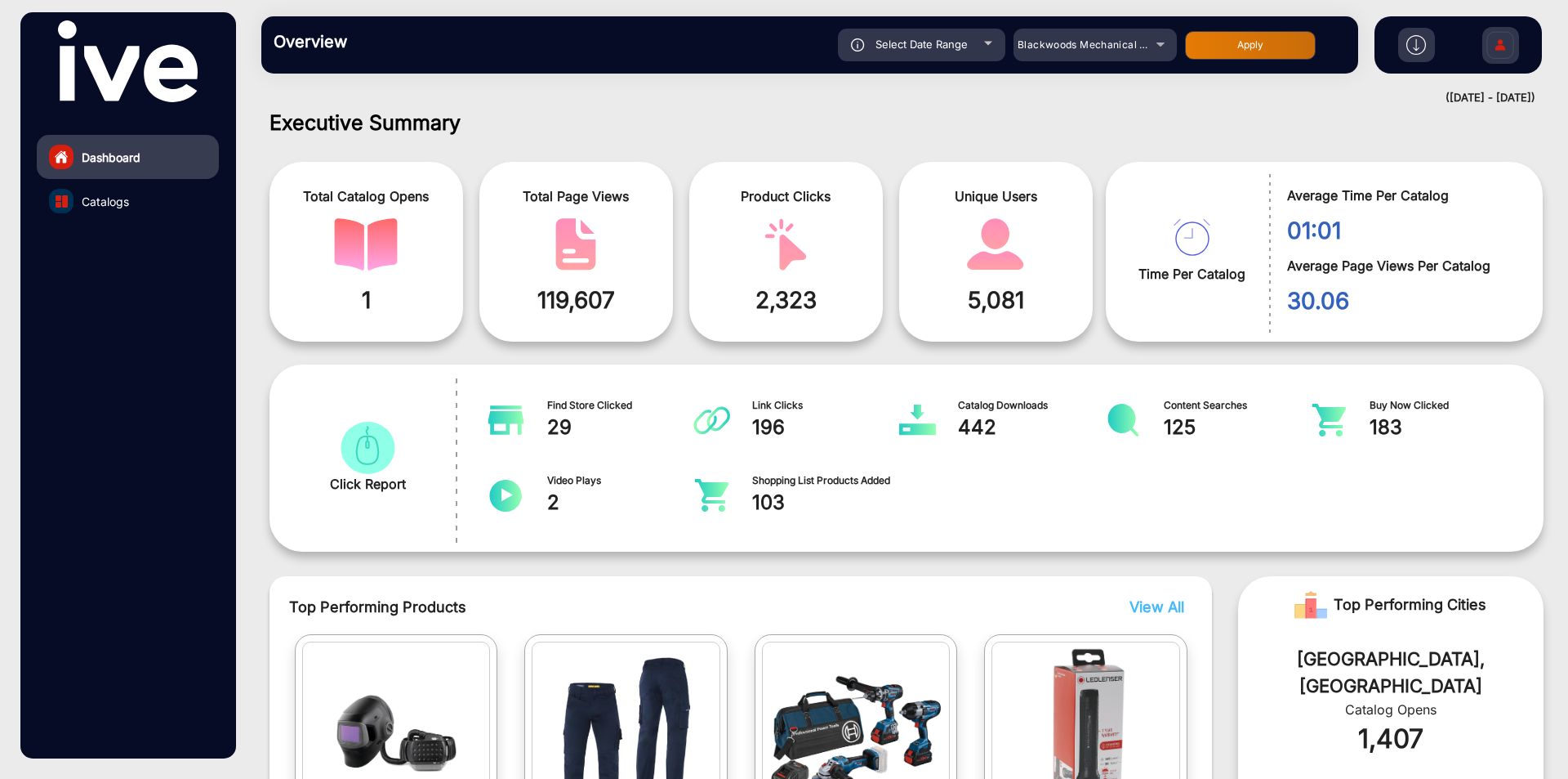
click at [1248, 22] on div "Overview Reports Understand what makes your customers tick and learn how they a…" at bounding box center [810, 45] width 1097 height 57
click at [1253, 34] on button "Apply" at bounding box center [1251, 45] width 130 height 28
type input "[DATE]"
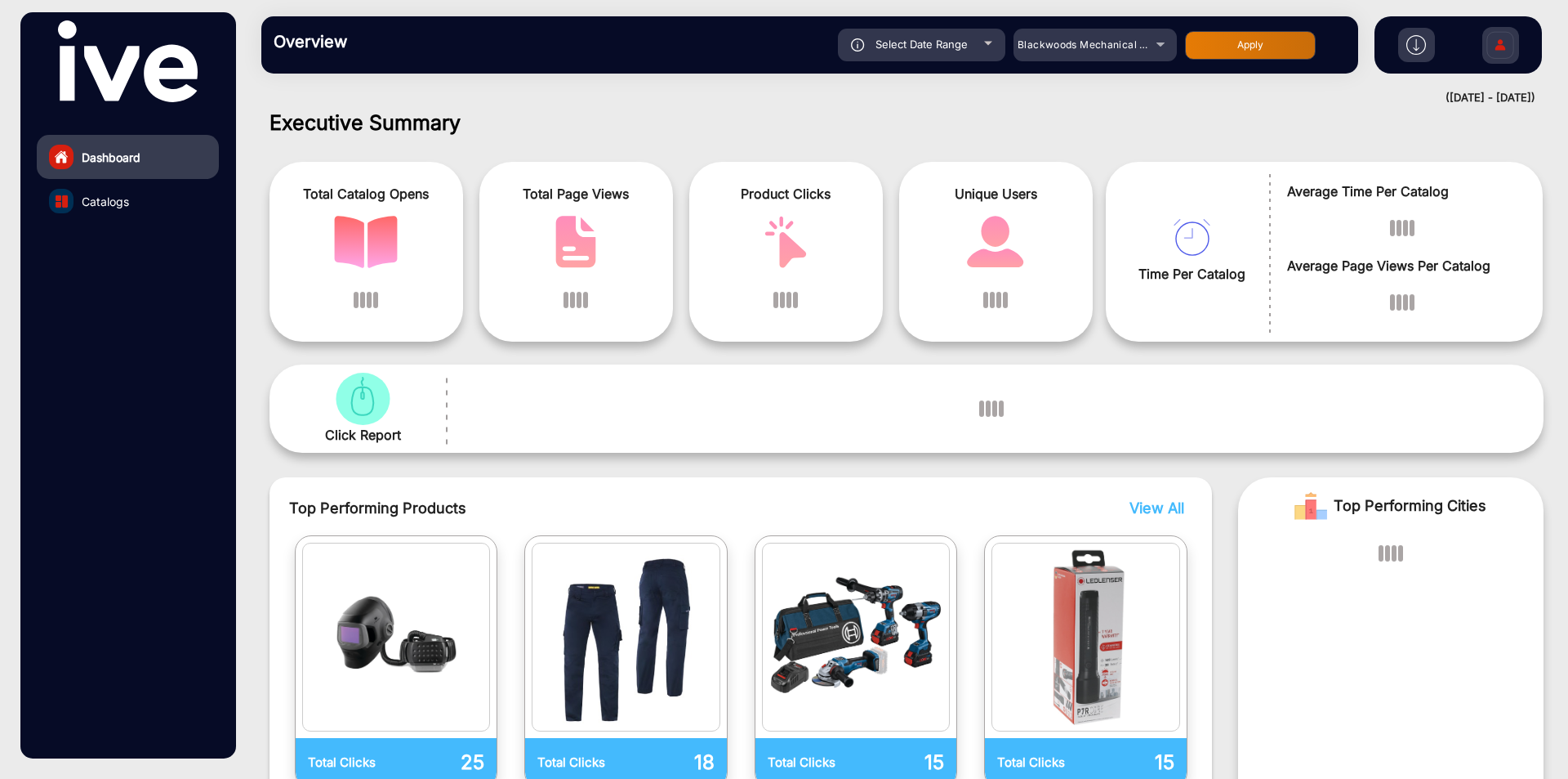
click at [154, 200] on link "Catalogs" at bounding box center [128, 201] width 182 height 44
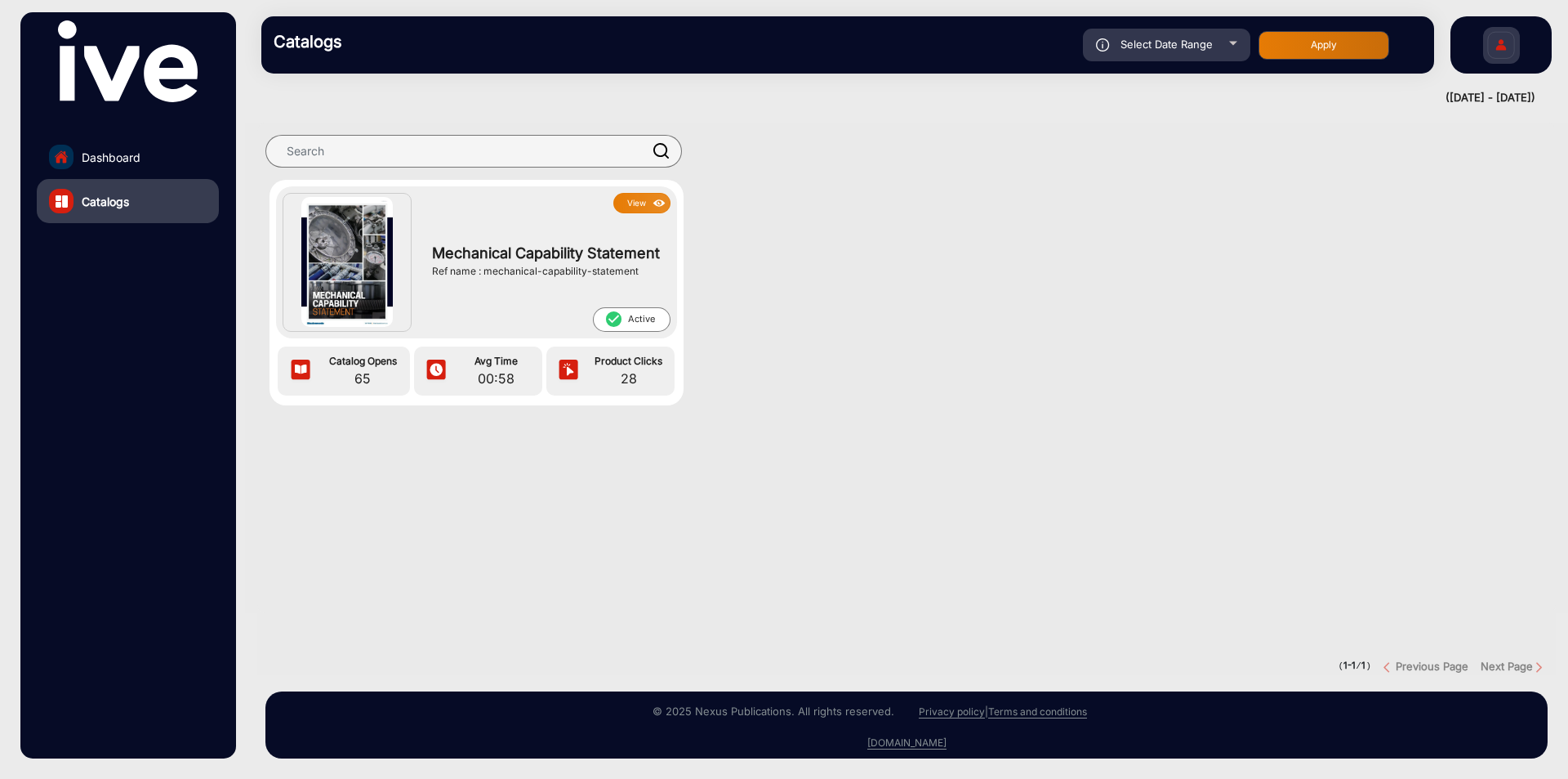
click at [472, 253] on span "Mechanical Capability Statement" at bounding box center [547, 253] width 230 height 22
click at [613, 197] on div "View" at bounding box center [546, 203] width 246 height 21
click at [644, 197] on button "View" at bounding box center [642, 203] width 57 height 21
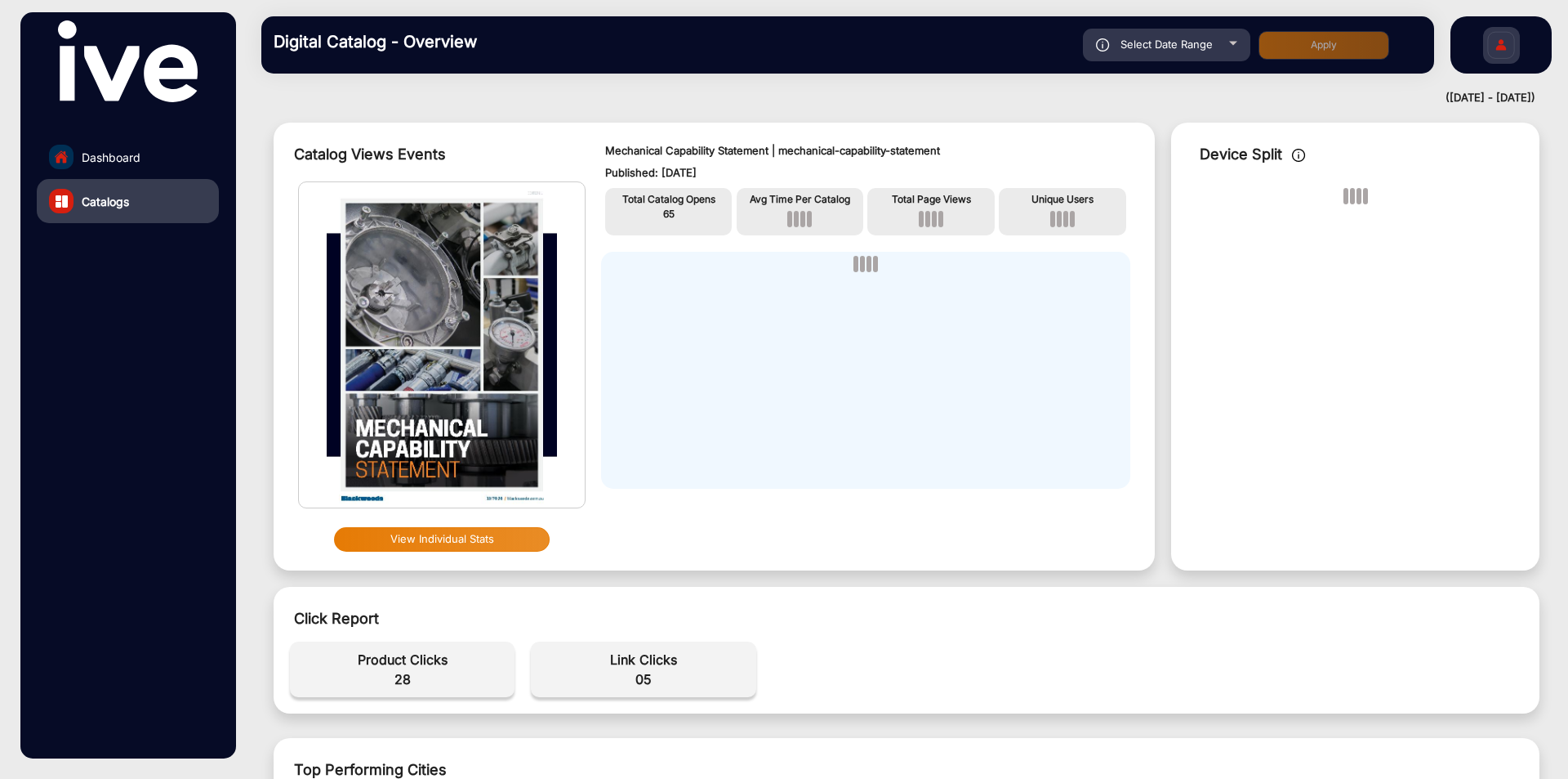
scroll to position [82, 0]
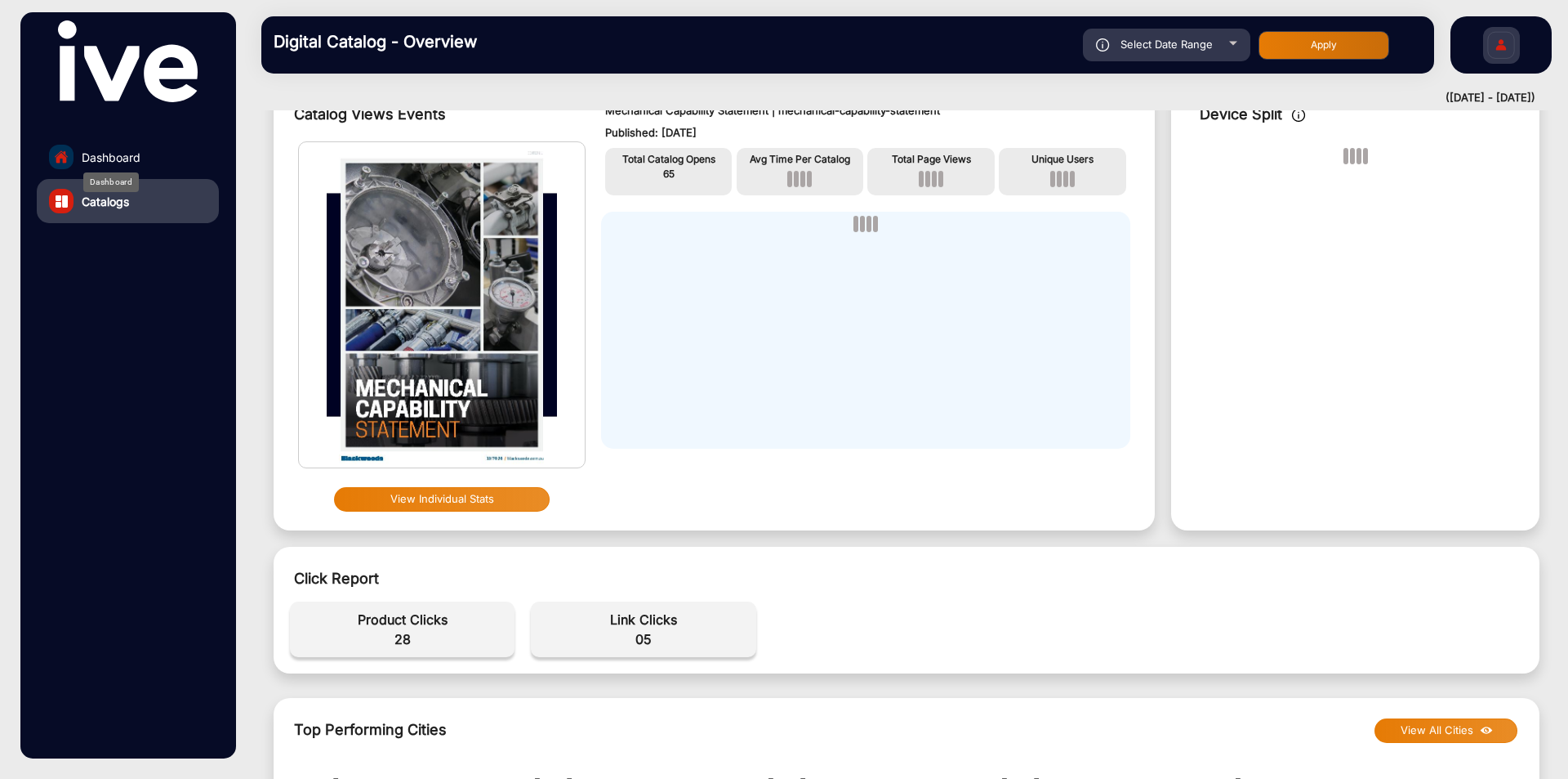
click at [123, 153] on span "Dashboard" at bounding box center [111, 157] width 59 height 17
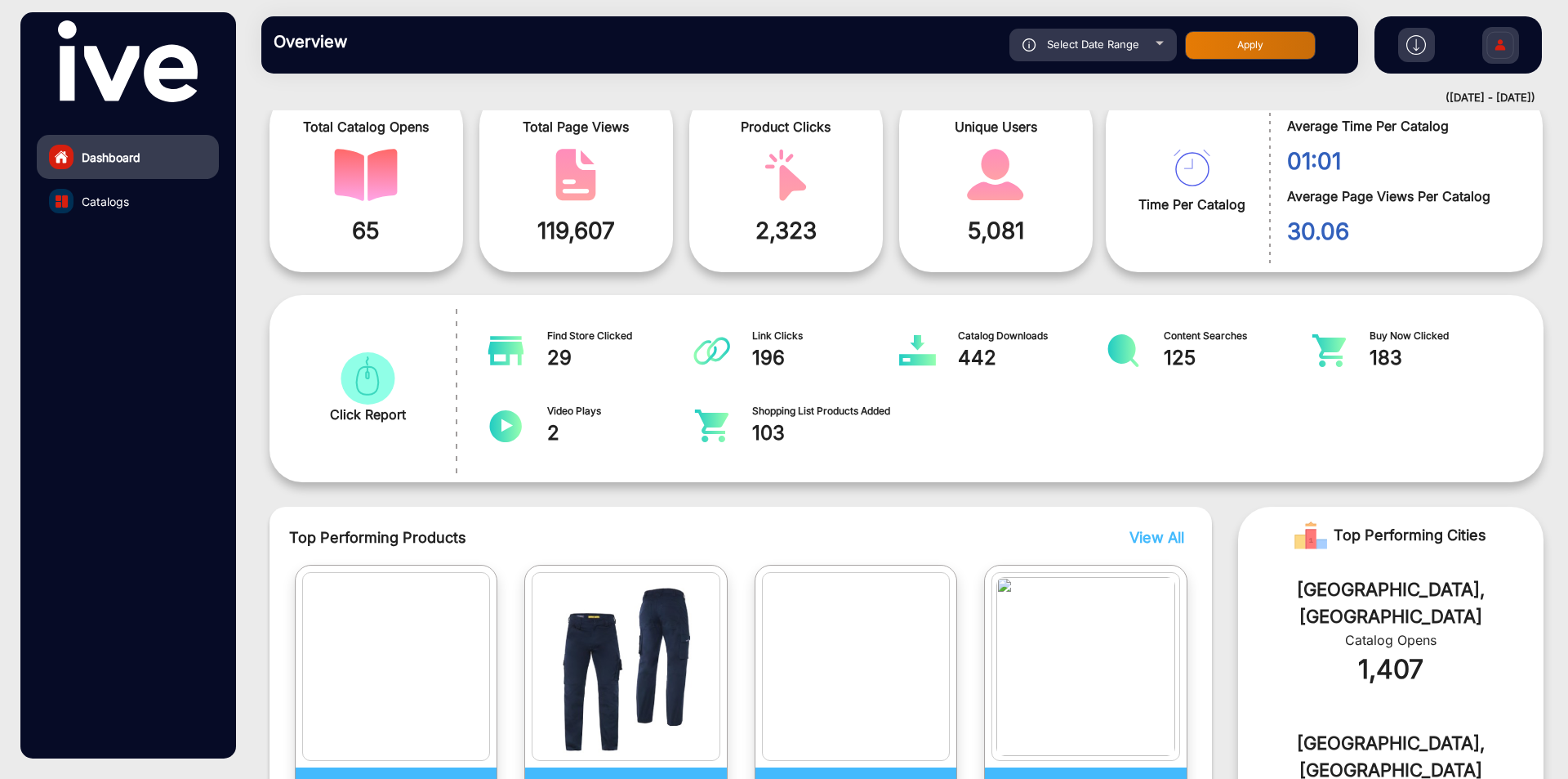
scroll to position [12, 0]
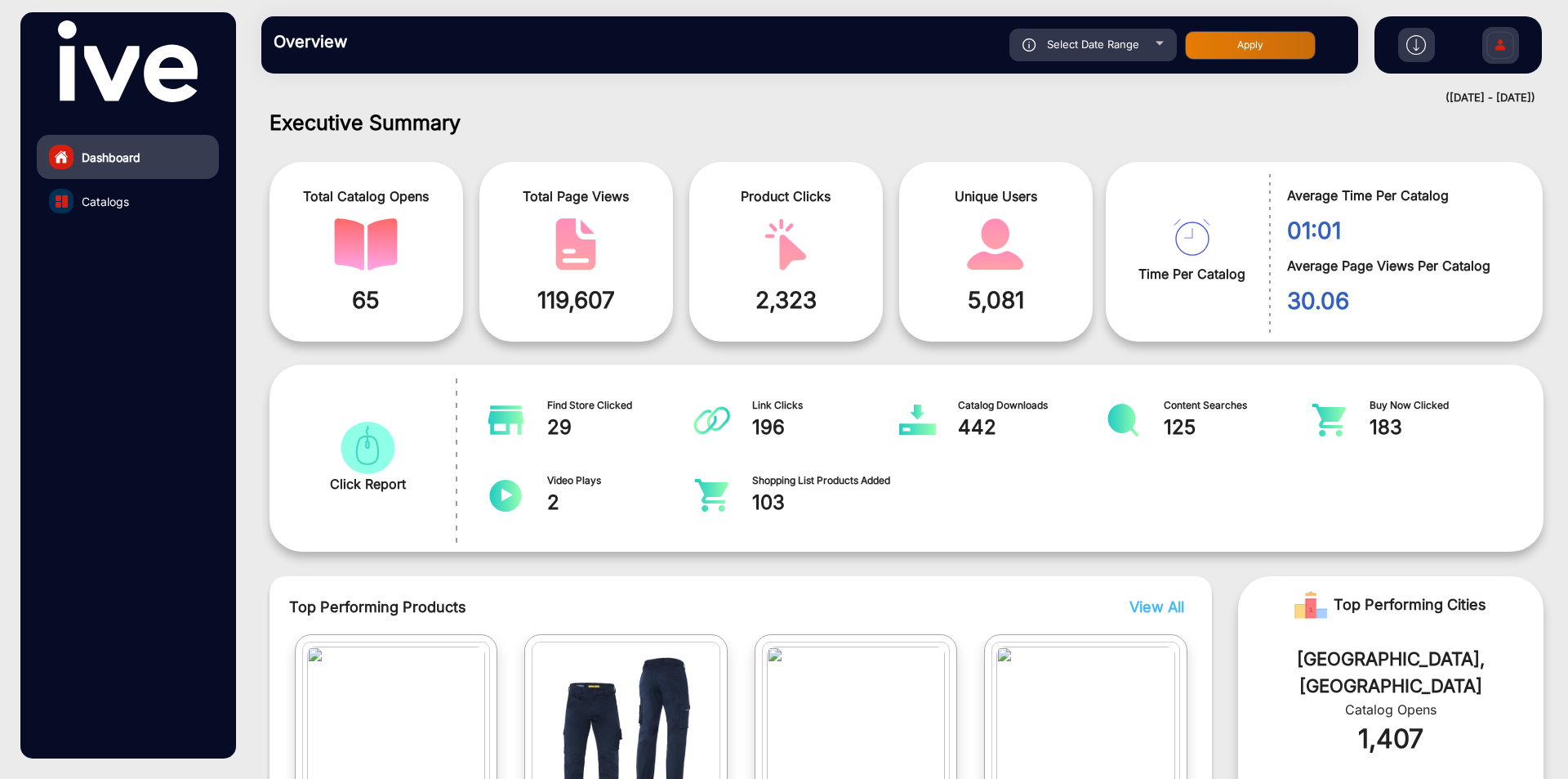
click at [1119, 48] on span "Select Date Range" at bounding box center [1094, 44] width 93 height 13
type input "[DATE]"
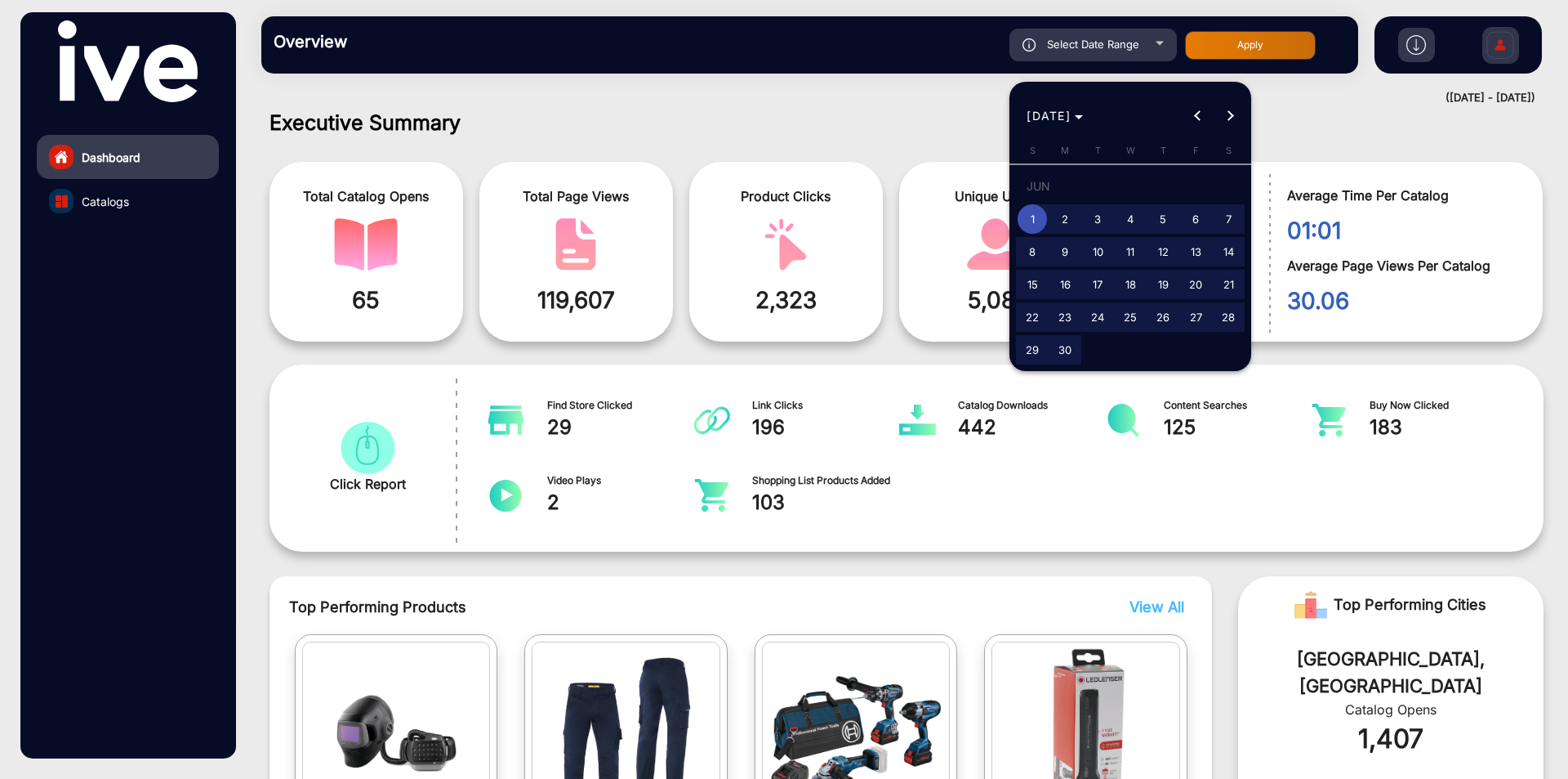
click at [768, 76] on div at bounding box center [784, 390] width 1568 height 779
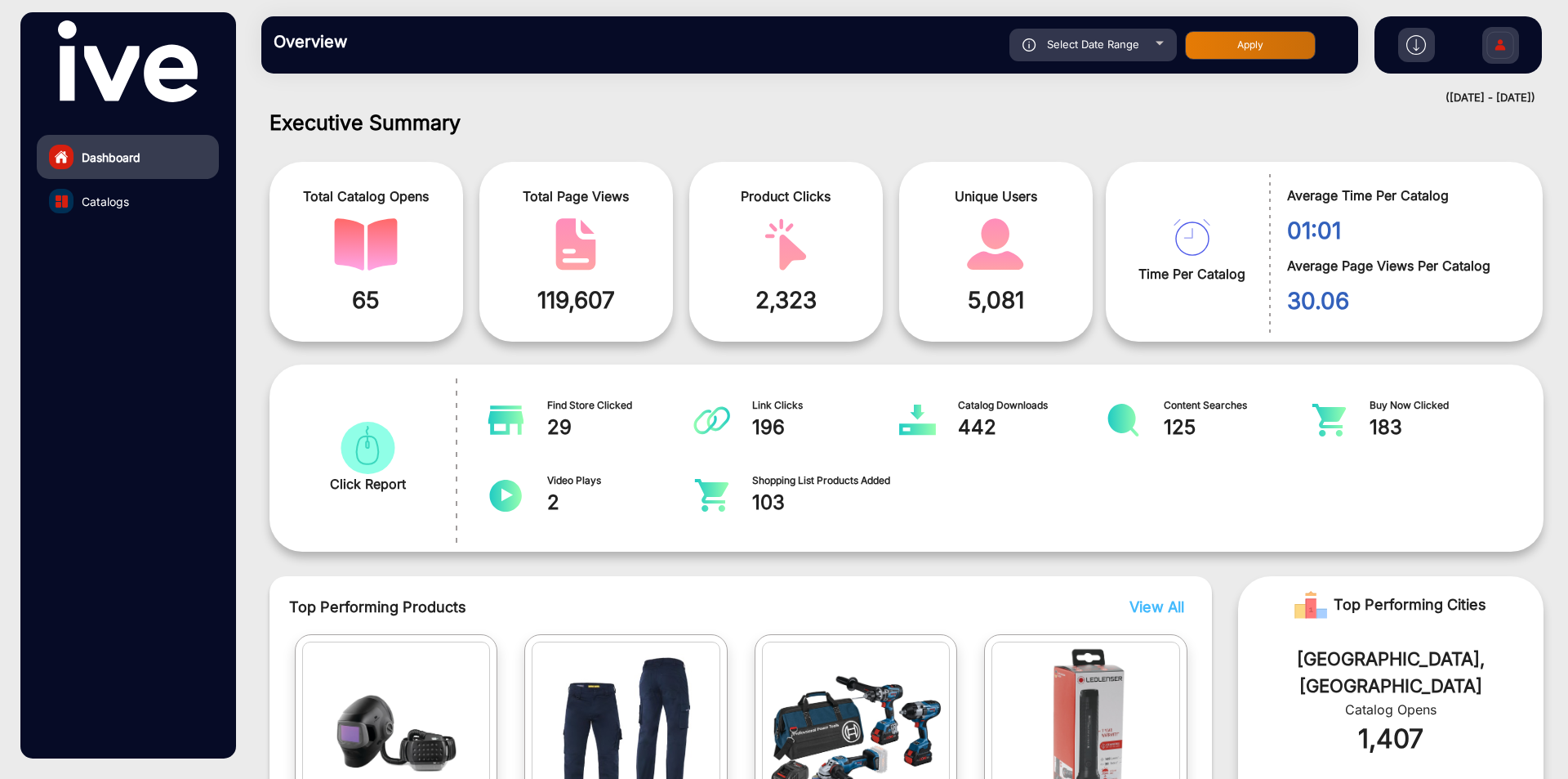
click at [1076, 51] on div "Select Date Range" at bounding box center [1093, 45] width 167 height 33
type input "[DATE]"
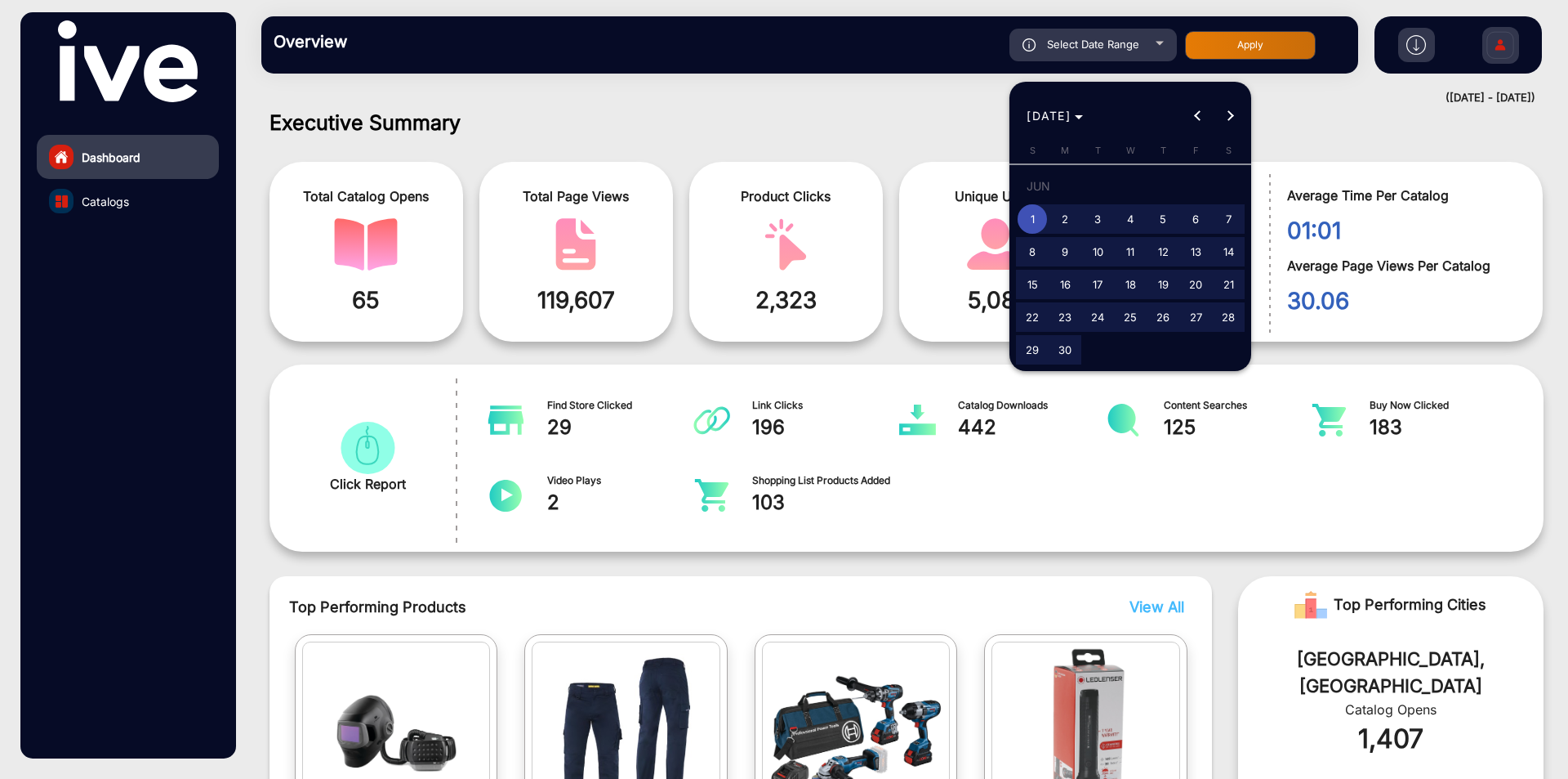
click at [839, 88] on div at bounding box center [784, 390] width 1568 height 779
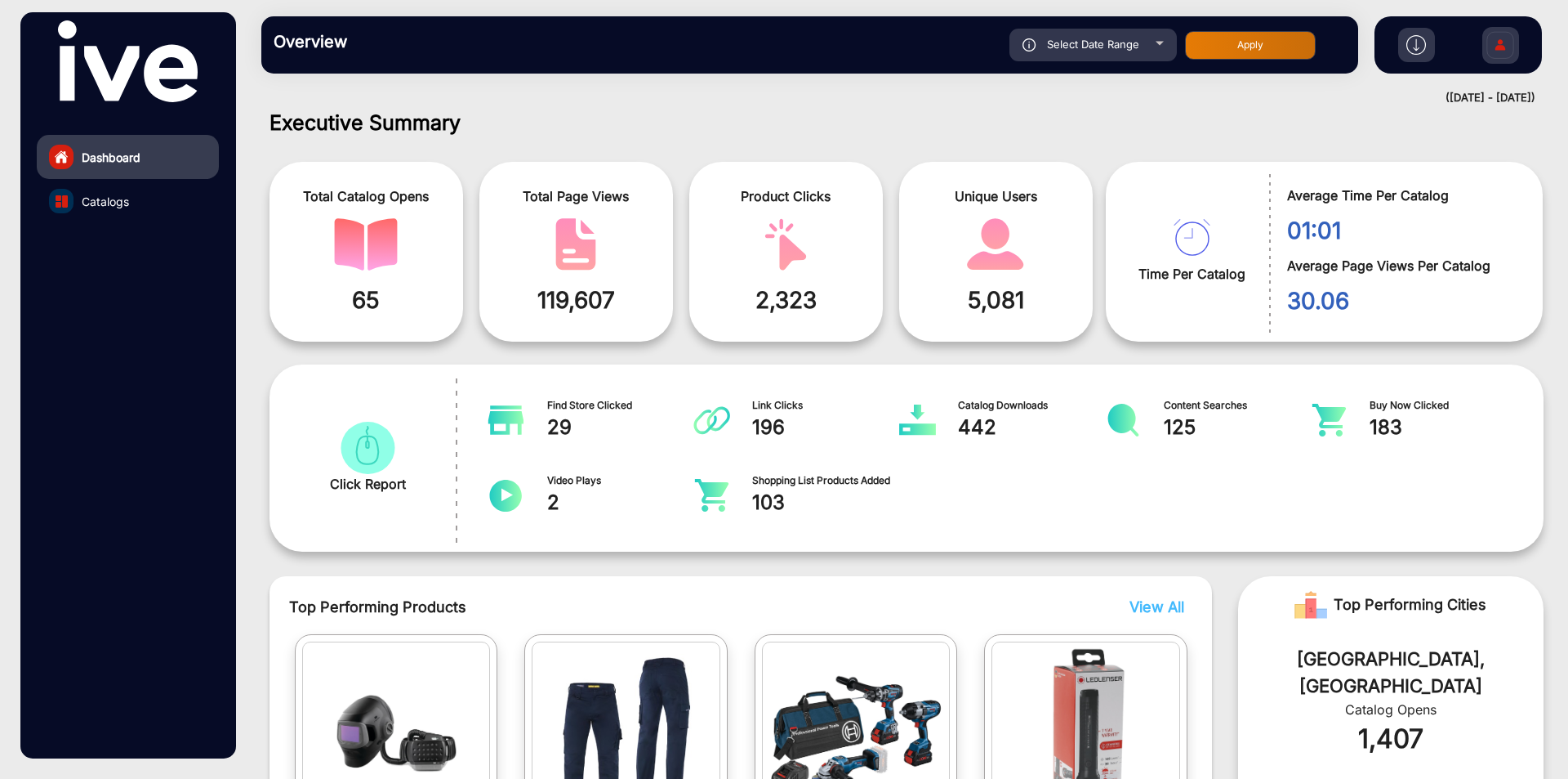
click at [188, 163] on link "Dashboard" at bounding box center [128, 156] width 182 height 44
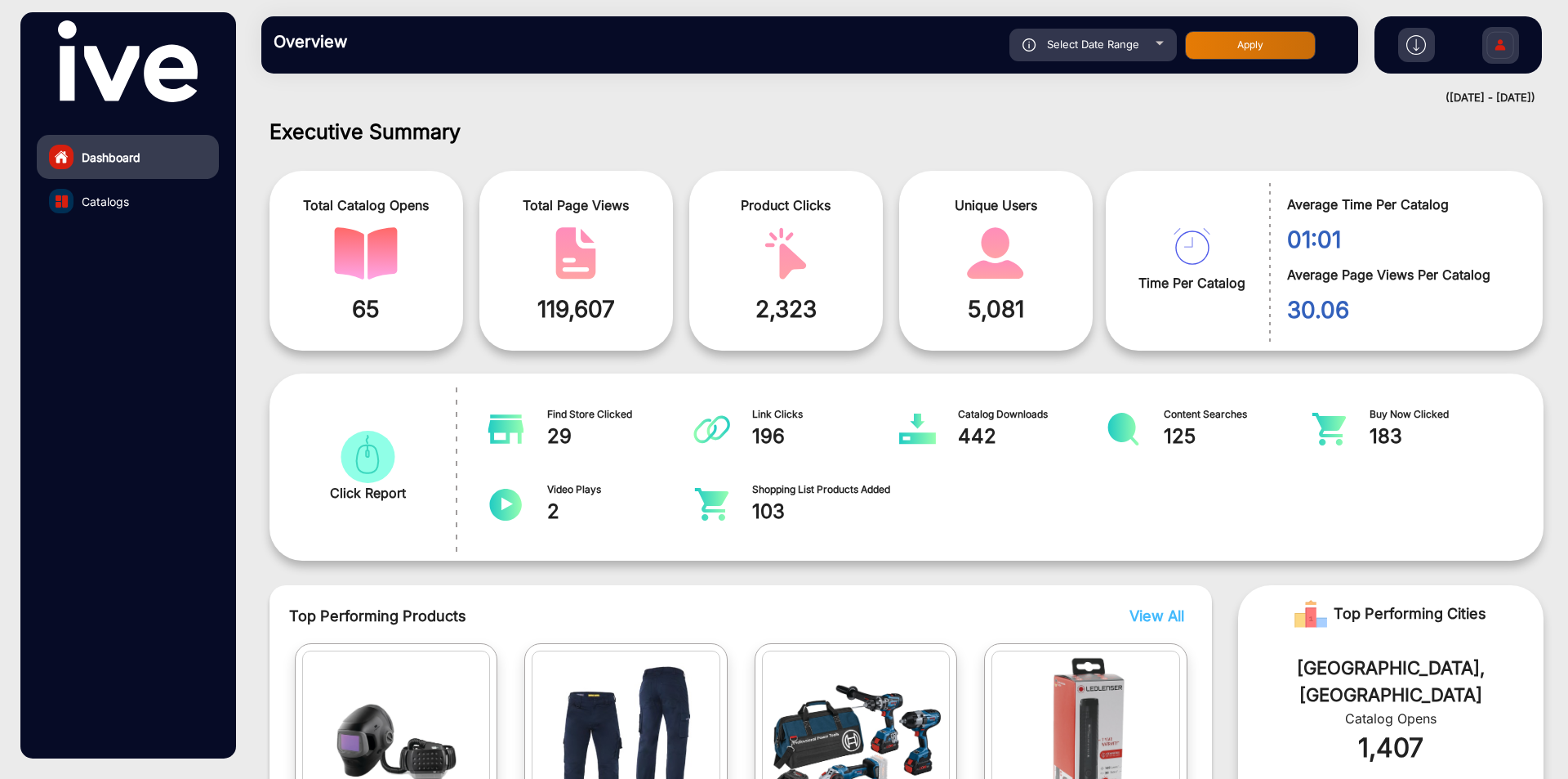
scroll to position [0, 0]
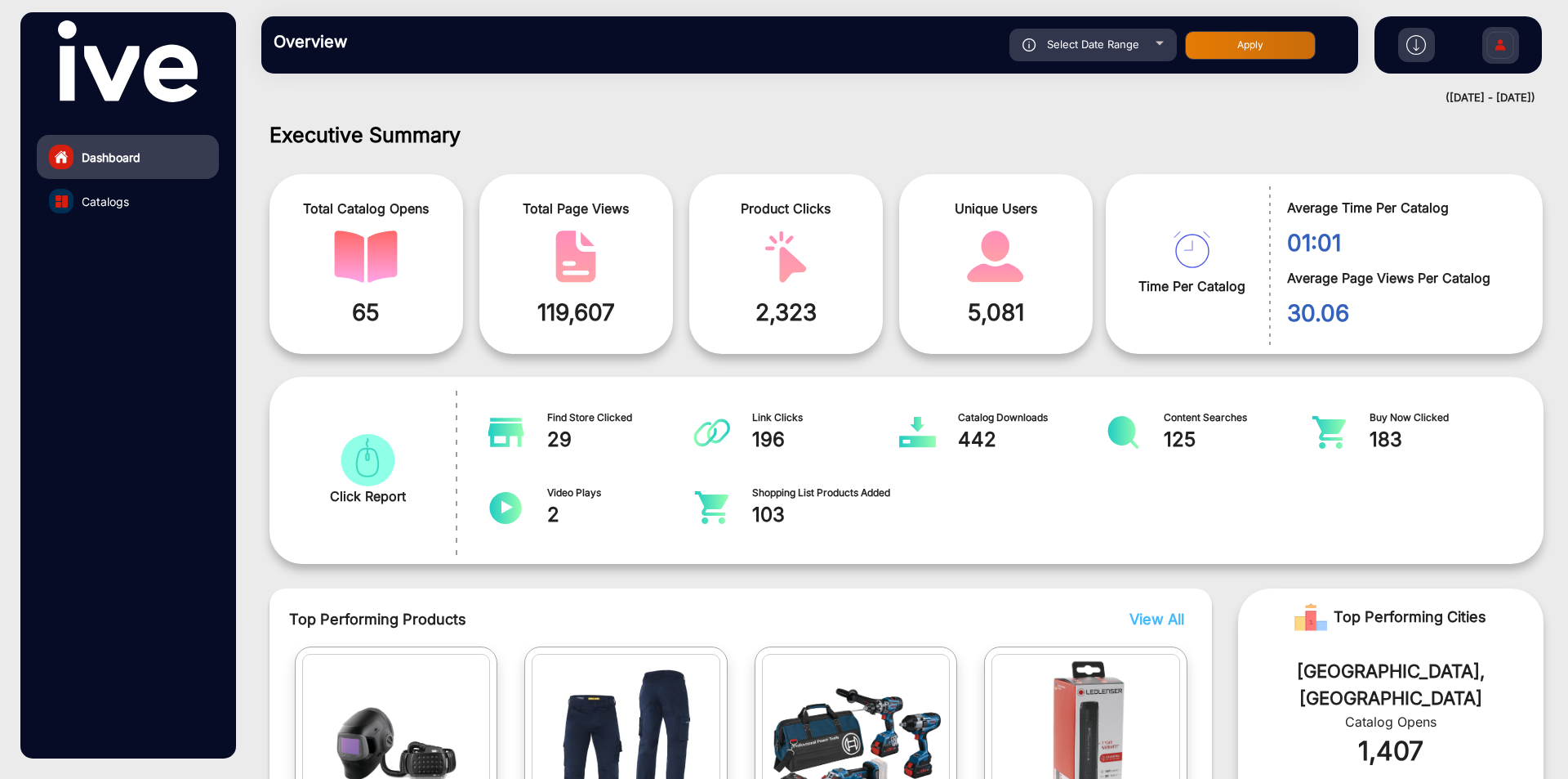
click at [105, 214] on link "Catalogs" at bounding box center [128, 201] width 182 height 44
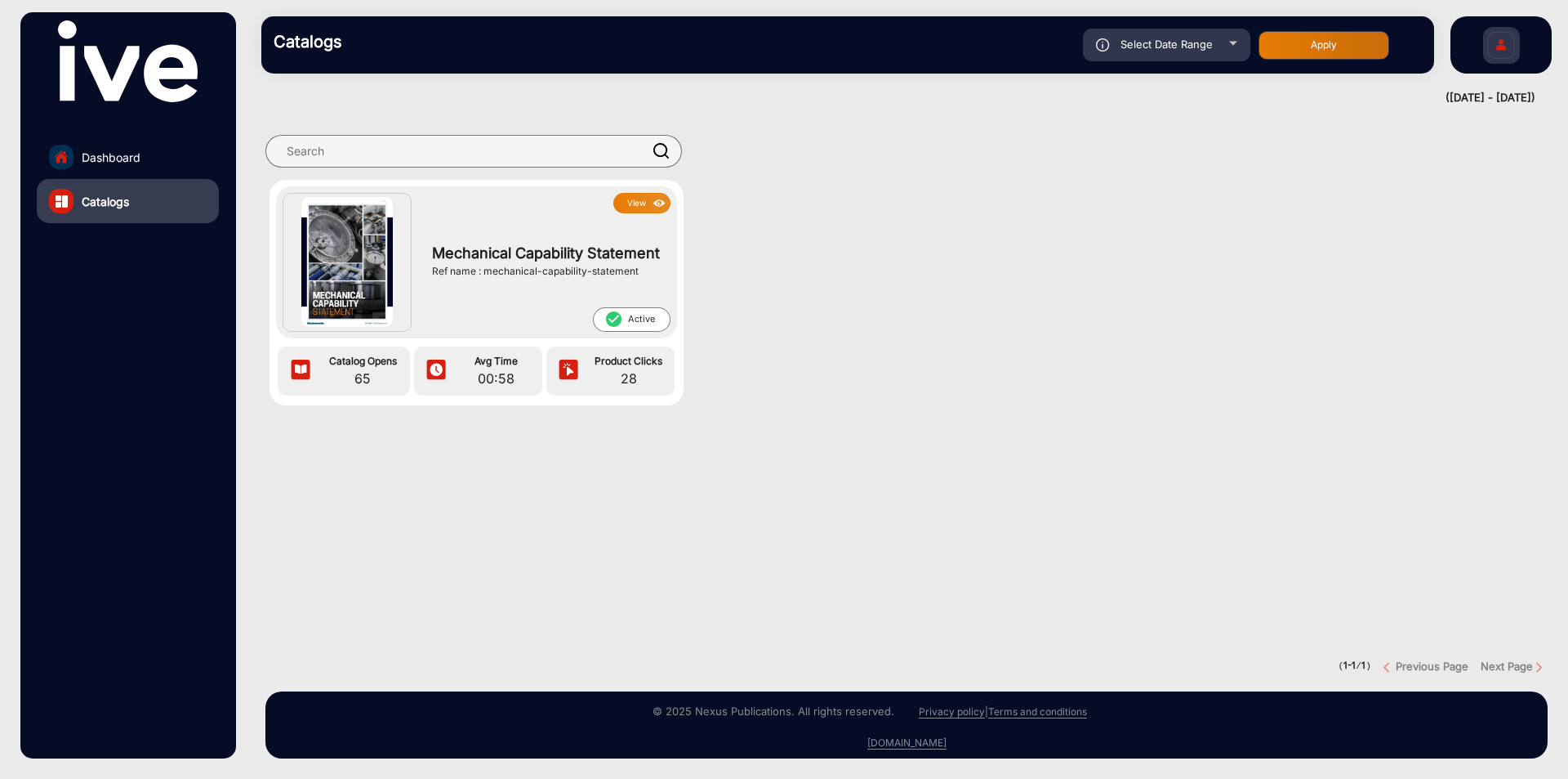
click at [114, 166] on link "Dashboard" at bounding box center [128, 156] width 182 height 44
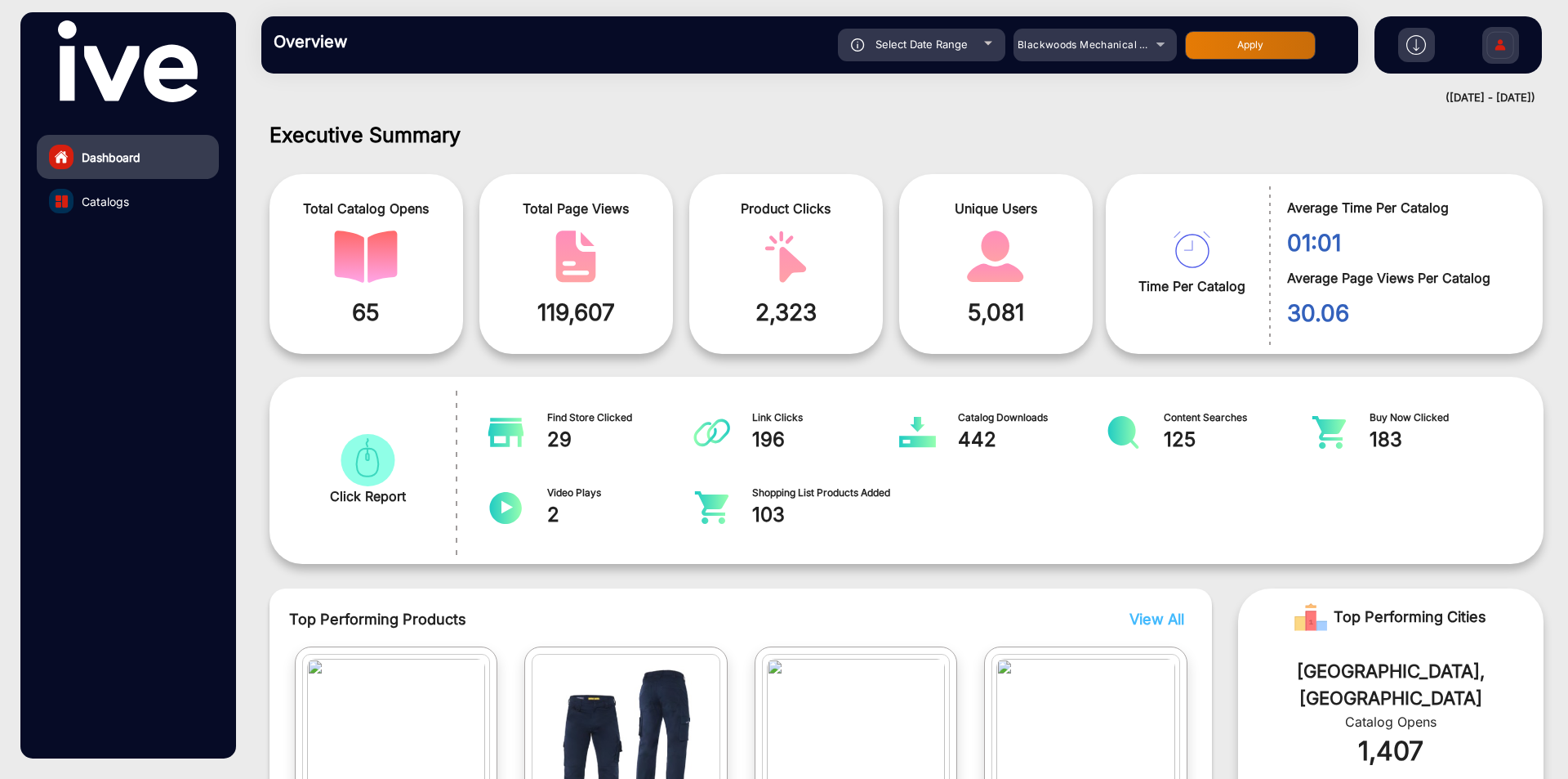
scroll to position [12, 0]
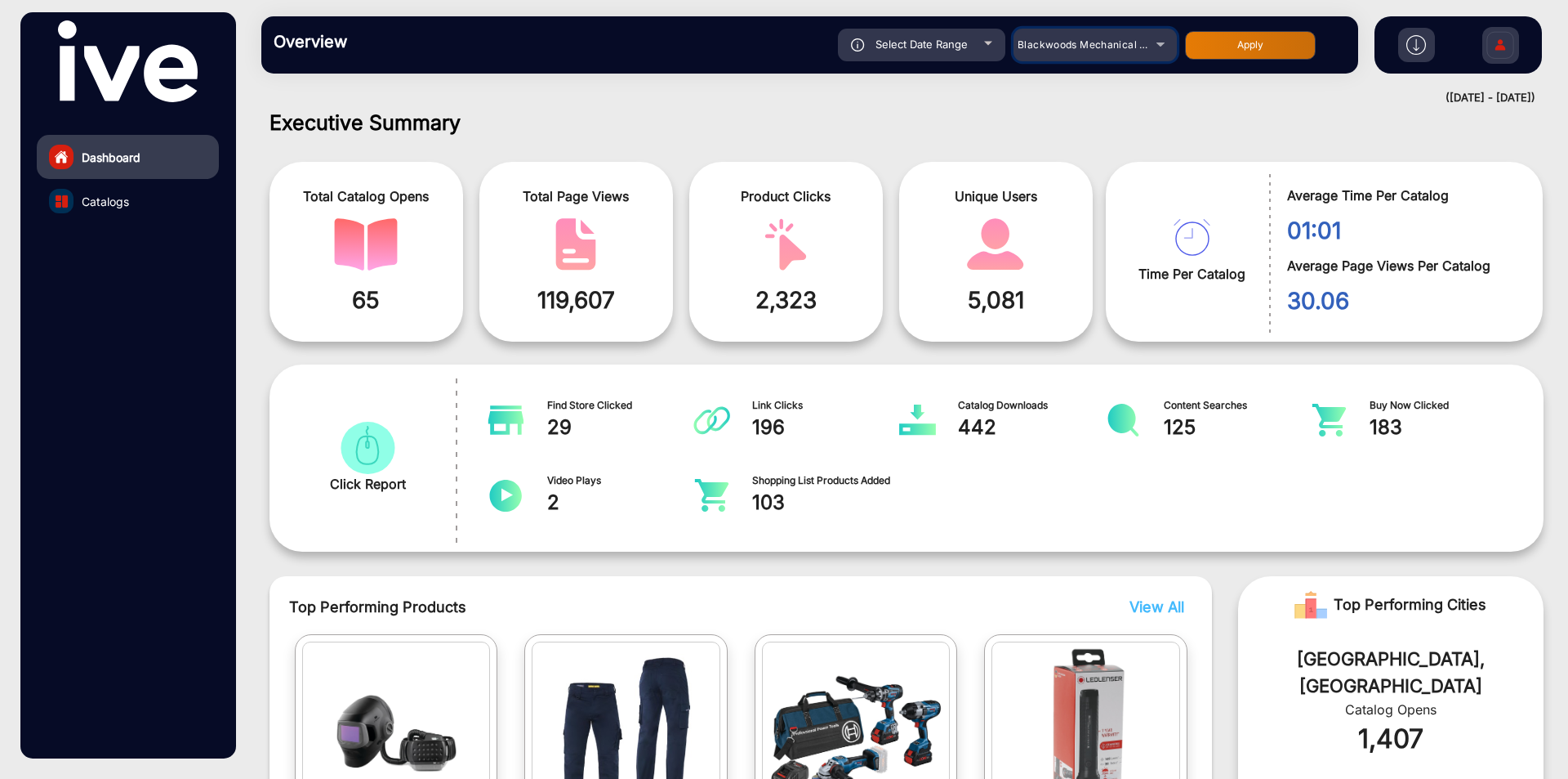
click at [1028, 37] on div "Blackwoods Mechanical Capability Statement" at bounding box center [1083, 45] width 130 height 20
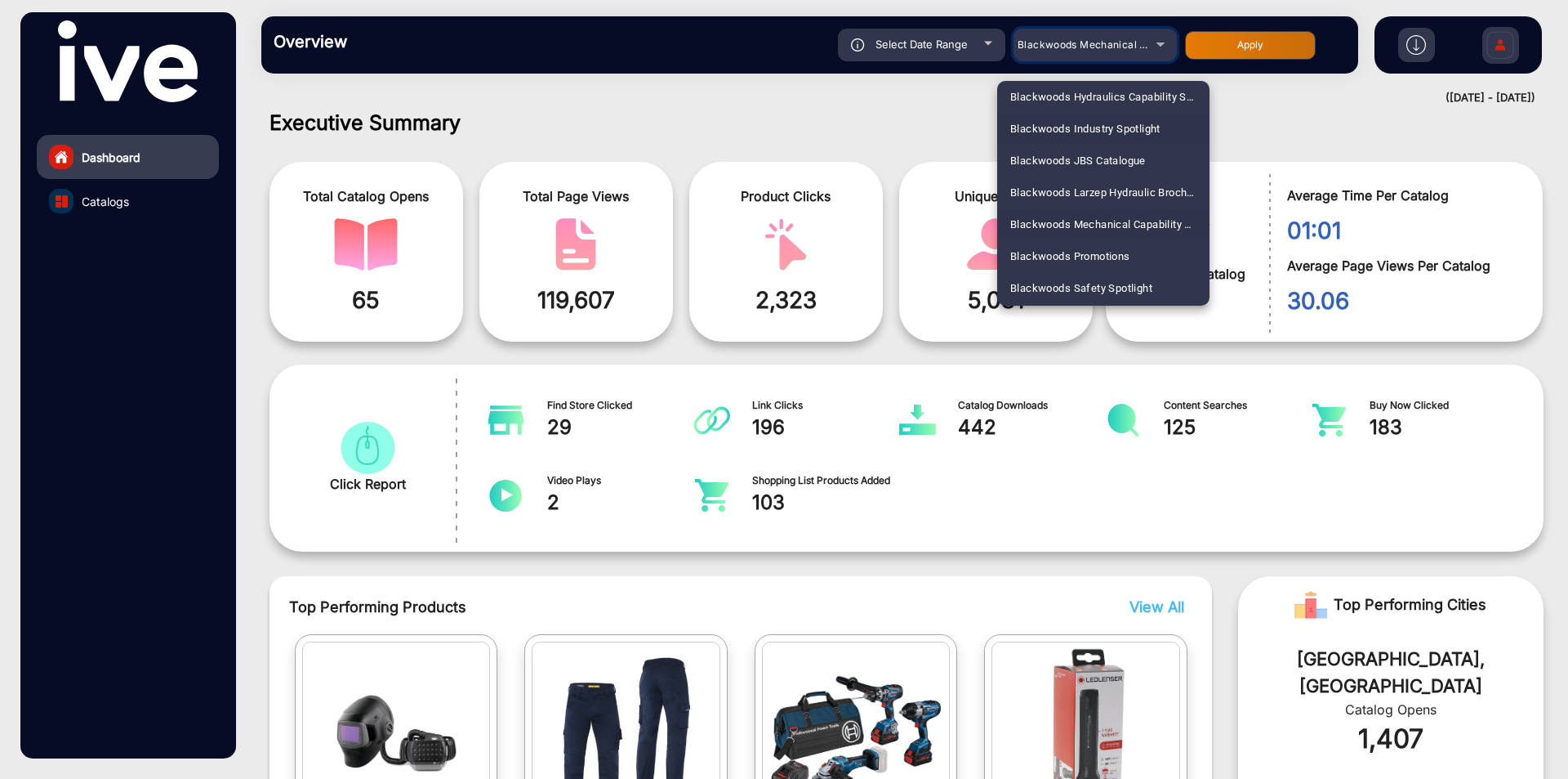
scroll to position [1060, 0]
click at [1091, 158] on span "Blackwoods Promotions" at bounding box center [1070, 158] width 120 height 32
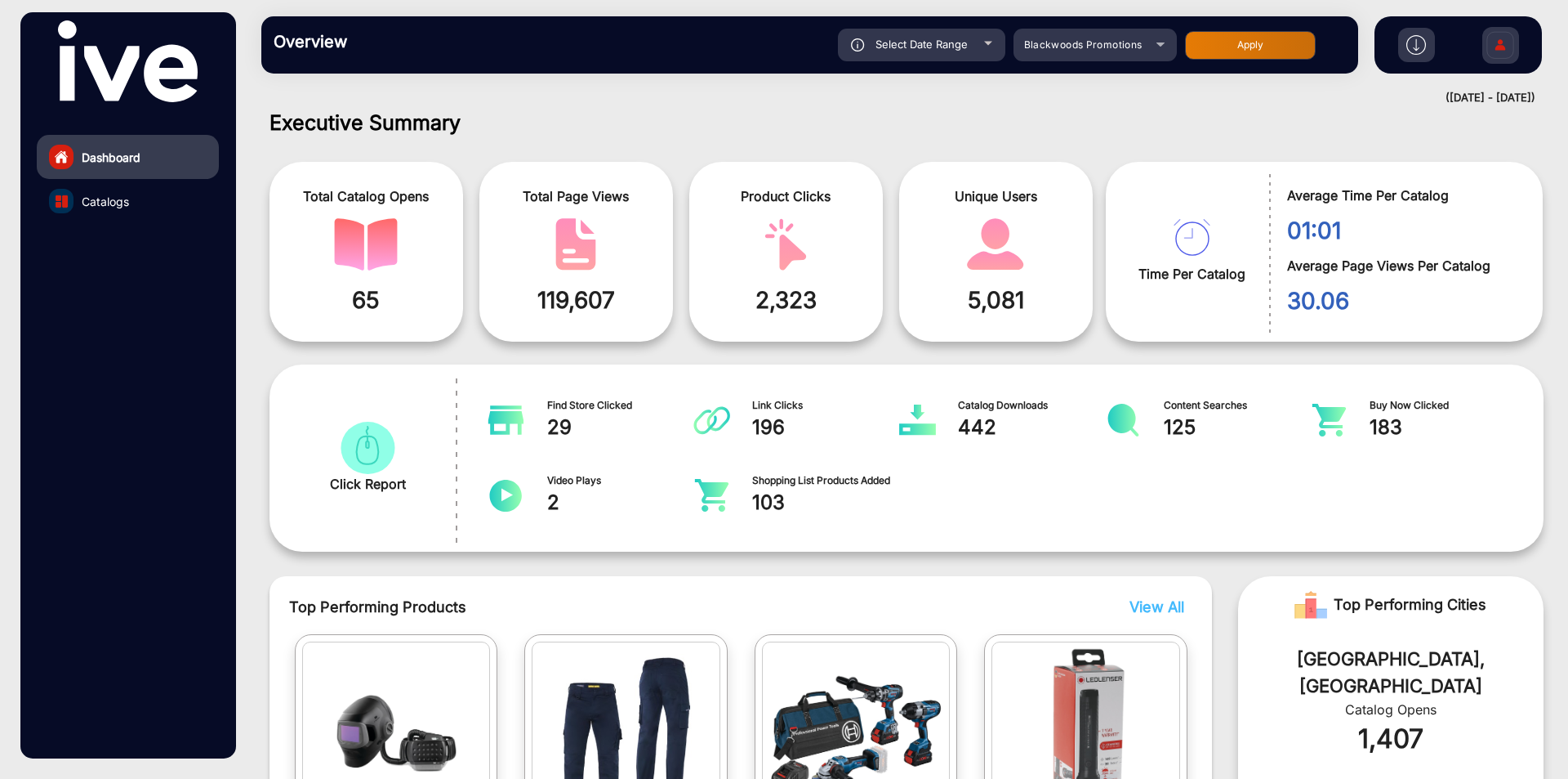
click at [1242, 50] on button "Apply" at bounding box center [1251, 45] width 130 height 28
type input "[DATE]"
click at [118, 197] on span "Catalogs" at bounding box center [105, 202] width 47 height 17
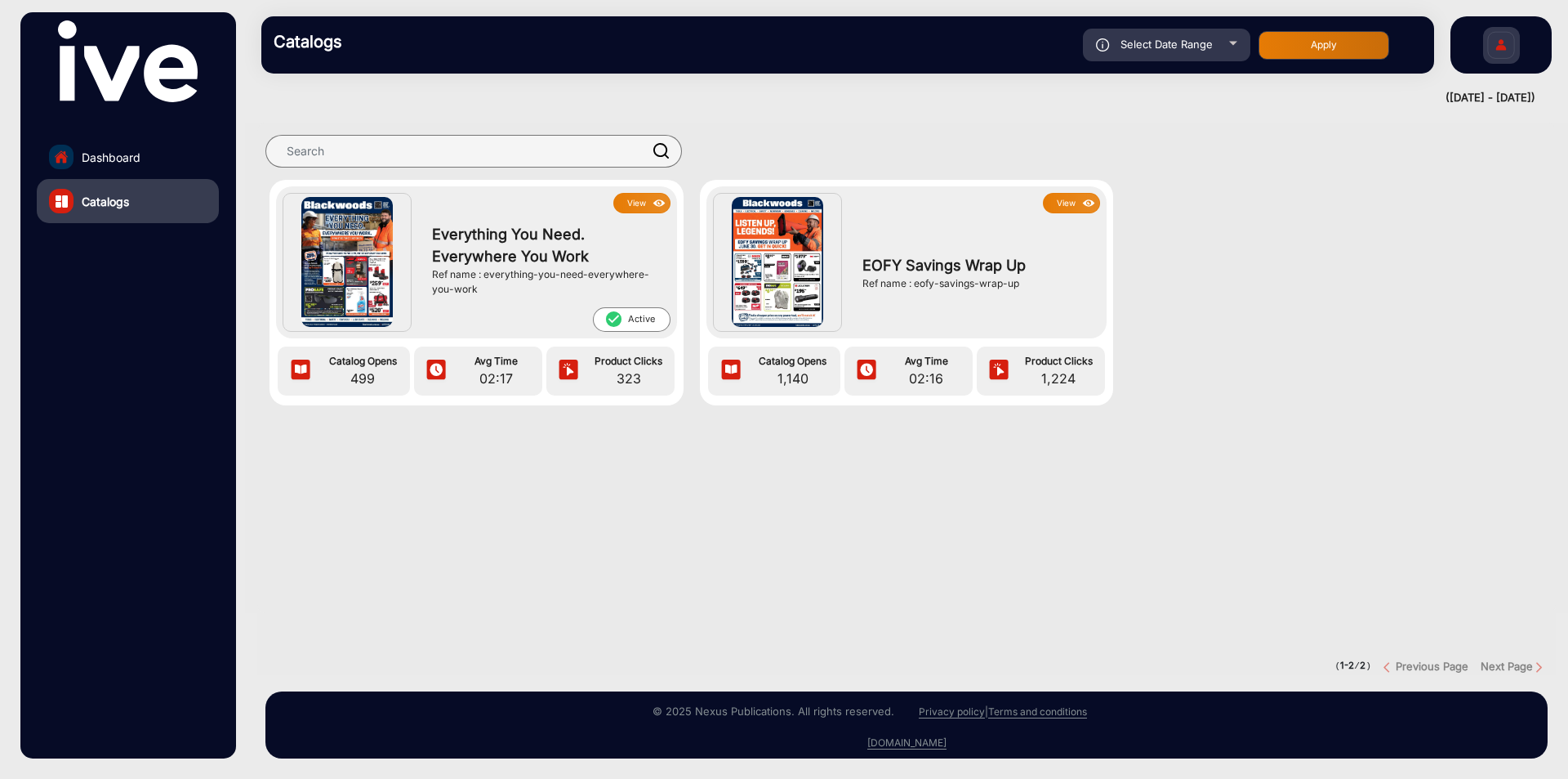
click at [1088, 197] on img at bounding box center [1089, 203] width 19 height 18
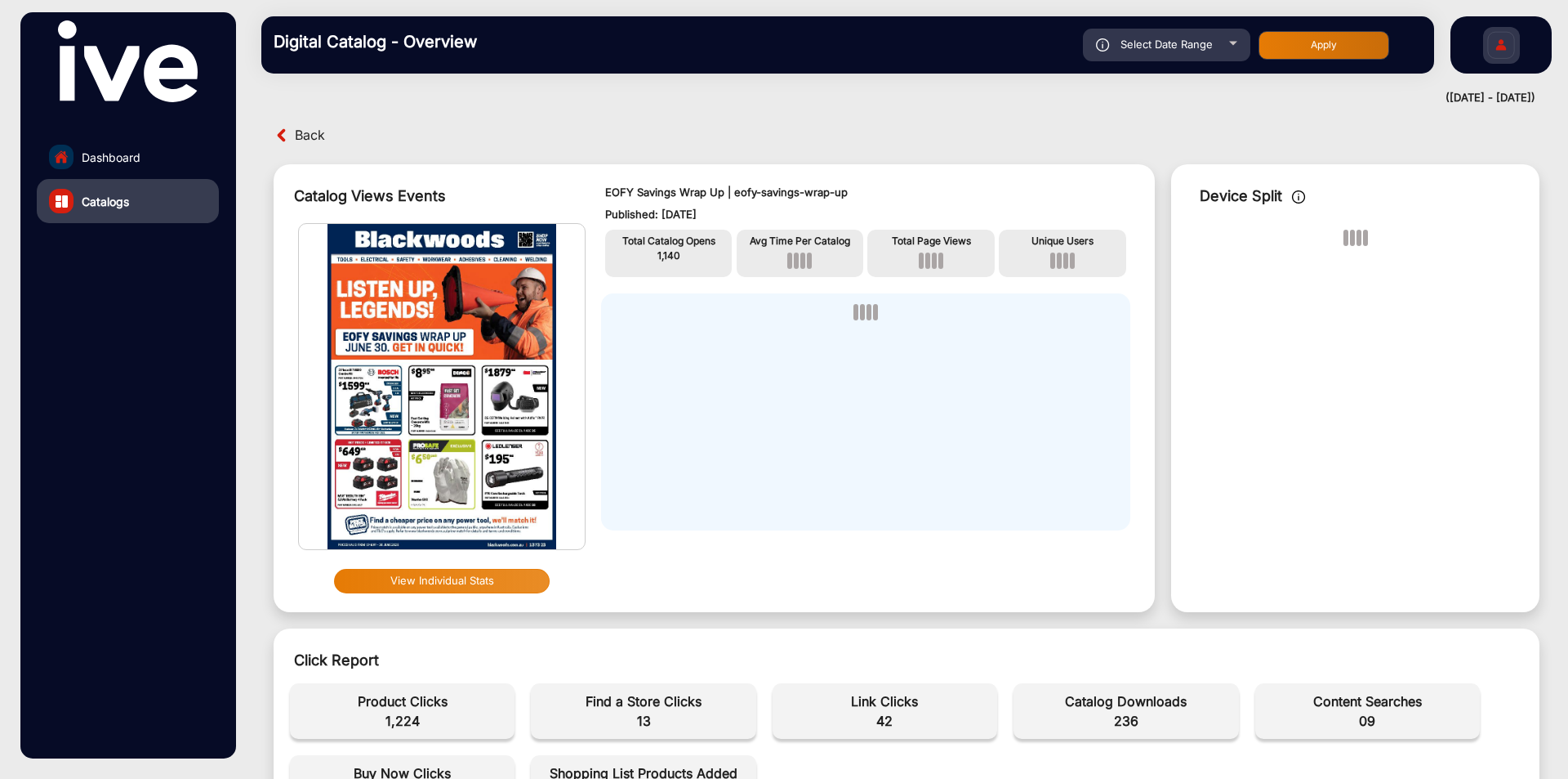
click at [1122, 721] on span "236" at bounding box center [1125, 721] width 208 height 20
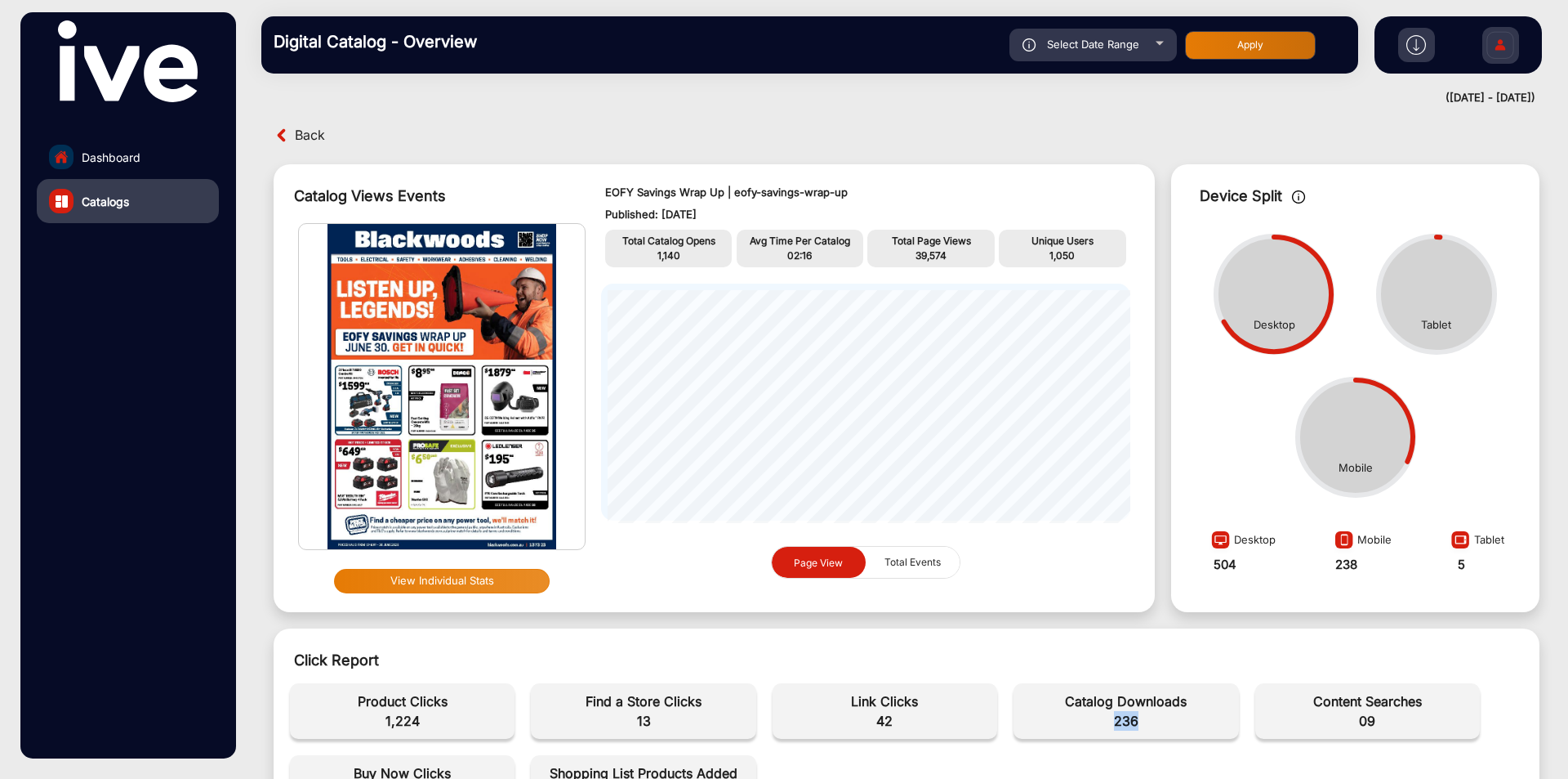
click at [284, 142] on img at bounding box center [282, 136] width 17 height 17
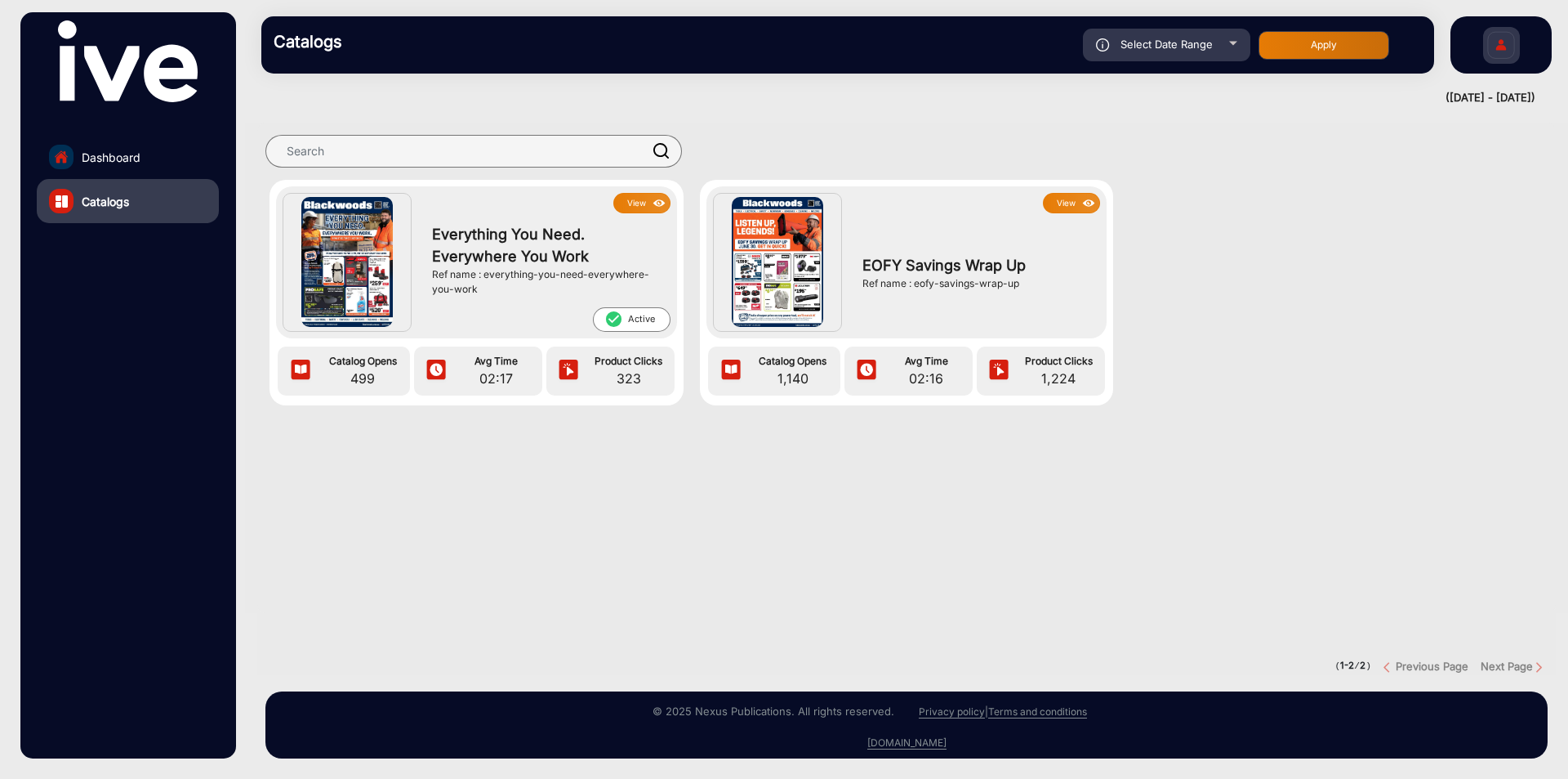
click at [654, 201] on img at bounding box center [660, 203] width 19 height 18
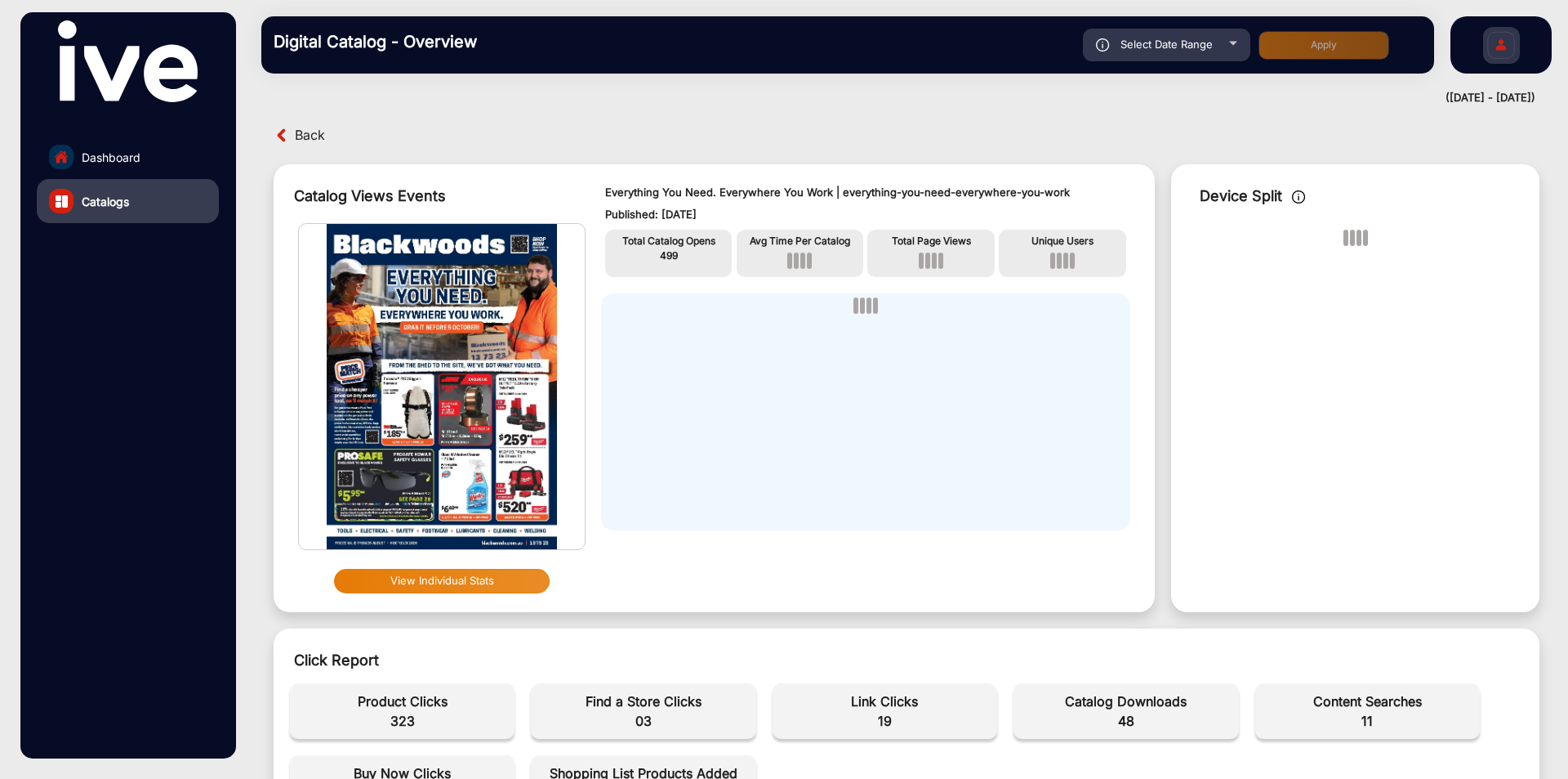
click at [1118, 719] on span "48" at bounding box center [1125, 721] width 208 height 20
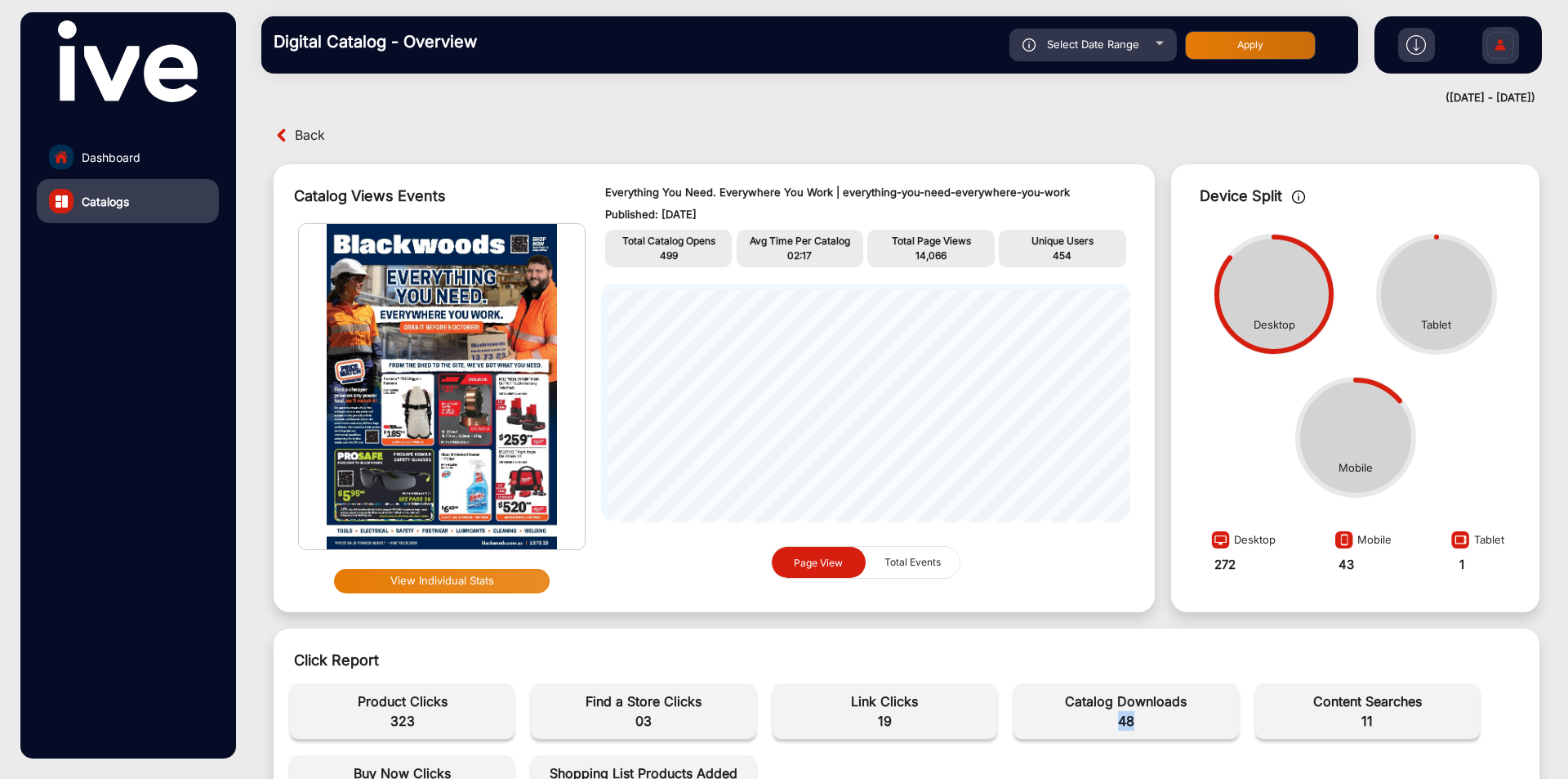
click at [62, 163] on img "home" at bounding box center [61, 156] width 15 height 15
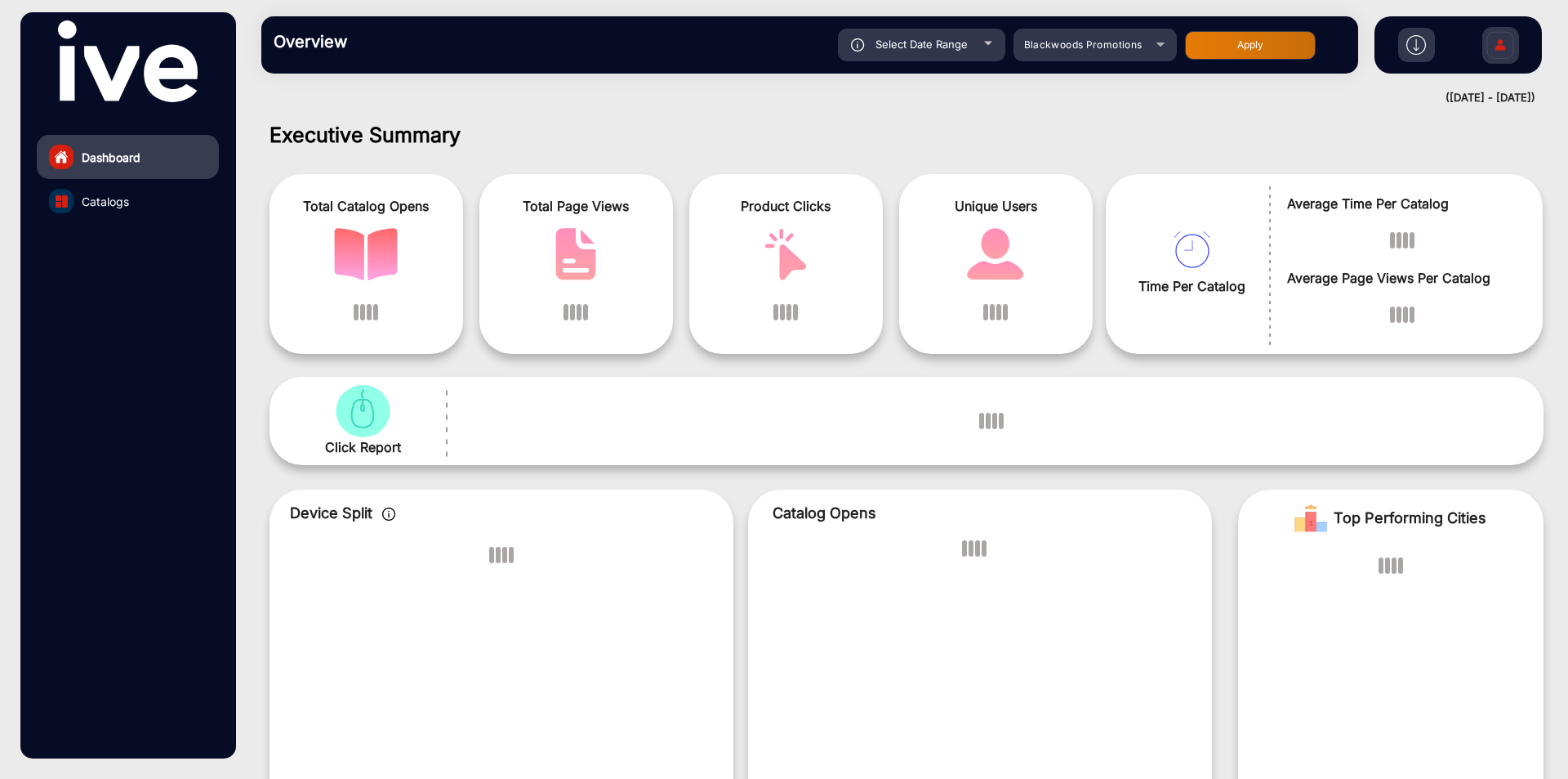
scroll to position [12, 0]
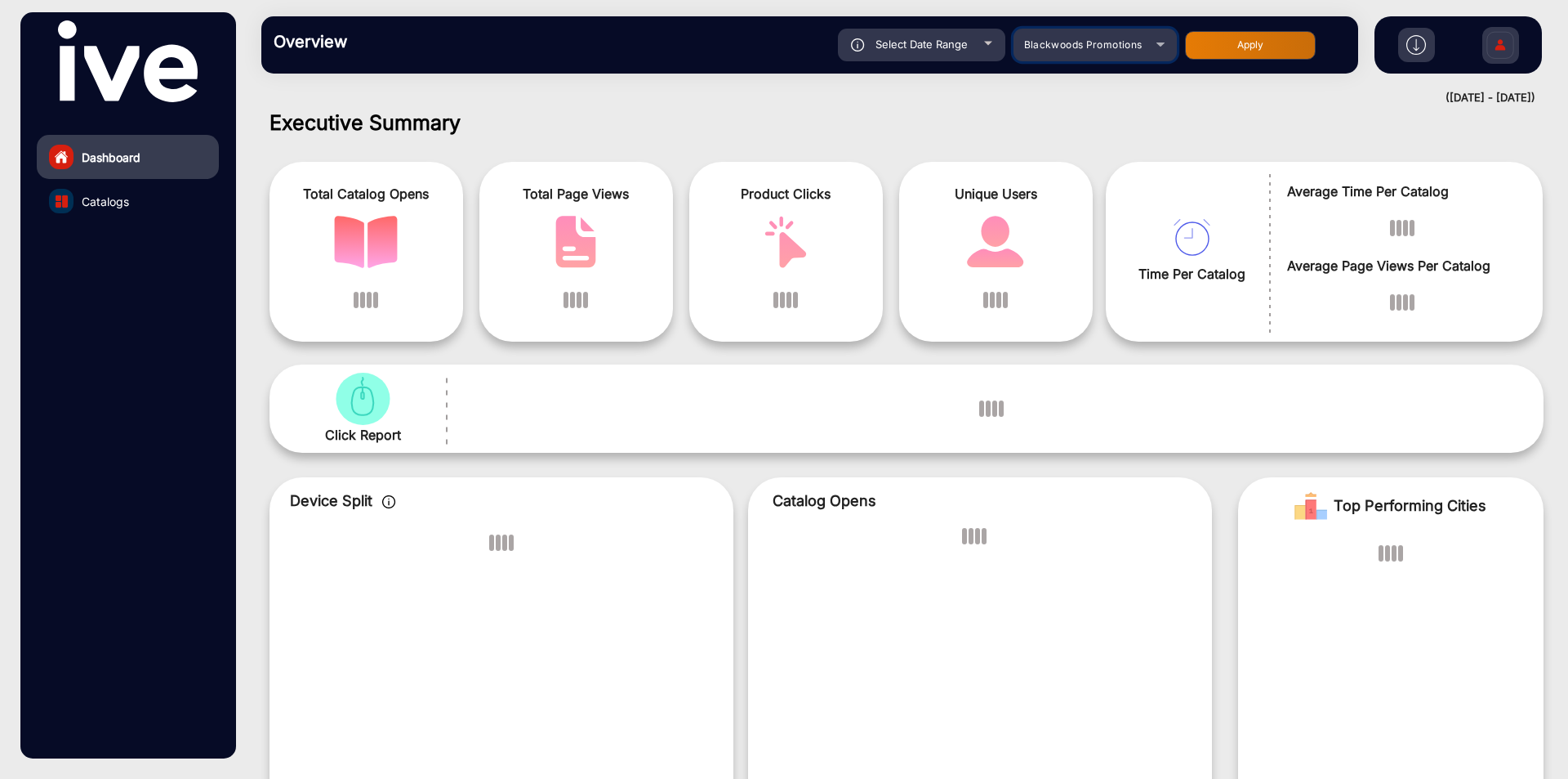
click at [1087, 57] on mat-select "Blackwoods Promotions" at bounding box center [1095, 45] width 163 height 33
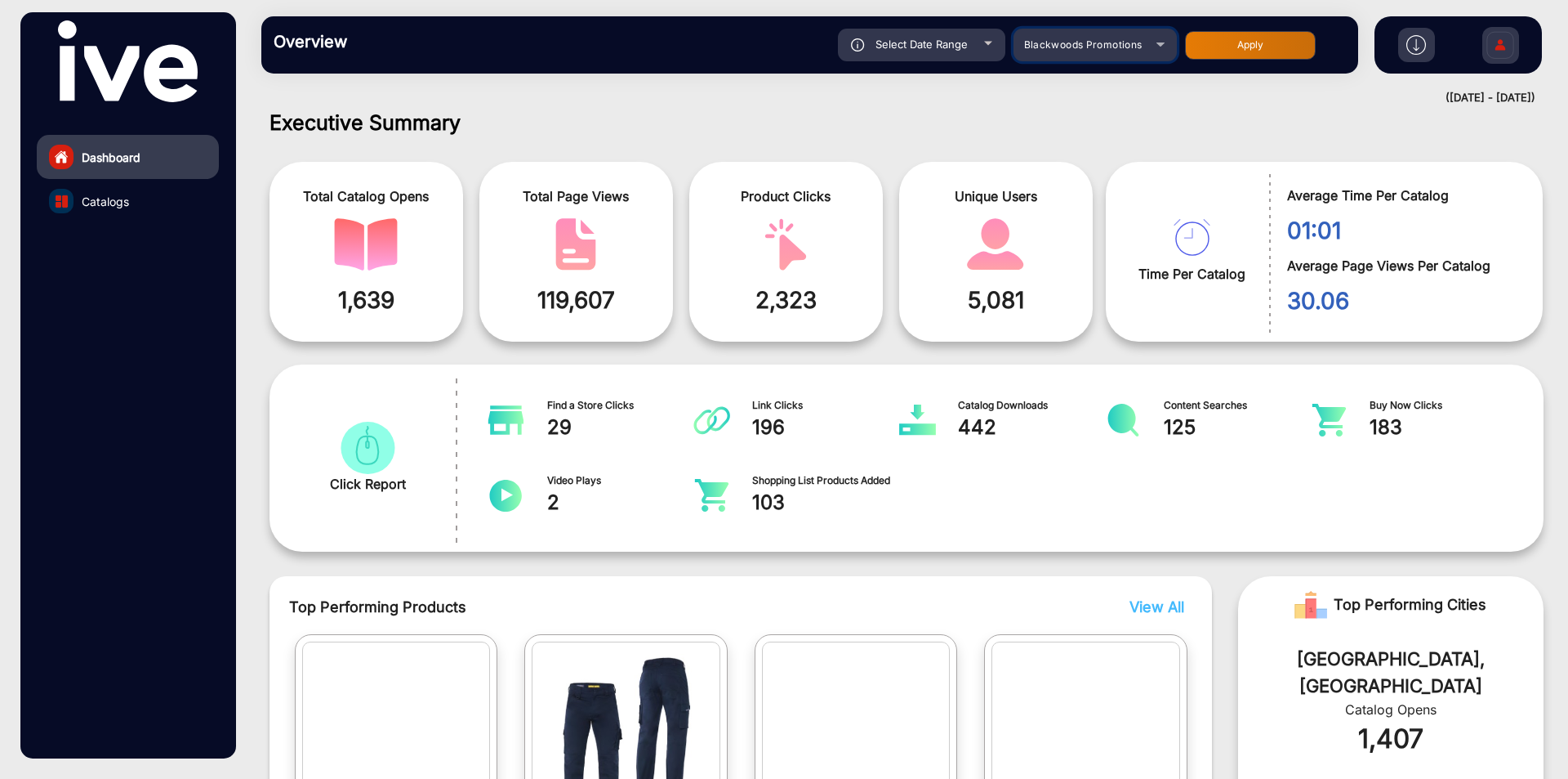
click at [1088, 51] on div "Blackwoods Promotions" at bounding box center [1083, 45] width 130 height 20
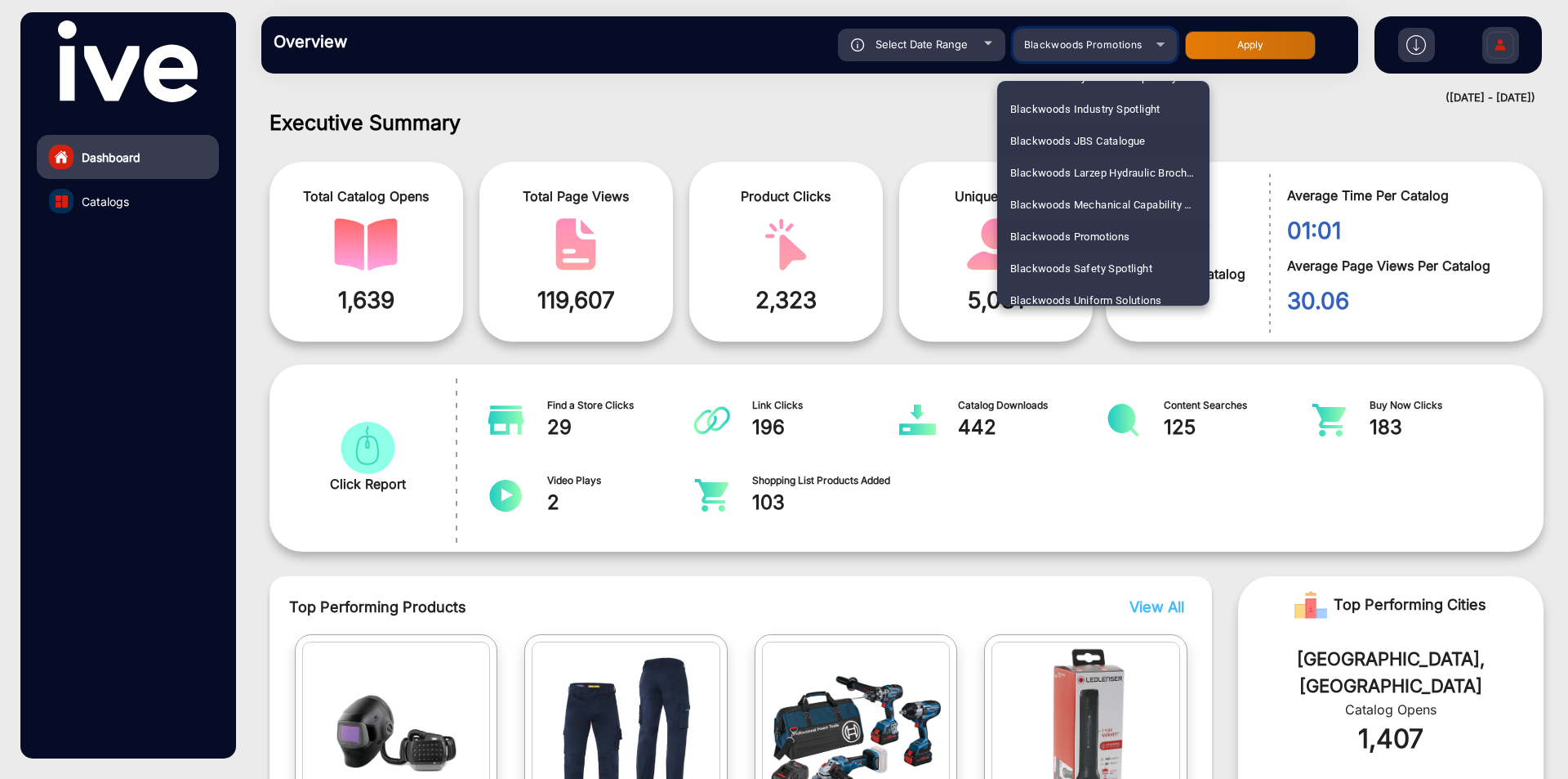
scroll to position [1011, 0]
click at [1096, 237] on span "Blackwoods Safety Spotlight" at bounding box center [1082, 239] width 142 height 32
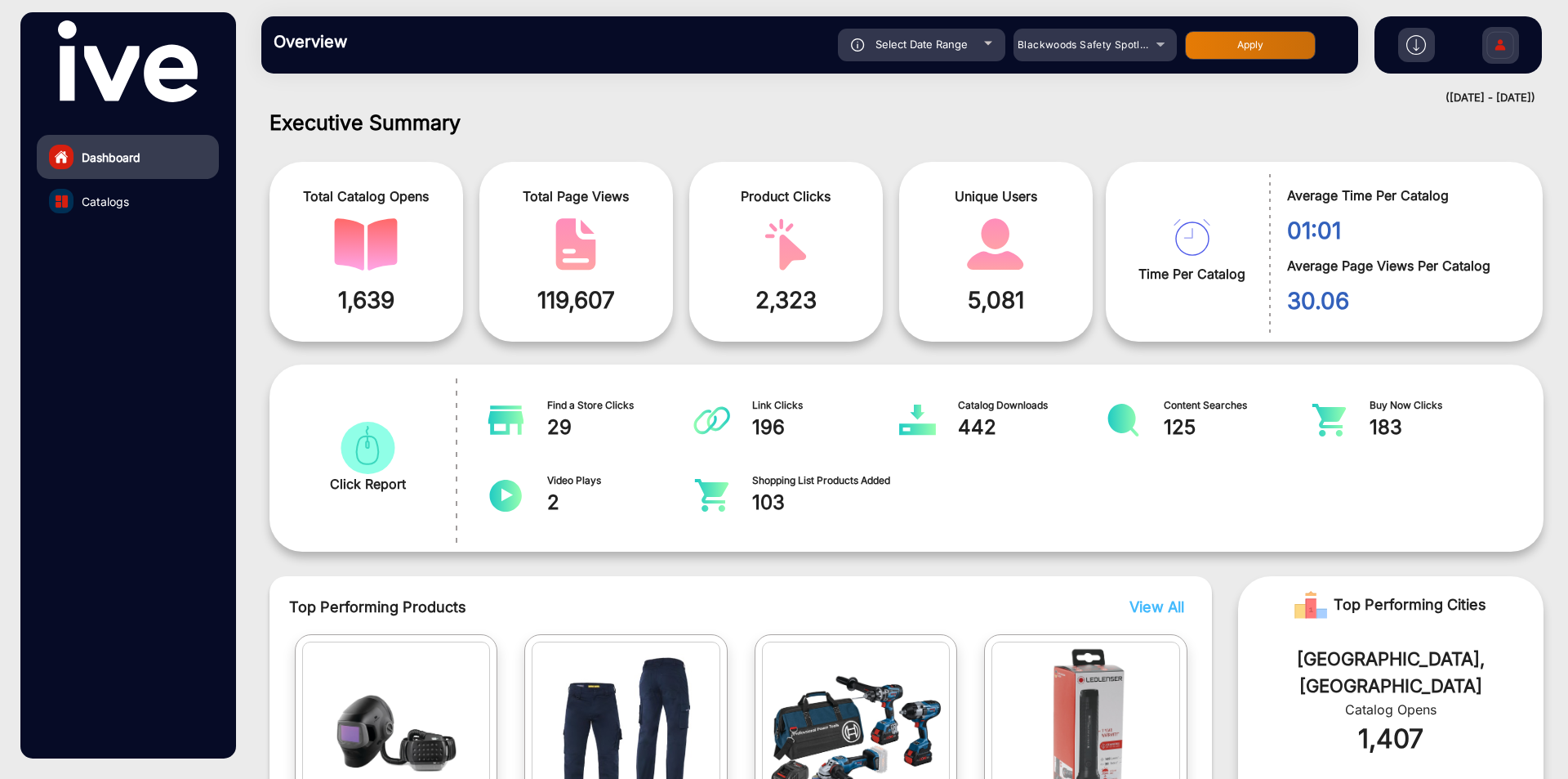
click at [1229, 41] on button "Apply" at bounding box center [1251, 45] width 130 height 28
type input "[DATE]"
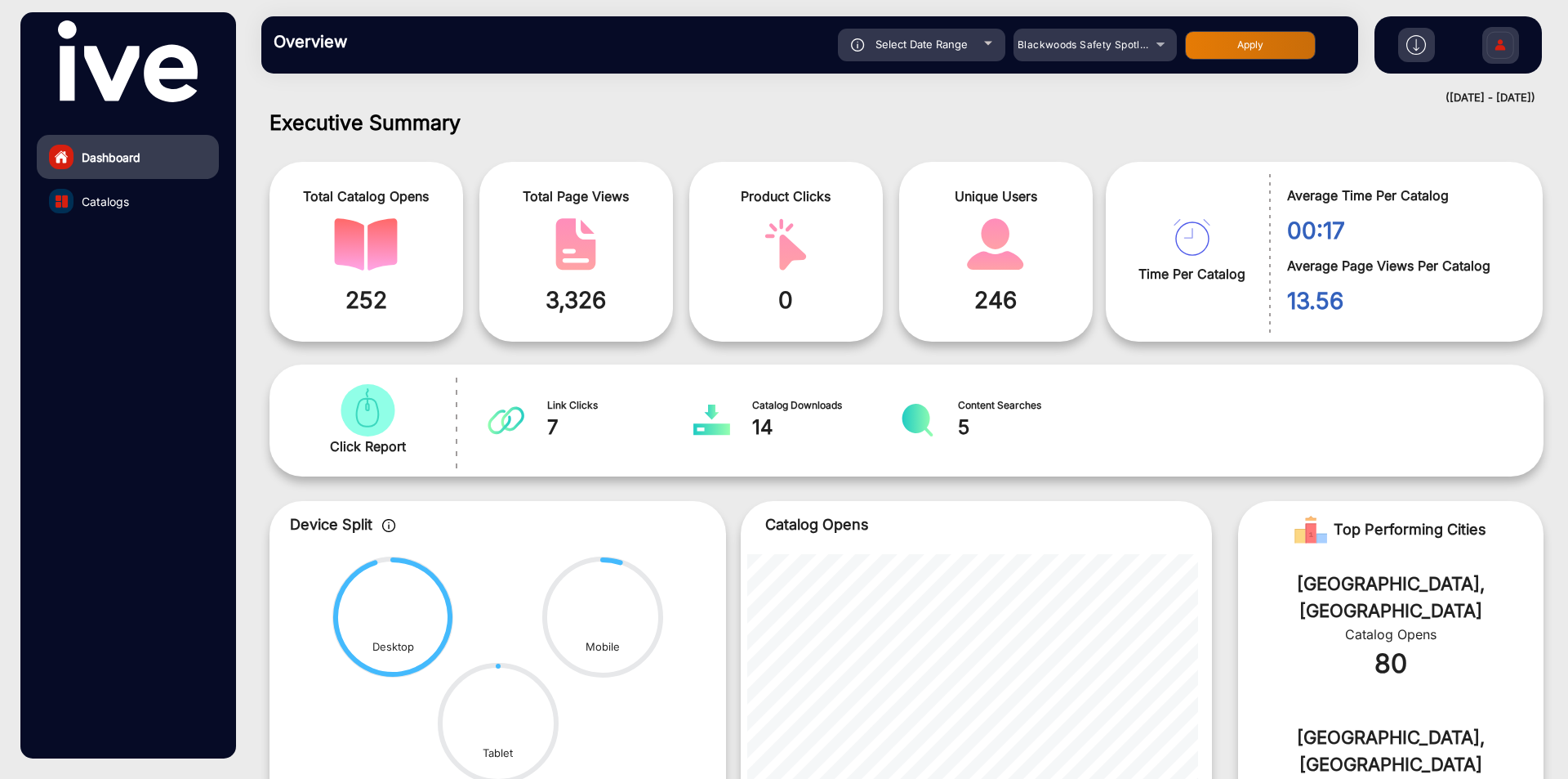
click at [750, 422] on div "Catalog Downloads 14" at bounding box center [791, 420] width 197 height 46
click at [1115, 48] on span "Blackwoods Safety Spotlight" at bounding box center [1089, 45] width 141 height 12
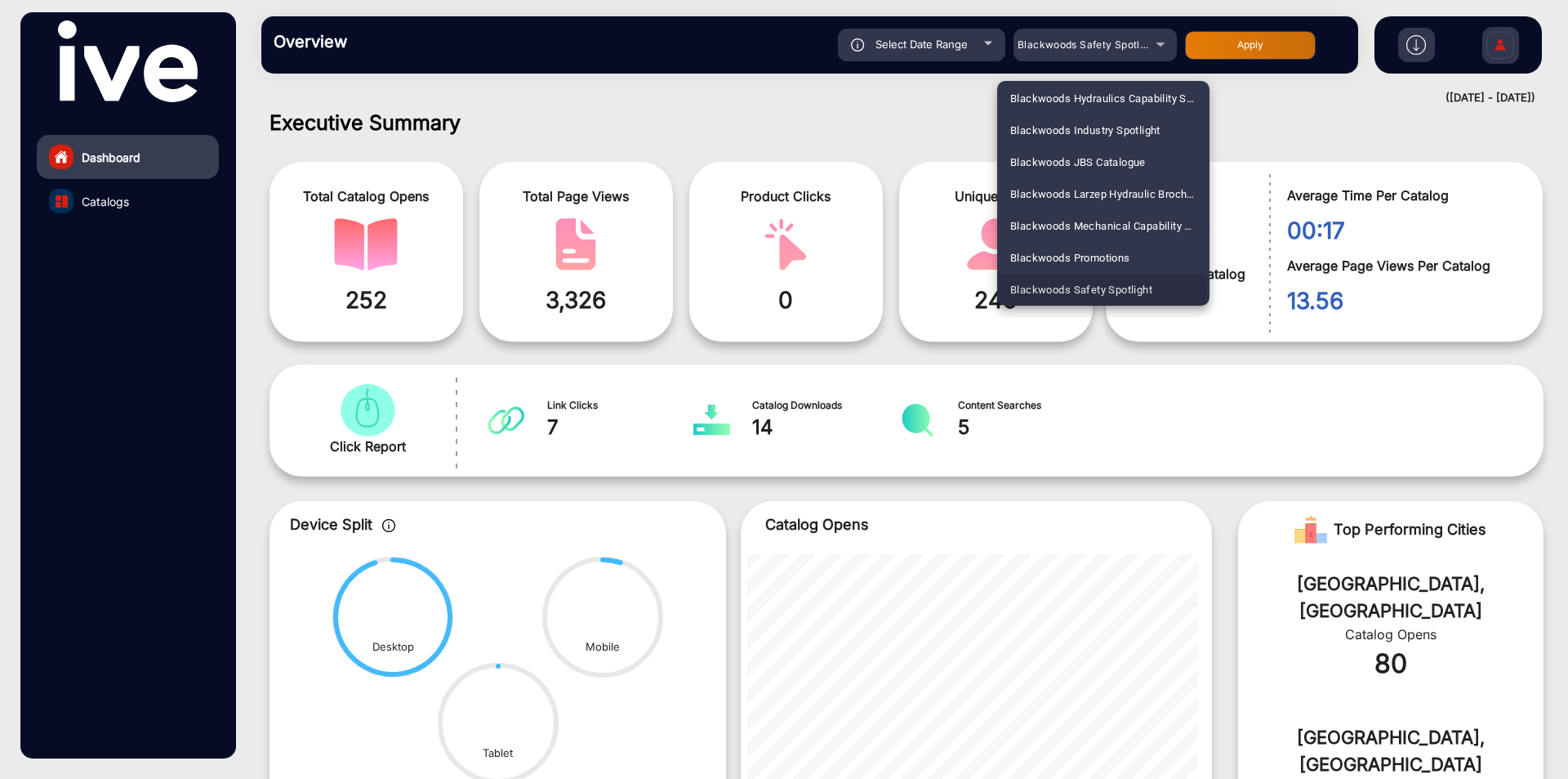
drag, startPoint x: 1008, startPoint y: 293, endPoint x: 1138, endPoint y: 292, distance: 130.0
click at [1138, 292] on mat-option "Blackwoods Safety Spotlight" at bounding box center [1104, 289] width 213 height 32
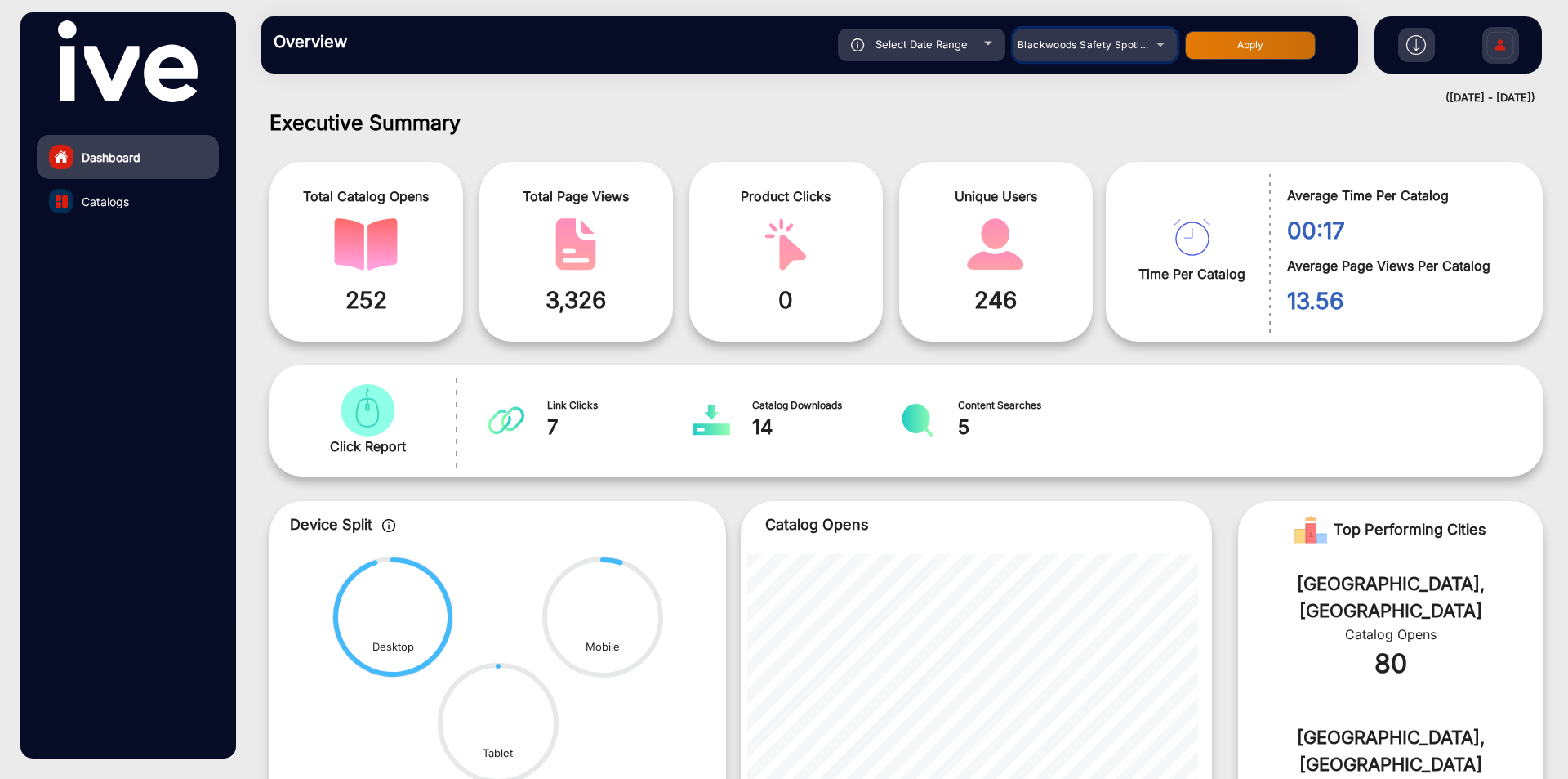
click at [1022, 50] on span "Blackwoods Safety Spotlight" at bounding box center [1089, 45] width 141 height 12
click at [1021, 49] on div at bounding box center [784, 390] width 1568 height 779
click at [1018, 47] on span "Blackwoods Safety Spotlight" at bounding box center [1089, 45] width 141 height 12
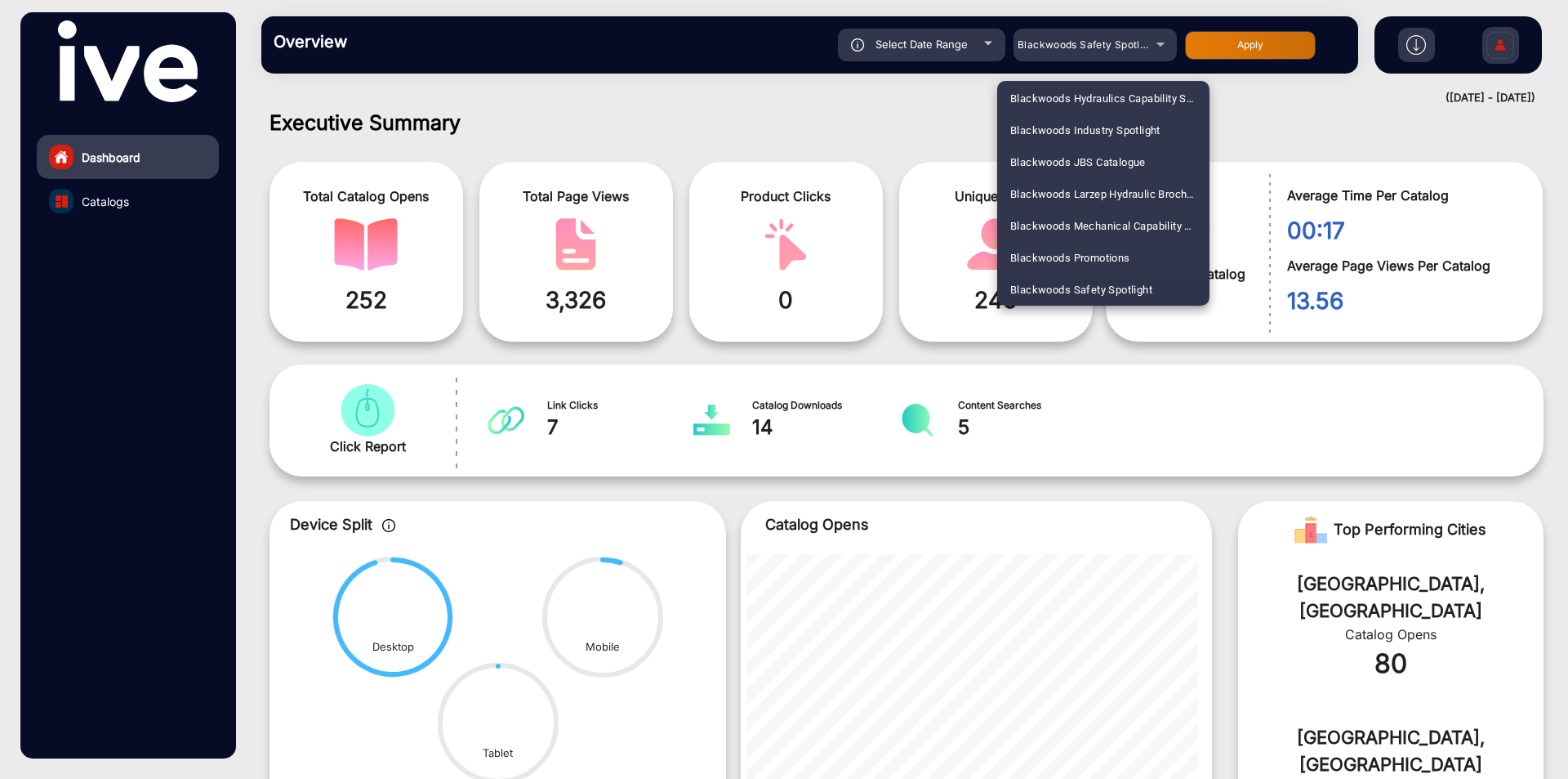
drag, startPoint x: 1016, startPoint y: 44, endPoint x: 1133, endPoint y: 44, distance: 117.0
click at [1133, 44] on div at bounding box center [784, 390] width 1568 height 779
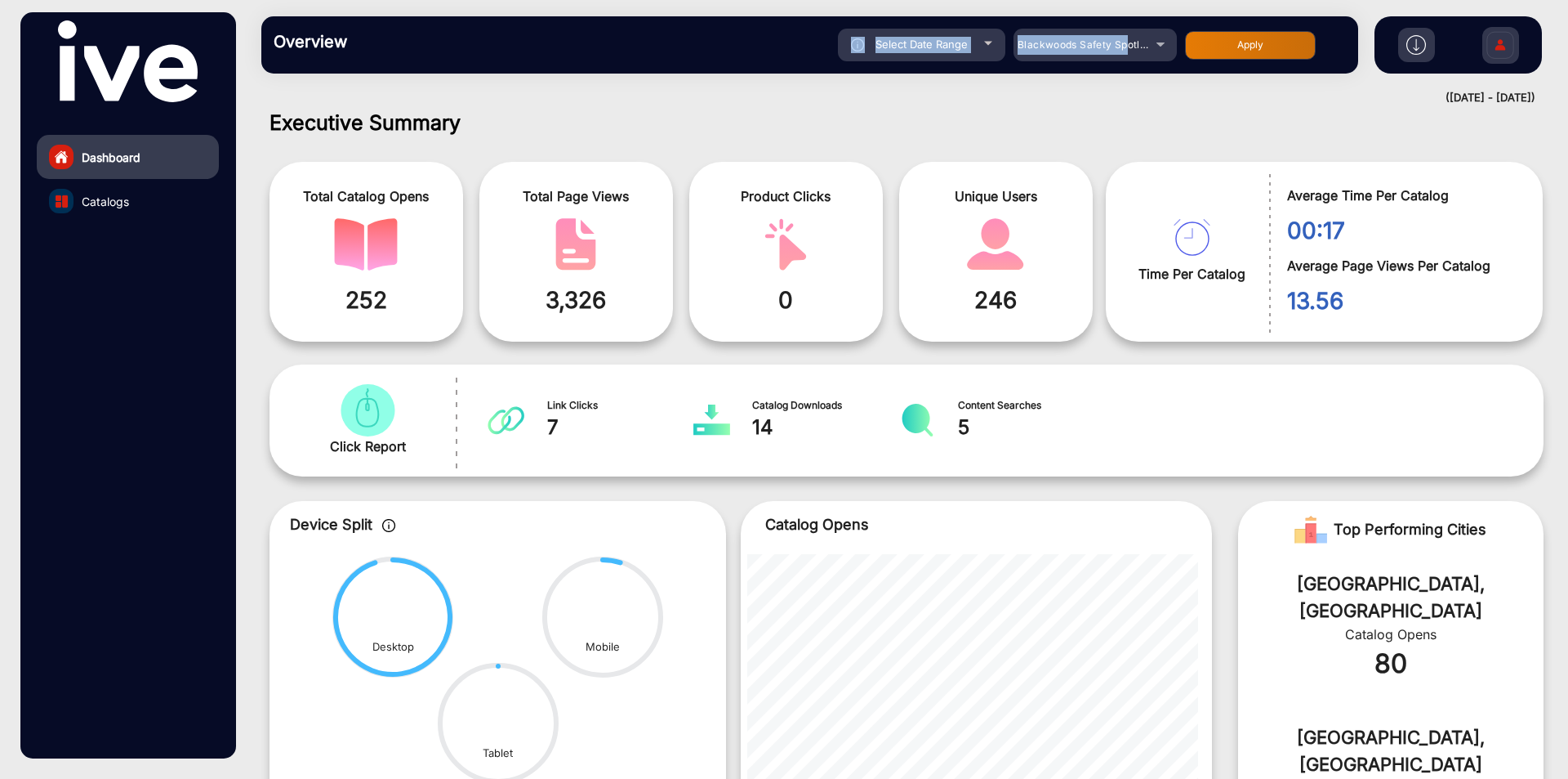
drag, startPoint x: 1009, startPoint y: 25, endPoint x: 1128, endPoint y: 51, distance: 121.8
click at [1128, 51] on div "Overview Reports Understand what makes your customers tick and learn how they a…" at bounding box center [810, 45] width 1097 height 57
drag, startPoint x: 1128, startPoint y: 79, endPoint x: 1055, endPoint y: 60, distance: 75.4
click at [1125, 79] on div "Overview Reports Understand what makes your customers tick and learn how they a…" at bounding box center [907, 45] width 1324 height 90
drag, startPoint x: 1013, startPoint y: 57, endPoint x: 1139, endPoint y: 53, distance: 126.1
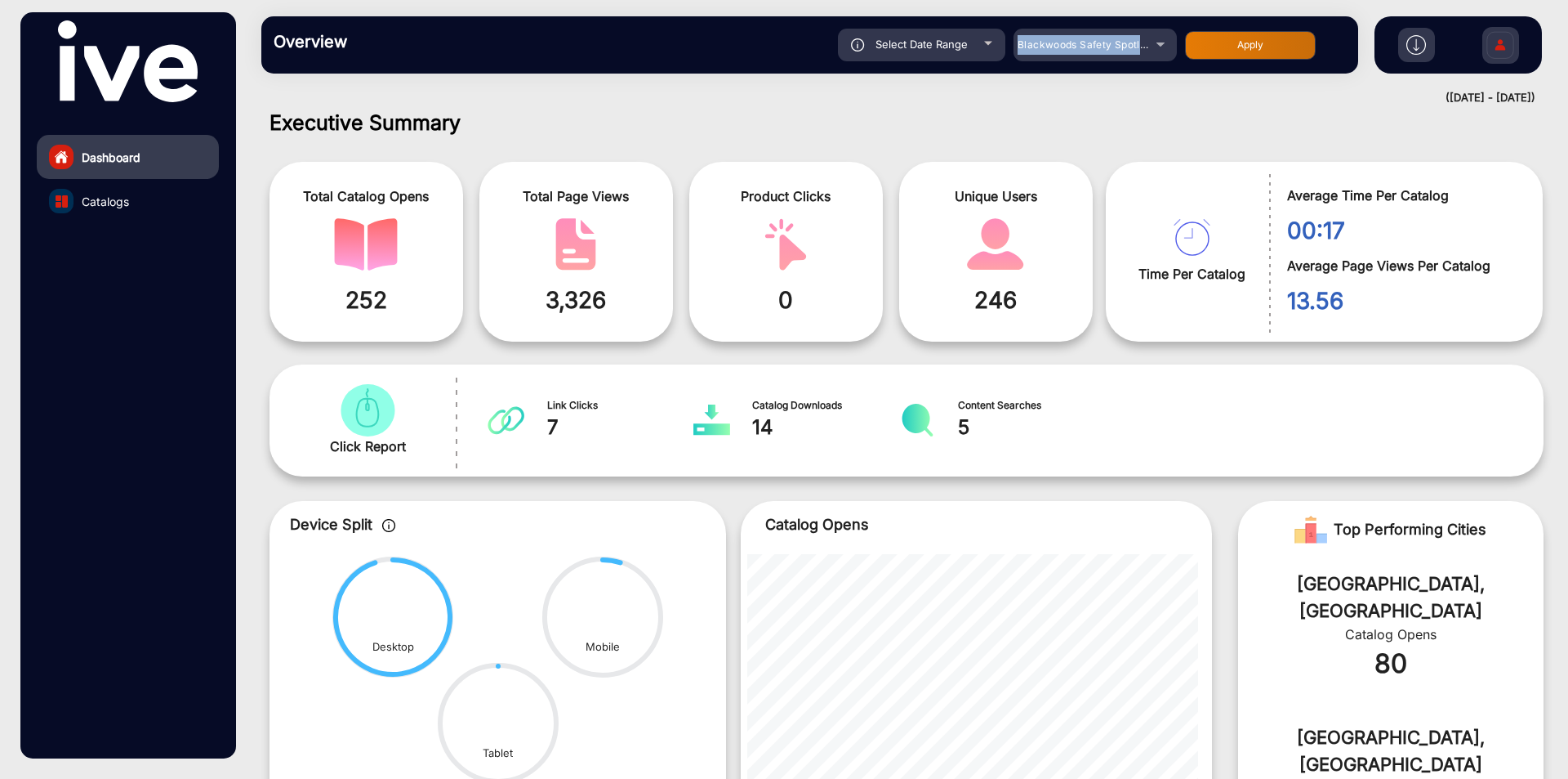
click at [1139, 53] on div "Select Date Range [DATE] [DATE] – [DATE] [DATE] Blackwoods Safety Spotlight App…" at bounding box center [864, 45] width 966 height 33
click at [1067, 29] on mat-select "Blackwoods Safety Spotlight" at bounding box center [1095, 45] width 163 height 33
click at [1070, 49] on span "Blackwoods Safety Spotlight" at bounding box center [1089, 45] width 141 height 12
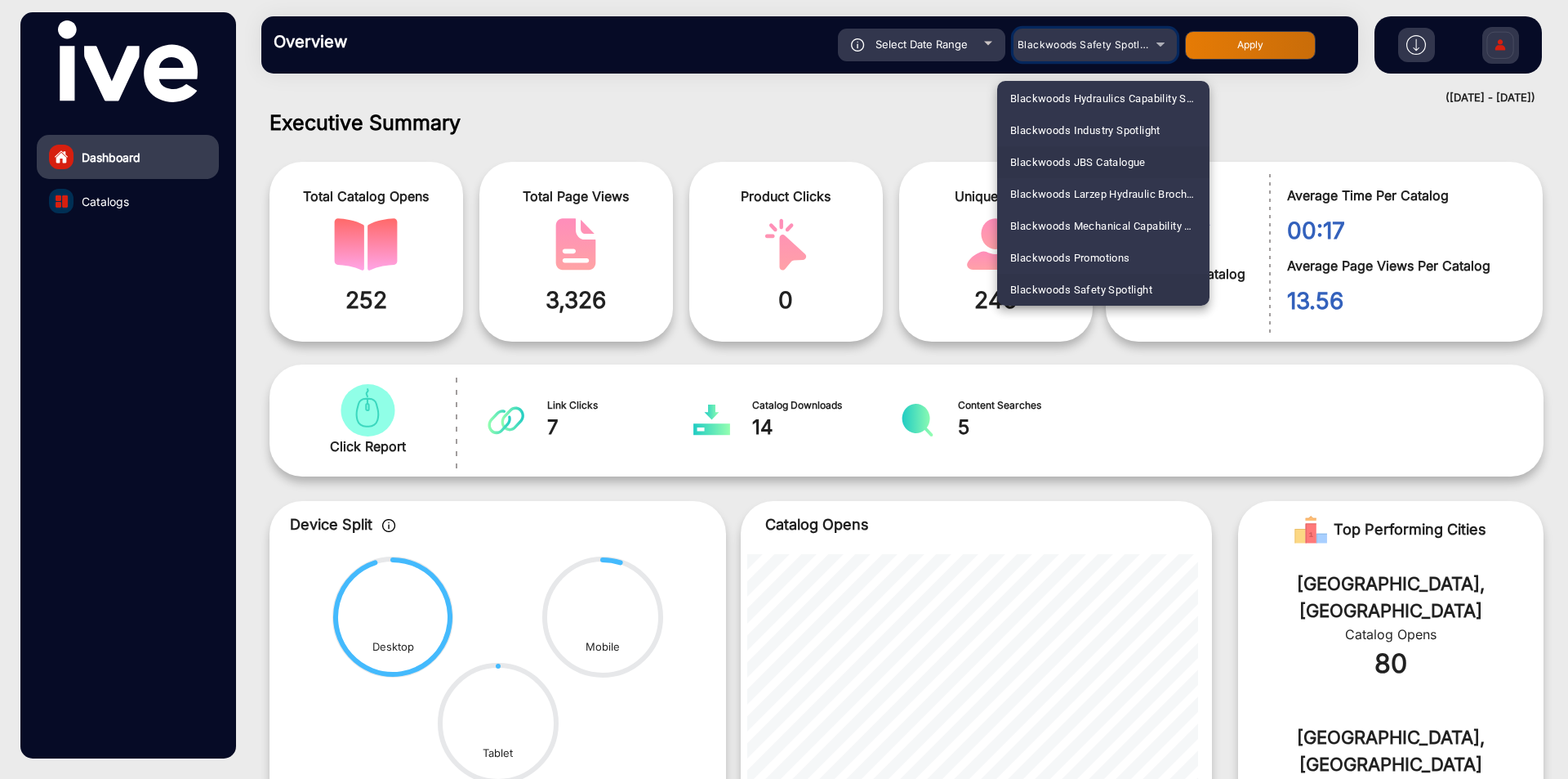
scroll to position [1042, 0]
click at [1086, 238] on span "Blackwoods Uniform Solutions" at bounding box center [1086, 239] width 151 height 32
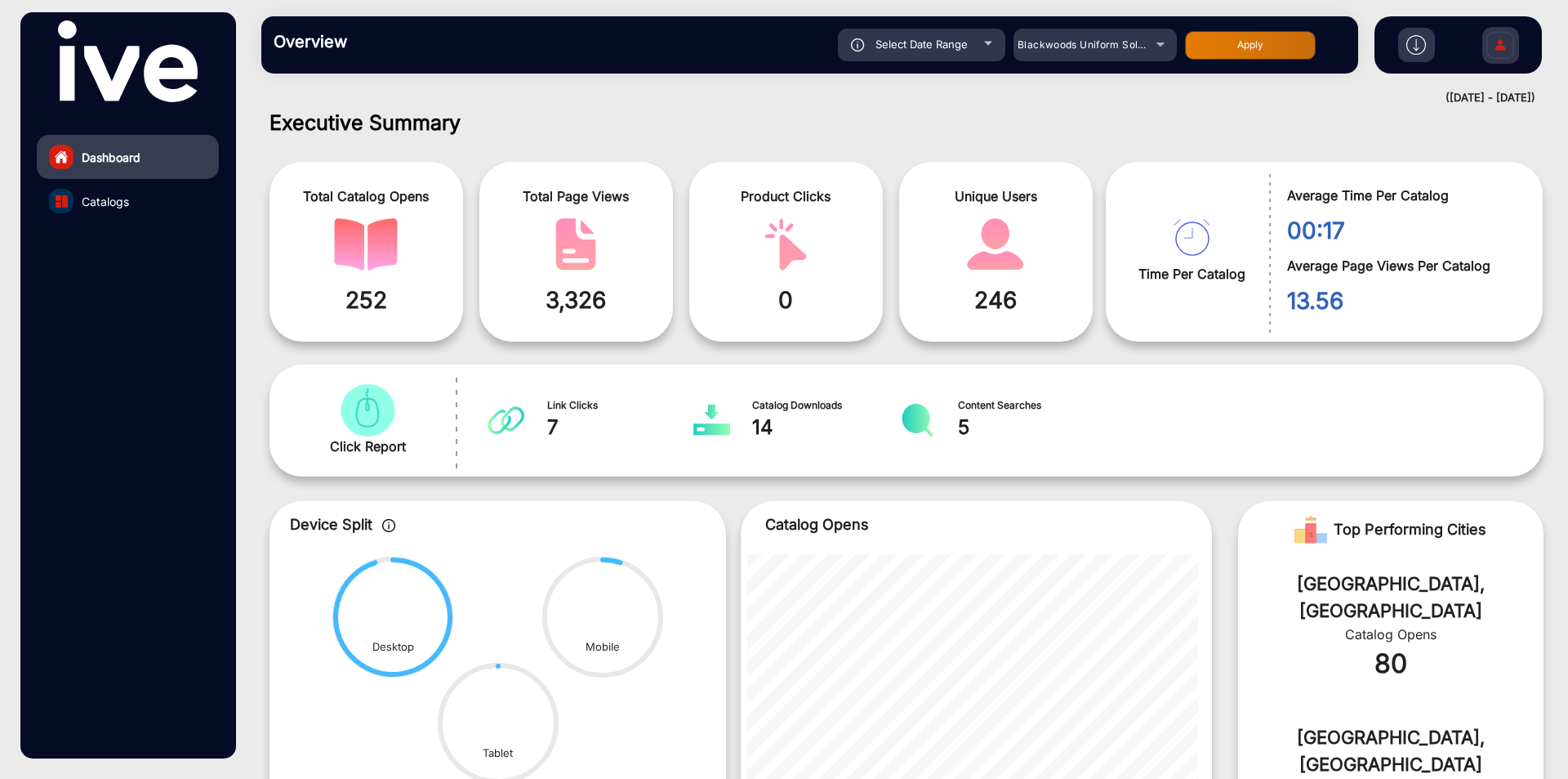
click at [1233, 42] on button "Apply" at bounding box center [1251, 45] width 130 height 28
type input "[DATE]"
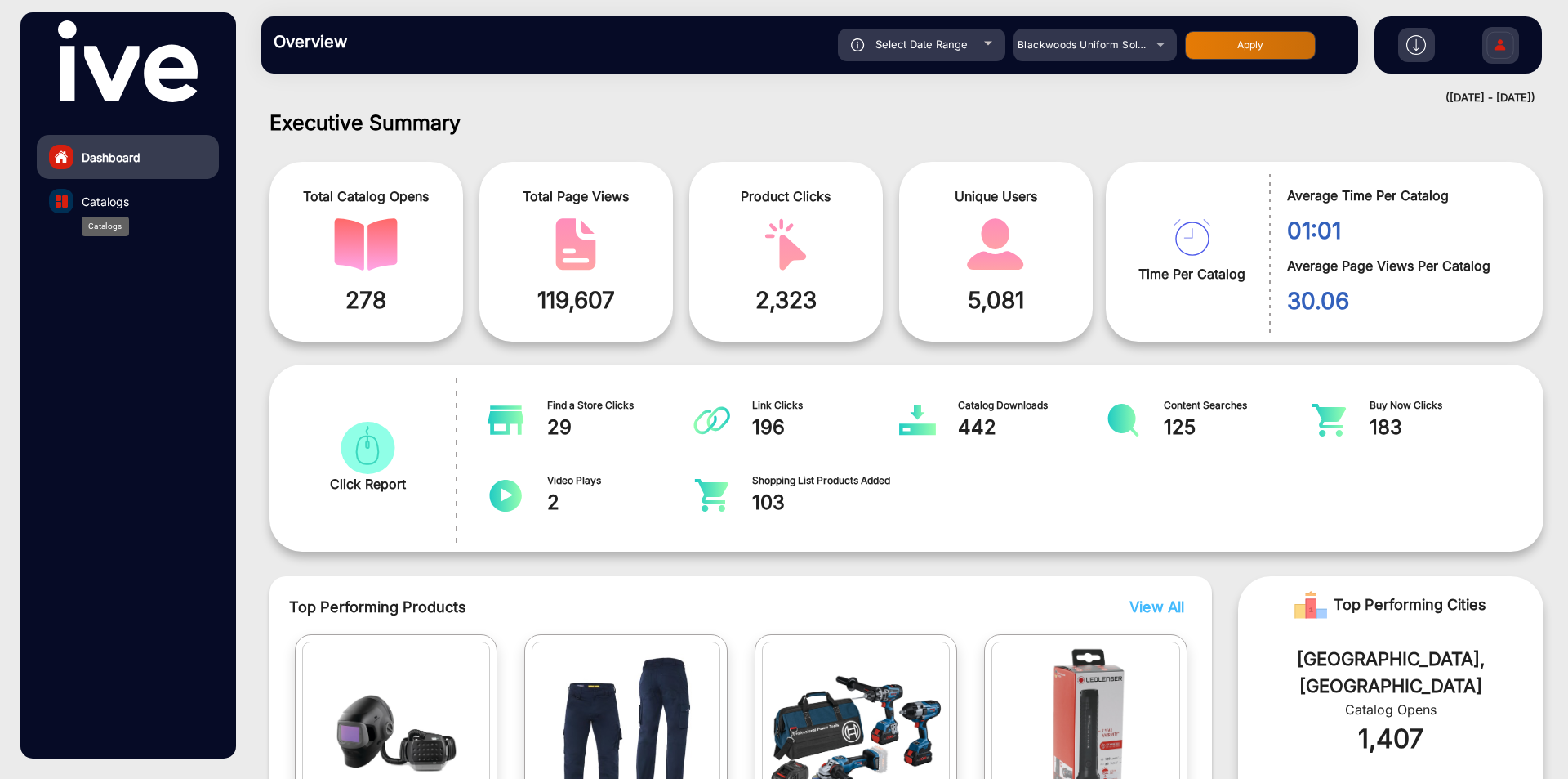
click at [100, 208] on span "Catalogs" at bounding box center [105, 202] width 47 height 17
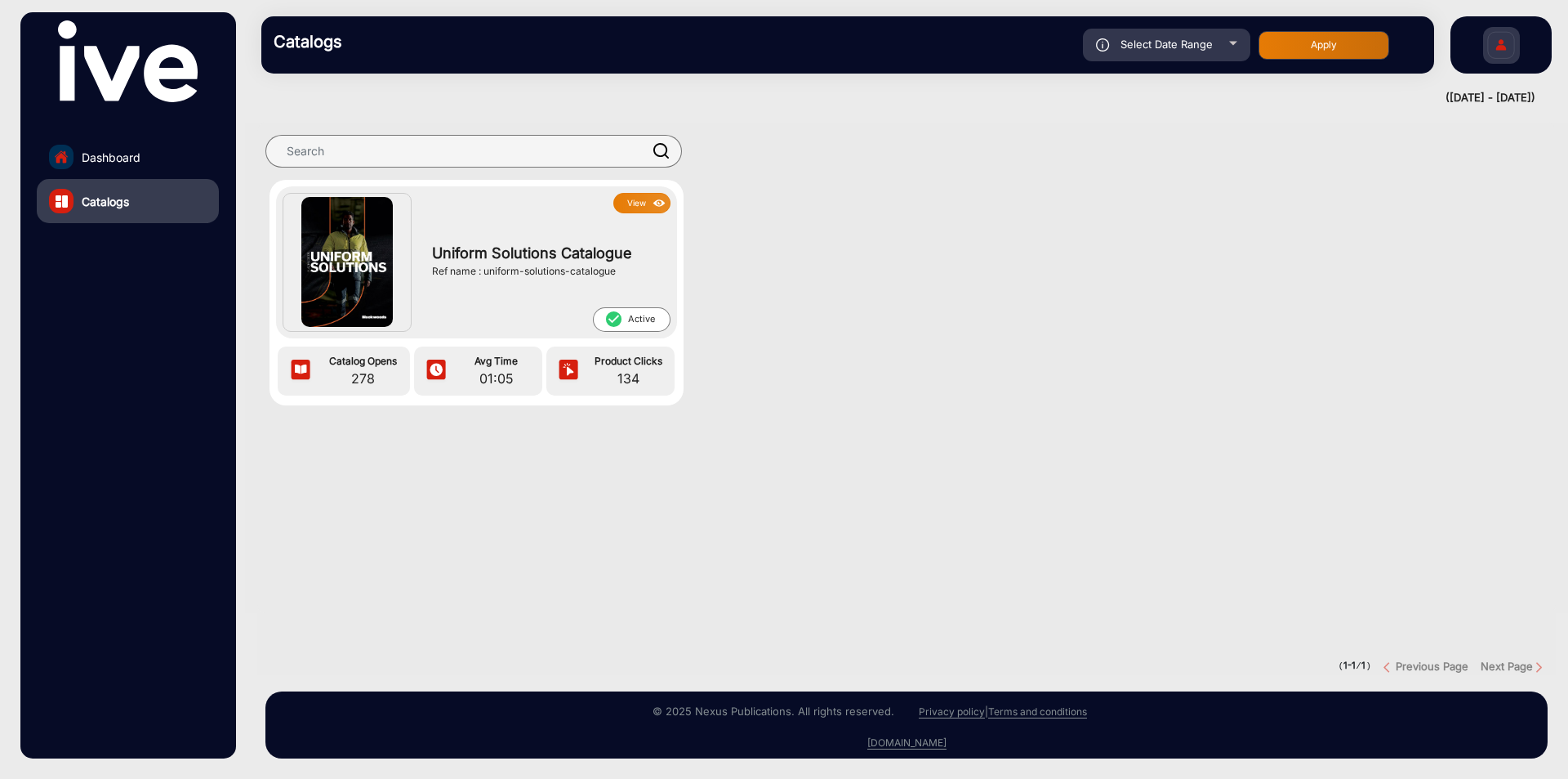
click at [515, 261] on span "Uniform Solutions Catalogue" at bounding box center [547, 253] width 230 height 22
click at [516, 261] on span "Uniform Solutions Catalogue" at bounding box center [547, 253] width 230 height 22
click at [631, 191] on div "View Uniform Solutions Catalogue Ref name : uniform-solutions-catalogue check_c…" at bounding box center [477, 262] width 401 height 152
click at [632, 196] on button "View" at bounding box center [642, 203] width 57 height 21
